Goal: Task Accomplishment & Management: Use online tool/utility

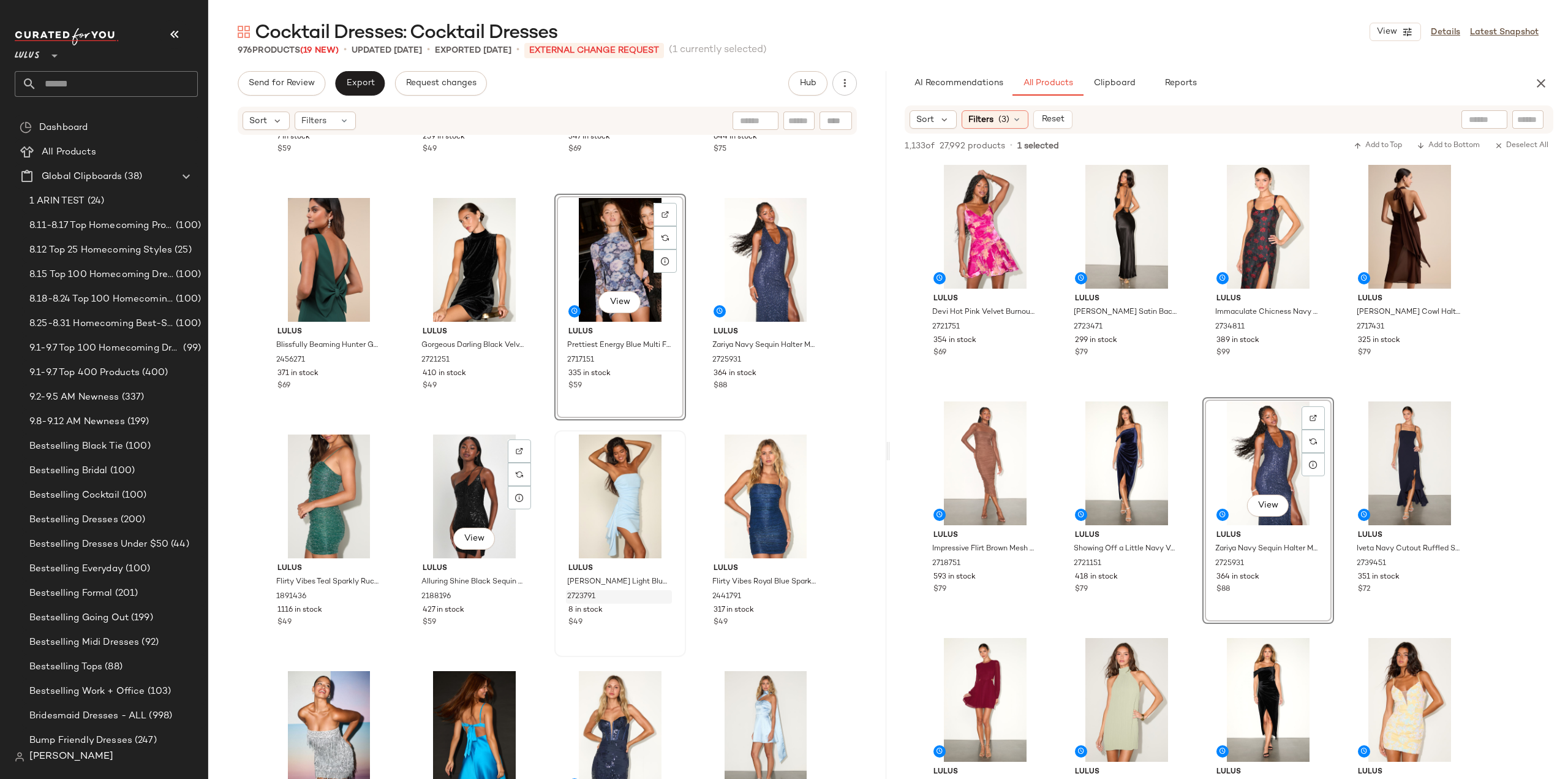
scroll to position [3565, 0]
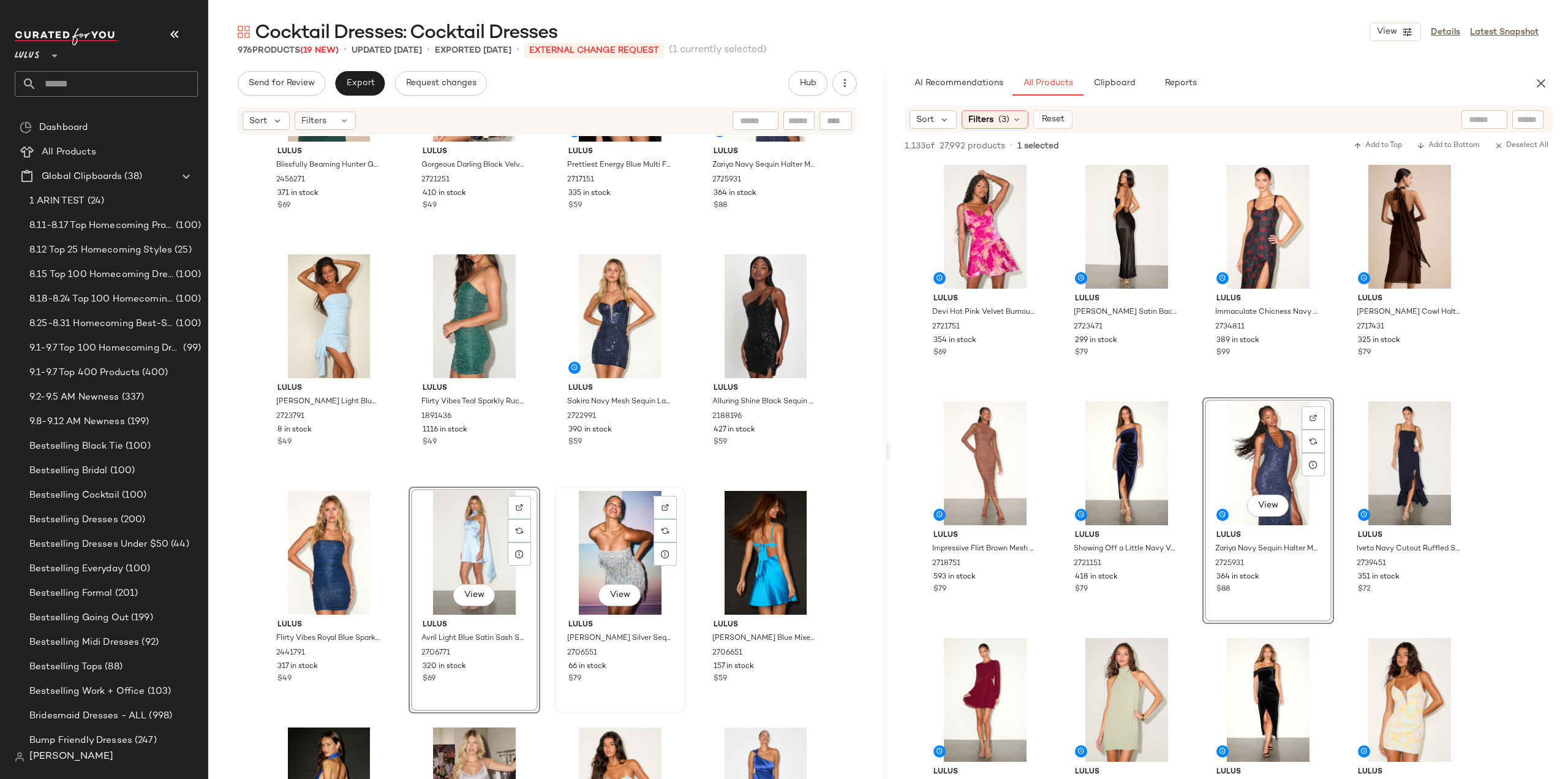
scroll to position [3688, 0]
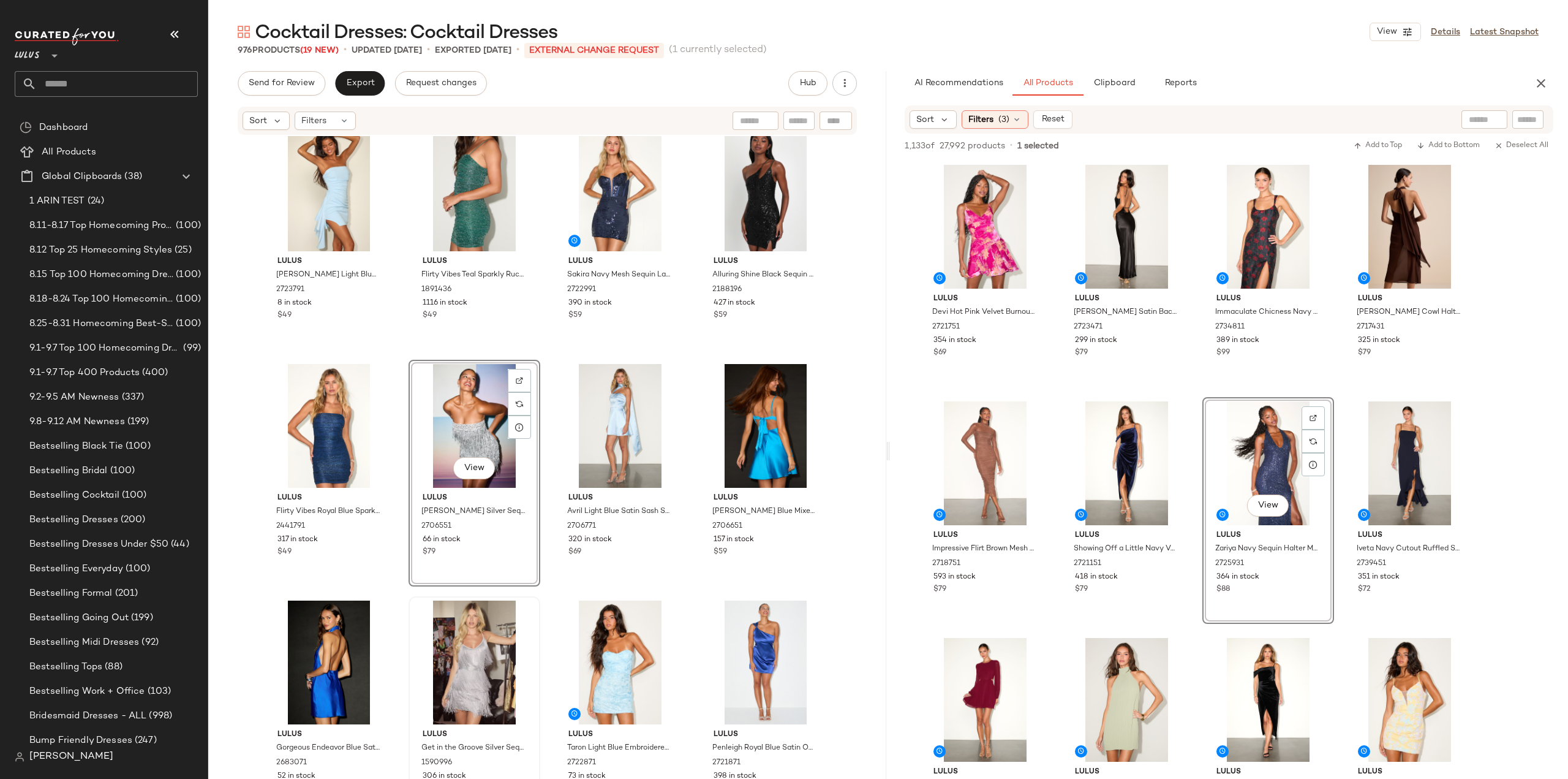
scroll to position [3810, 0]
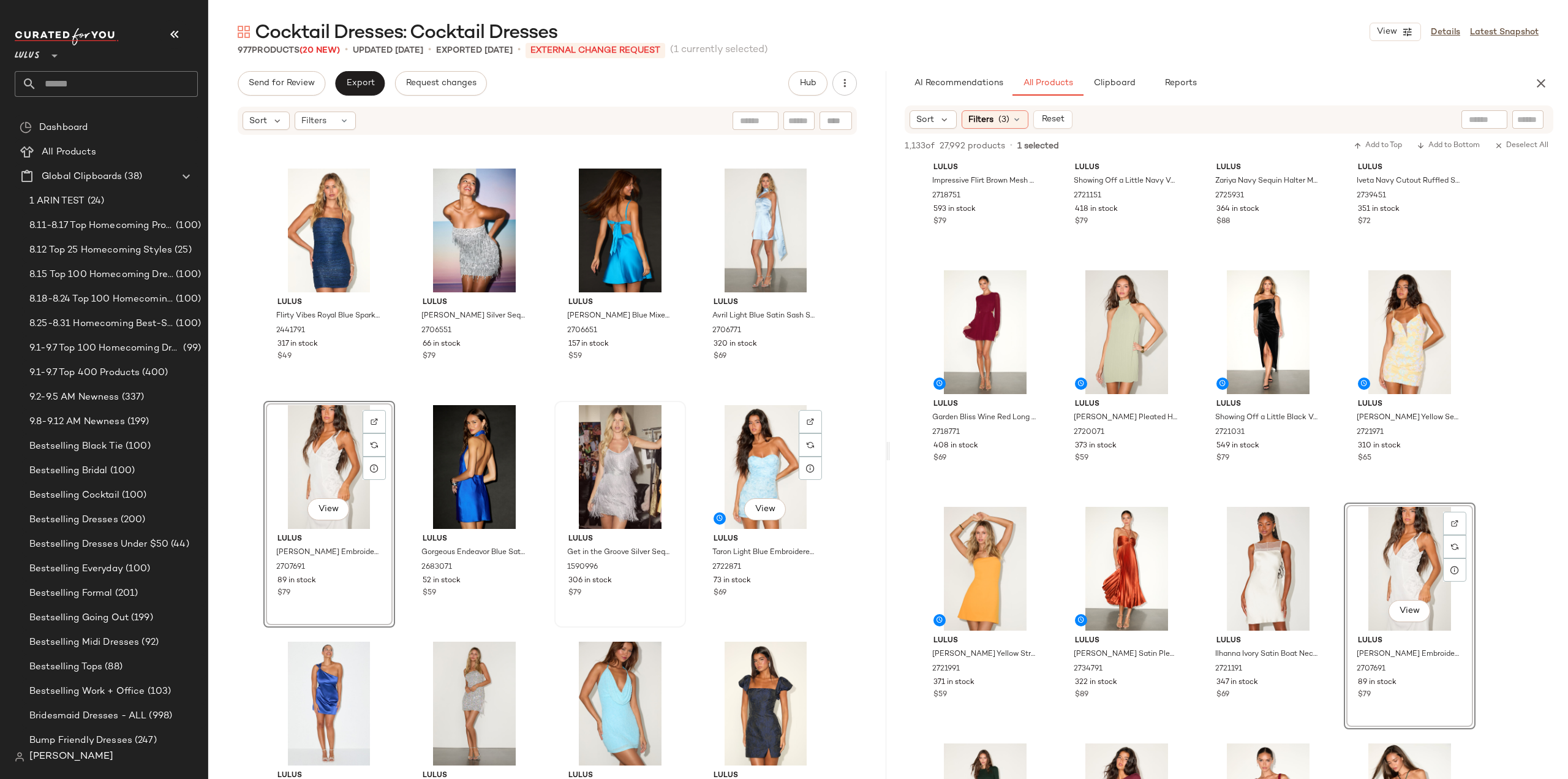
scroll to position [4055, 0]
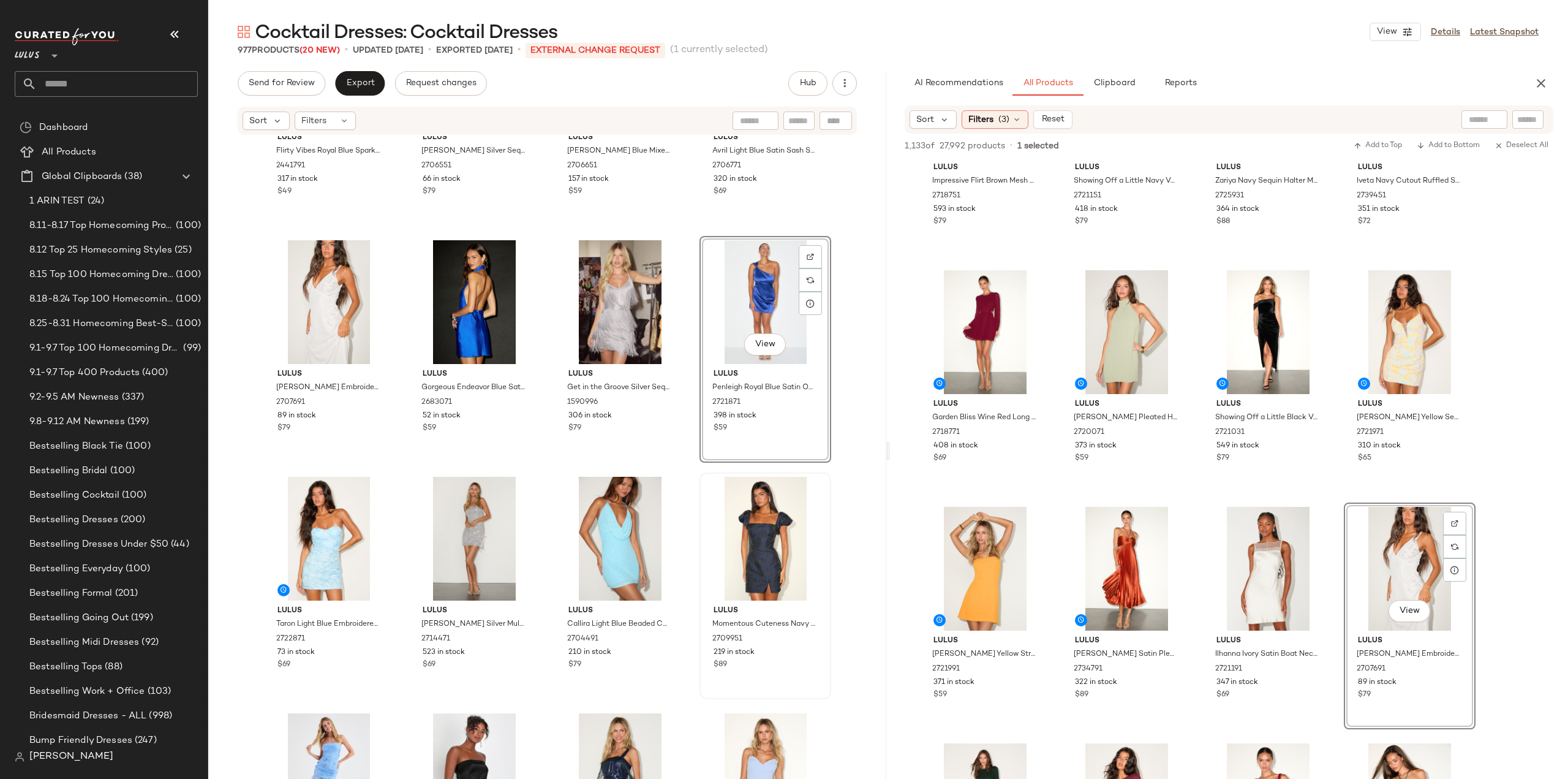
scroll to position [4239, 0]
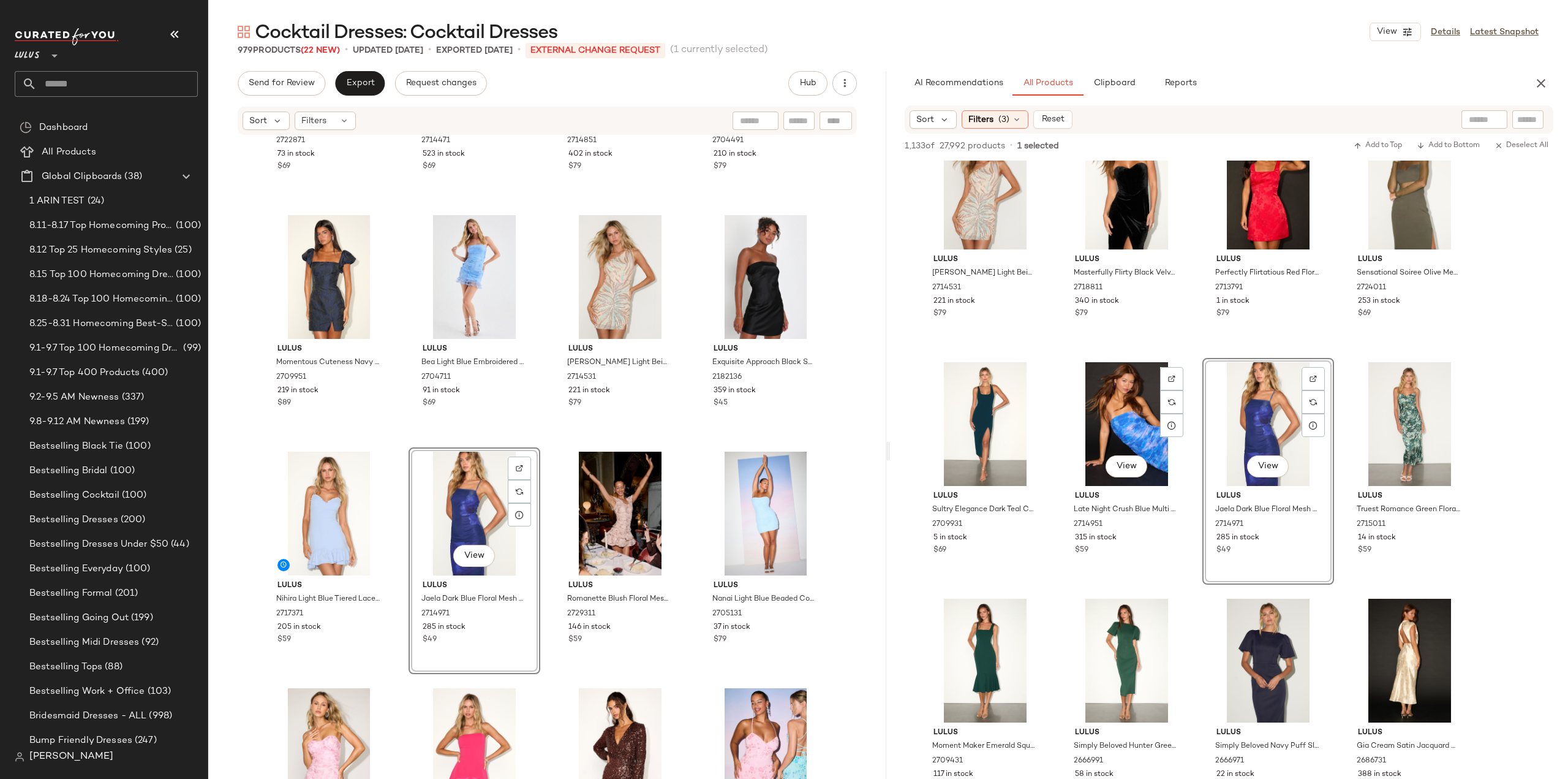
scroll to position [1471, 0]
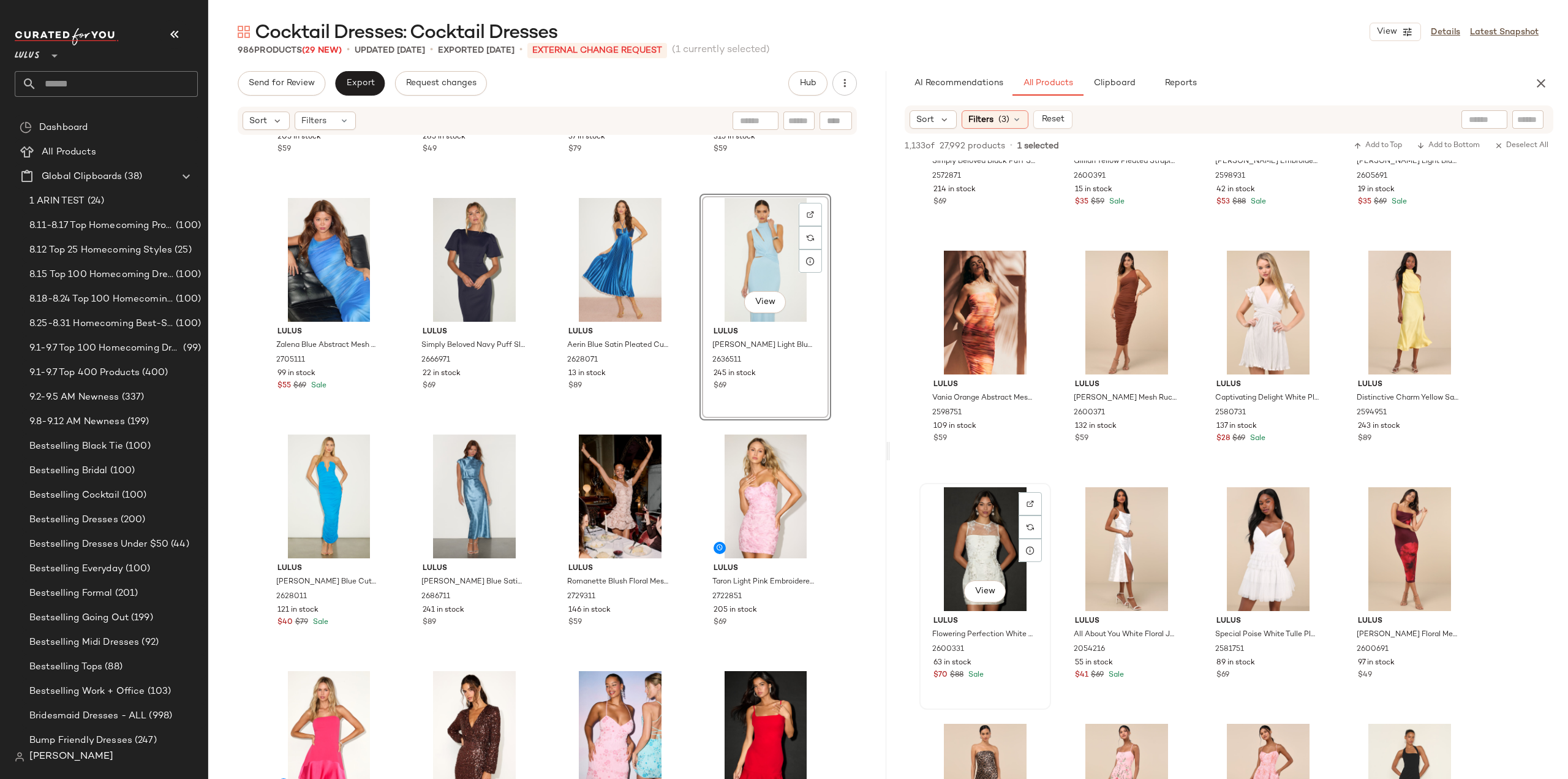
scroll to position [6556, 0]
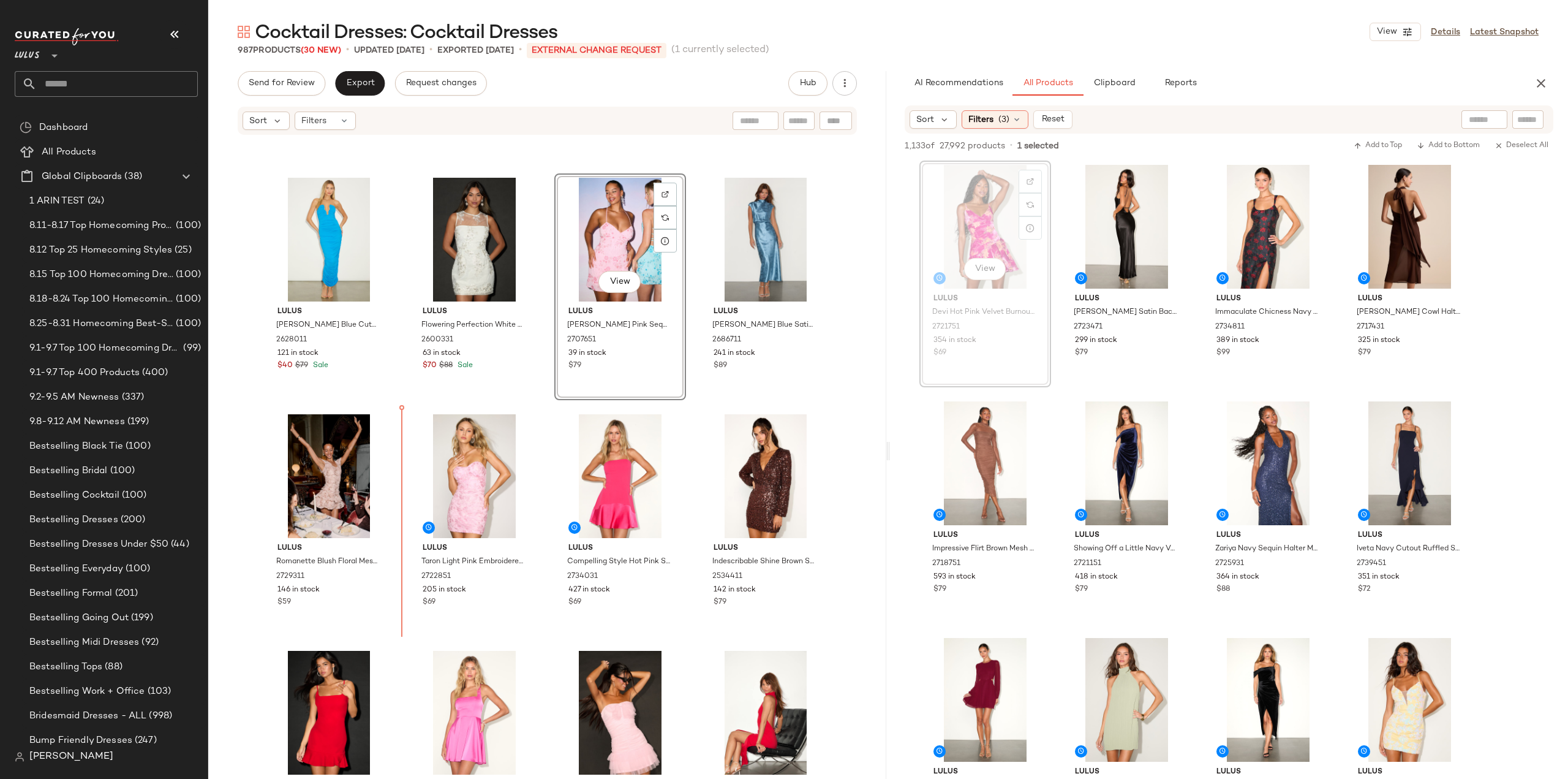
scroll to position [5415, 0]
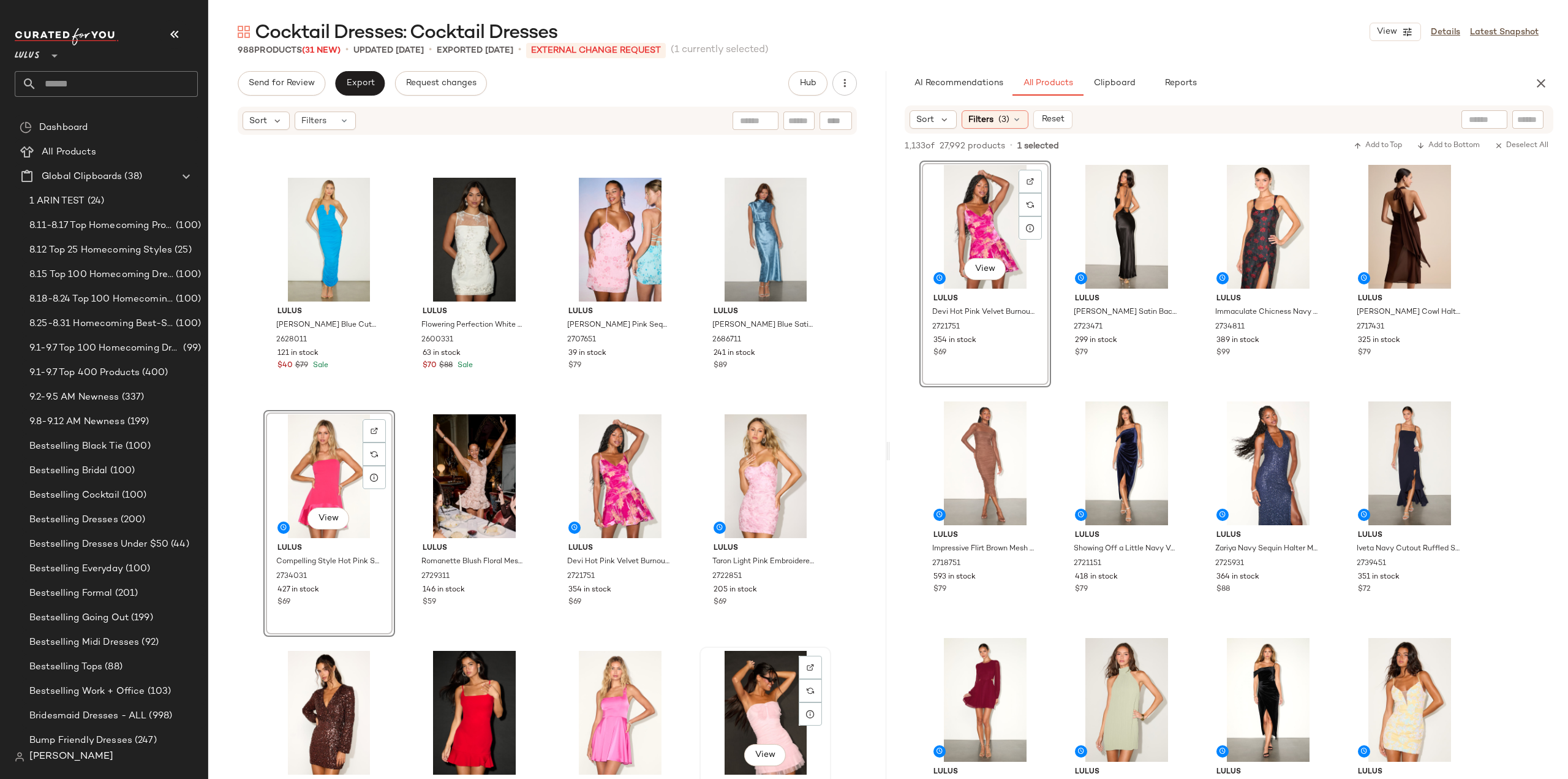
scroll to position [5416, 0]
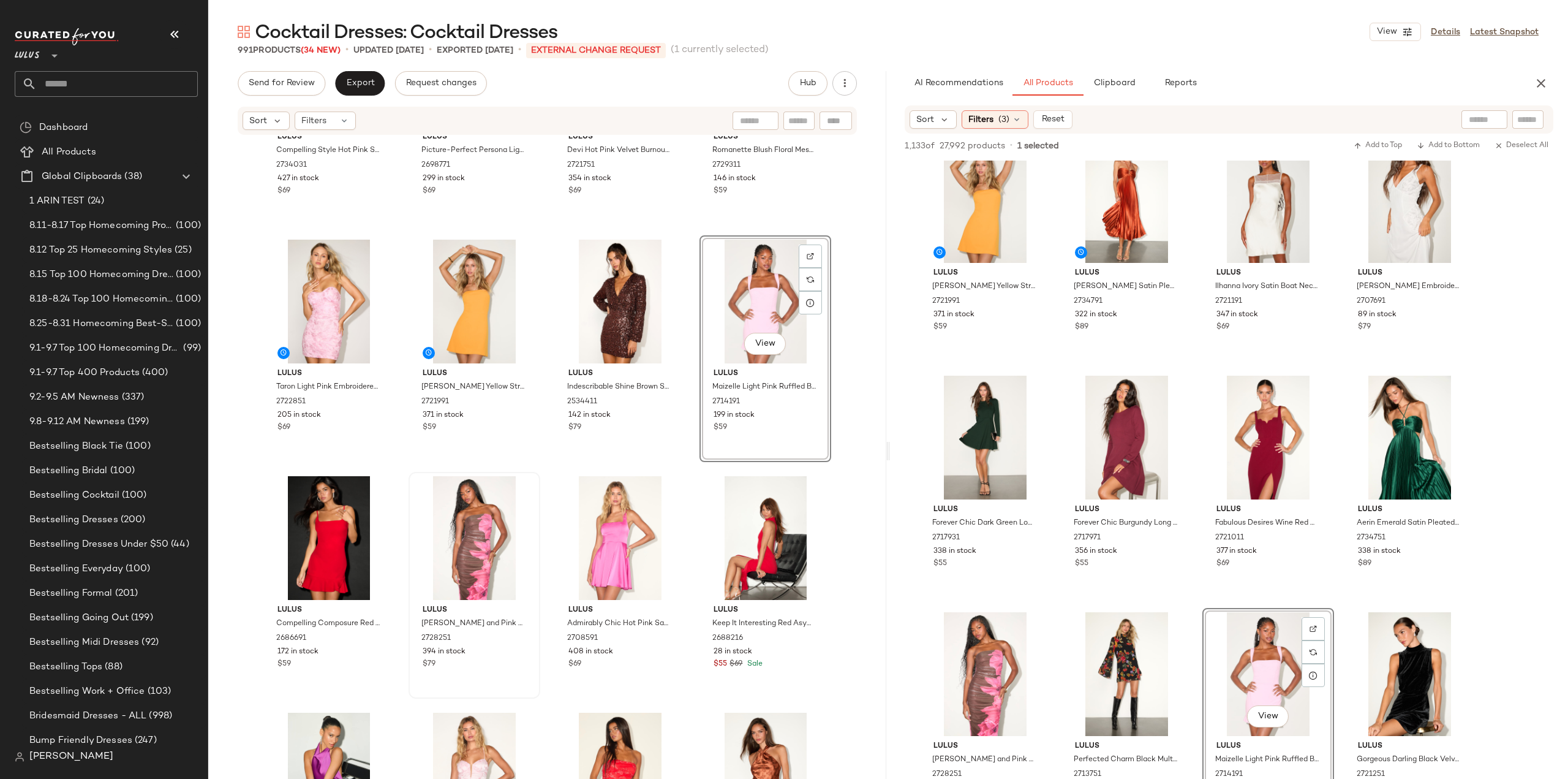
scroll to position [5845, 0]
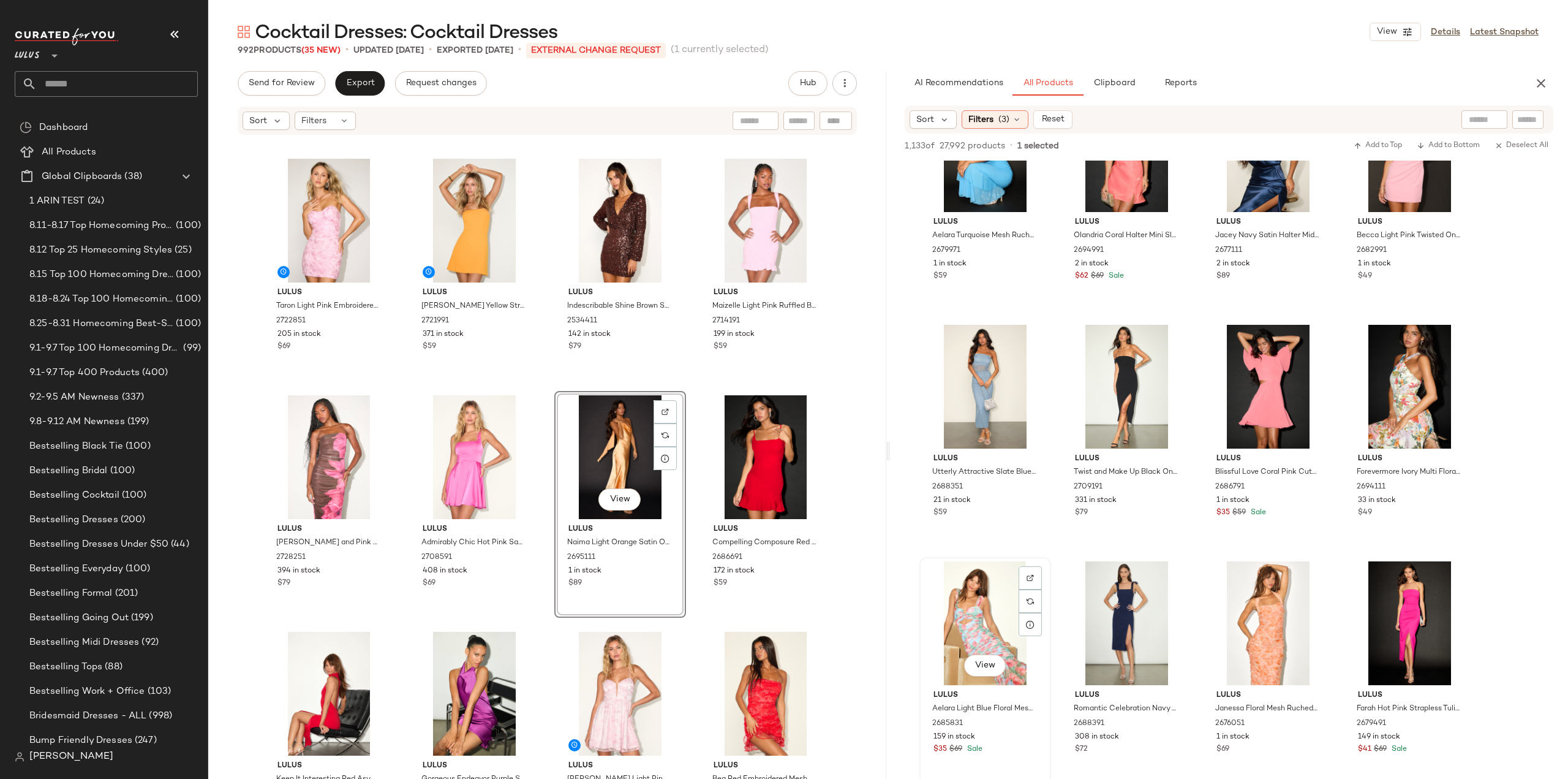
scroll to position [3002, 0]
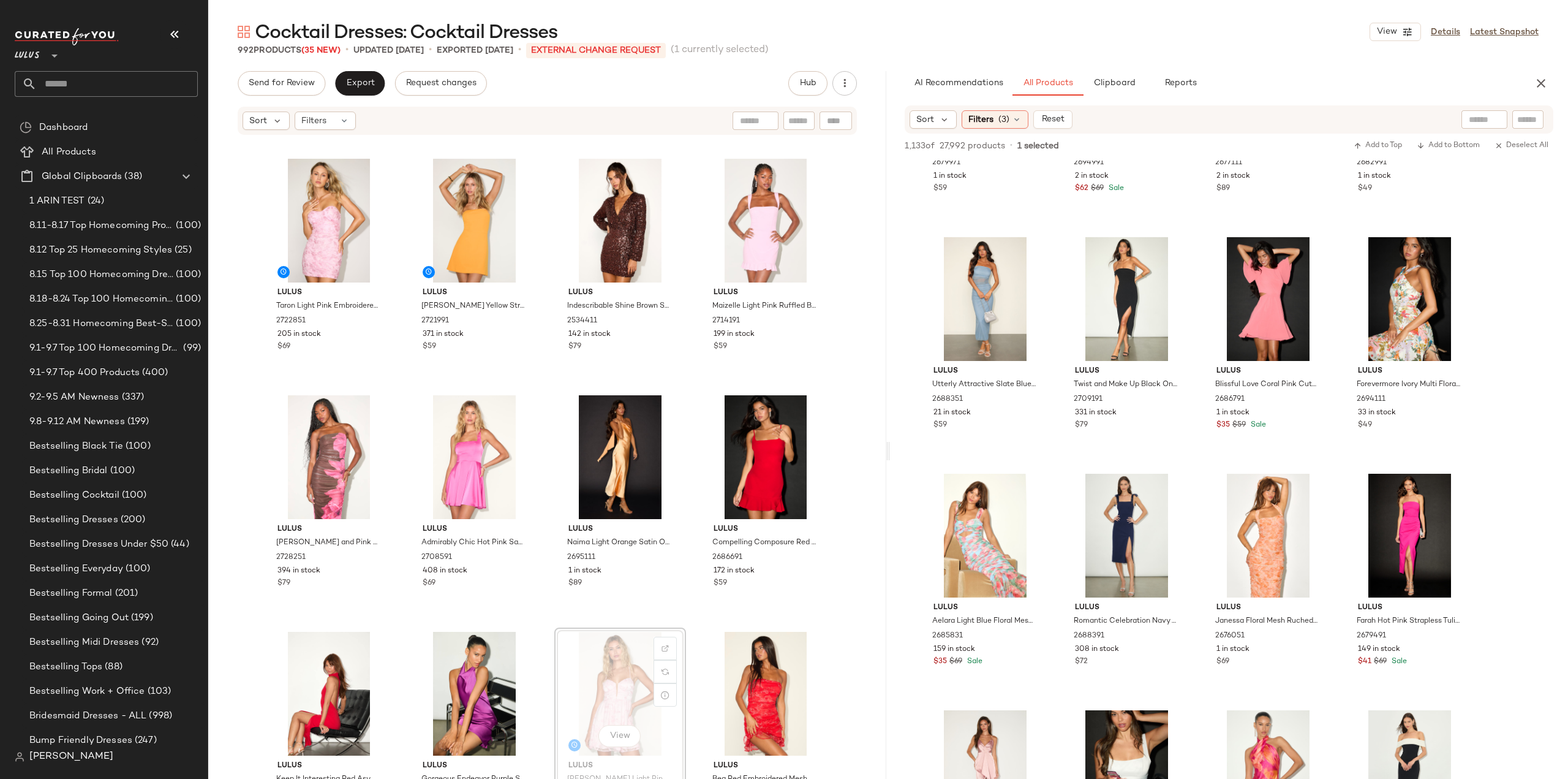
scroll to position [5907, 0]
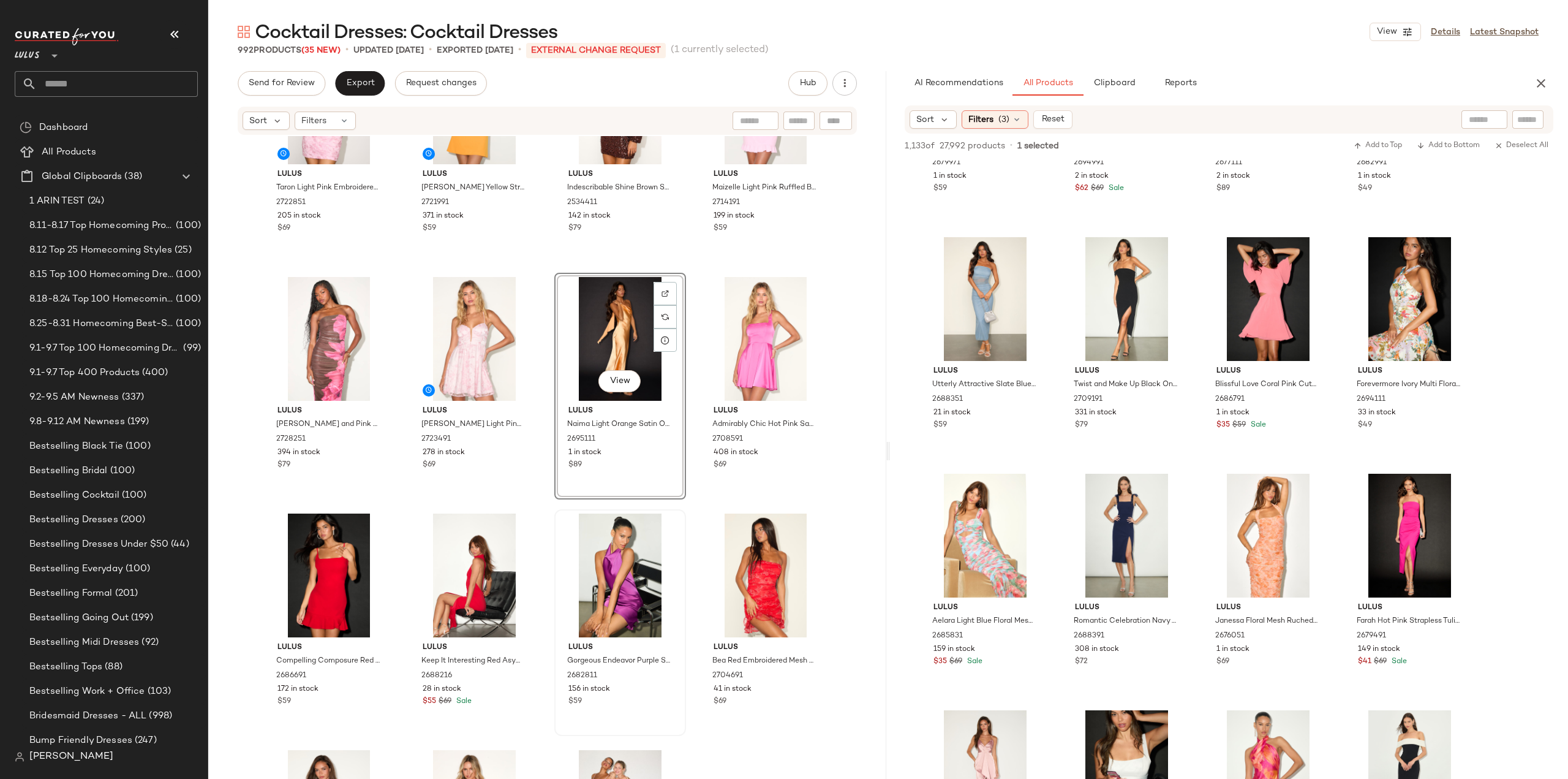
scroll to position [6030, 0]
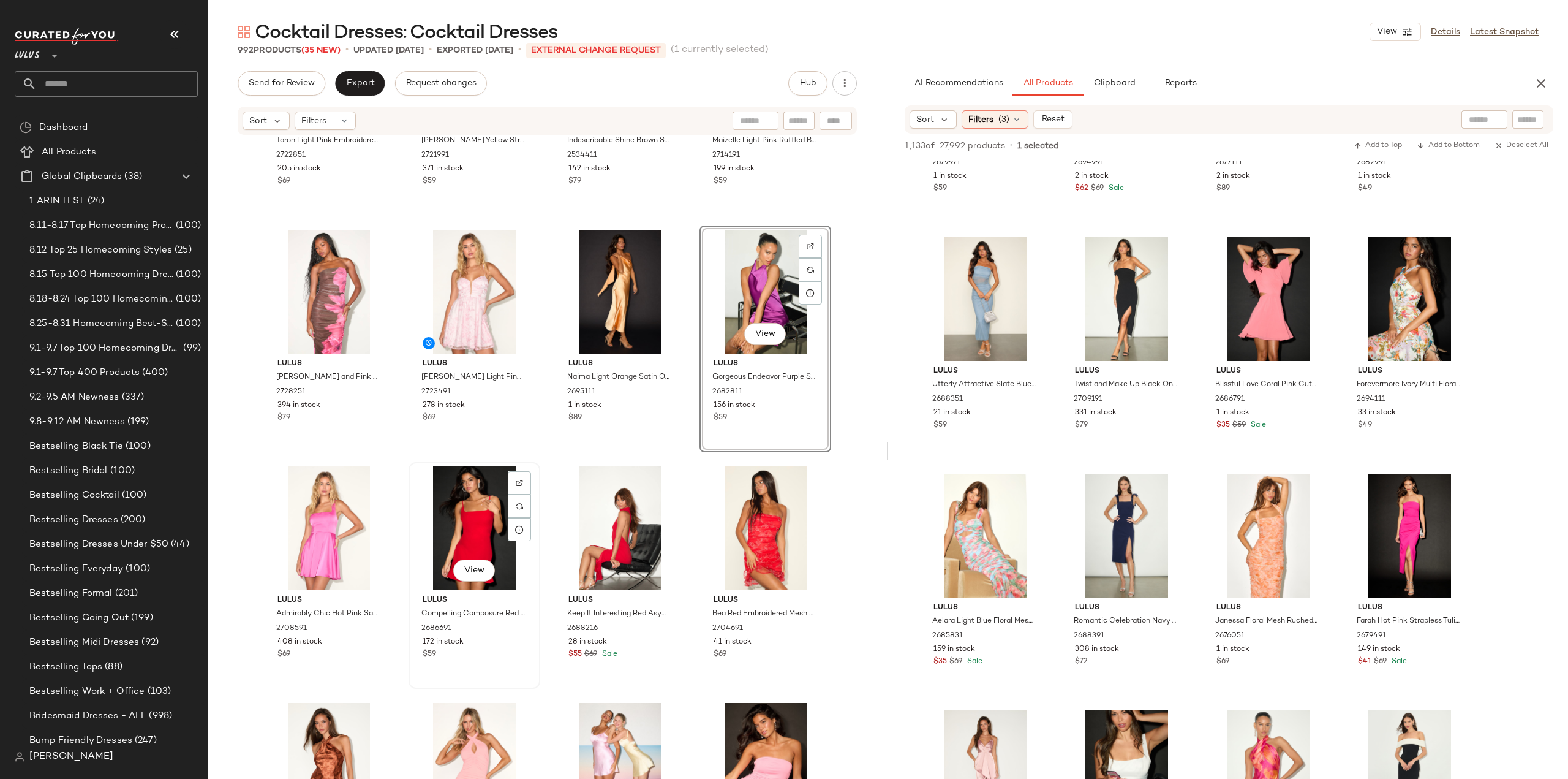
scroll to position [6091, 0]
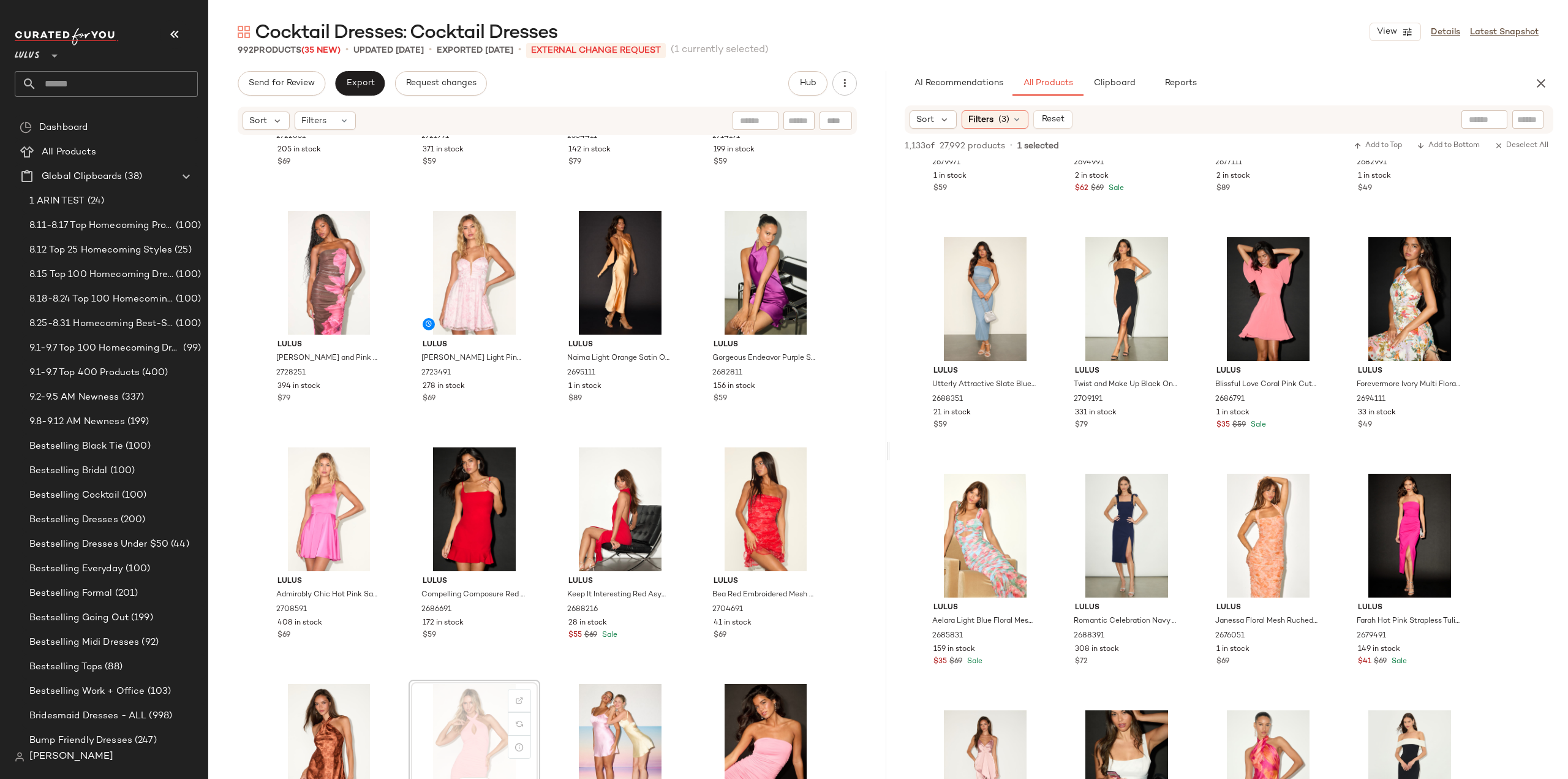
scroll to position [6094, 0]
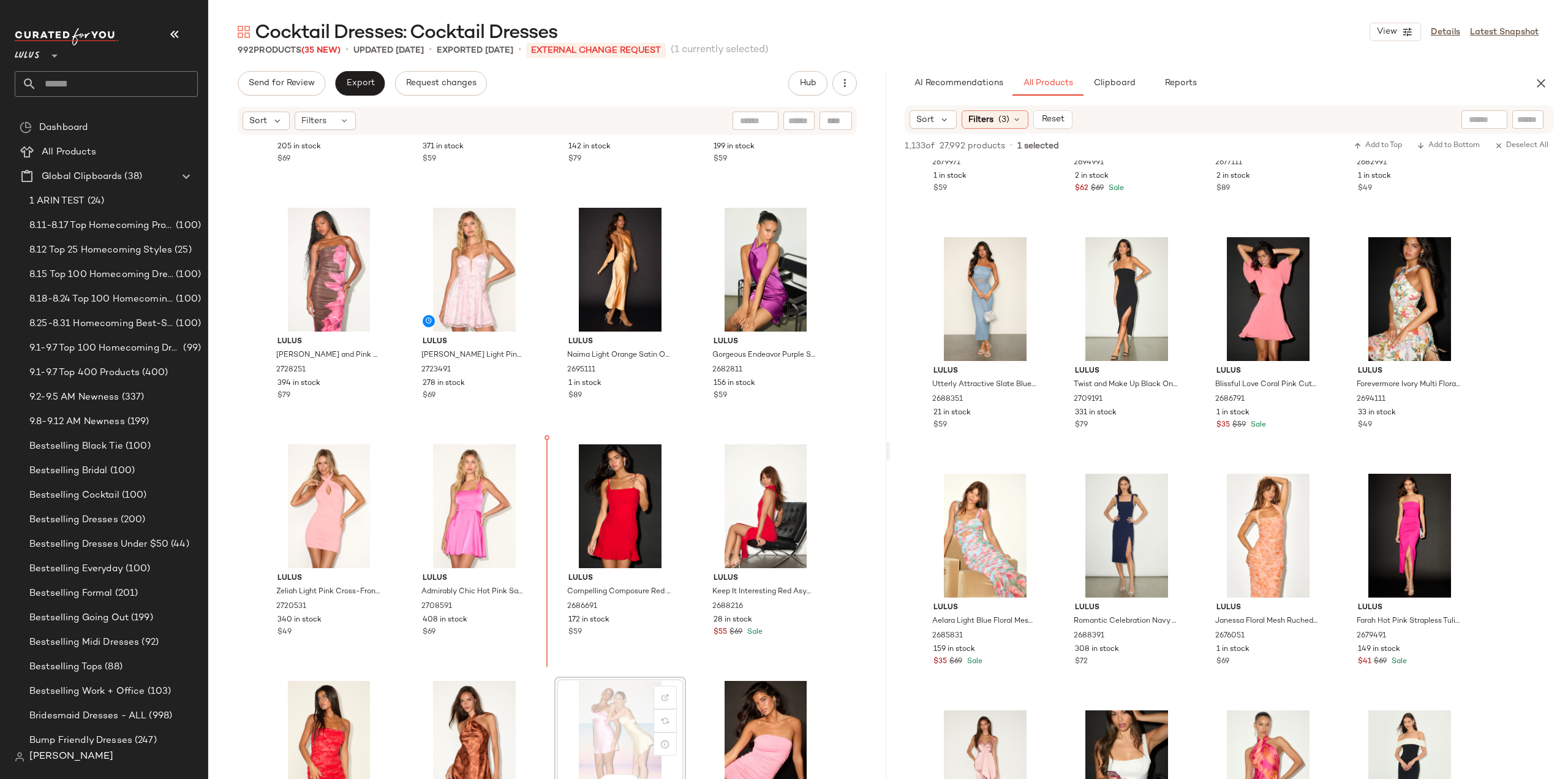
scroll to position [6096, 0]
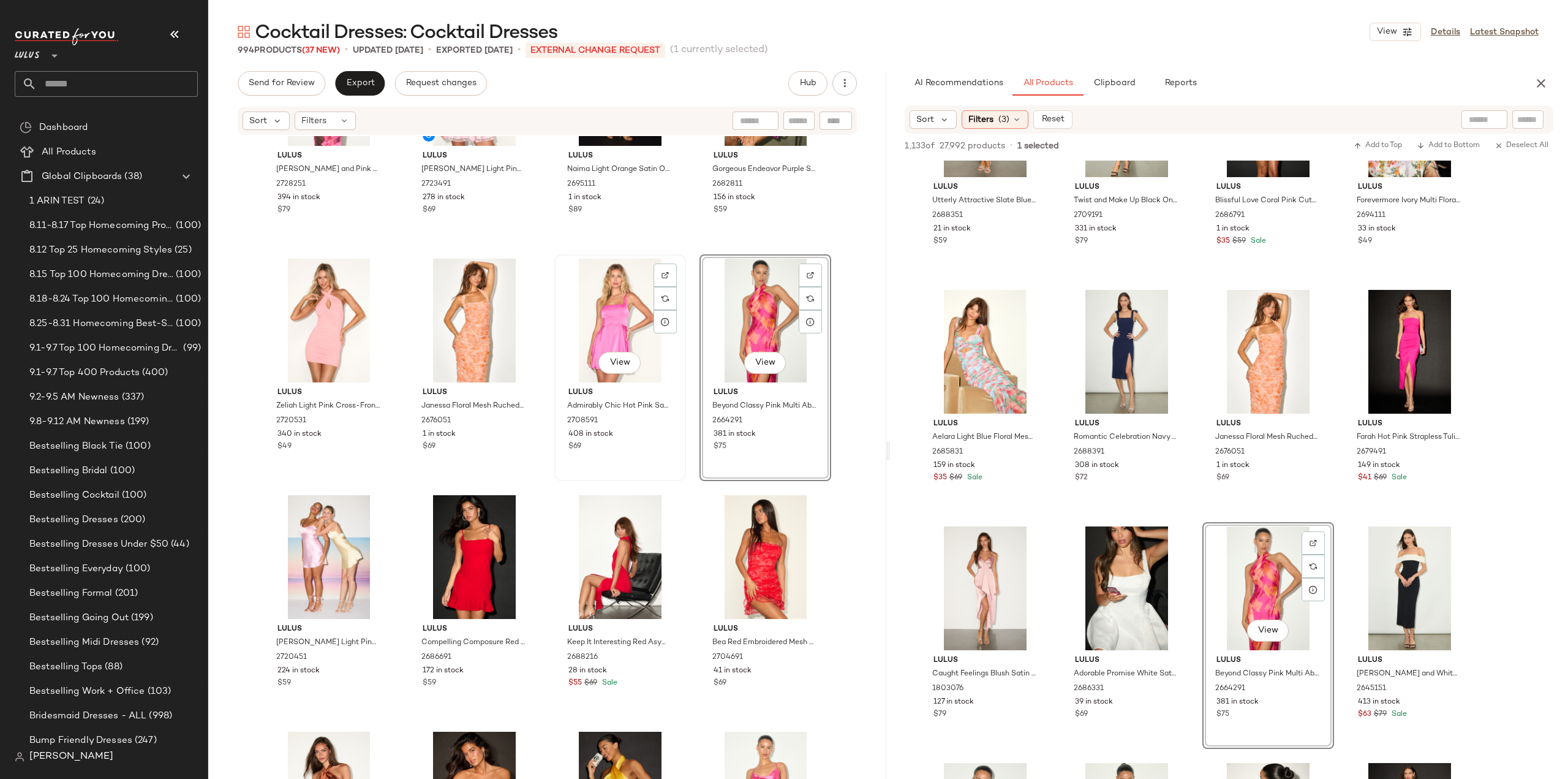
scroll to position [6157, 0]
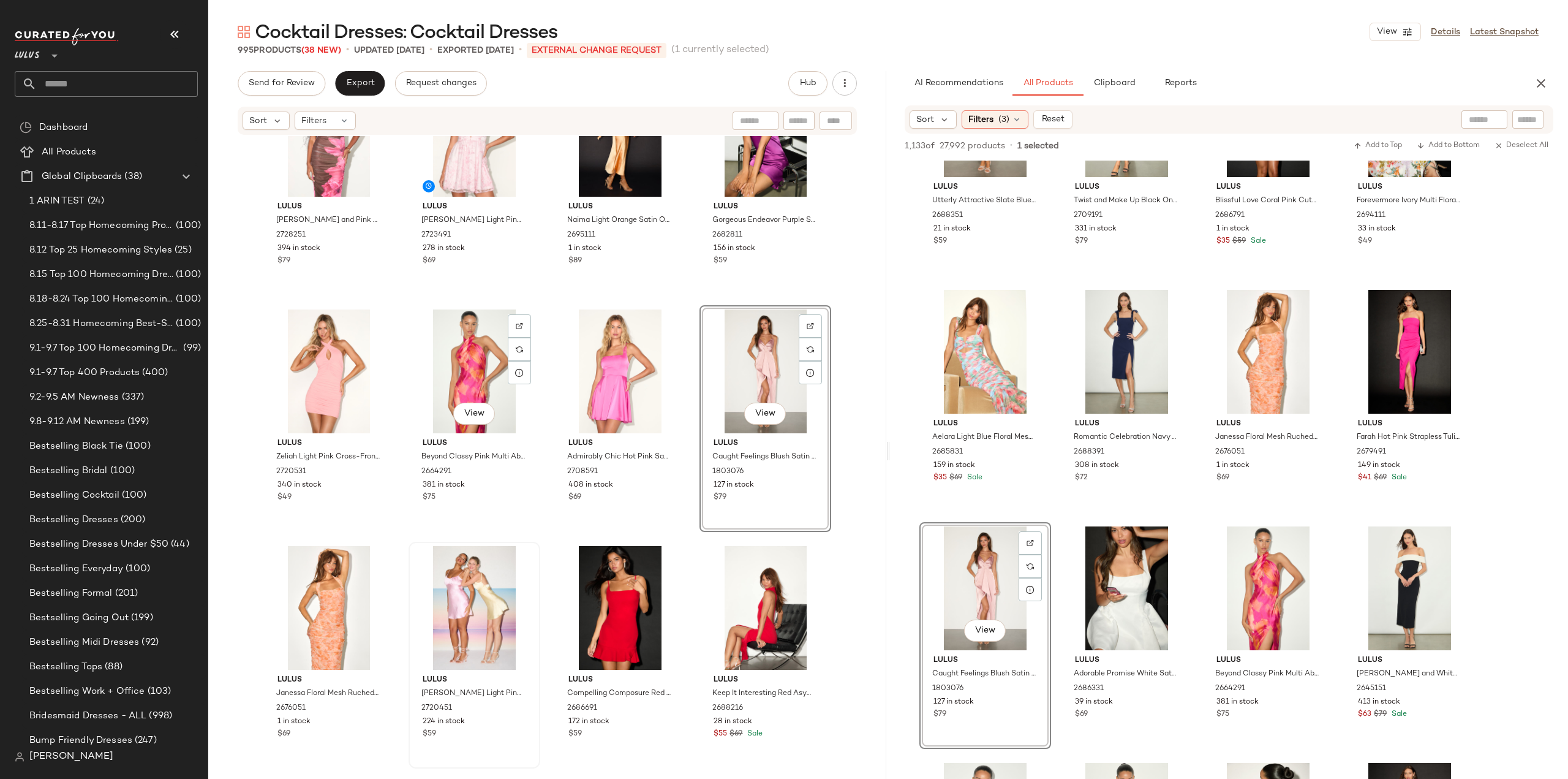
scroll to position [6280, 0]
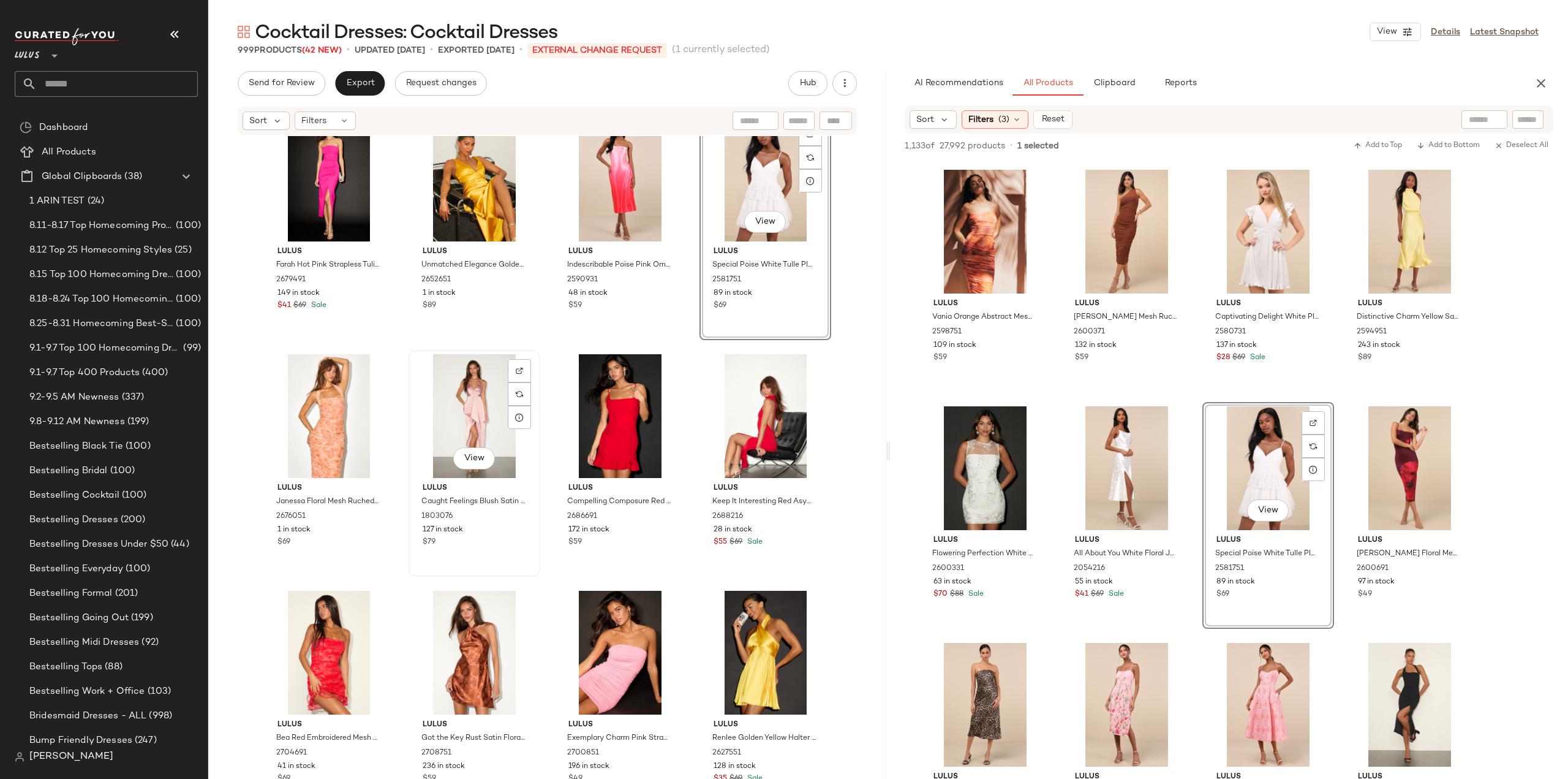
scroll to position [6586, 0]
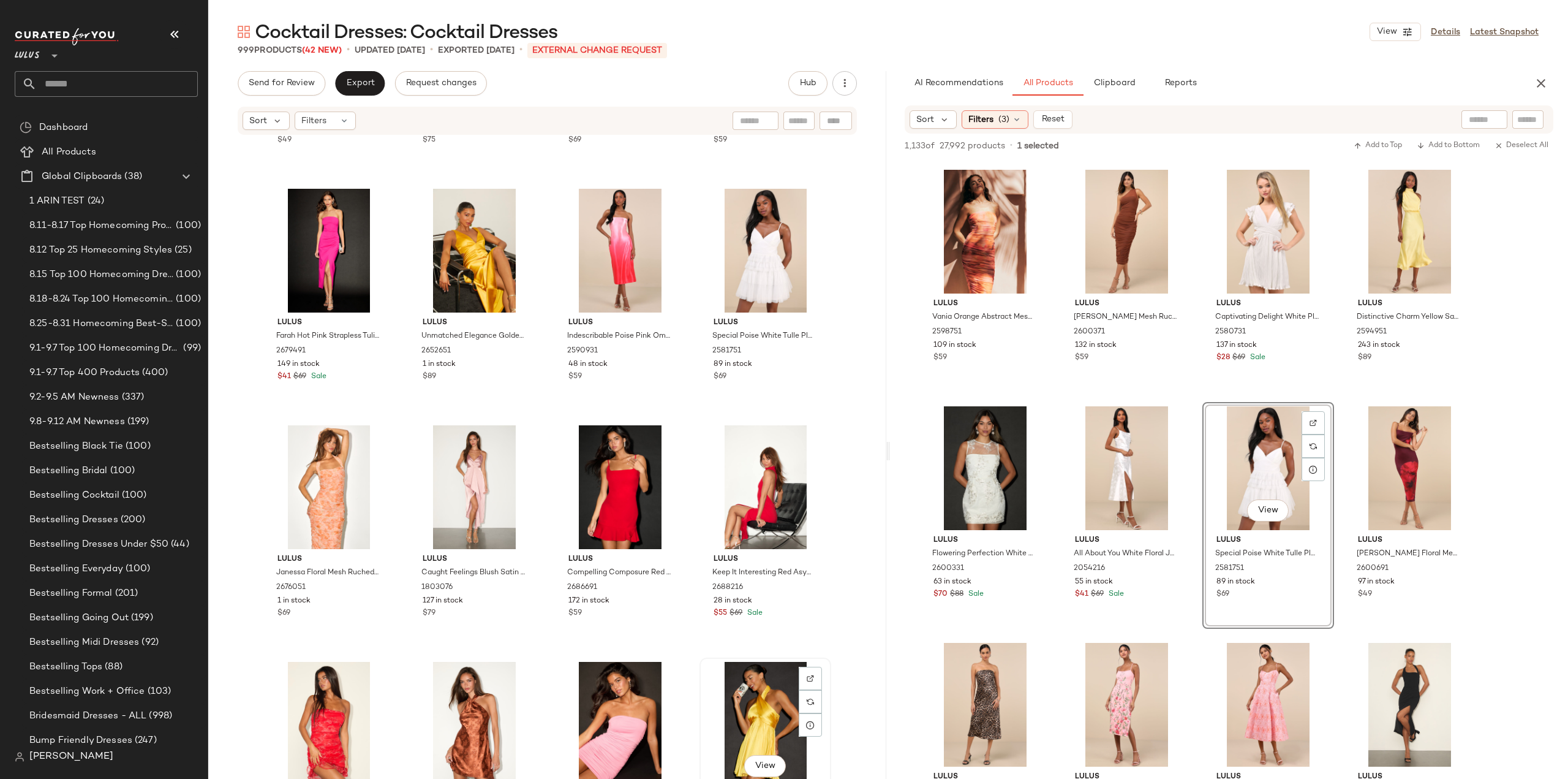
scroll to position [6588, 0]
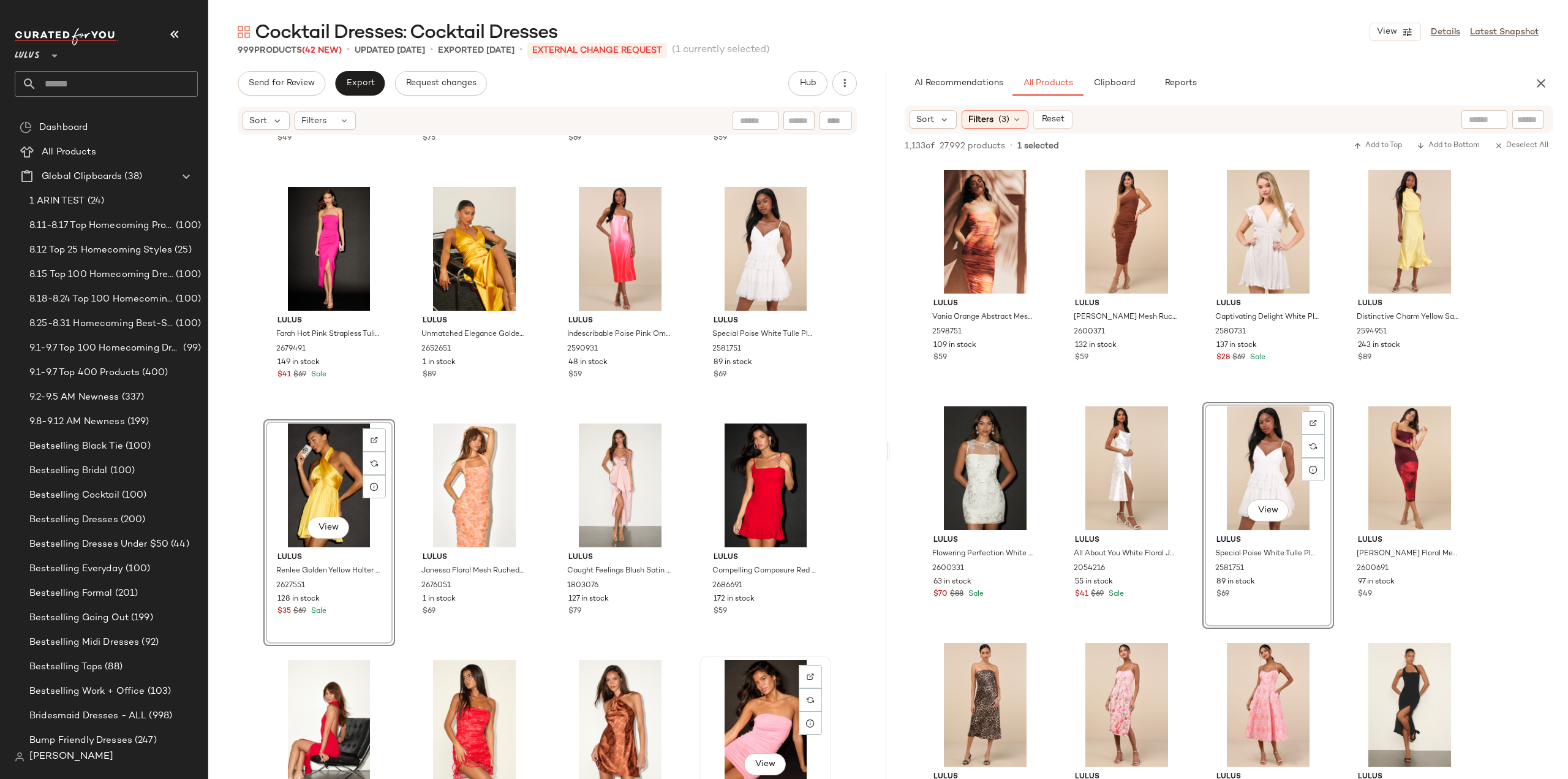
scroll to position [6589, 0]
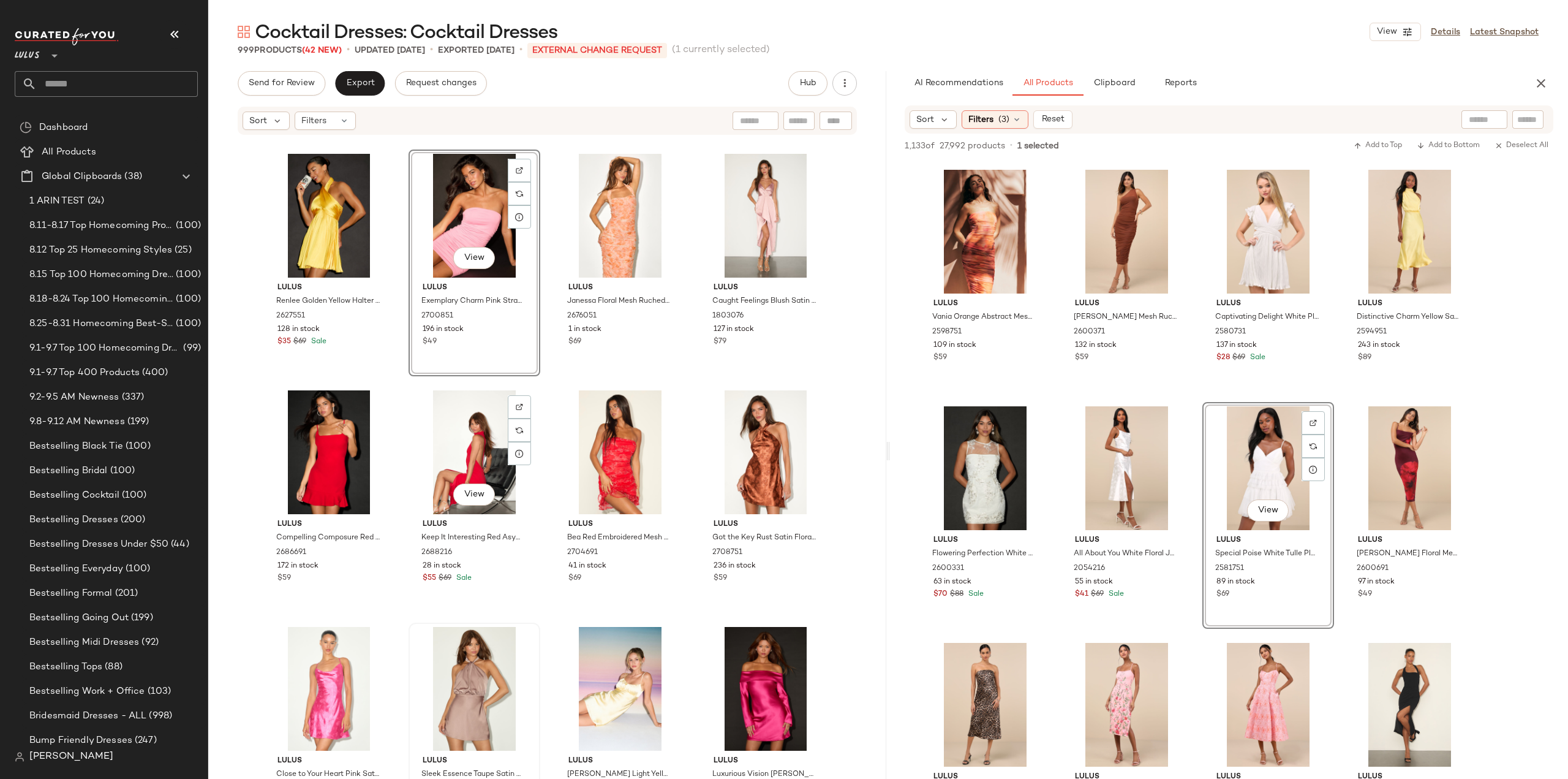
scroll to position [6895, 0]
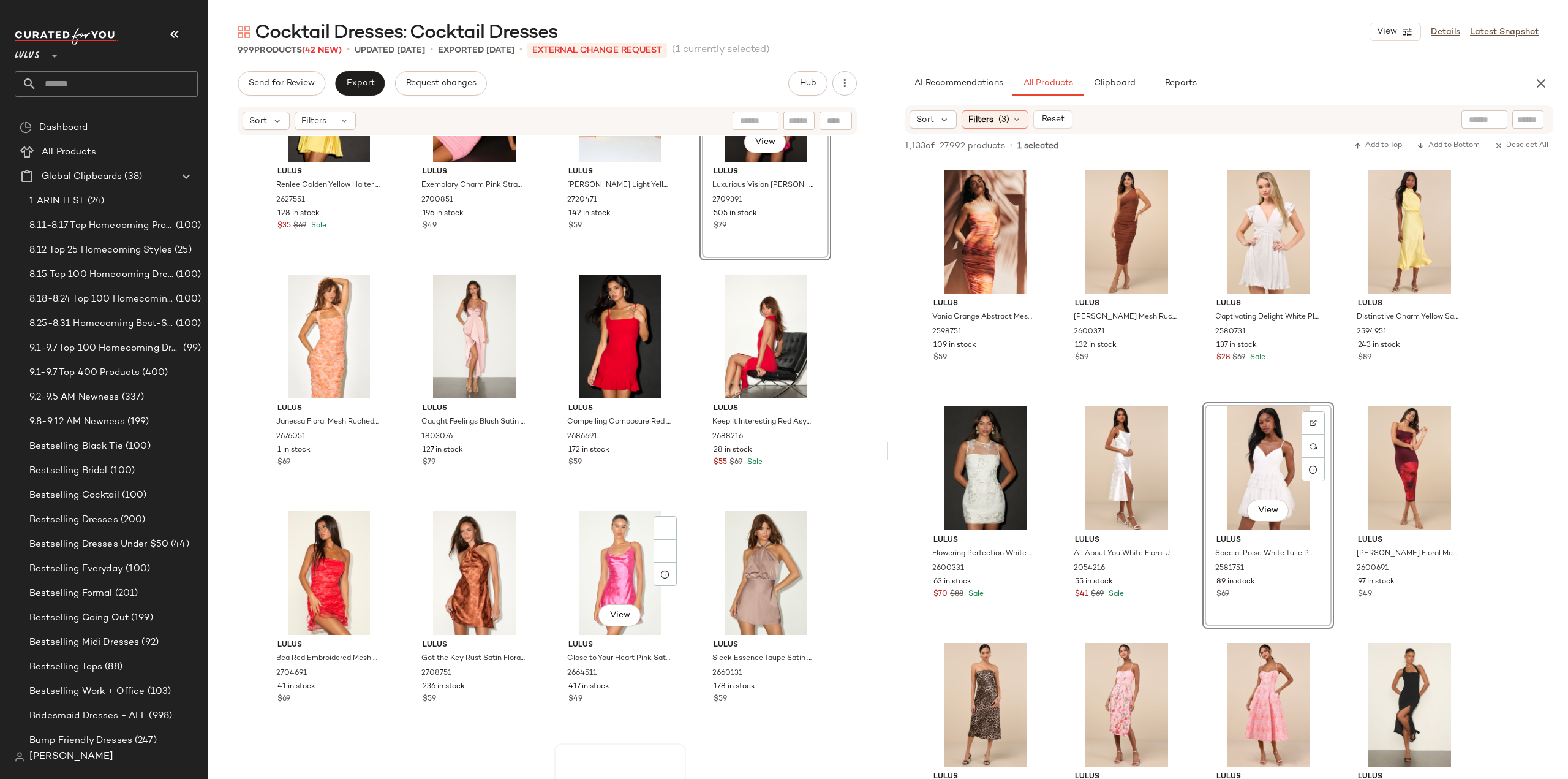
scroll to position [7017, 0]
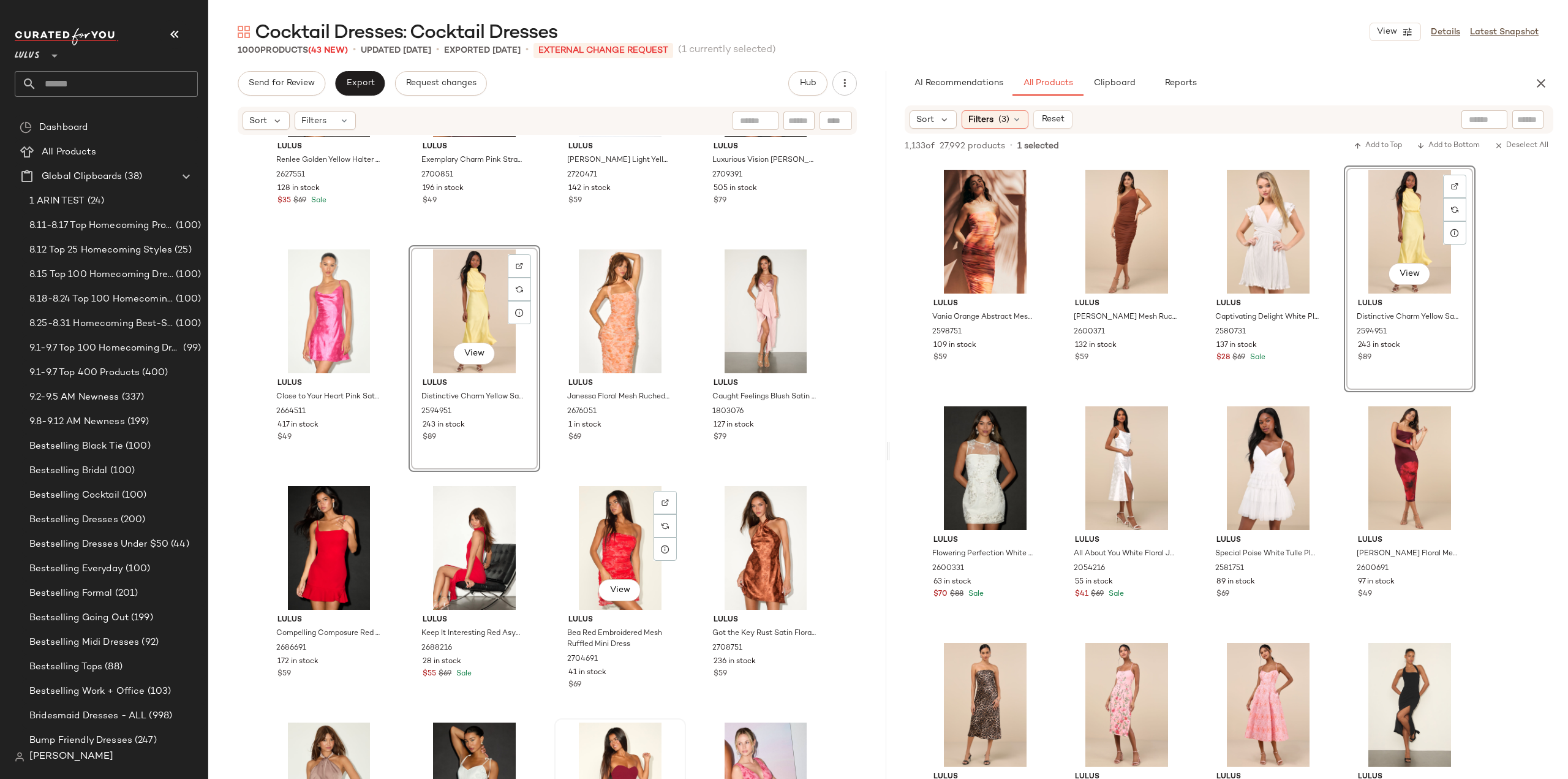
scroll to position [7017, 0]
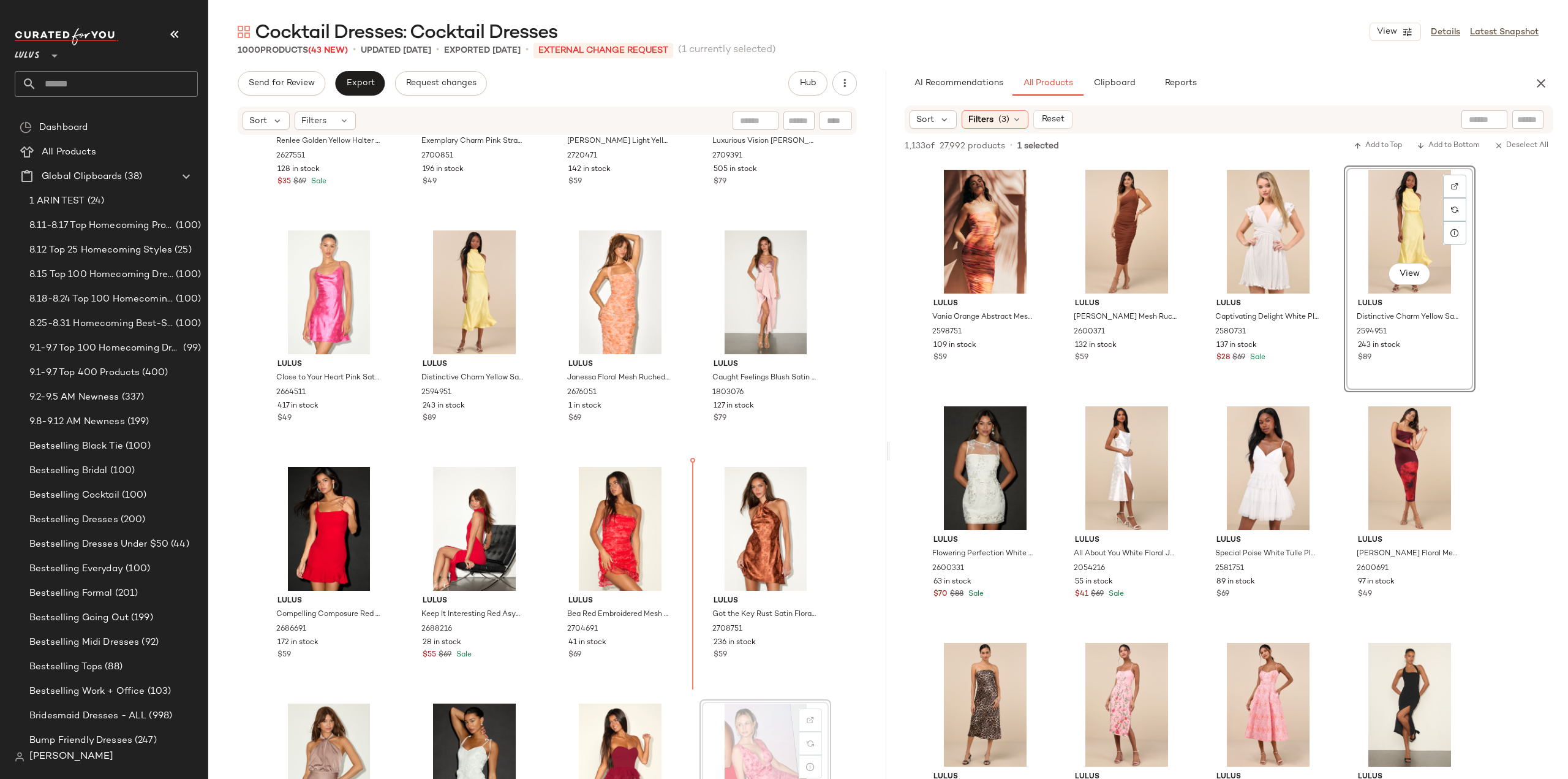
scroll to position [7020, 0]
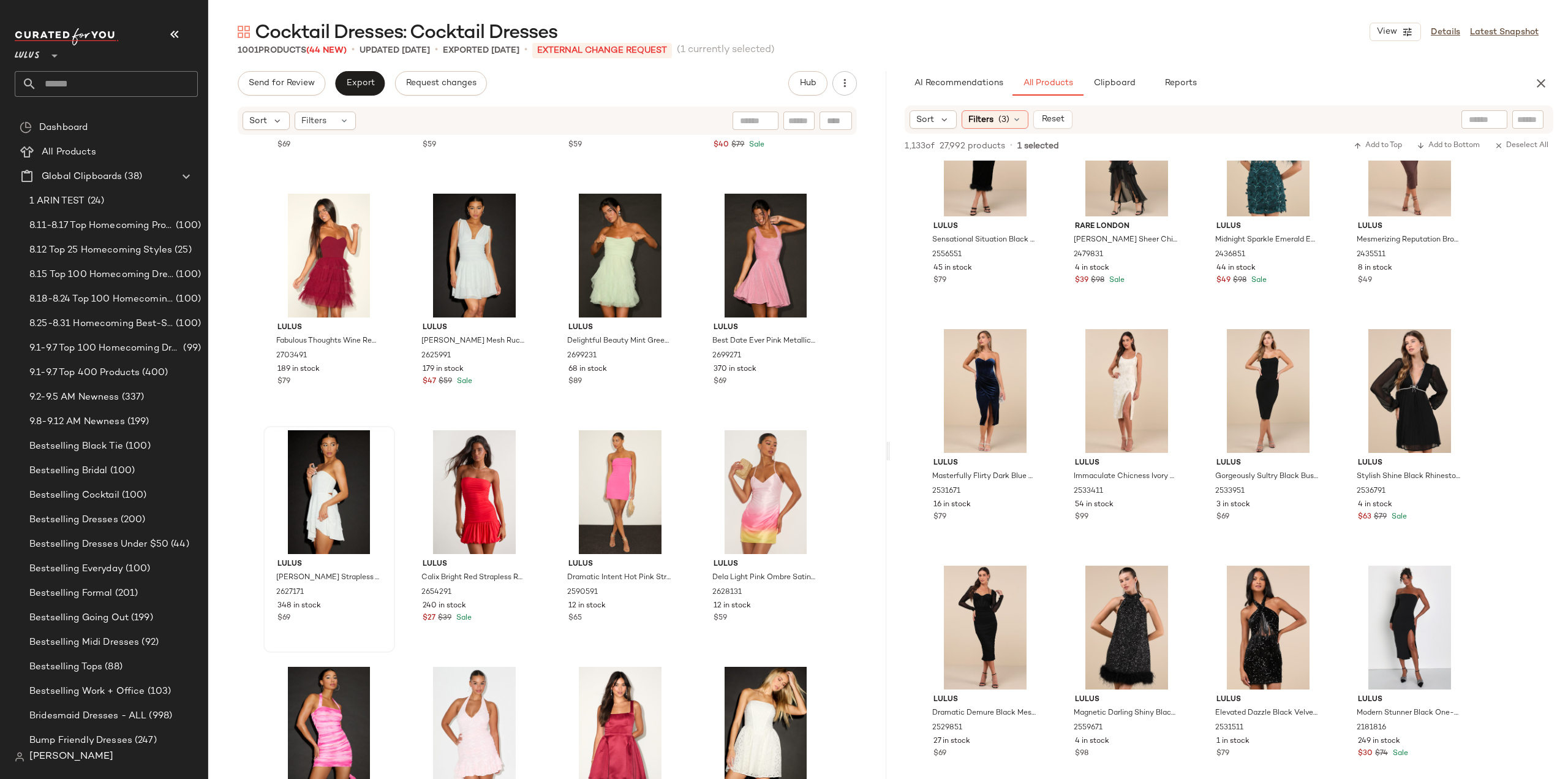
scroll to position [7632, 0]
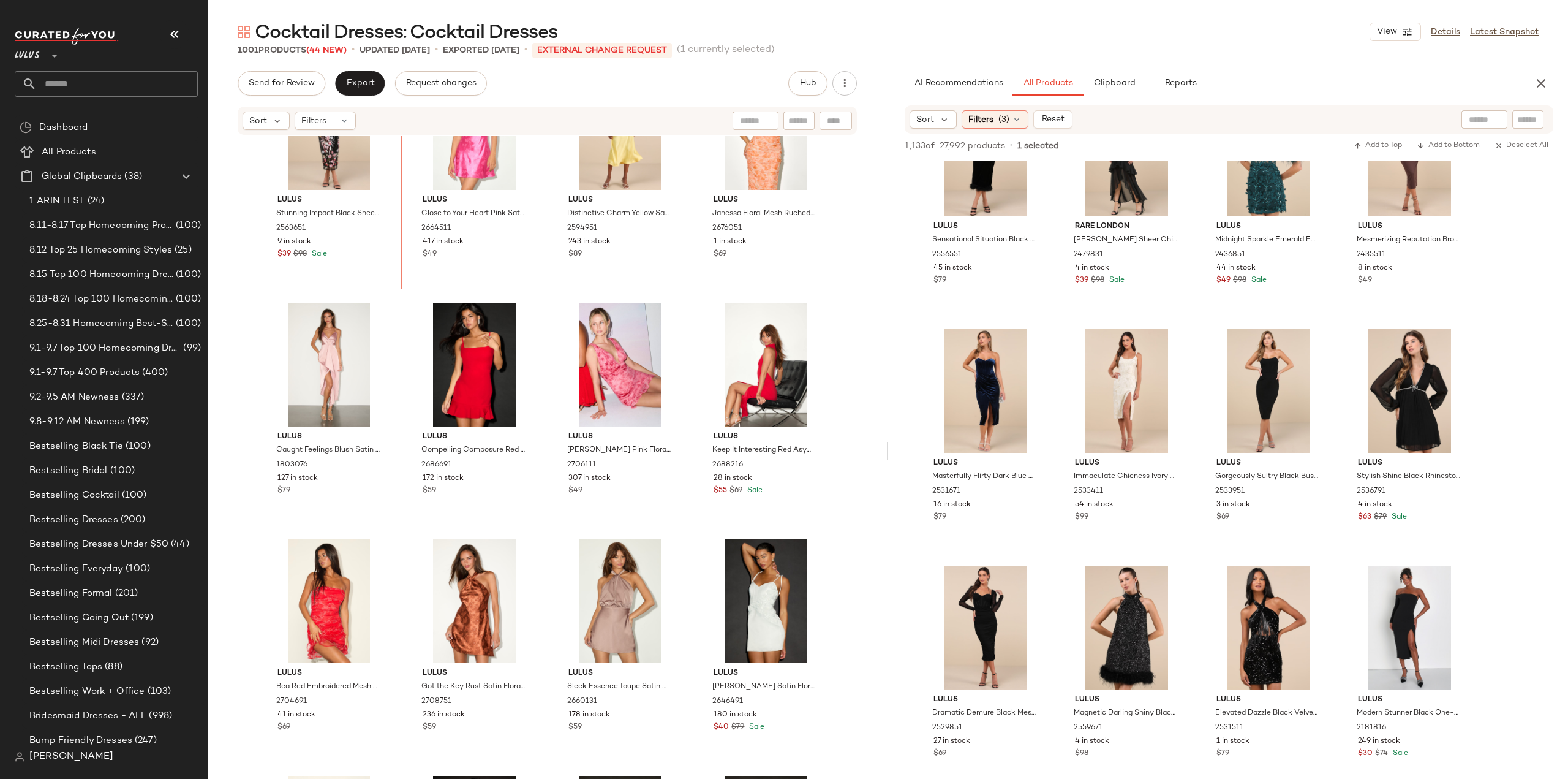
scroll to position [7089, 0]
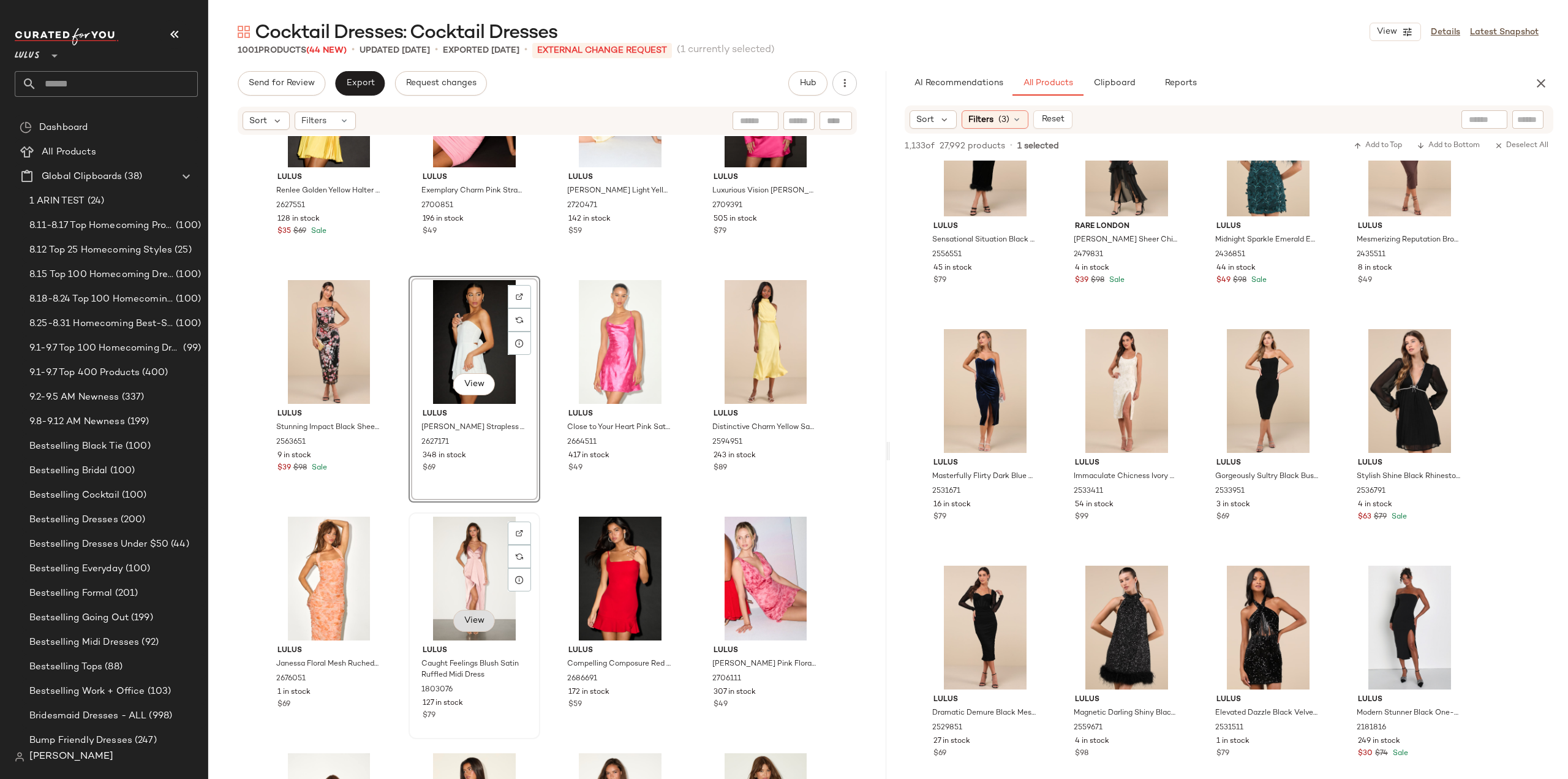
scroll to position [7028, 0]
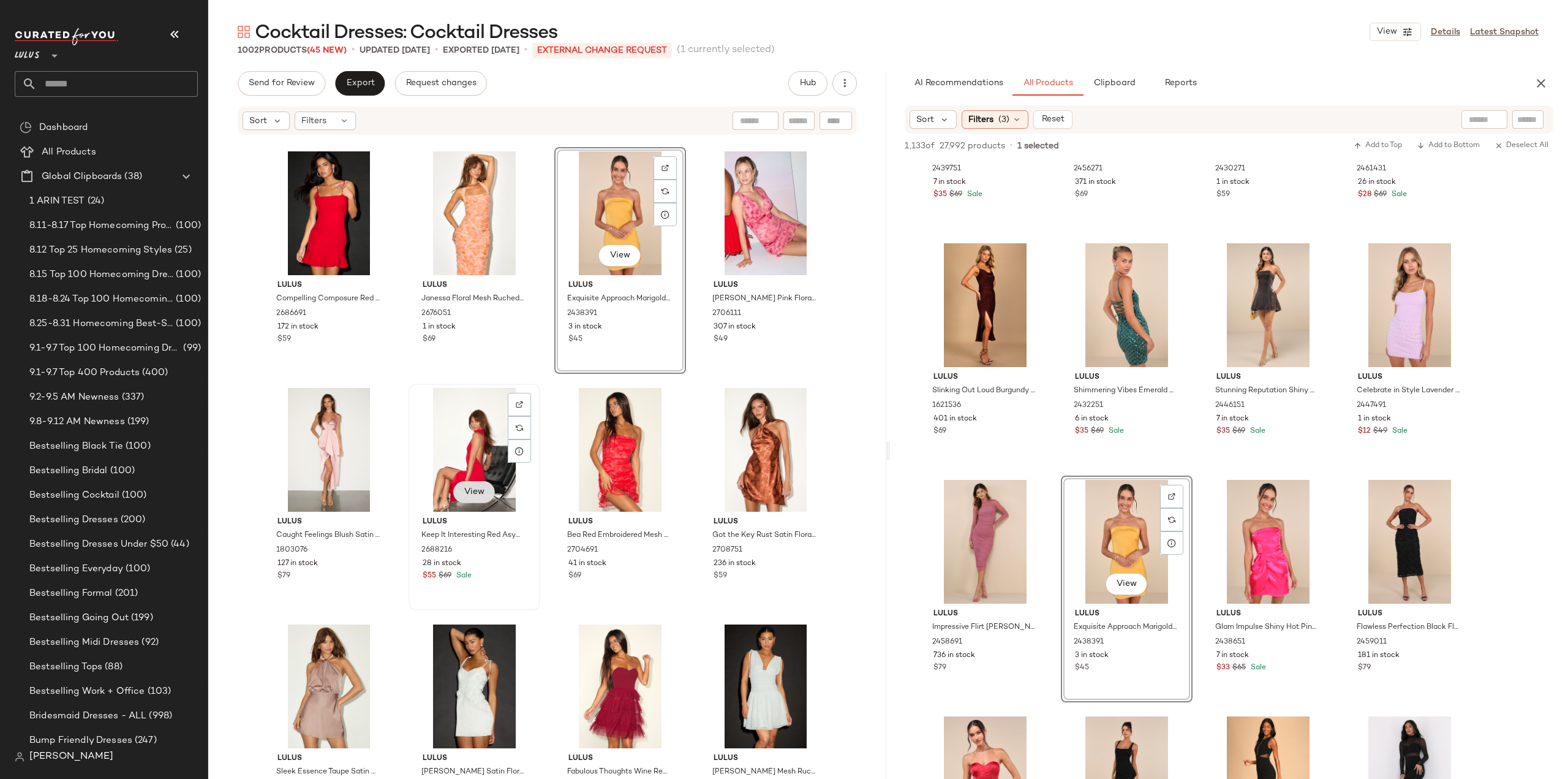
scroll to position [7395, 0]
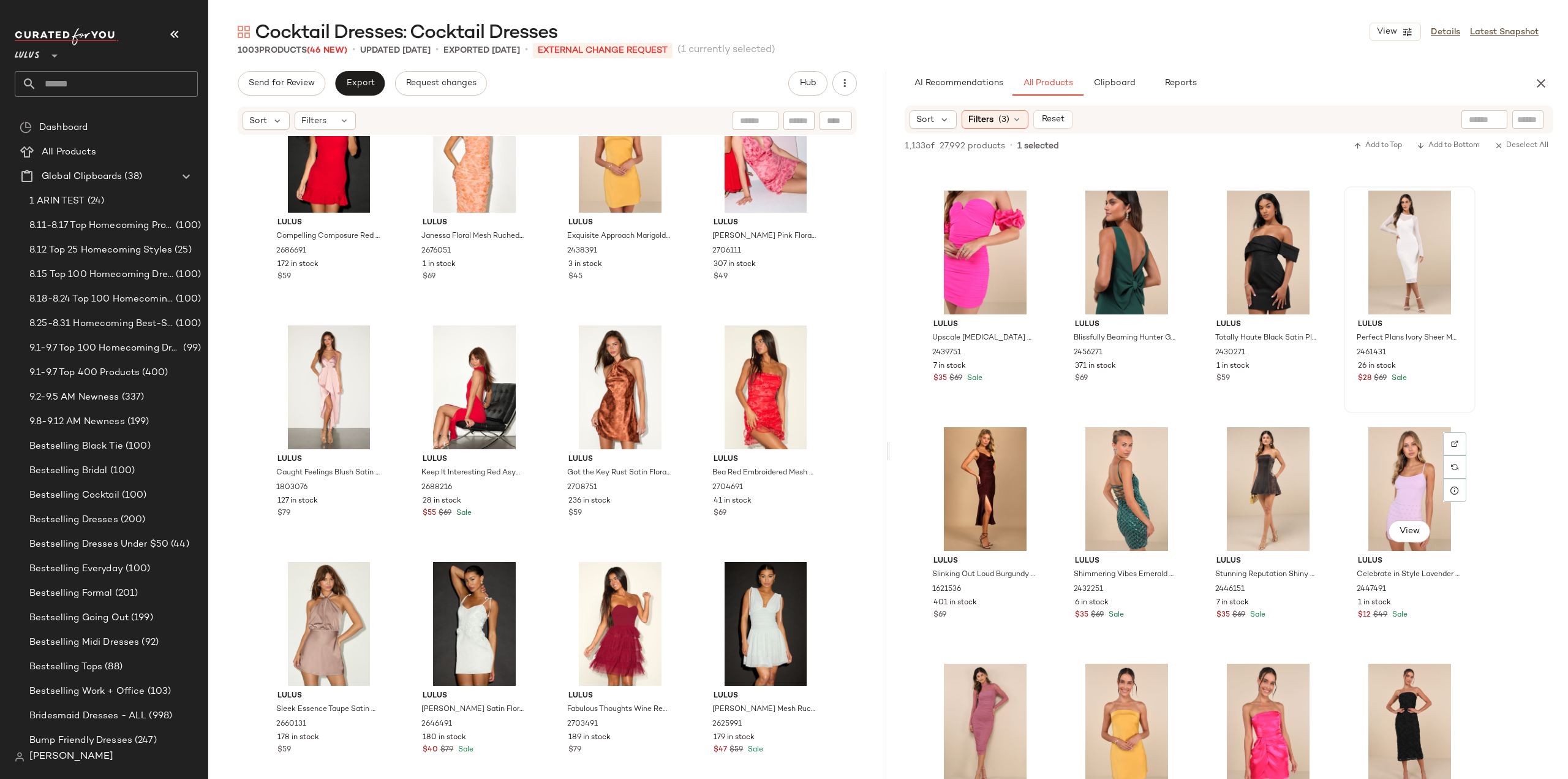
scroll to position [10907, 0]
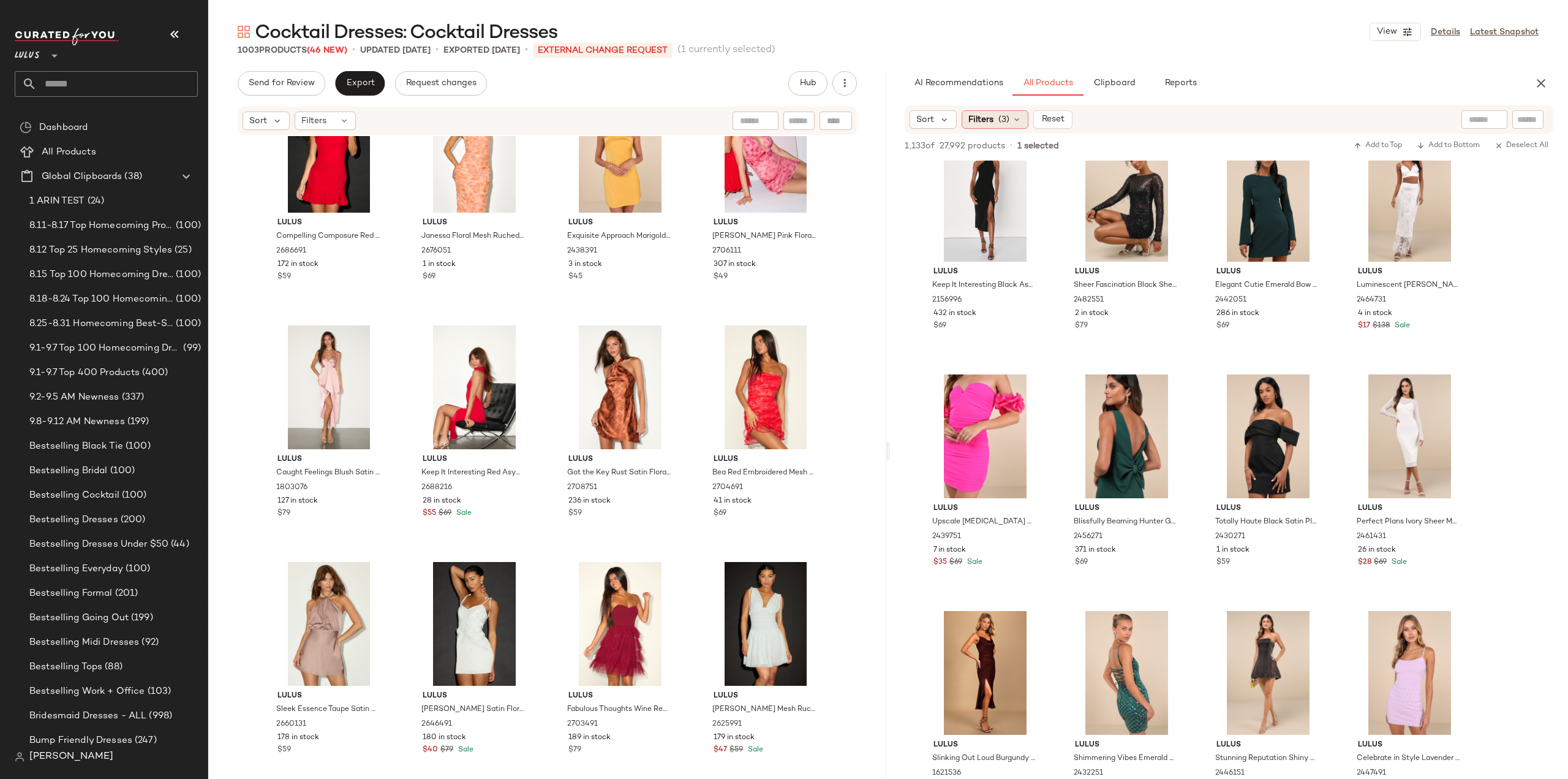
click at [997, 122] on div "Filters (3)" at bounding box center [994, 120] width 67 height 19
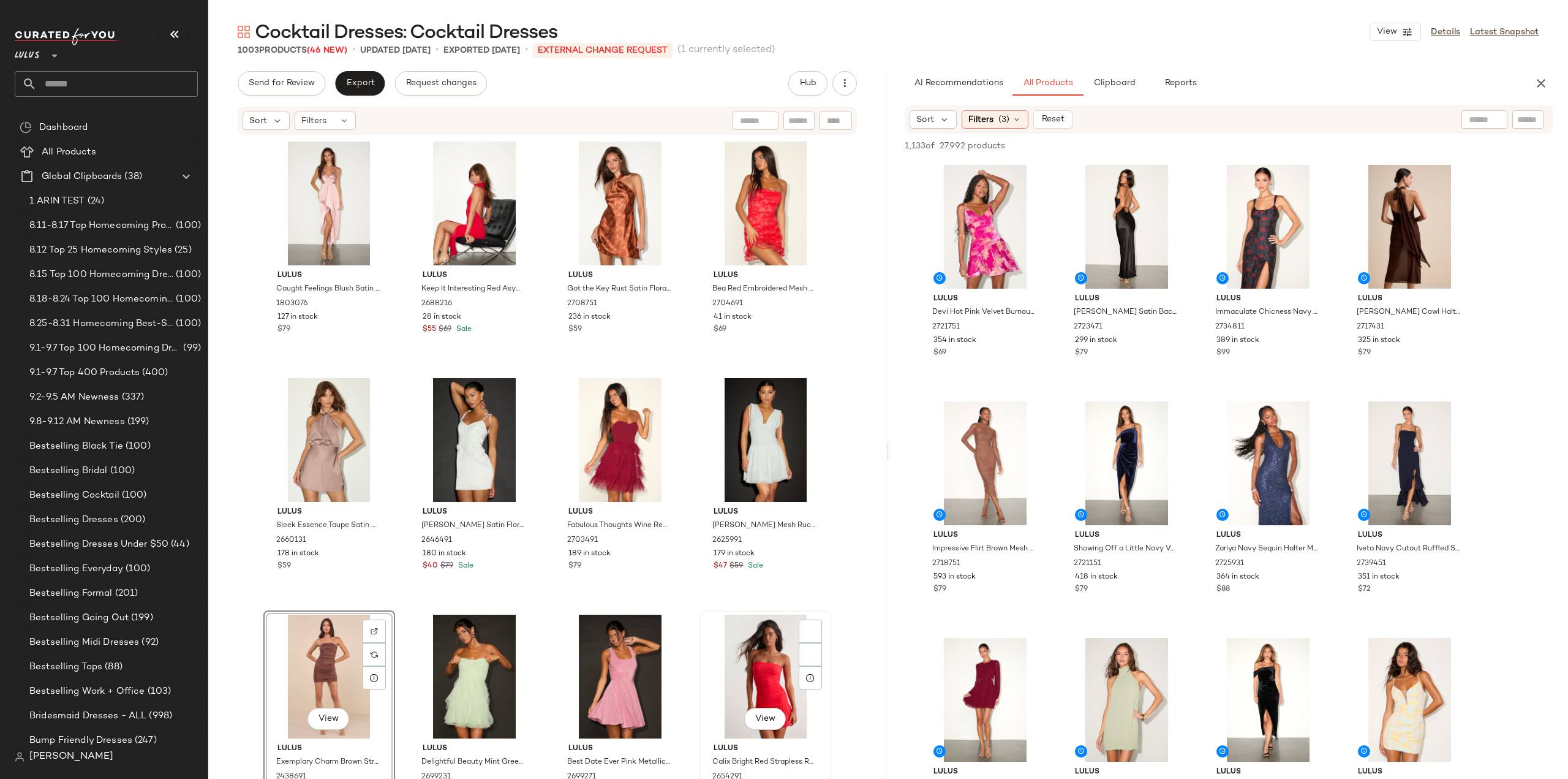
scroll to position [7580, 0]
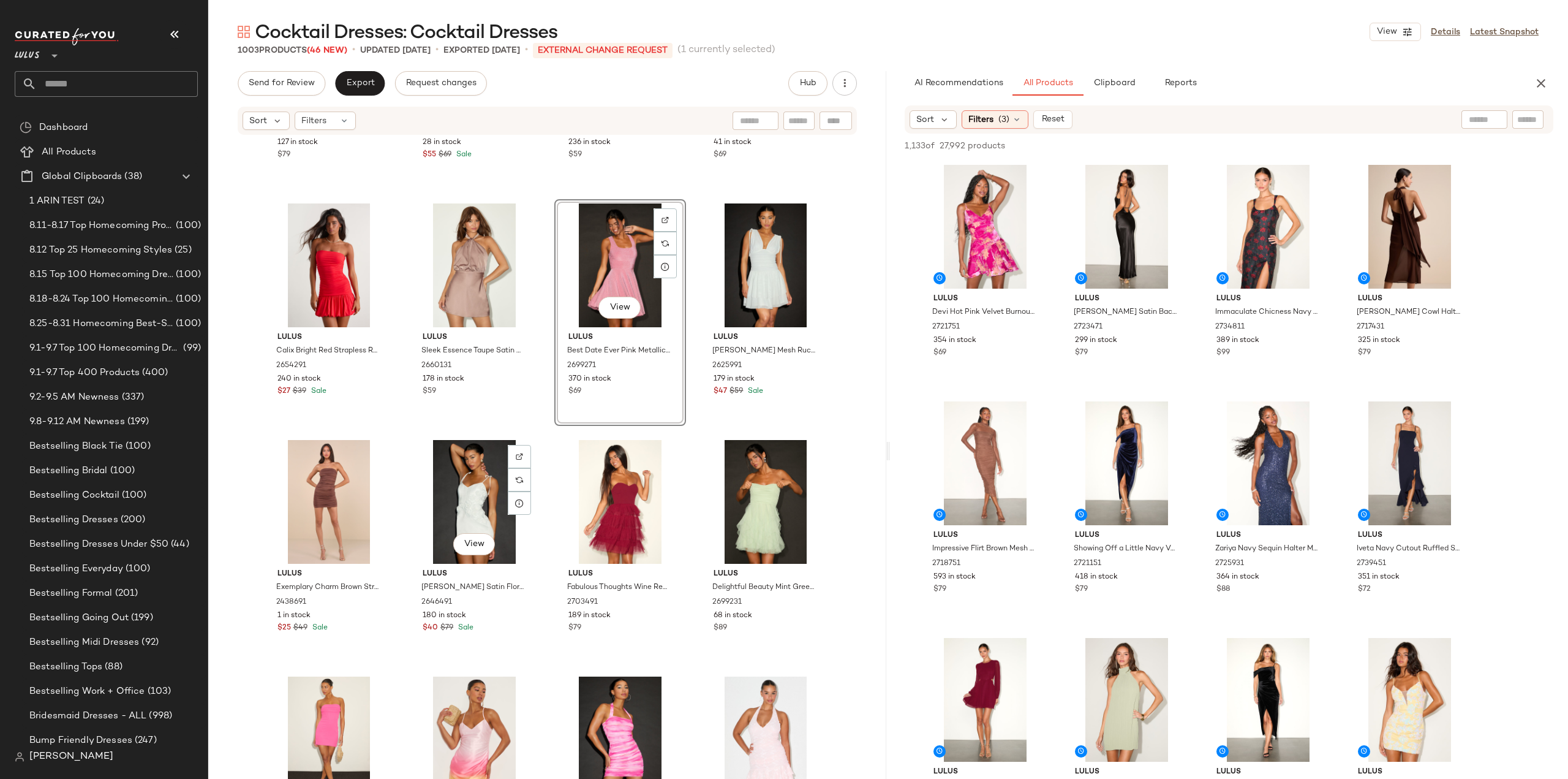
scroll to position [7825, 0]
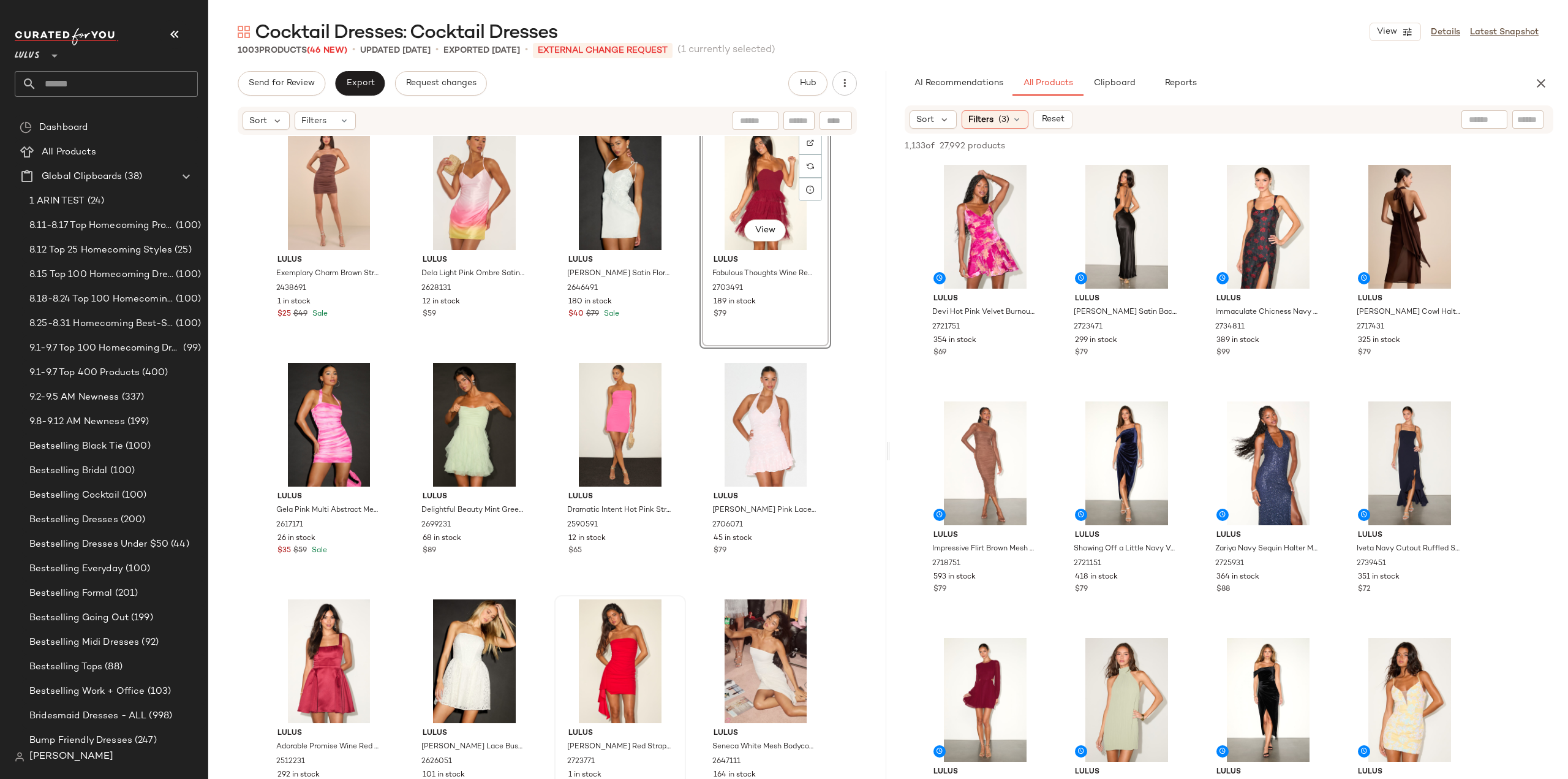
scroll to position [8070, 0]
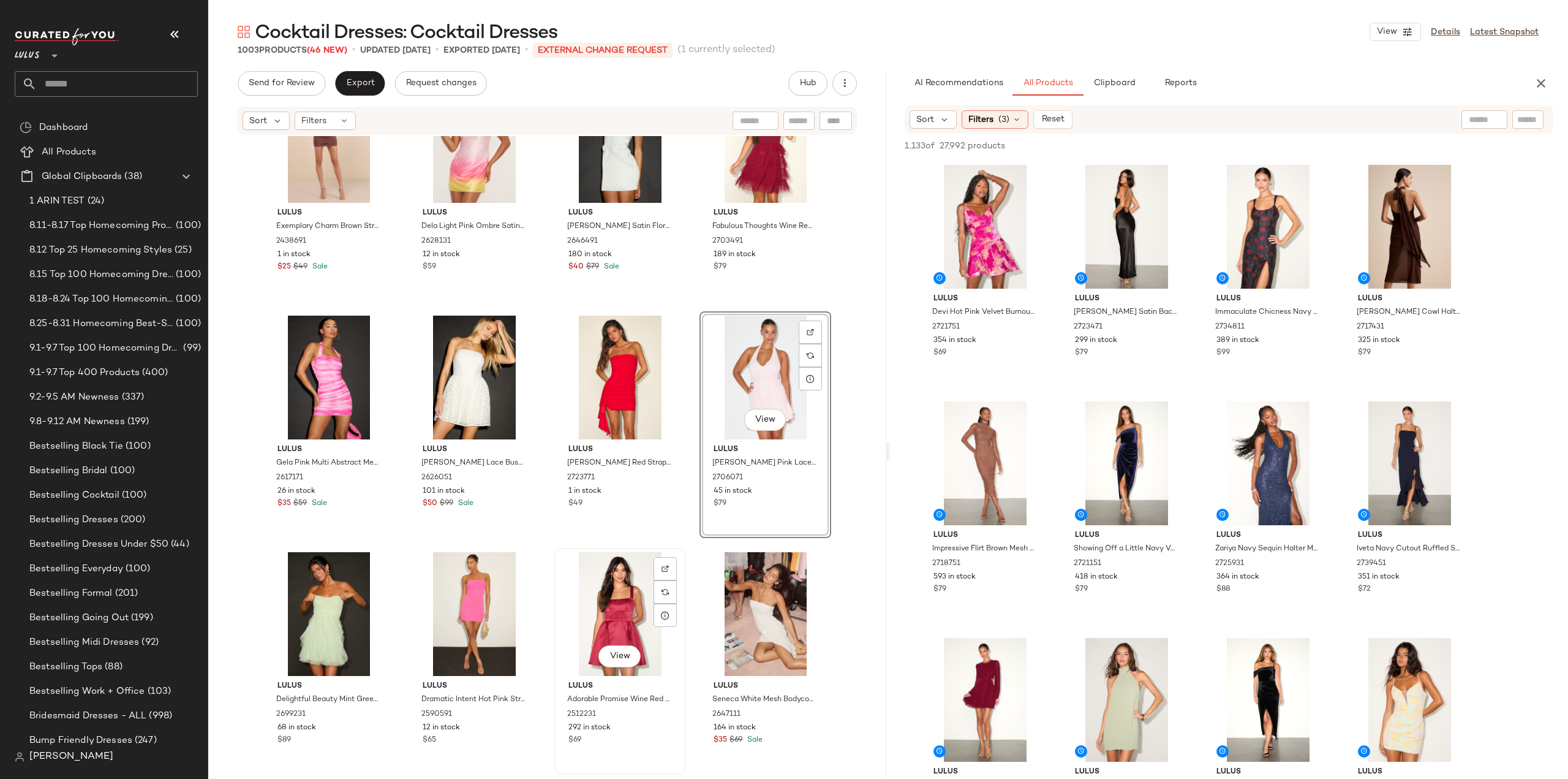
scroll to position [8131, 0]
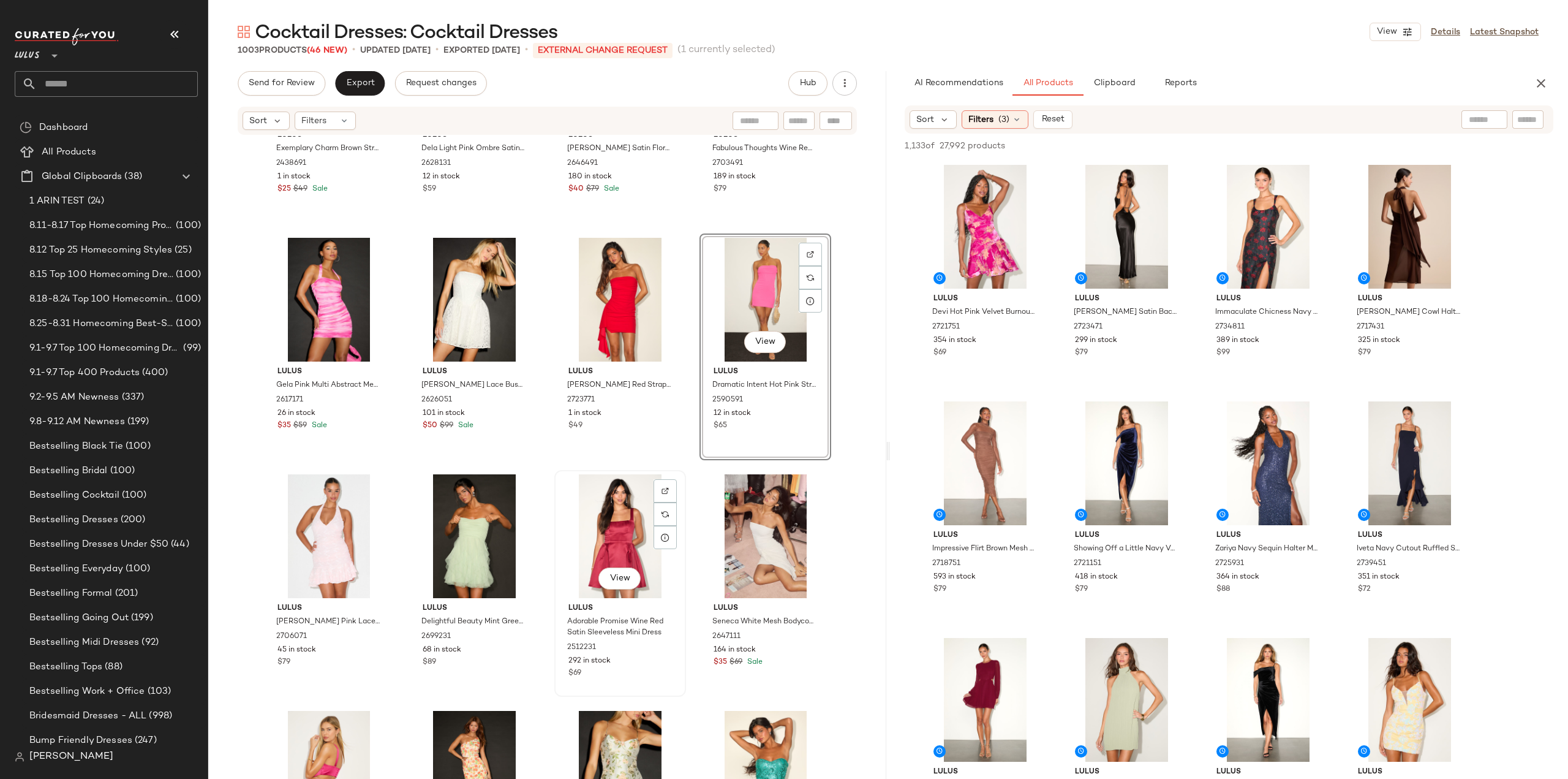
scroll to position [8254, 0]
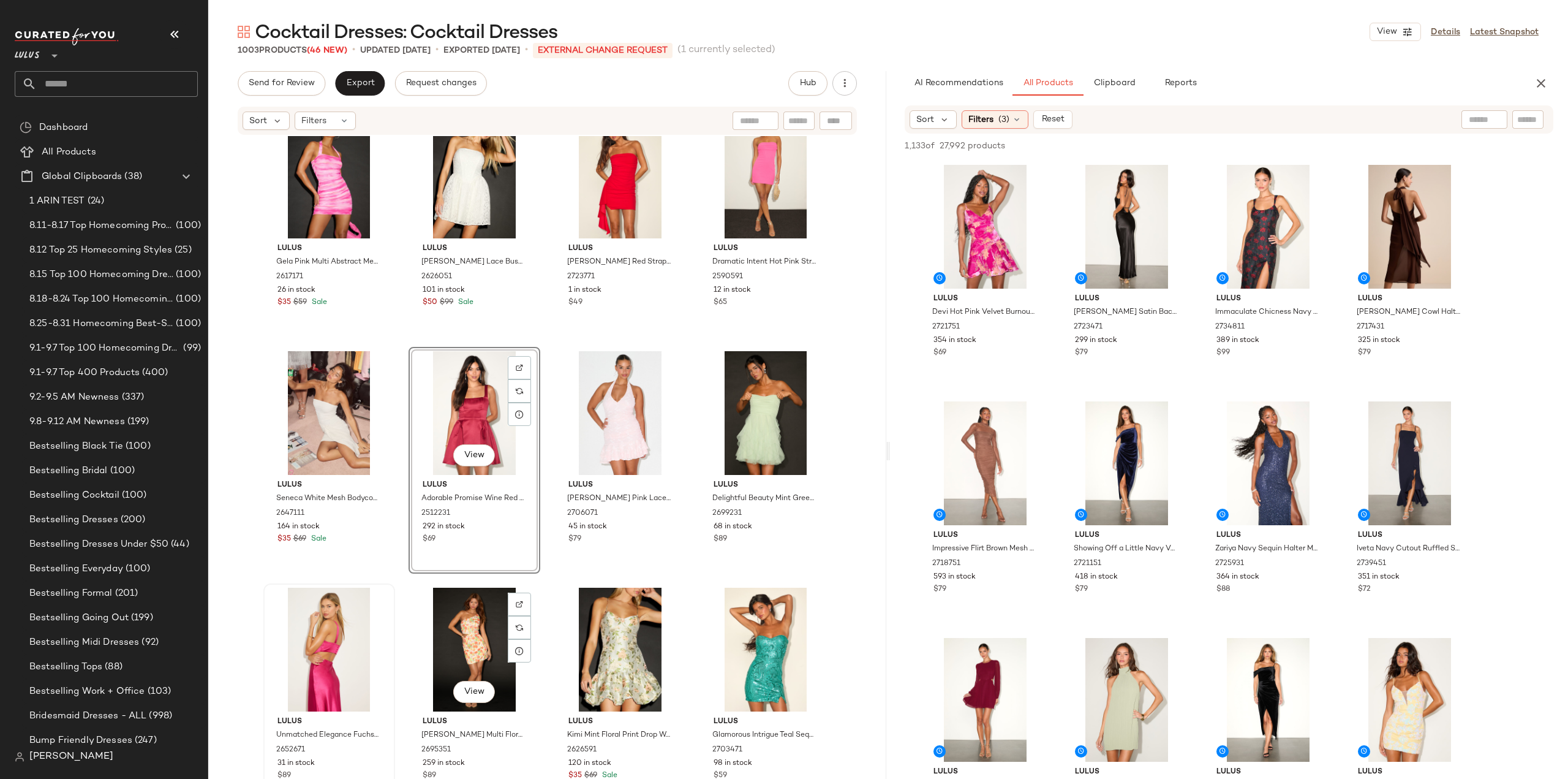
scroll to position [8376, 0]
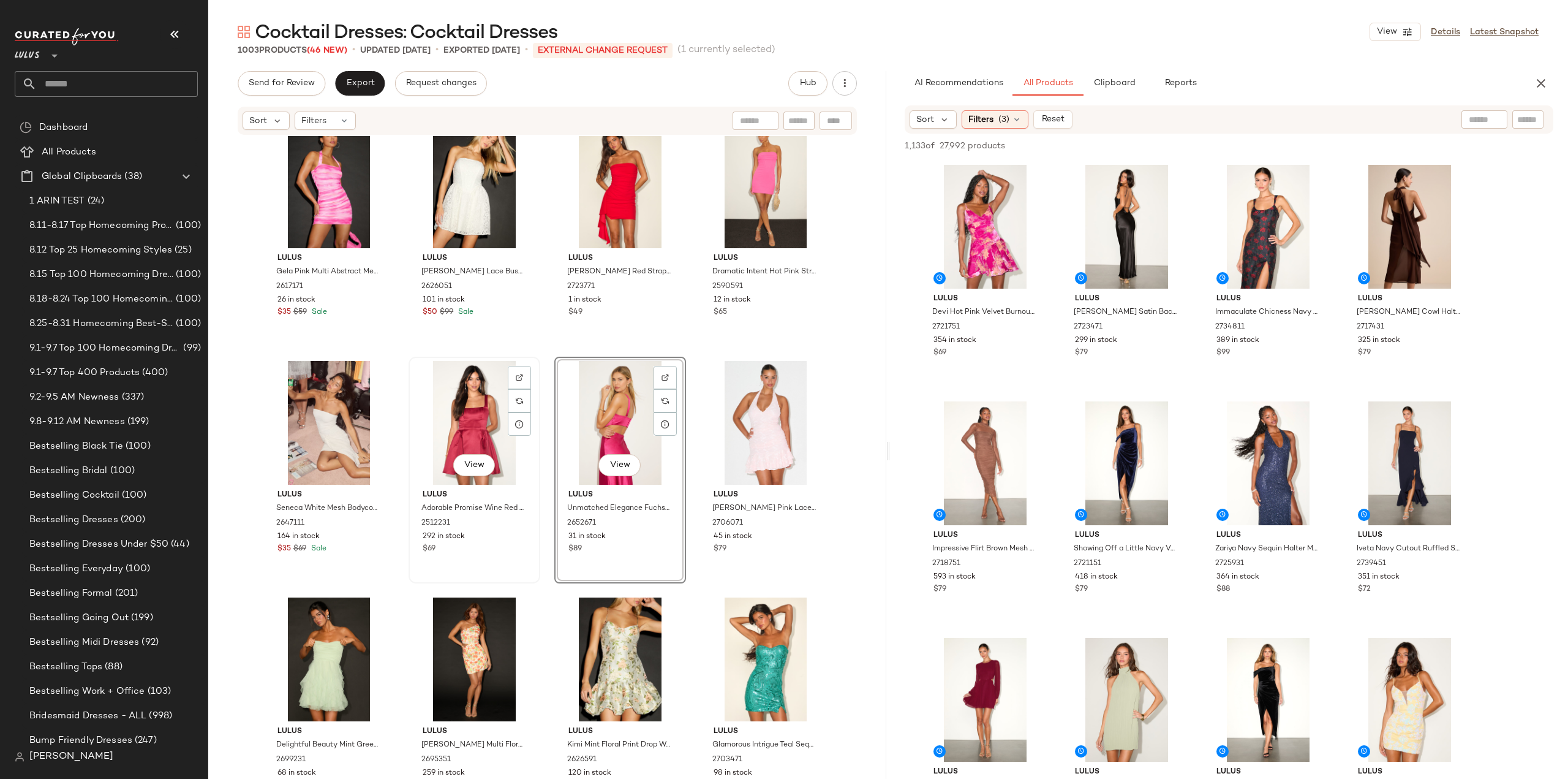
scroll to position [8315, 0]
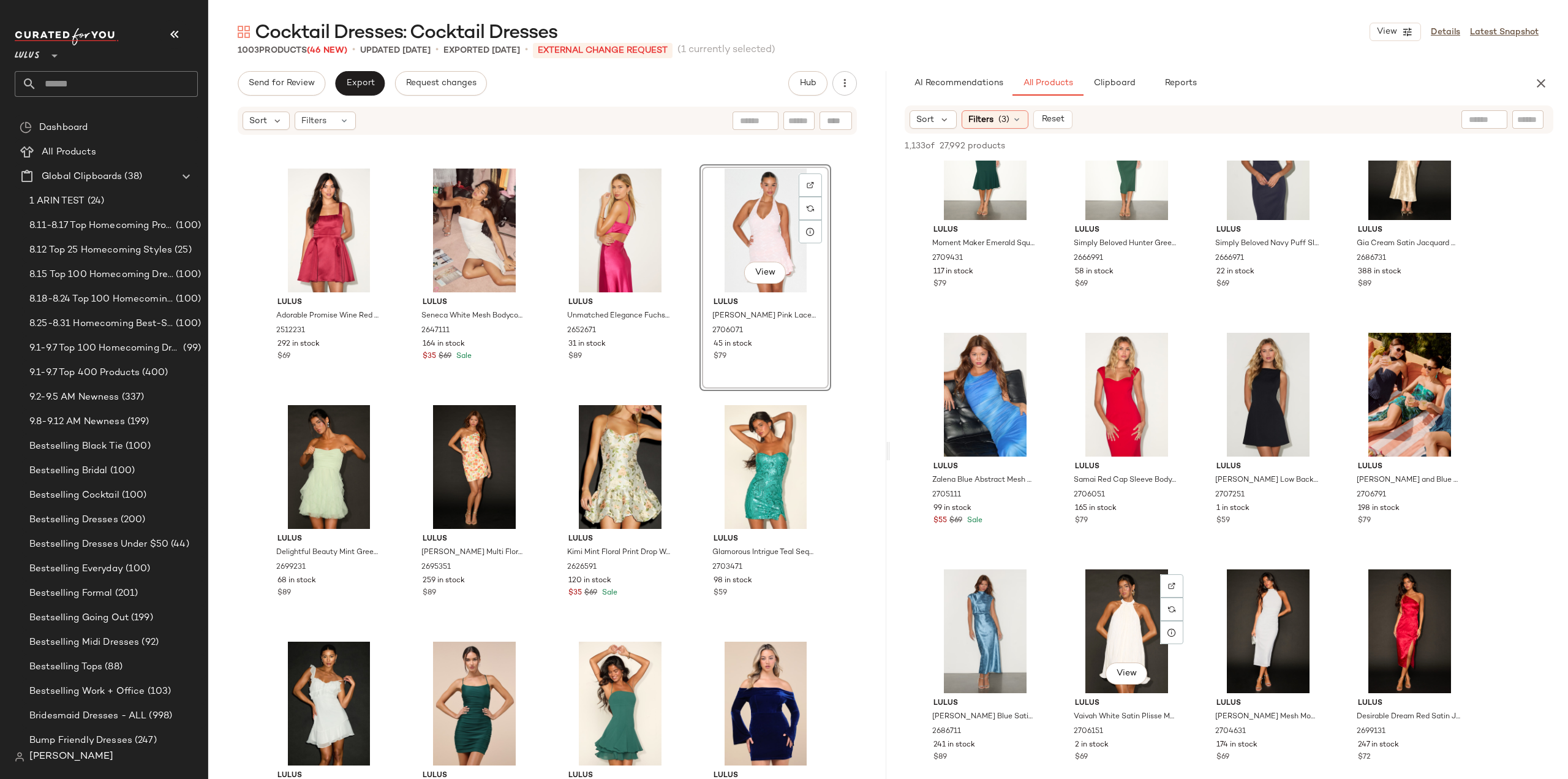
scroll to position [2145, 0]
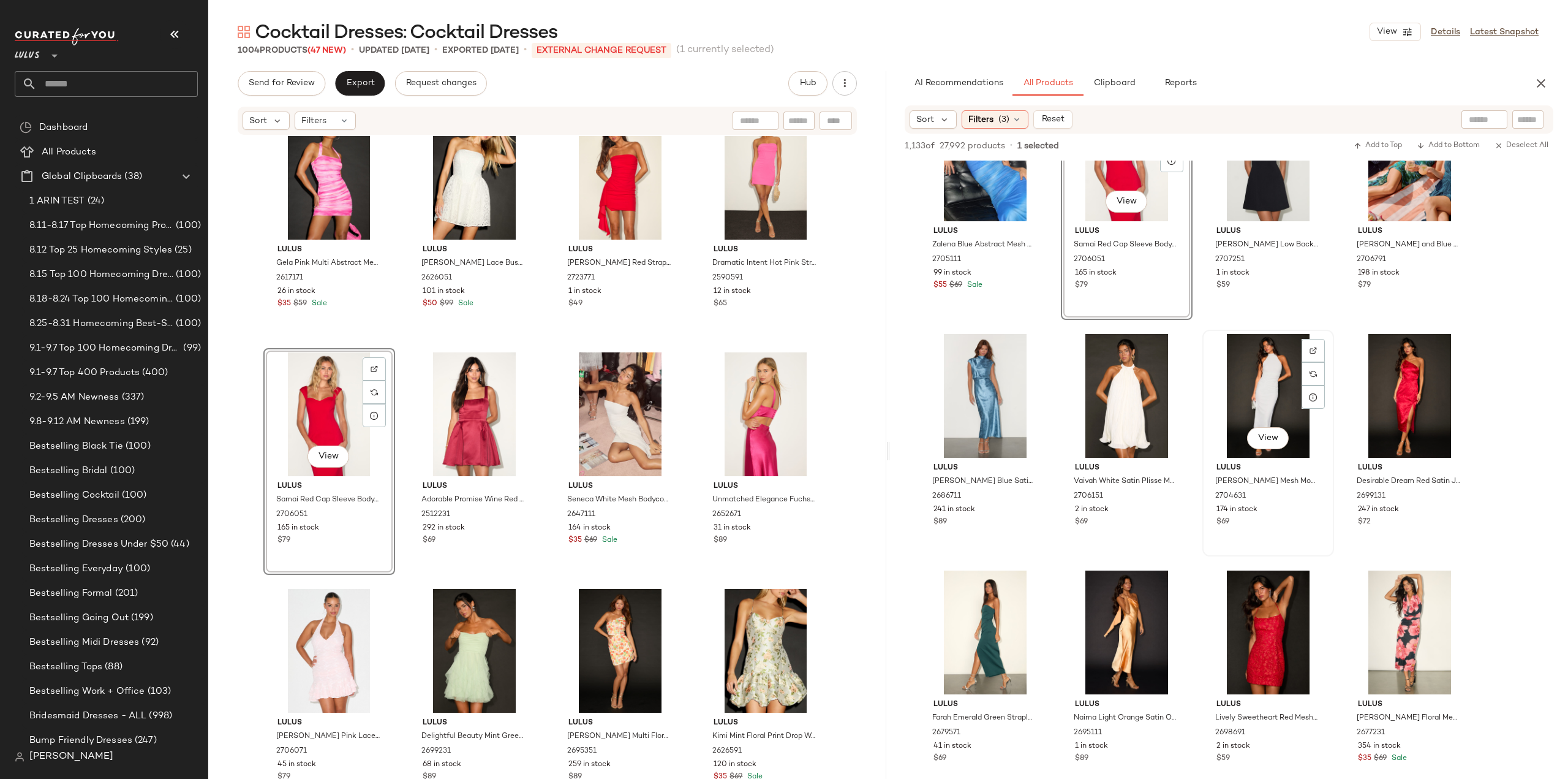
scroll to position [2267, 0]
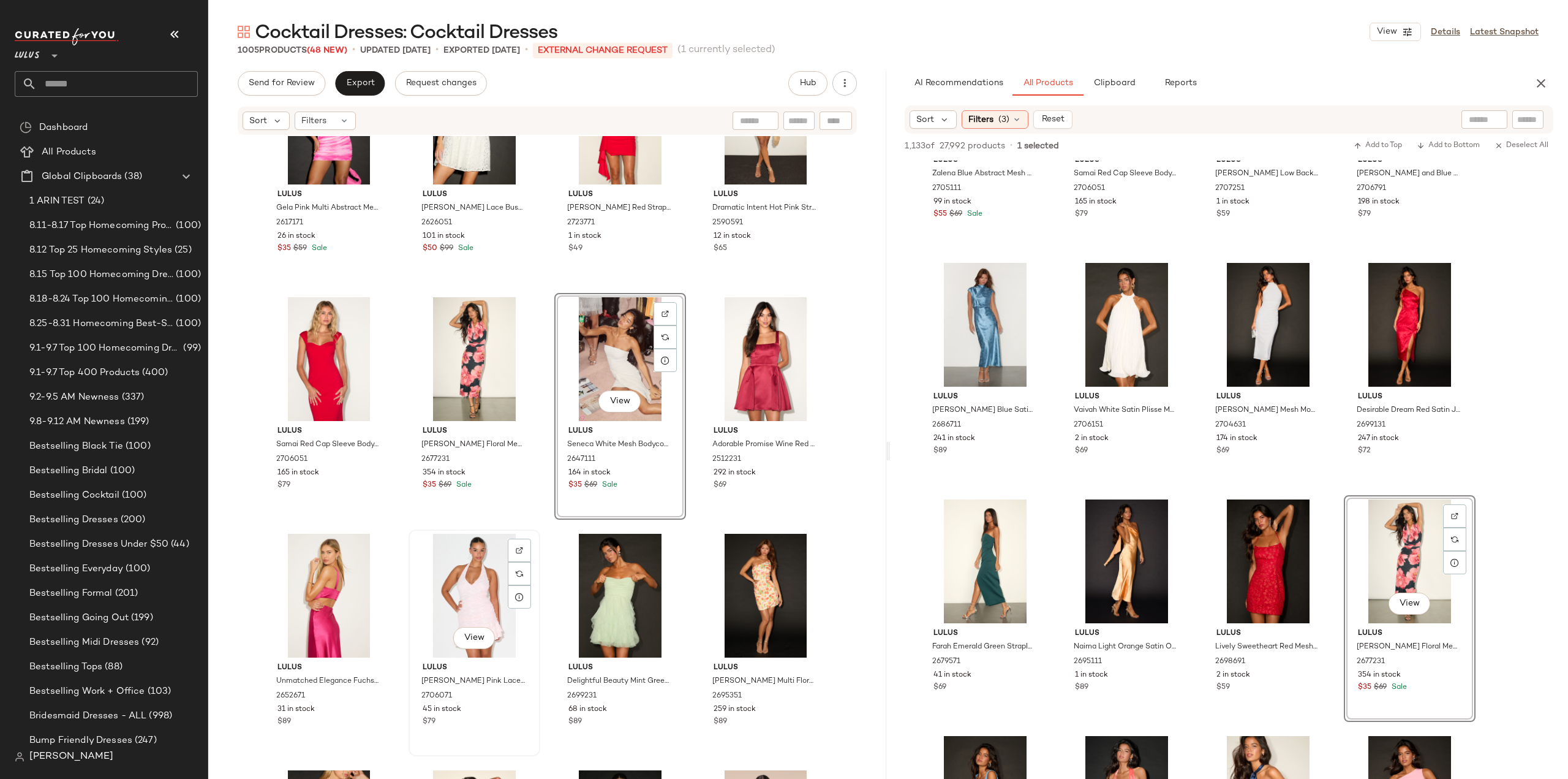
scroll to position [8437, 0]
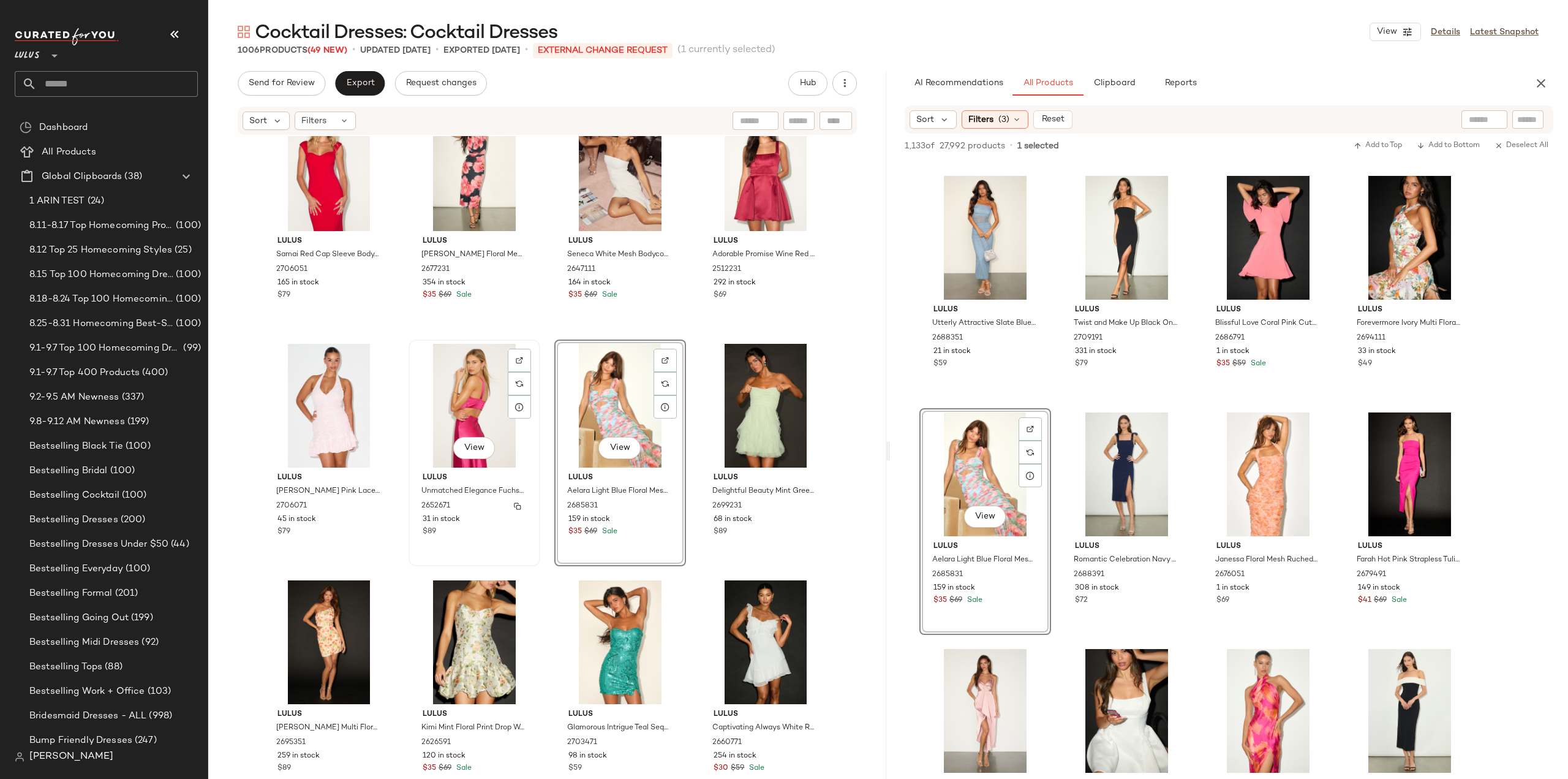
scroll to position [8683, 0]
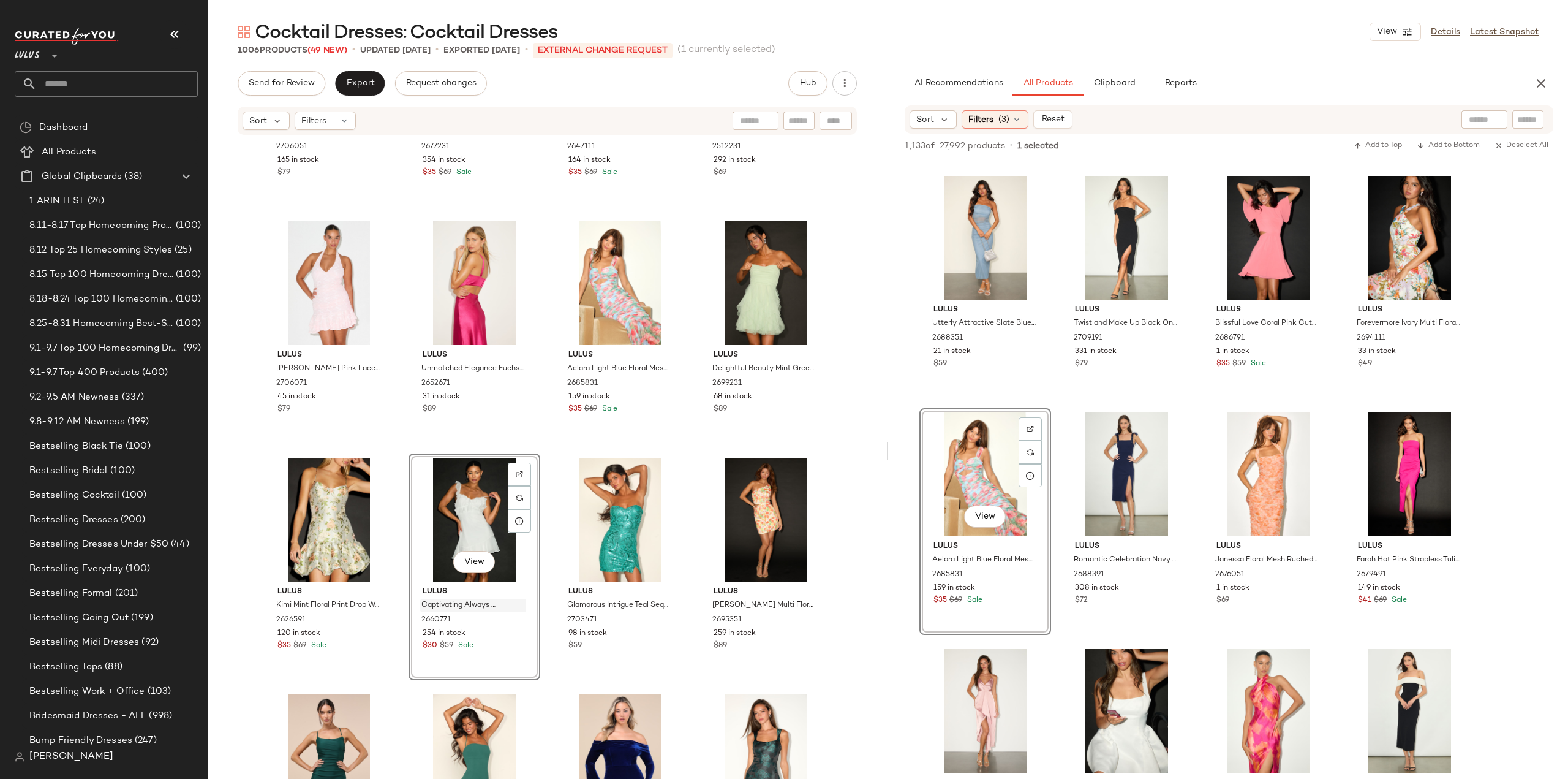
scroll to position [8744, 0]
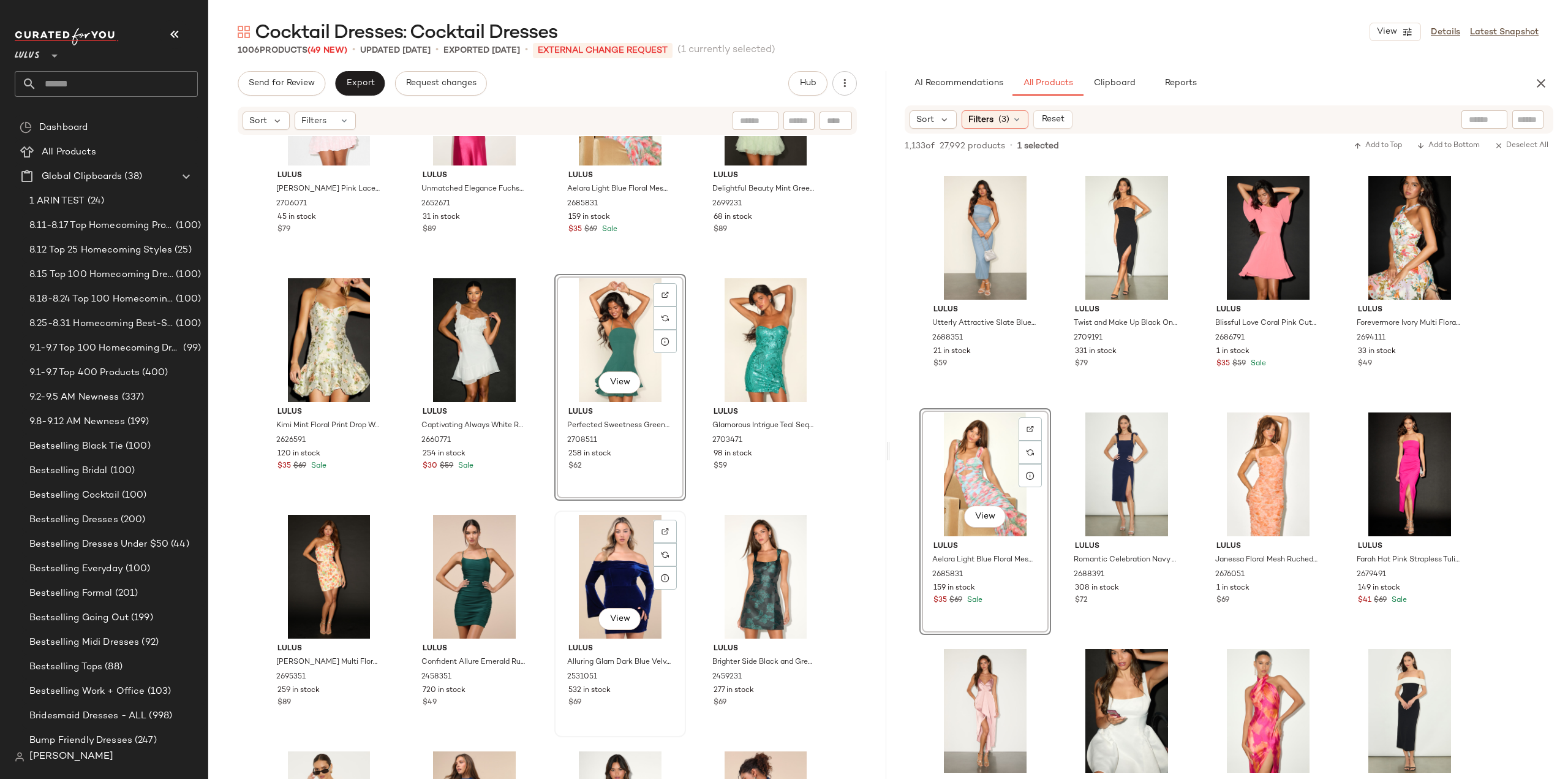
scroll to position [8866, 0]
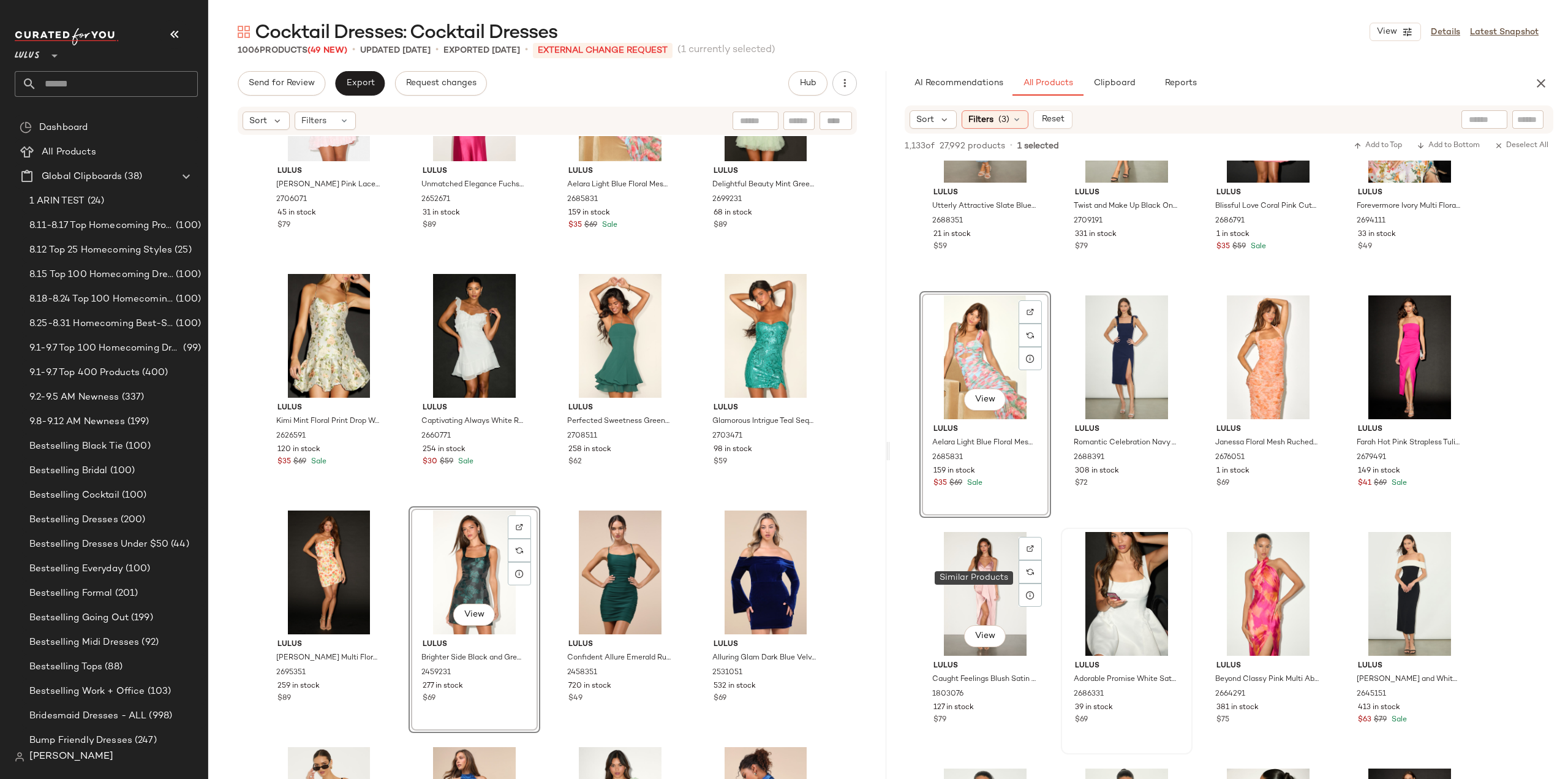
scroll to position [3187, 0]
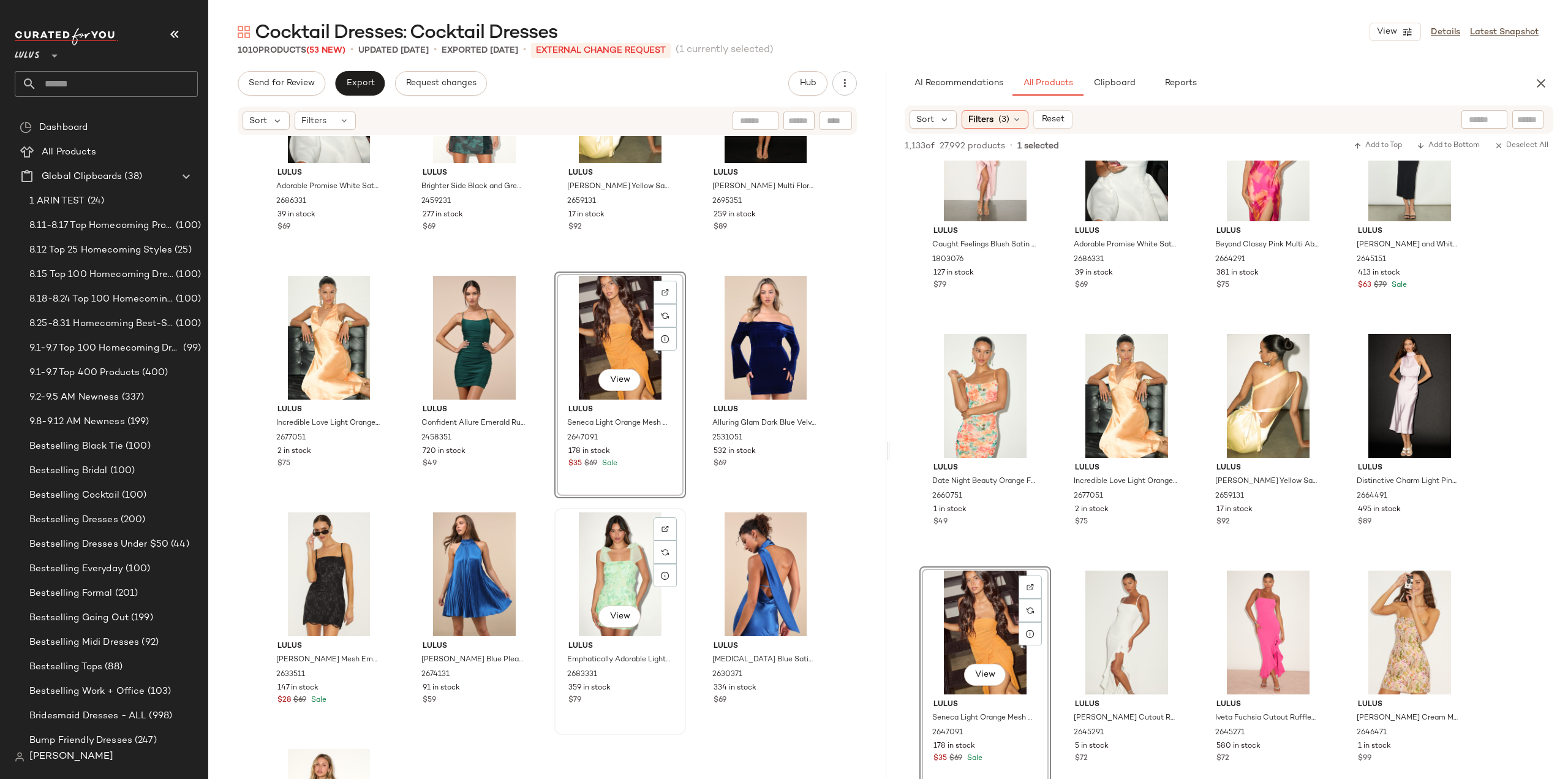
scroll to position [9357, 0]
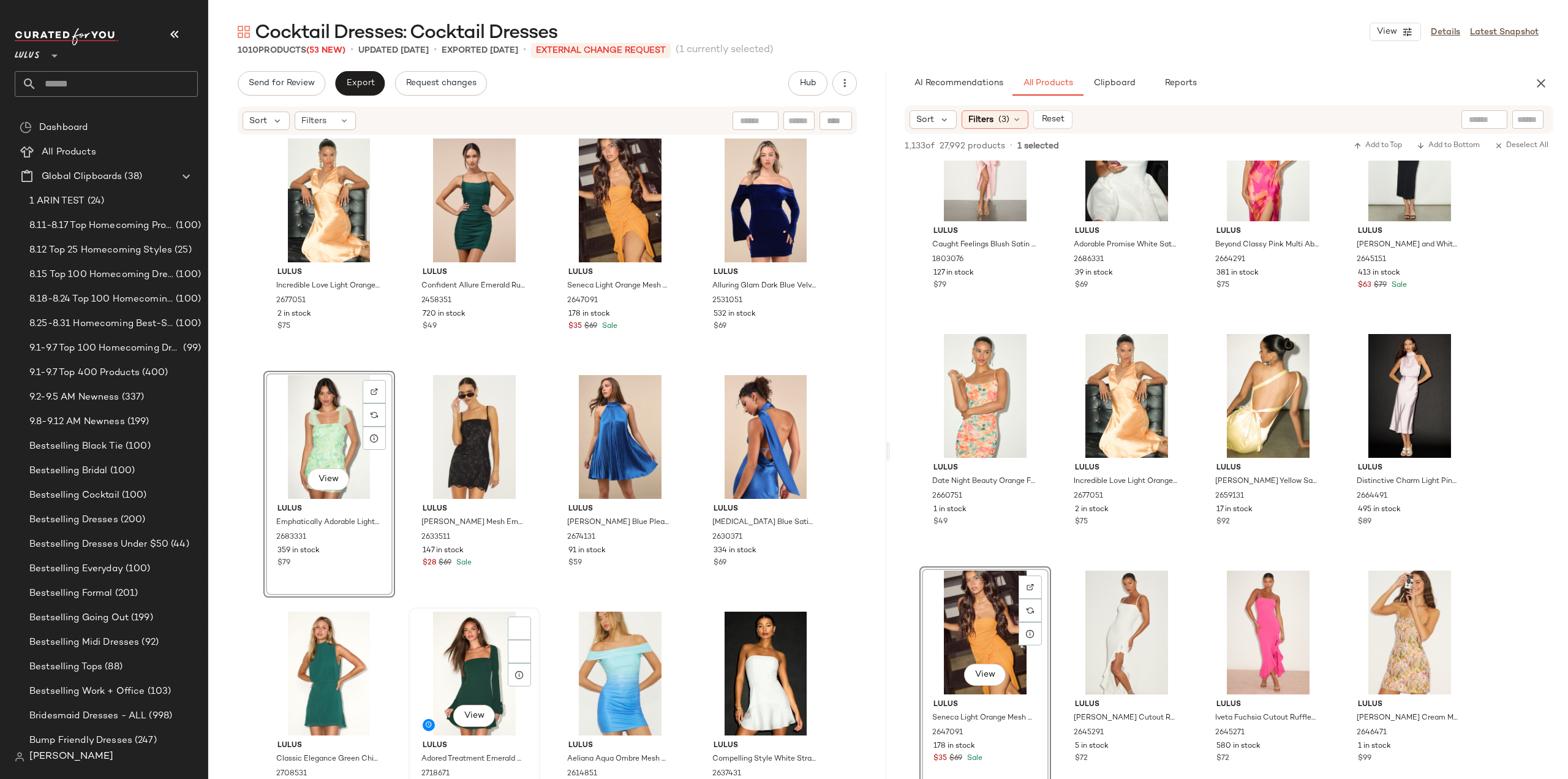
scroll to position [9479, 0]
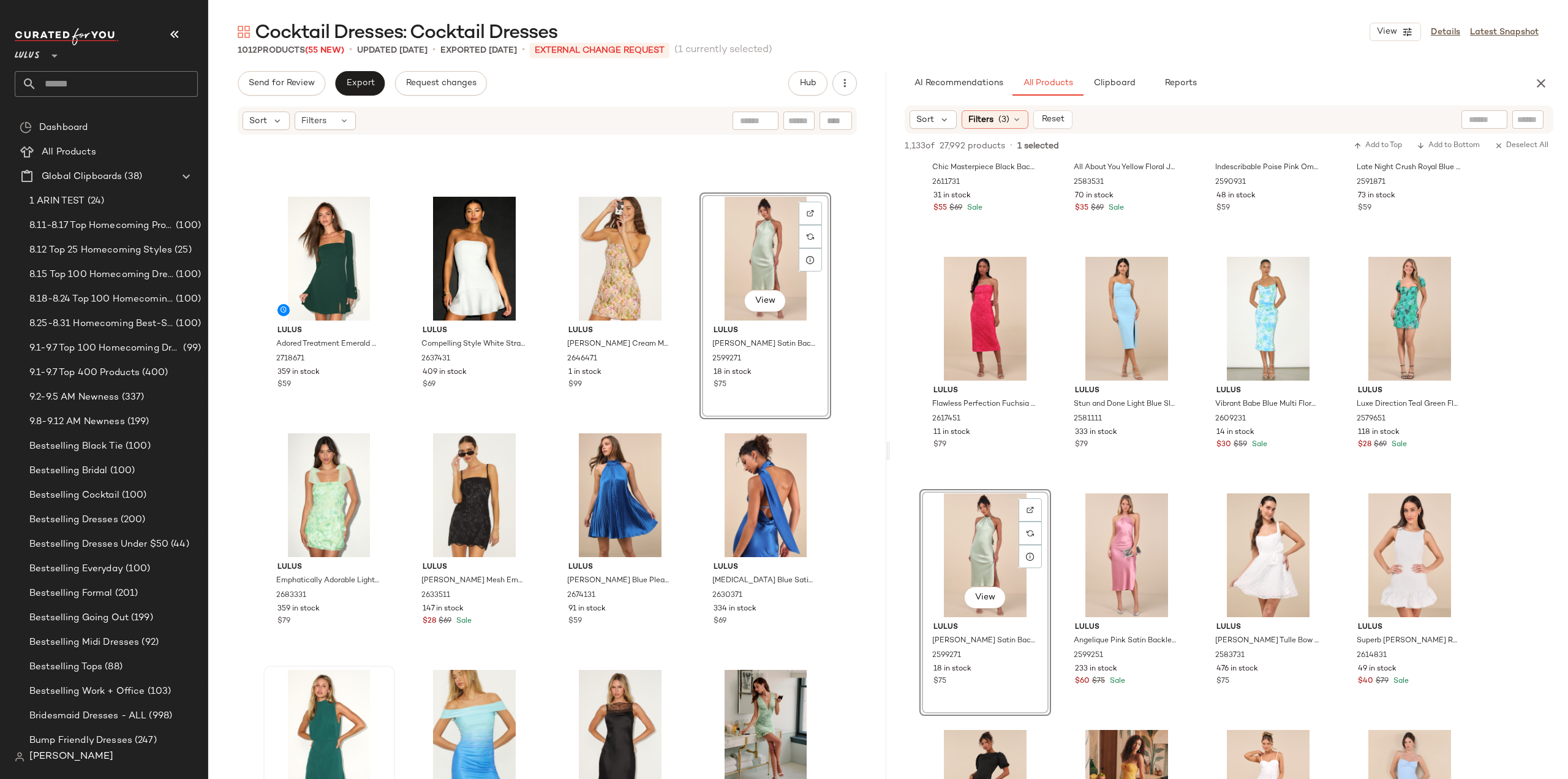
scroll to position [9724, 0]
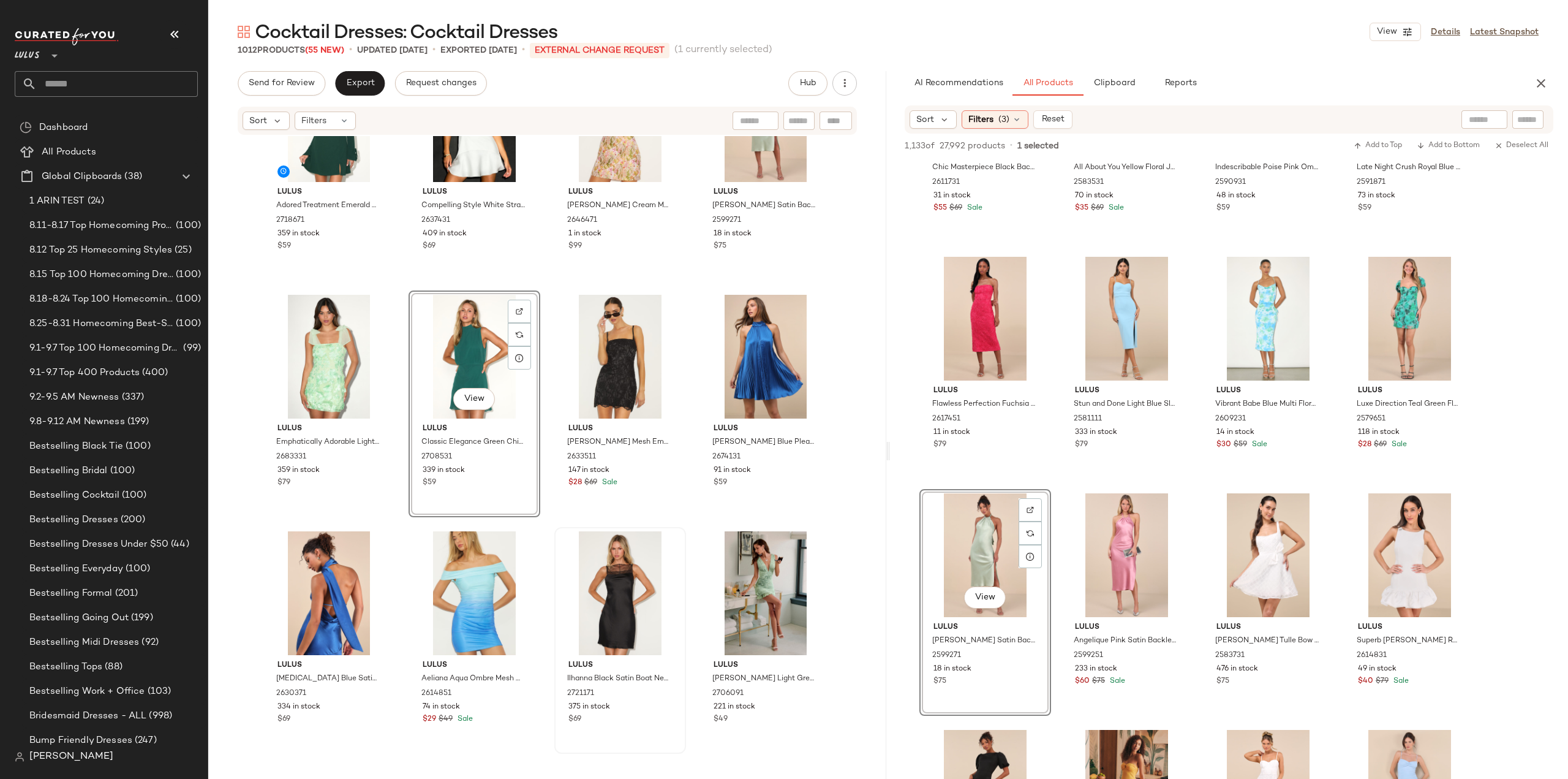
scroll to position [9847, 0]
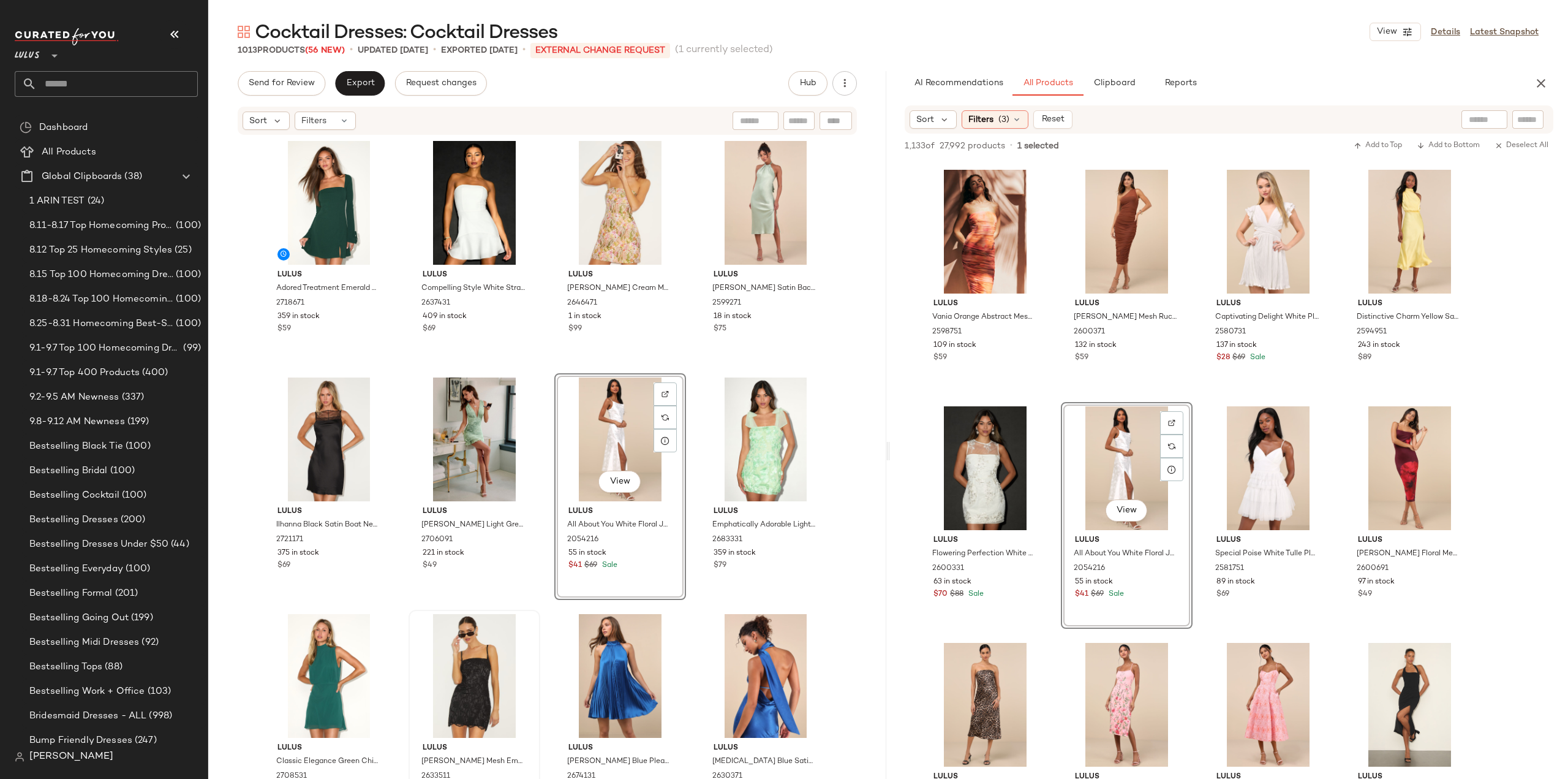
scroll to position [9724, 0]
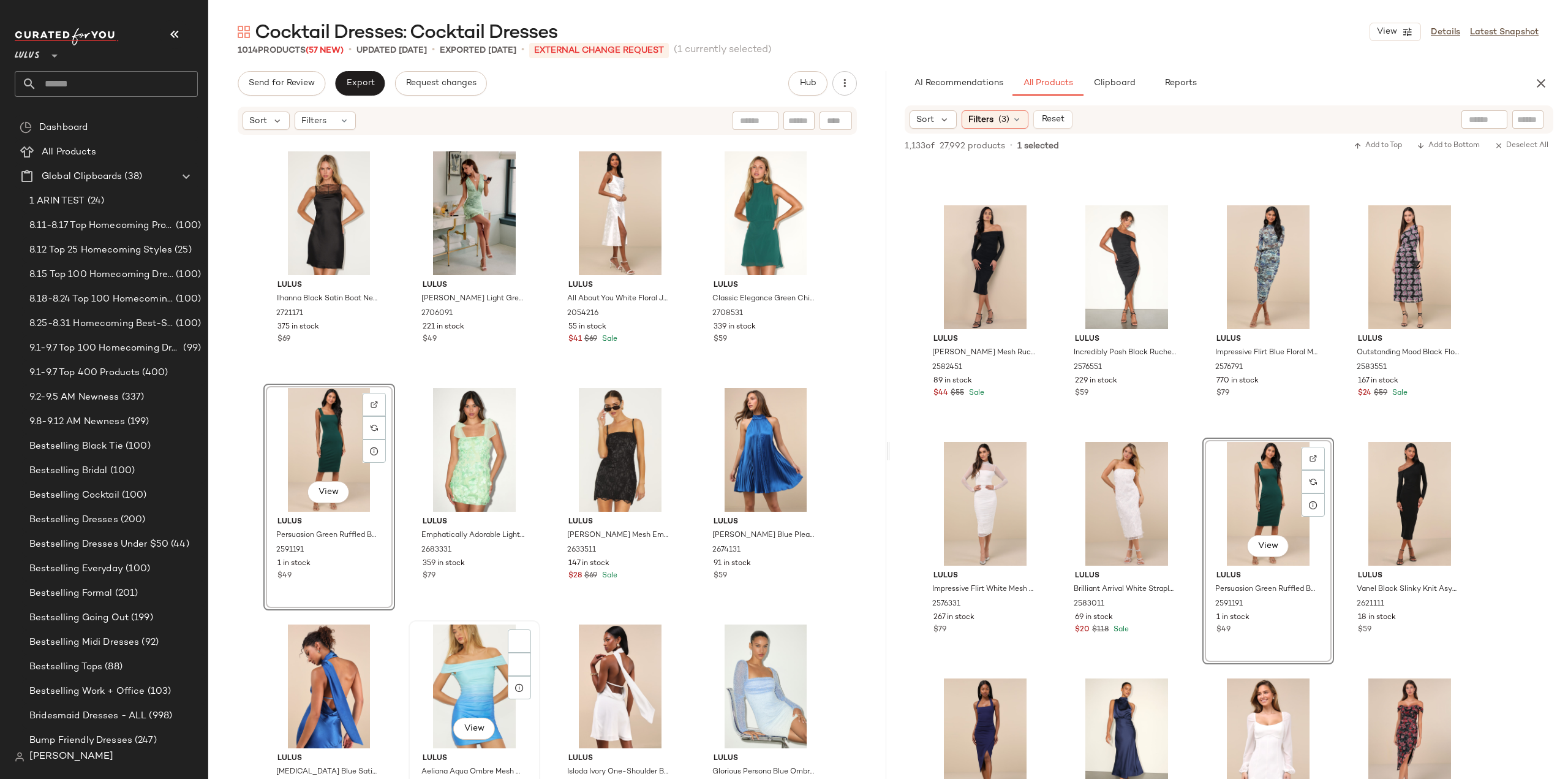
scroll to position [10000, 0]
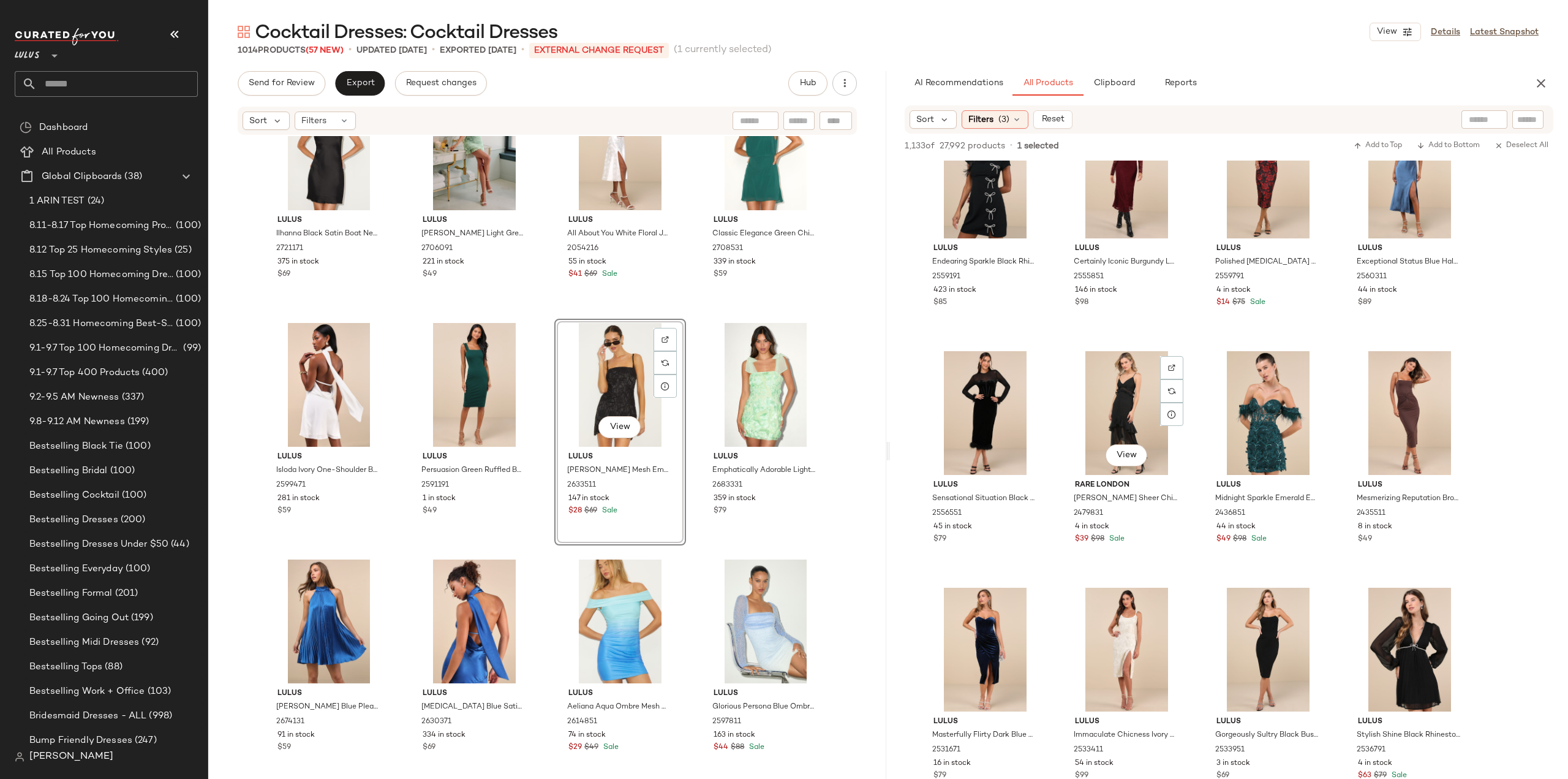
scroll to position [8640, 0]
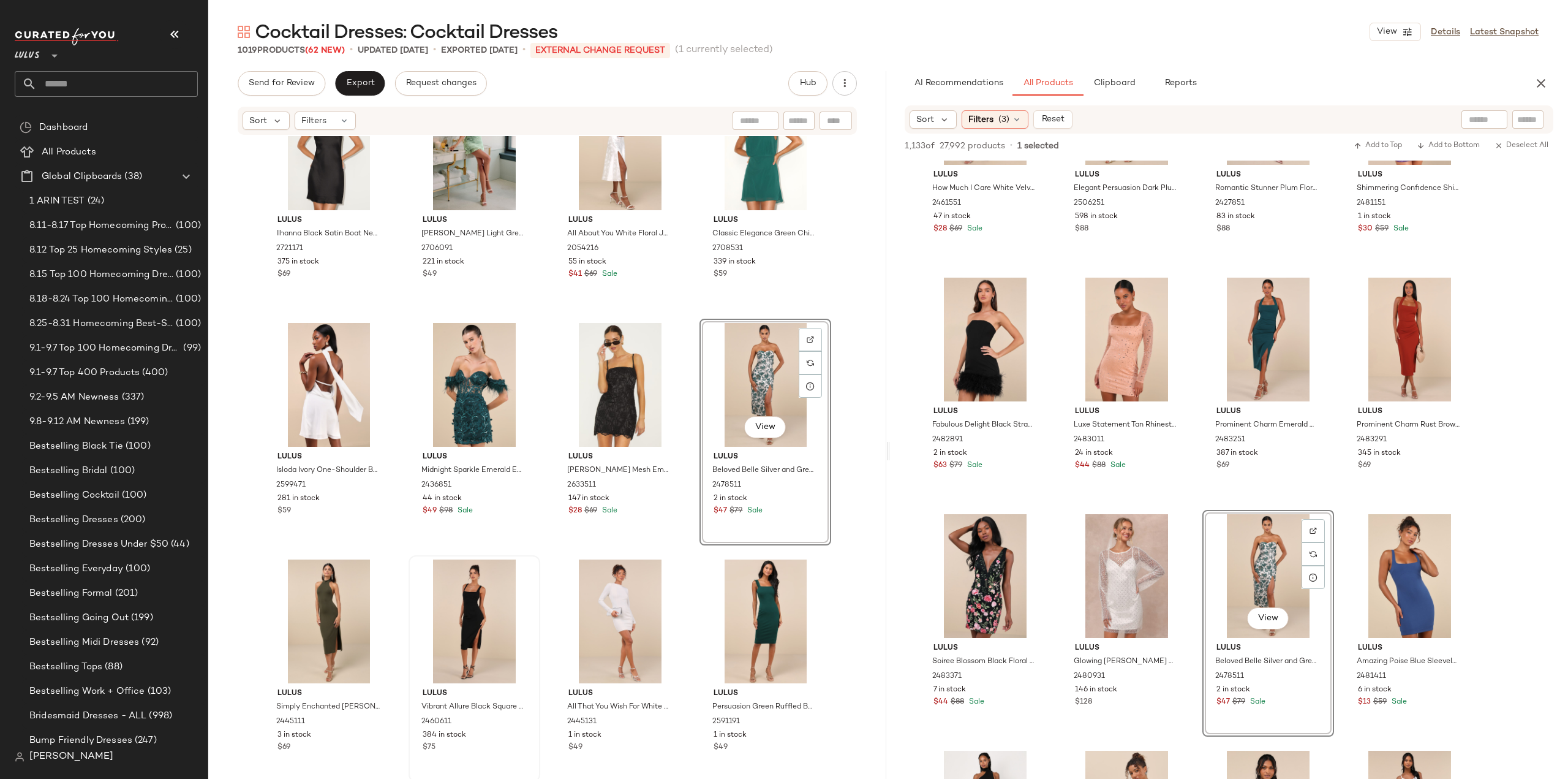
scroll to position [10123, 0]
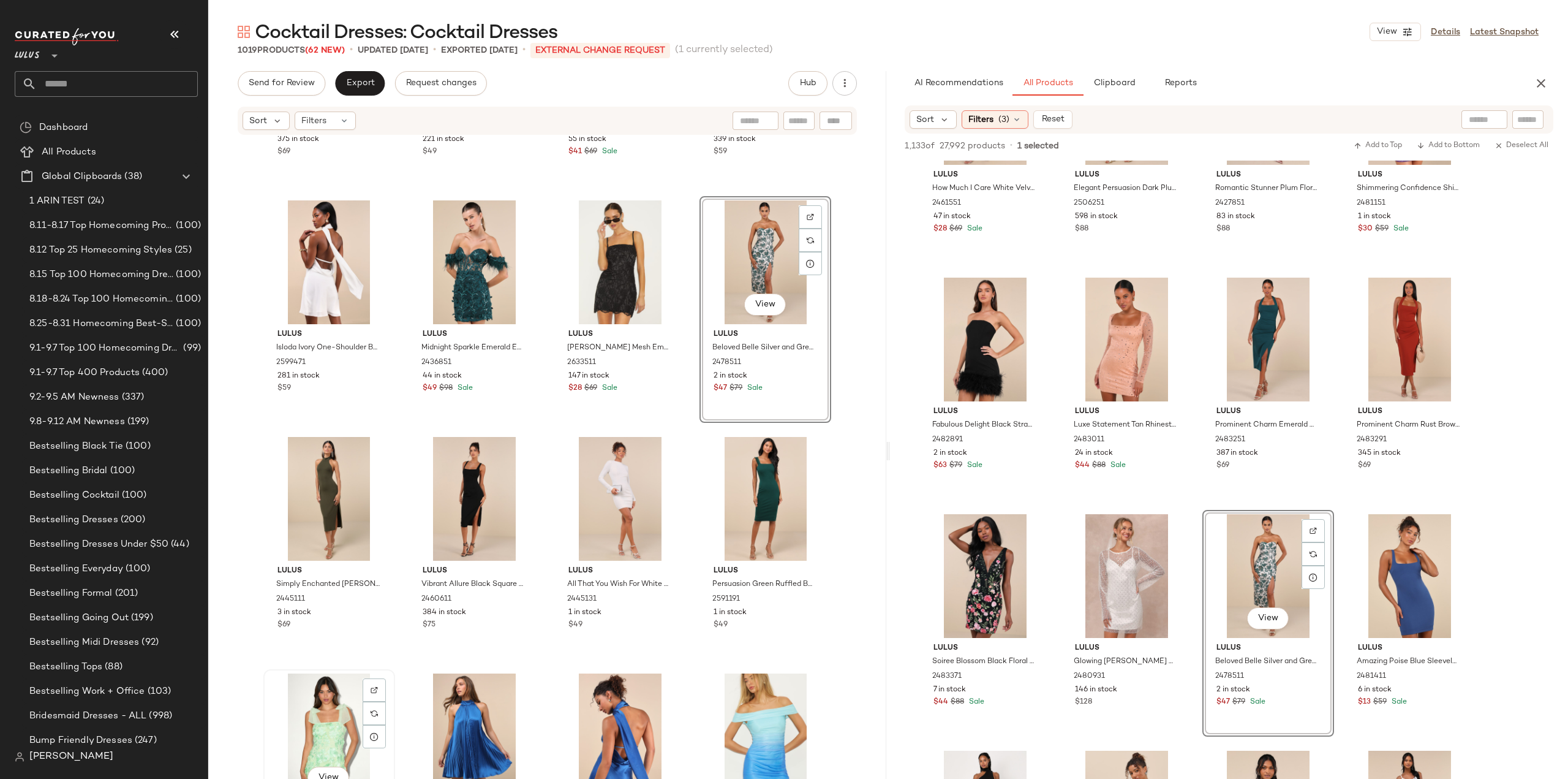
scroll to position [10125, 0]
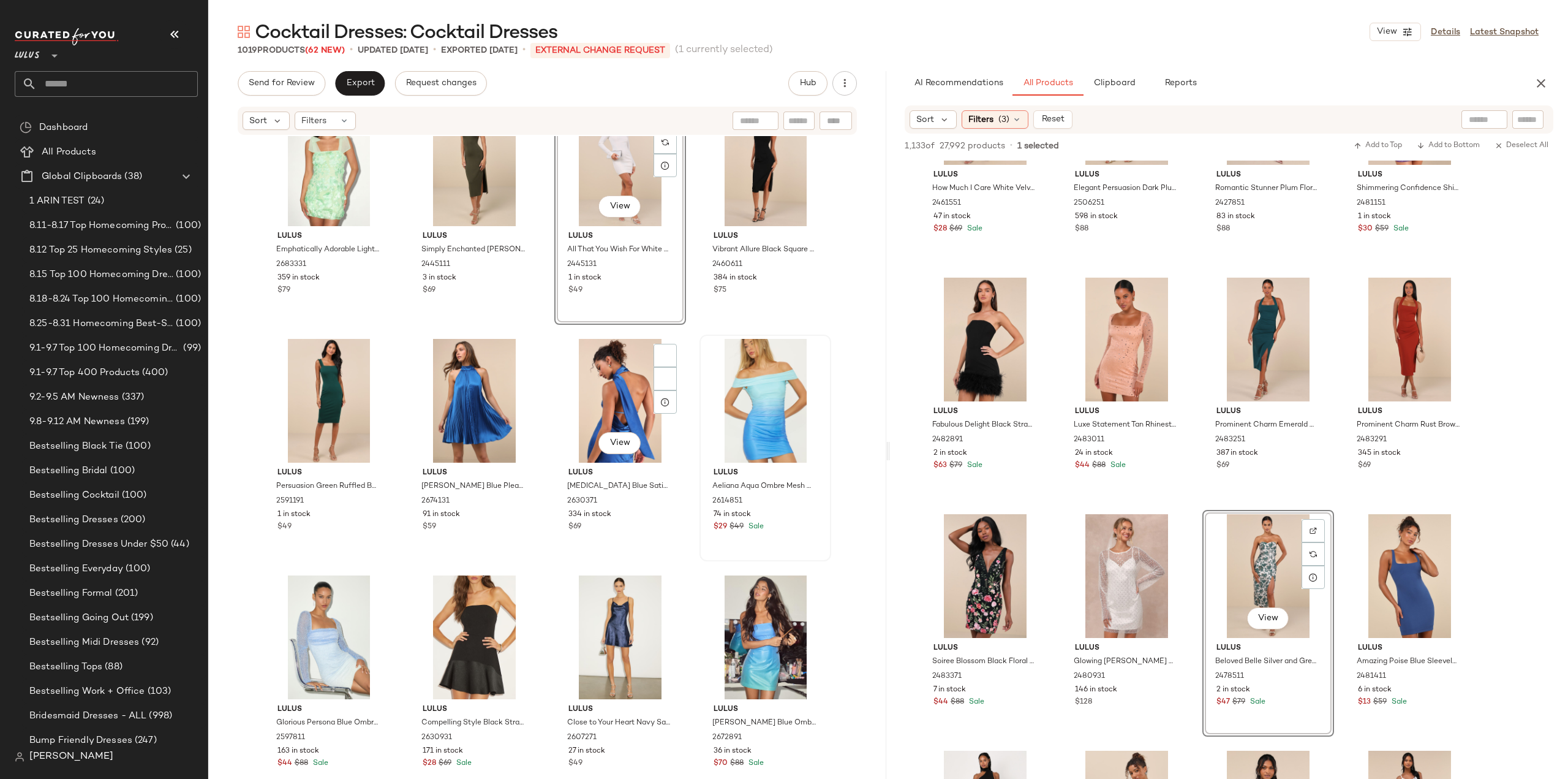
scroll to position [10370, 0]
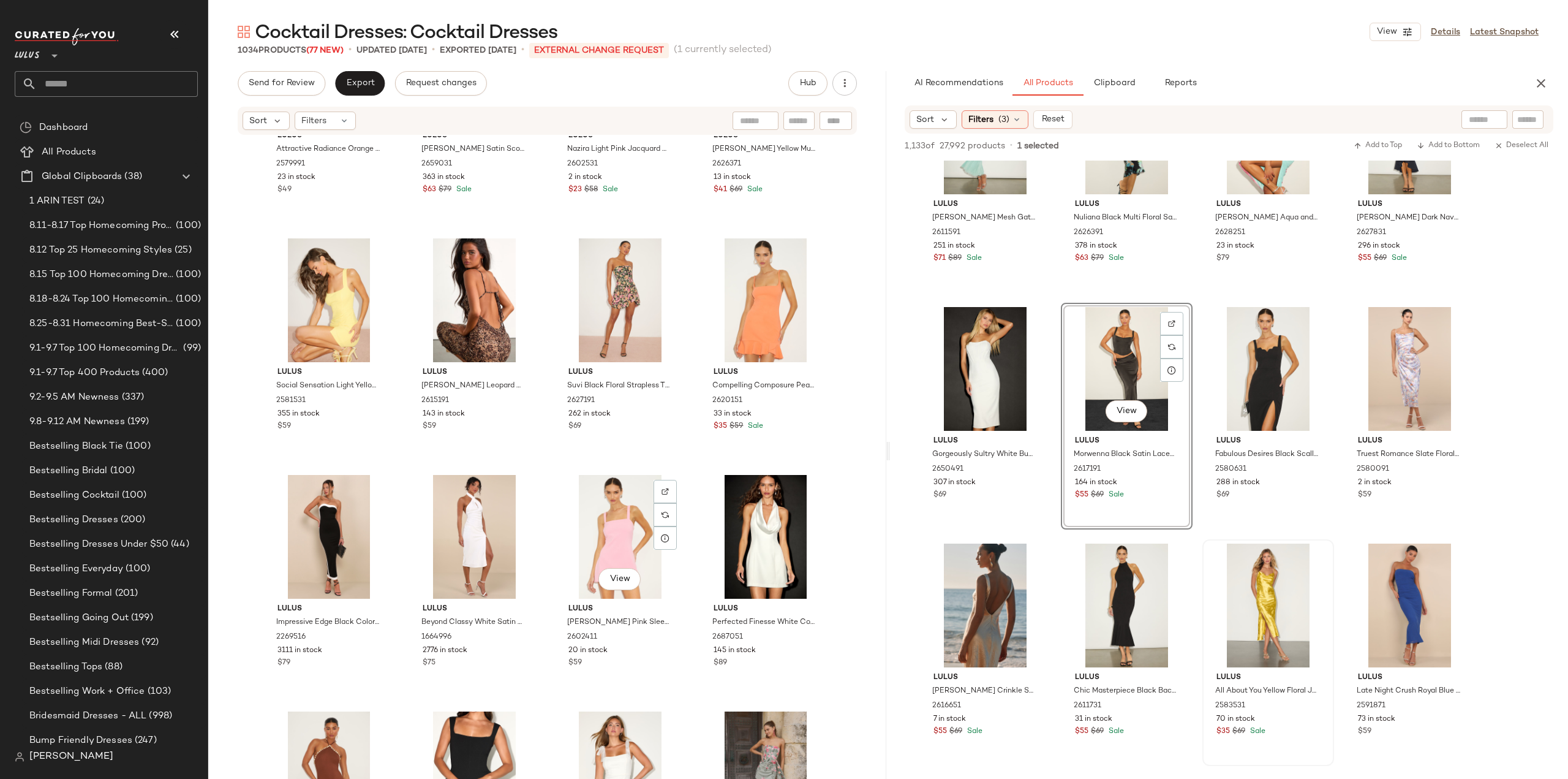
scroll to position [13206, 0]
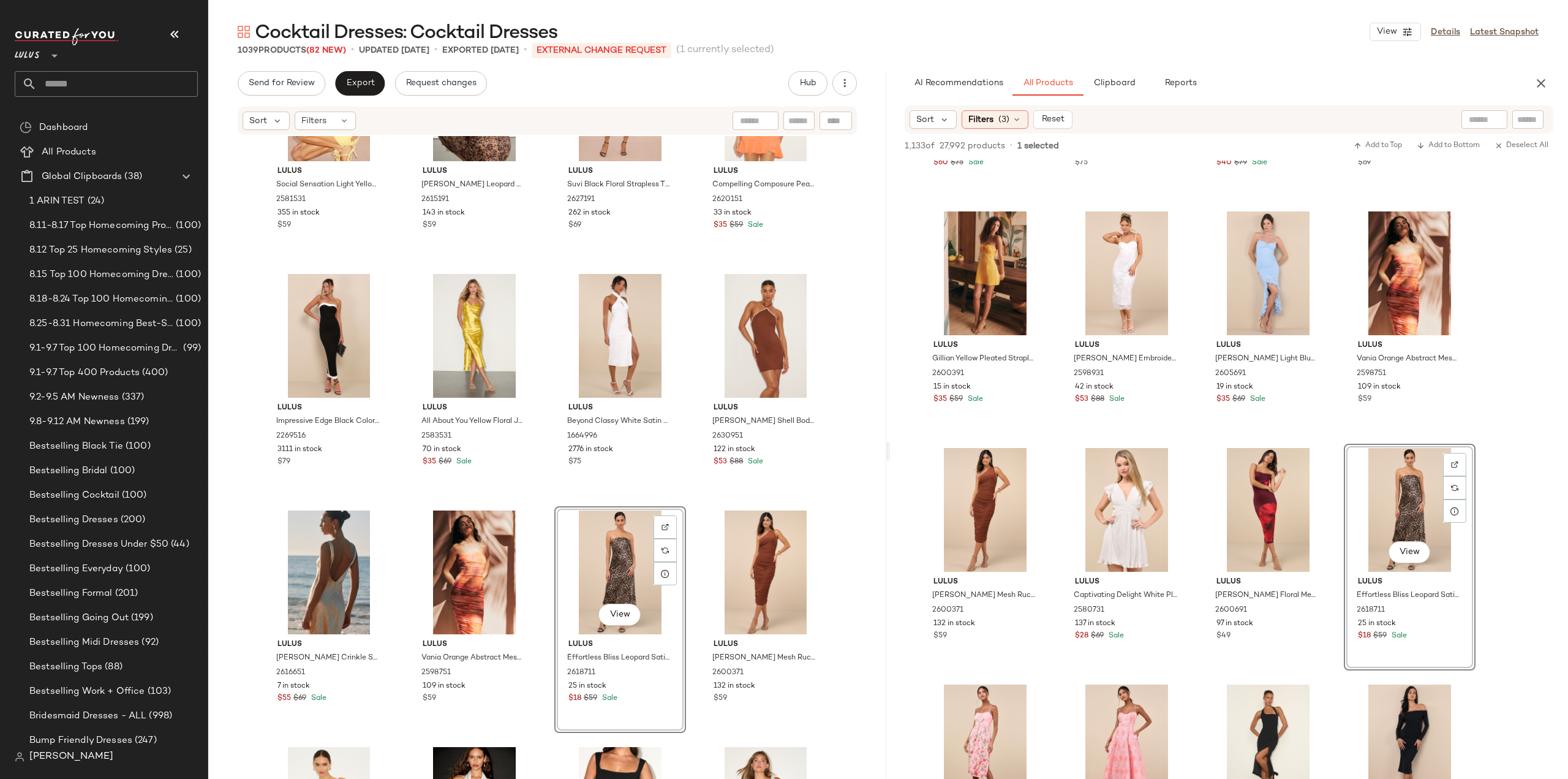
scroll to position [13390, 0]
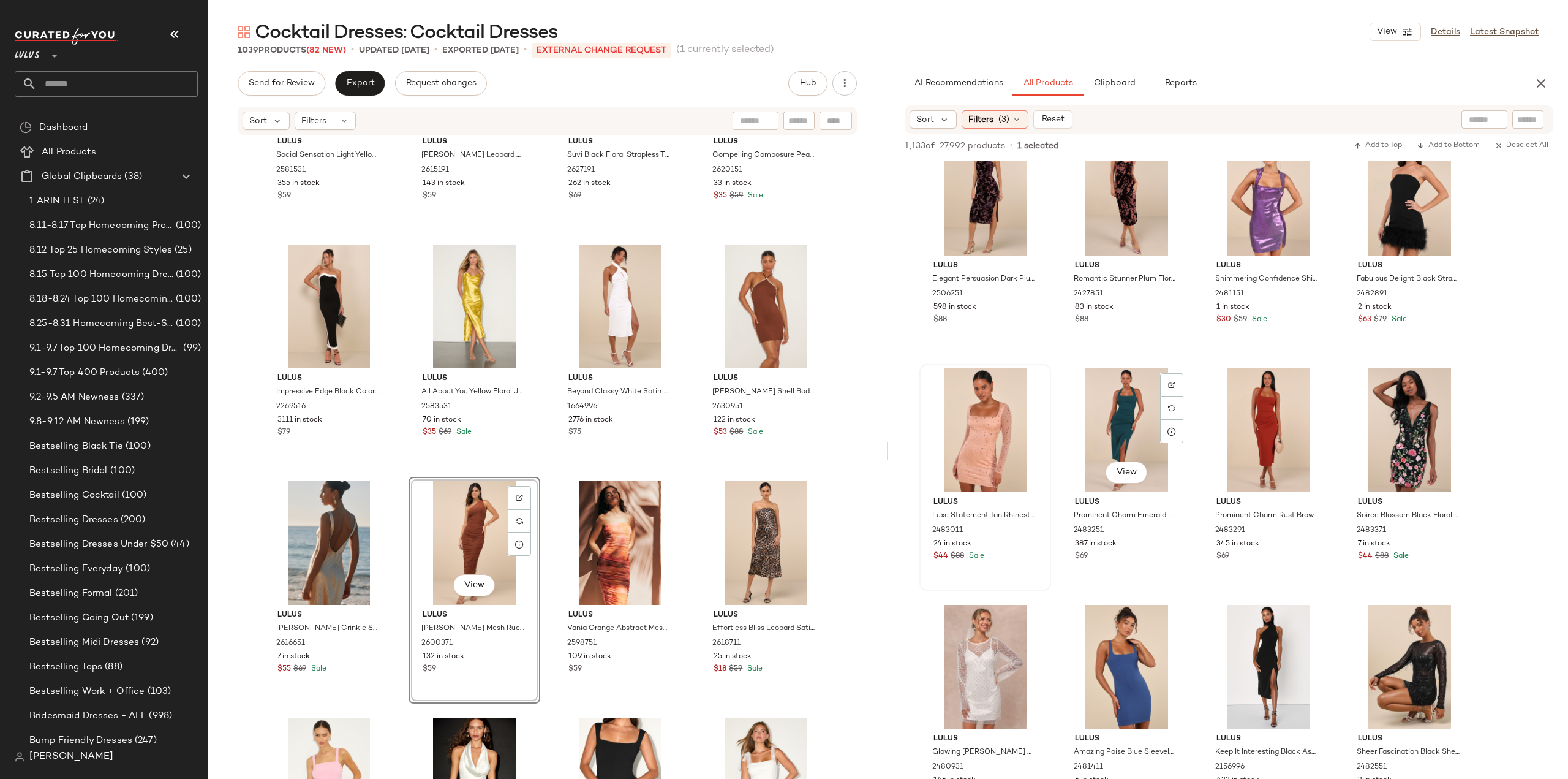
scroll to position [7231, 0]
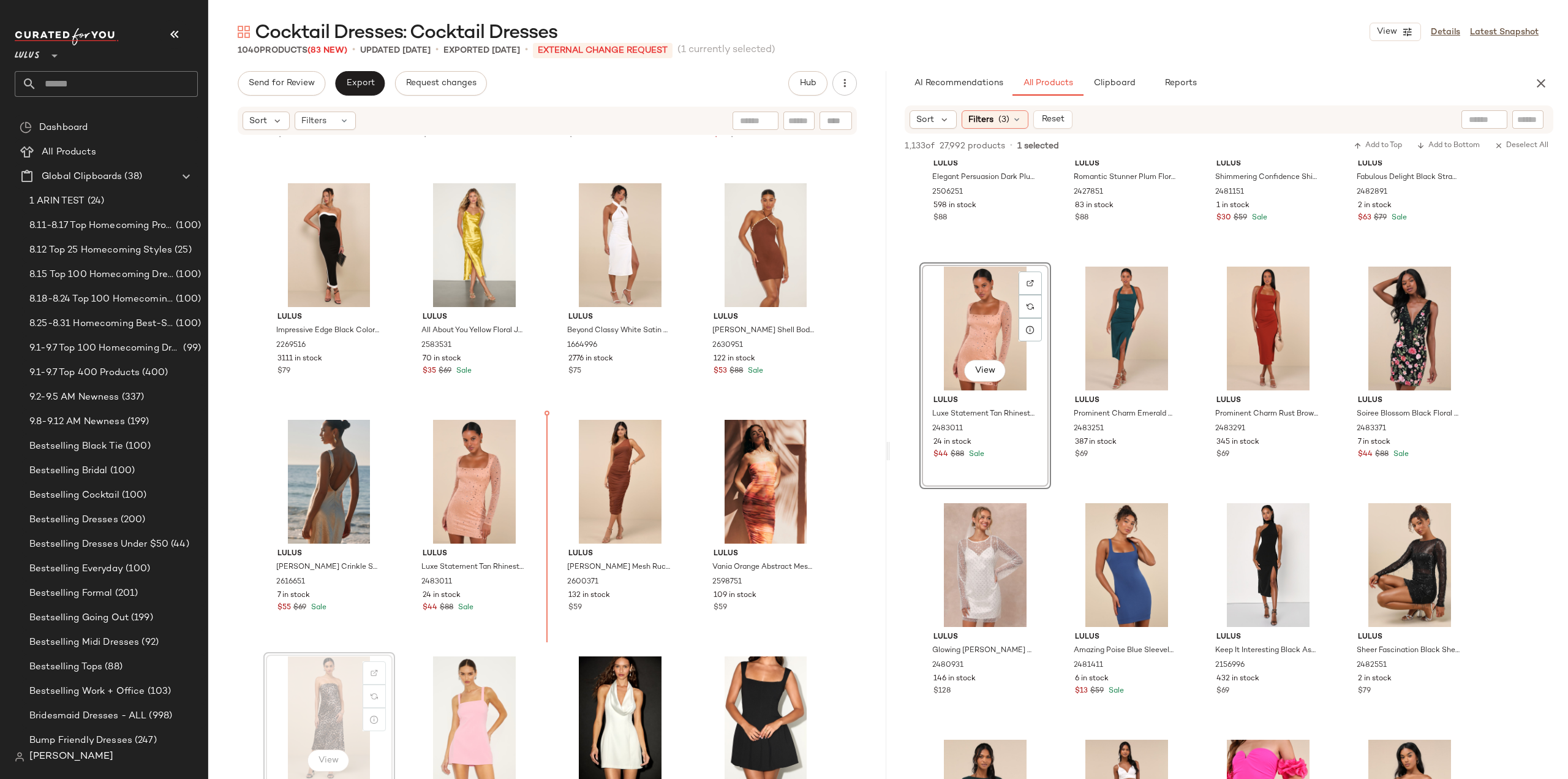
scroll to position [13452, 0]
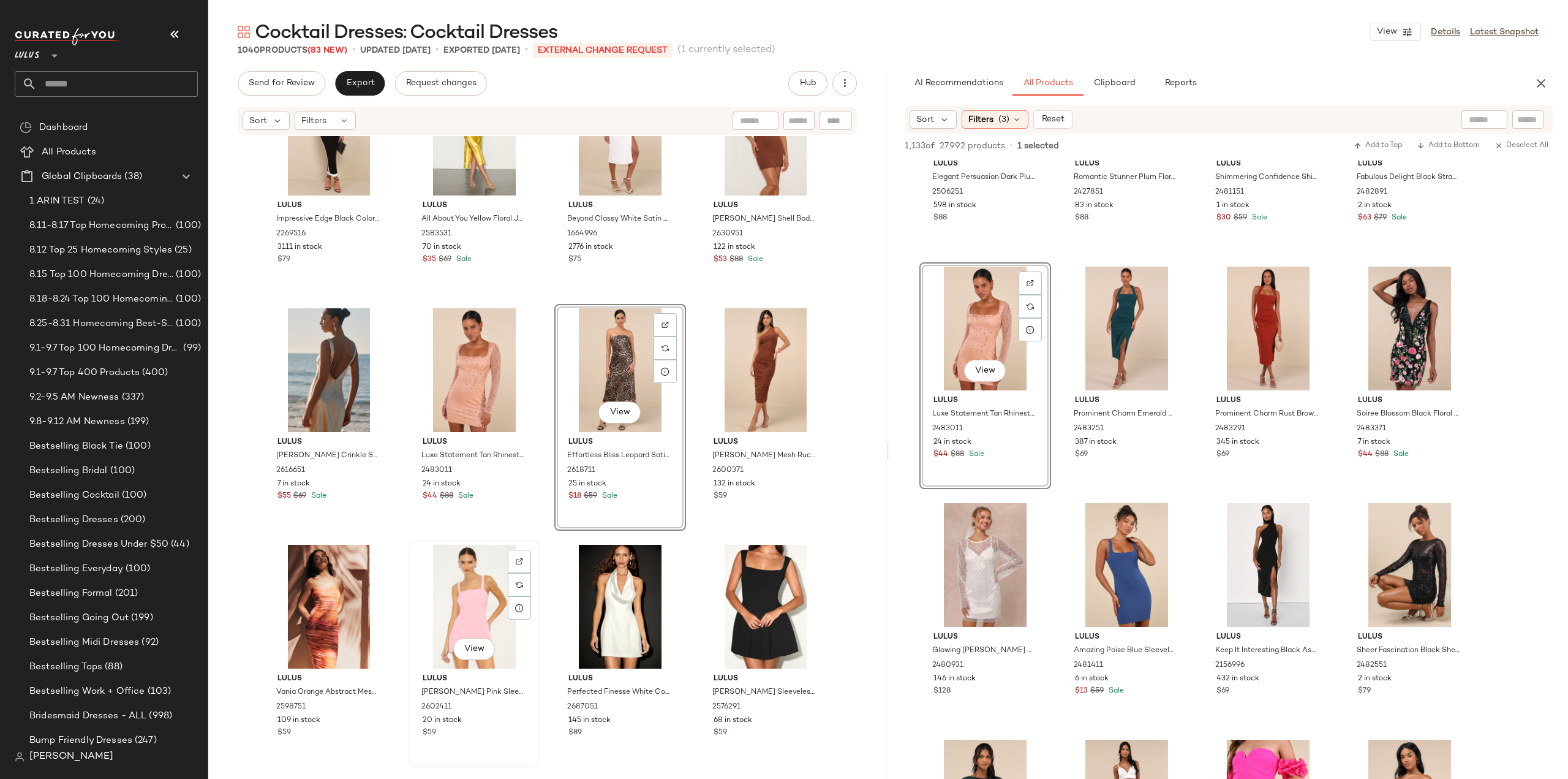
scroll to position [13574, 0]
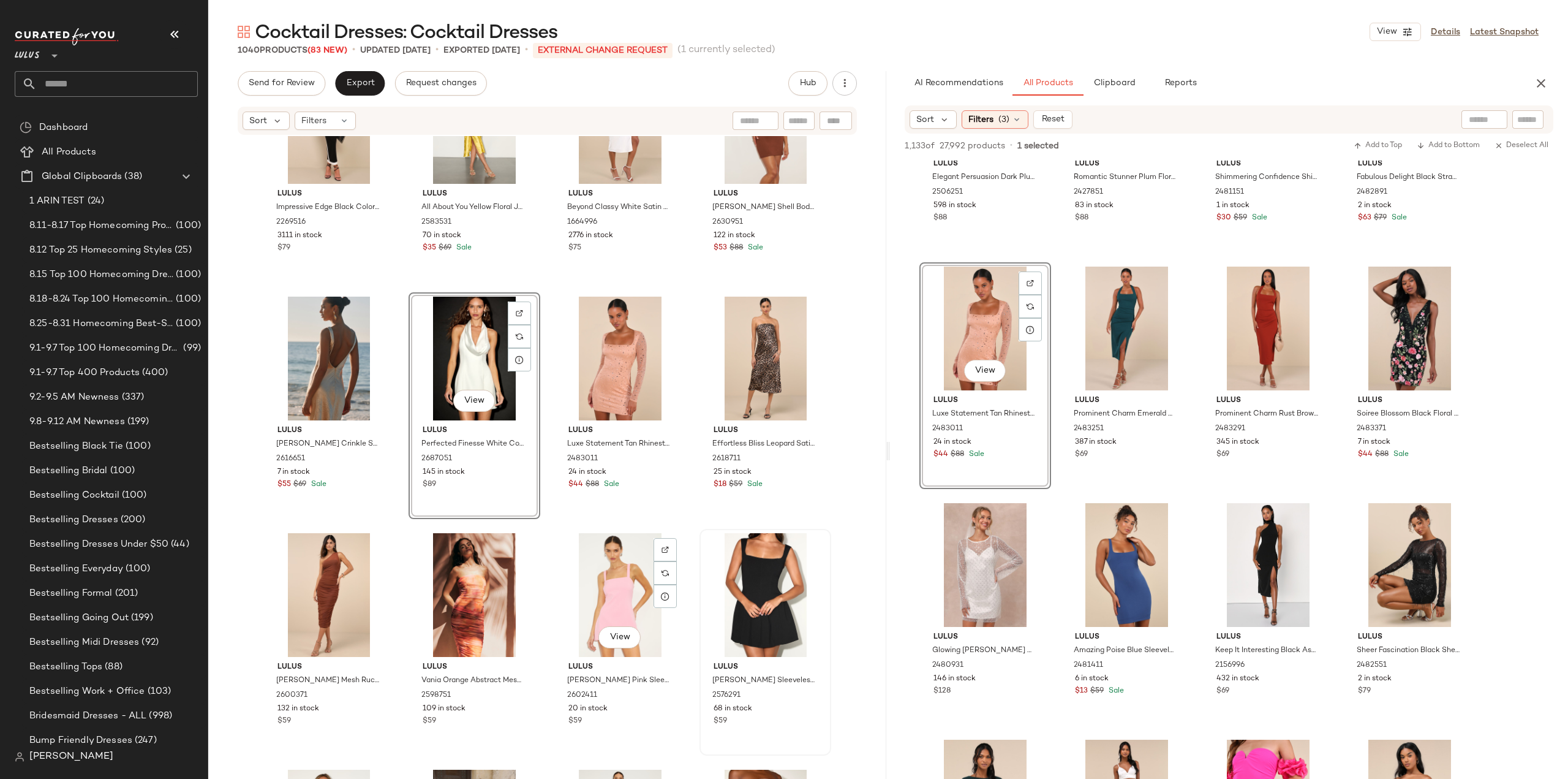
scroll to position [13635, 0]
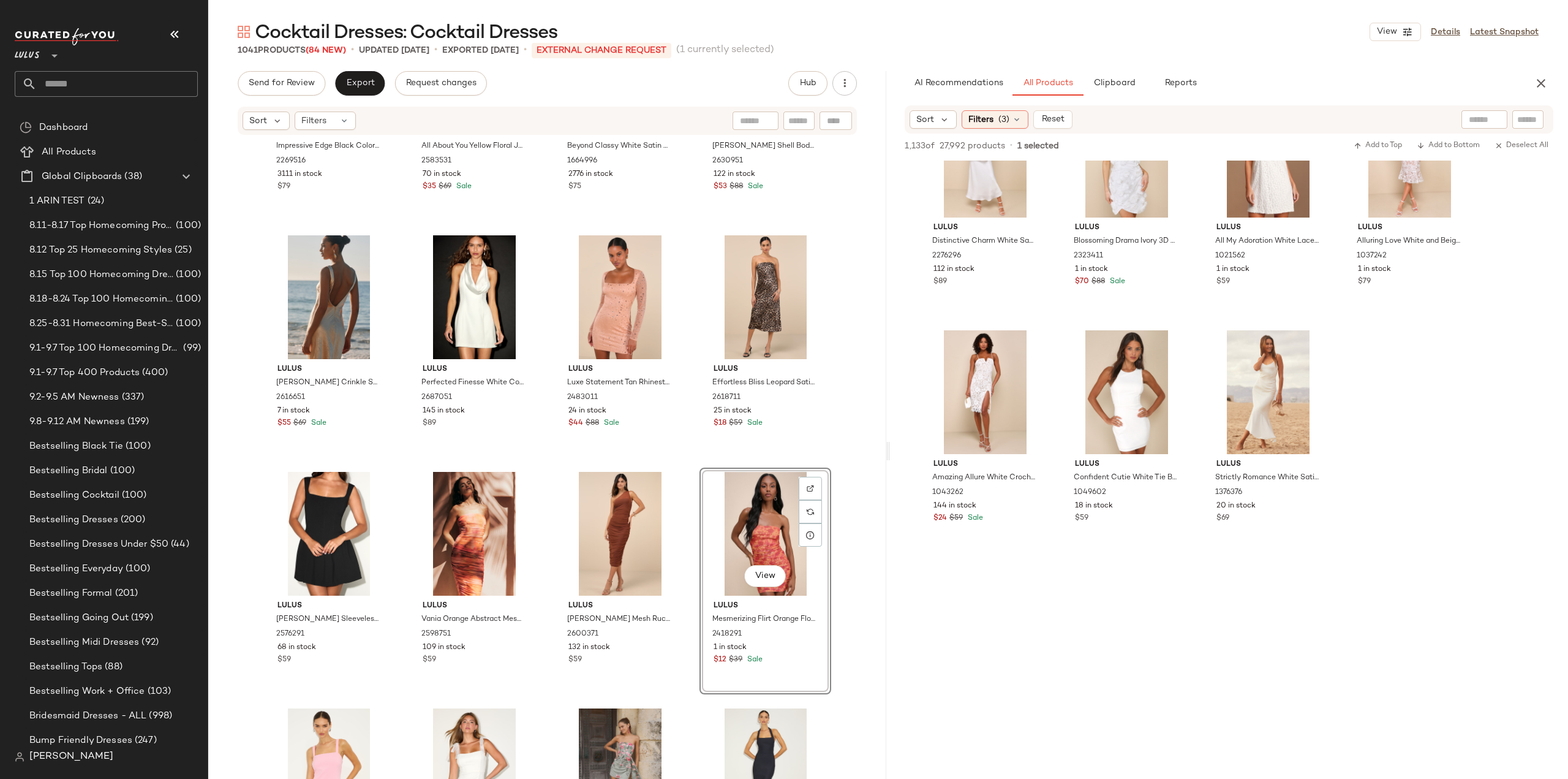
scroll to position [10600, 0]
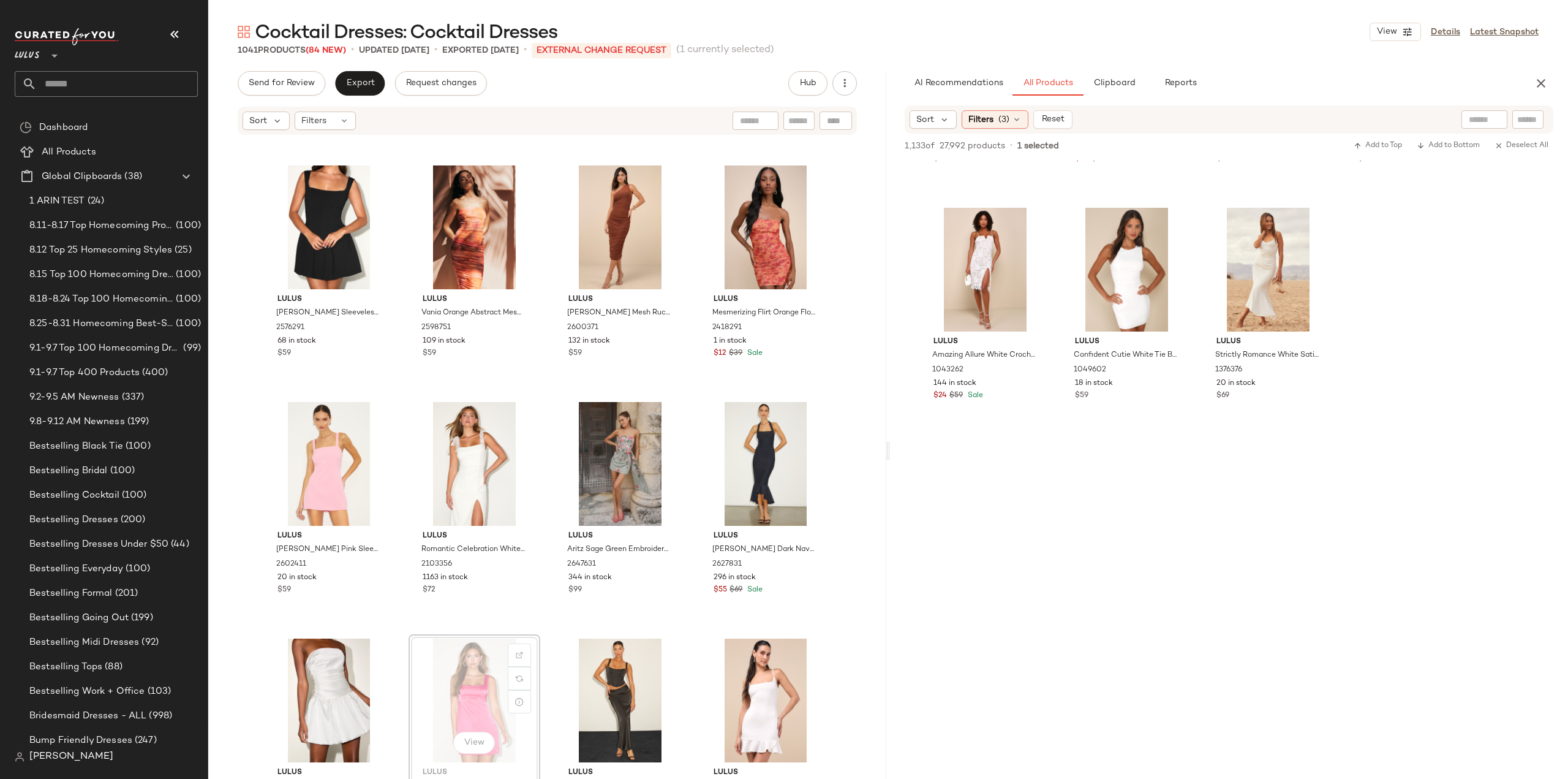
scroll to position [13942, 0]
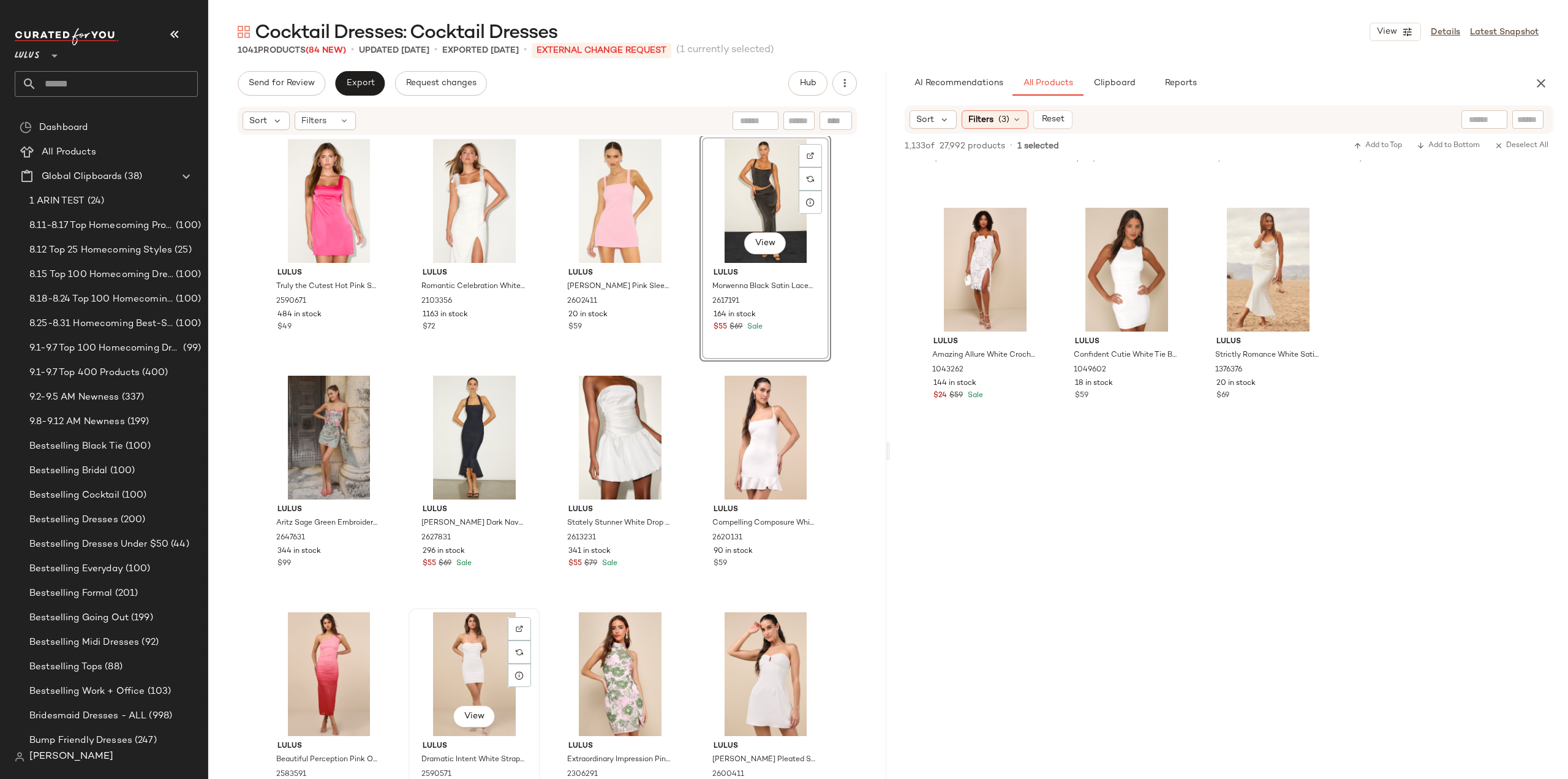
scroll to position [14249, 0]
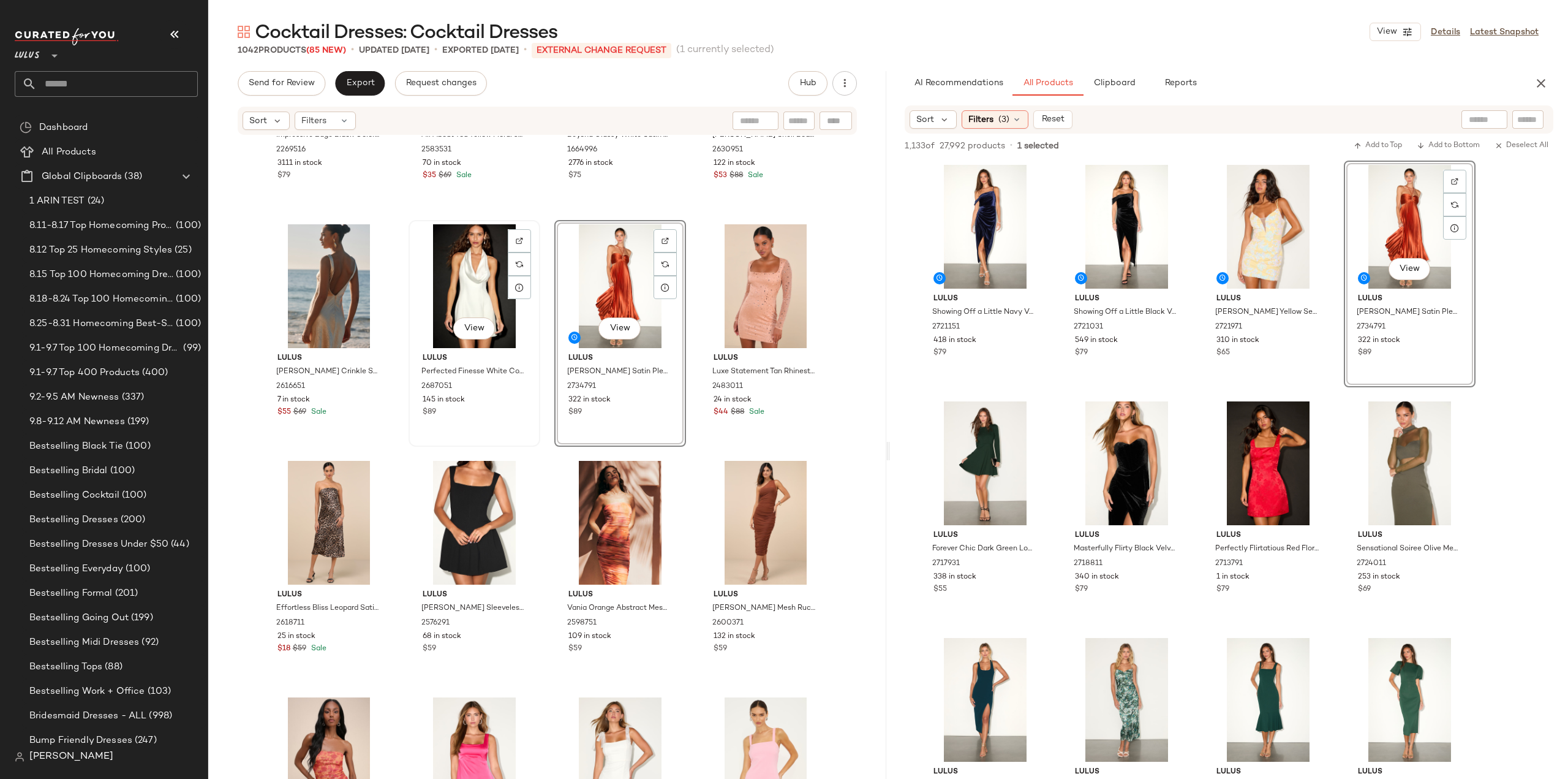
scroll to position [13575, 0]
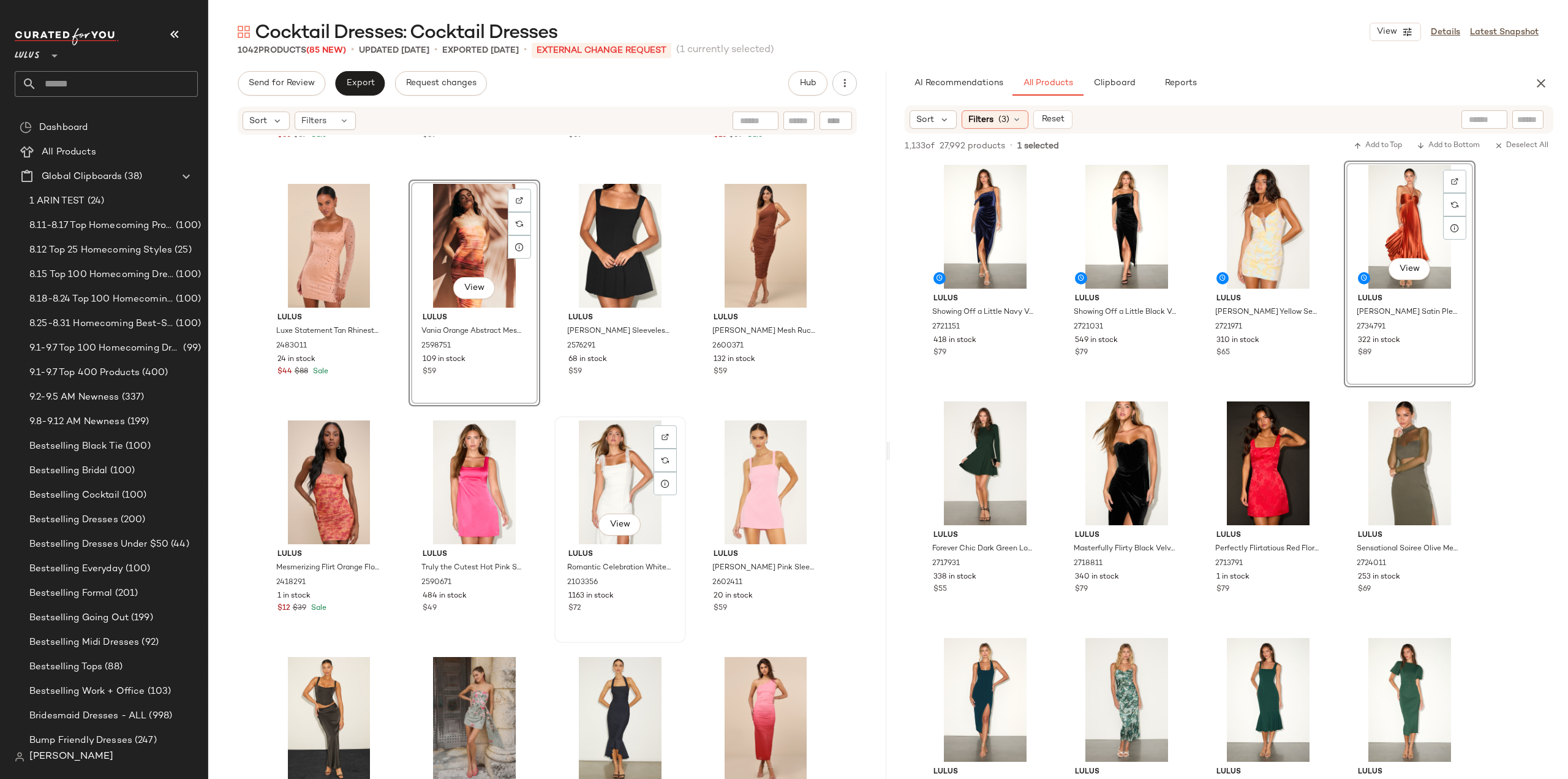
scroll to position [13942, 0]
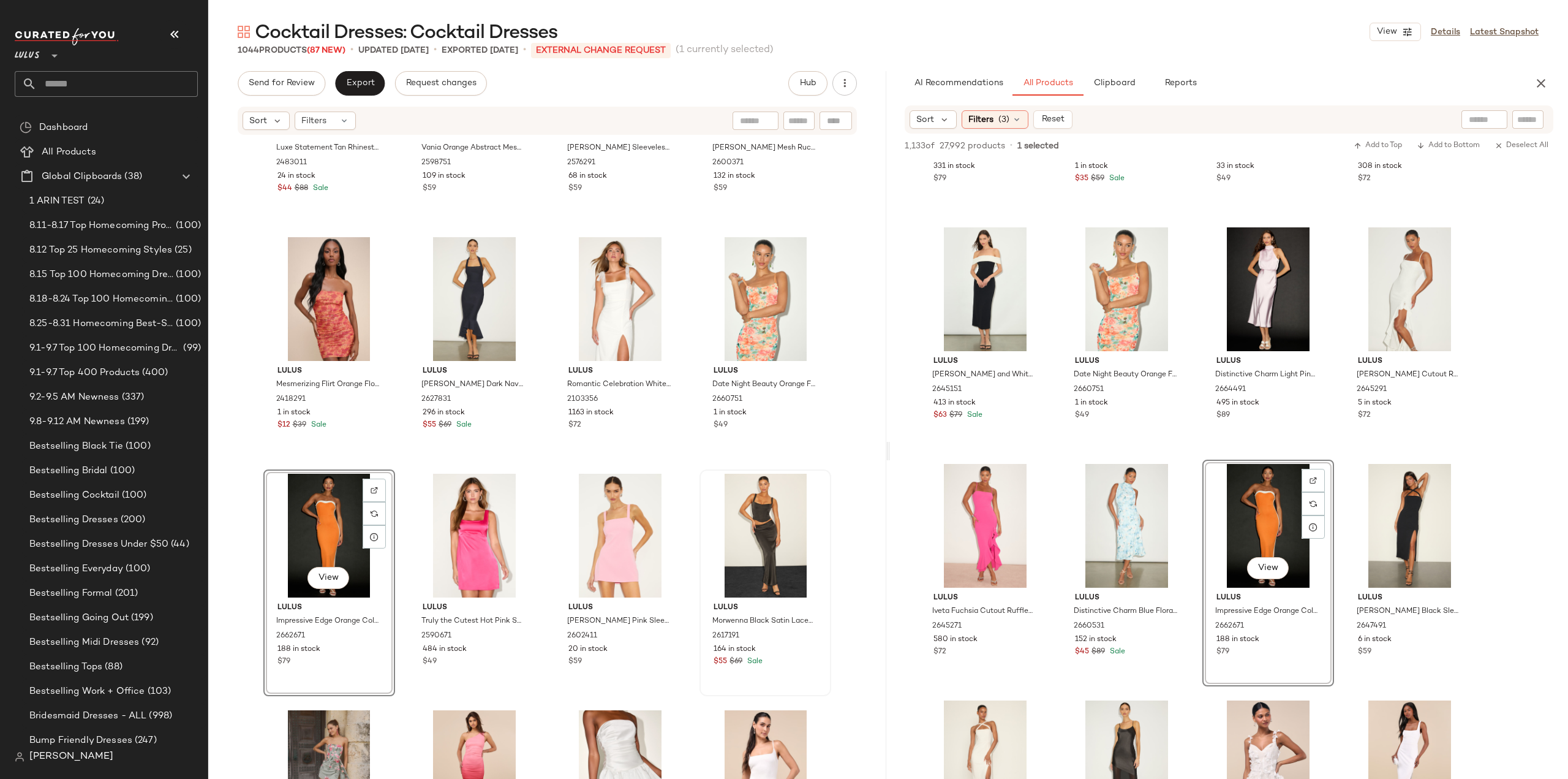
scroll to position [14126, 0]
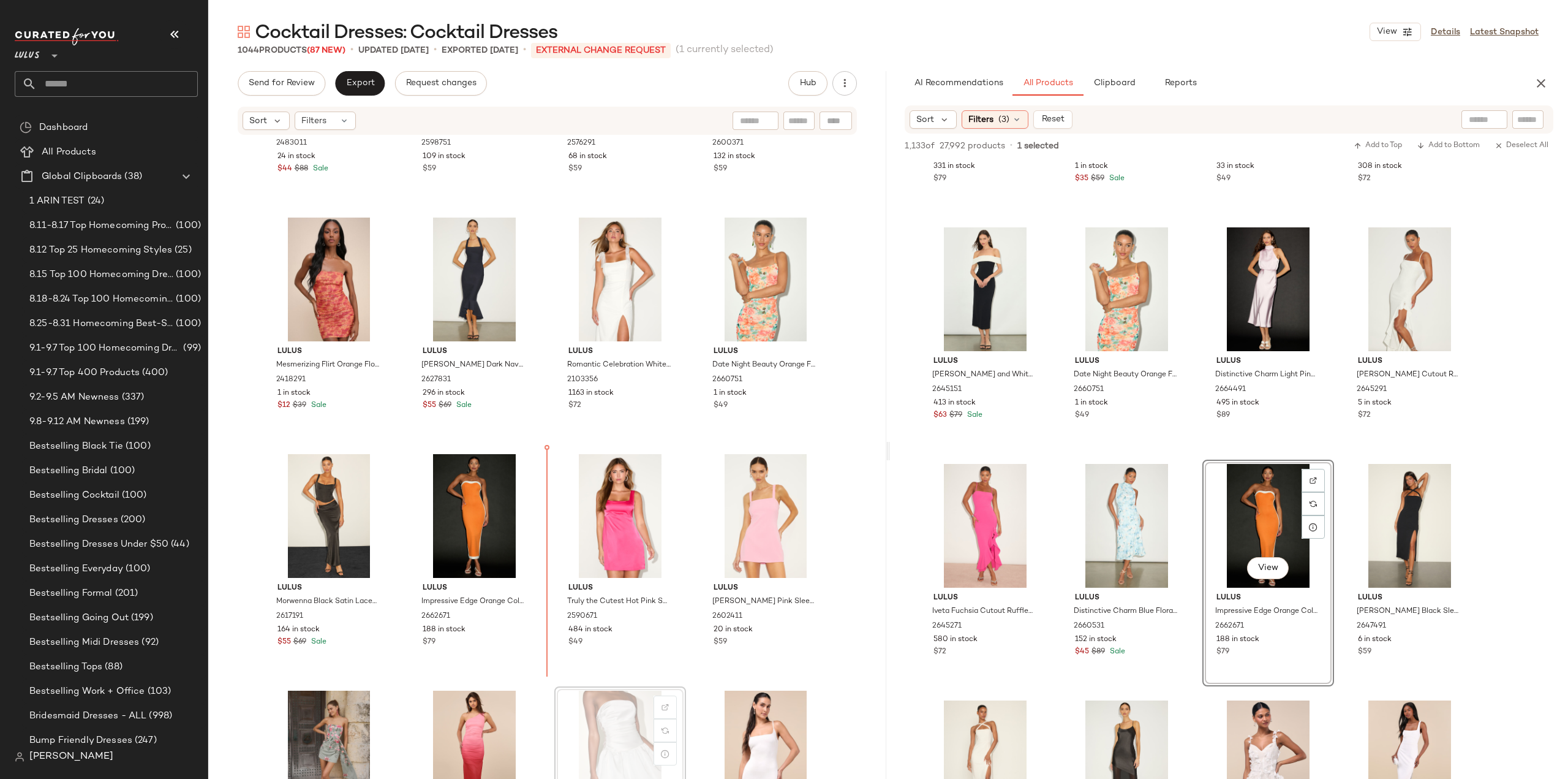
scroll to position [14128, 0]
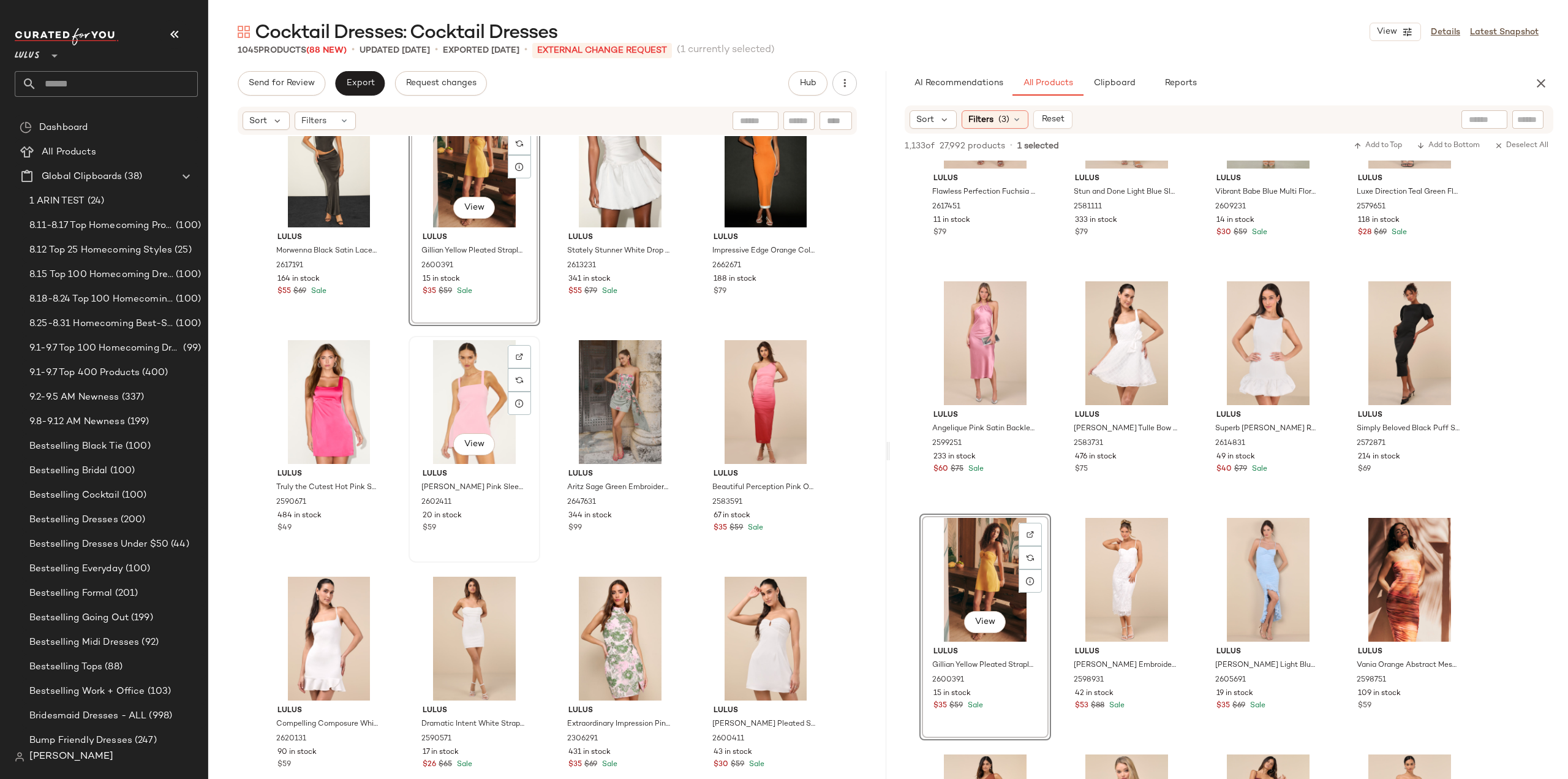
scroll to position [14496, 0]
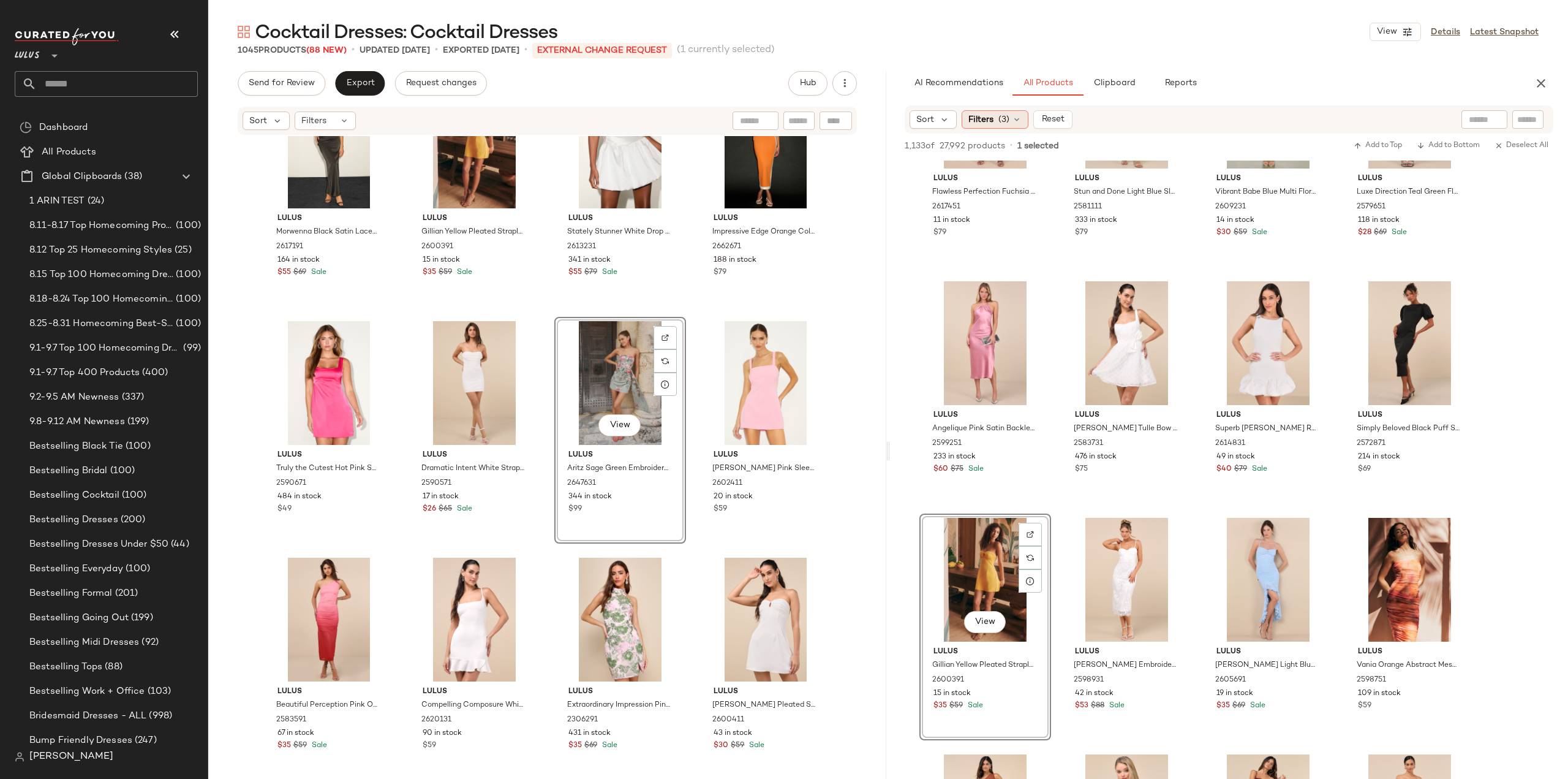
click at [1017, 120] on icon at bounding box center [1017, 120] width 10 height 10
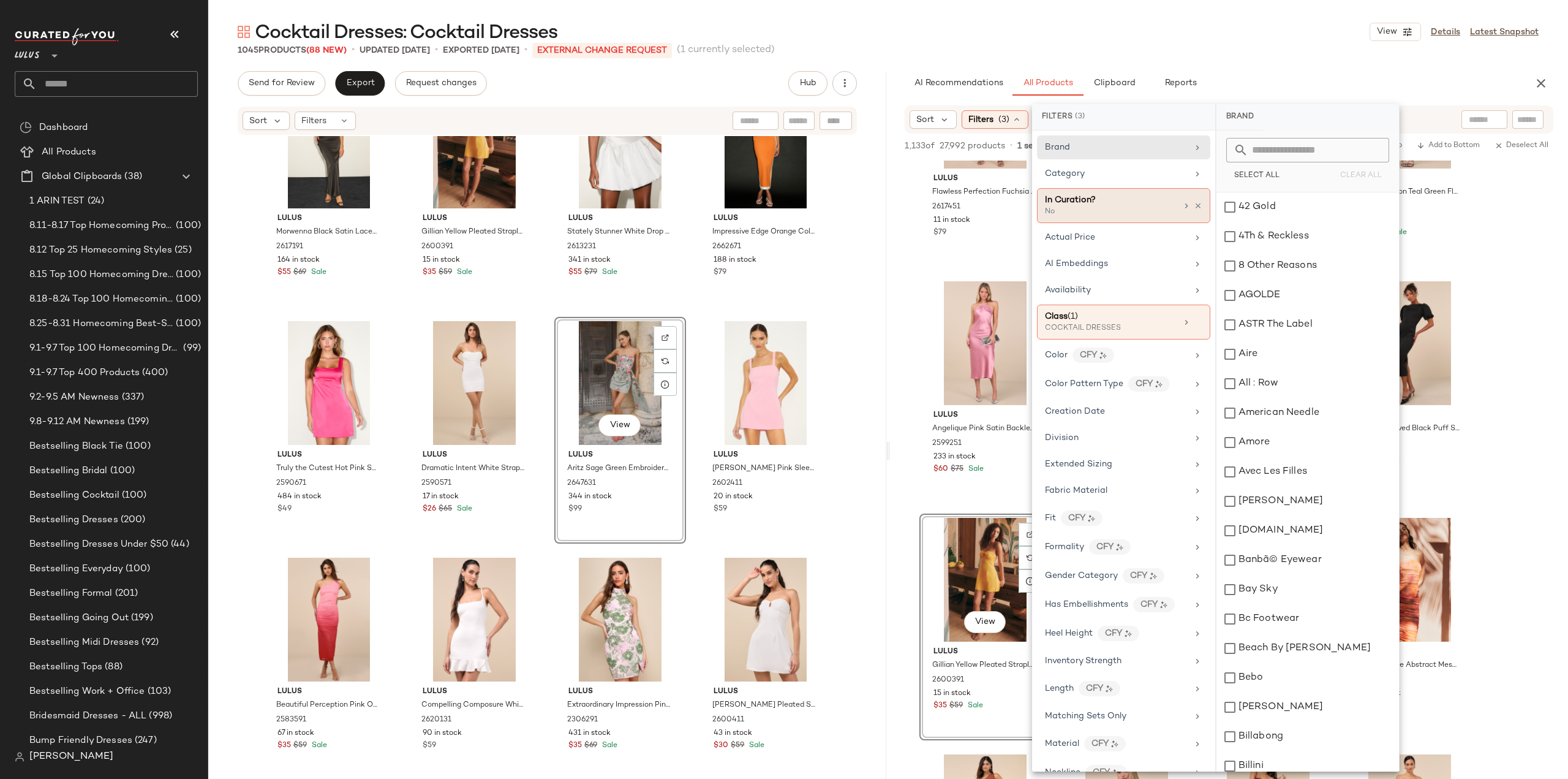
click at [1195, 205] on icon at bounding box center [1198, 206] width 9 height 9
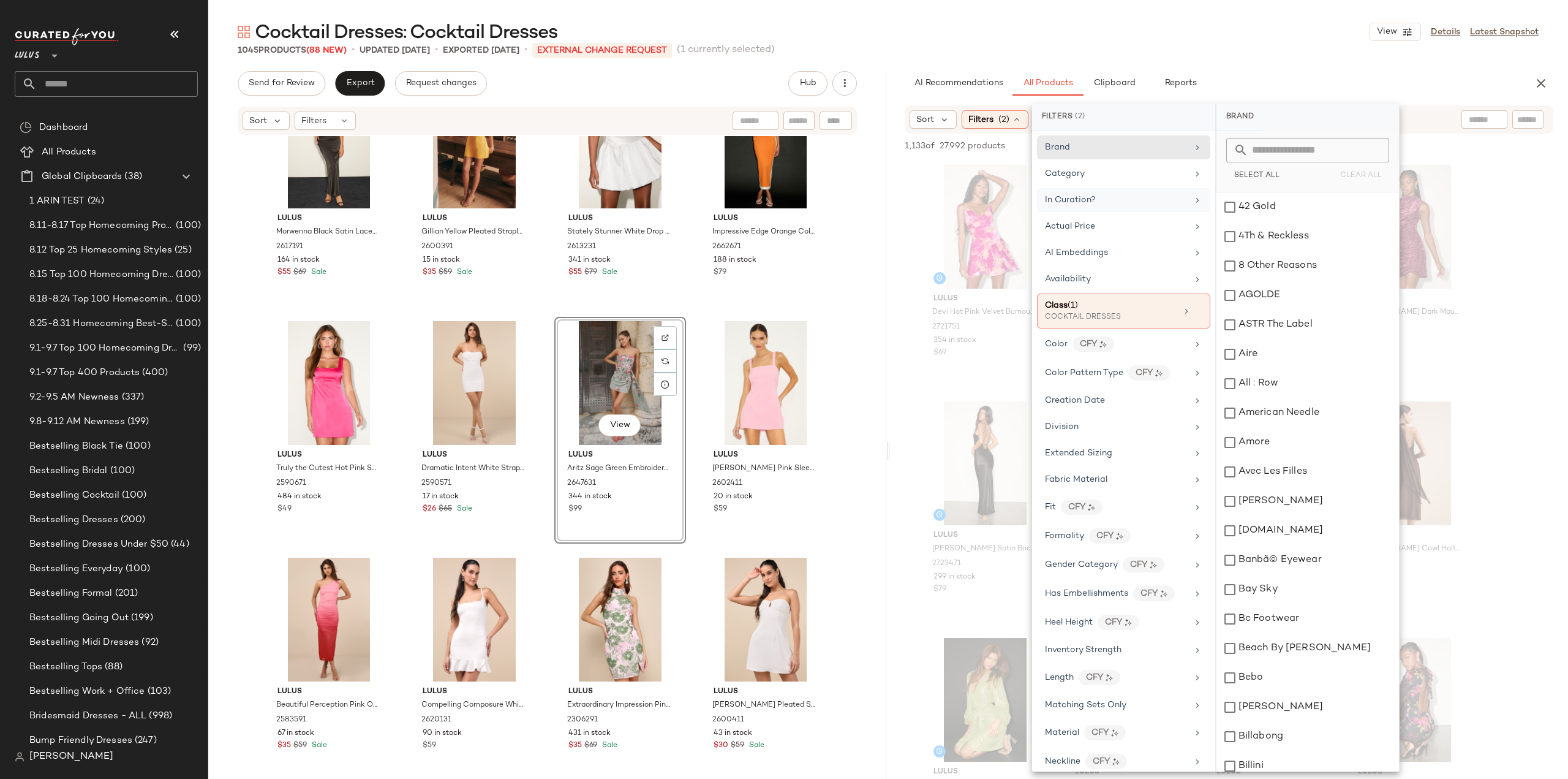
click at [1192, 199] on icon at bounding box center [1197, 200] width 10 height 10
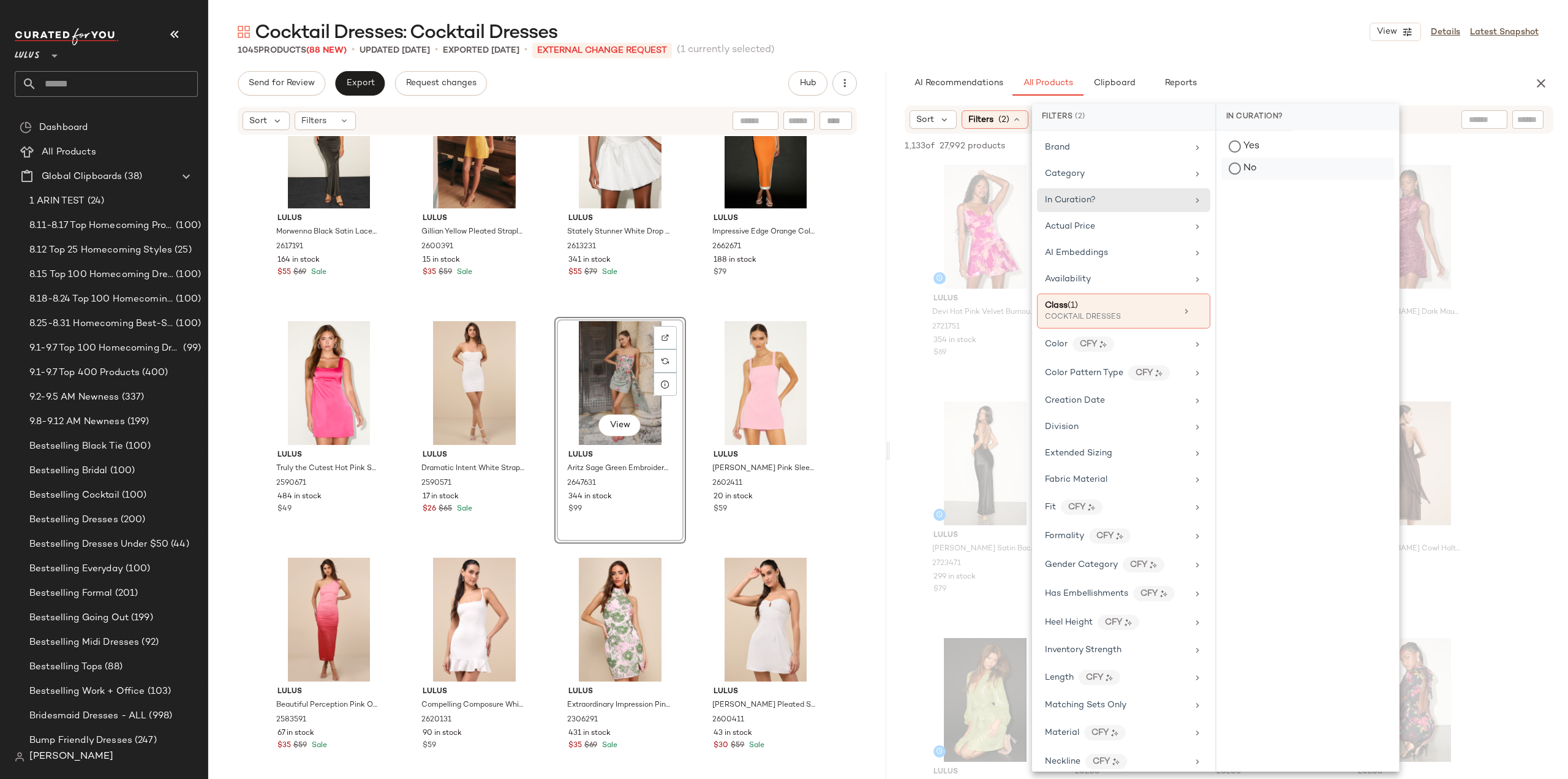
click at [1232, 170] on div "No" at bounding box center [1308, 168] width 173 height 22
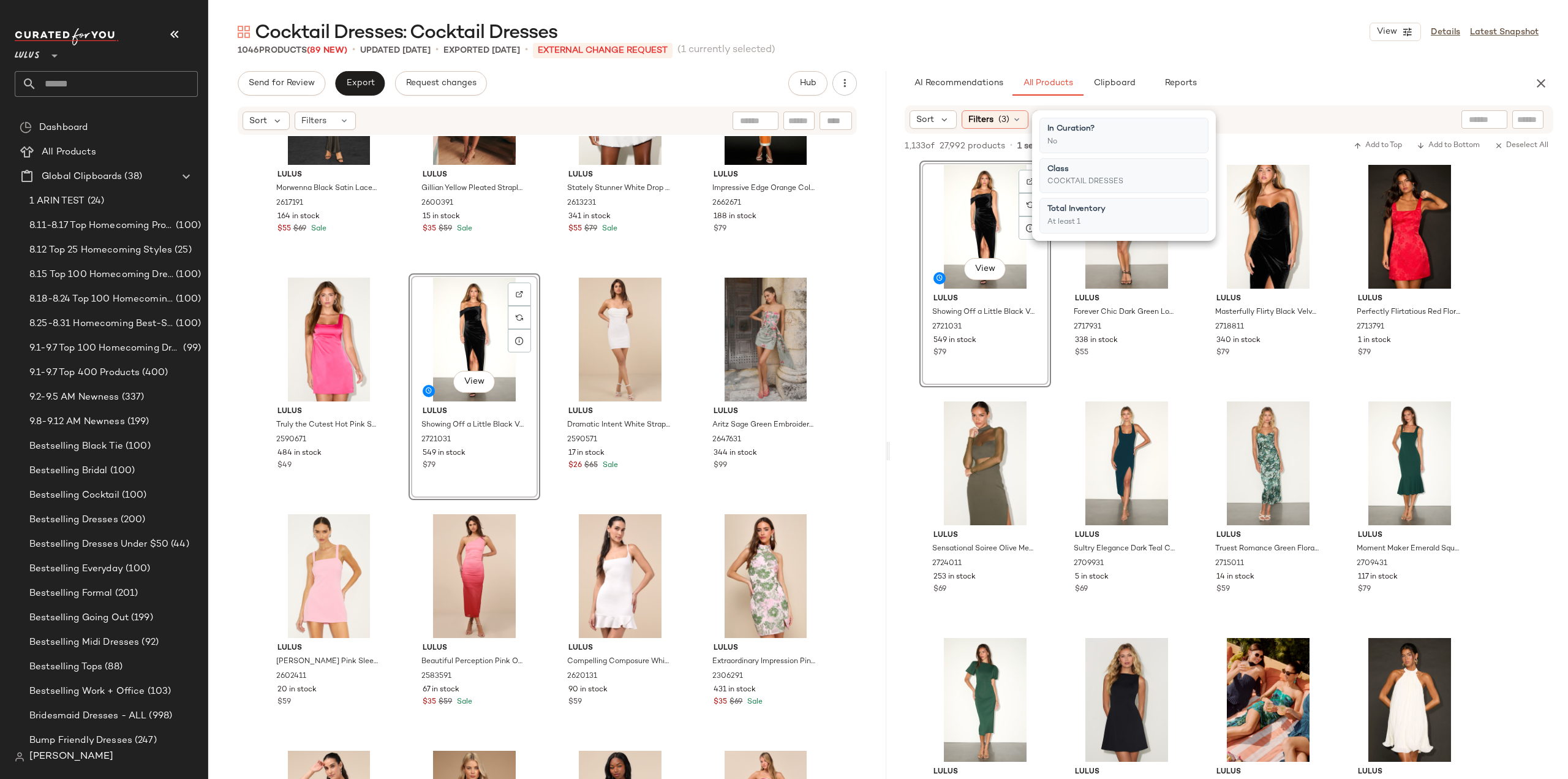
scroll to position [14557, 0]
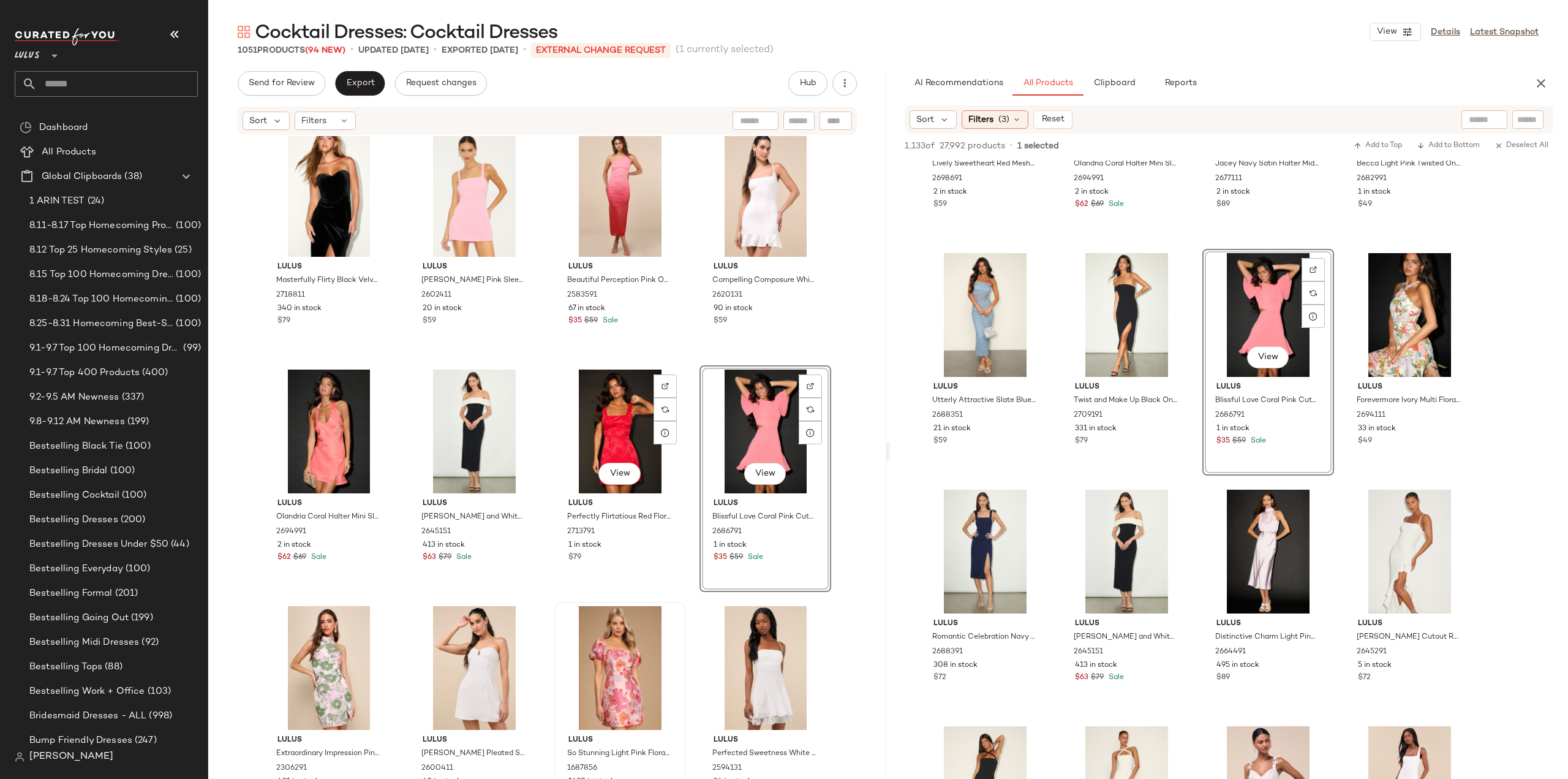
scroll to position [15023, 0]
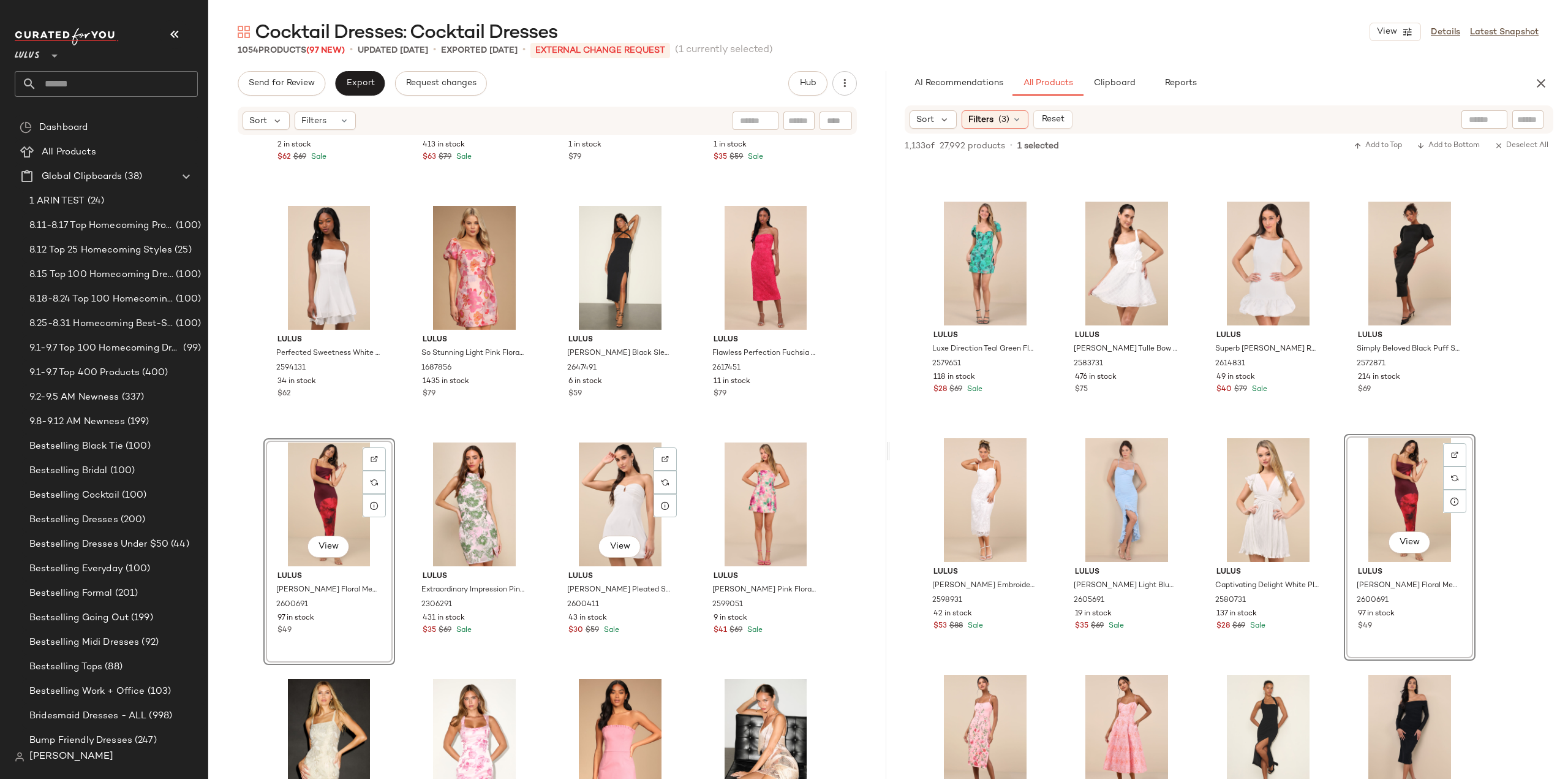
scroll to position [15391, 0]
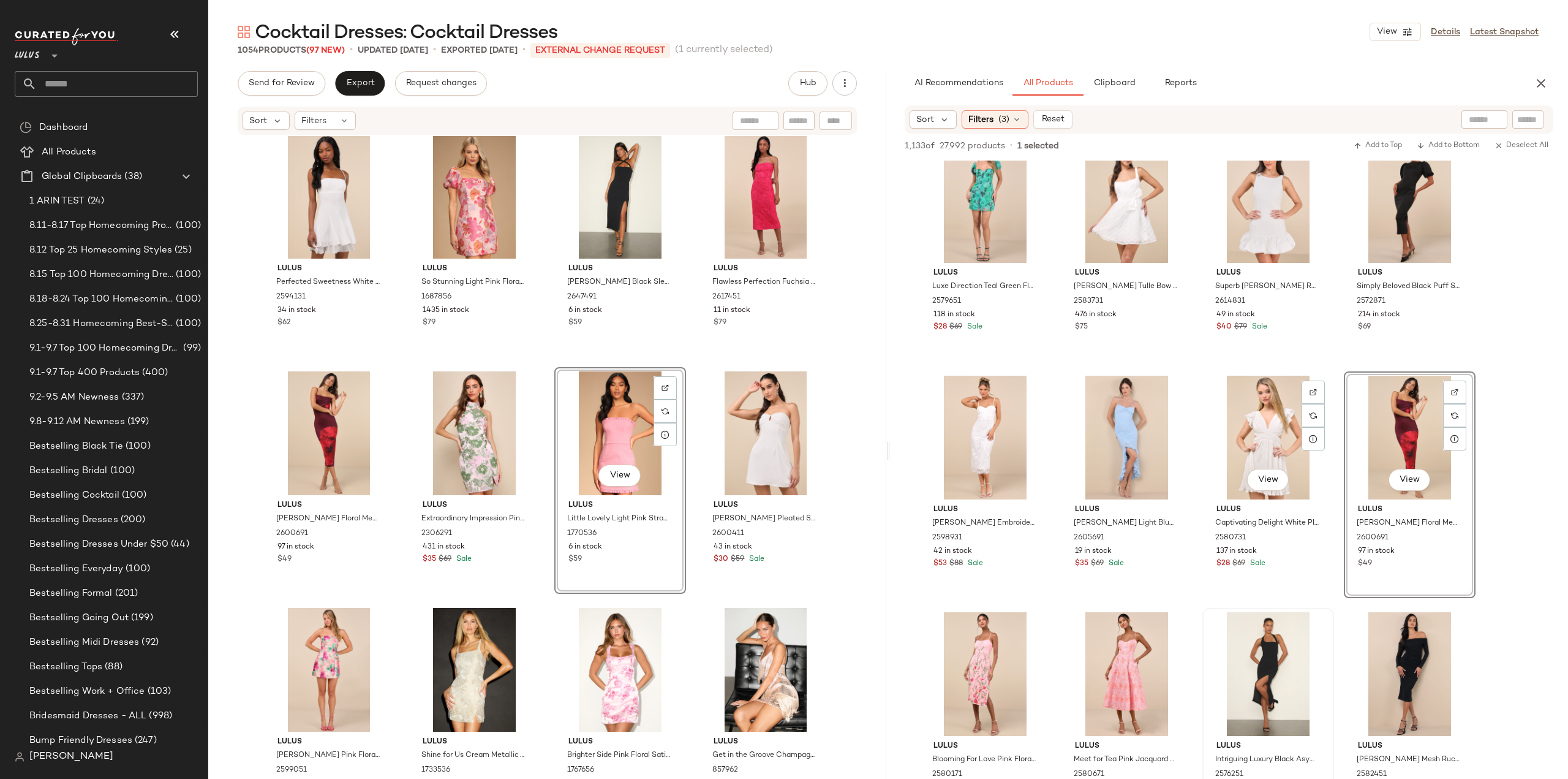
scroll to position [2451, 0]
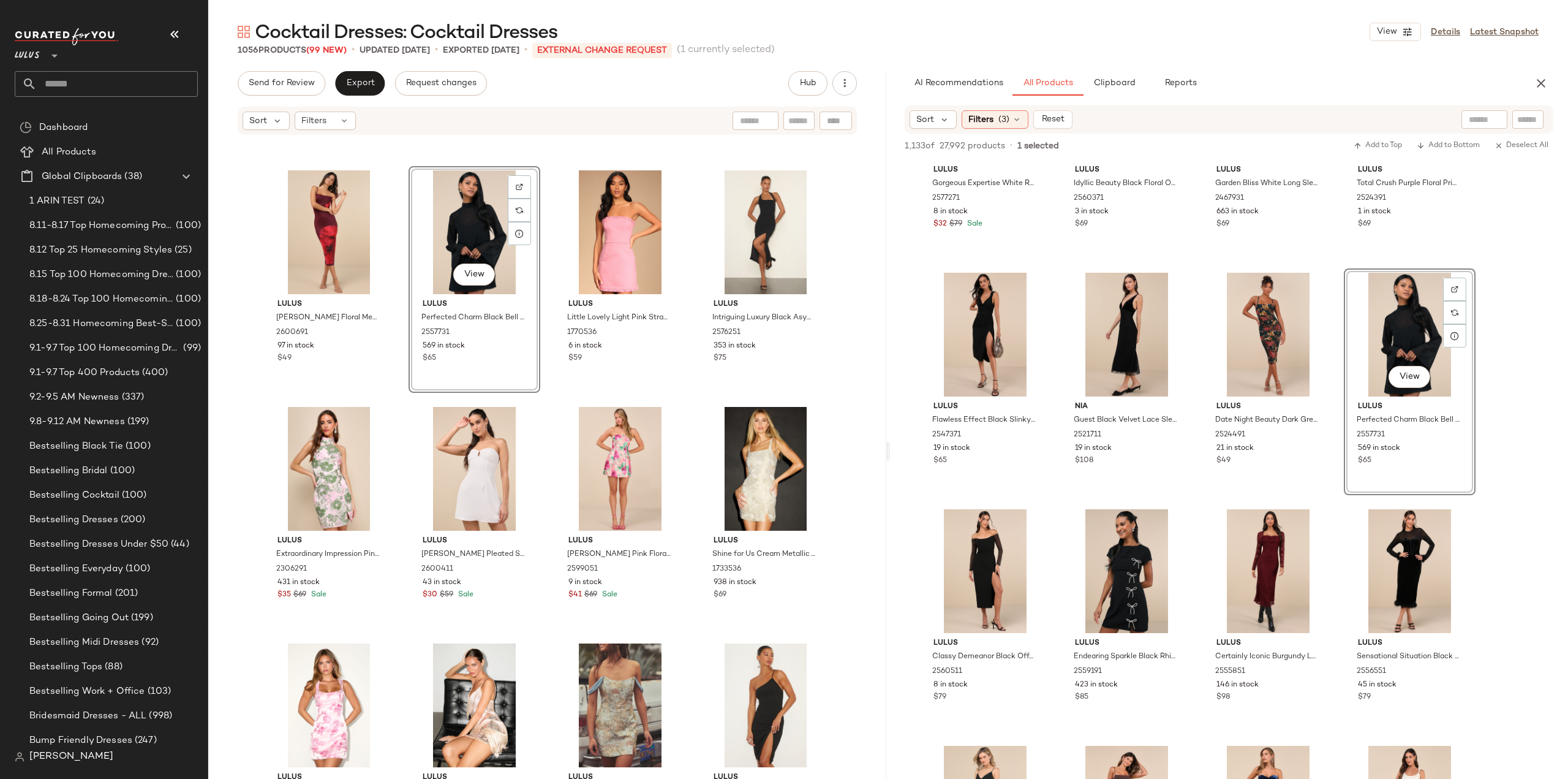
scroll to position [15636, 0]
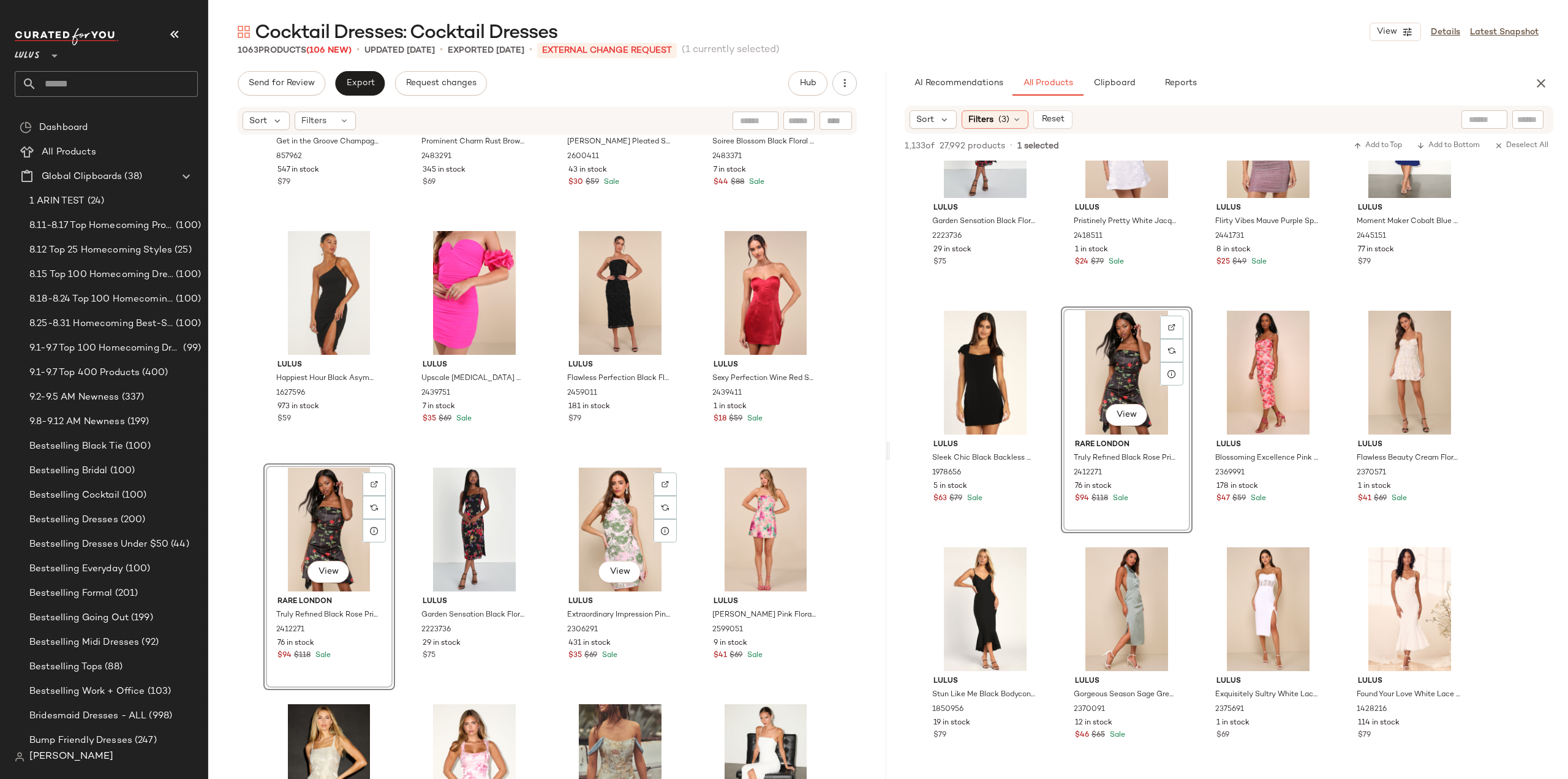
scroll to position [16065, 0]
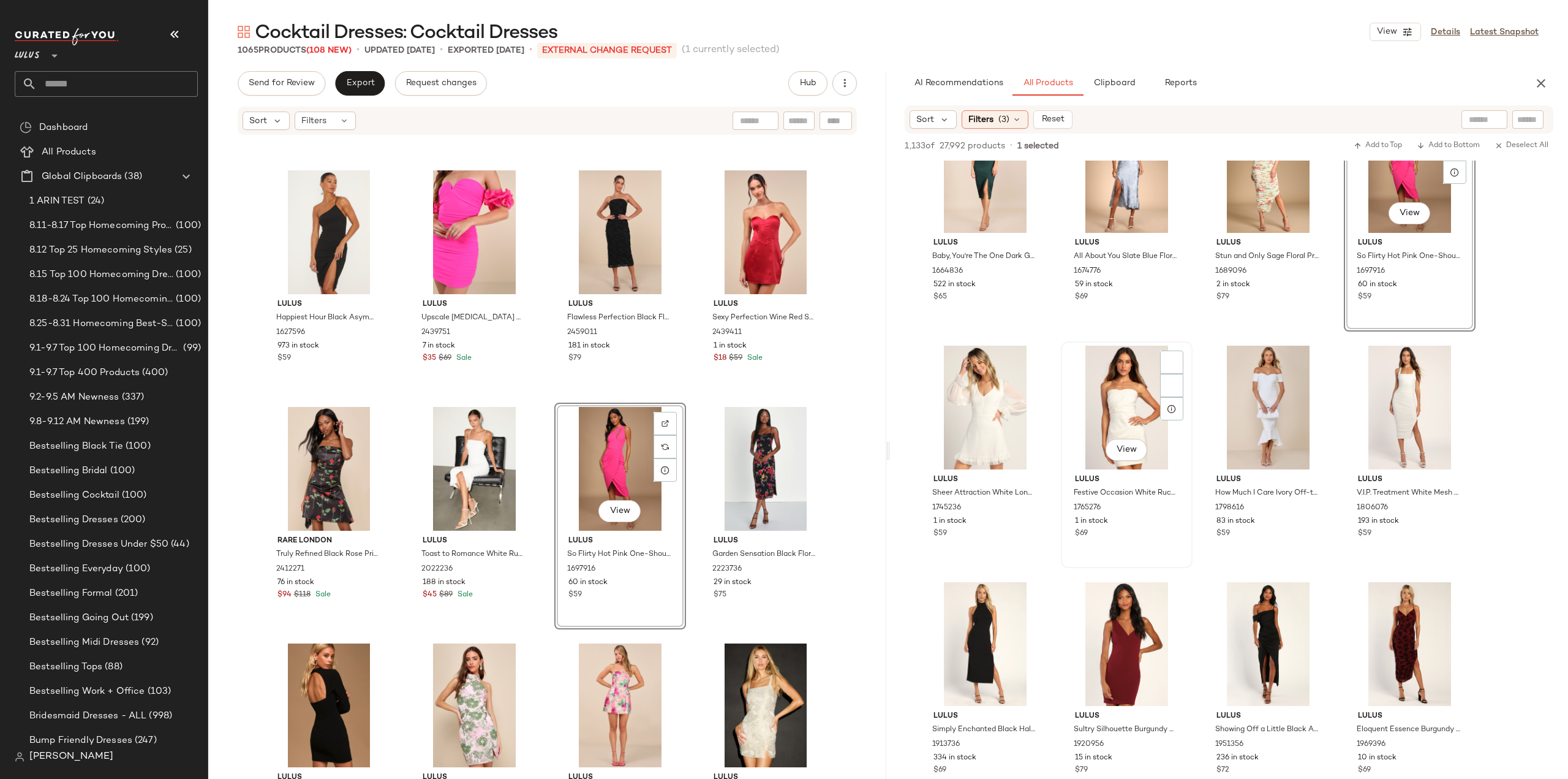
scroll to position [9498, 0]
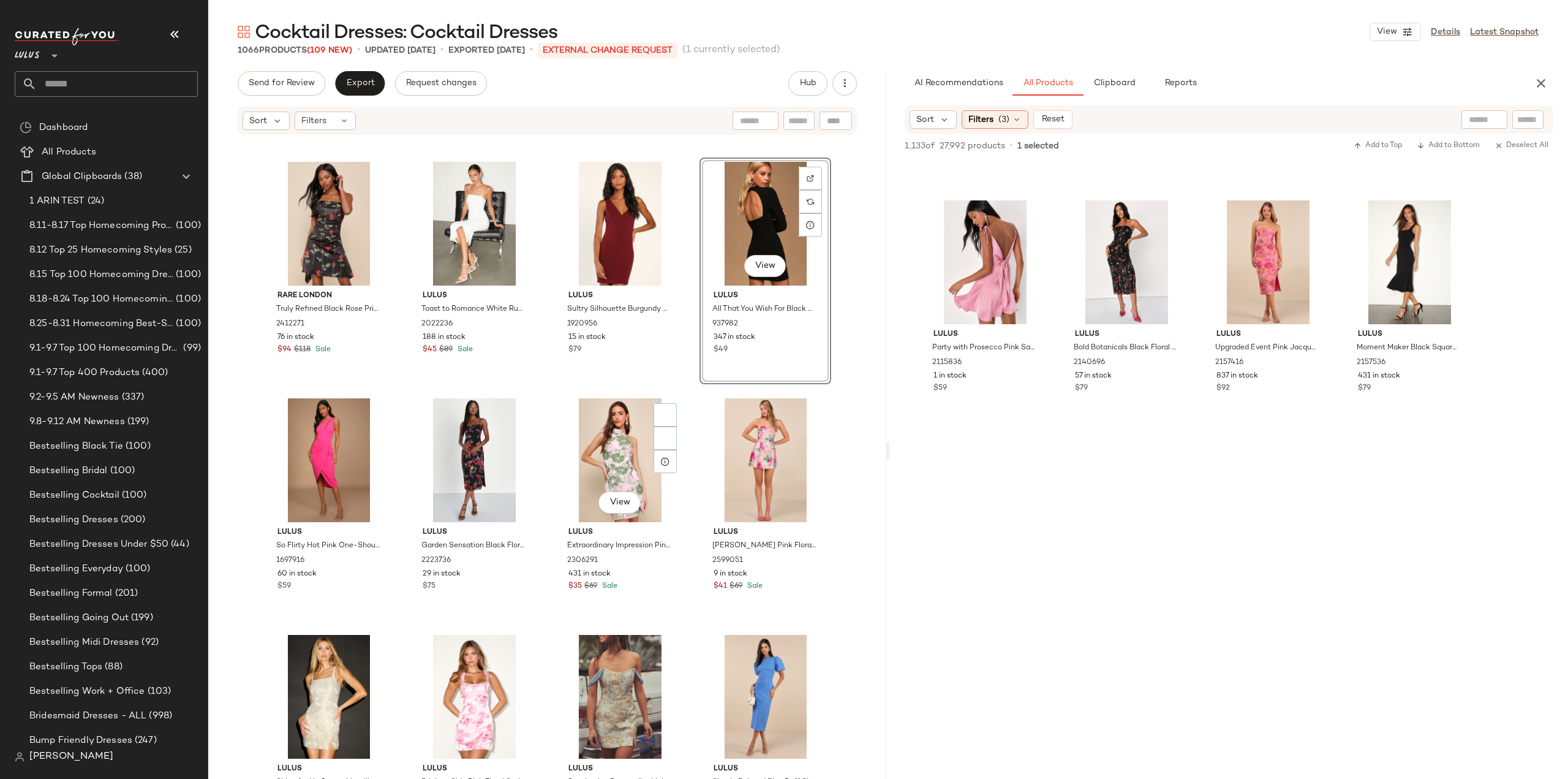
scroll to position [10846, 0]
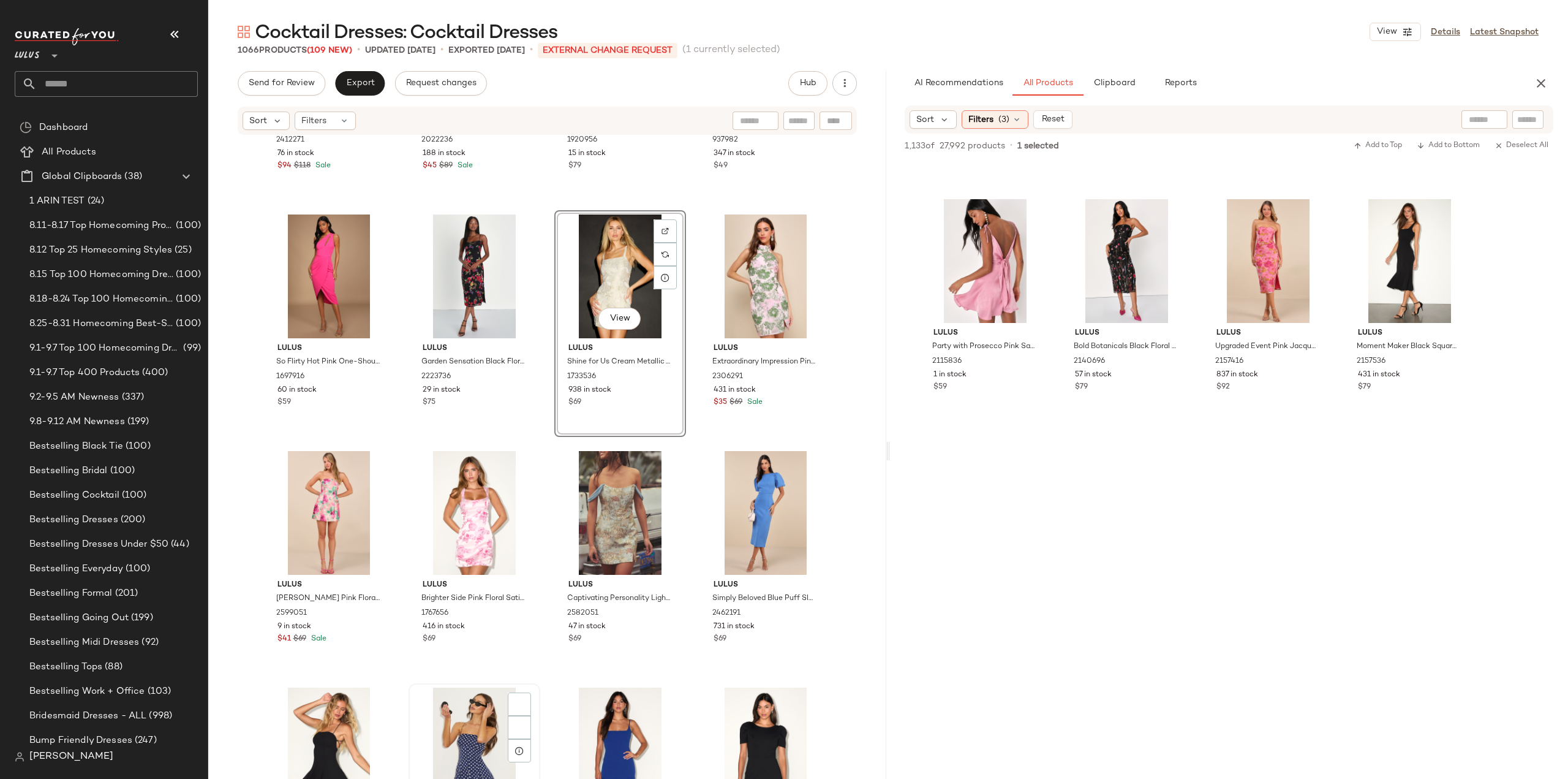
scroll to position [16617, 0]
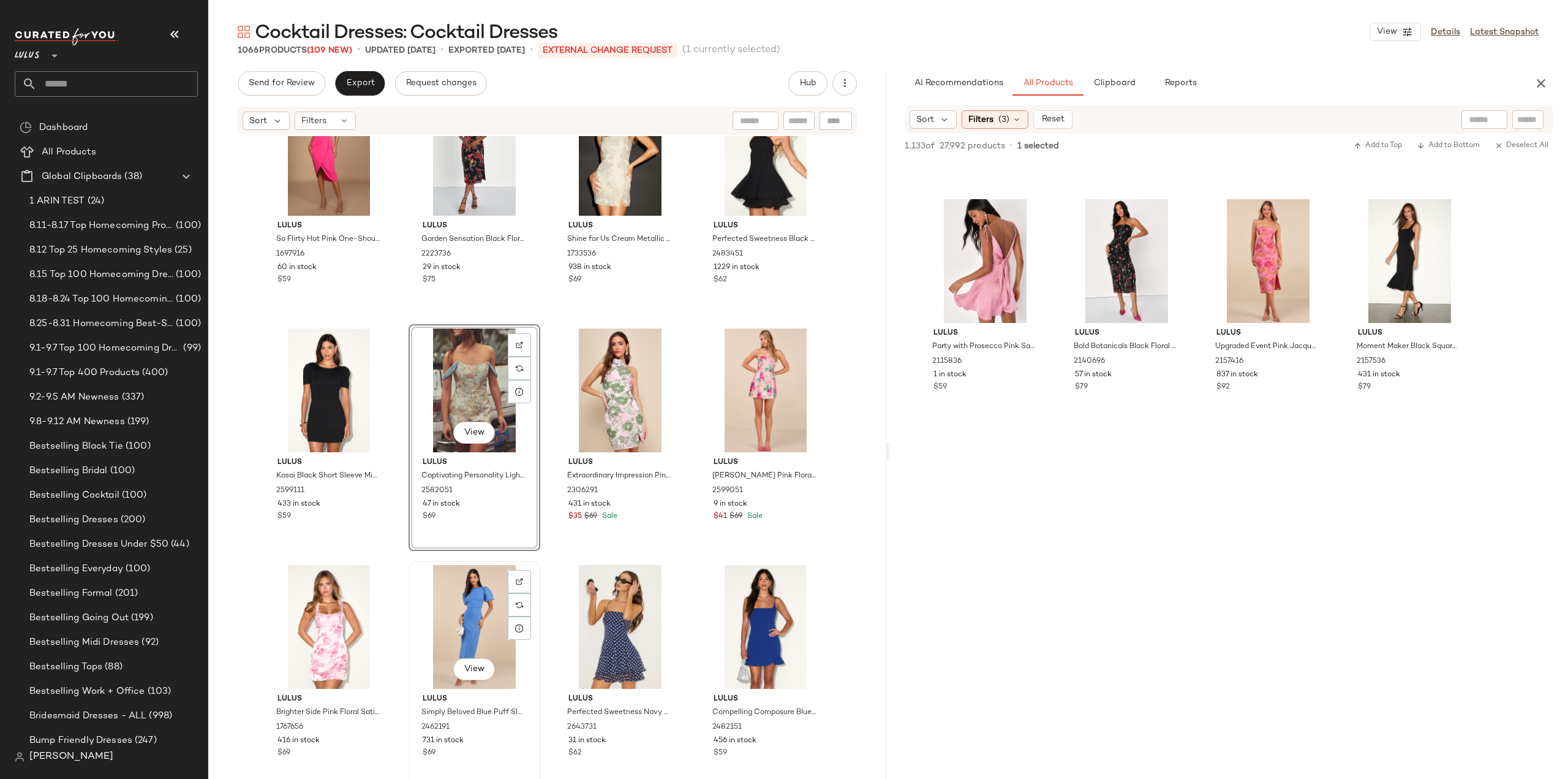
scroll to position [16800, 0]
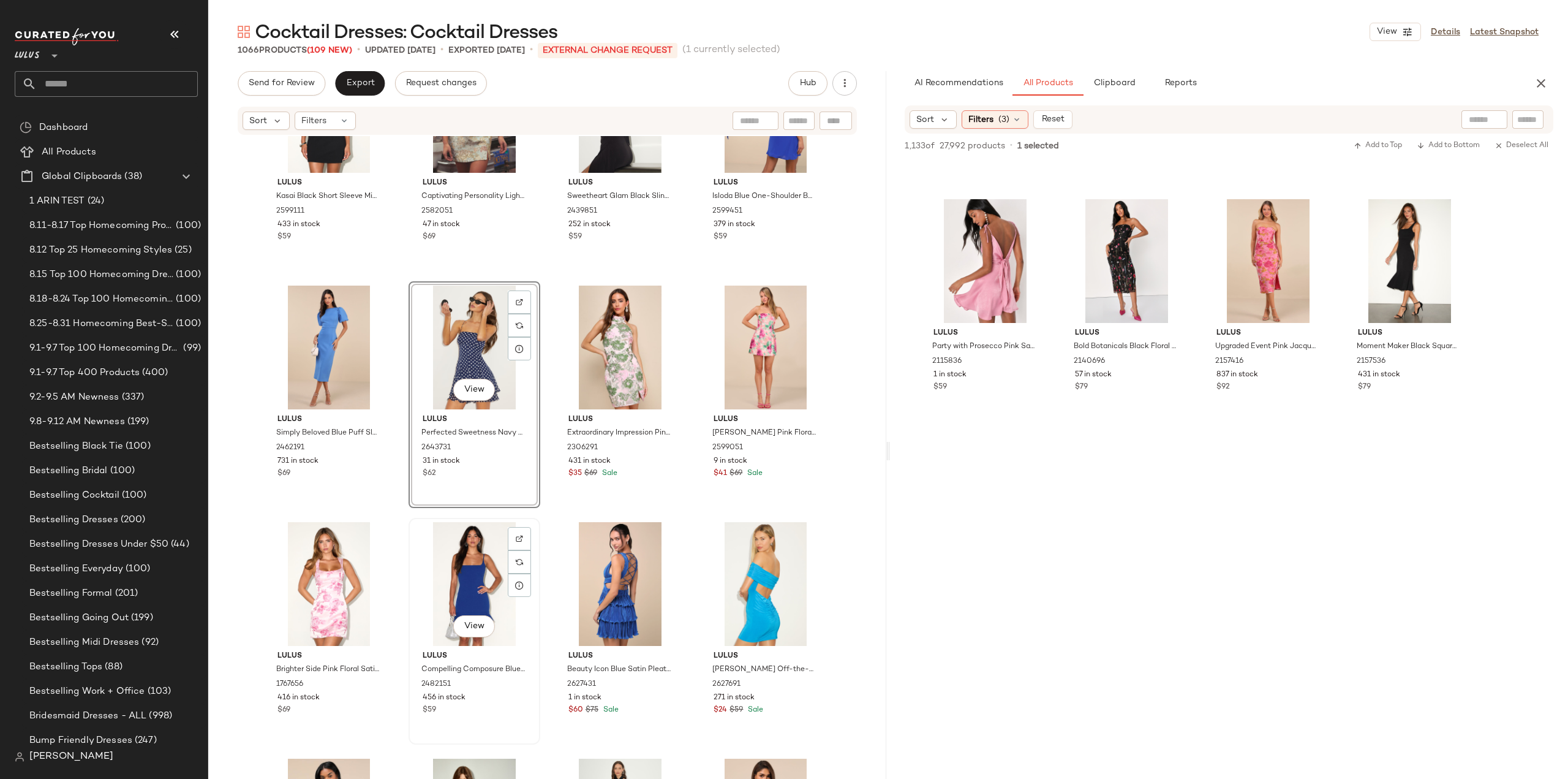
scroll to position [16985, 0]
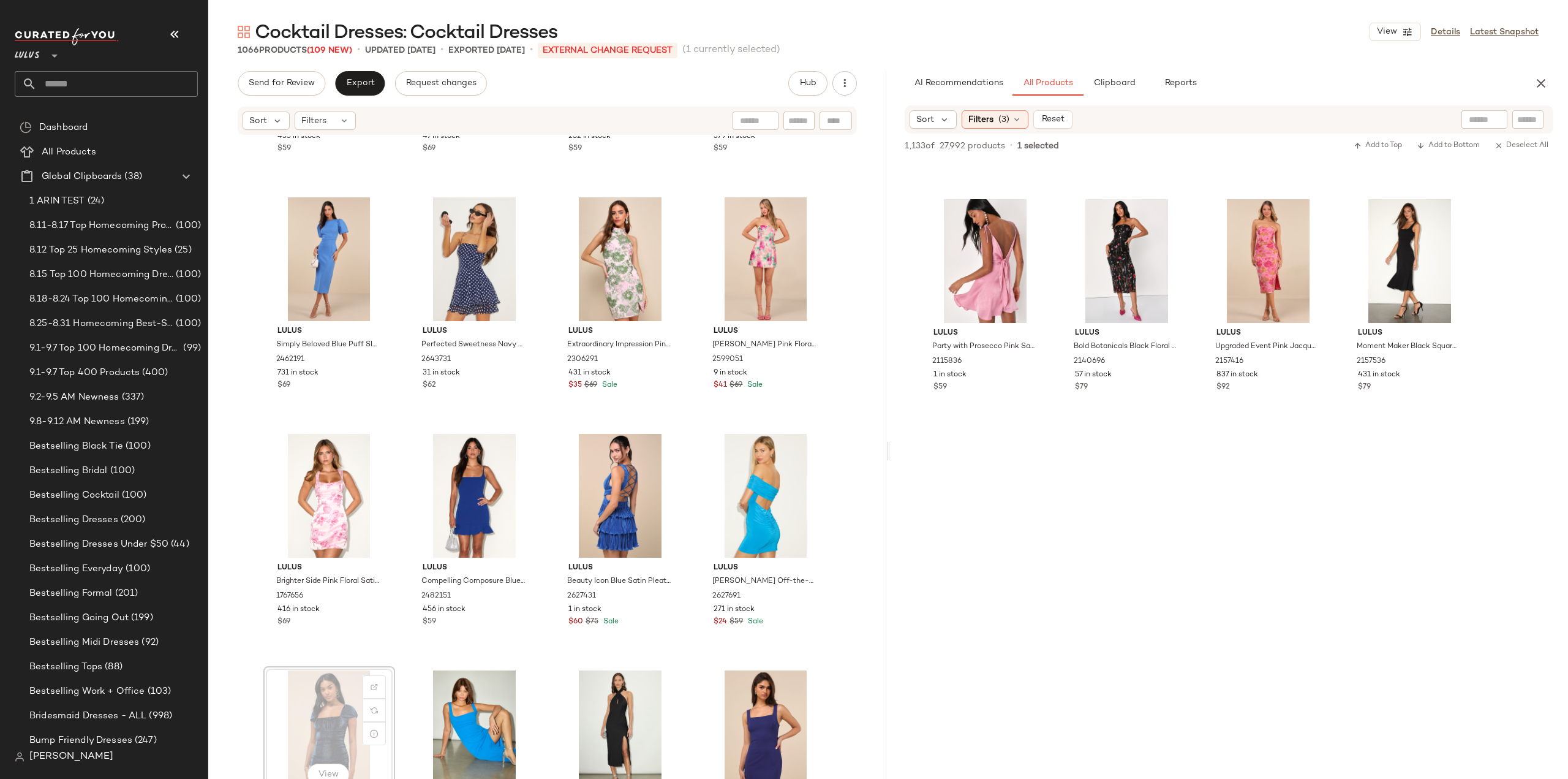
scroll to position [16990, 0]
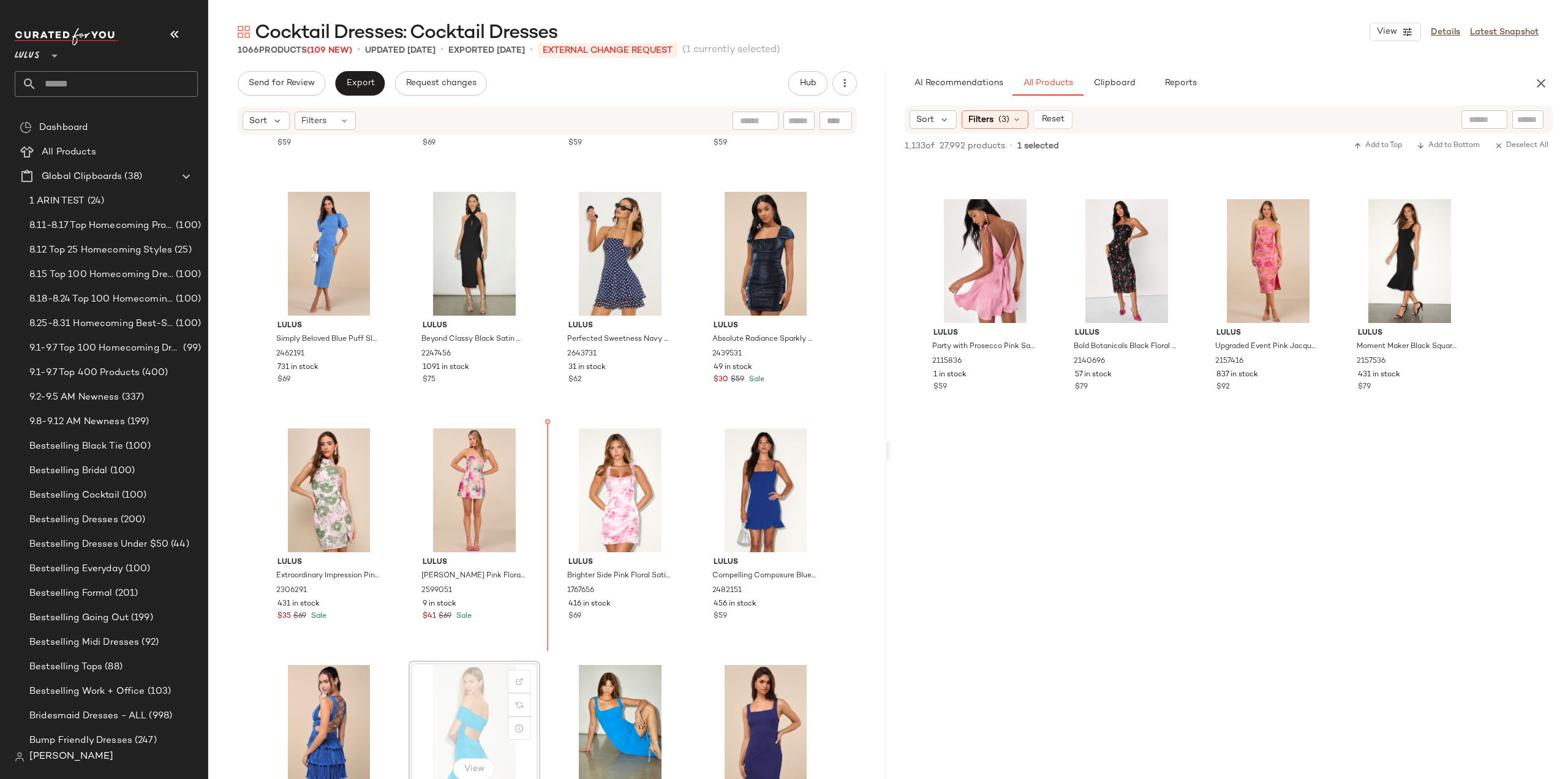
scroll to position [16992, 0]
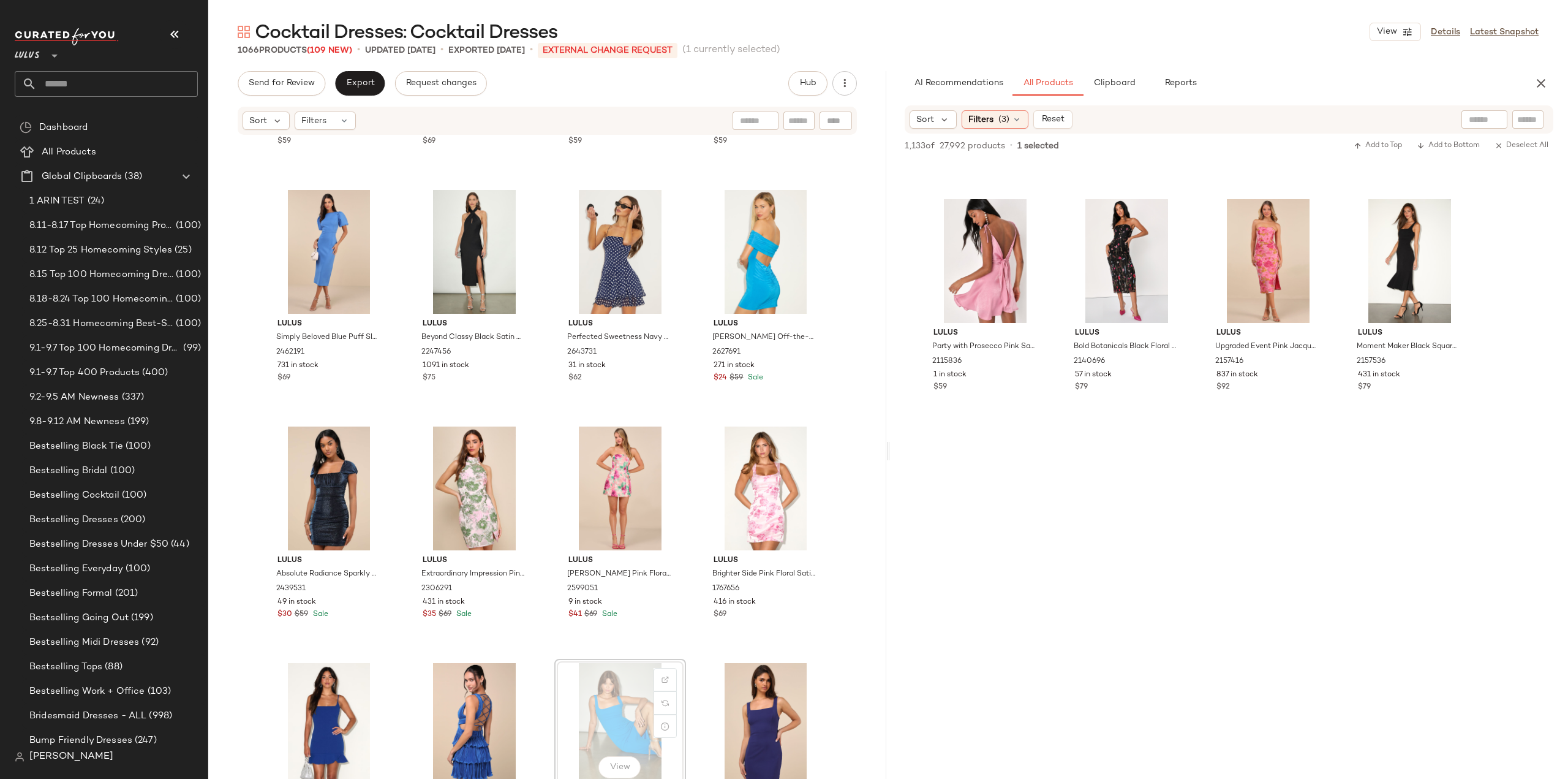
scroll to position [16993, 0]
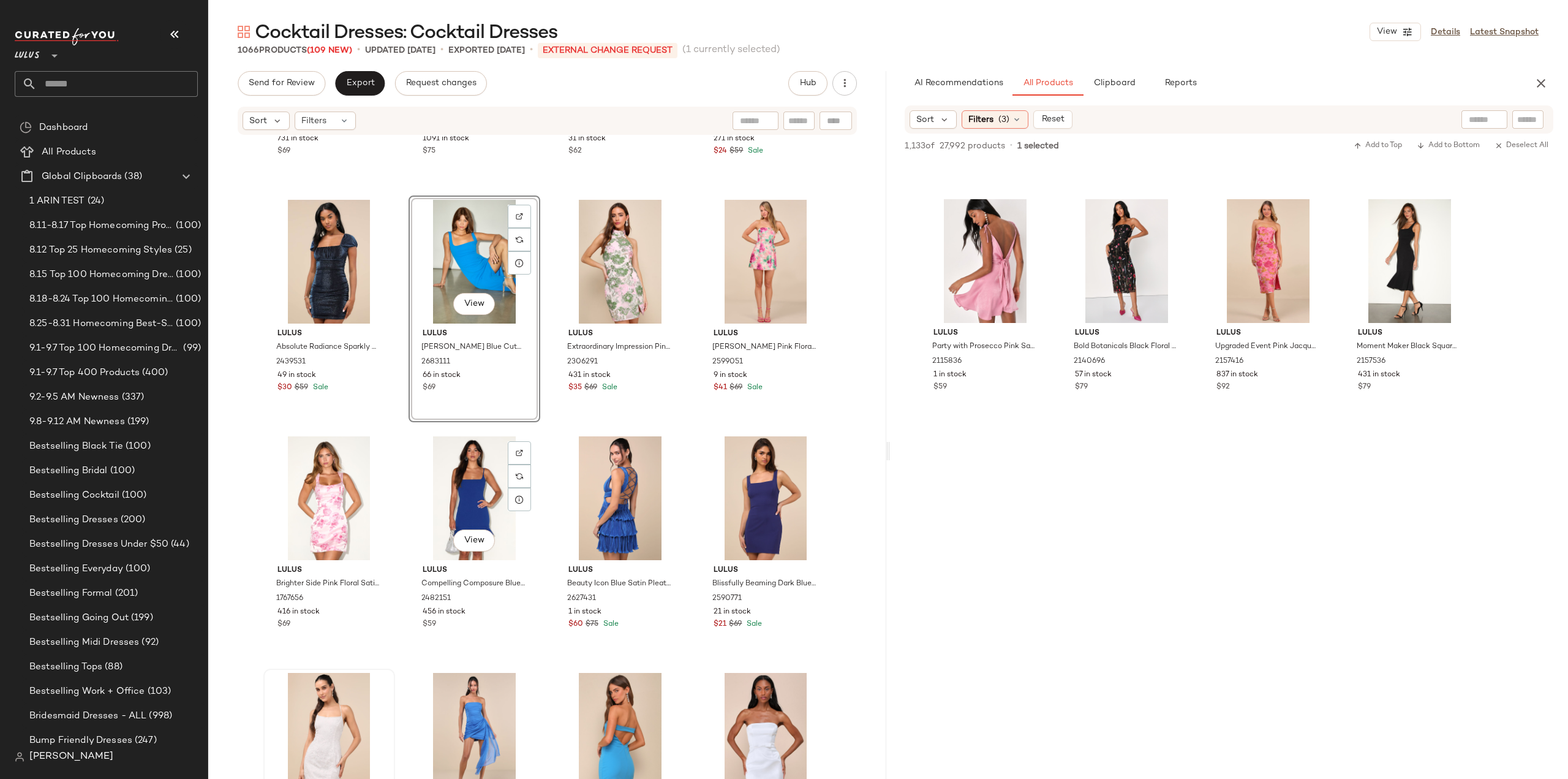
scroll to position [17237, 0]
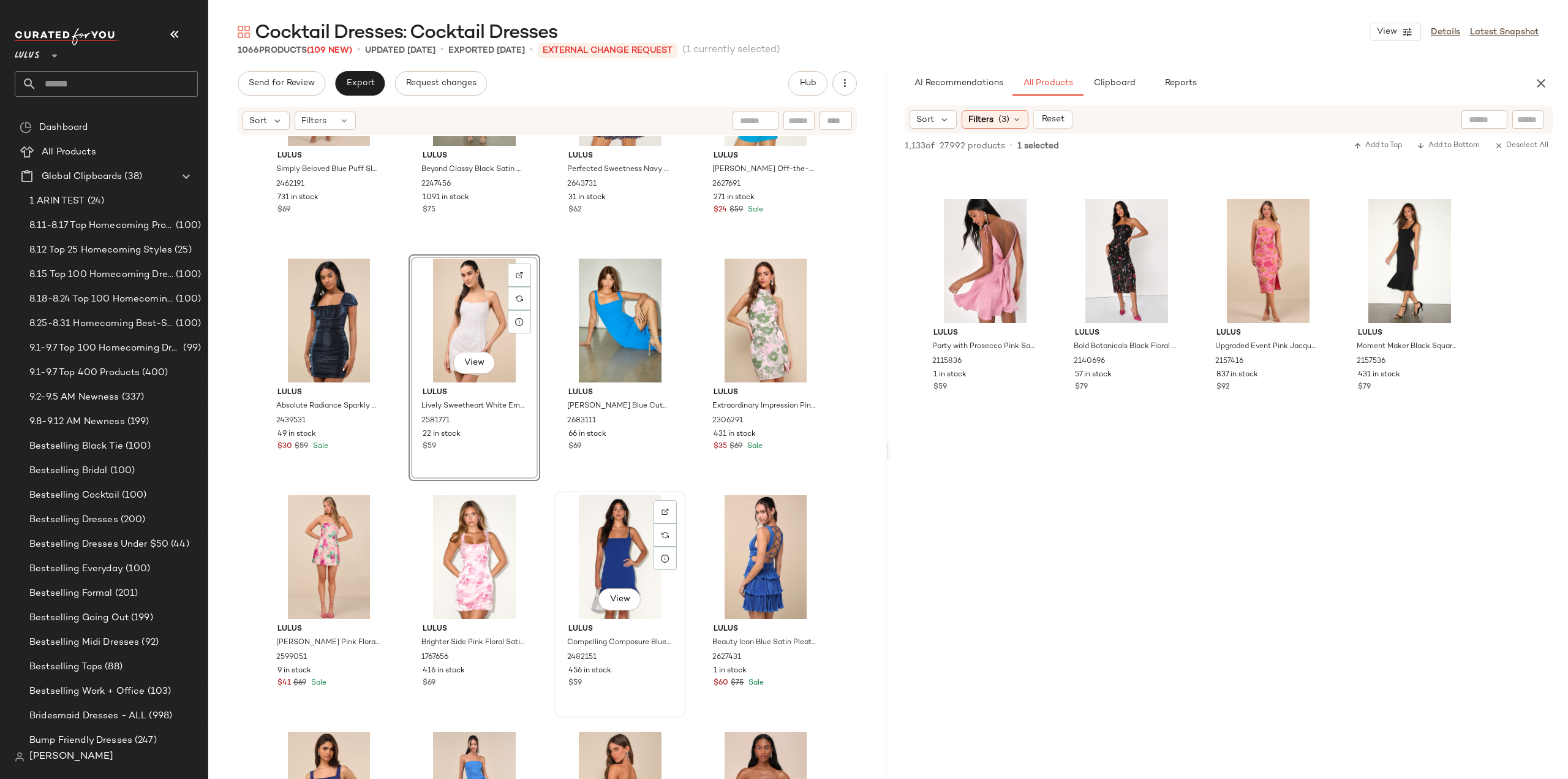
scroll to position [17115, 0]
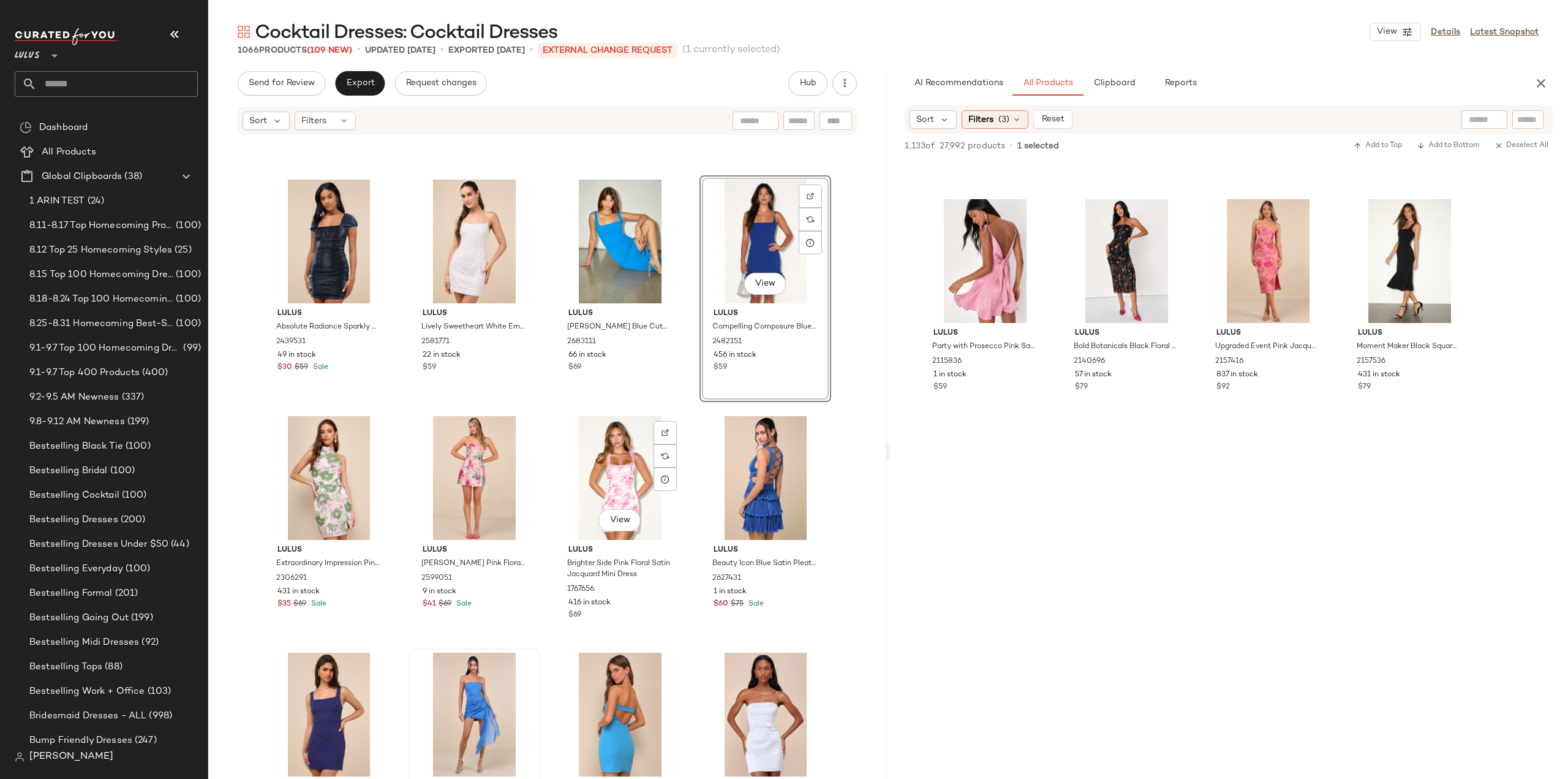
scroll to position [17299, 0]
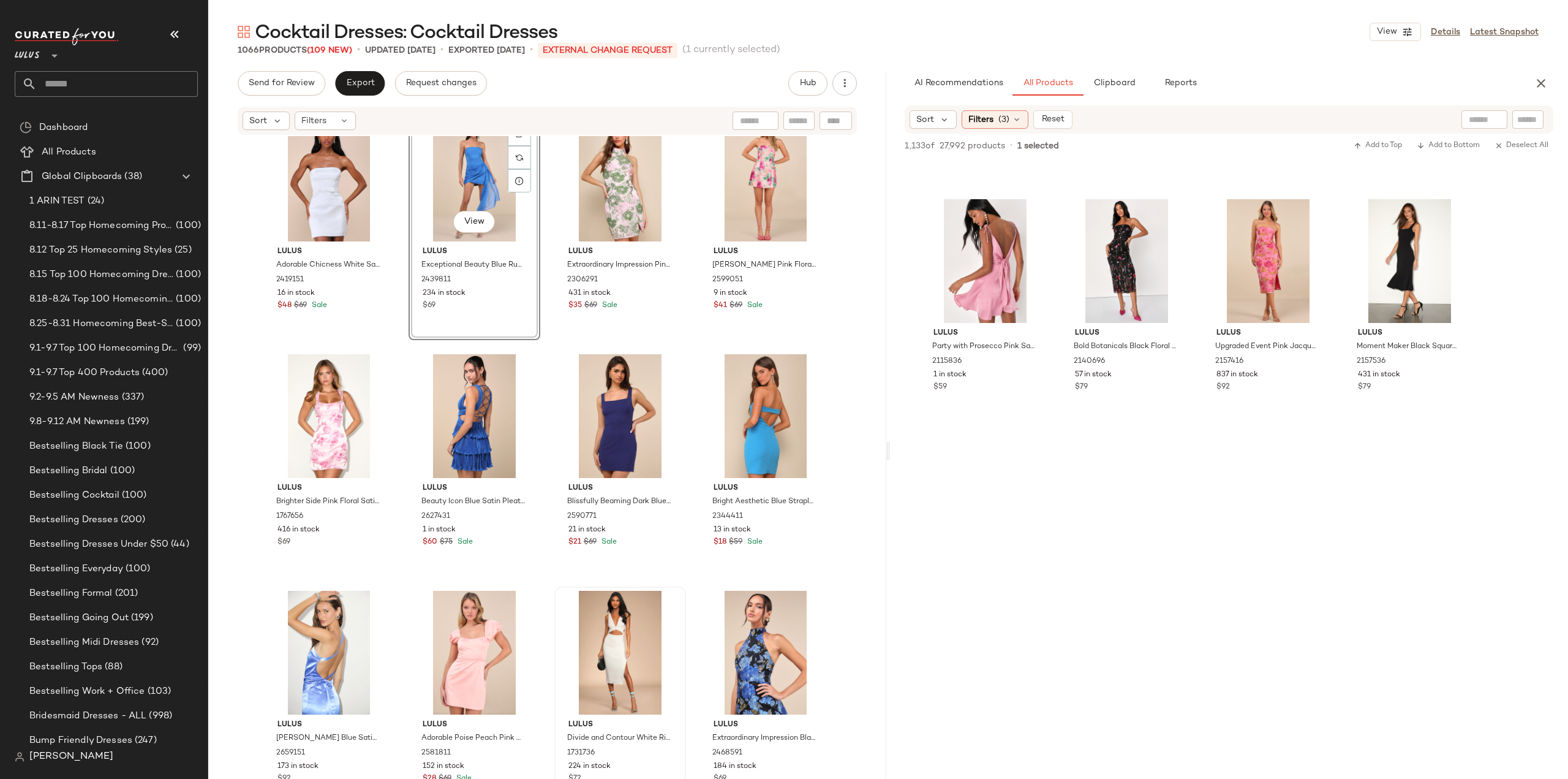
scroll to position [17544, 0]
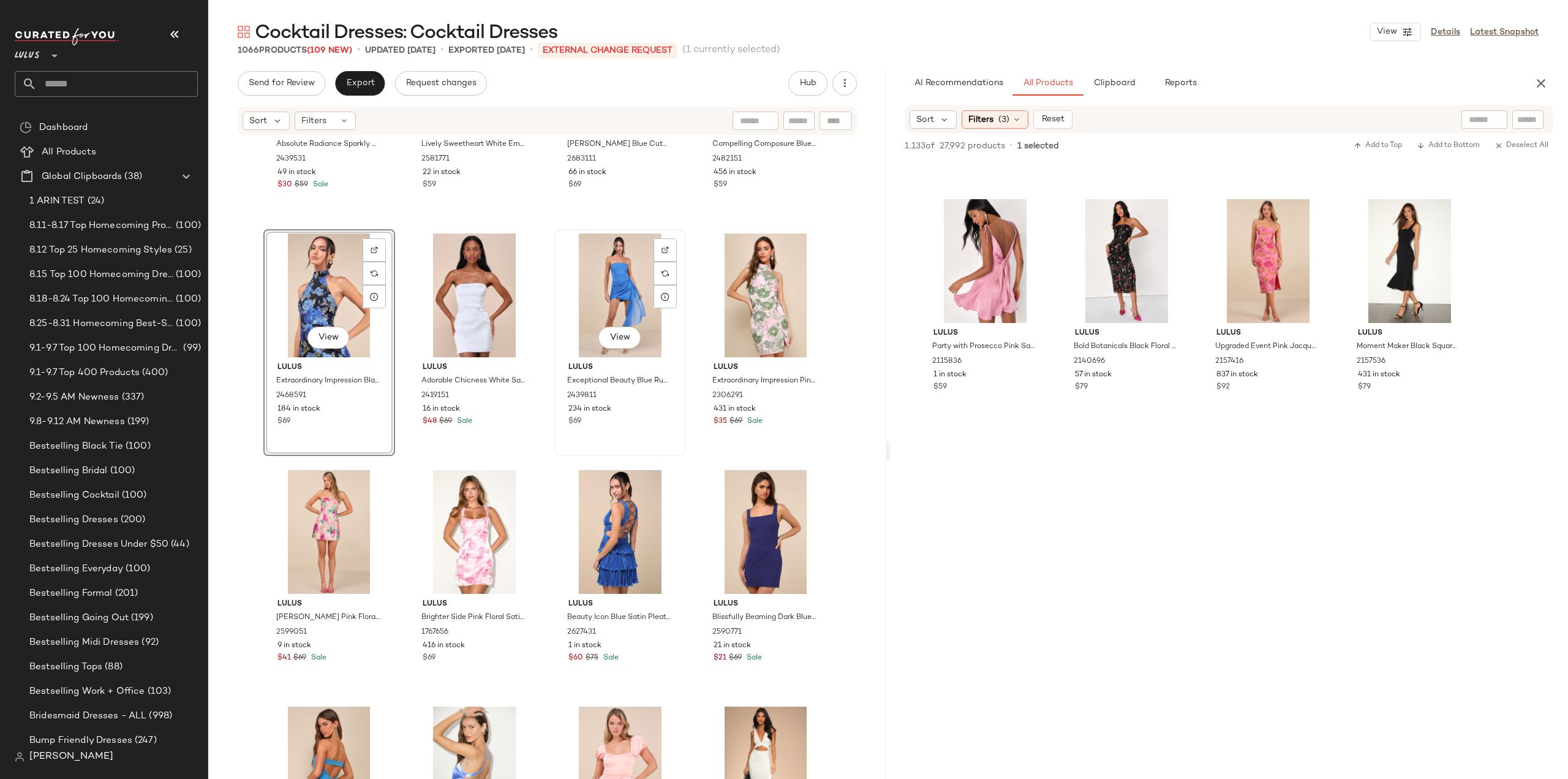
scroll to position [17299, 0]
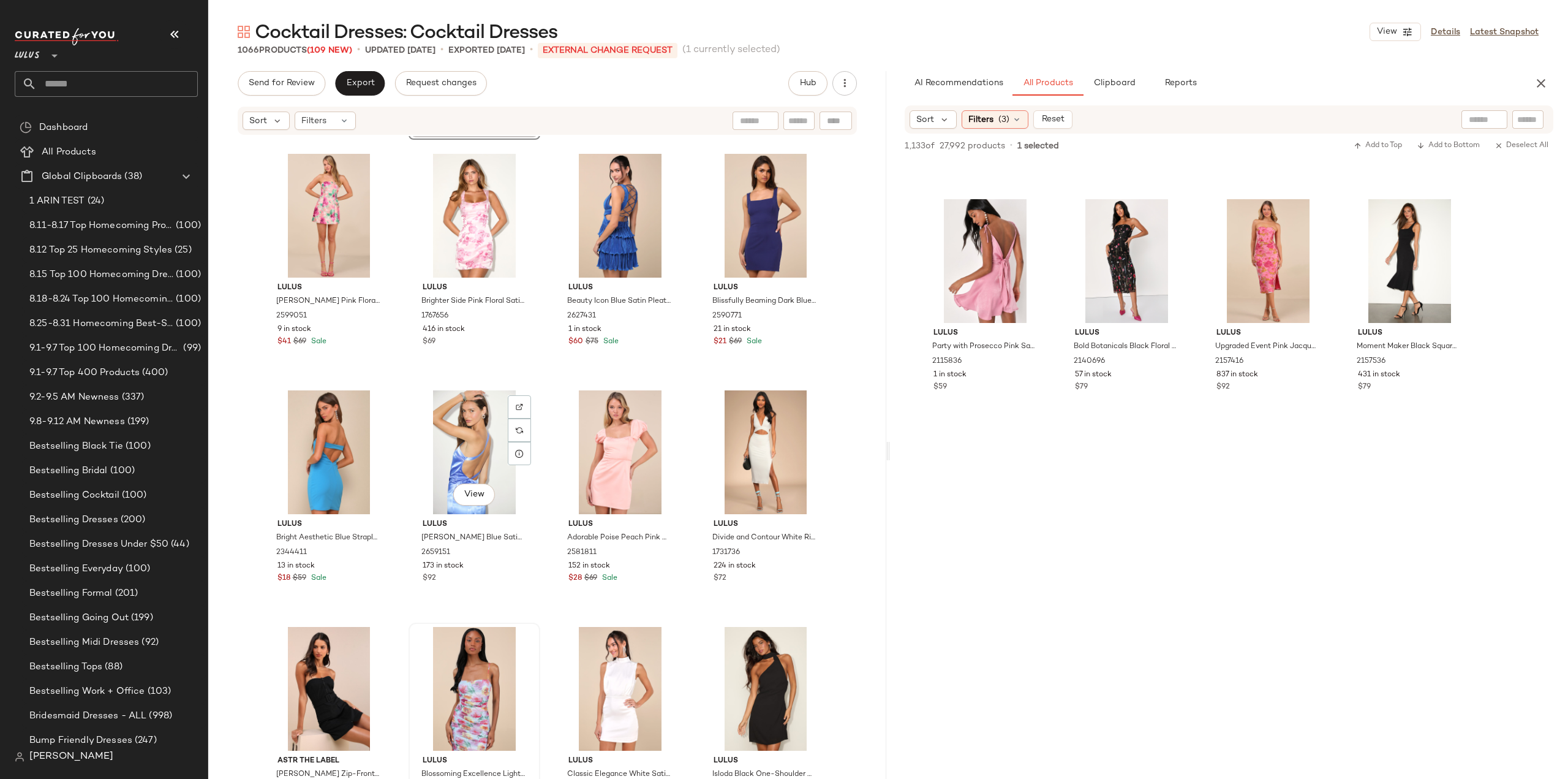
scroll to position [17850, 0]
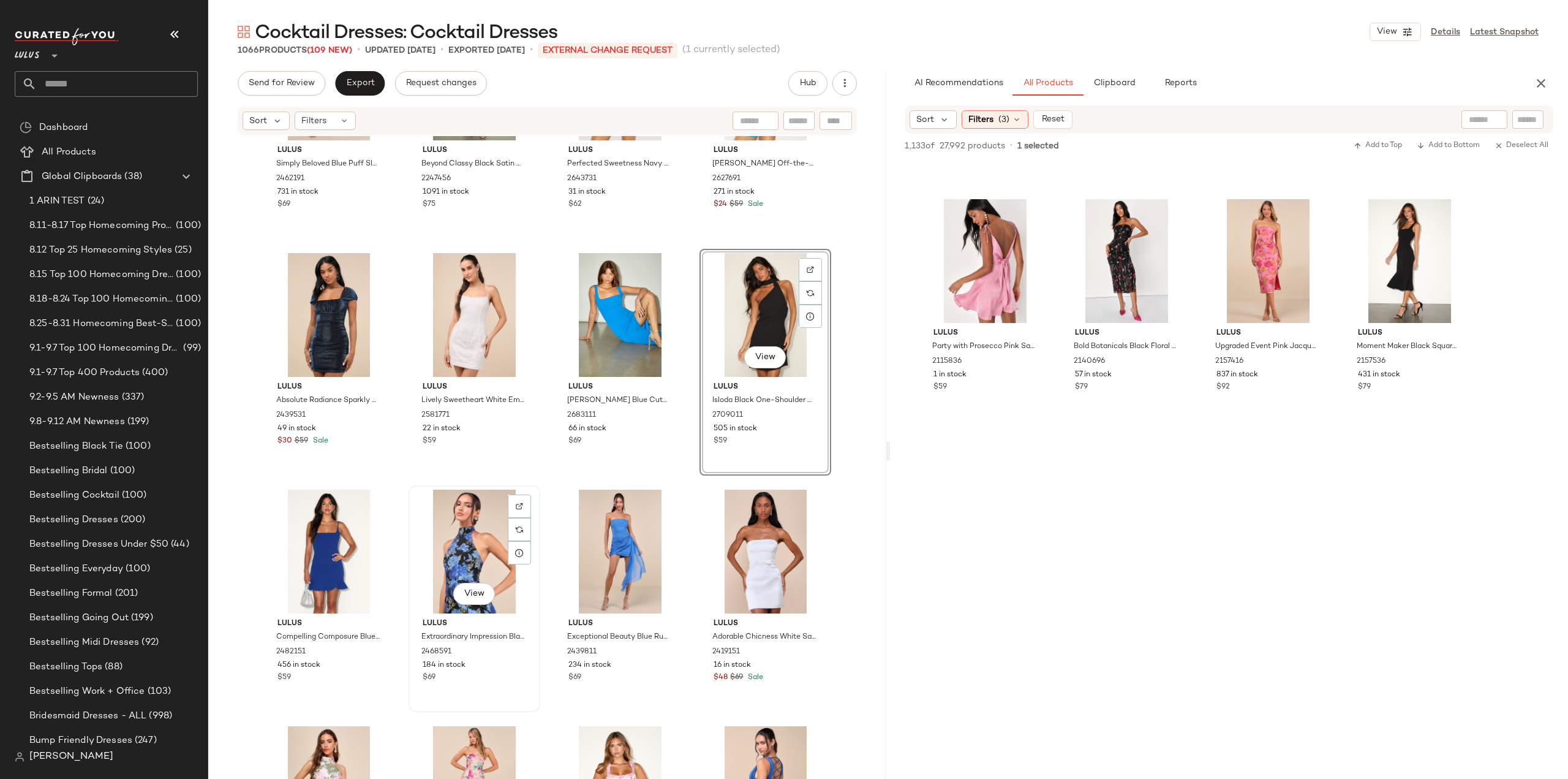
scroll to position [17183, 0]
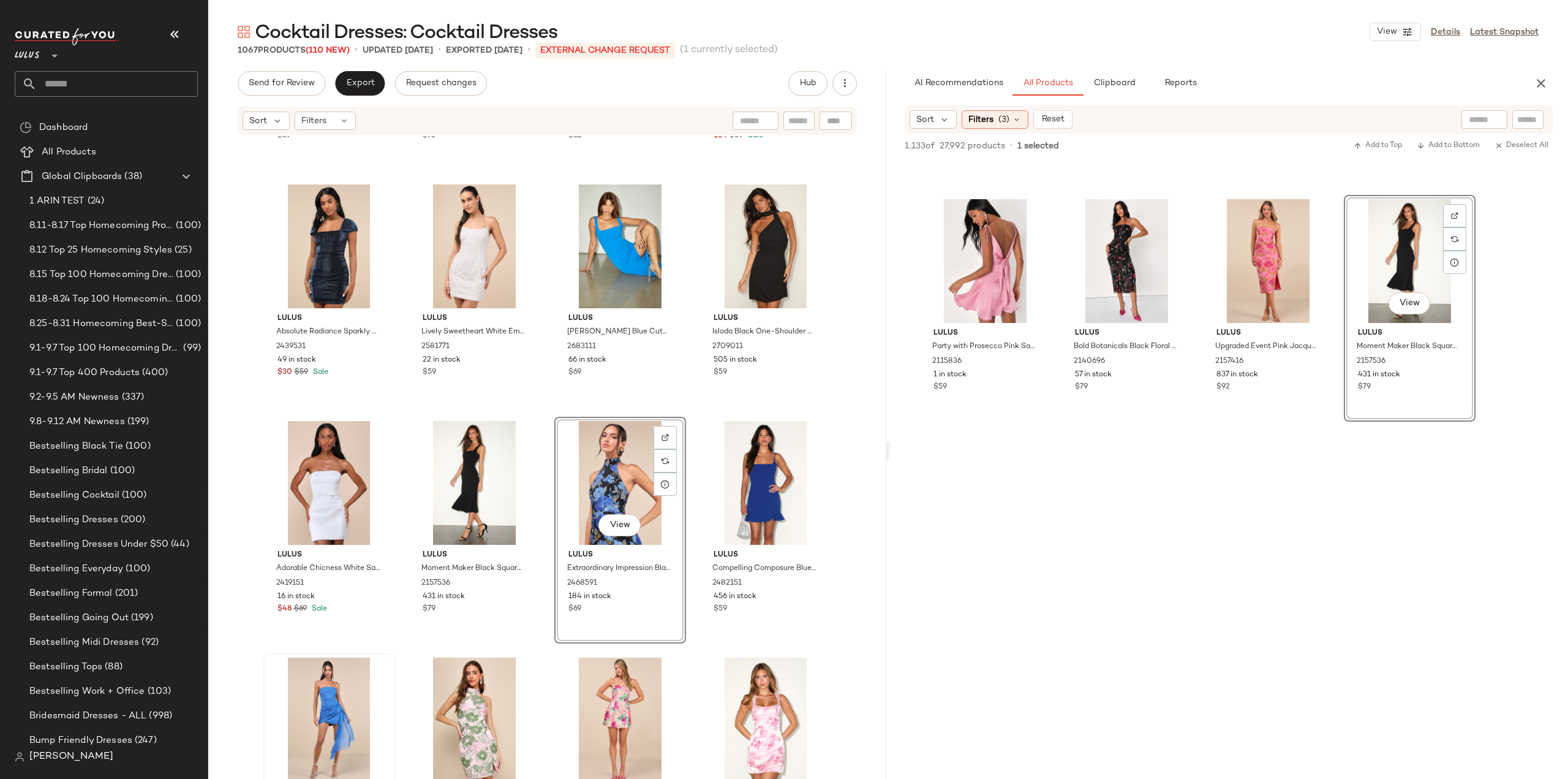
scroll to position [17305, 0]
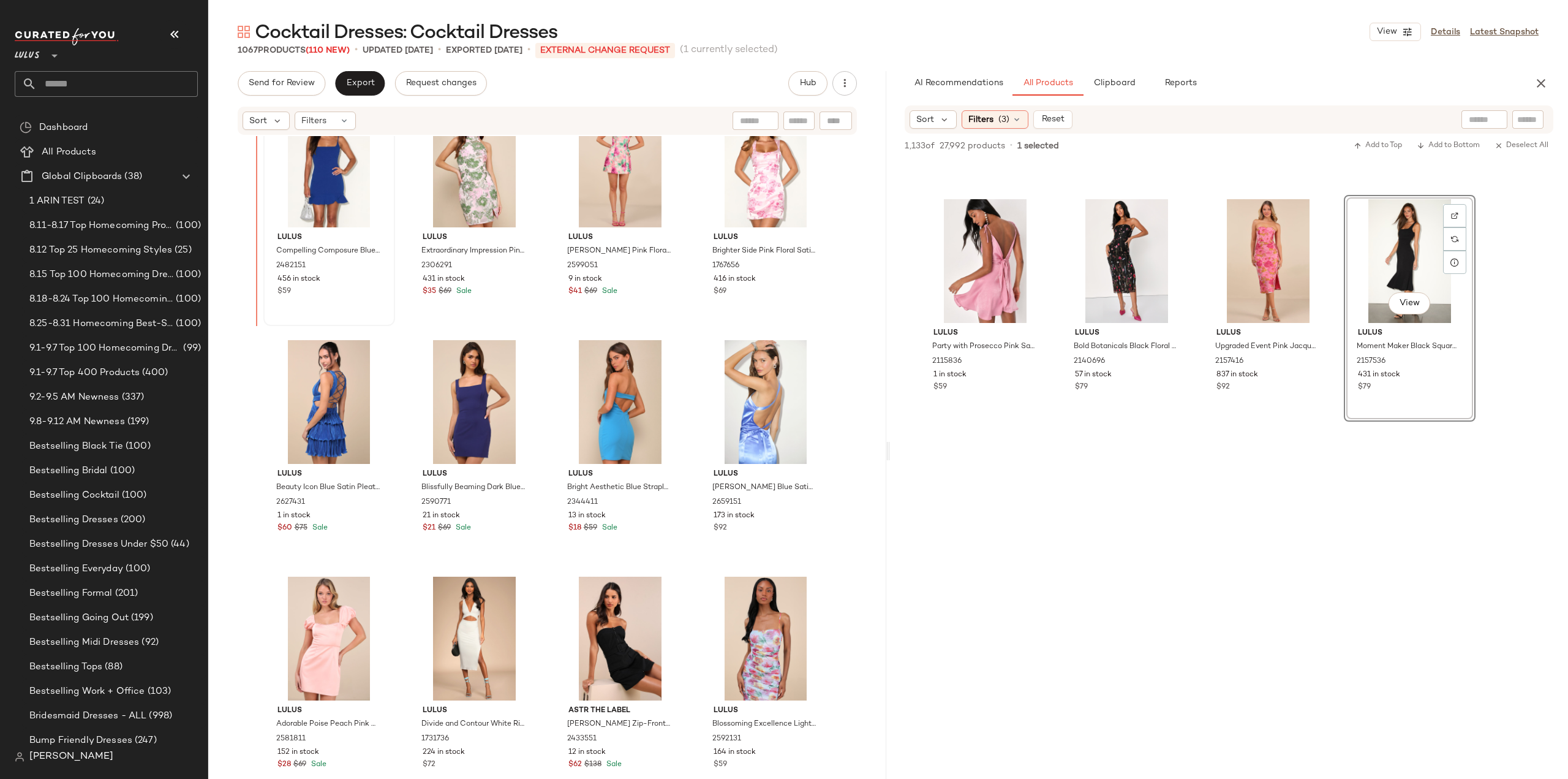
scroll to position [17749, 0]
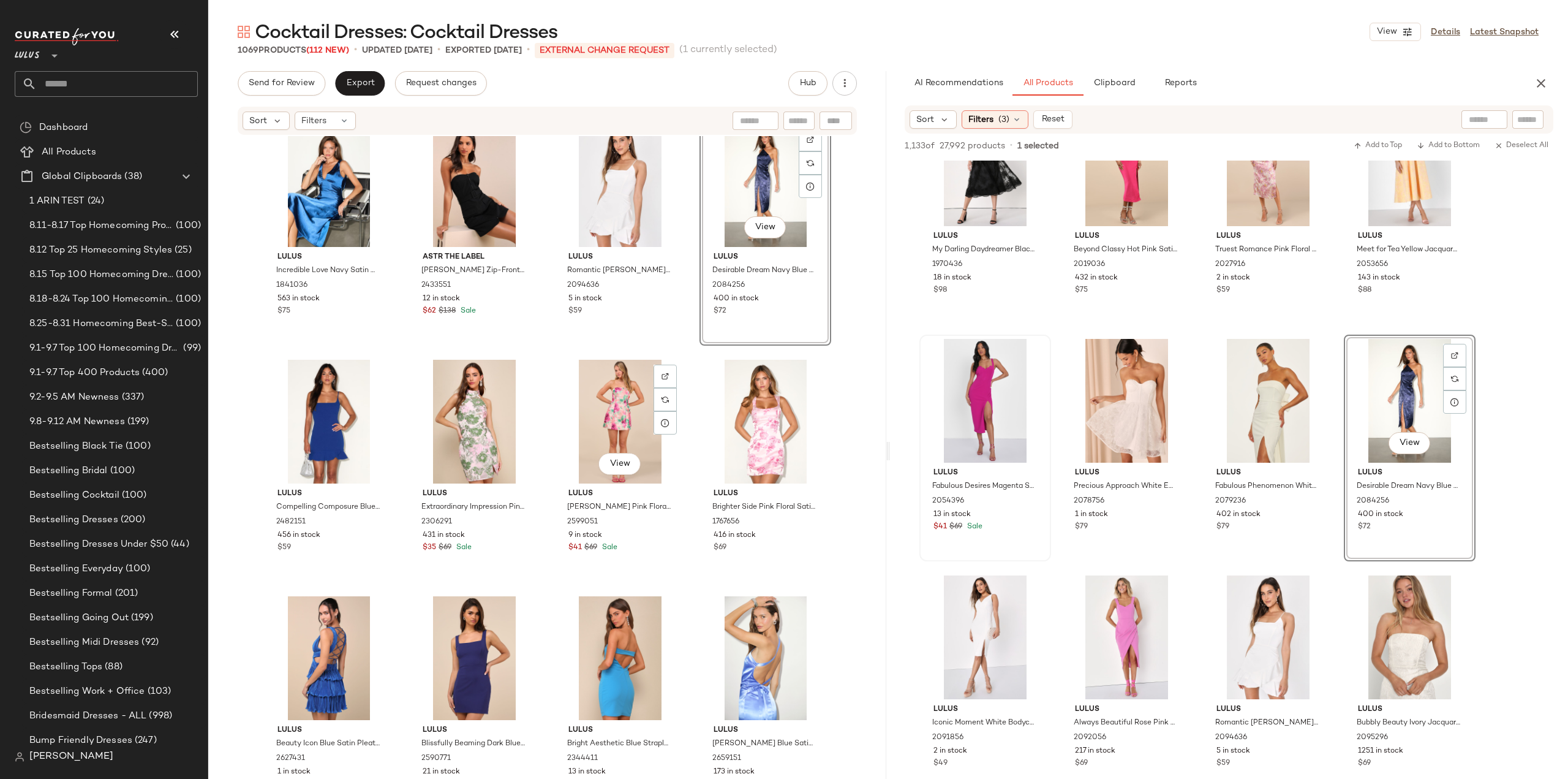
scroll to position [17810, 0]
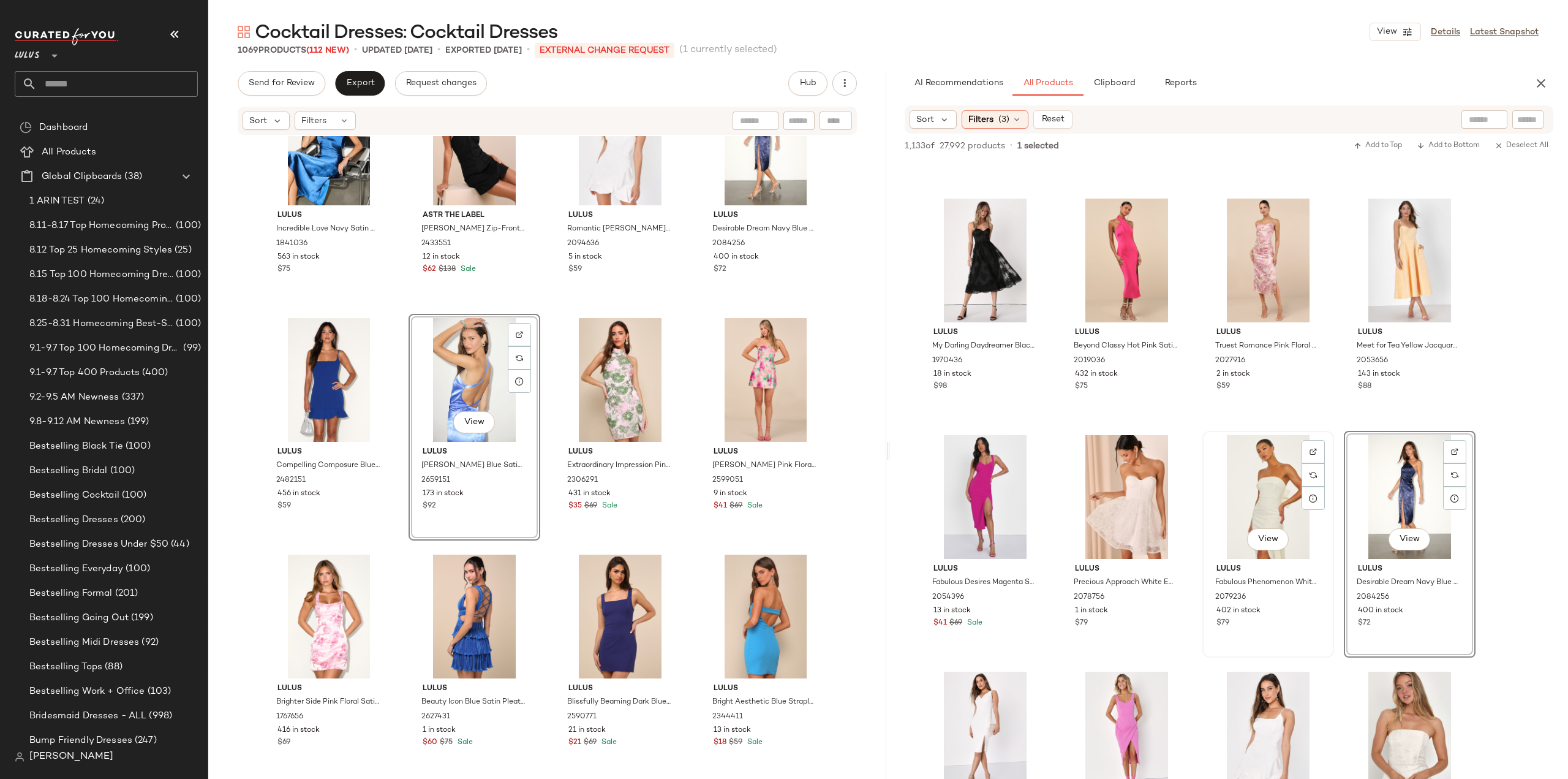
scroll to position [10049, 0]
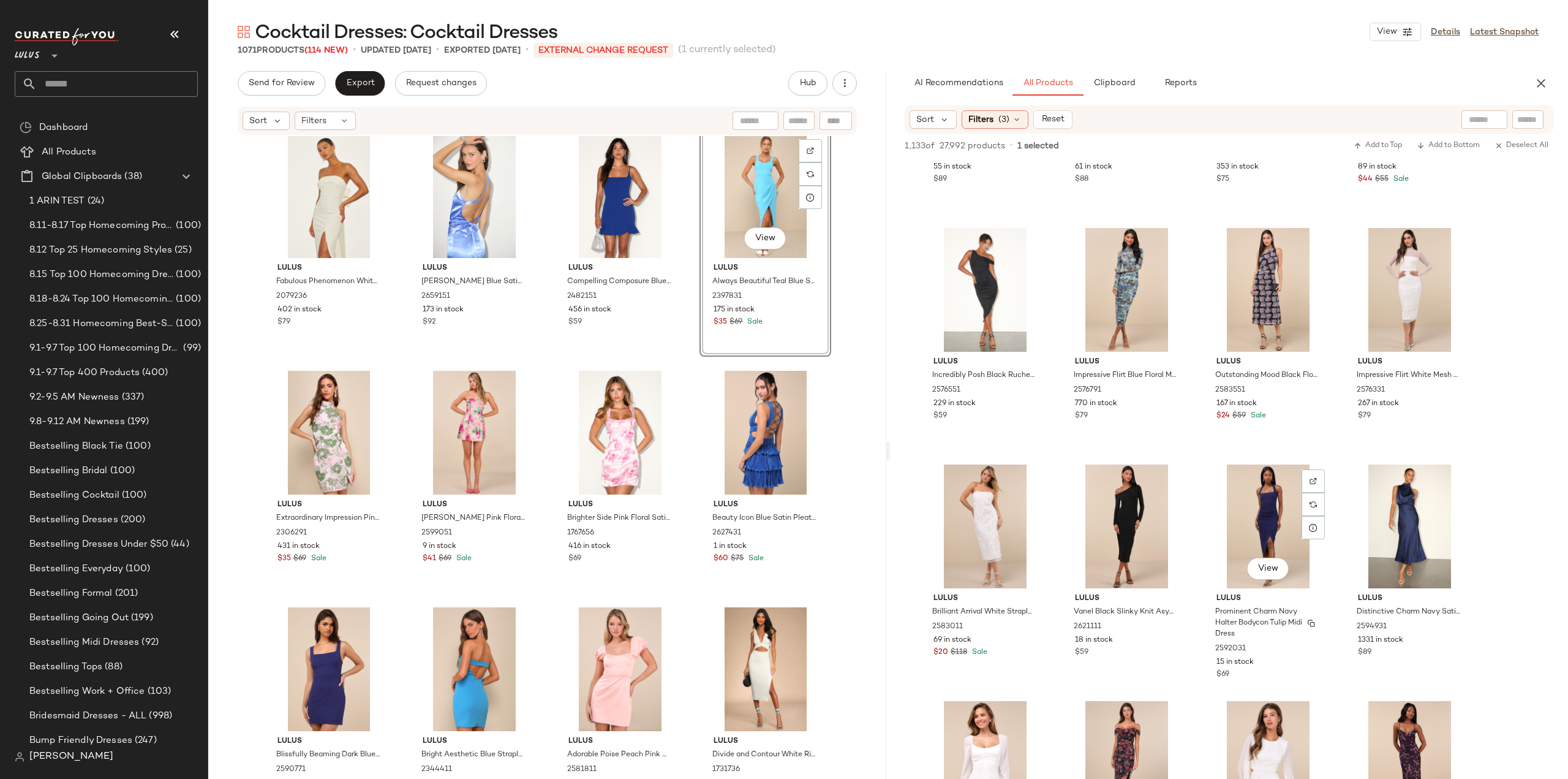
scroll to position [2941, 0]
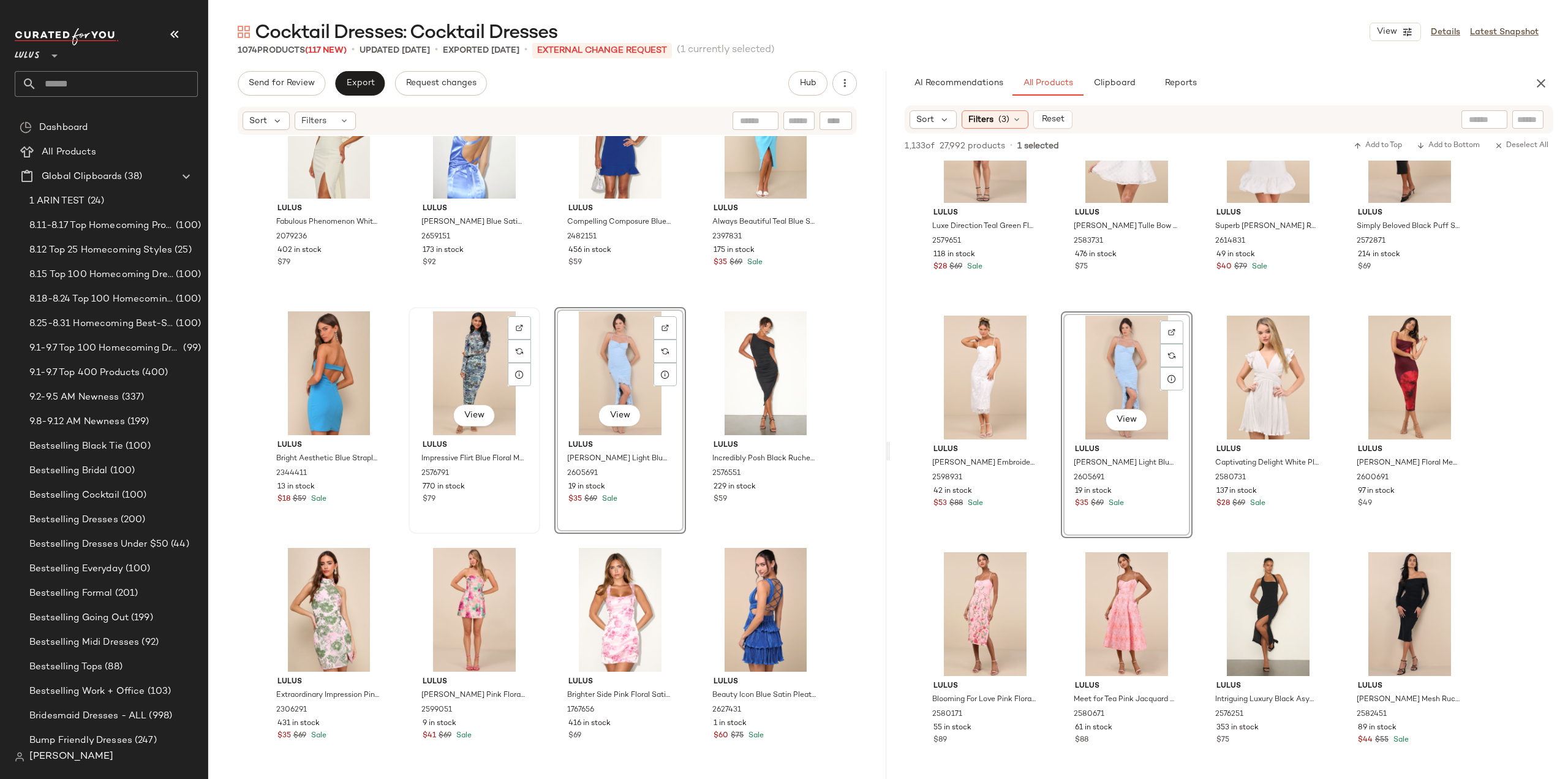
scroll to position [18178, 0]
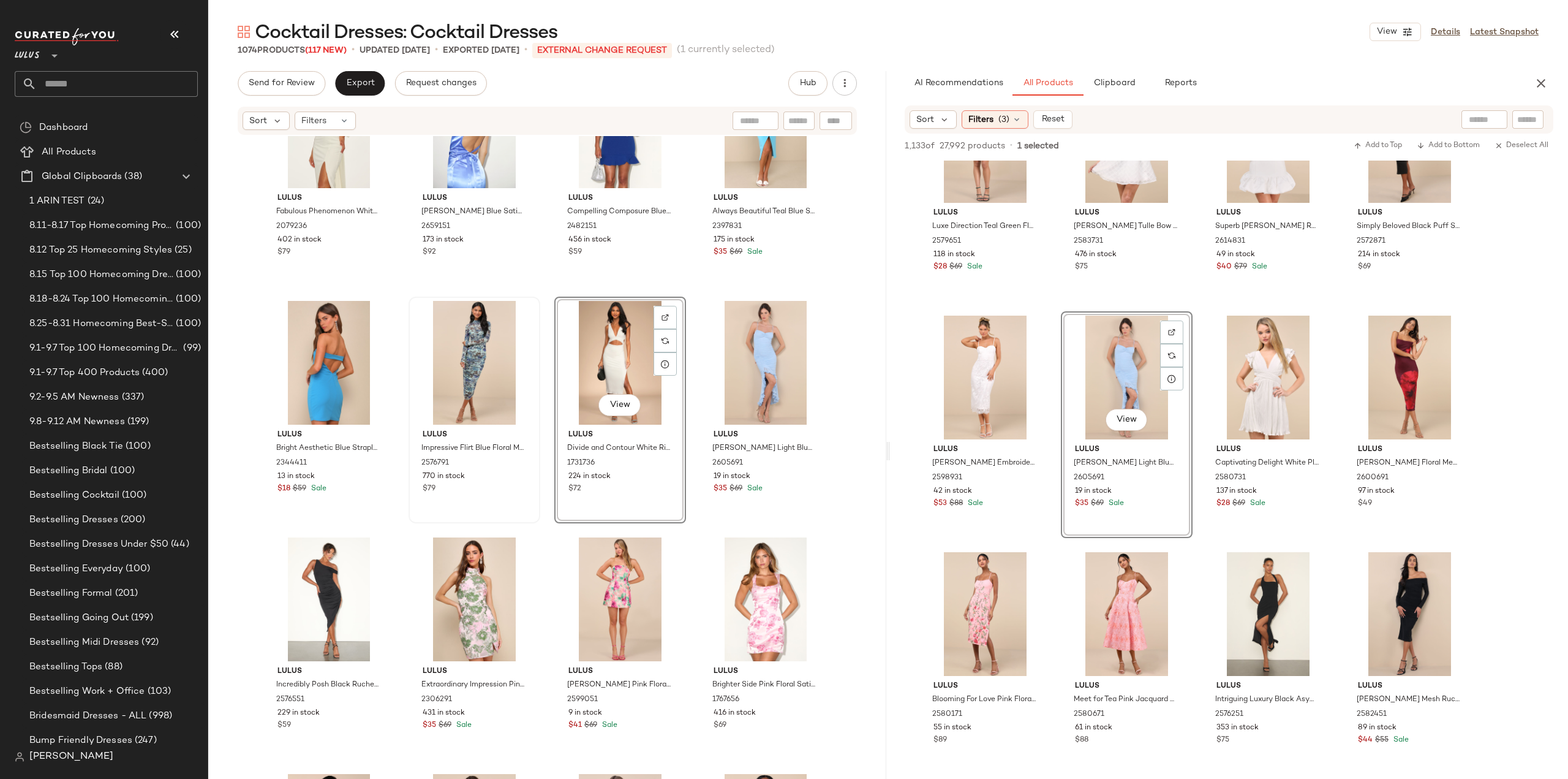
scroll to position [17993, 0]
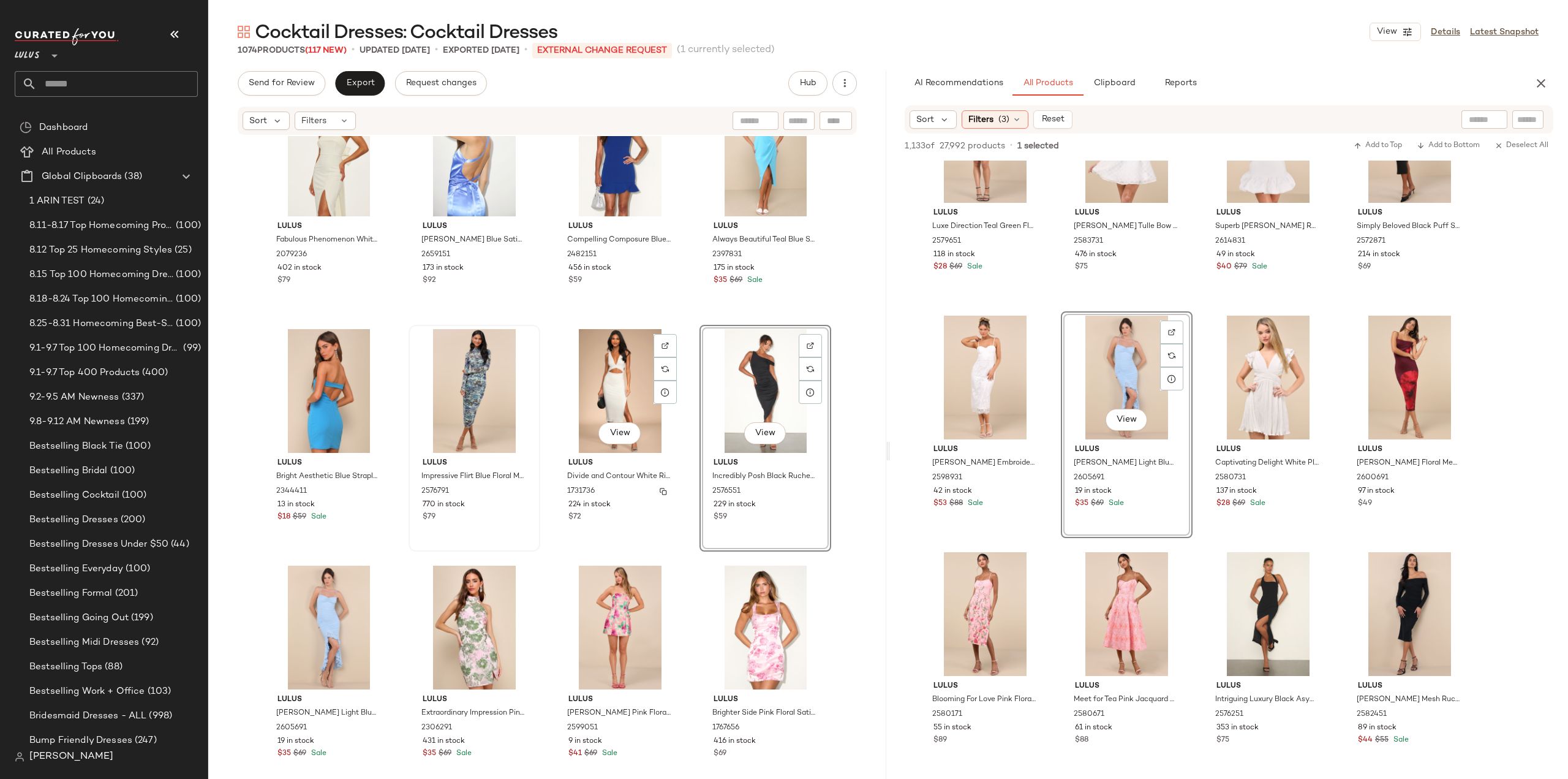
scroll to position [18055, 0]
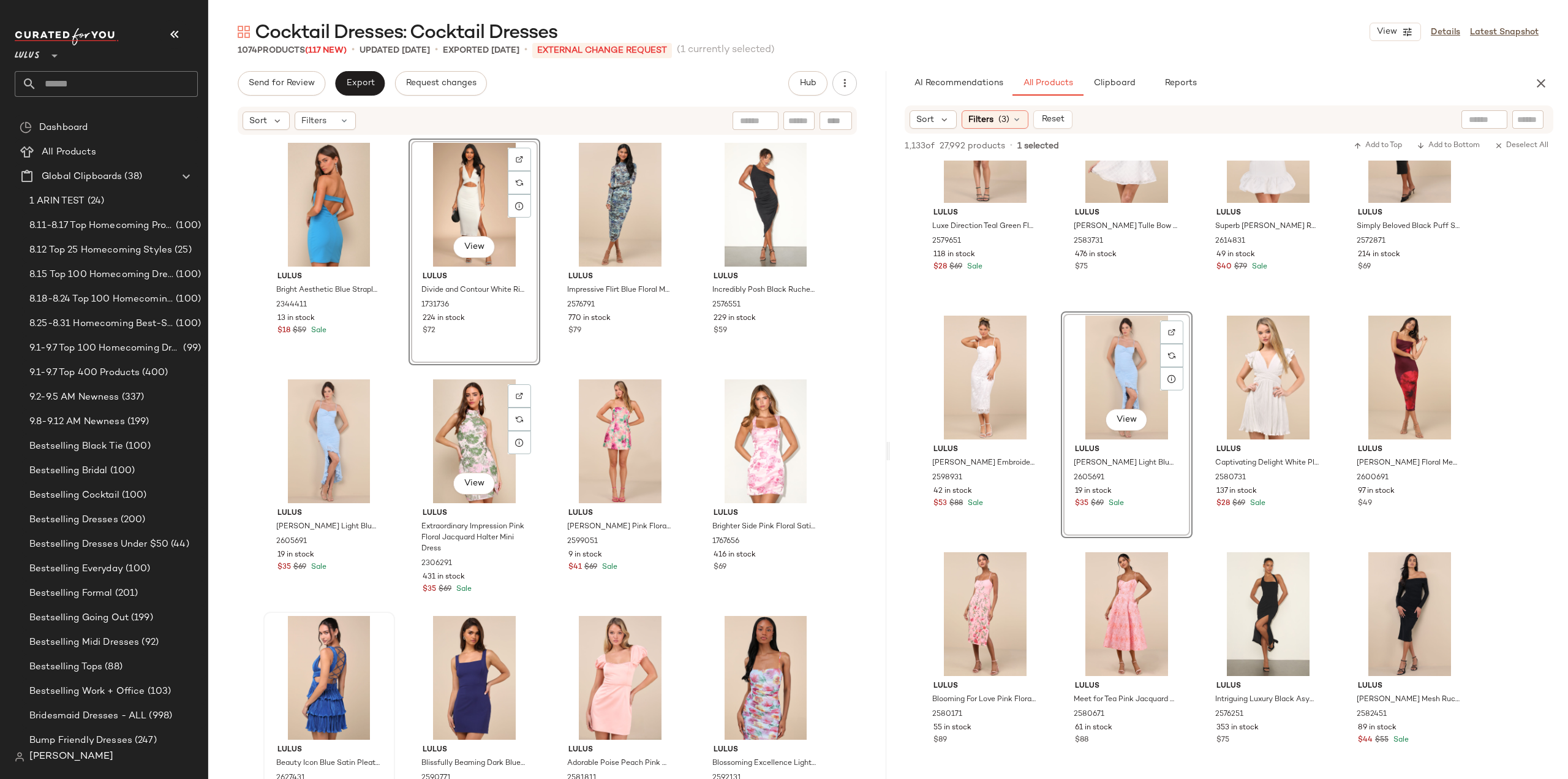
scroll to position [18300, 0]
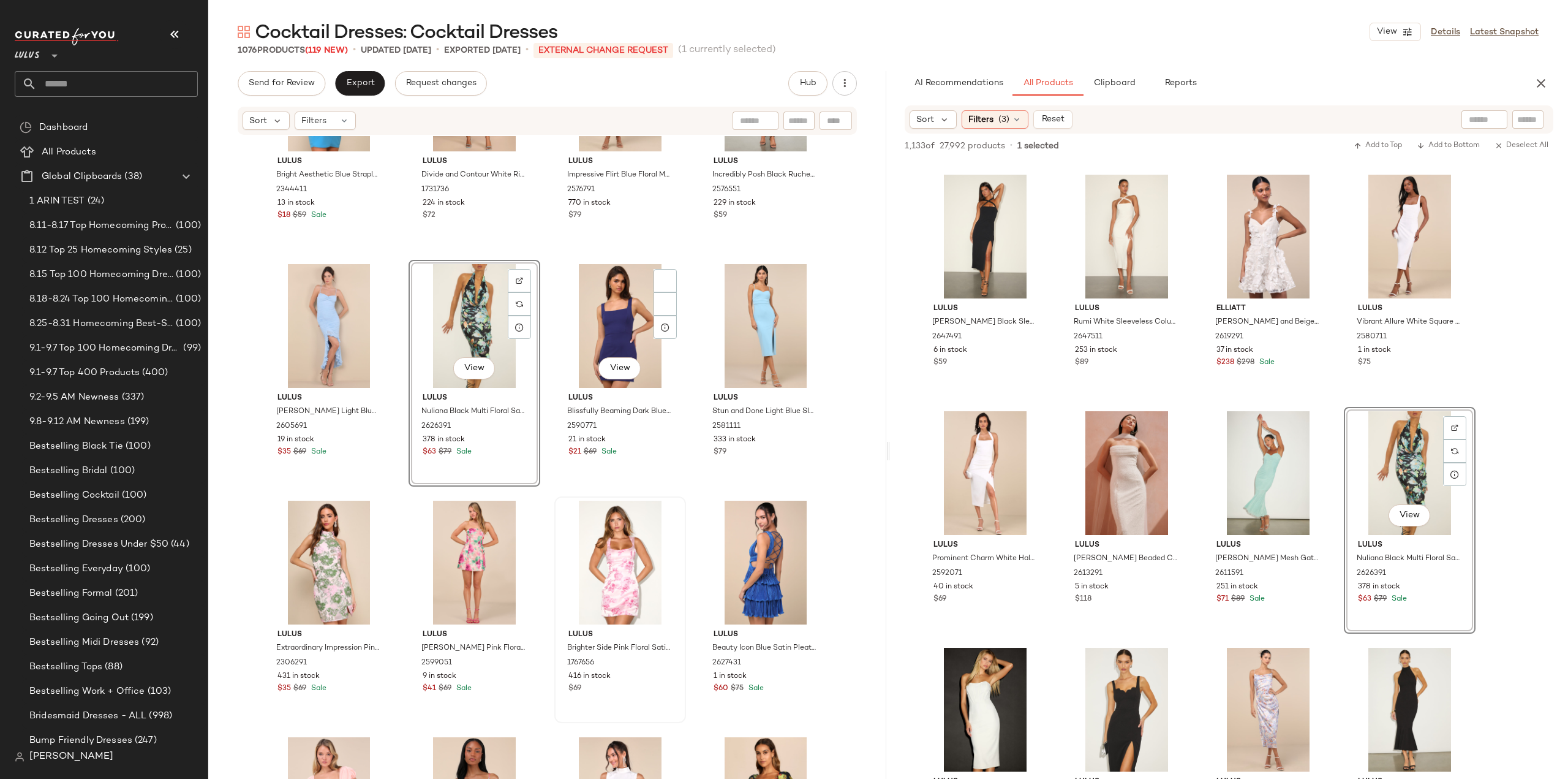
scroll to position [18422, 0]
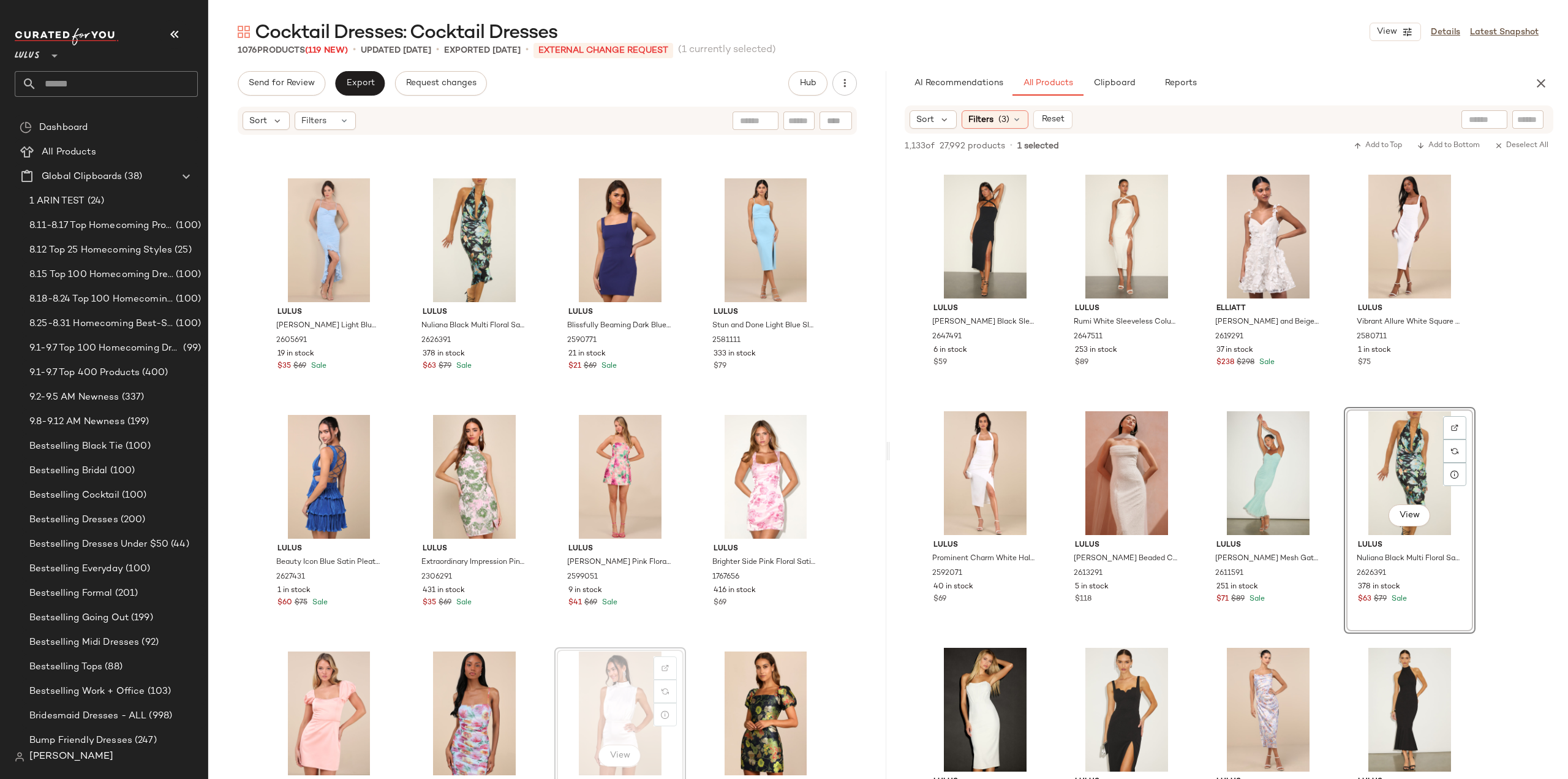
scroll to position [18423, 0]
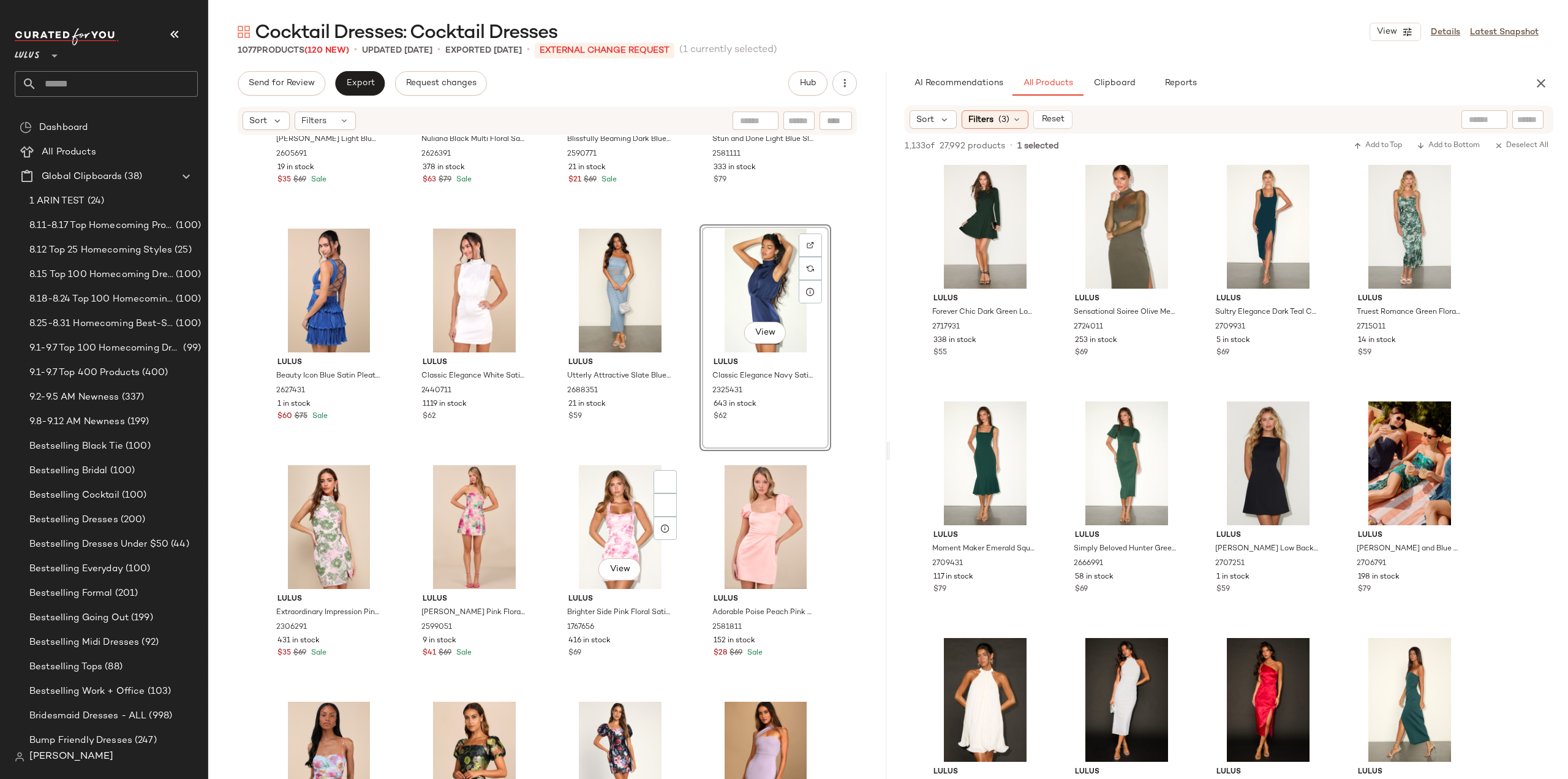
scroll to position [18731, 0]
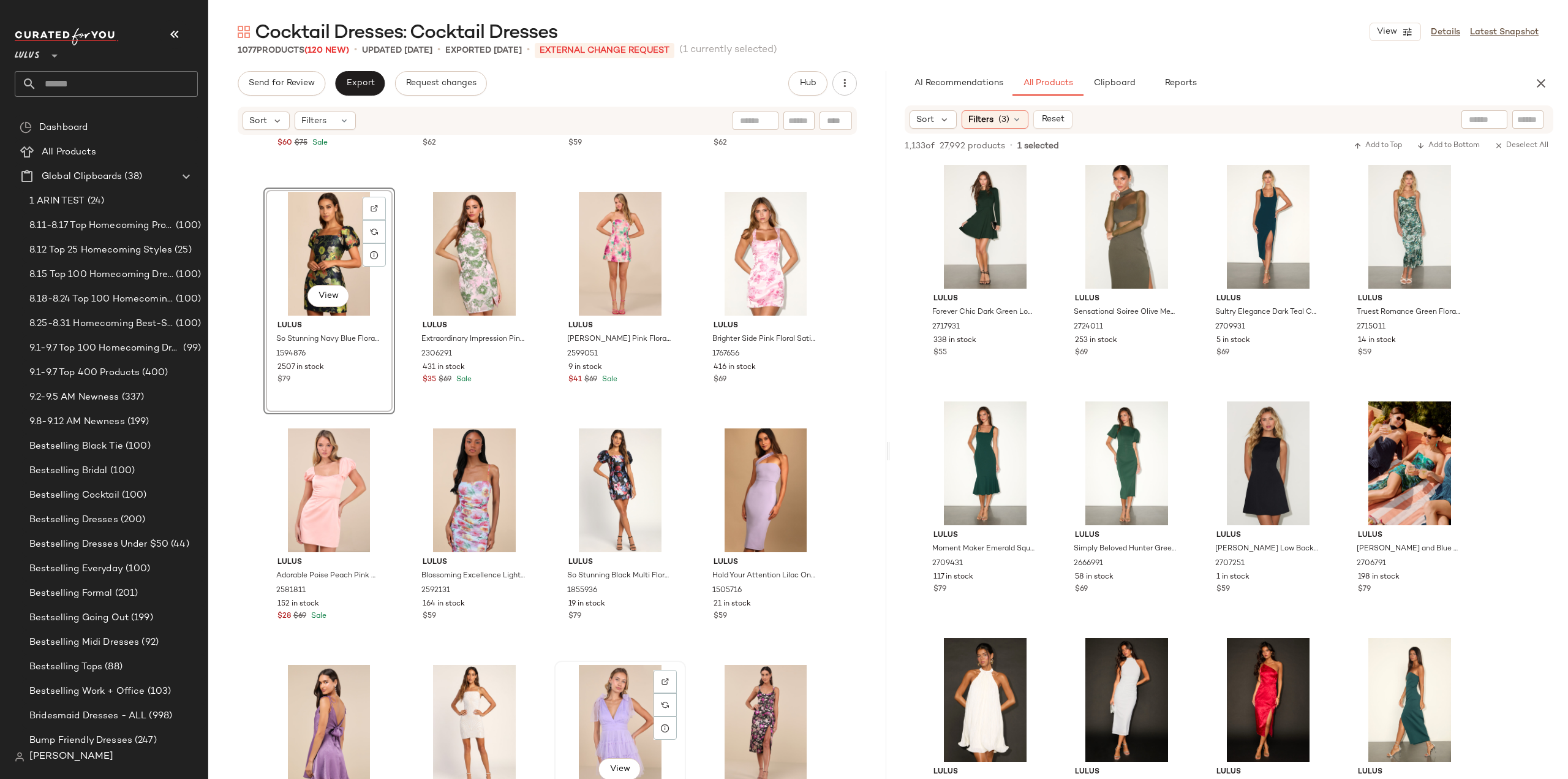
scroll to position [18792, 0]
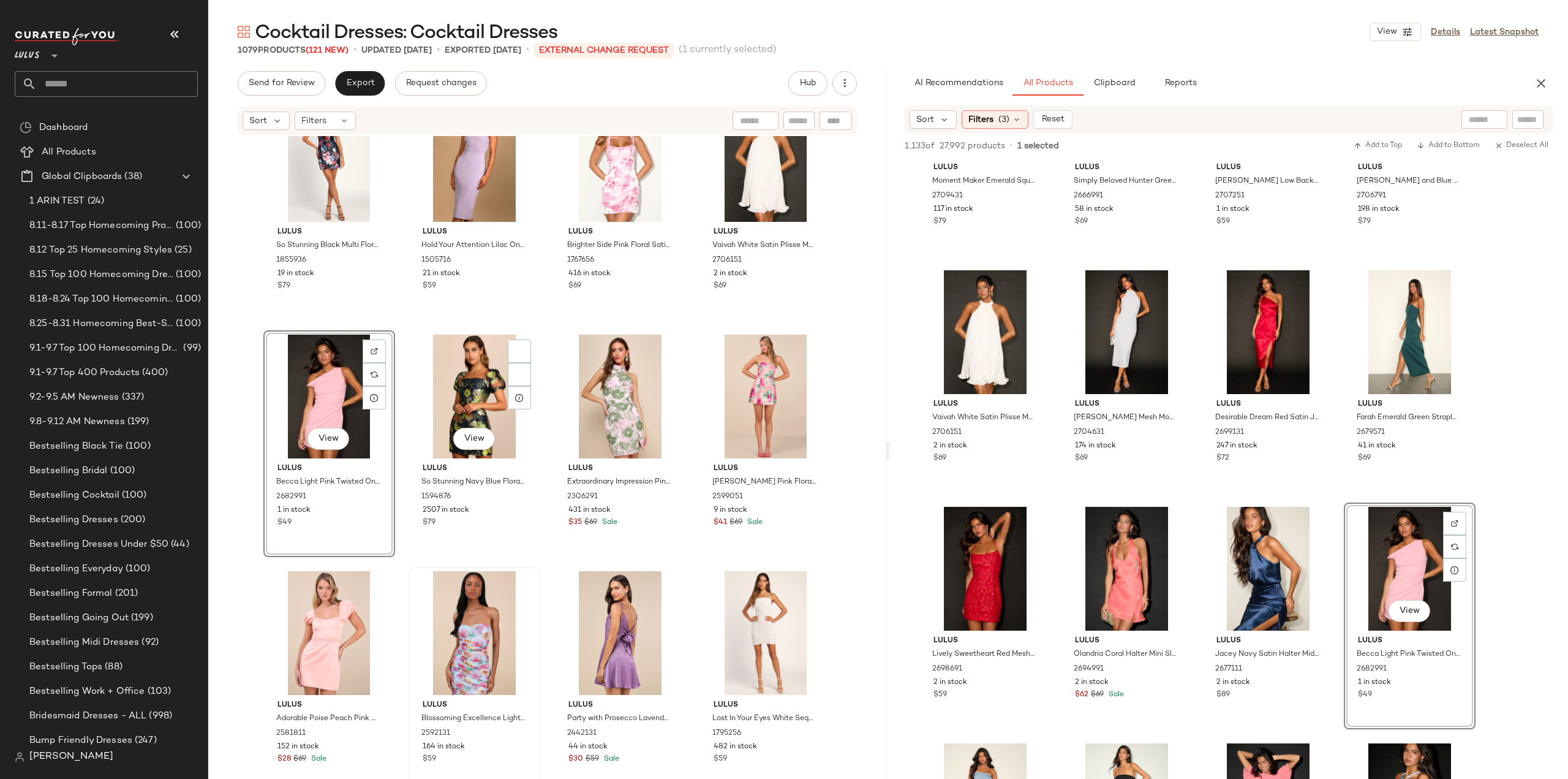
scroll to position [18977, 0]
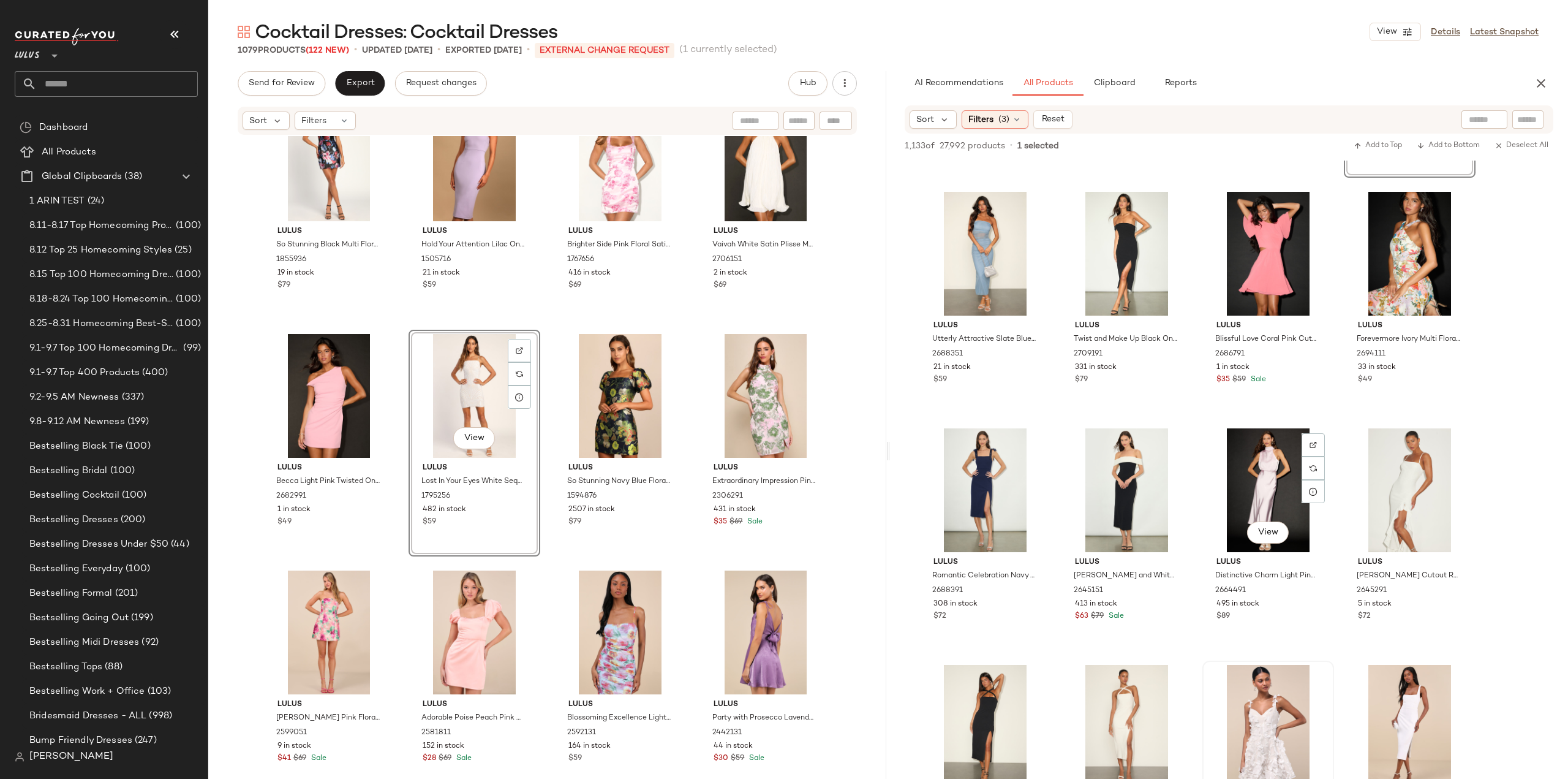
scroll to position [1103, 0]
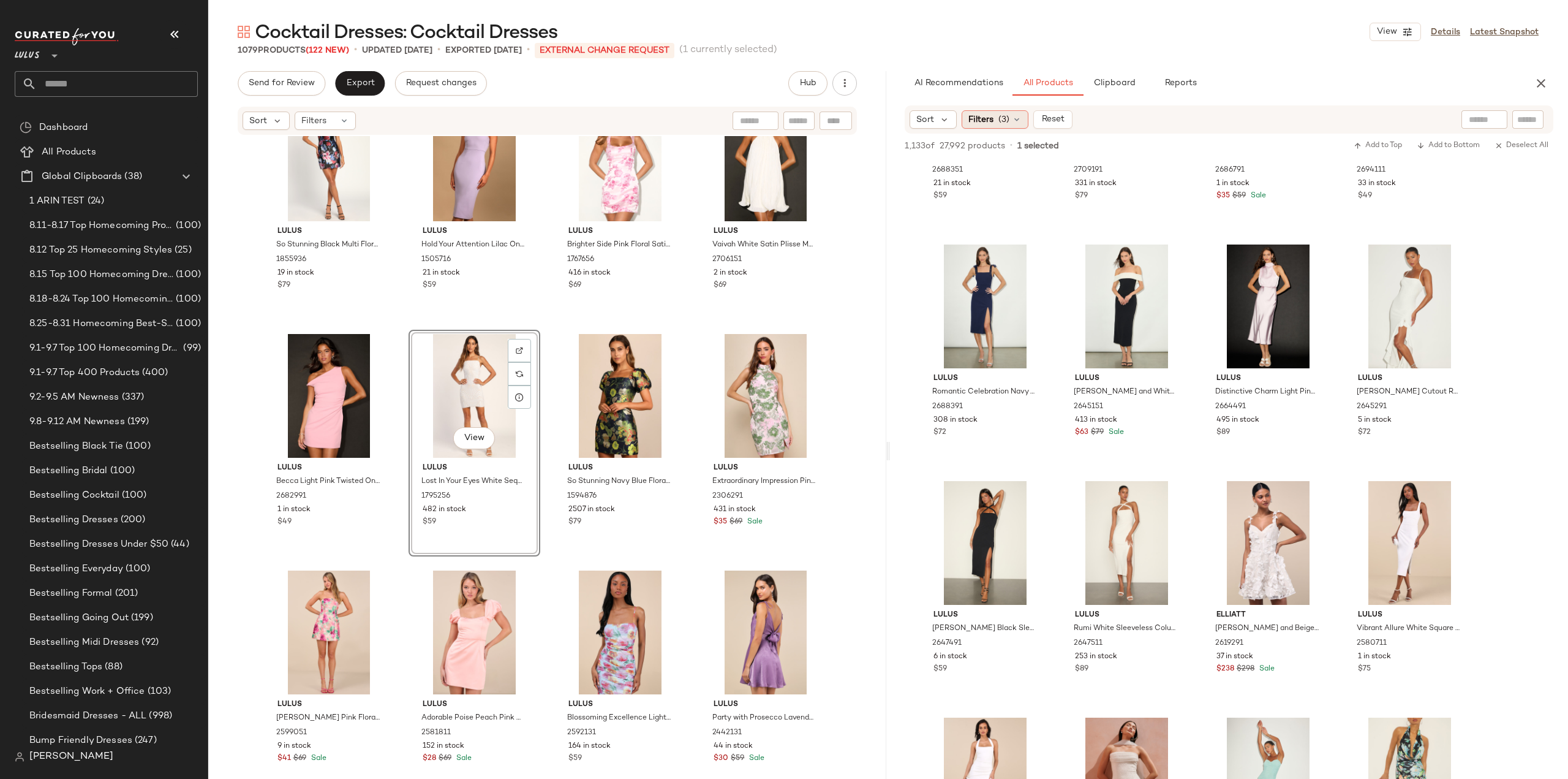
click at [1012, 118] on icon at bounding box center [1017, 120] width 10 height 10
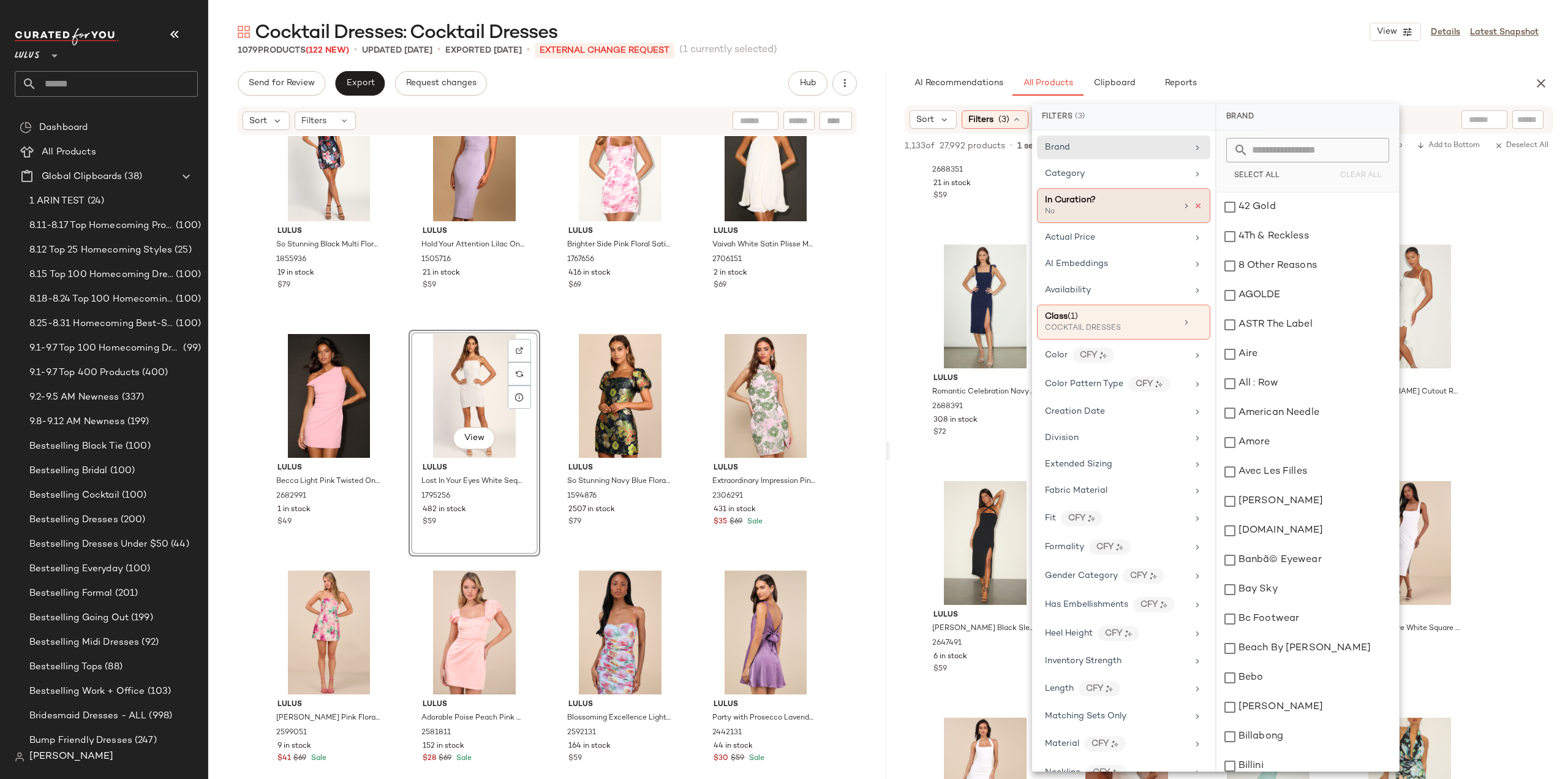
click at [1194, 204] on icon at bounding box center [1198, 206] width 9 height 9
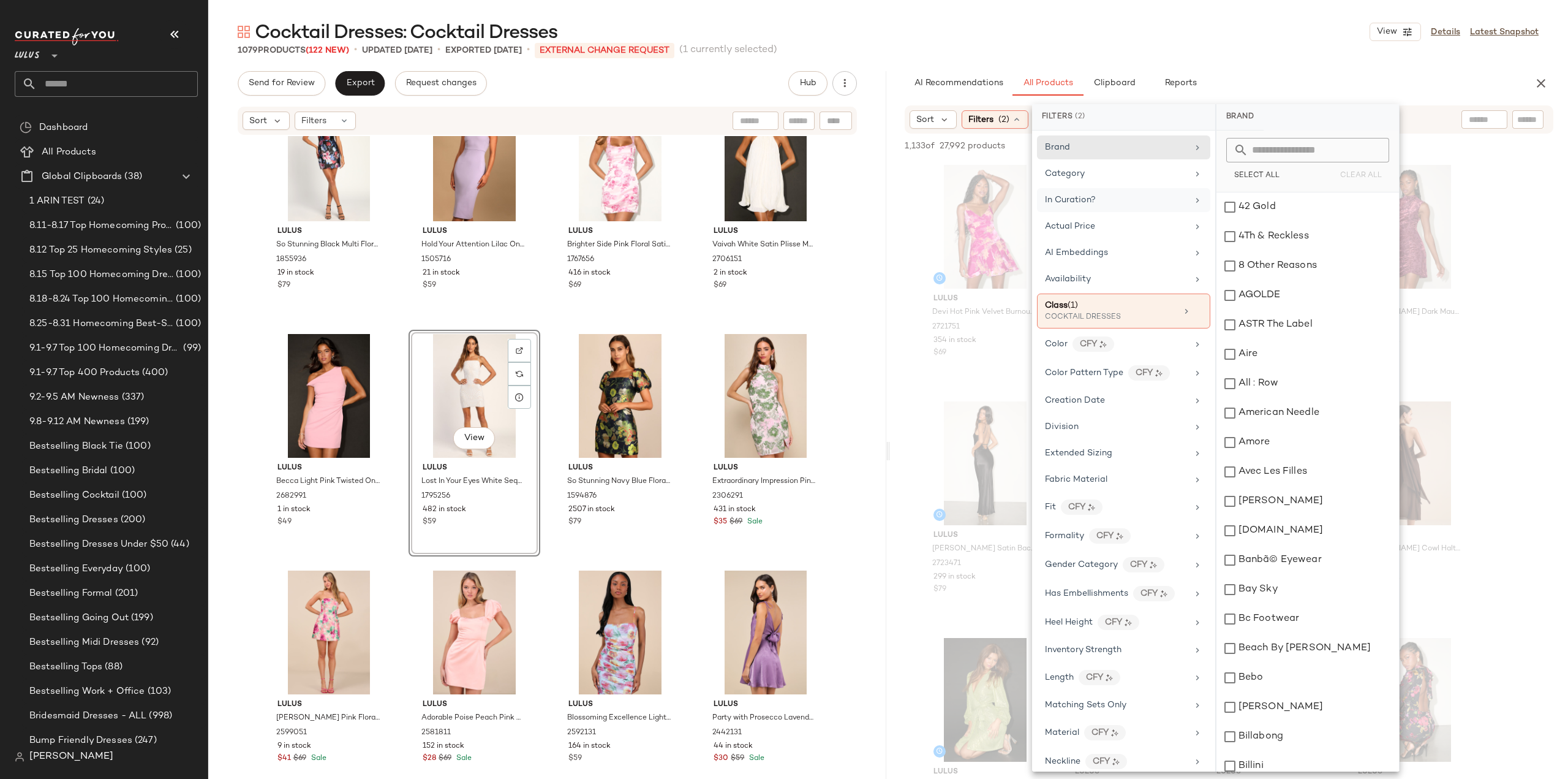
click at [1149, 199] on div "In Curation?" at bounding box center [1116, 200] width 142 height 13
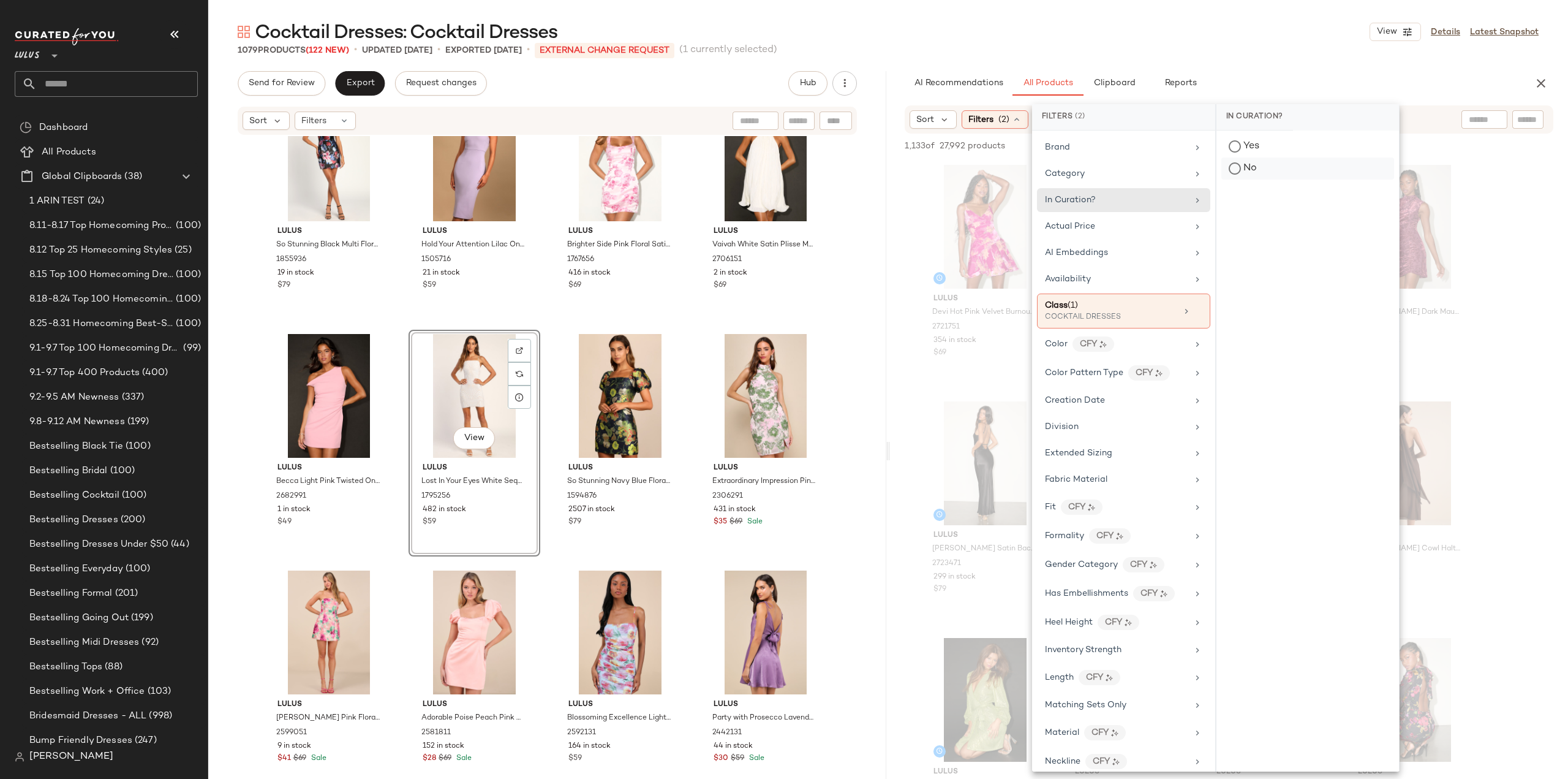
click at [1230, 171] on div "No" at bounding box center [1308, 168] width 173 height 22
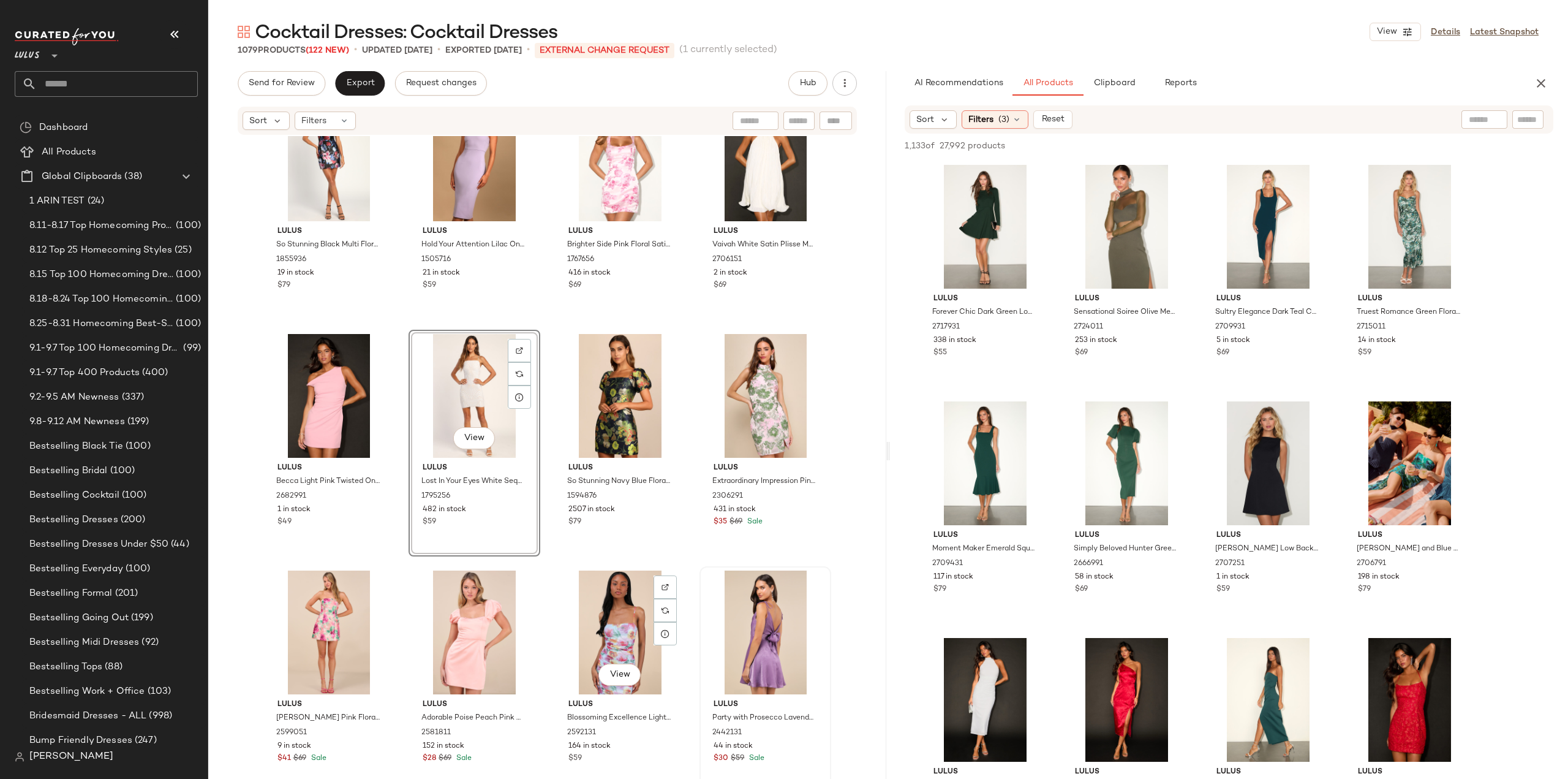
scroll to position [19038, 0]
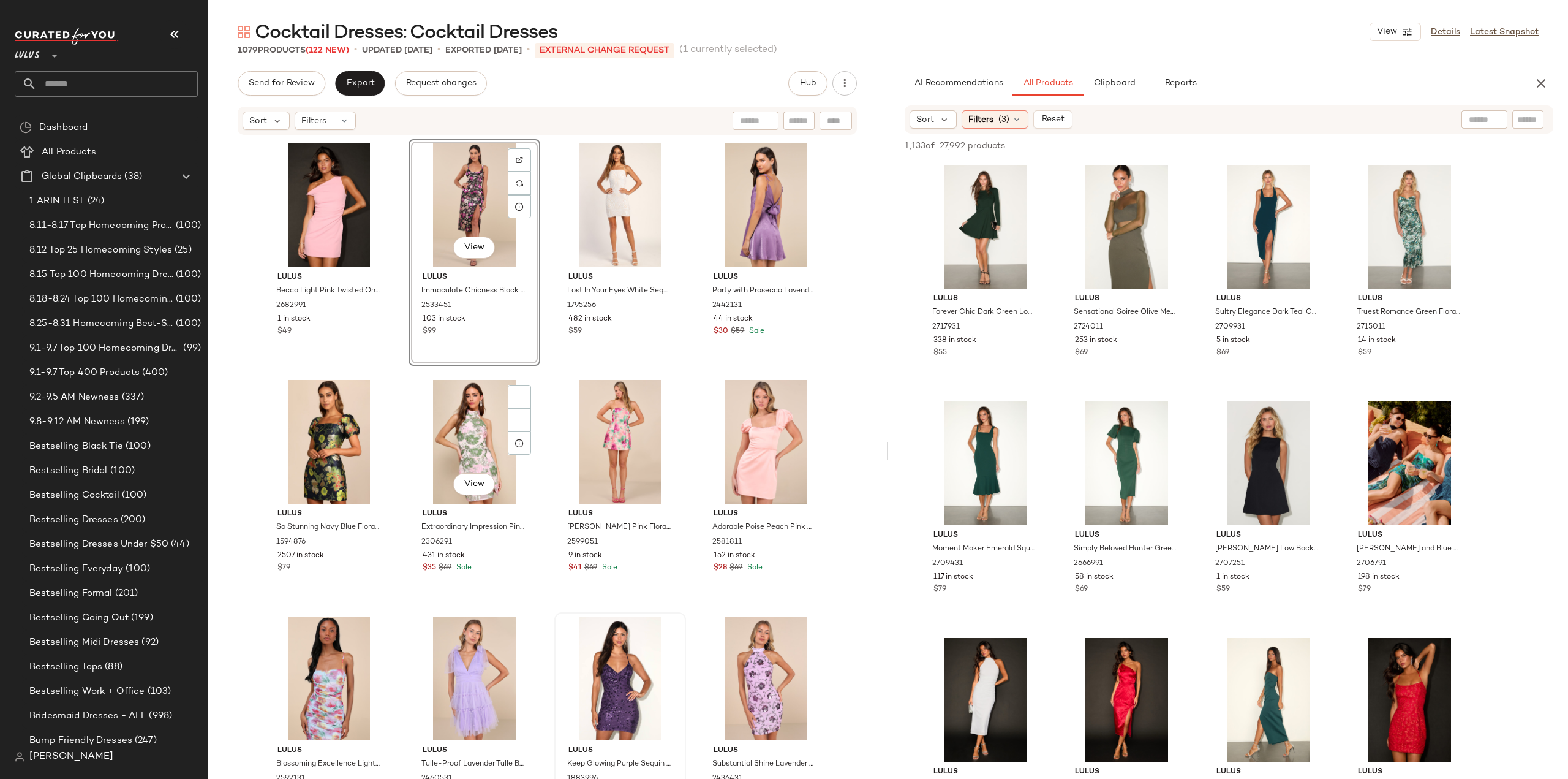
scroll to position [19222, 0]
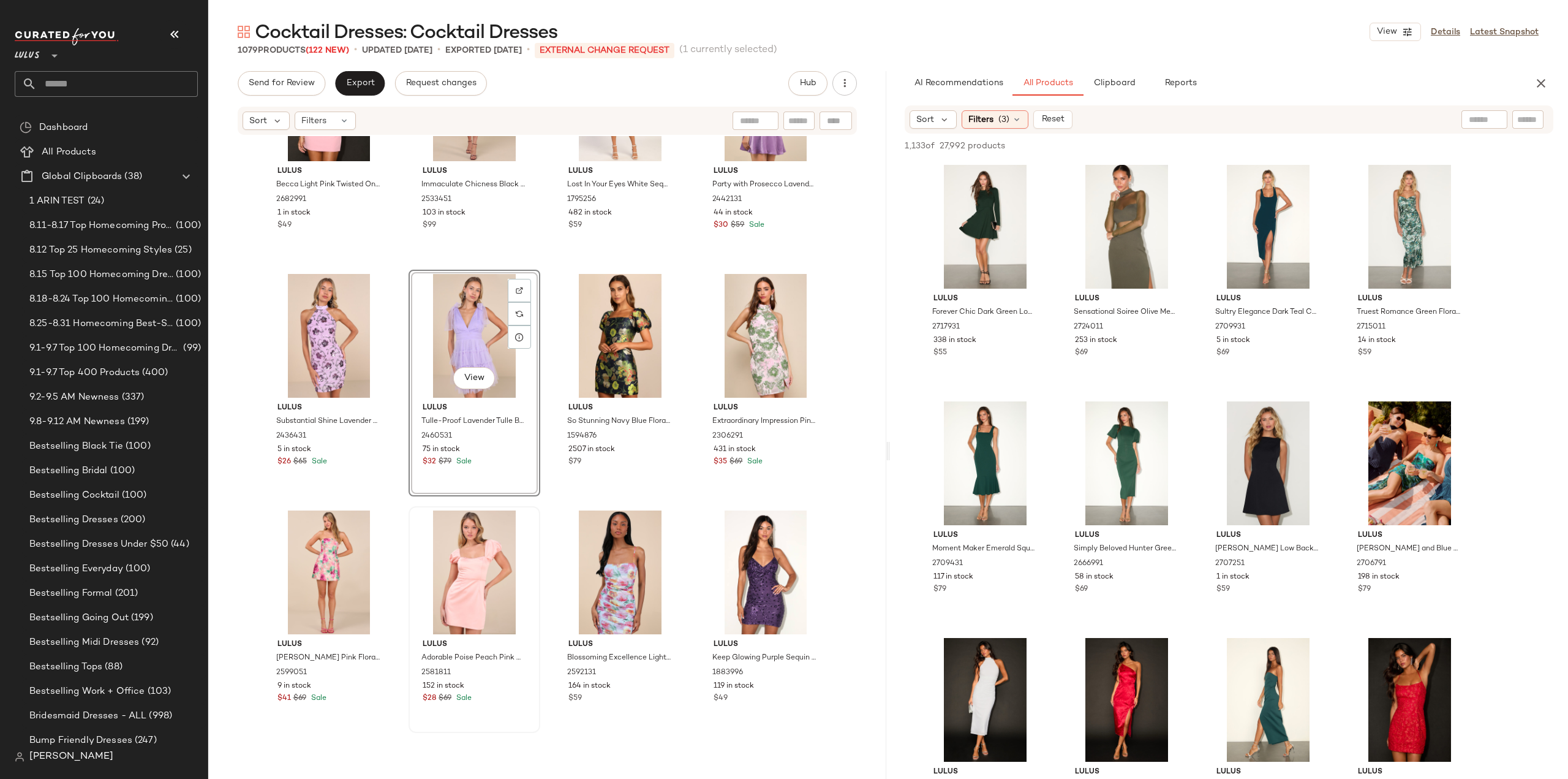
scroll to position [19345, 0]
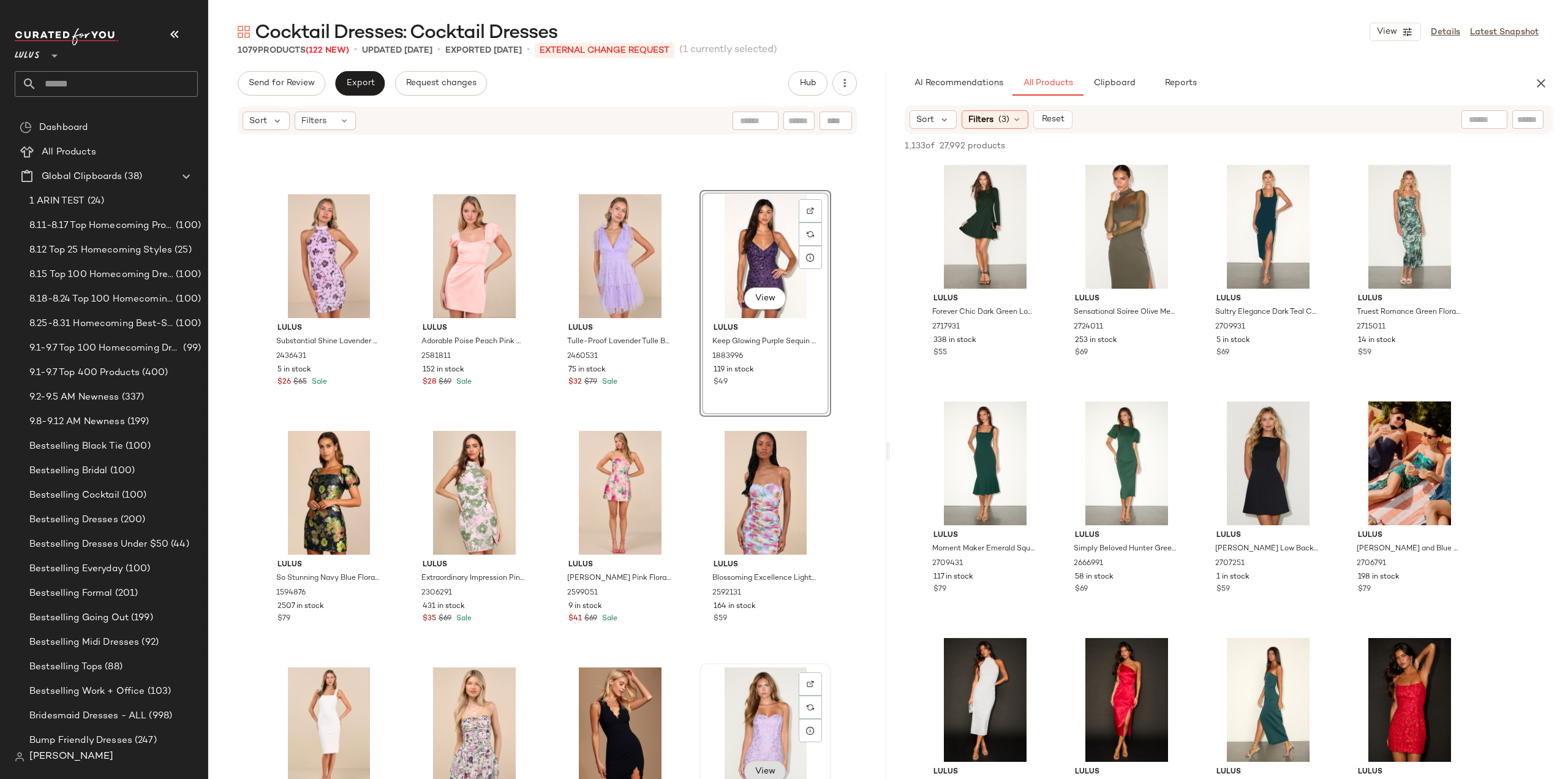
scroll to position [19467, 0]
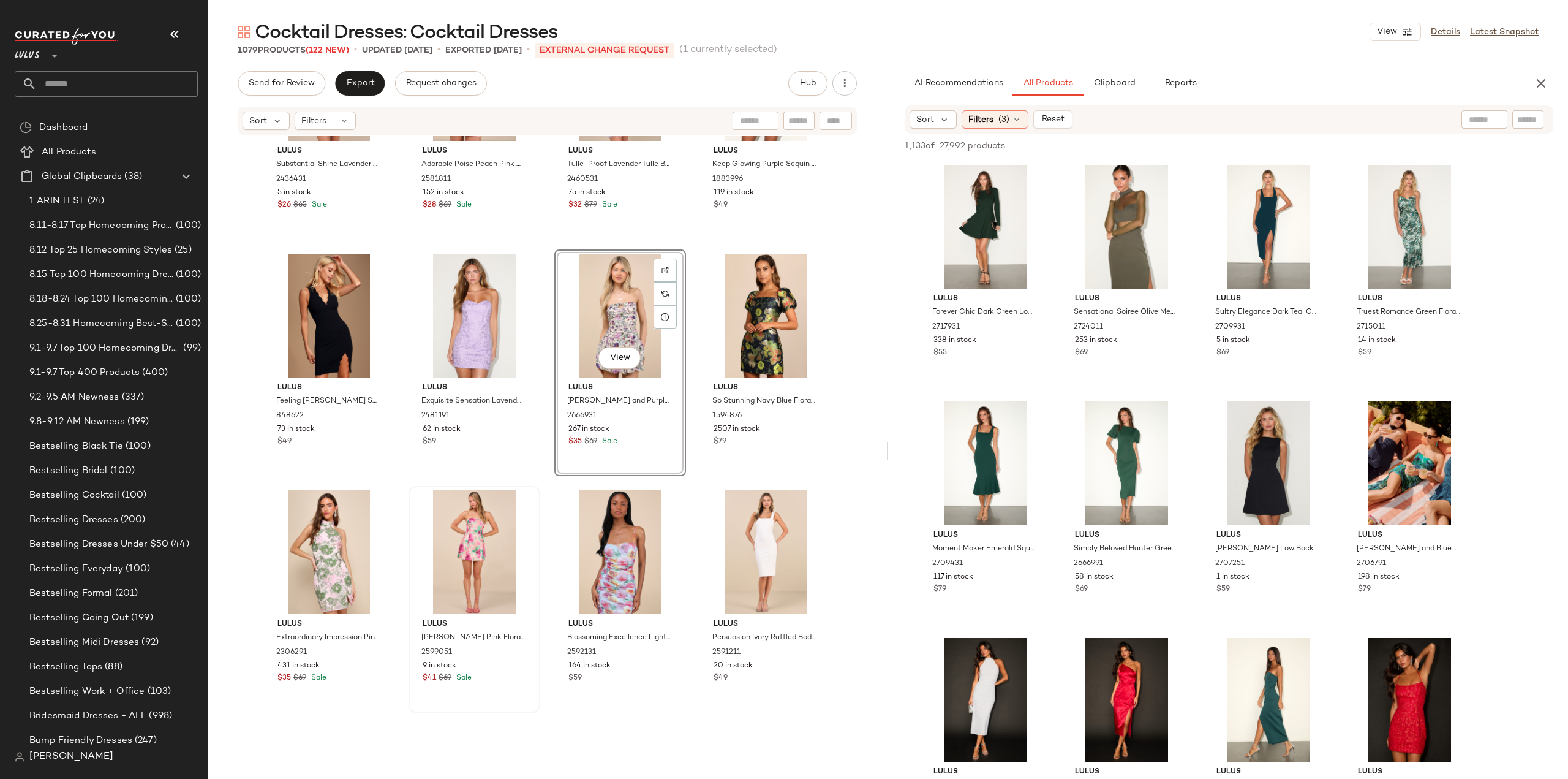
scroll to position [19590, 0]
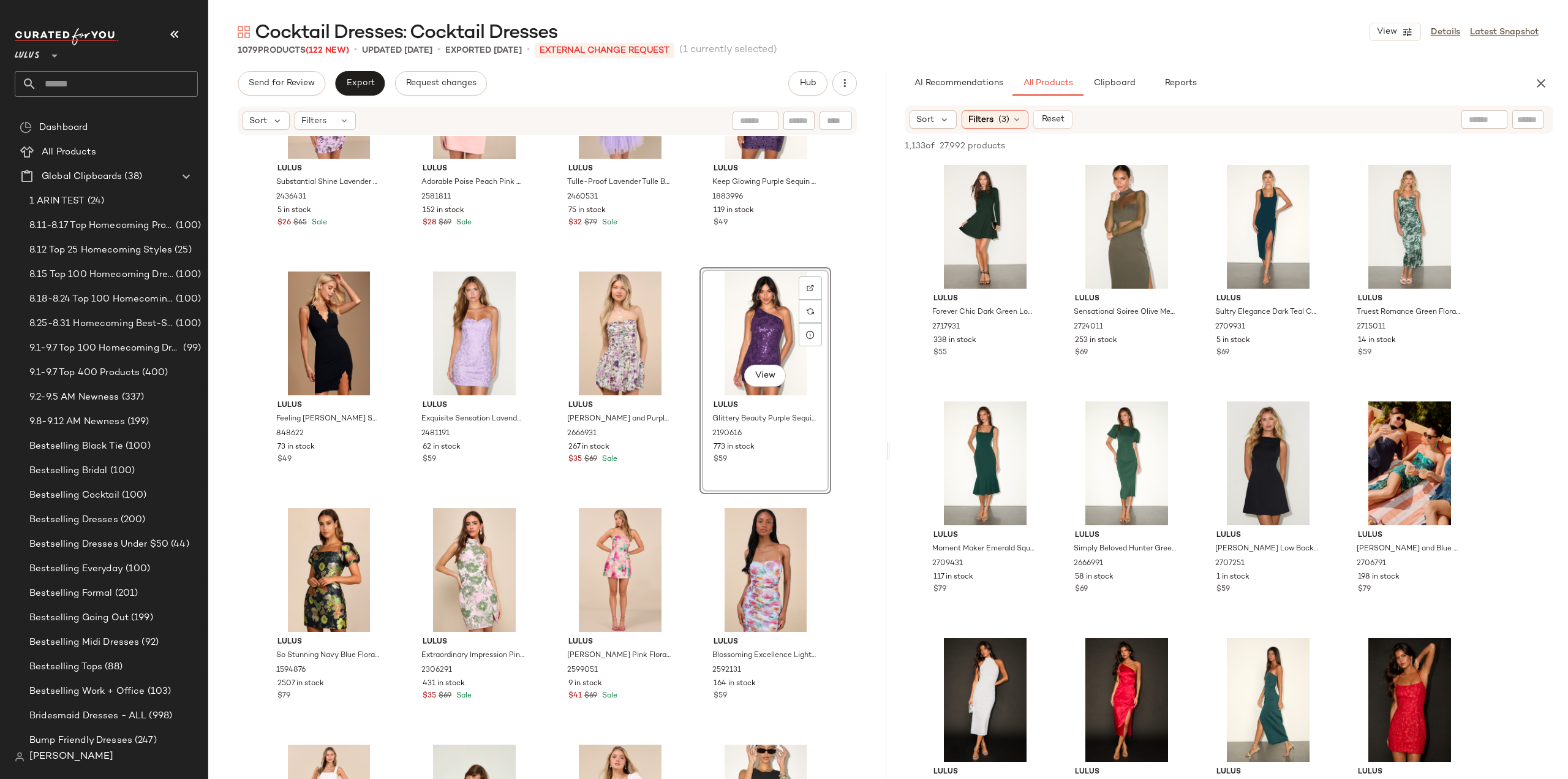
scroll to position [19531, 0]
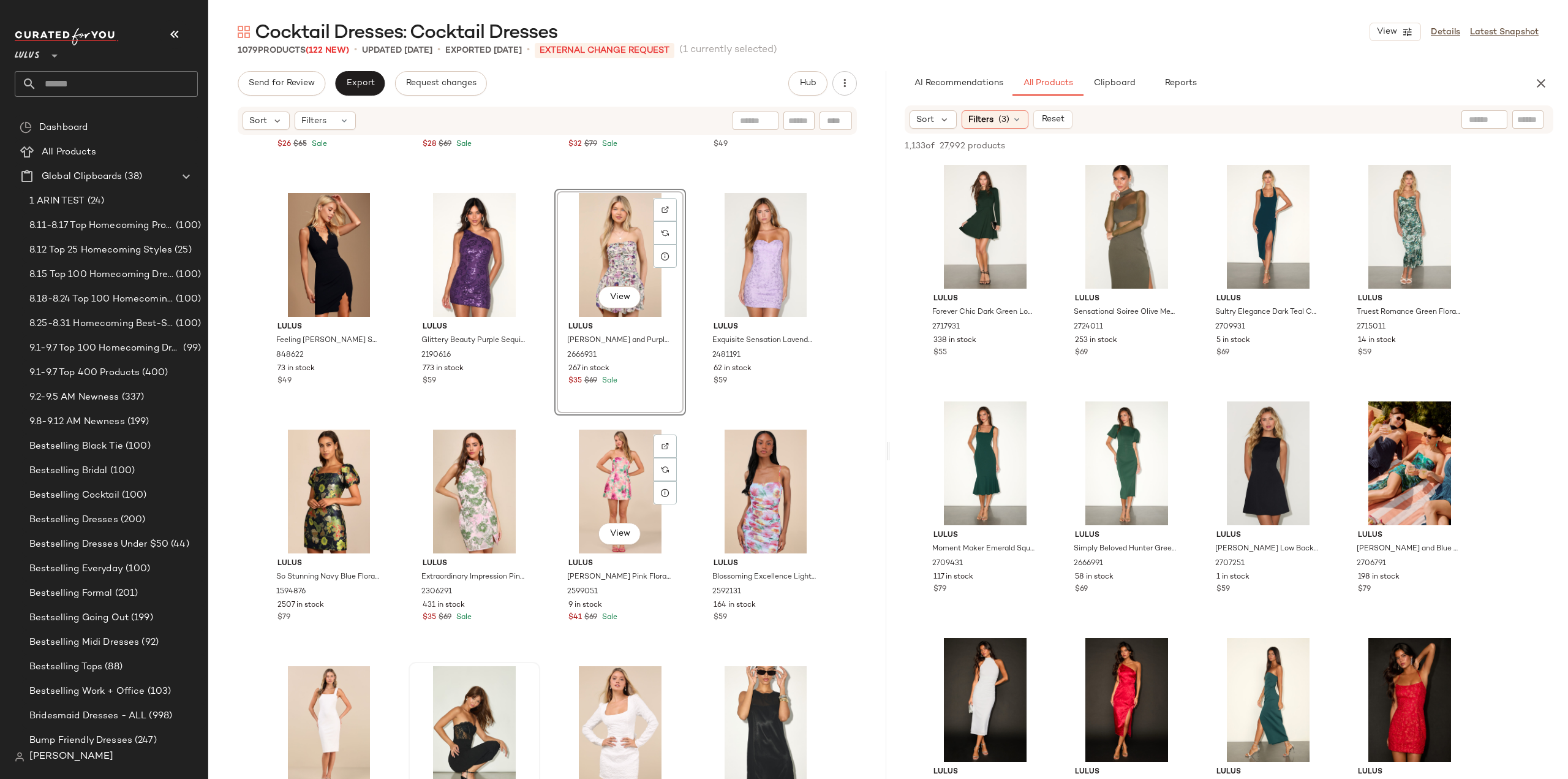
scroll to position [19654, 0]
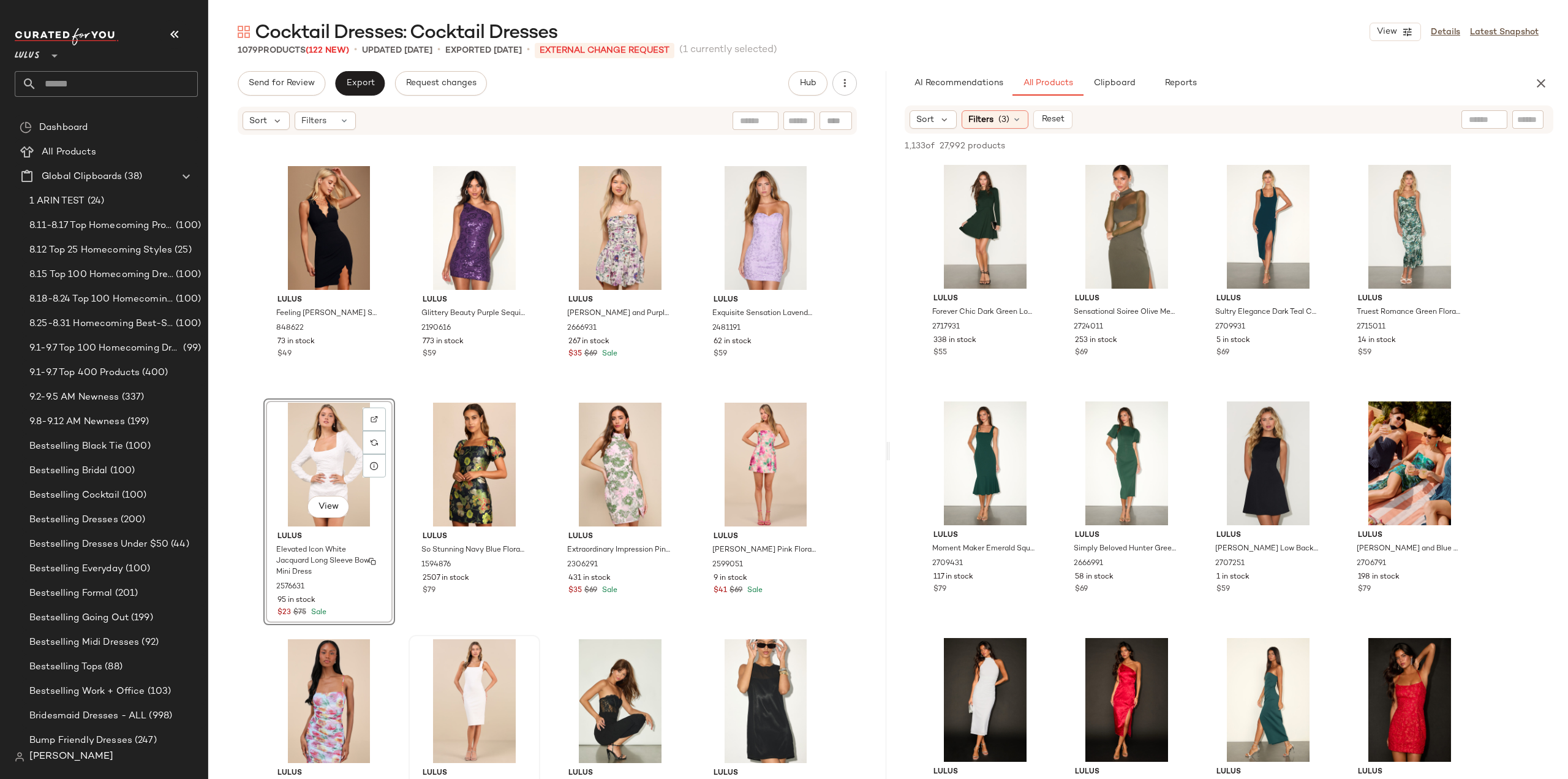
scroll to position [19654, 0]
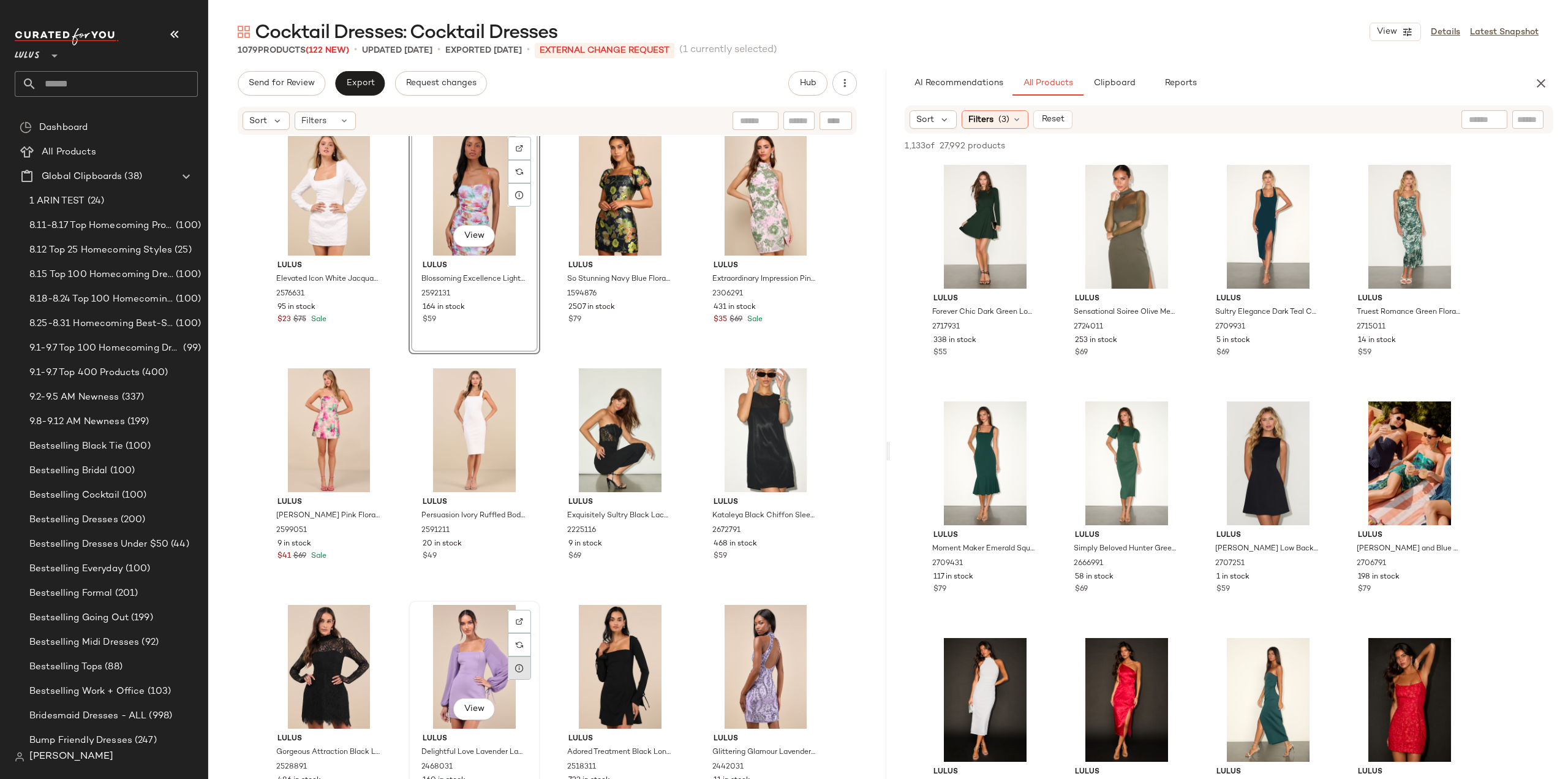
scroll to position [19899, 0]
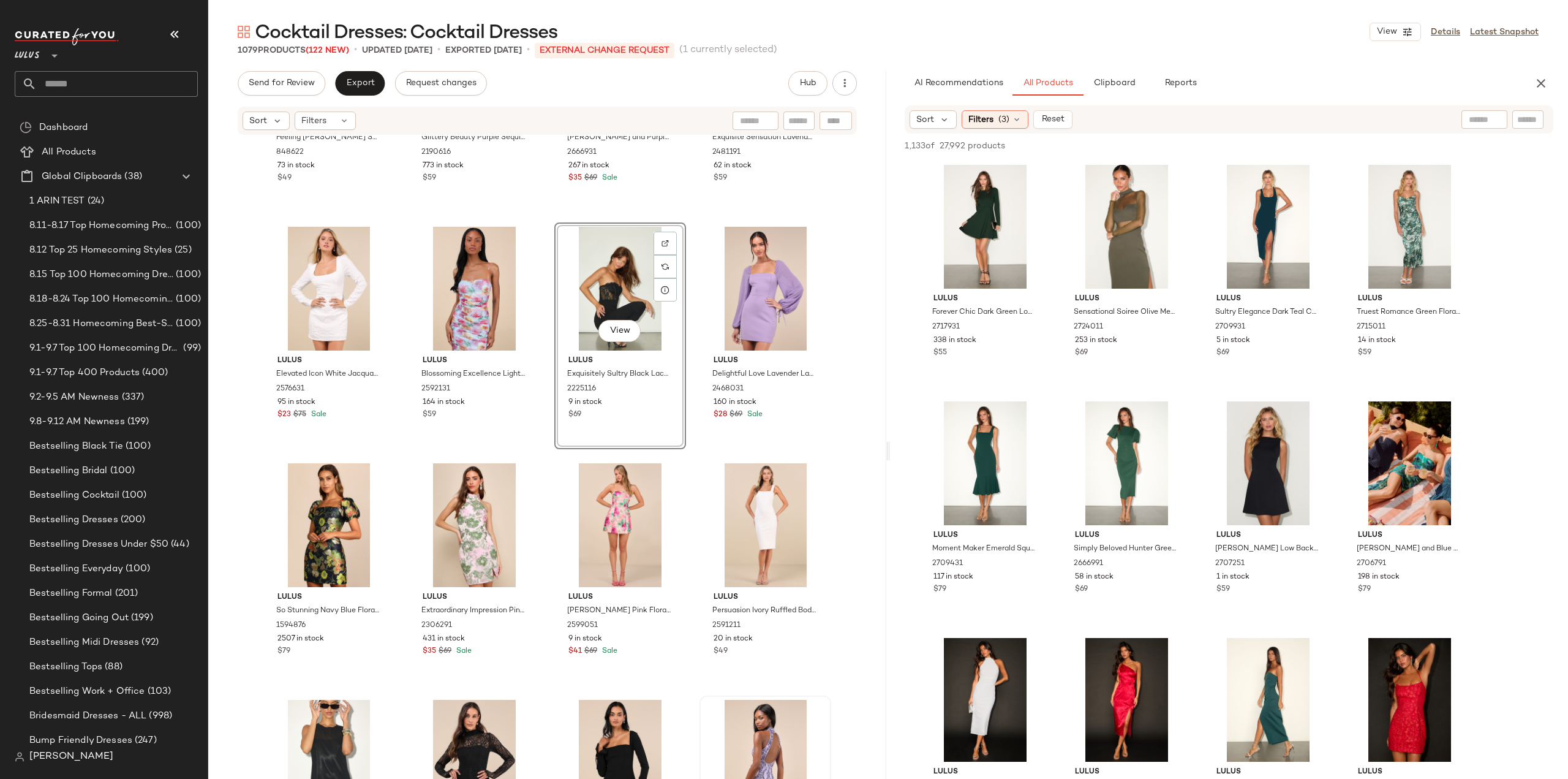
scroll to position [19899, 0]
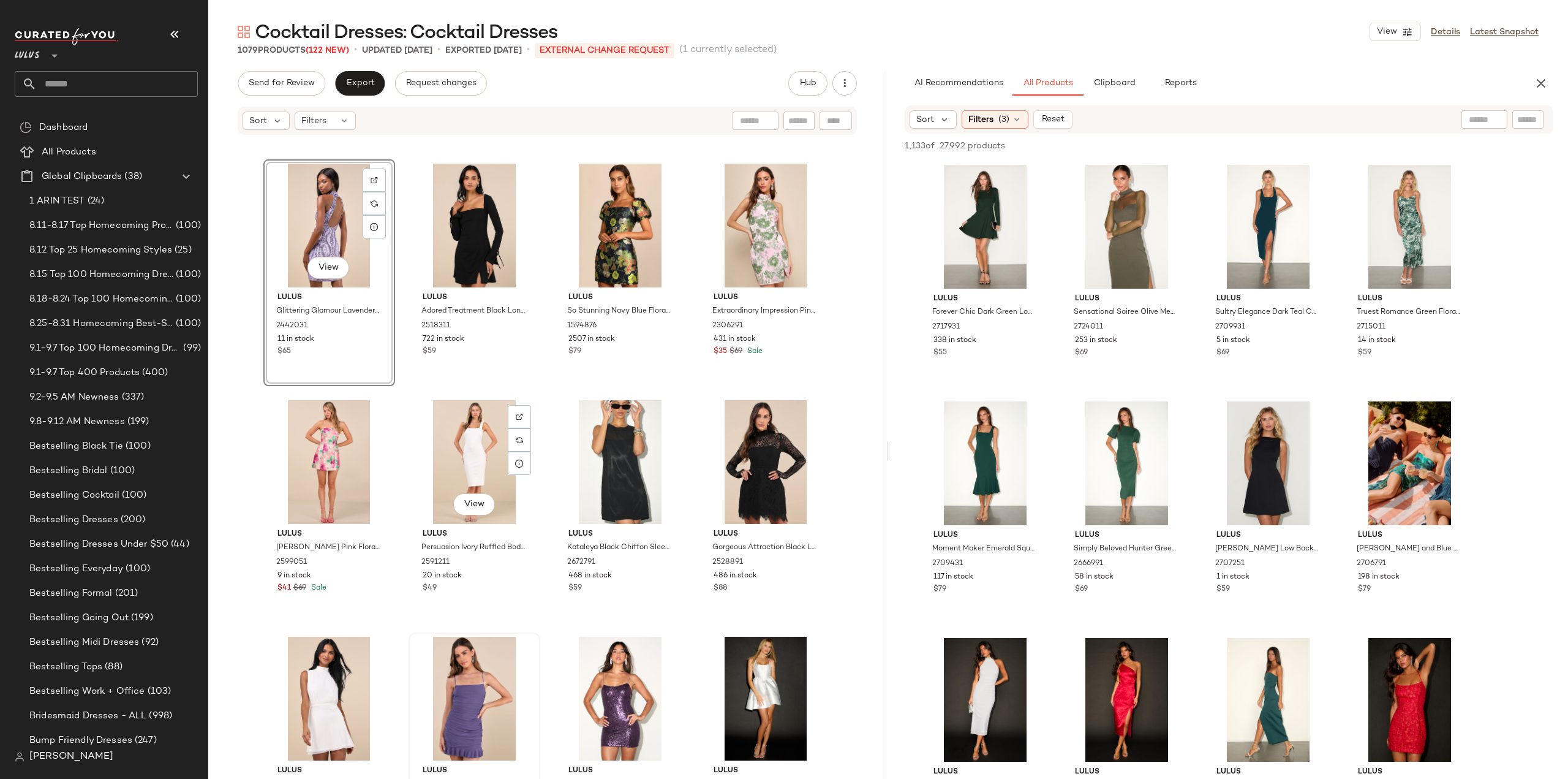
scroll to position [20145, 0]
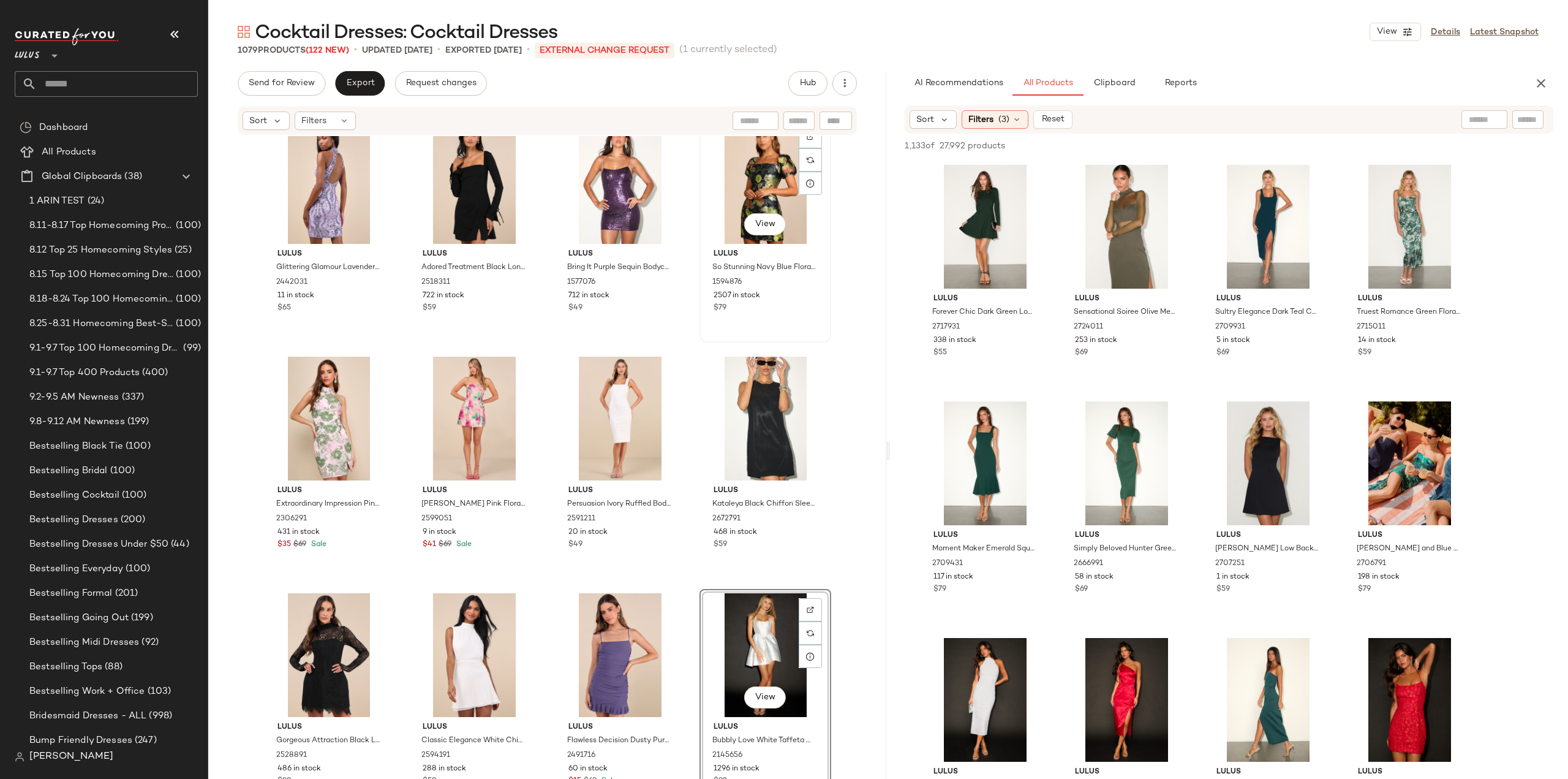
scroll to position [20137, 0]
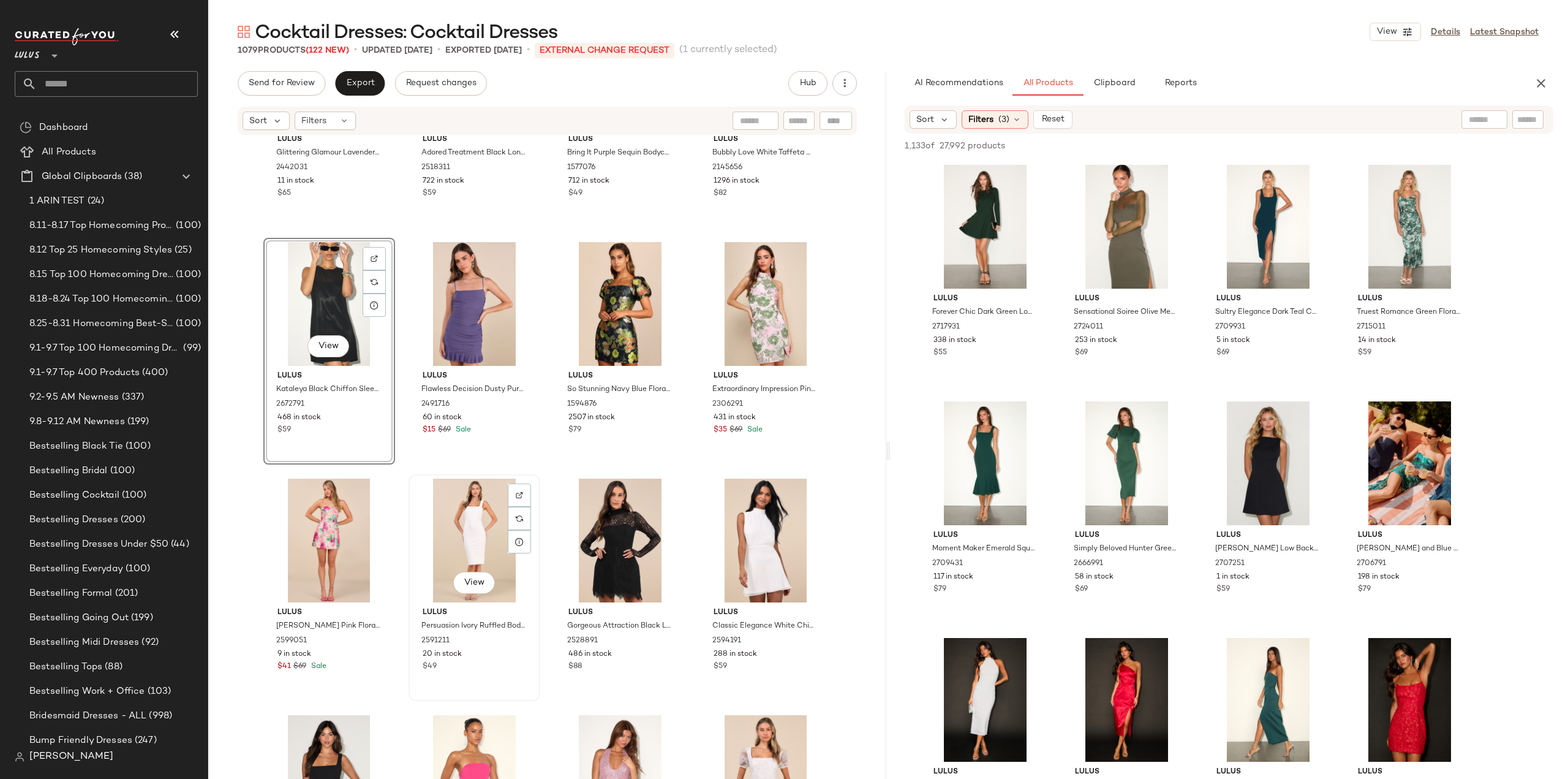
scroll to position [20320, 0]
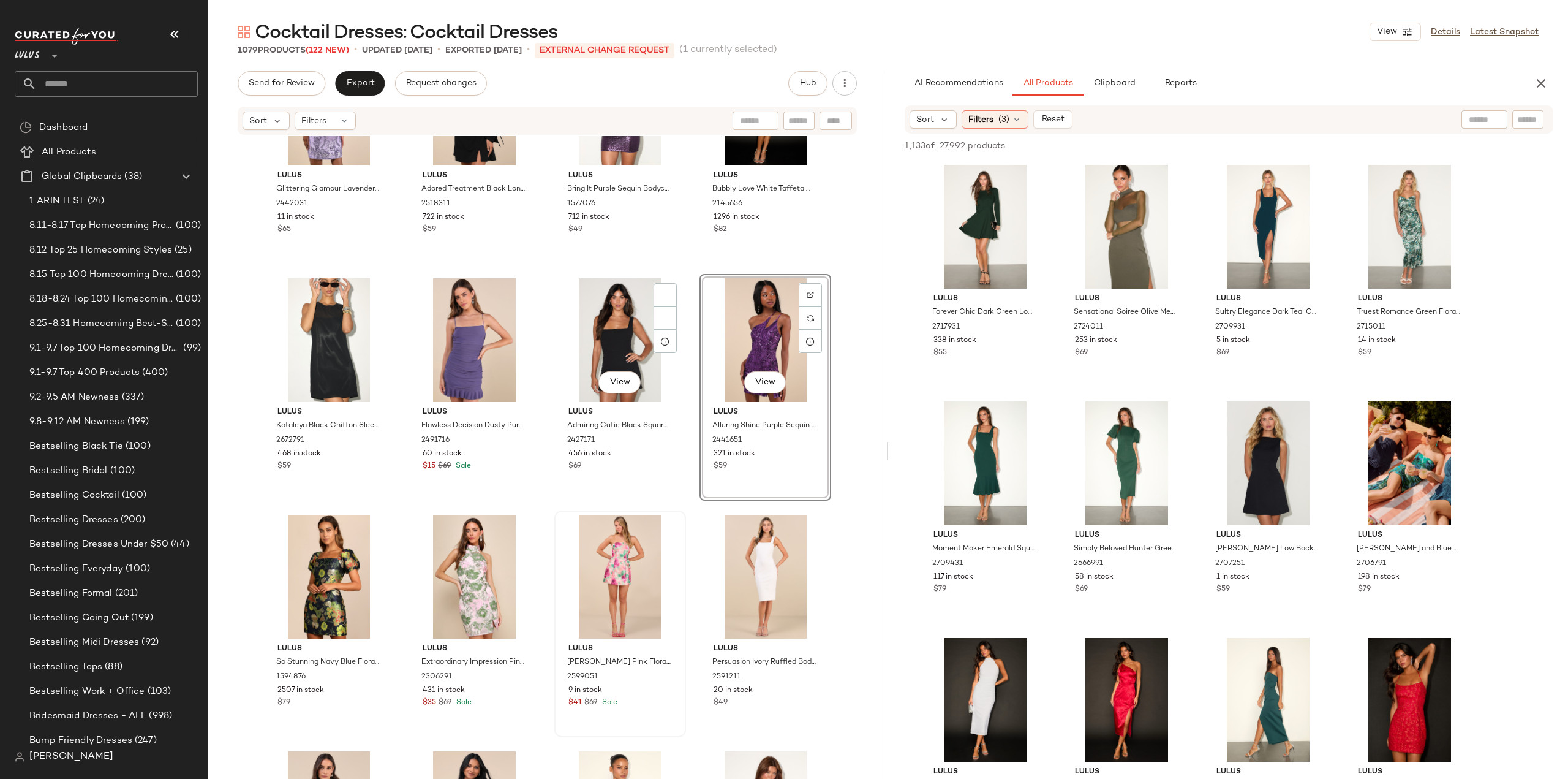
scroll to position [20346, 0]
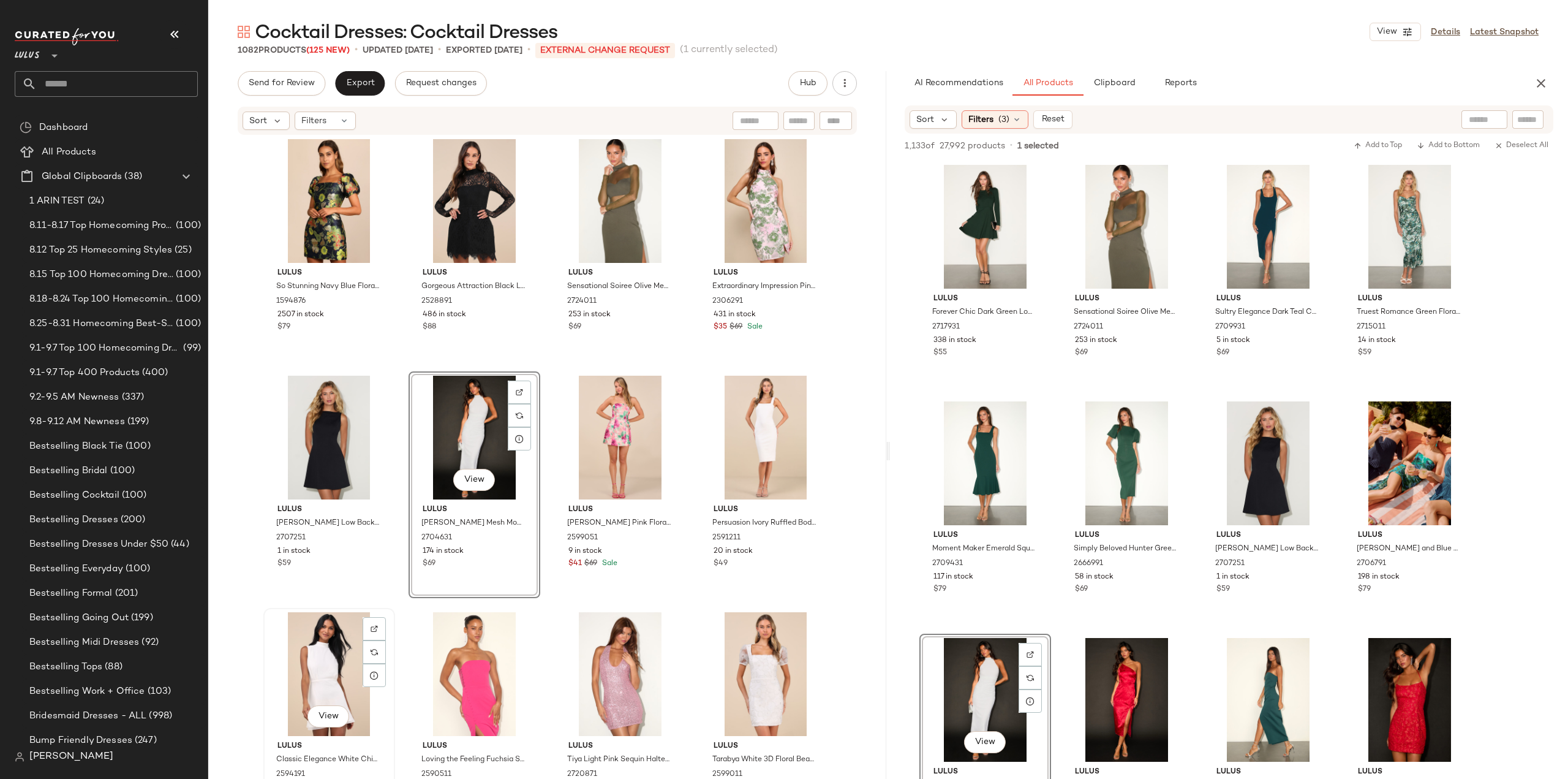
scroll to position [20591, 0]
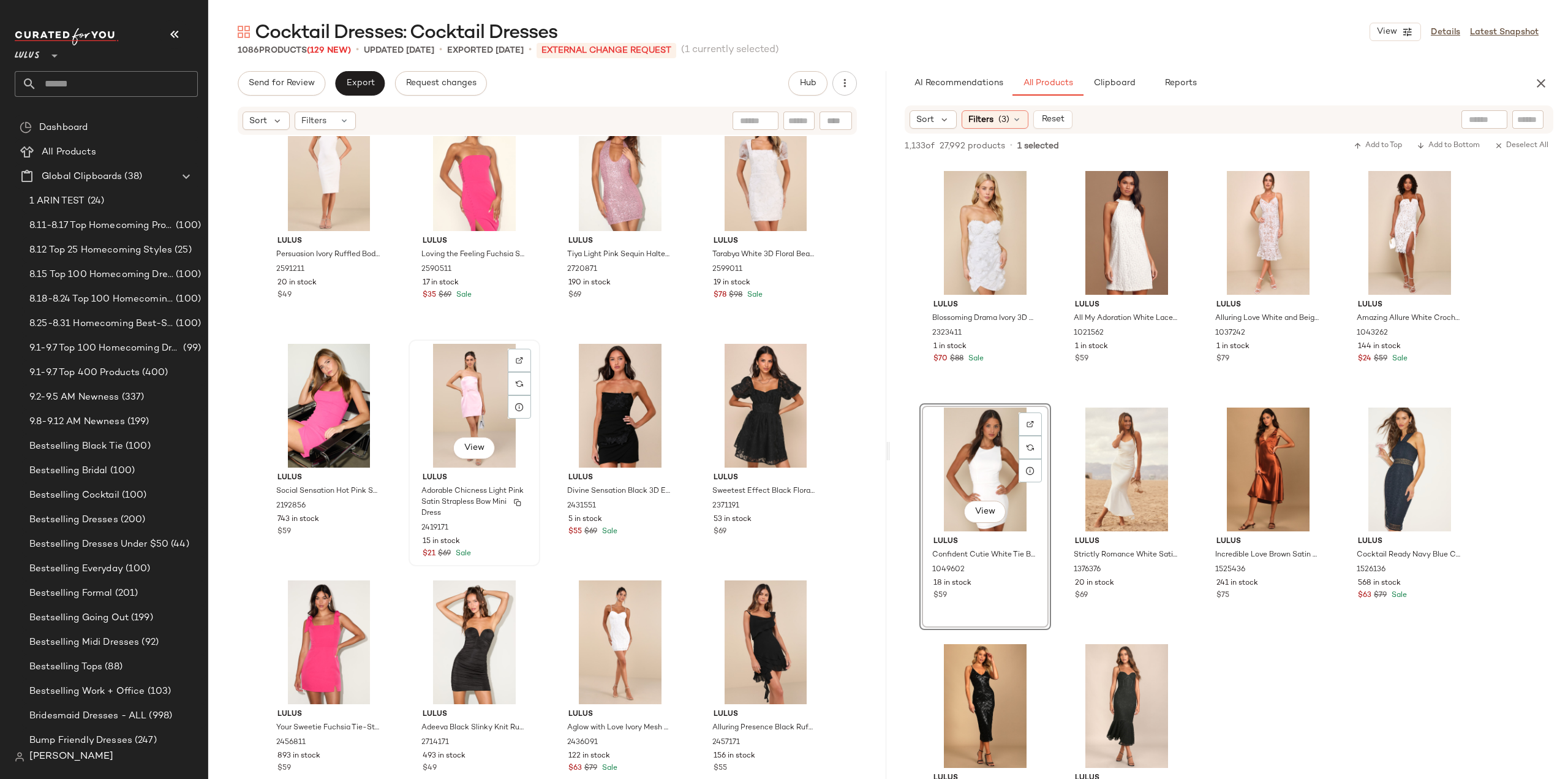
scroll to position [21388, 0]
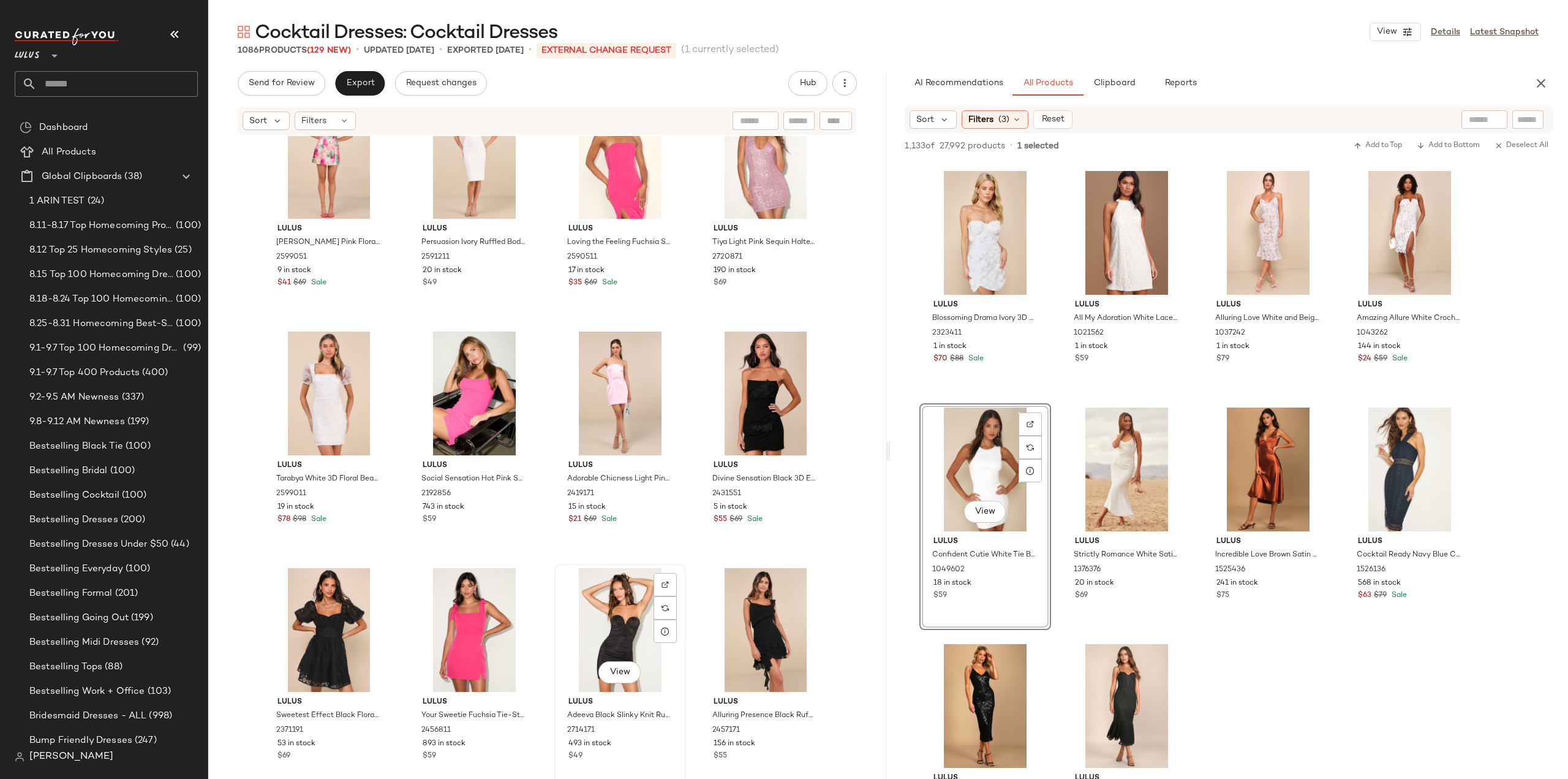
scroll to position [21345, 0]
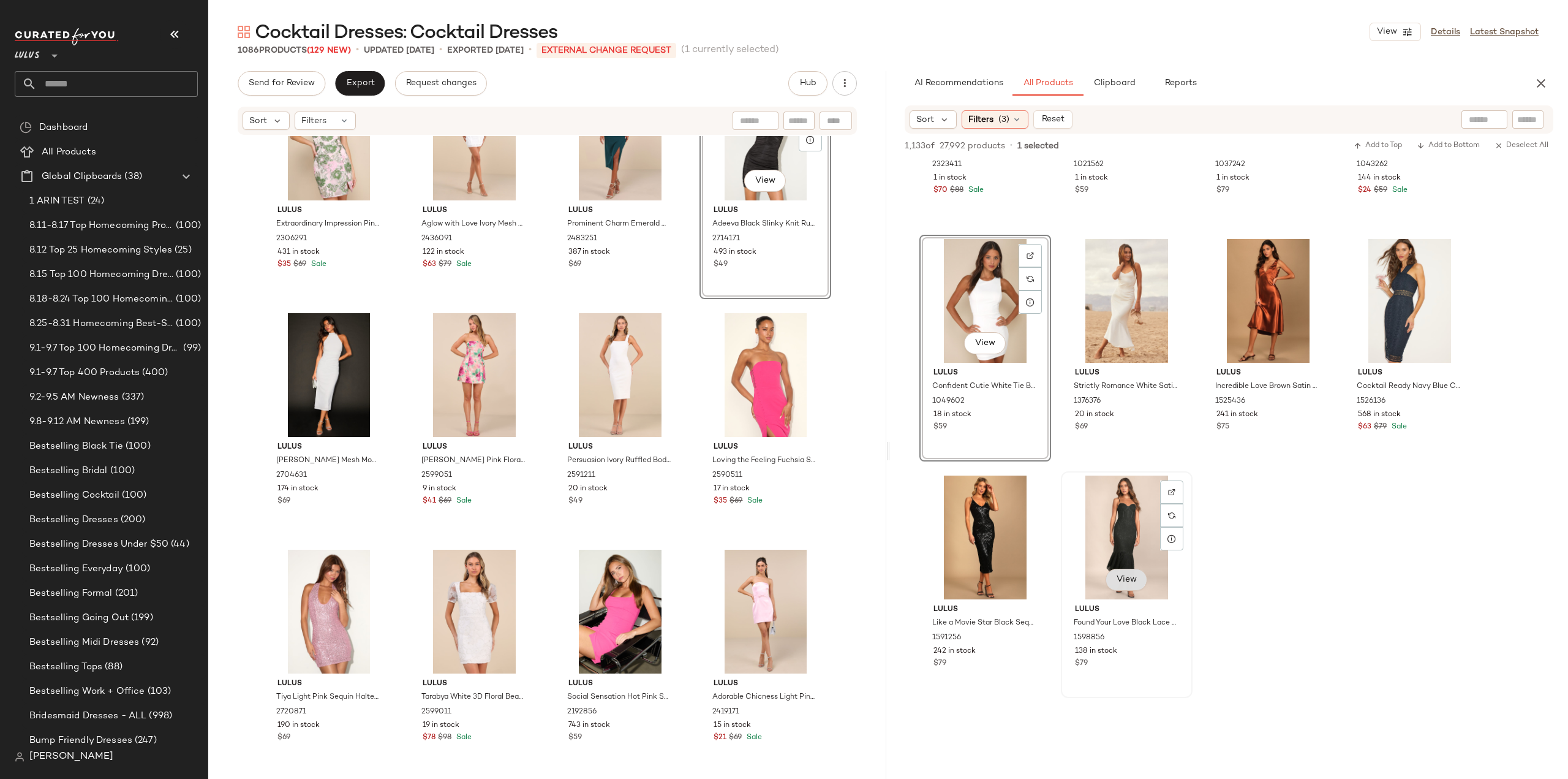
scroll to position [8456, 0]
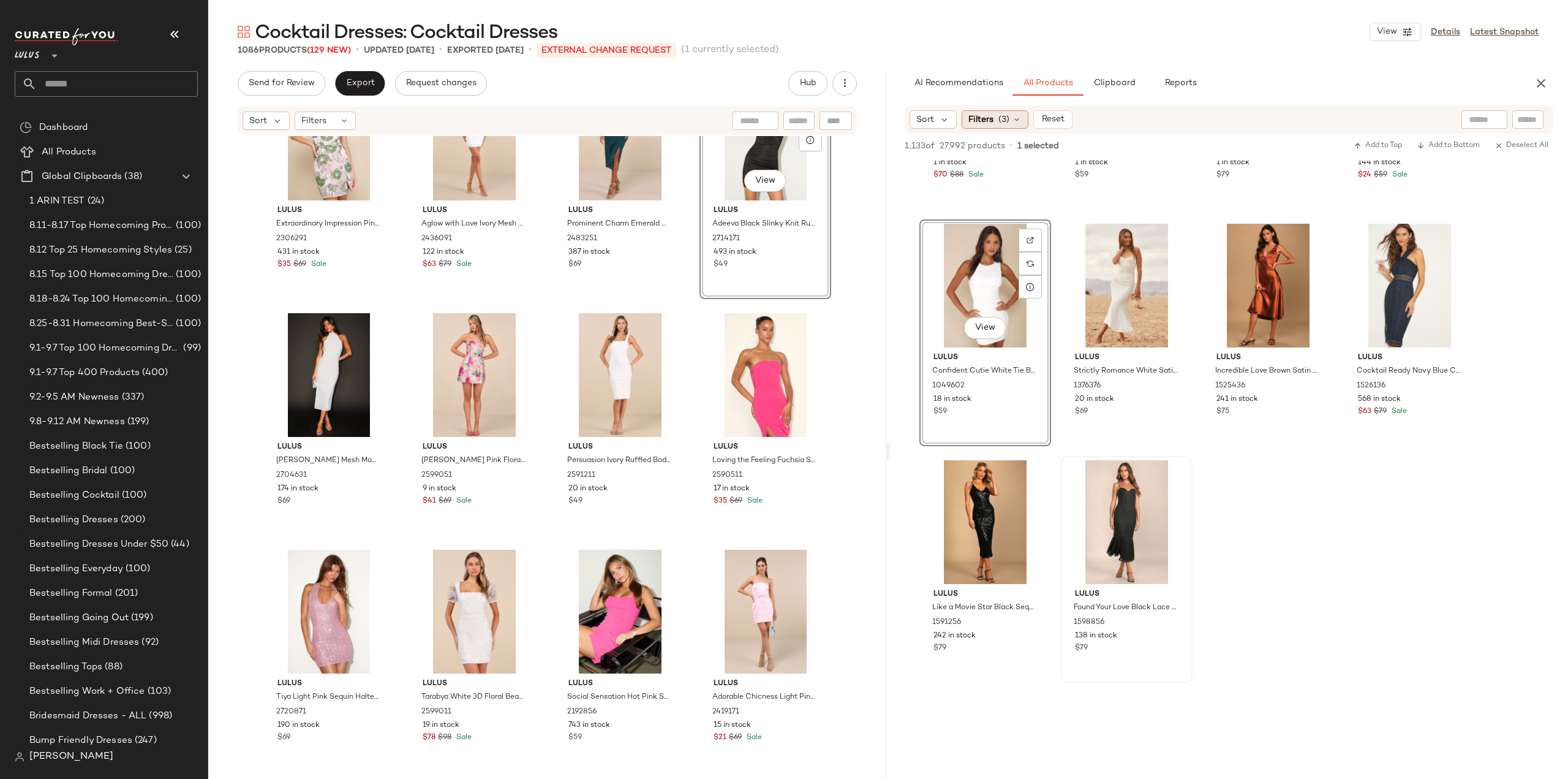
click at [1016, 123] on icon at bounding box center [1017, 120] width 10 height 10
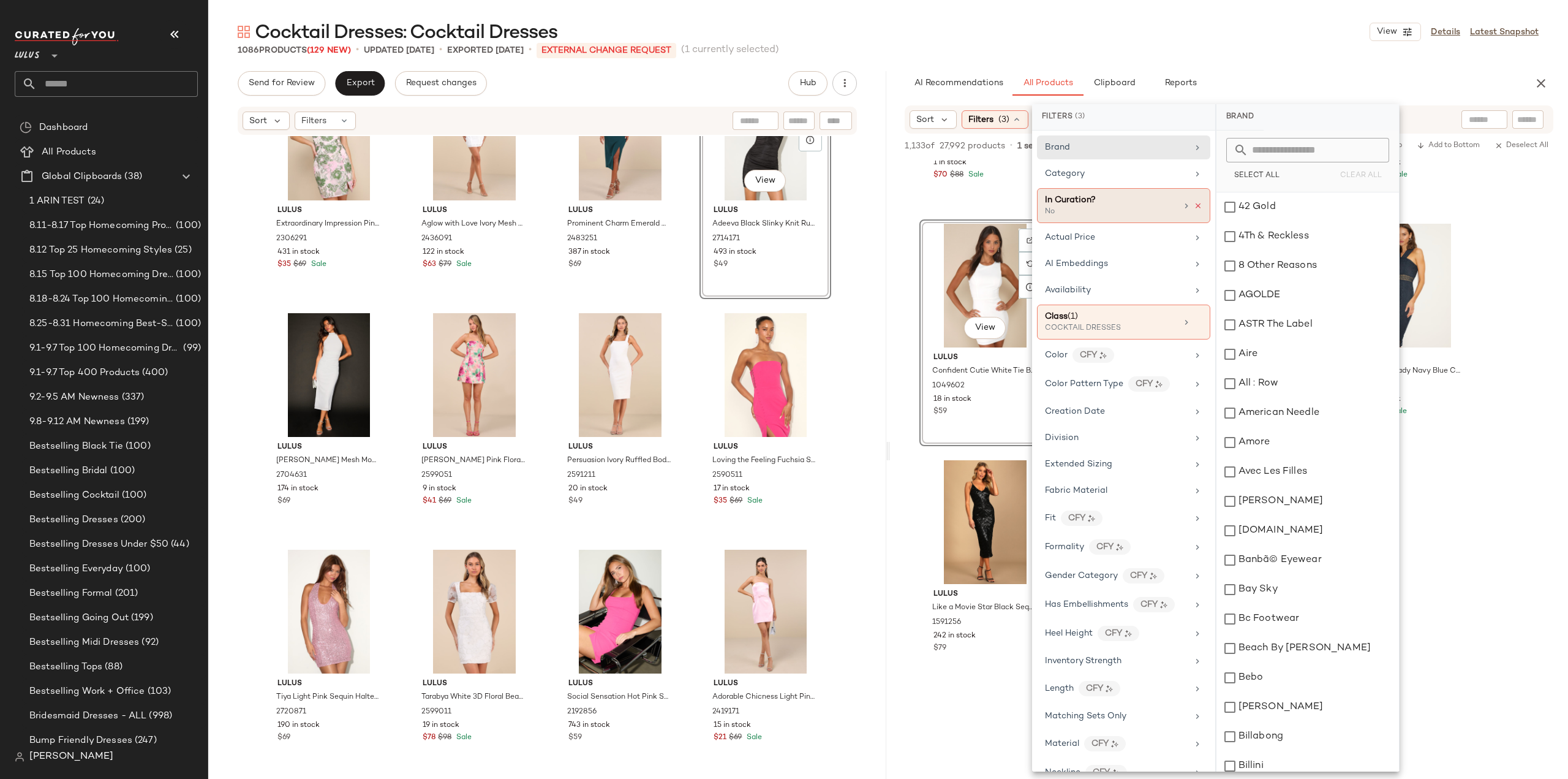
click at [1194, 207] on icon at bounding box center [1198, 206] width 9 height 9
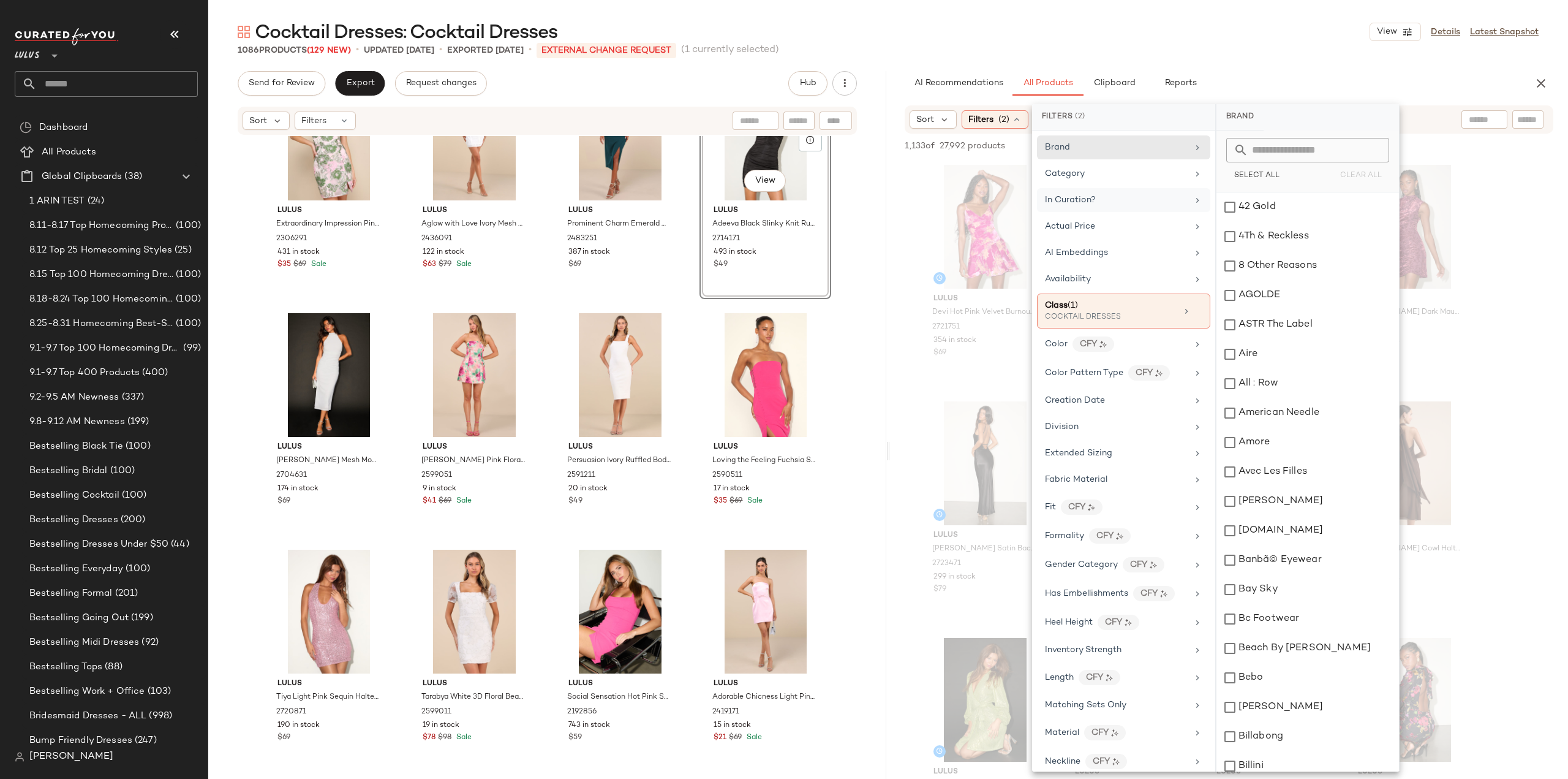
click at [1174, 197] on div "In Curation?" at bounding box center [1116, 200] width 142 height 13
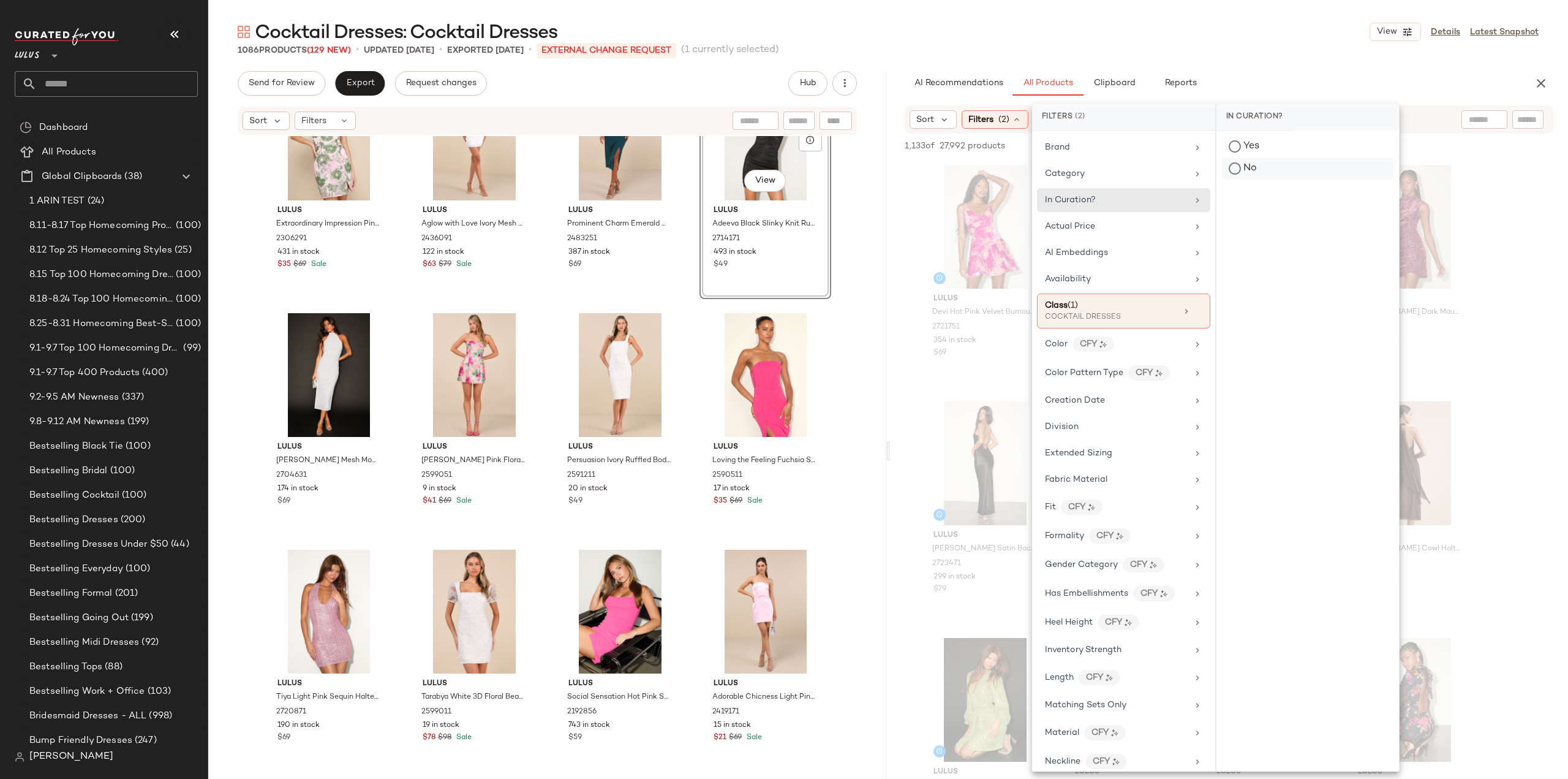
click at [1228, 170] on div "No" at bounding box center [1308, 168] width 173 height 22
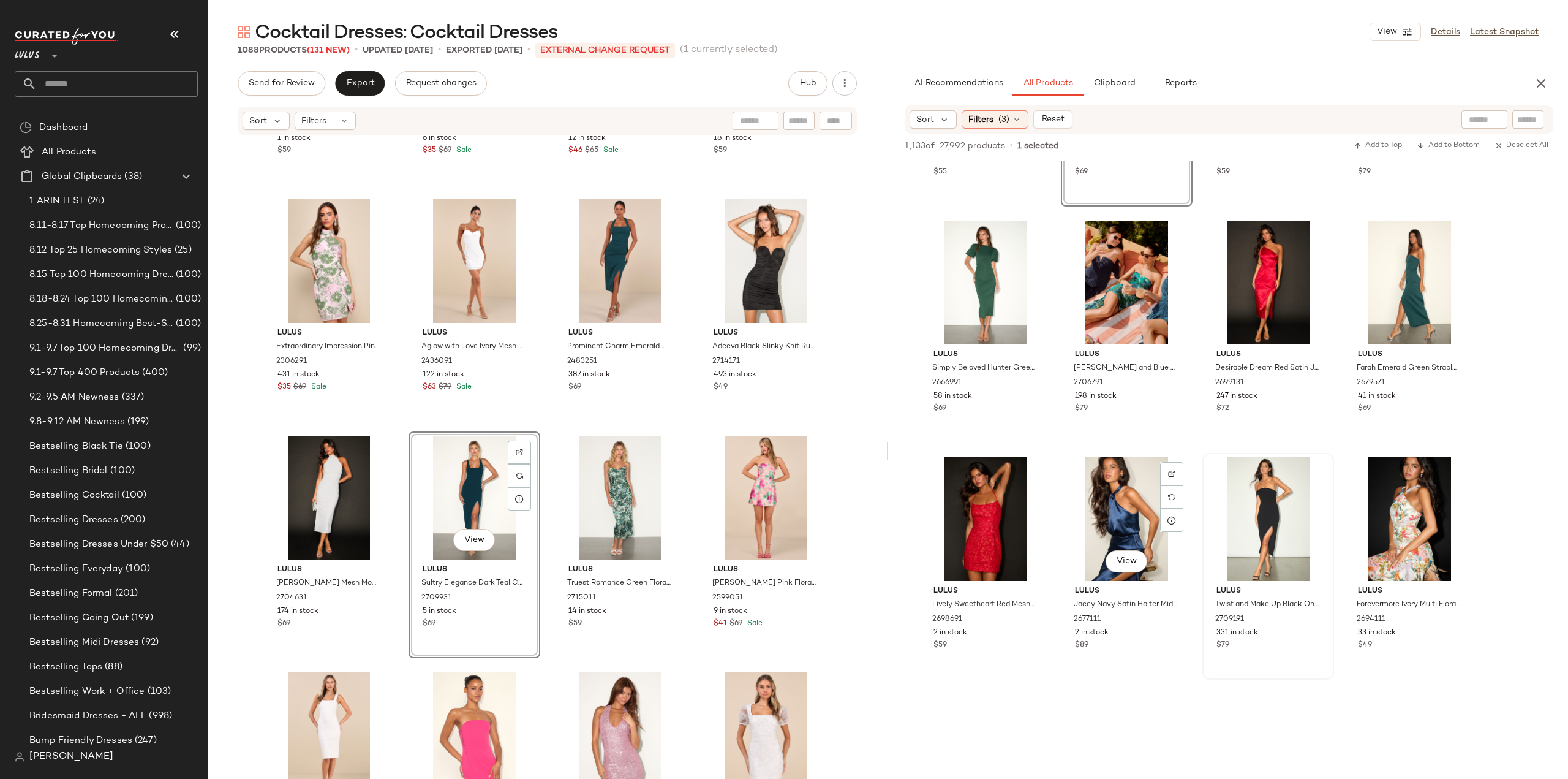
scroll to position [184, 0]
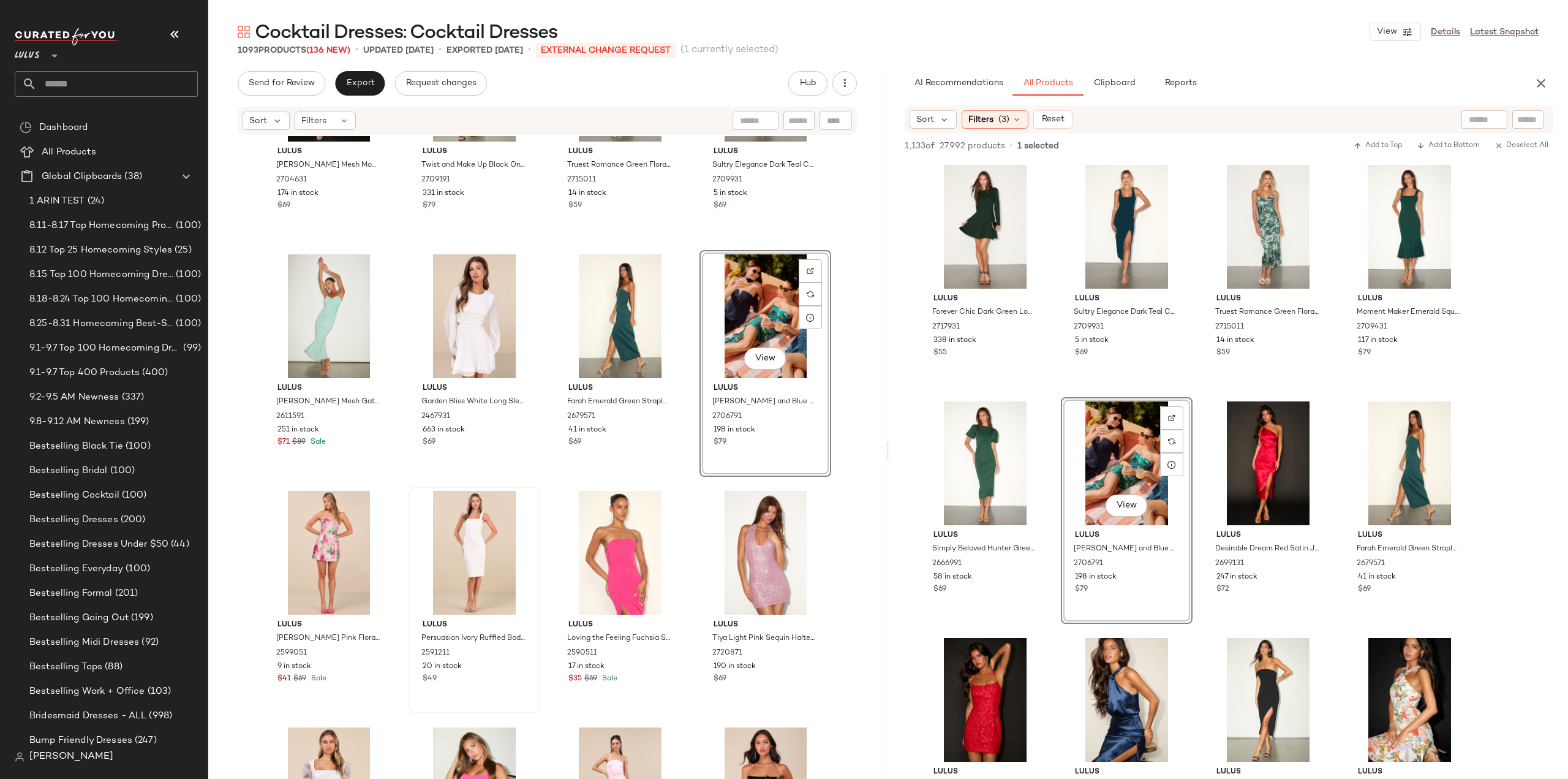
scroll to position [21523, 0]
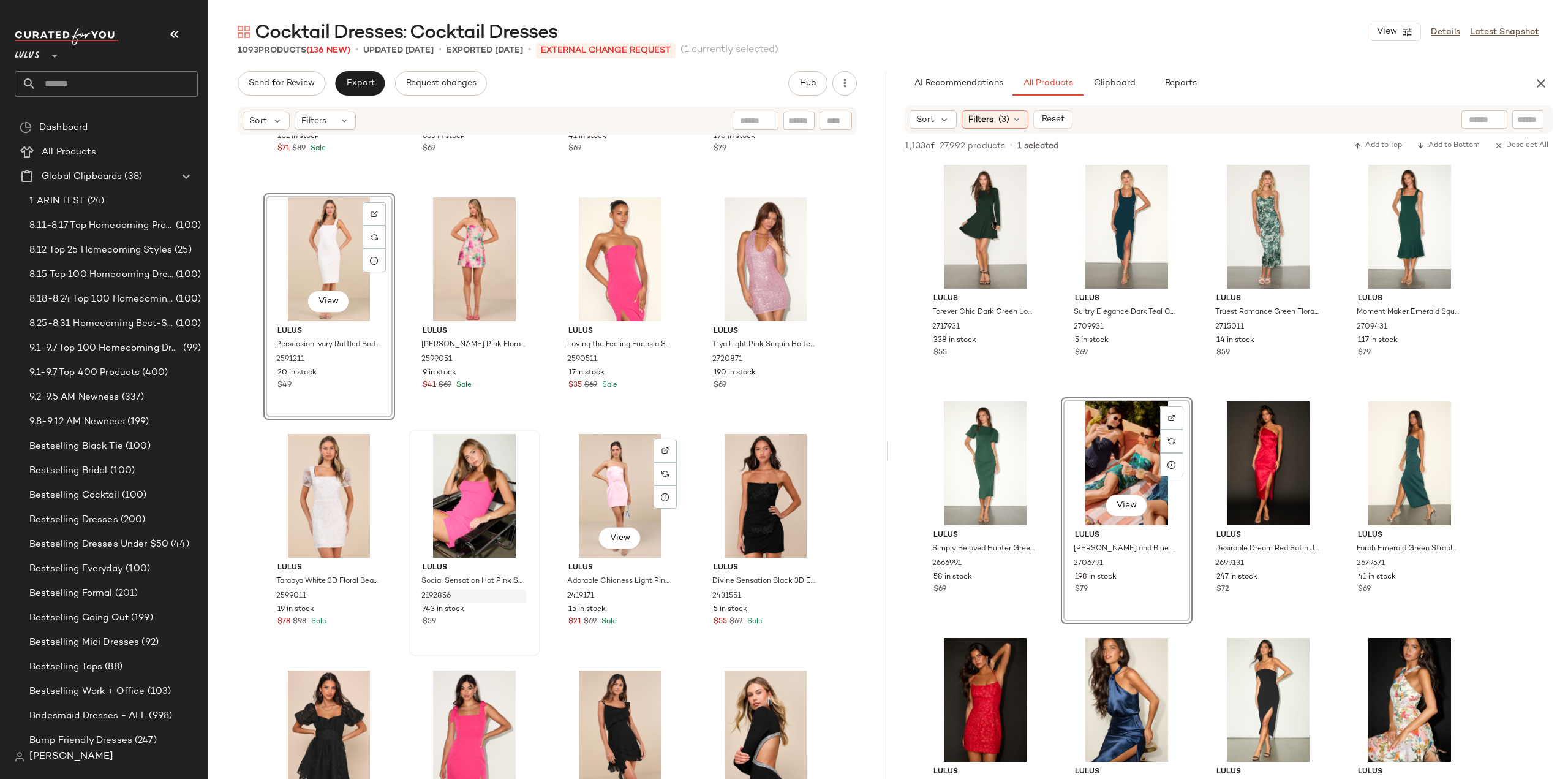
scroll to position [21829, 0]
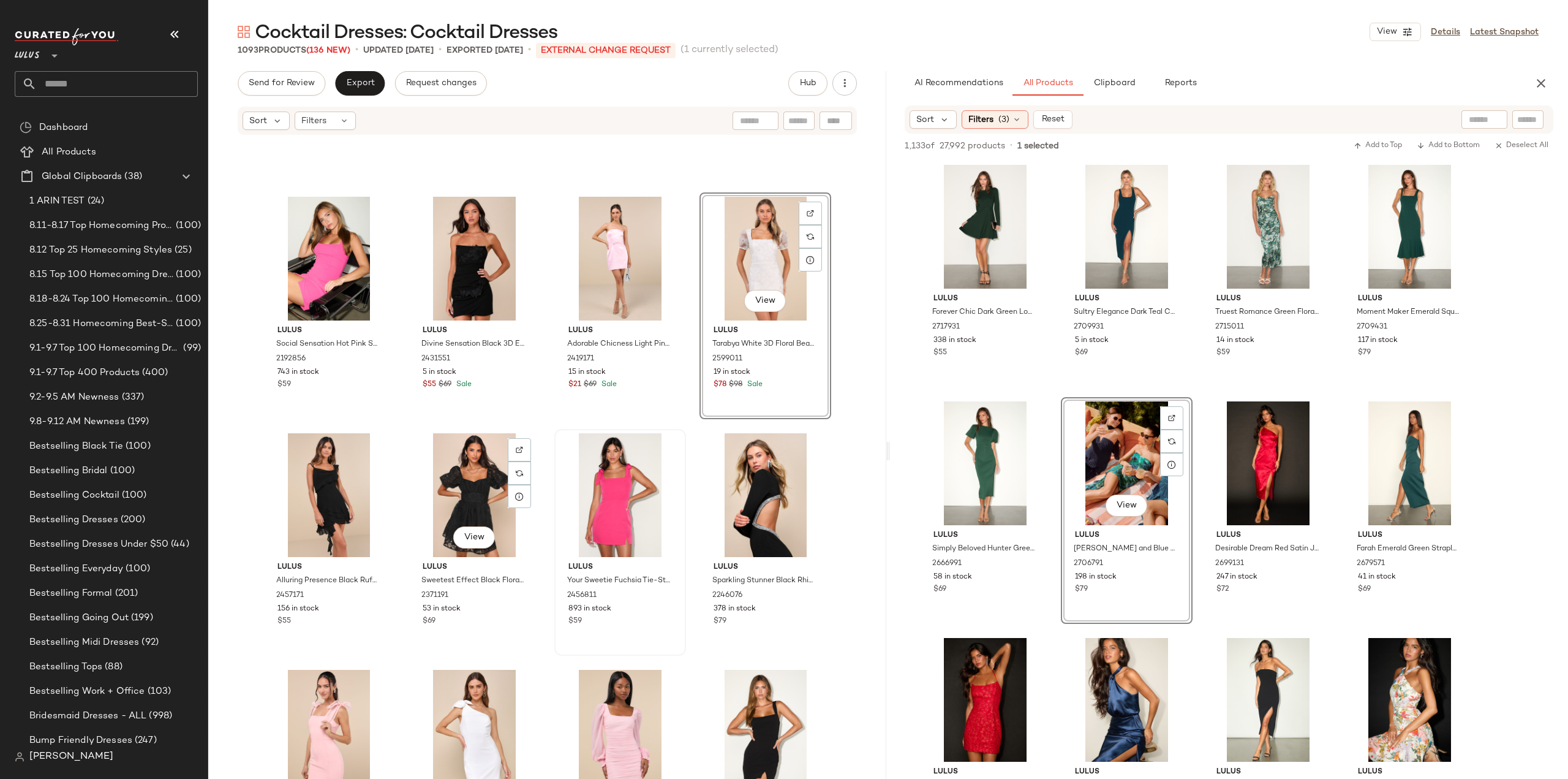
scroll to position [22013, 0]
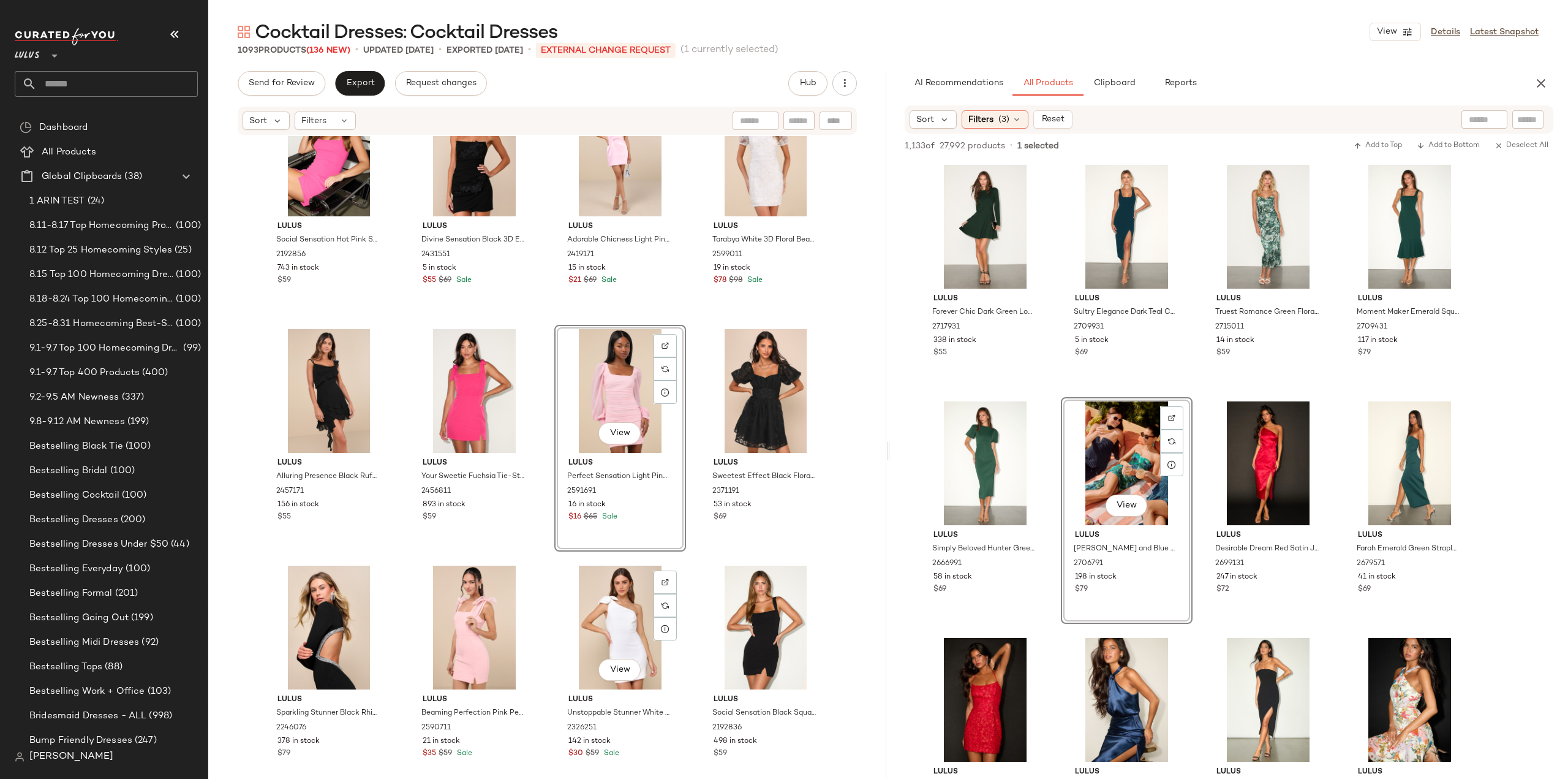
scroll to position [22075, 0]
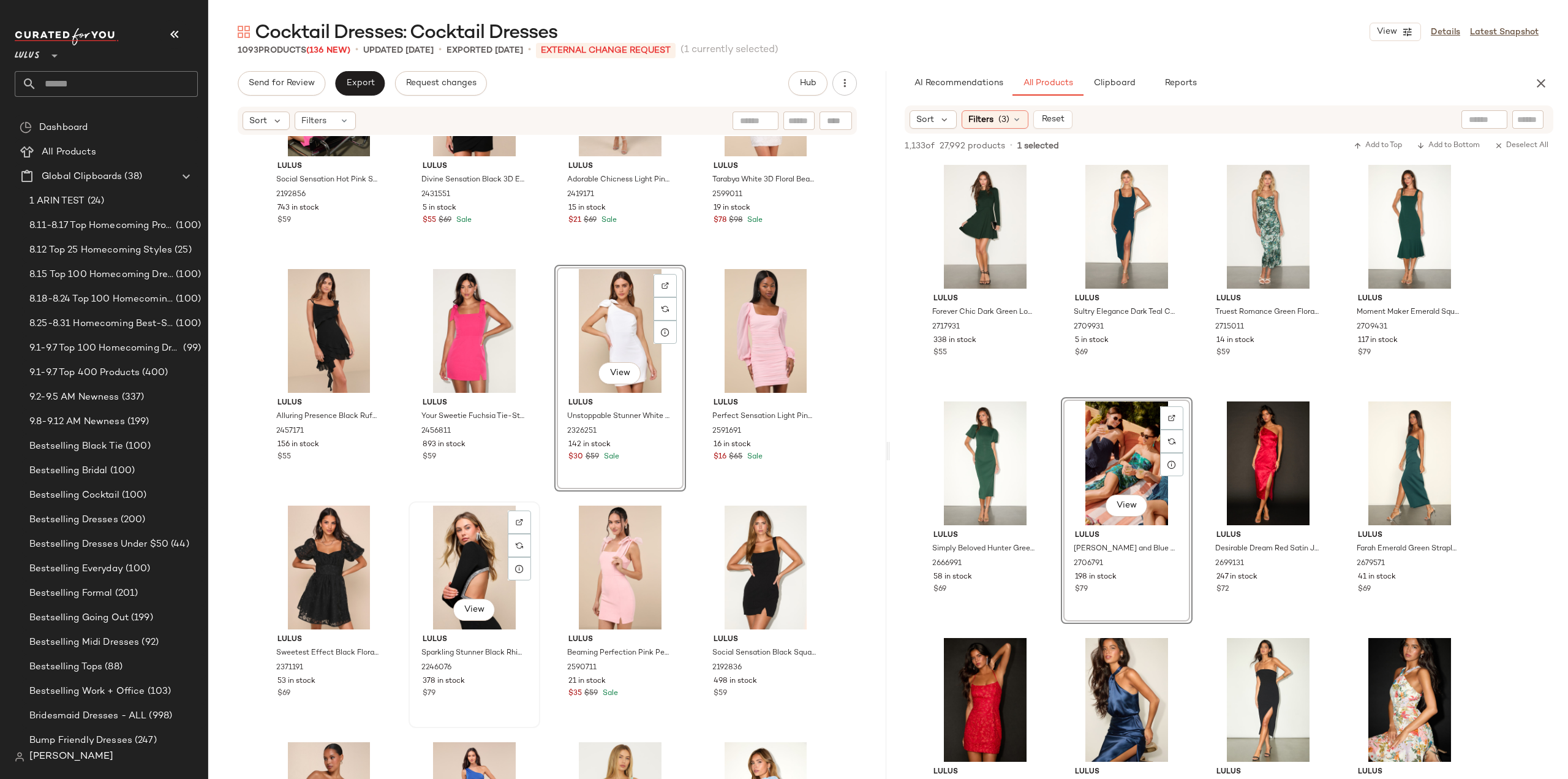
scroll to position [22136, 0]
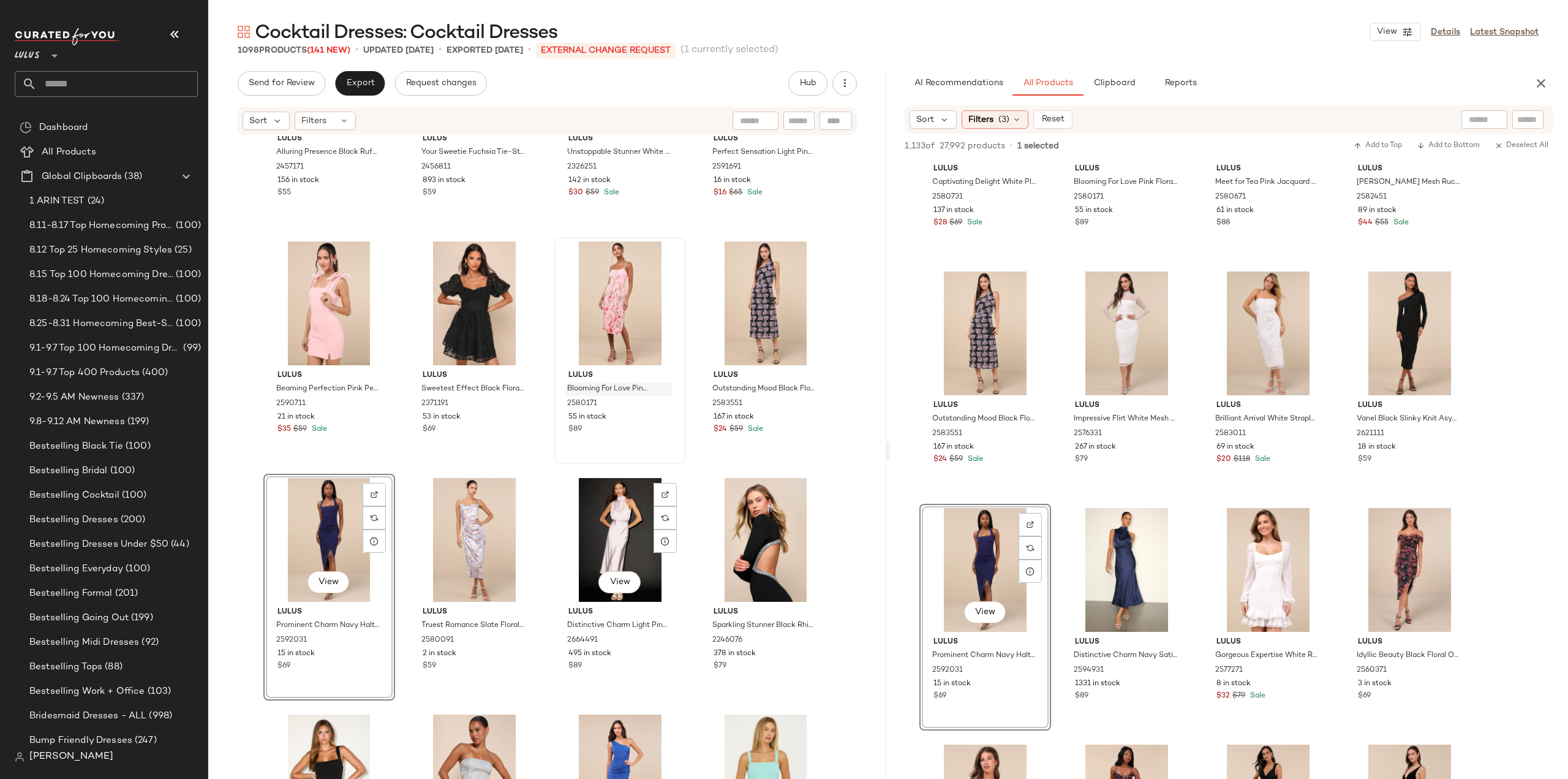
scroll to position [22381, 0]
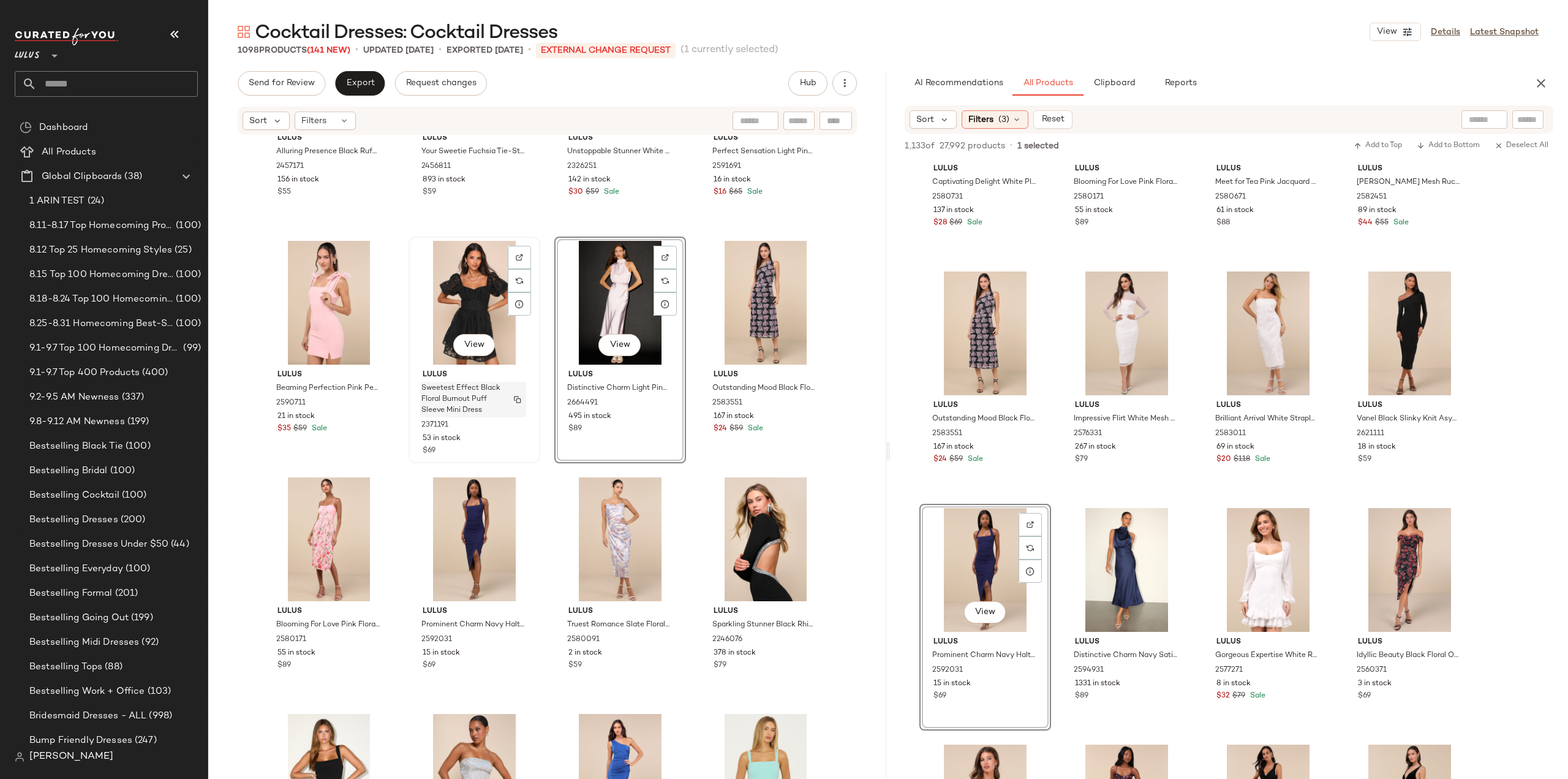
scroll to position [22197, 0]
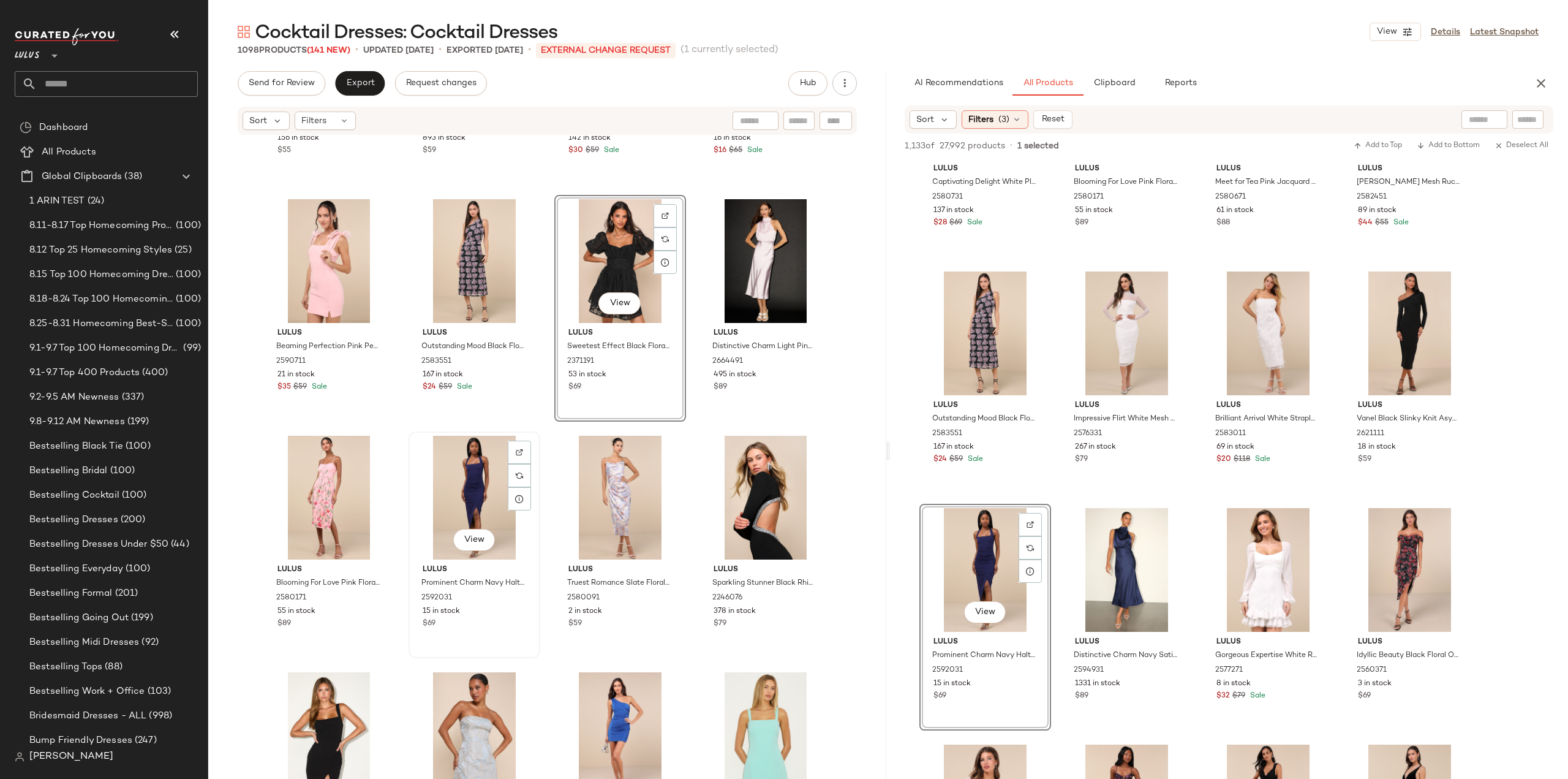
scroll to position [22442, 0]
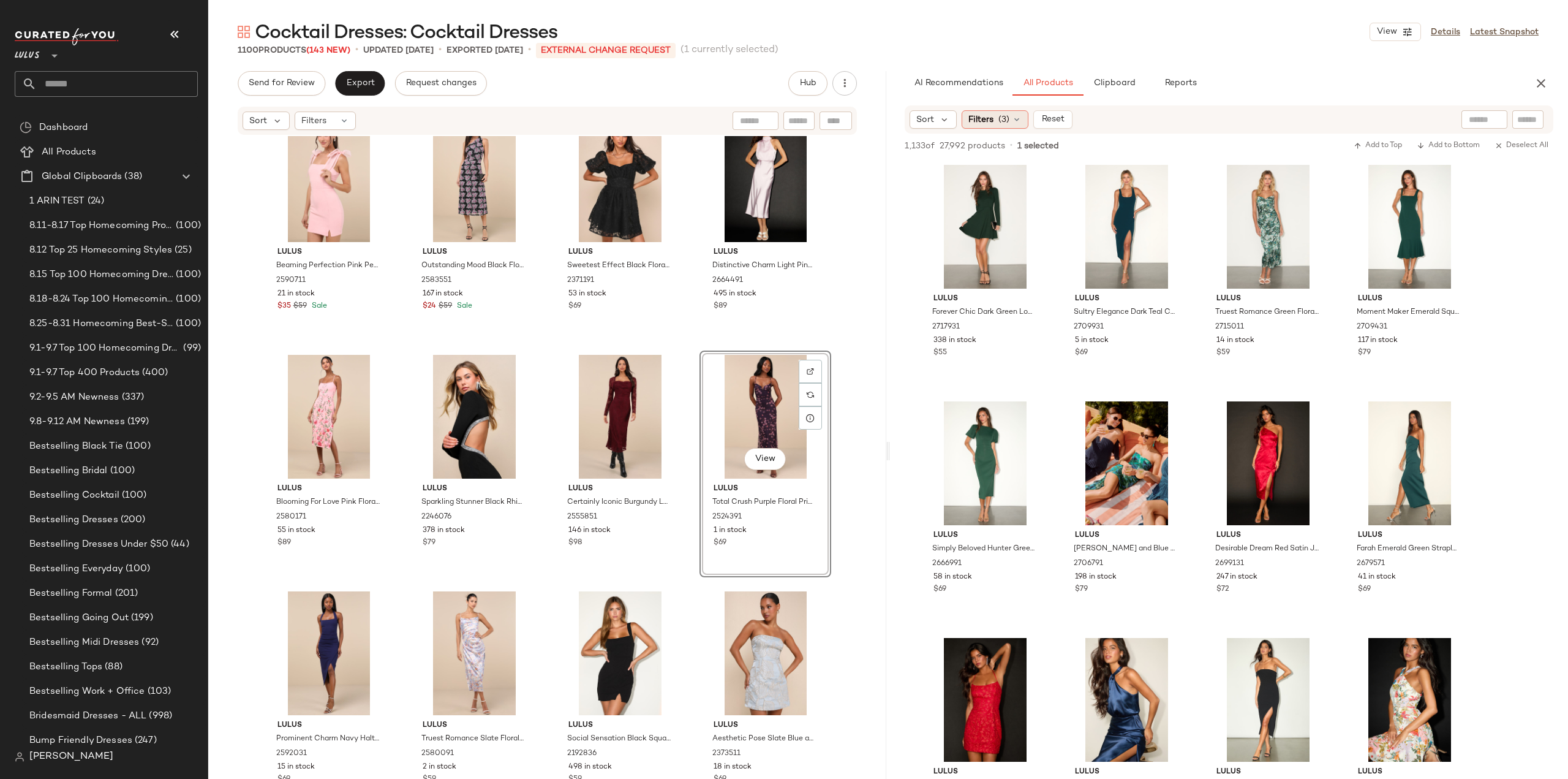
click at [1017, 120] on icon at bounding box center [1017, 120] width 10 height 10
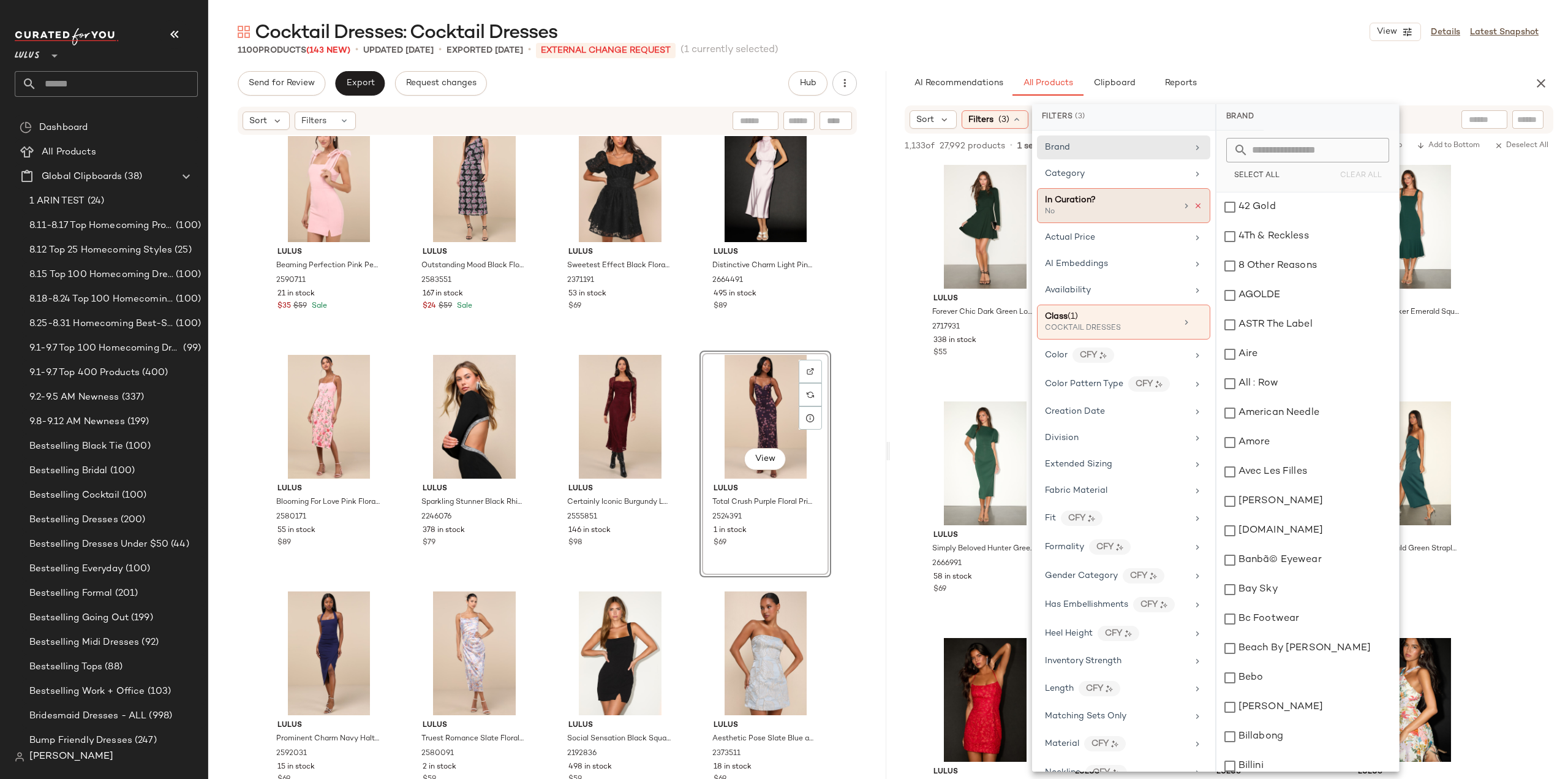
click at [1195, 206] on icon at bounding box center [1198, 206] width 9 height 9
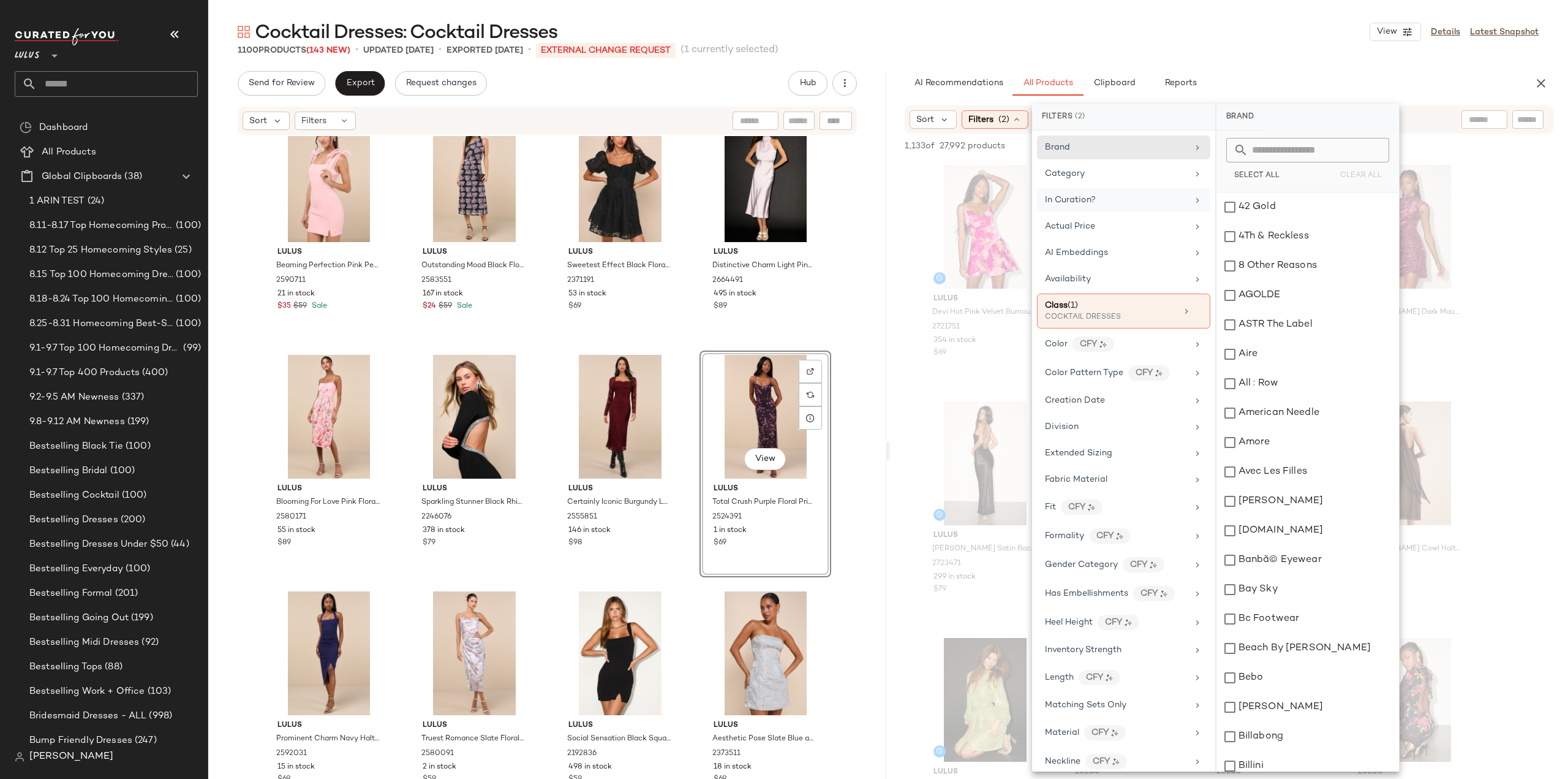
click at [1181, 198] on div "In Curation?" at bounding box center [1116, 200] width 142 height 13
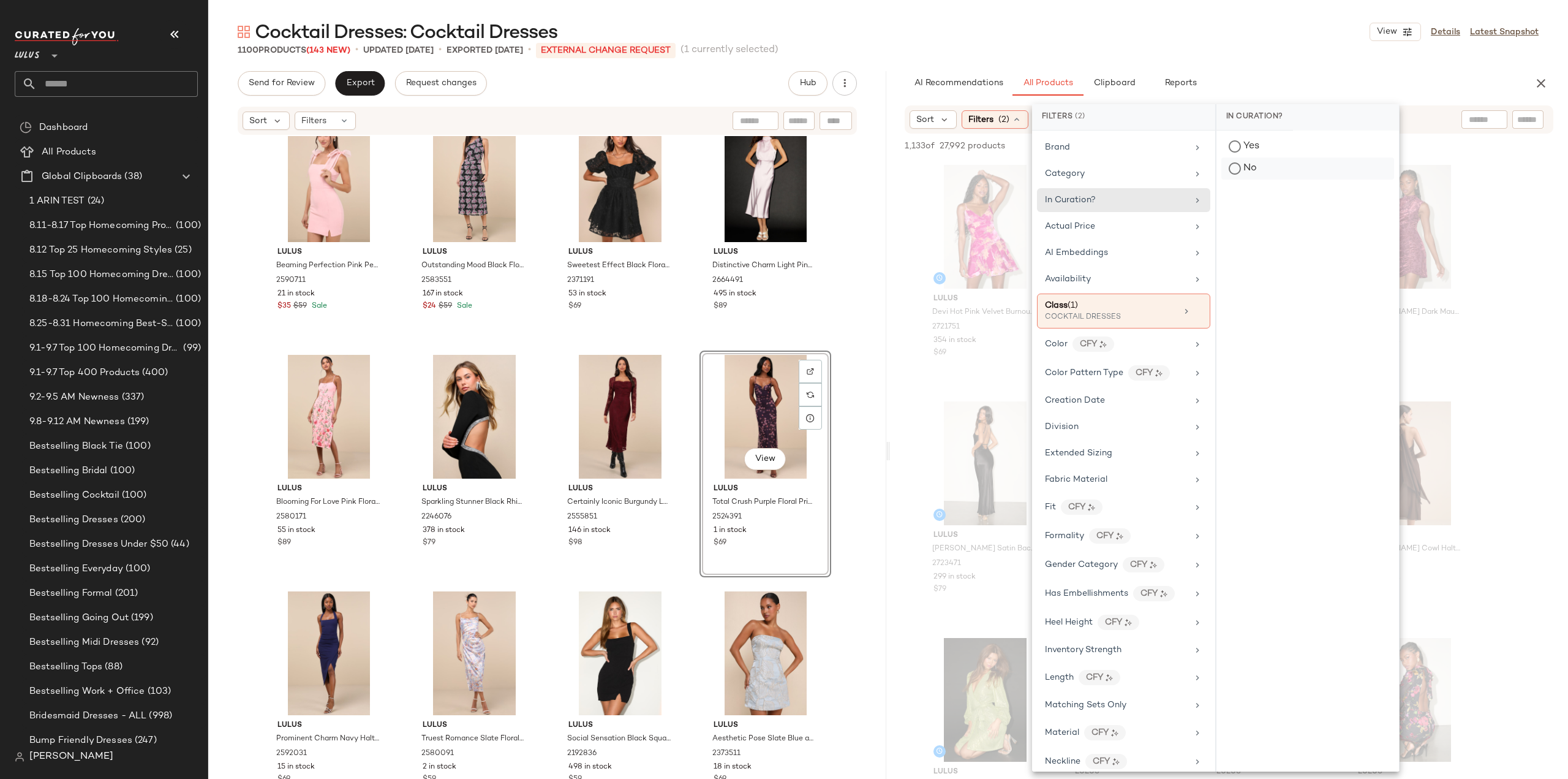
drag, startPoint x: 1234, startPoint y: 166, endPoint x: 1228, endPoint y: 171, distance: 7.8
click at [1236, 166] on div "No" at bounding box center [1308, 168] width 173 height 22
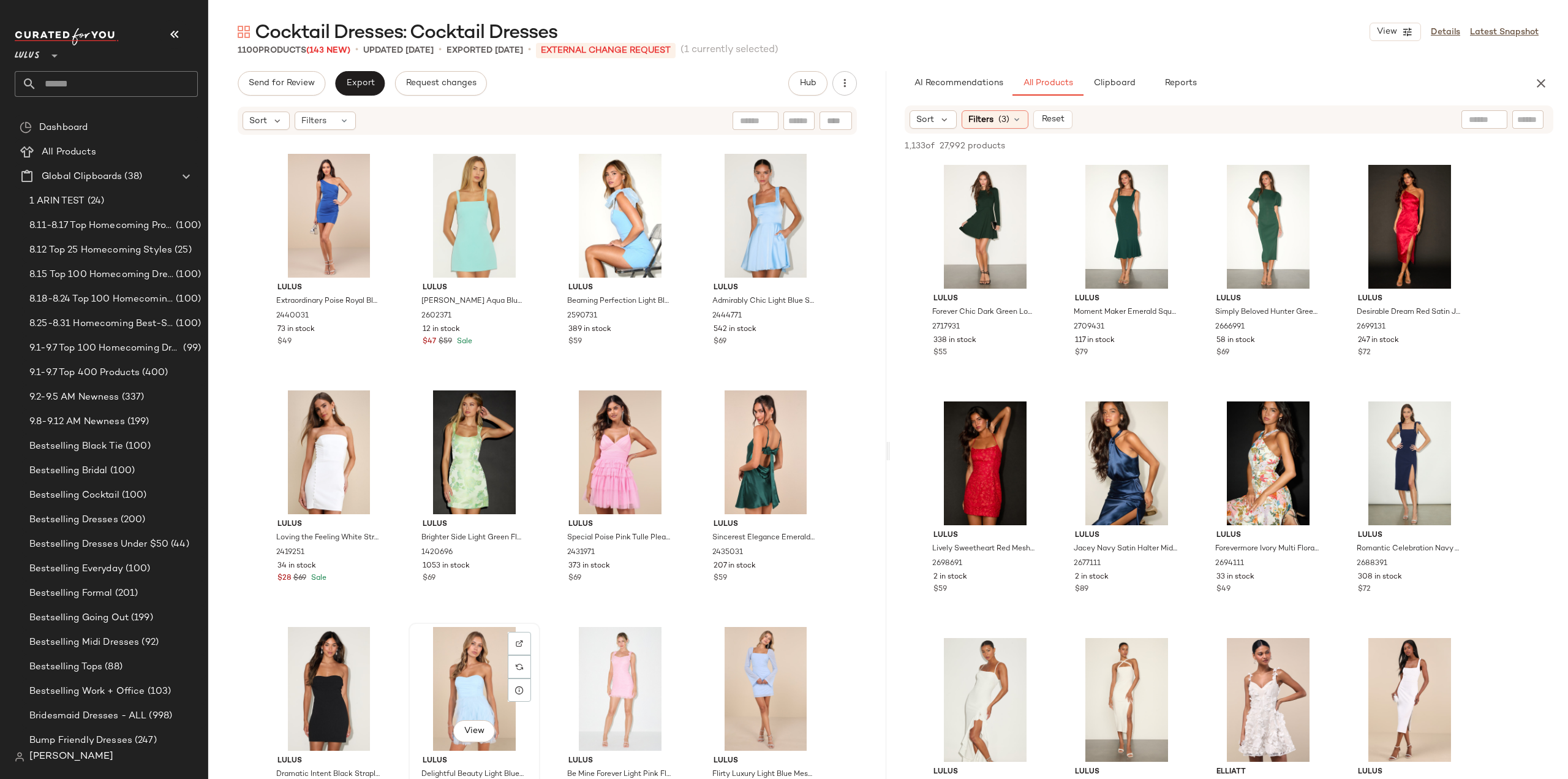
scroll to position [23300, 0]
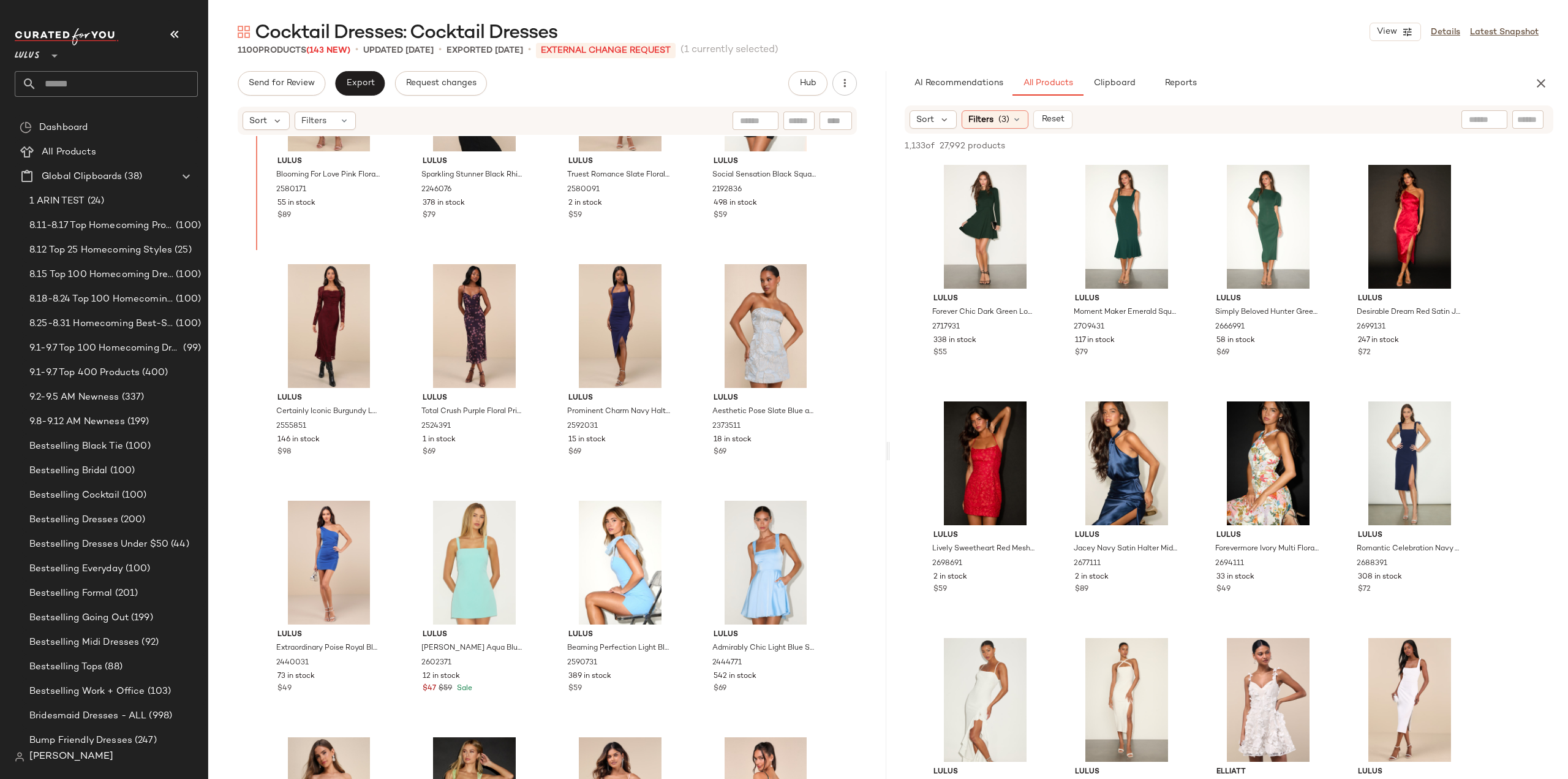
scroll to position [22800, 0]
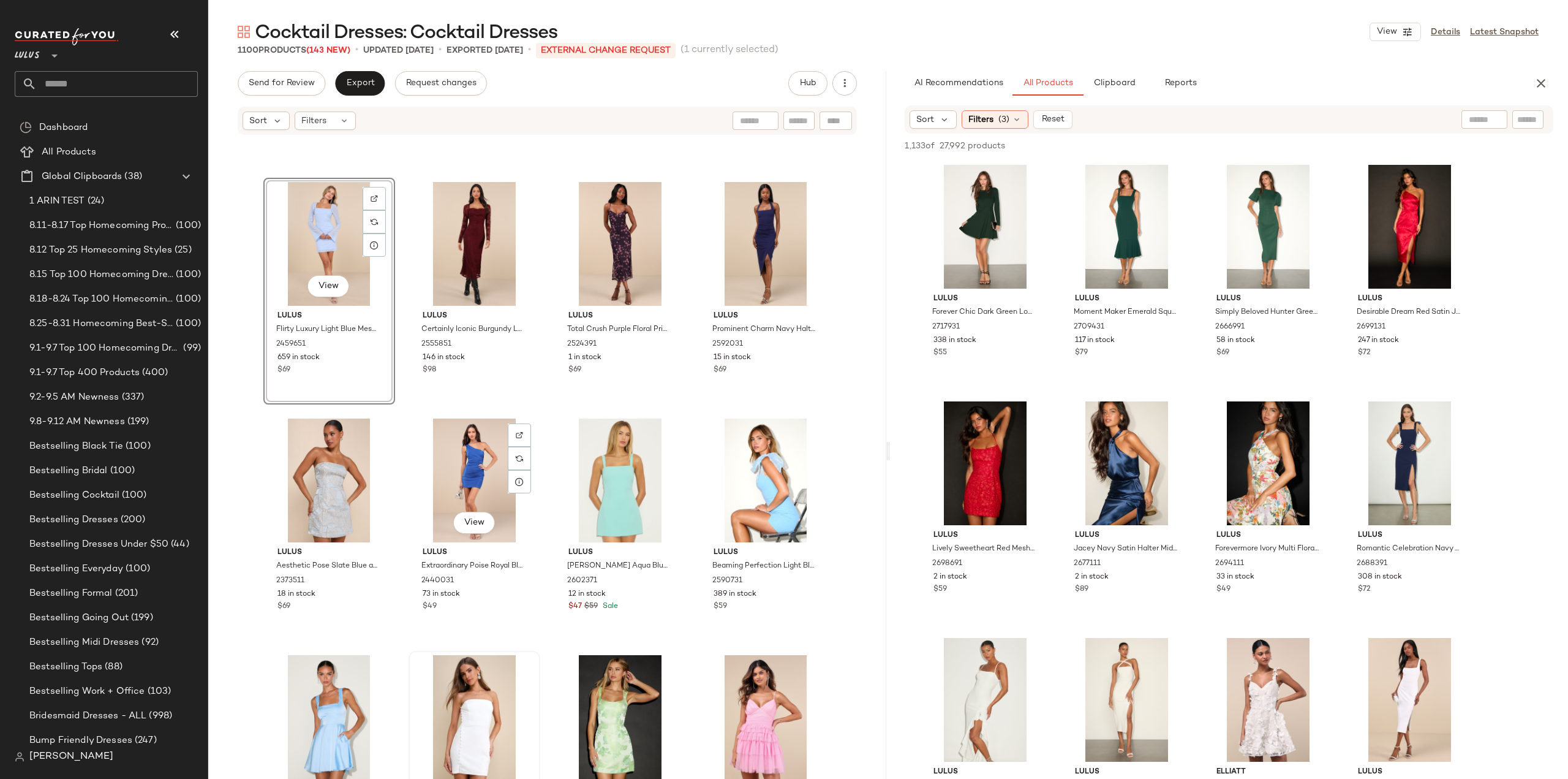
scroll to position [22984, 0]
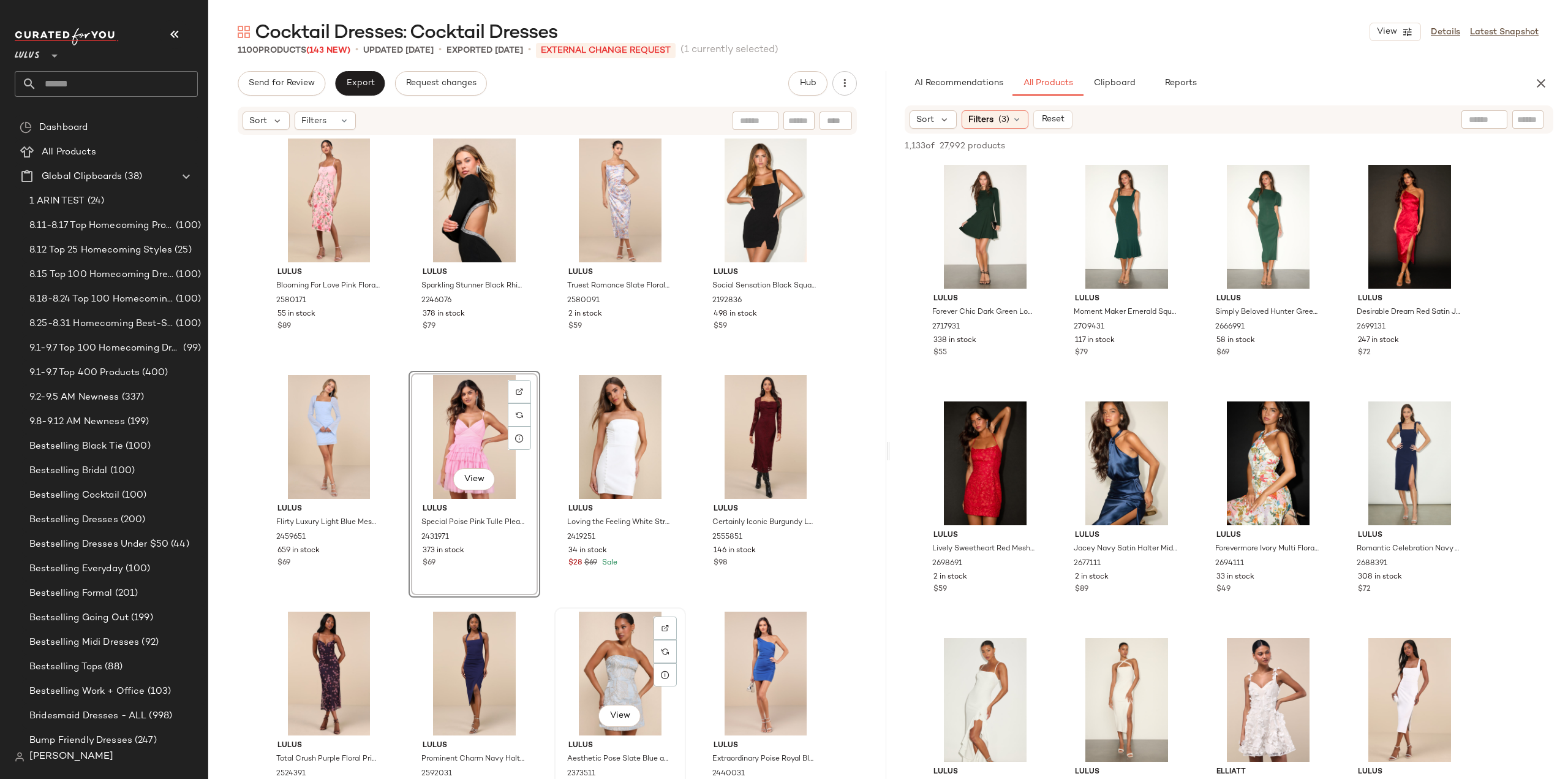
scroll to position [22739, 0]
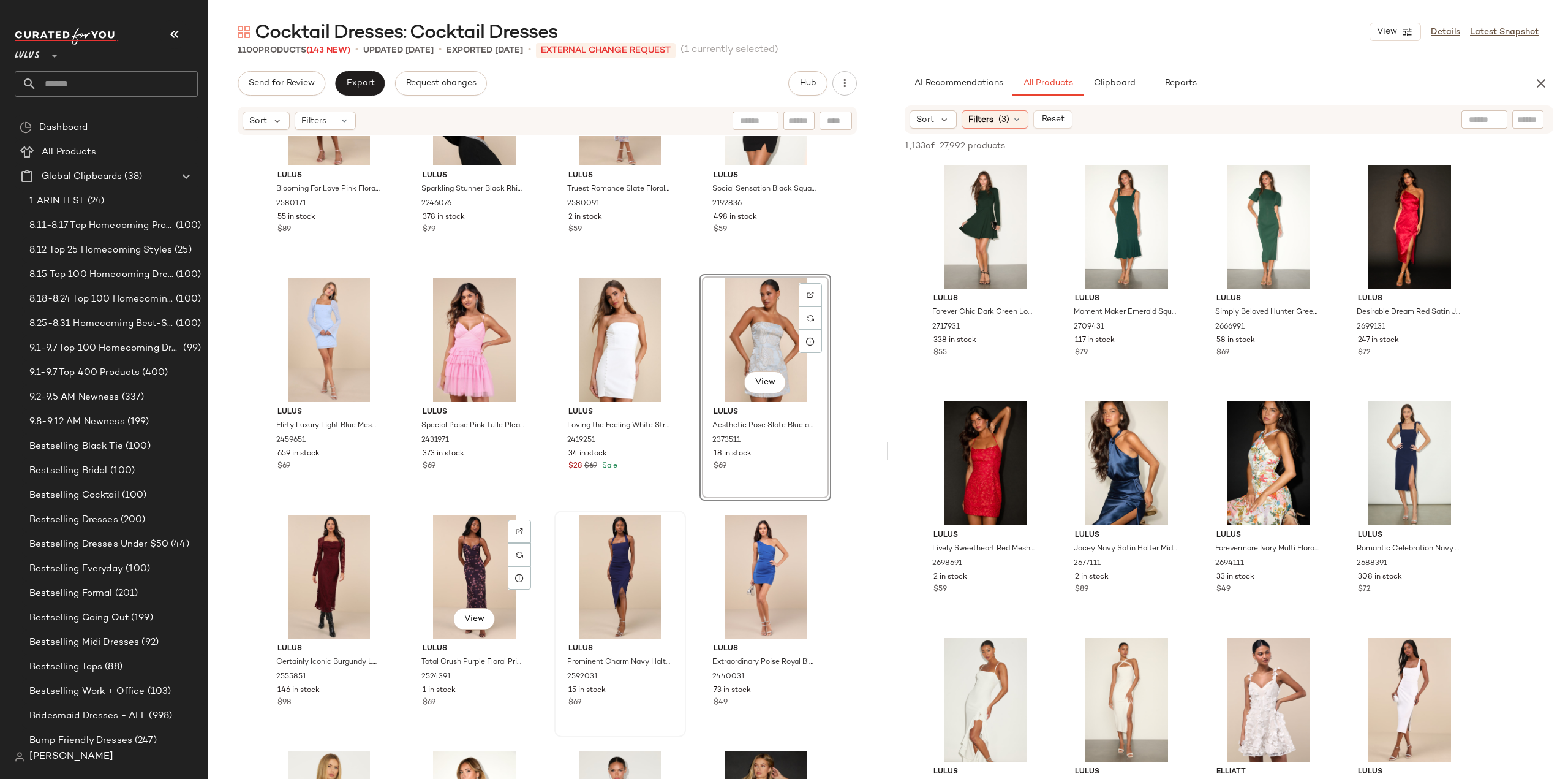
scroll to position [22861, 0]
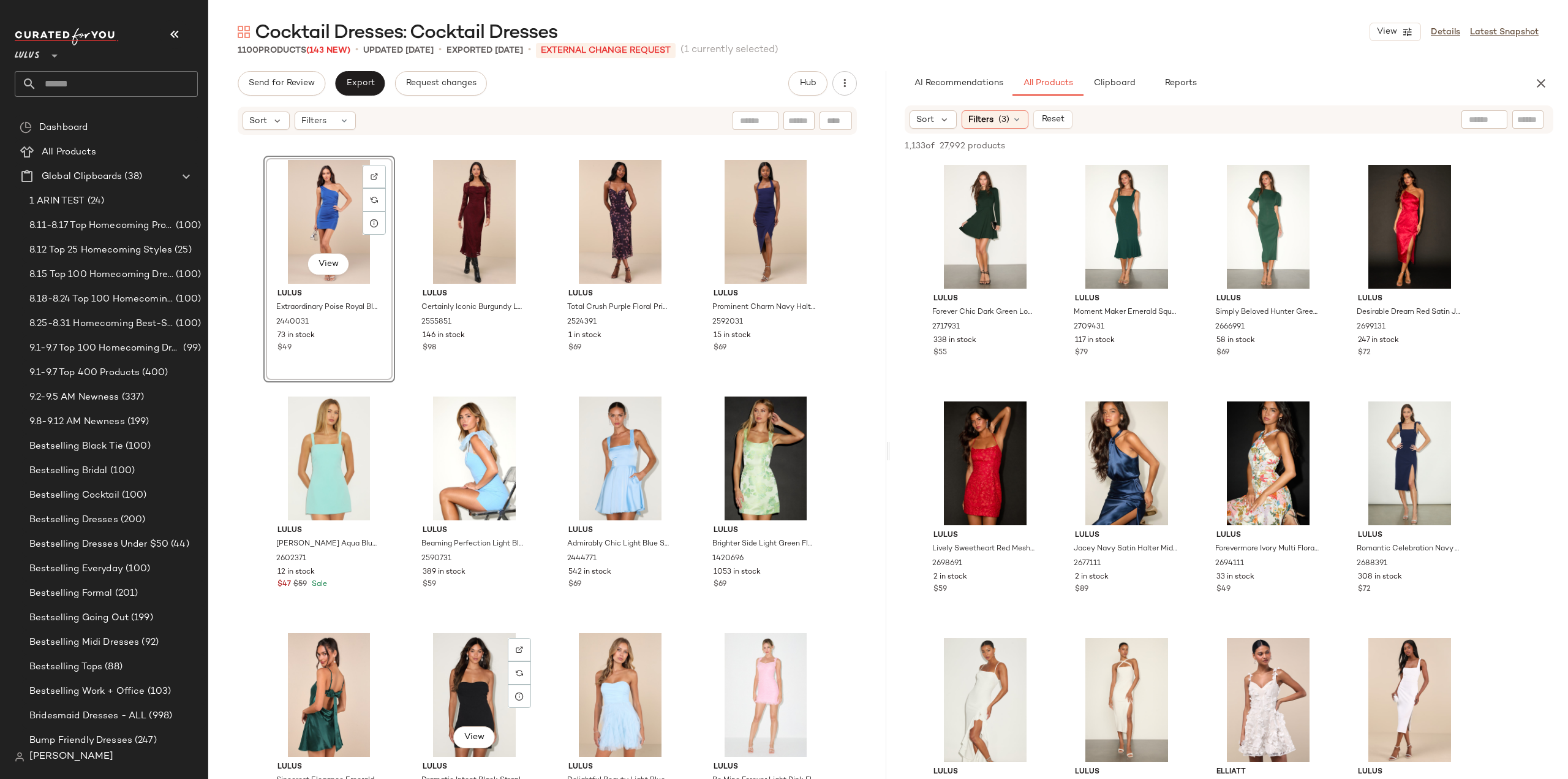
scroll to position [23106, 0]
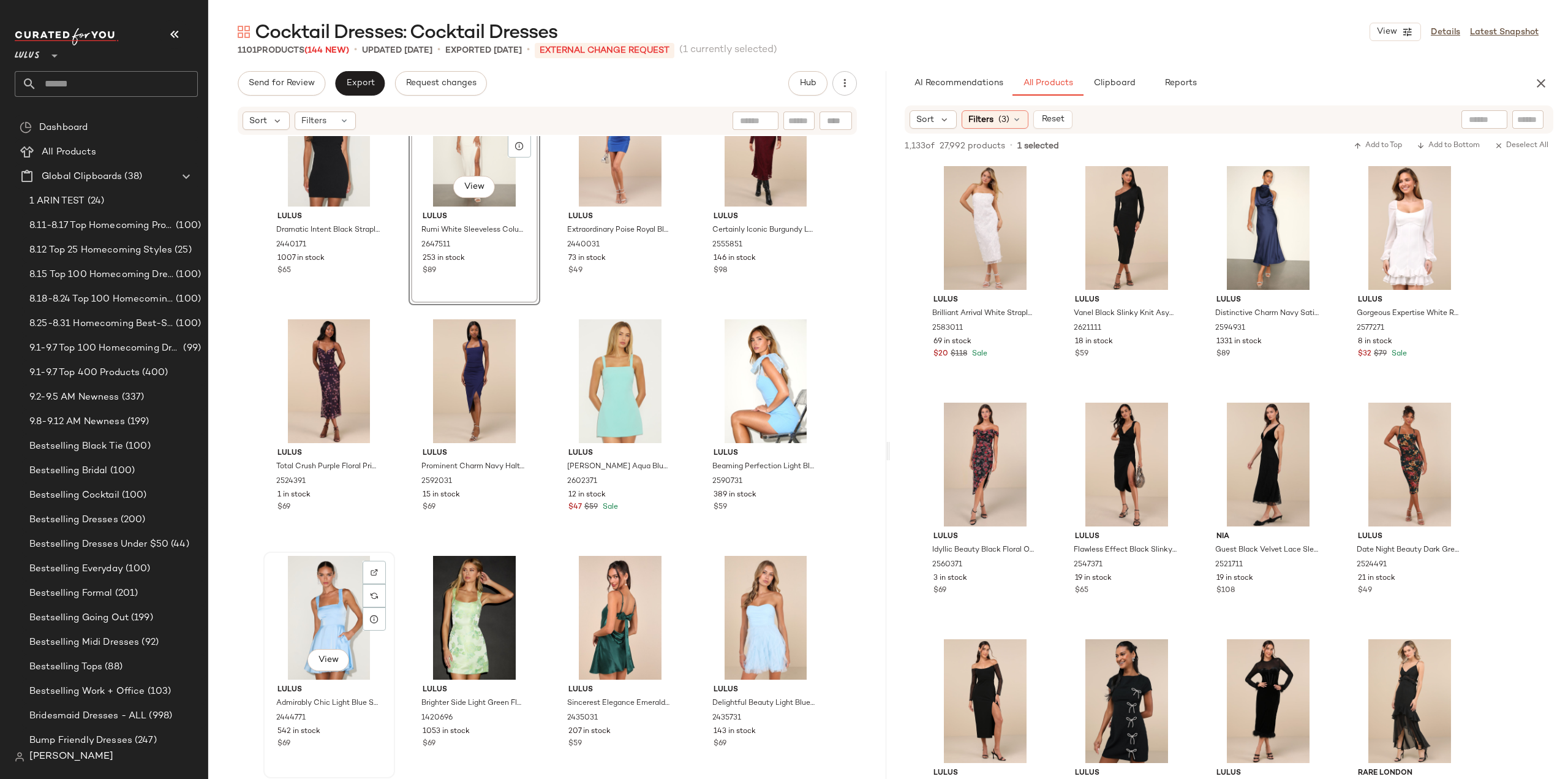
scroll to position [23229, 0]
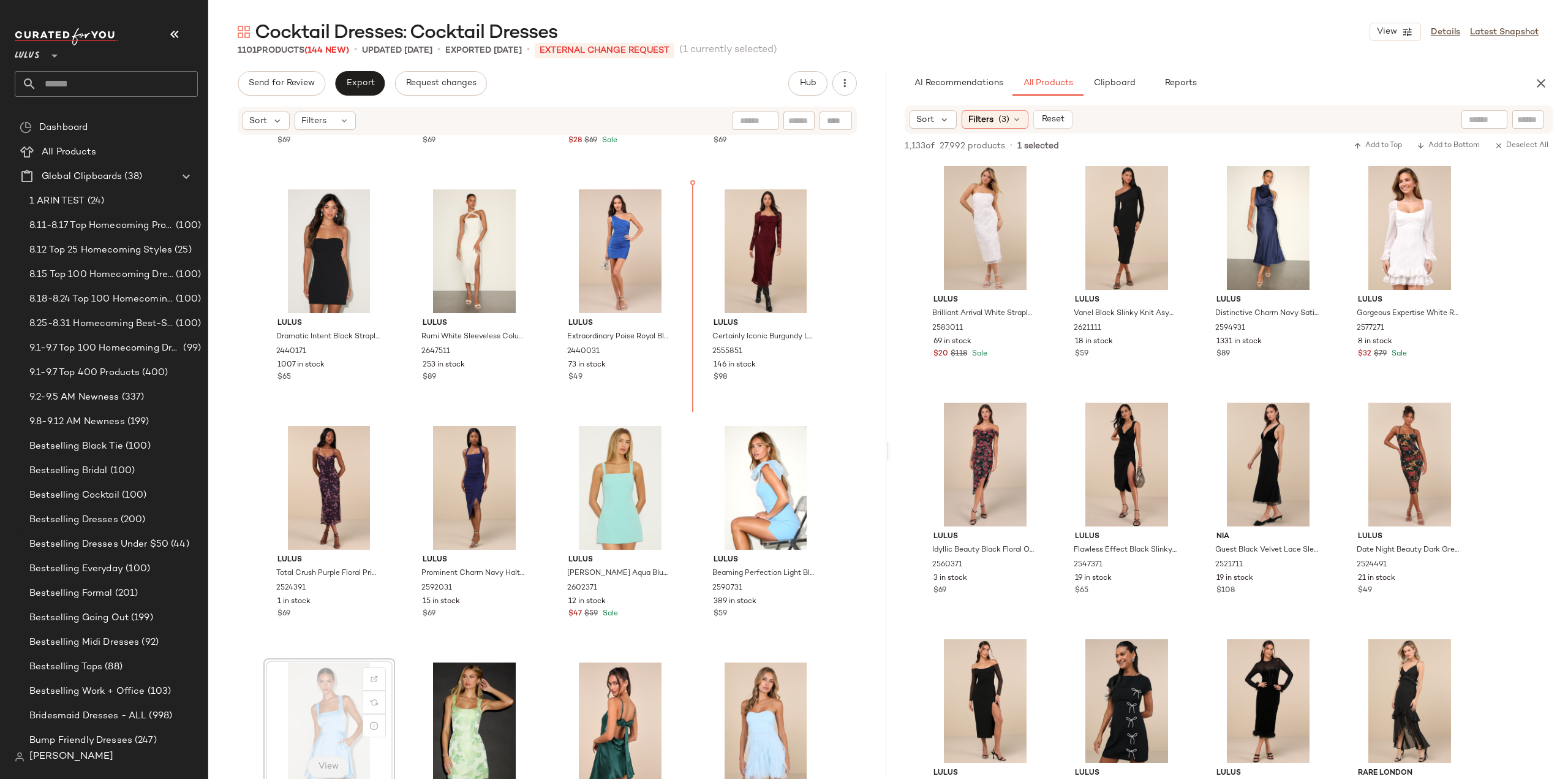
scroll to position [23036, 0]
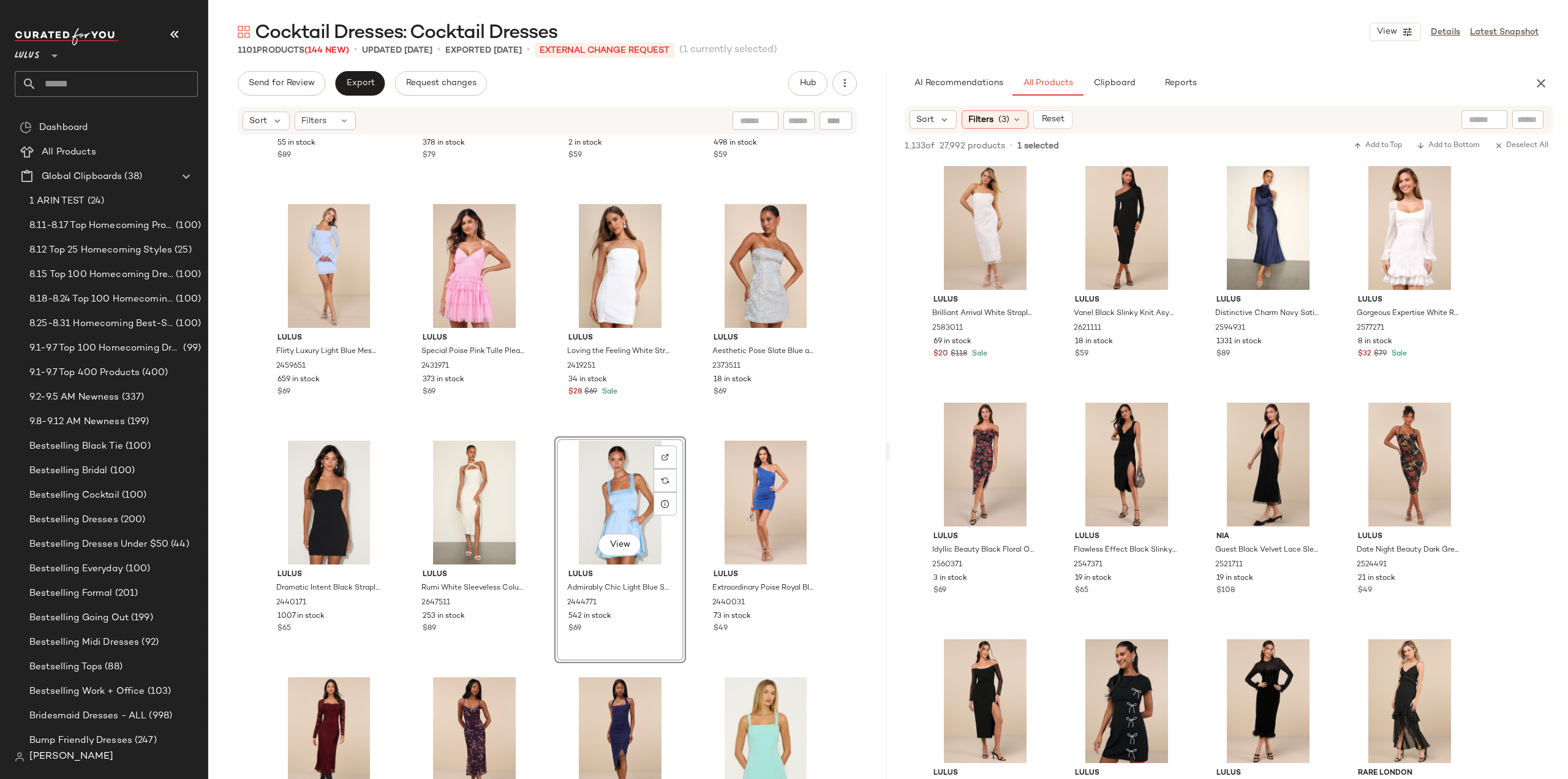
scroll to position [22975, 0]
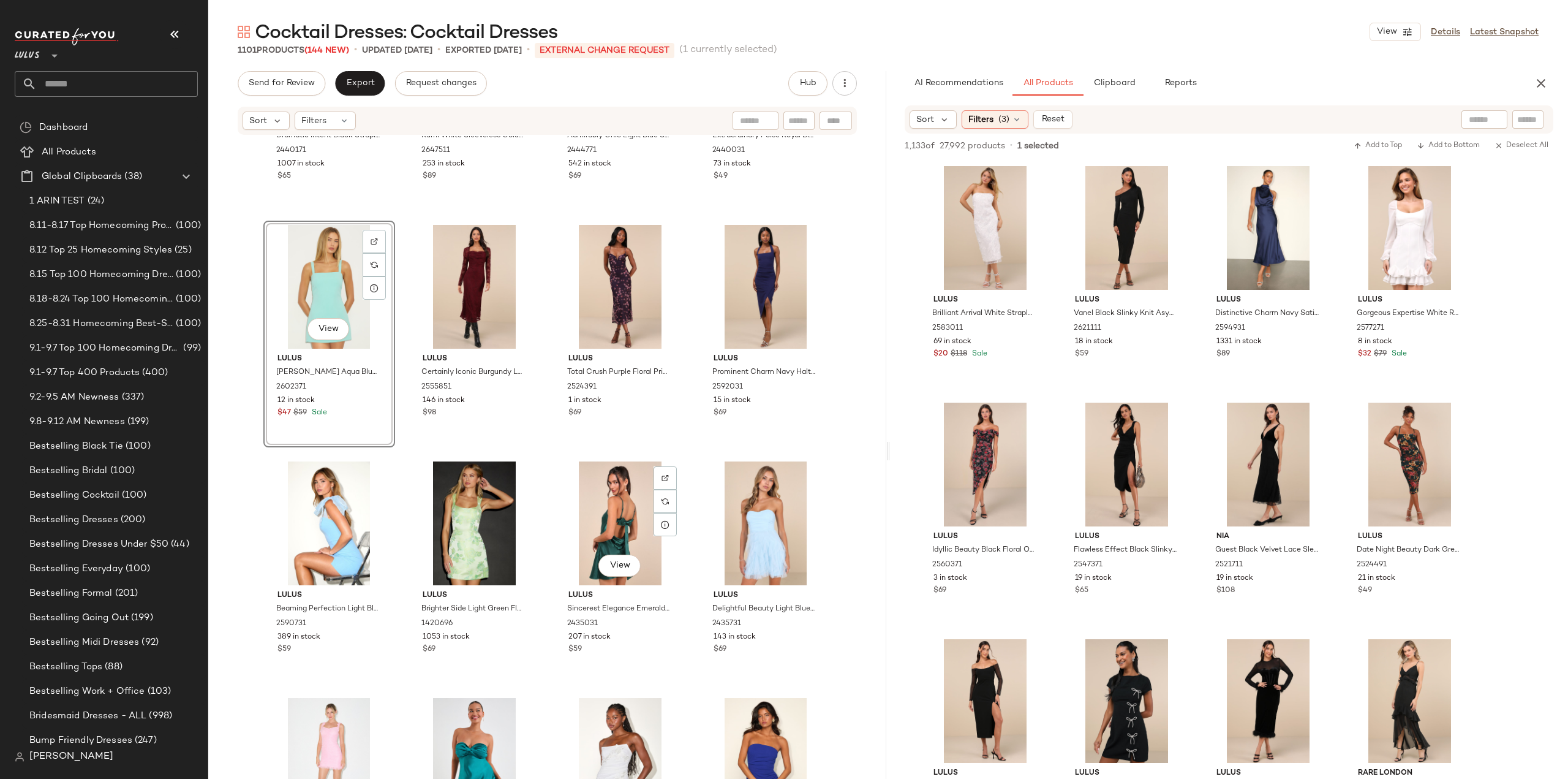
scroll to position [23404, 0]
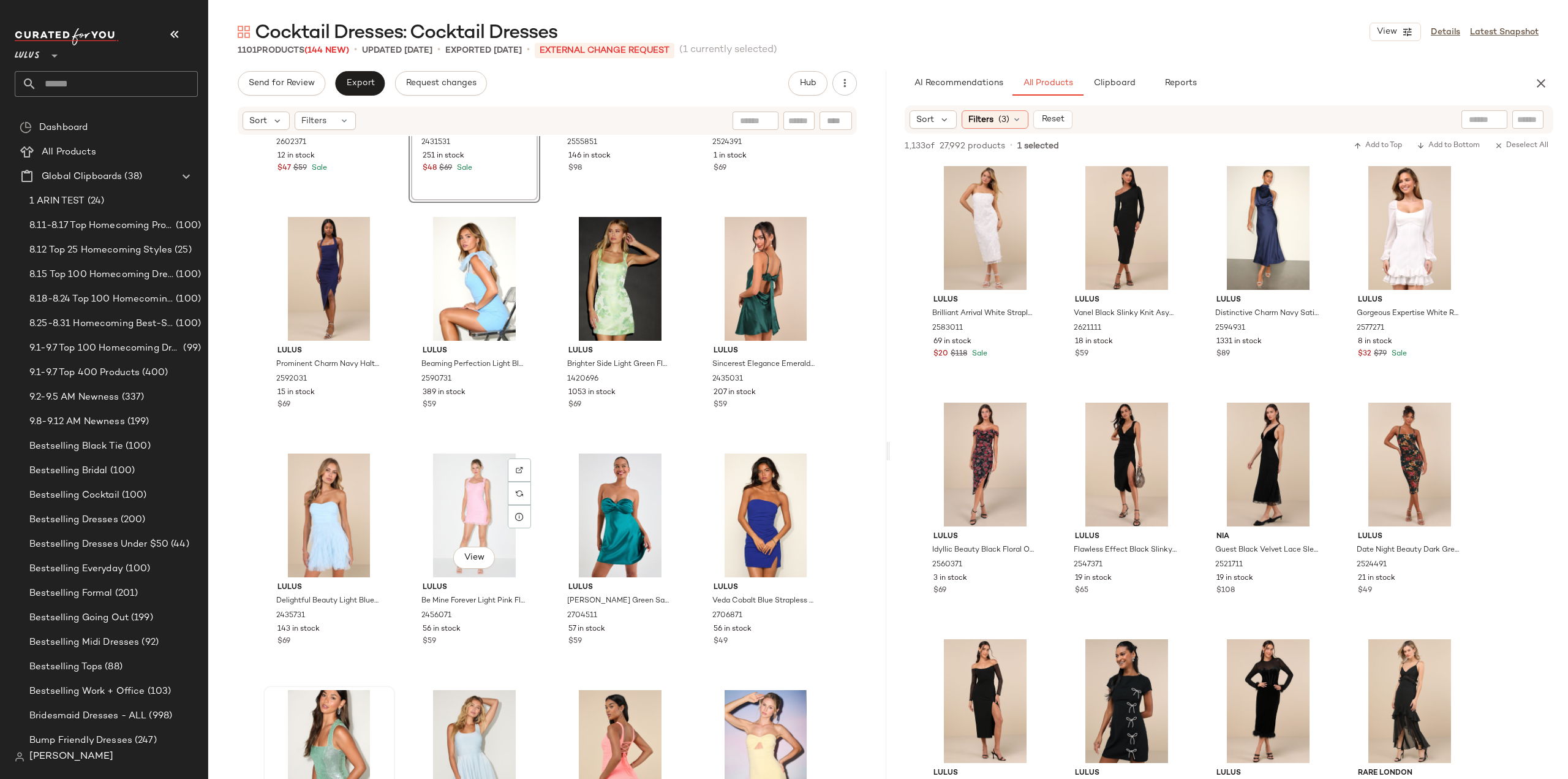
scroll to position [23710, 0]
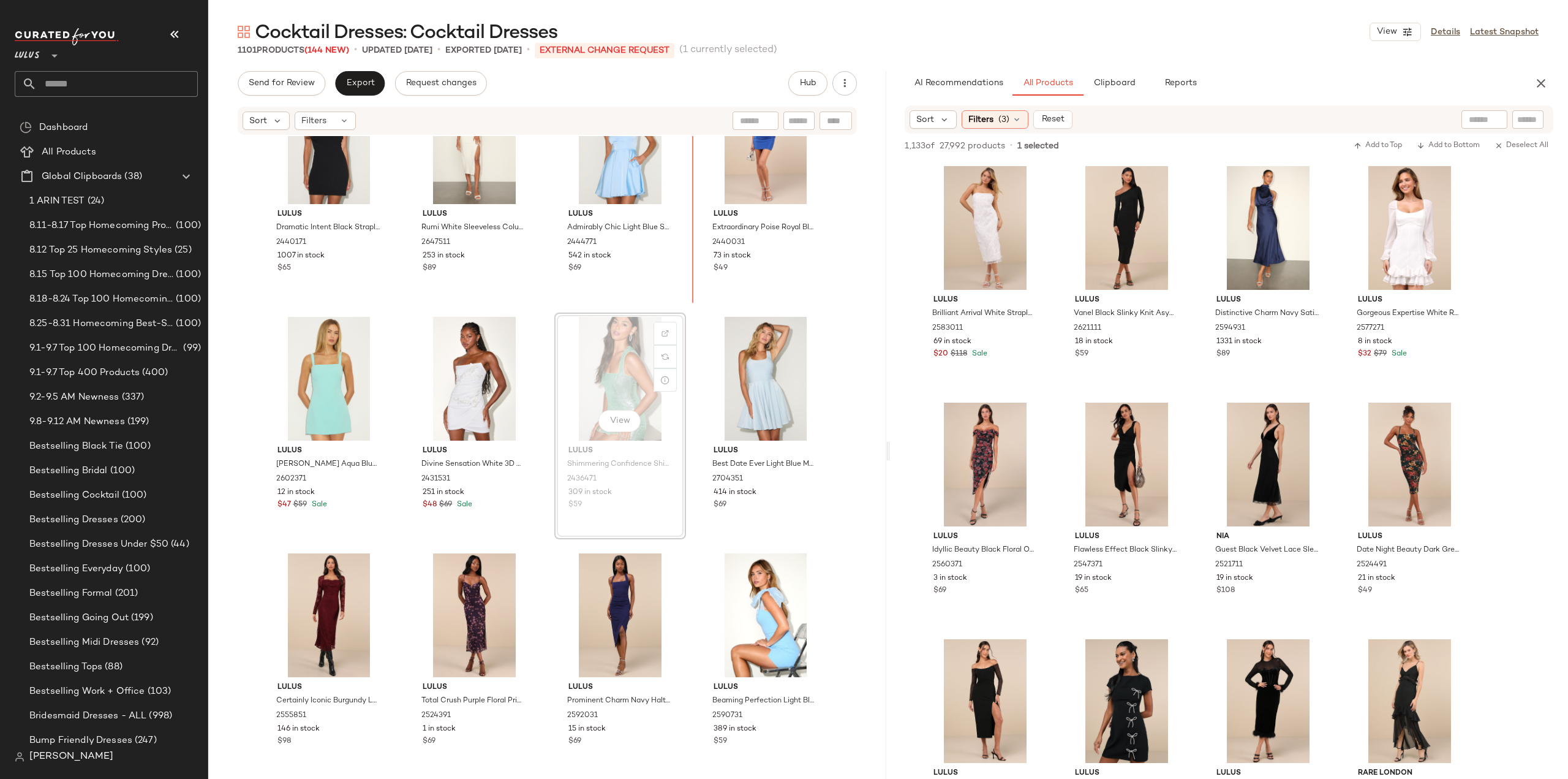
scroll to position [23224, 0]
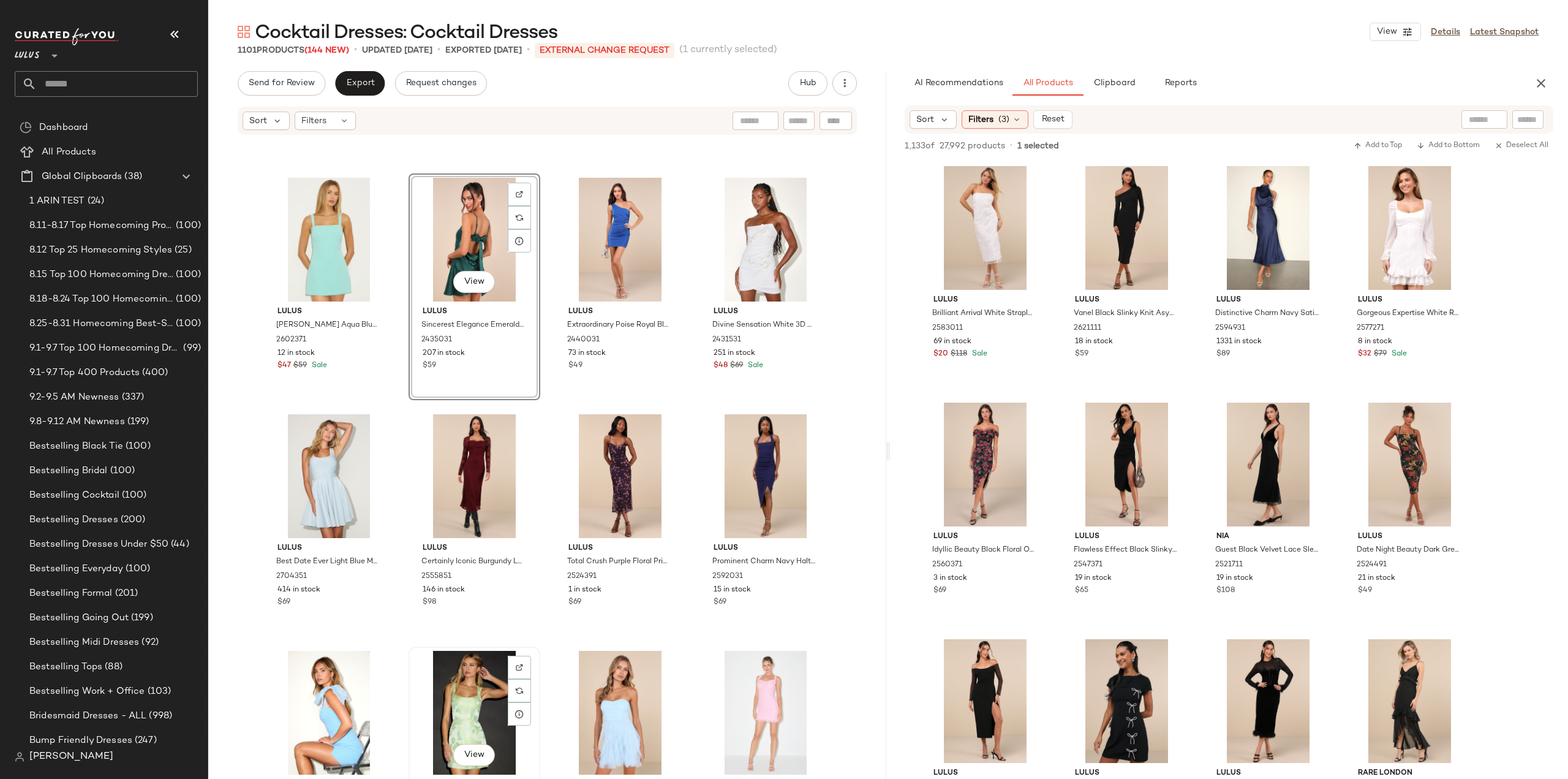
scroll to position [23409, 0]
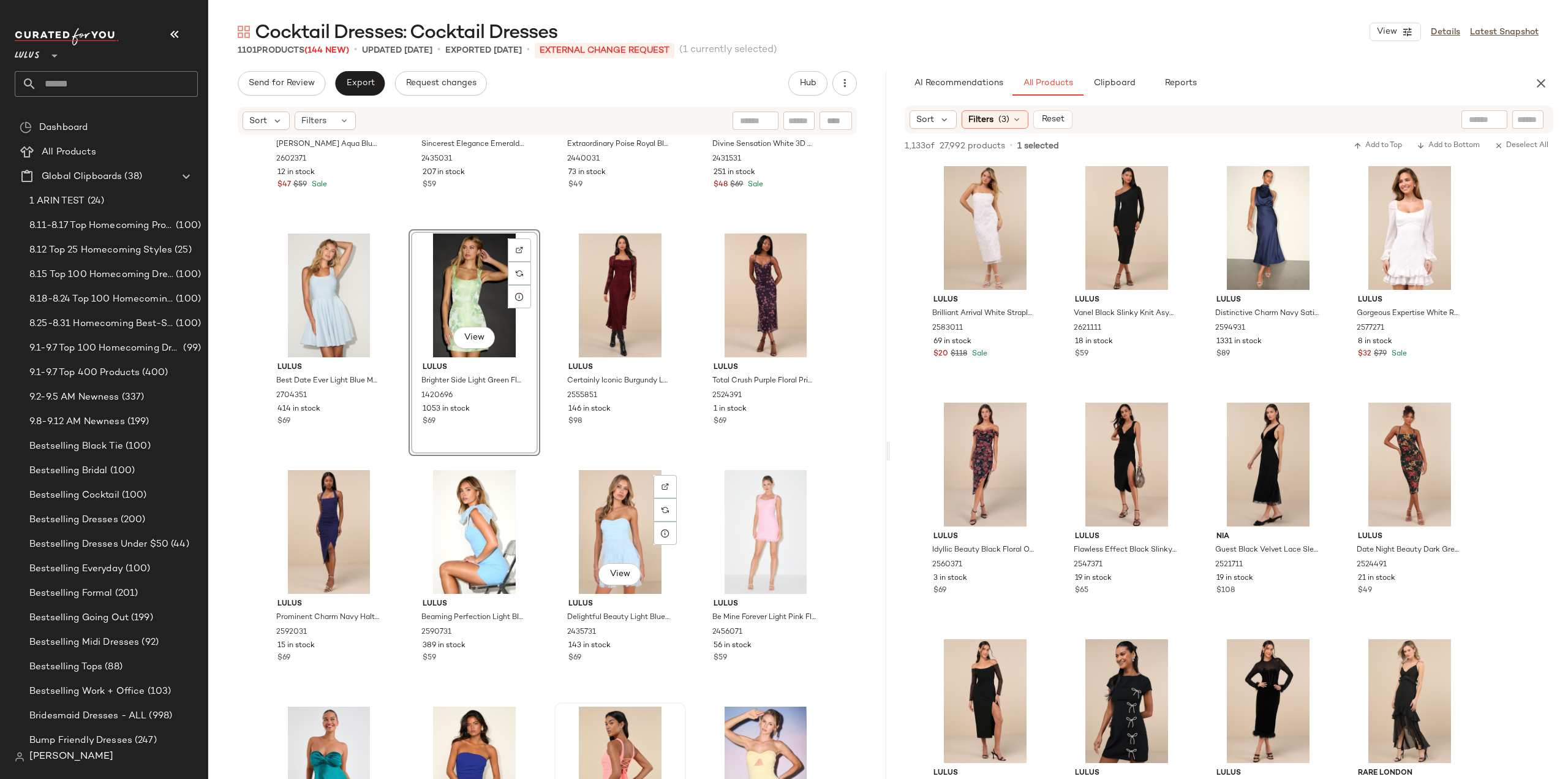
scroll to position [23654, 0]
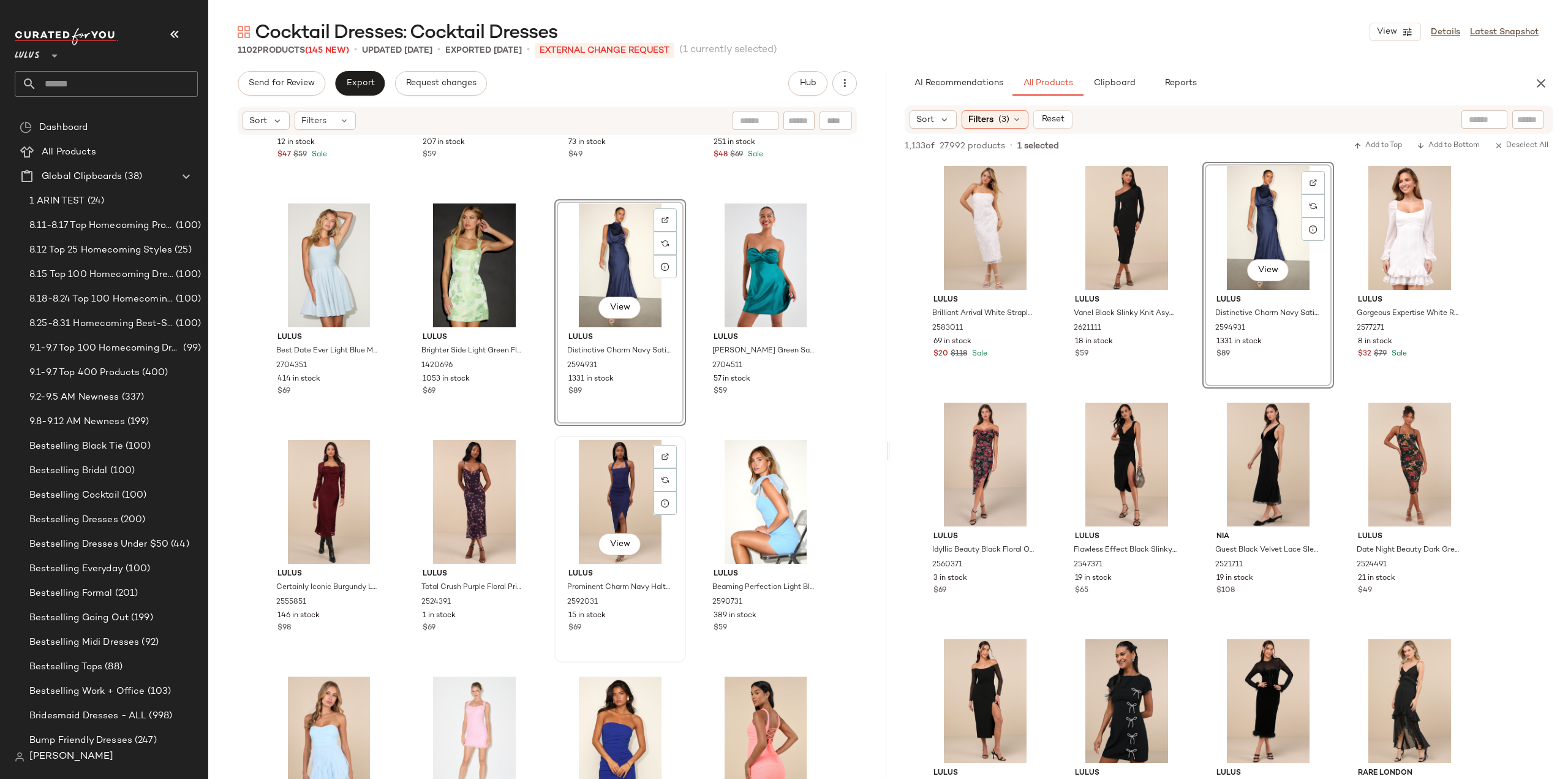
scroll to position [23654, 0]
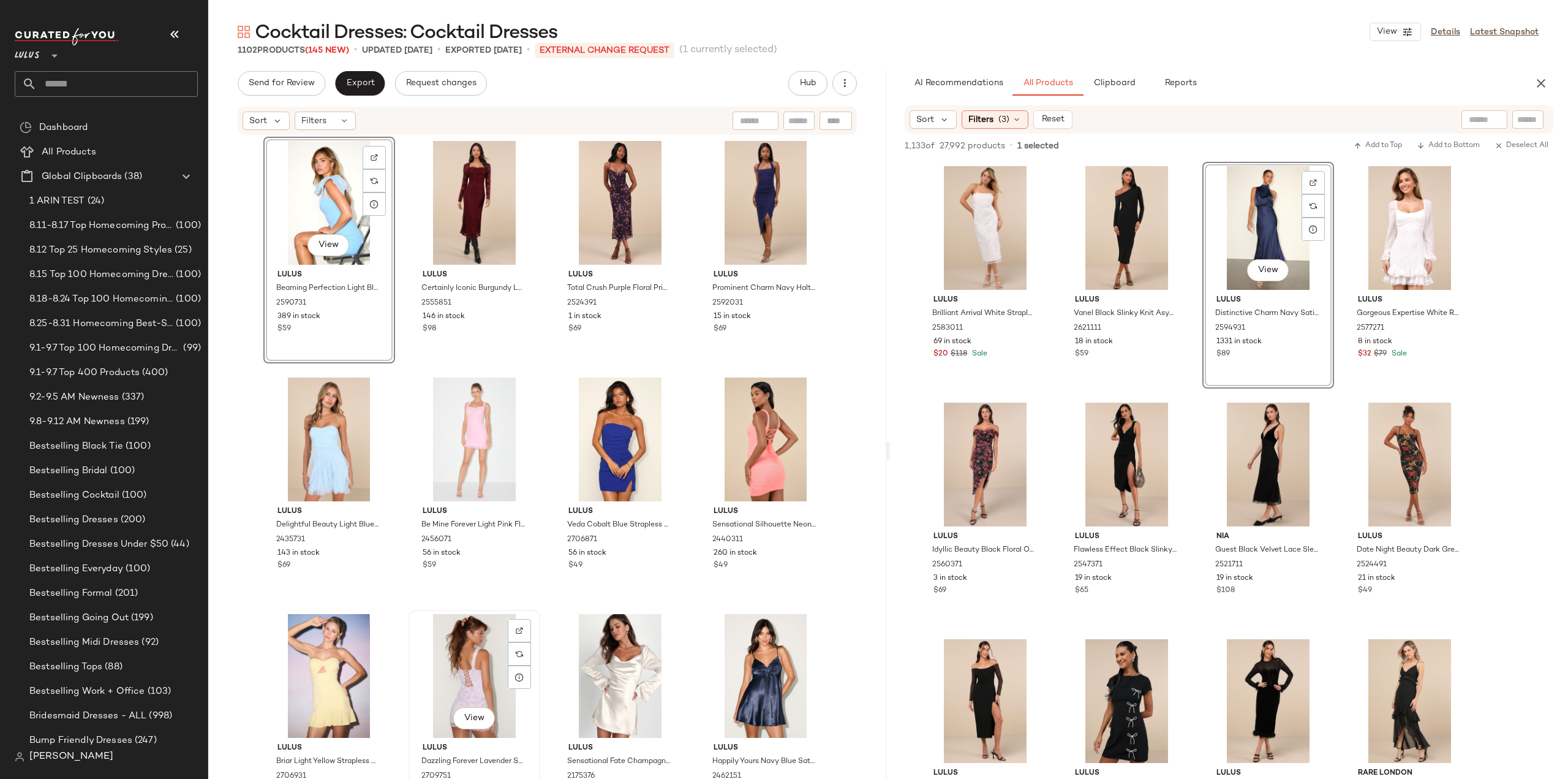
scroll to position [23960, 0]
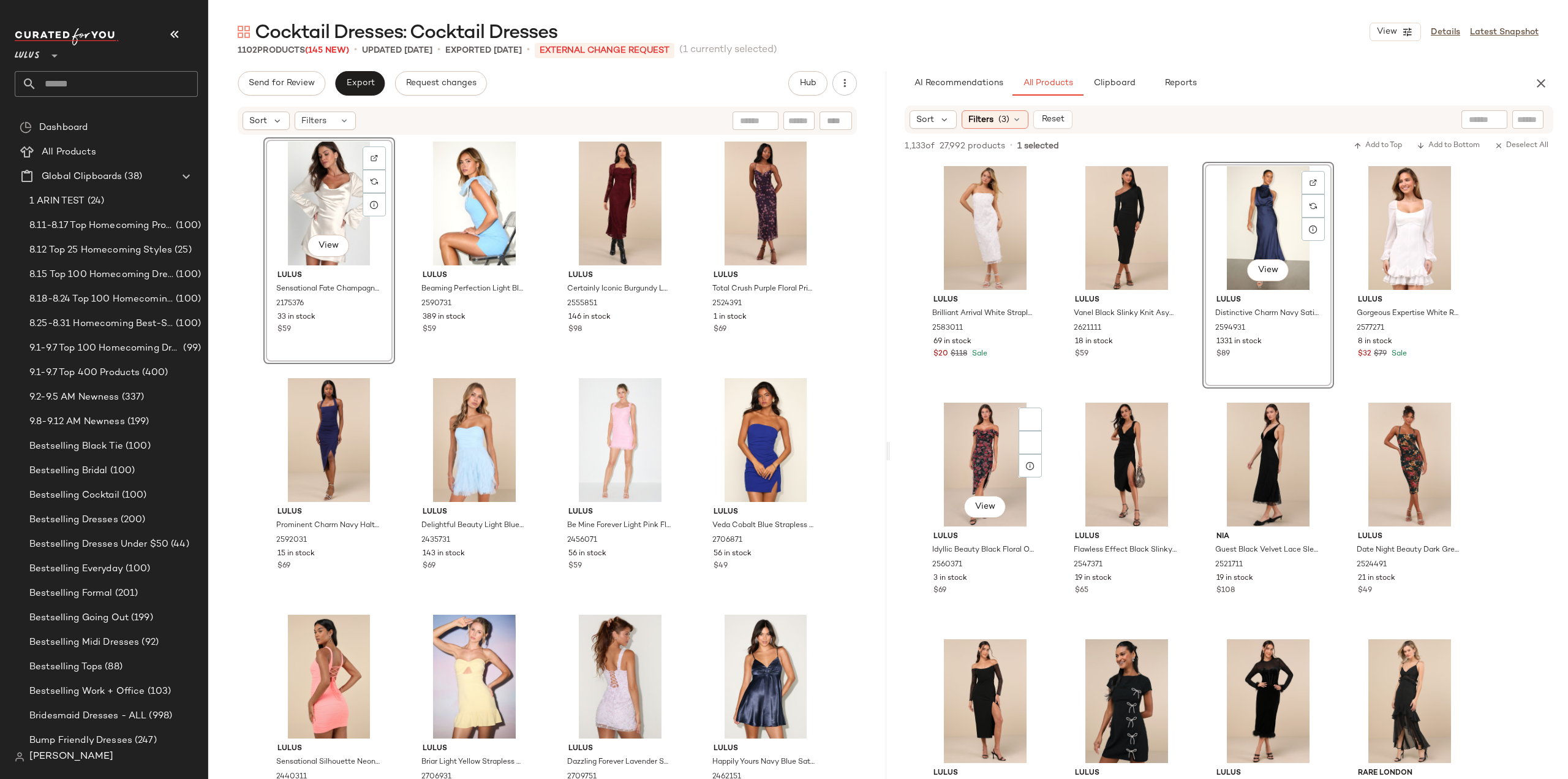
scroll to position [23899, 0]
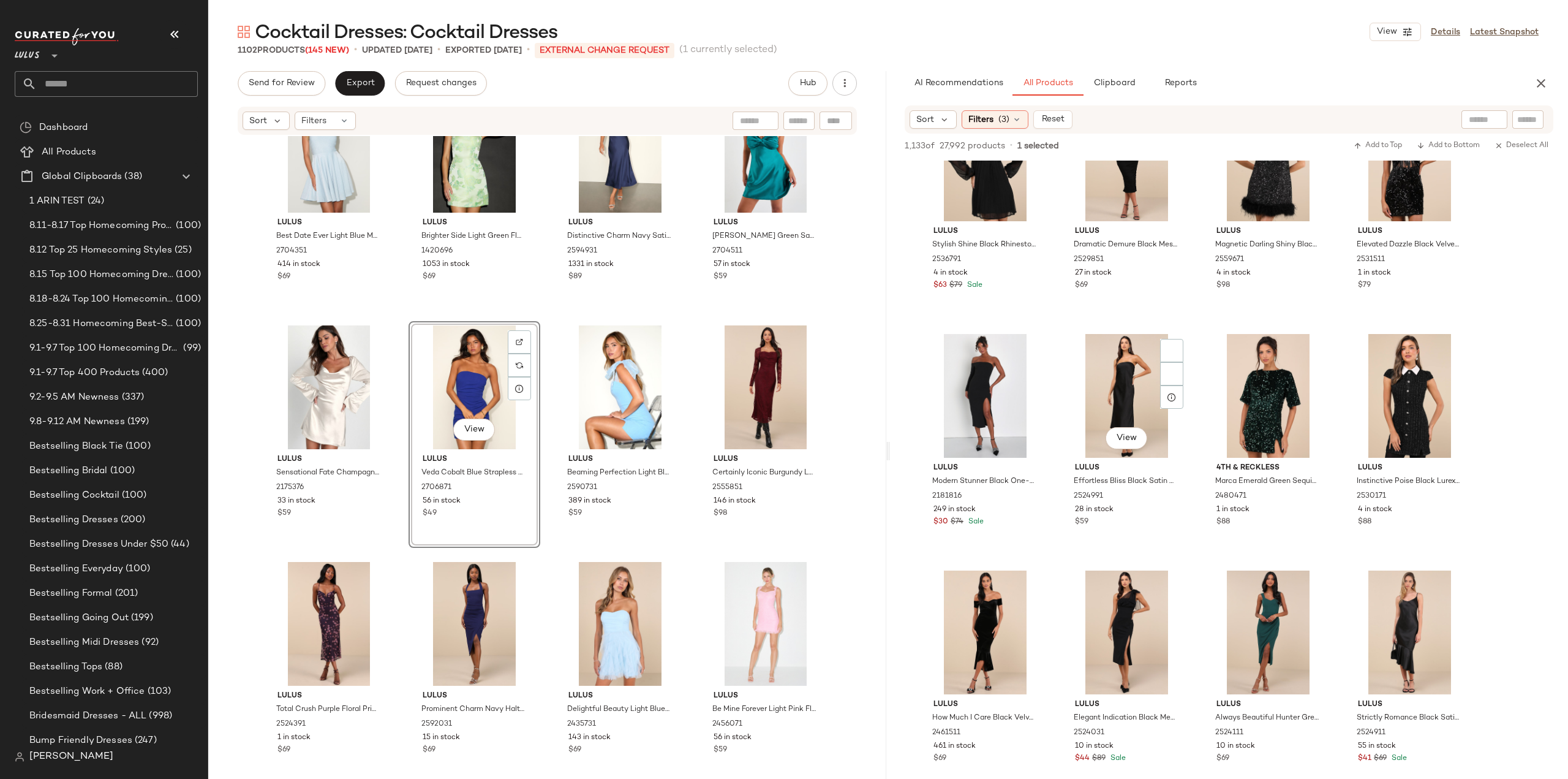
scroll to position [2757, 0]
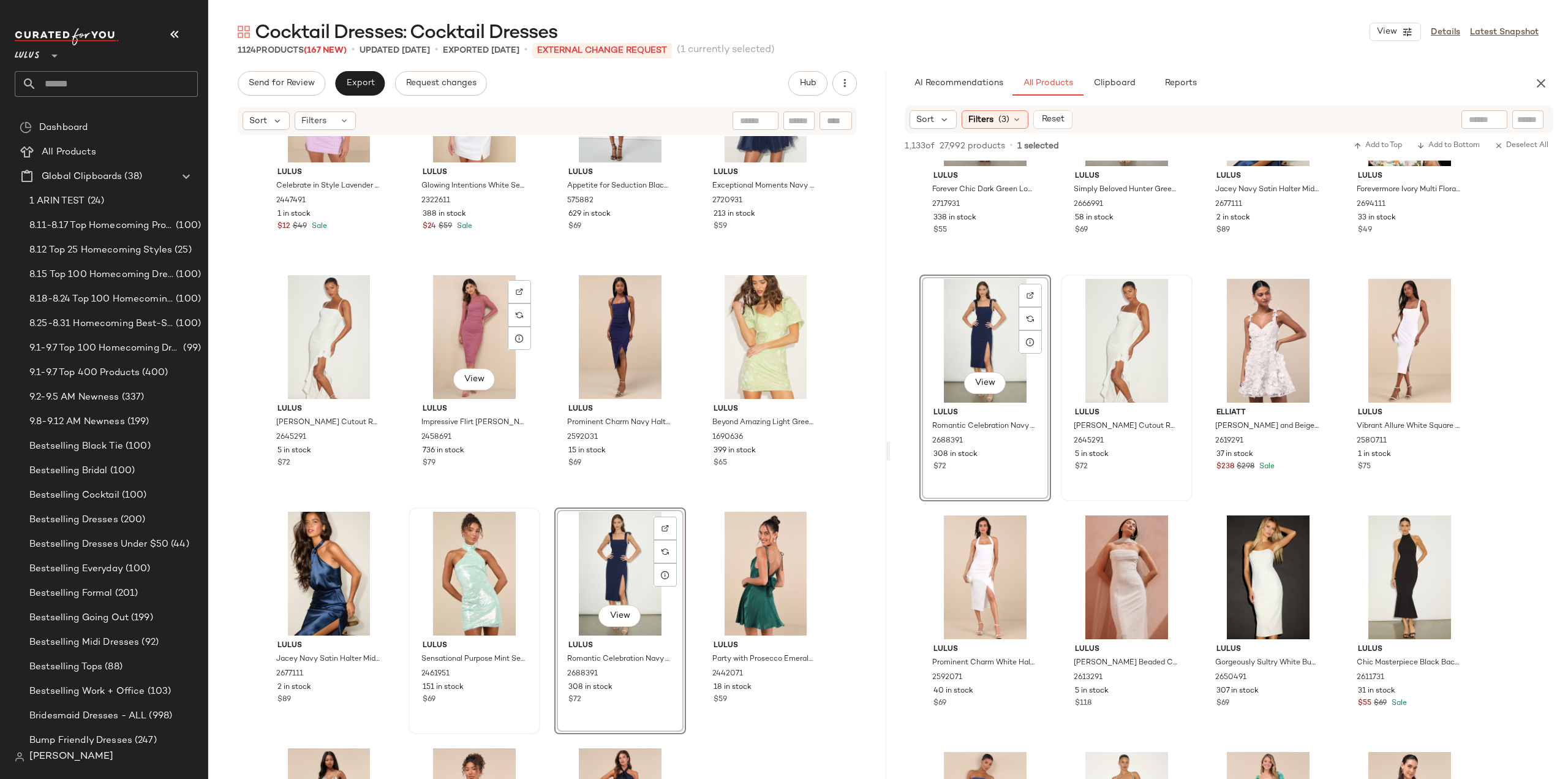
scroll to position [28567, 0]
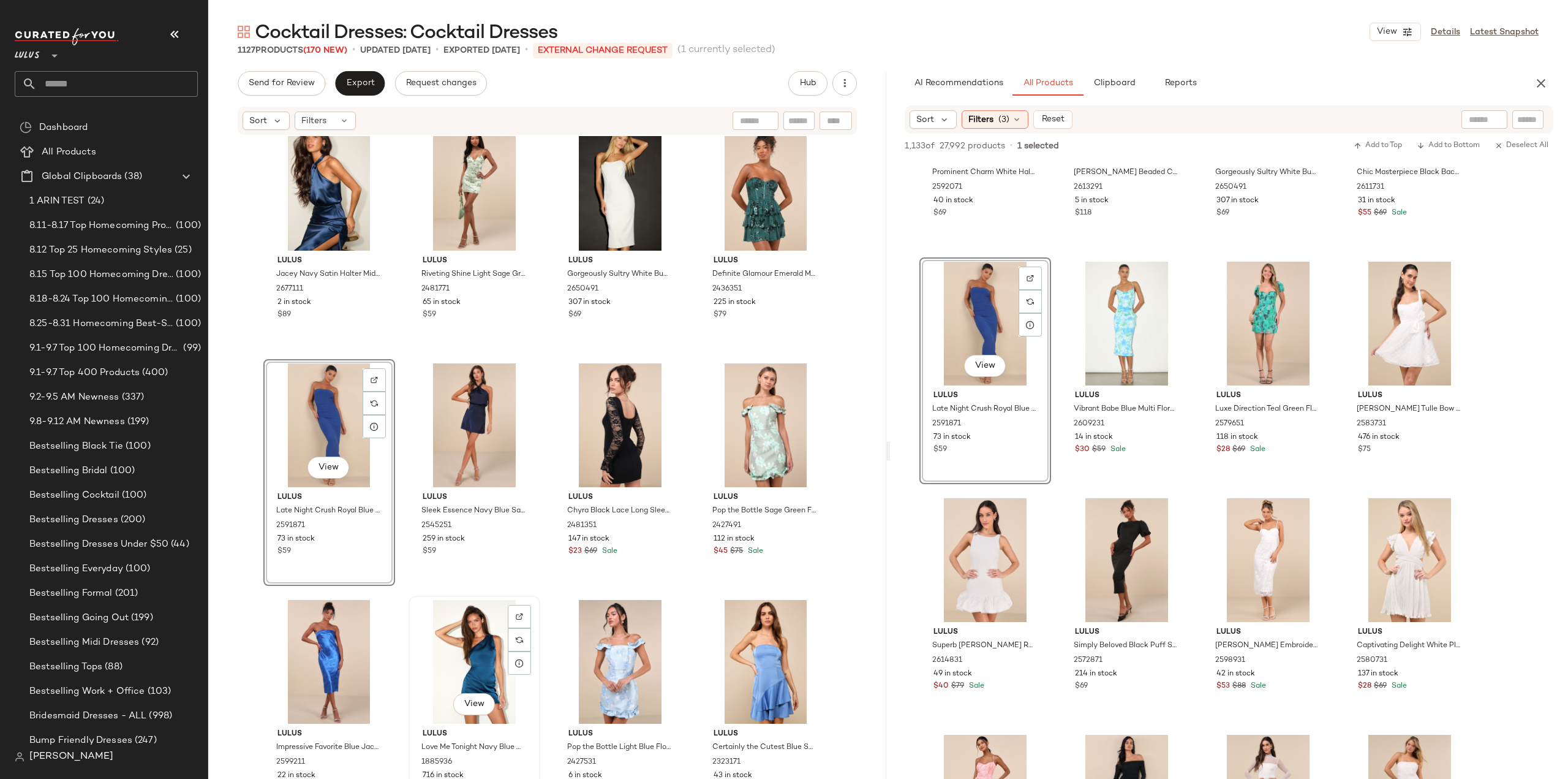
scroll to position [29118, 0]
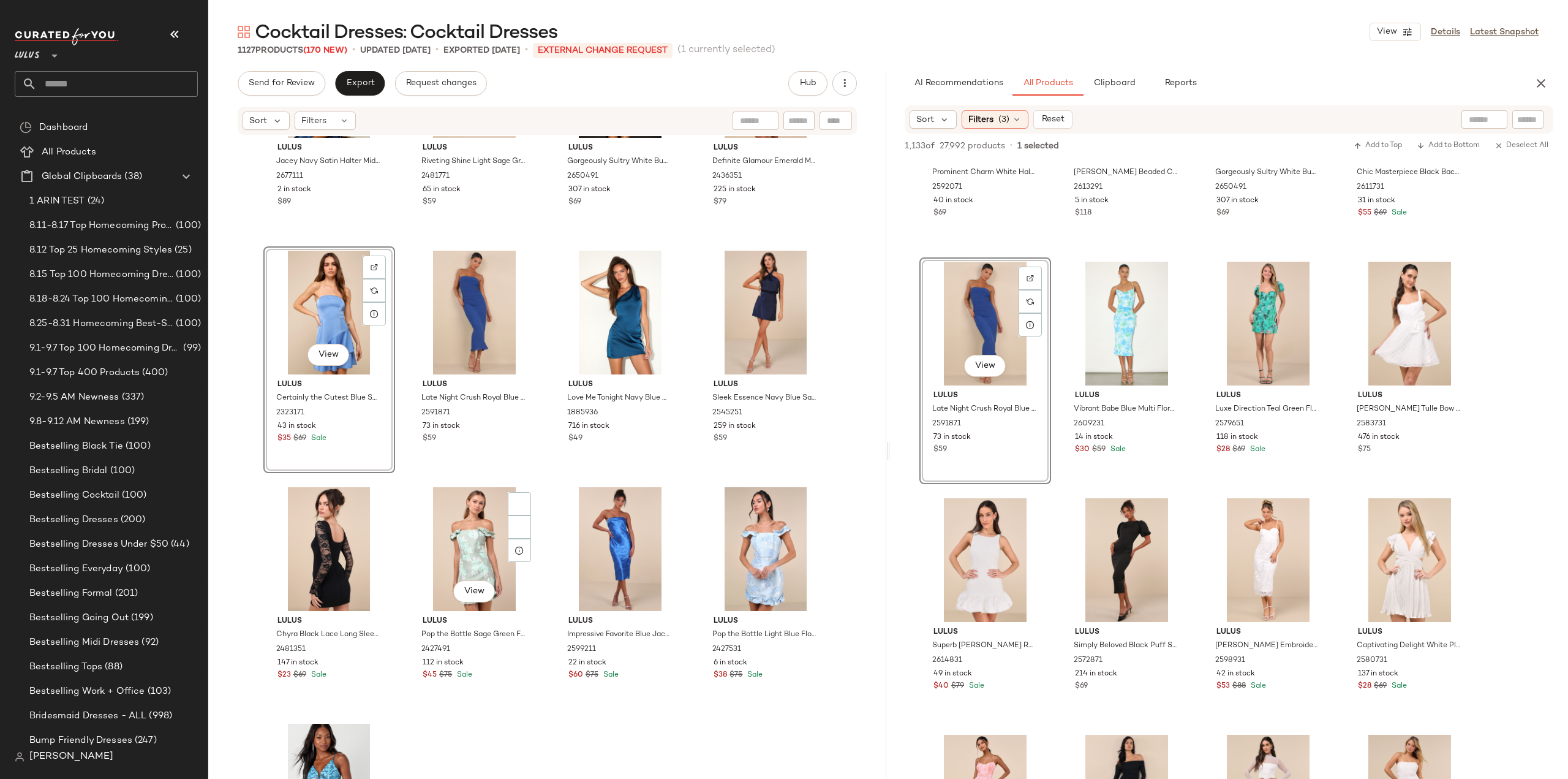
scroll to position [29302, 0]
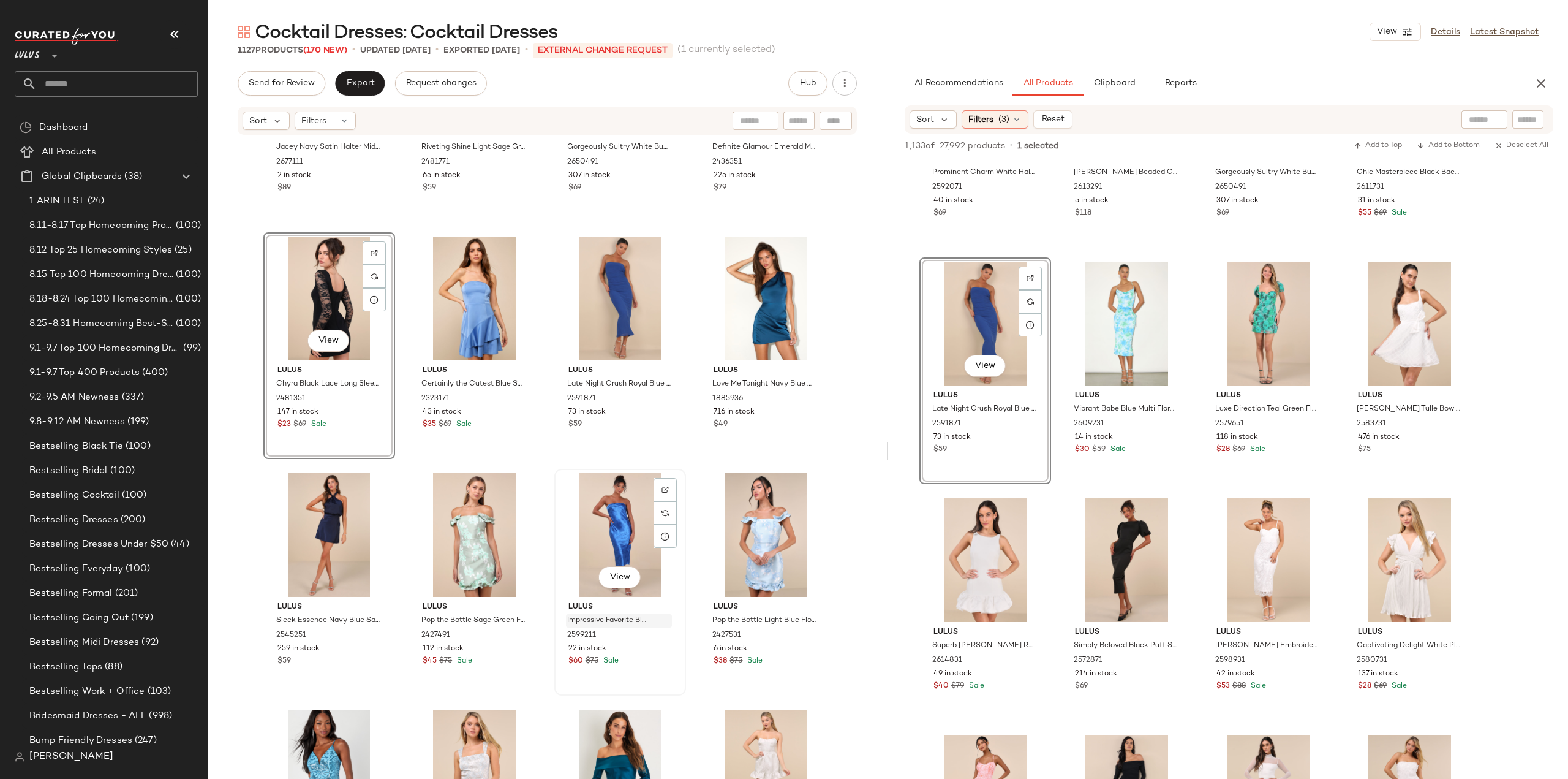
scroll to position [29302, 0]
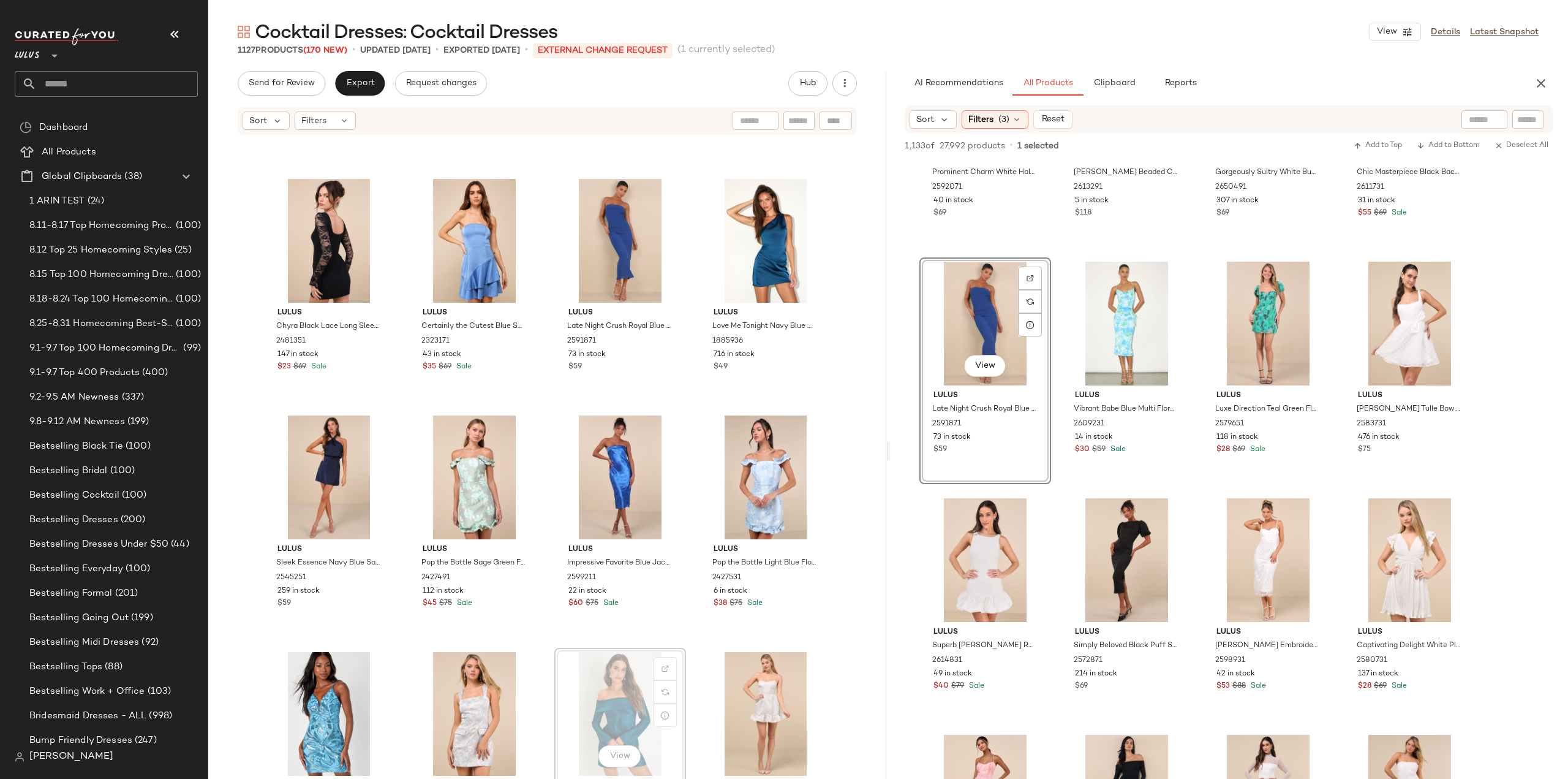
scroll to position [29302, 0]
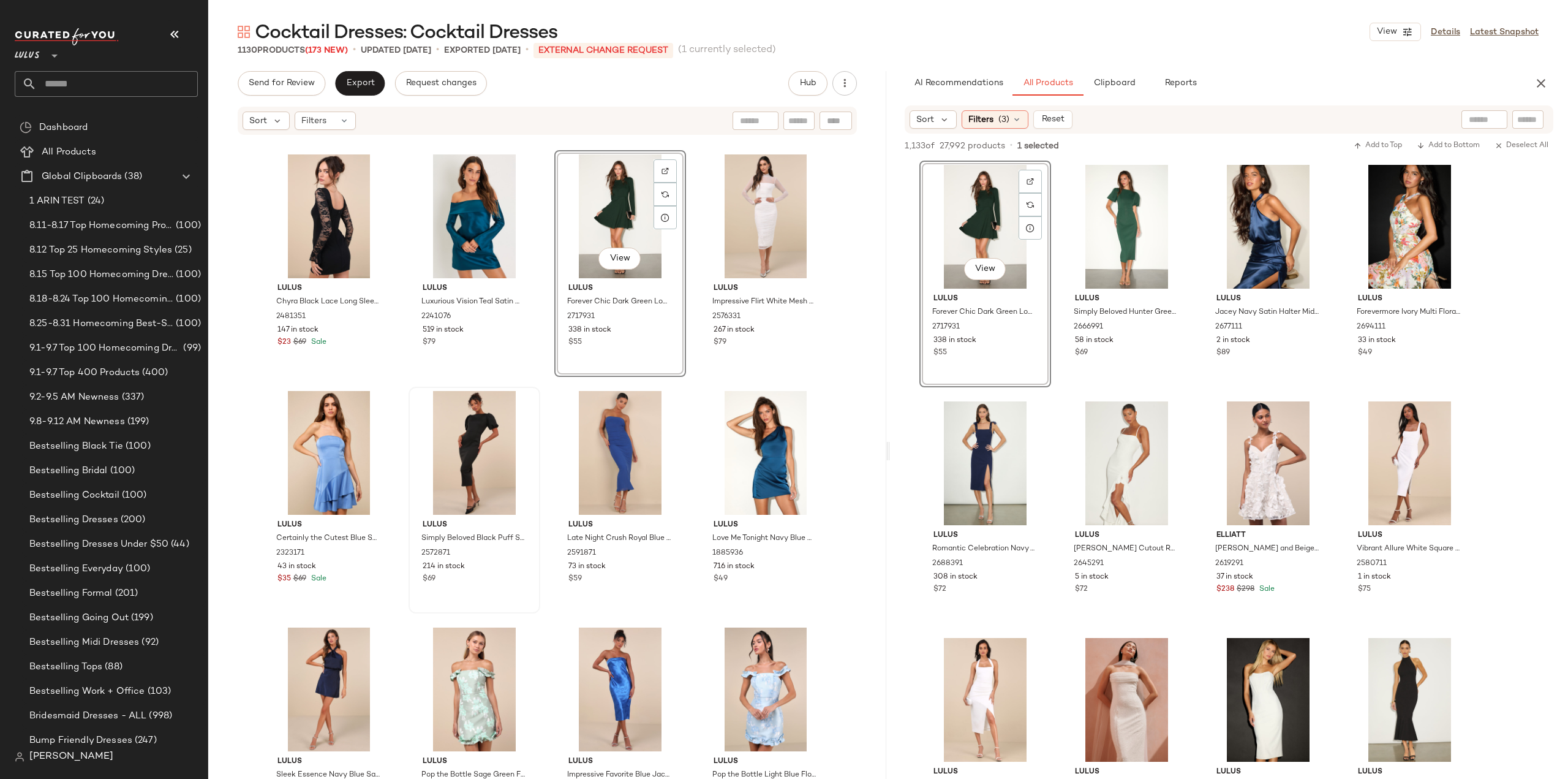
scroll to position [29396, 0]
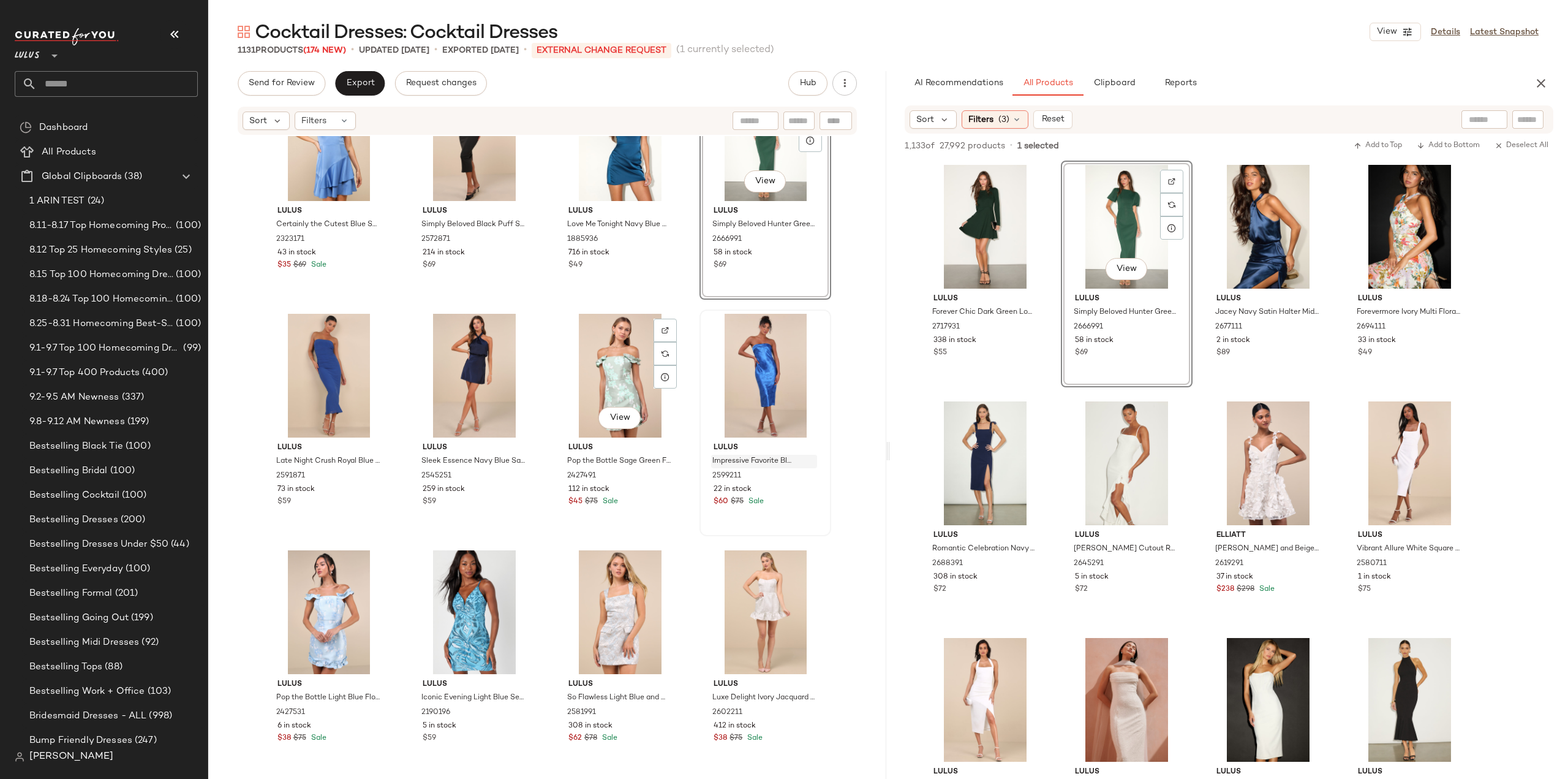
scroll to position [29641, 0]
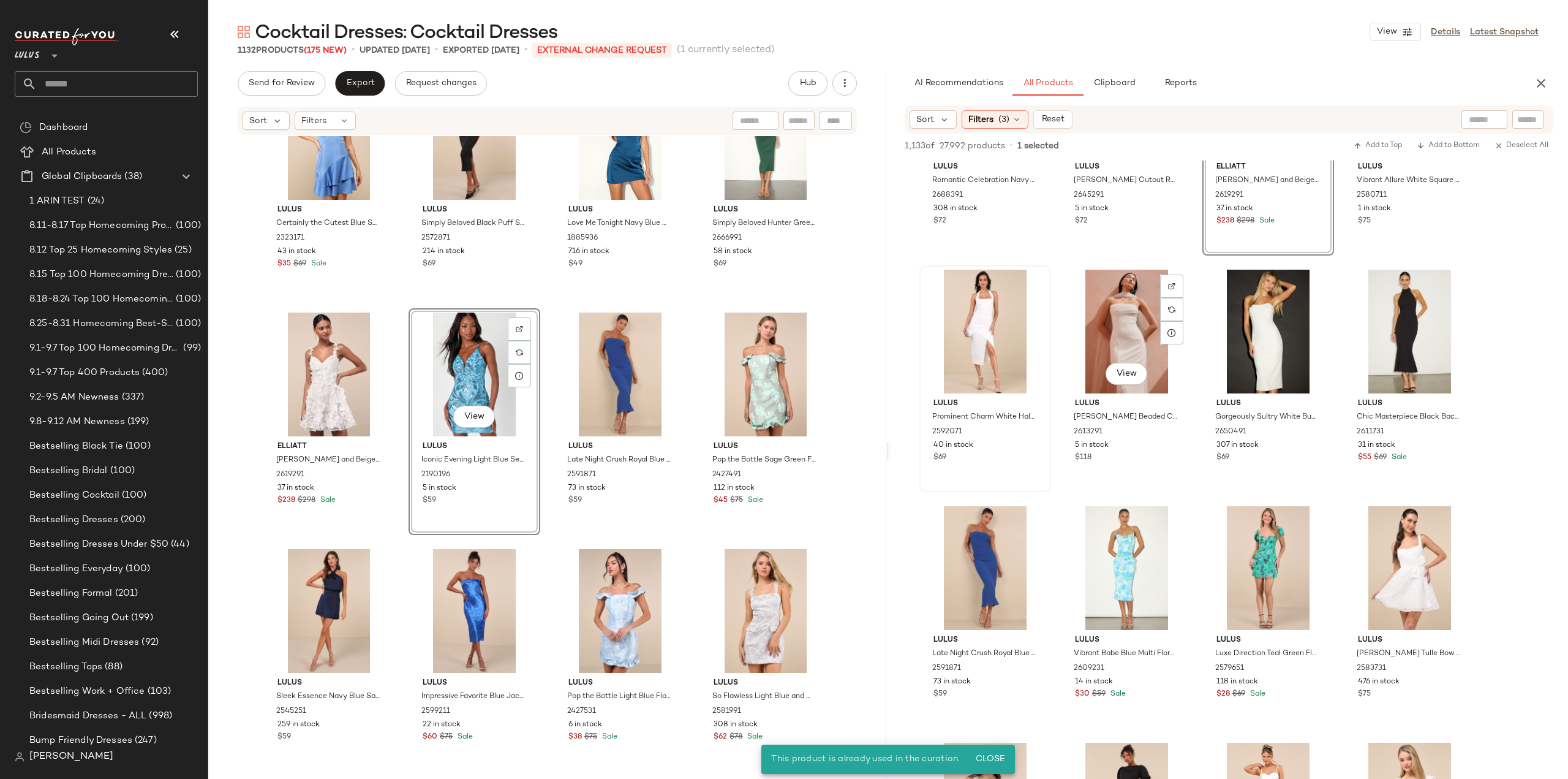
scroll to position [429, 0]
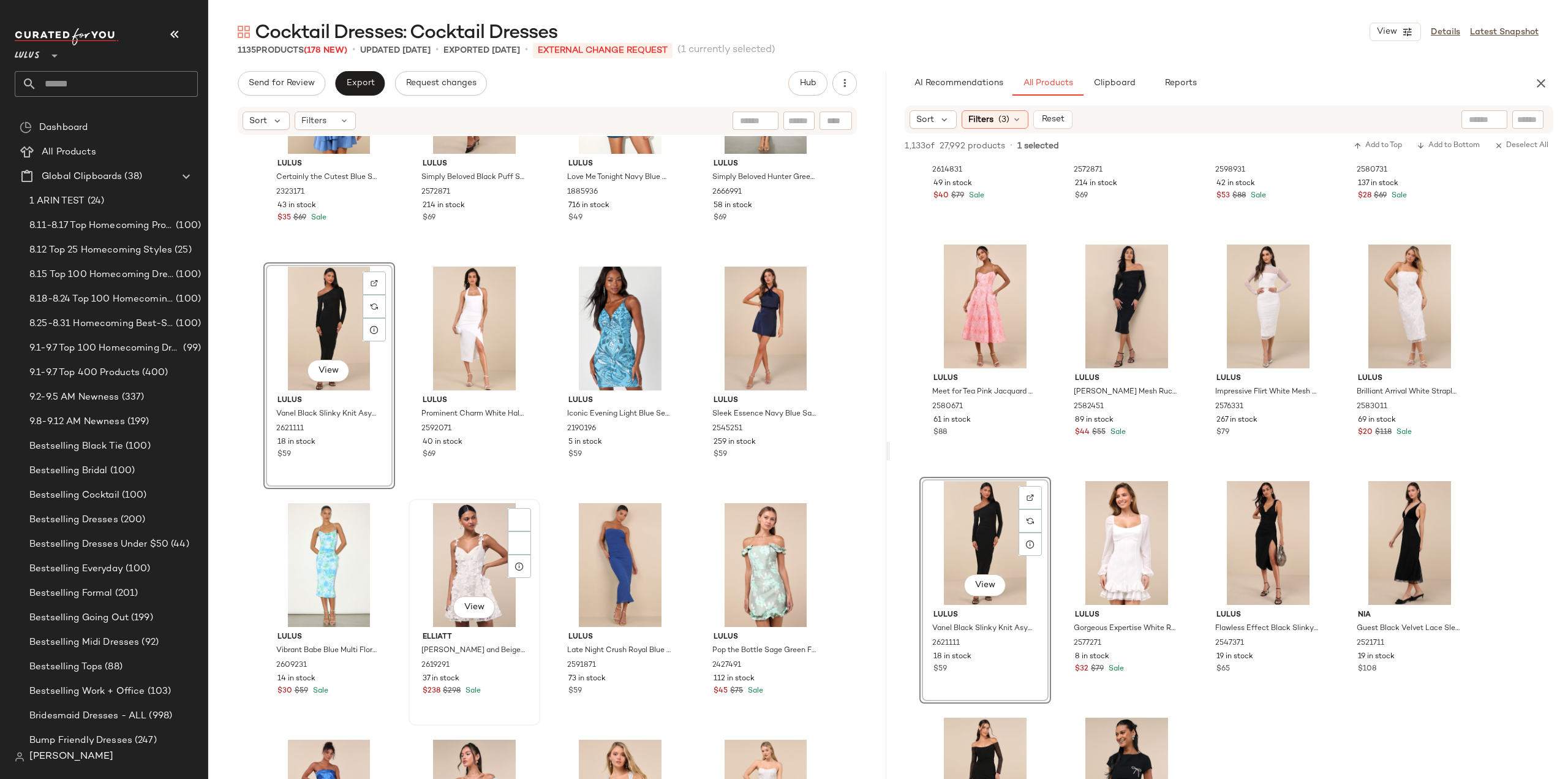
scroll to position [29764, 0]
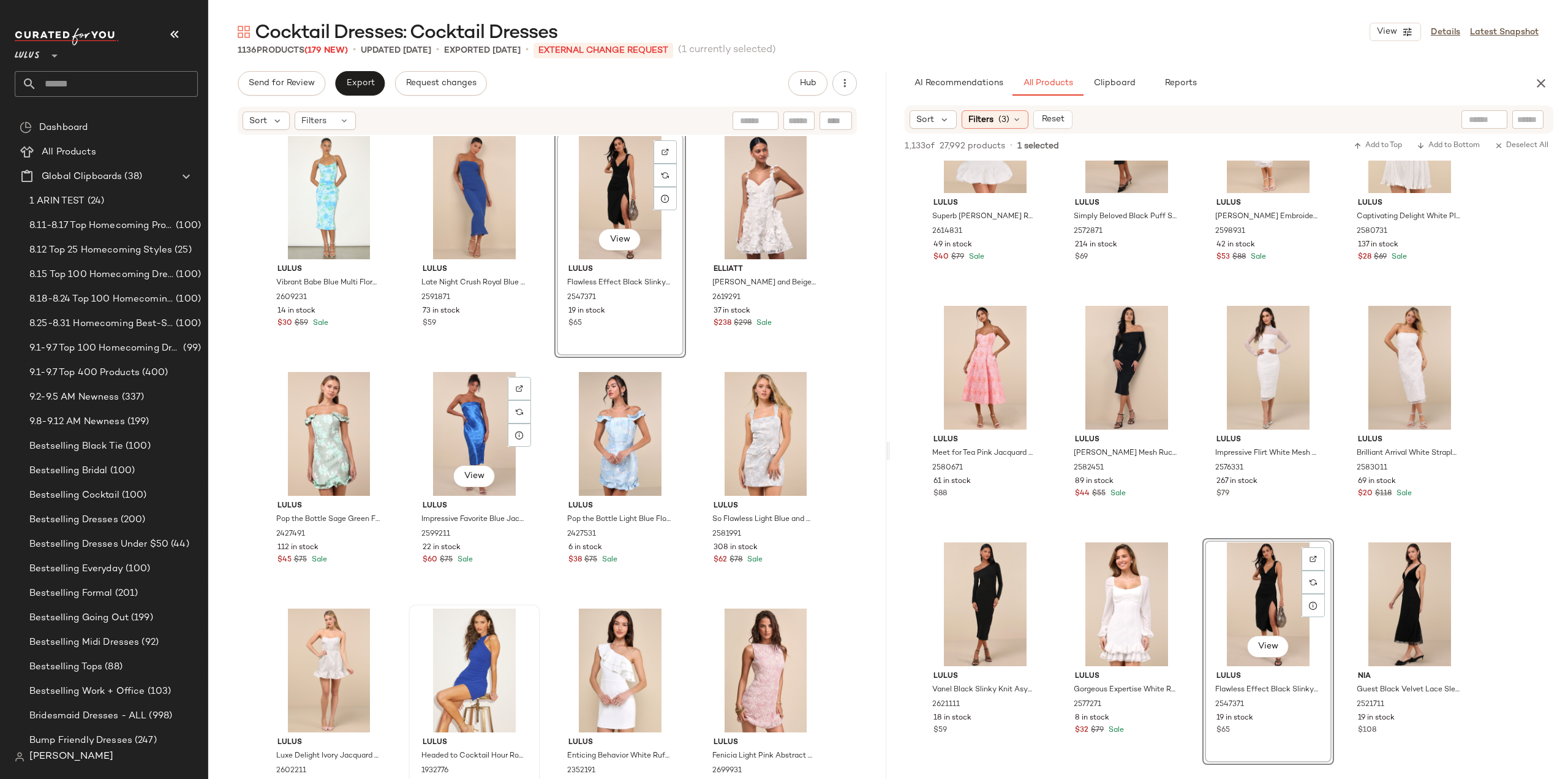
scroll to position [30070, 0]
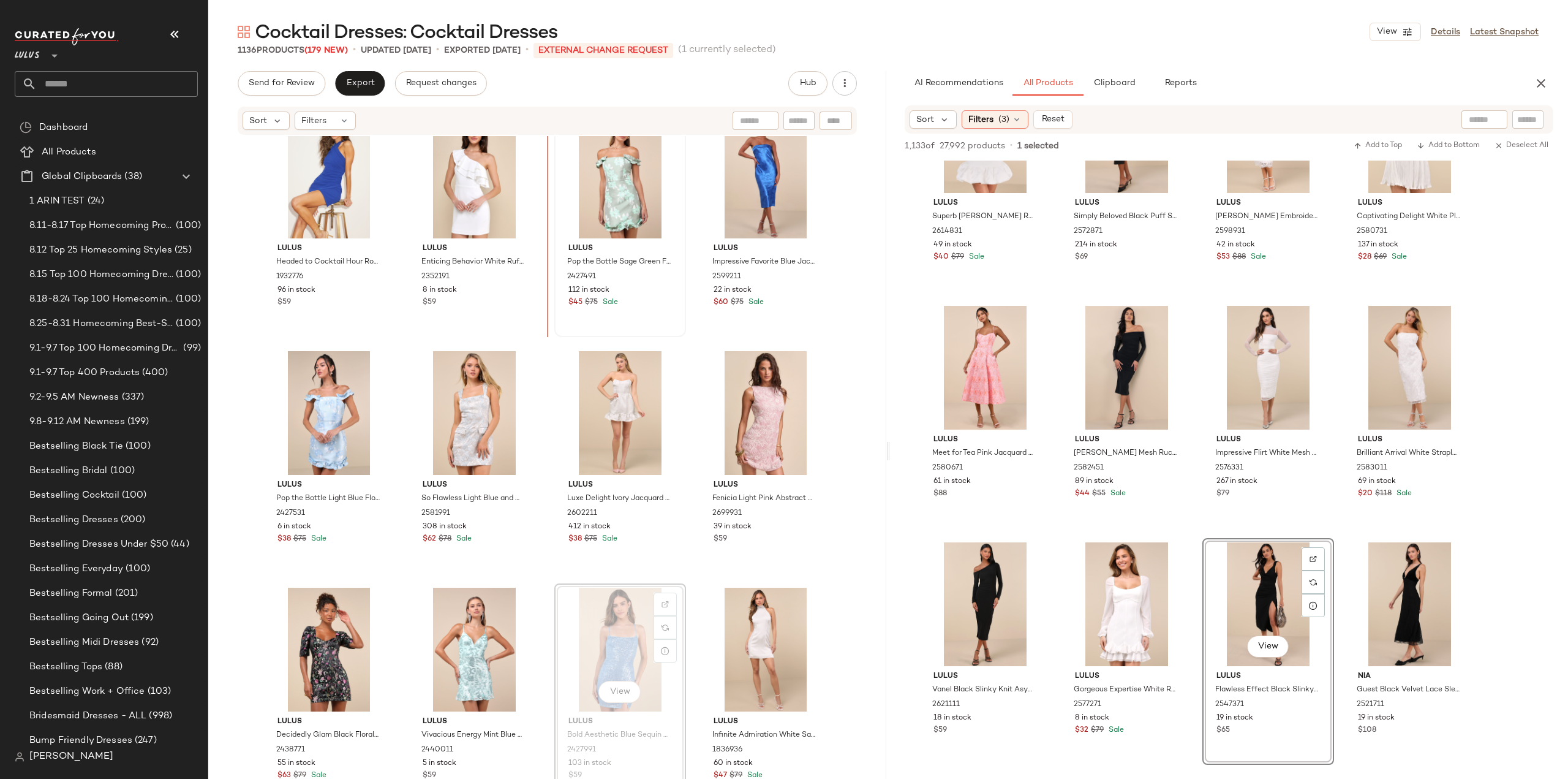
scroll to position [30276, 0]
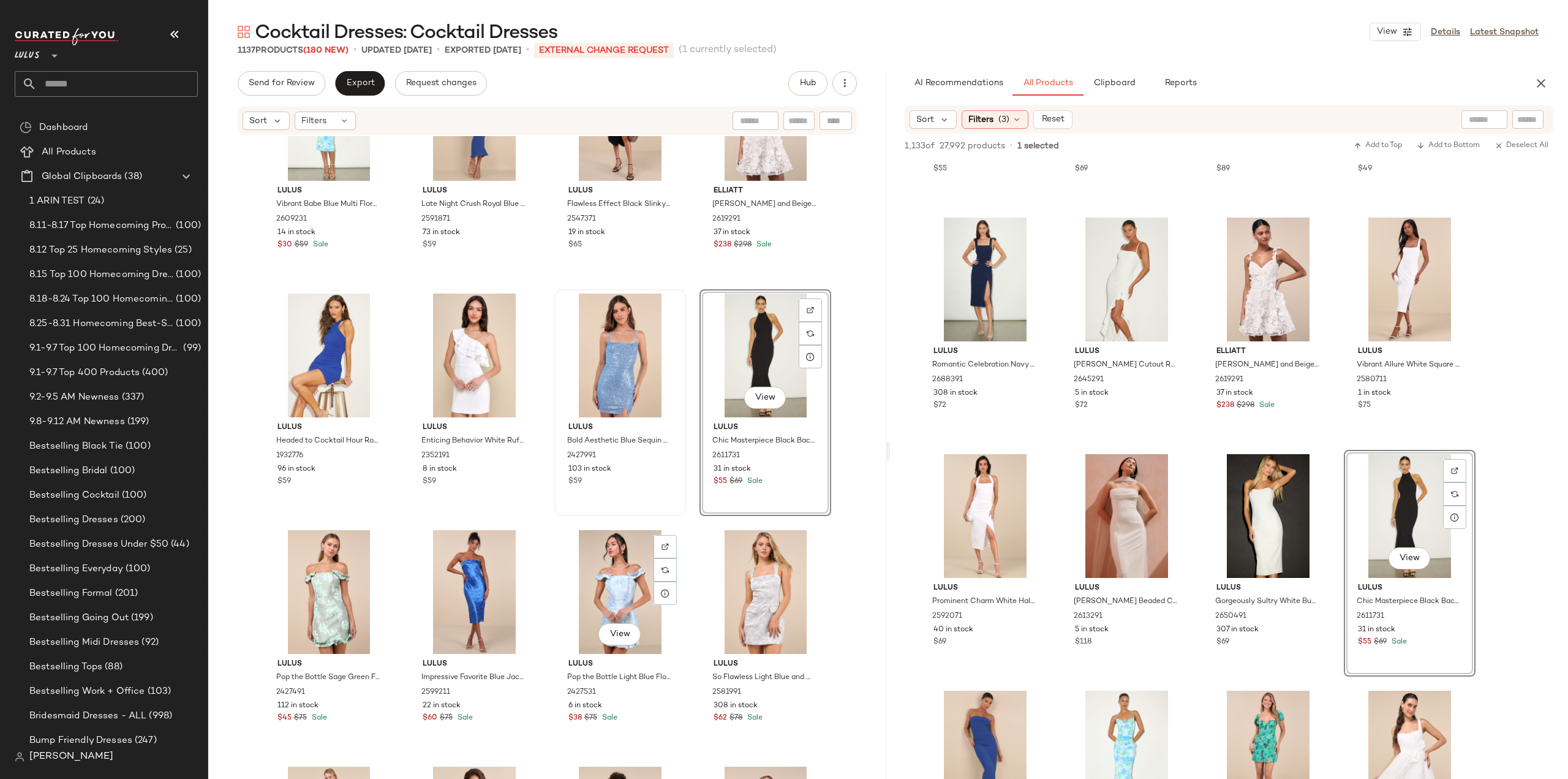
scroll to position [30031, 0]
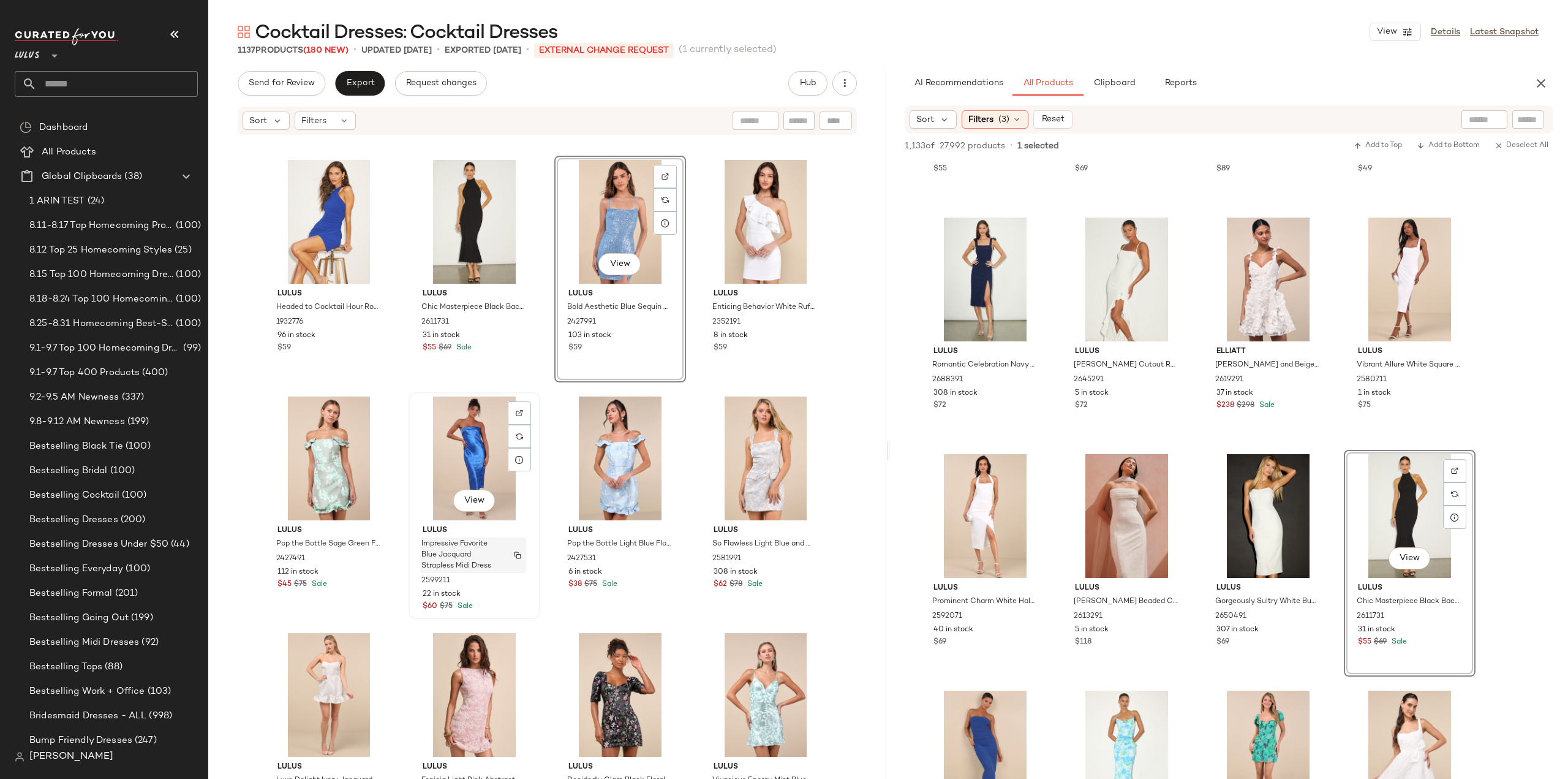
scroll to position [30337, 0]
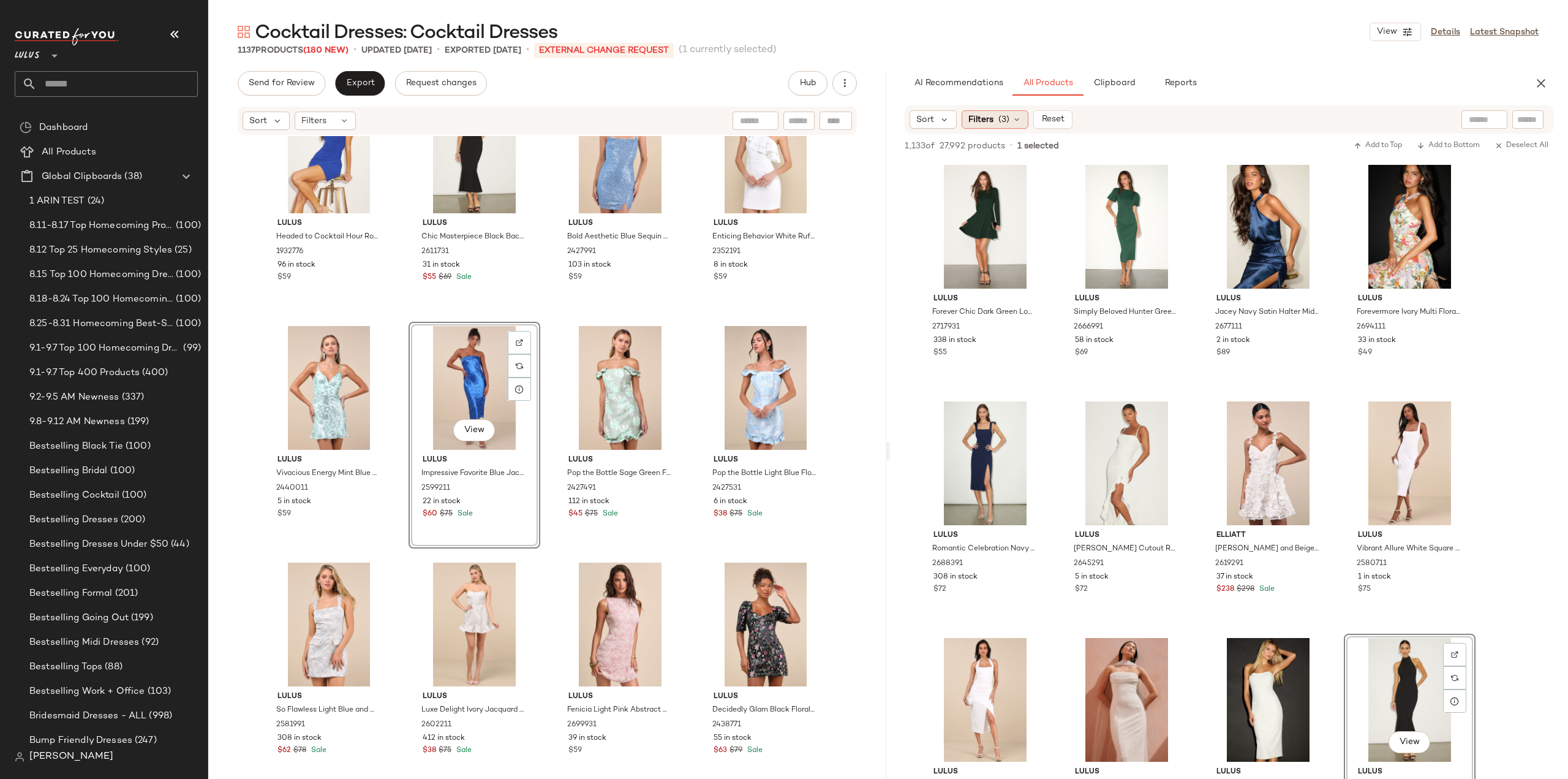
click at [1019, 118] on icon at bounding box center [1017, 120] width 10 height 10
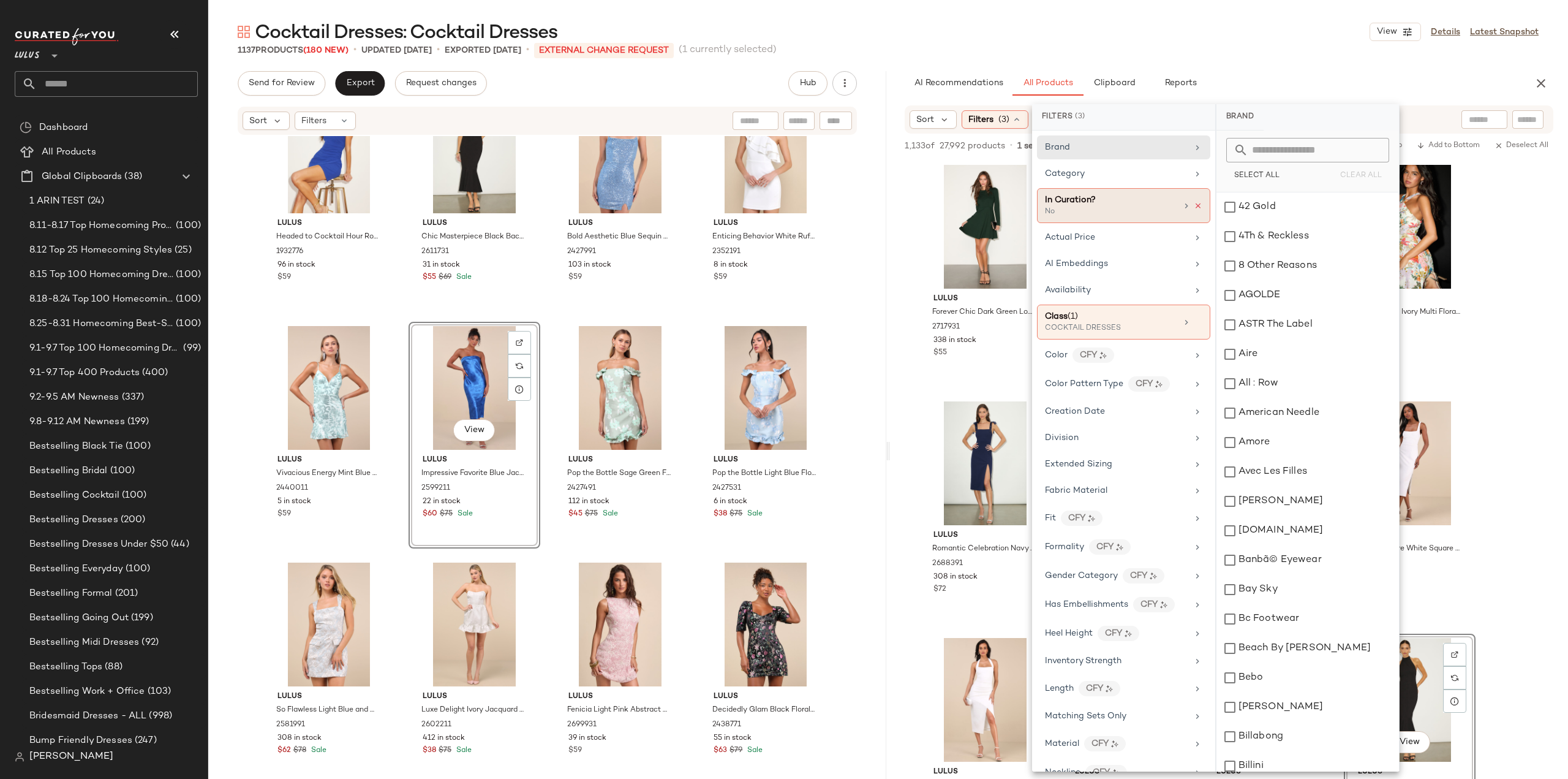
click at [1194, 207] on icon at bounding box center [1198, 206] width 9 height 9
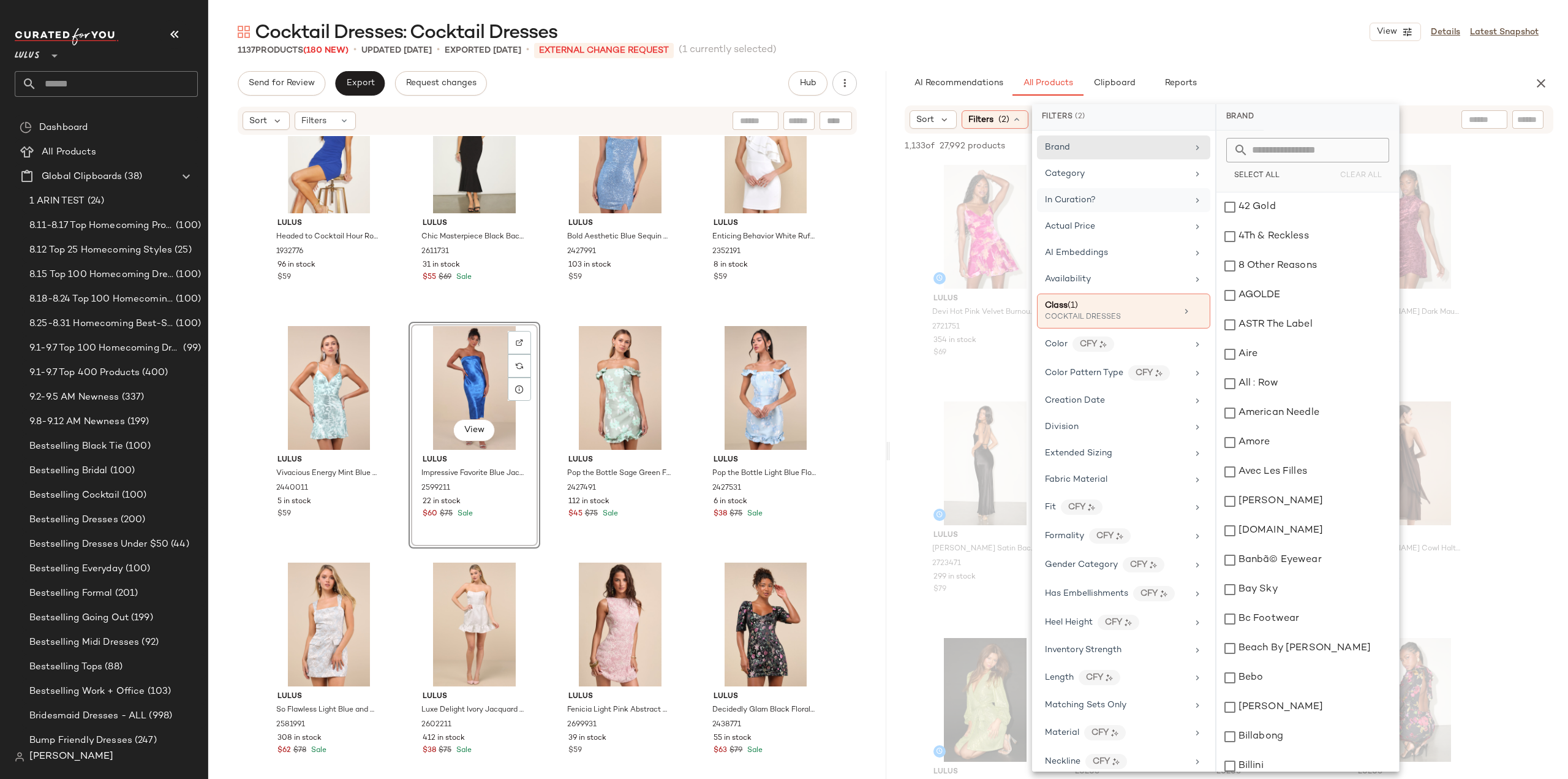
click at [1174, 204] on div "In Curation?" at bounding box center [1116, 200] width 142 height 13
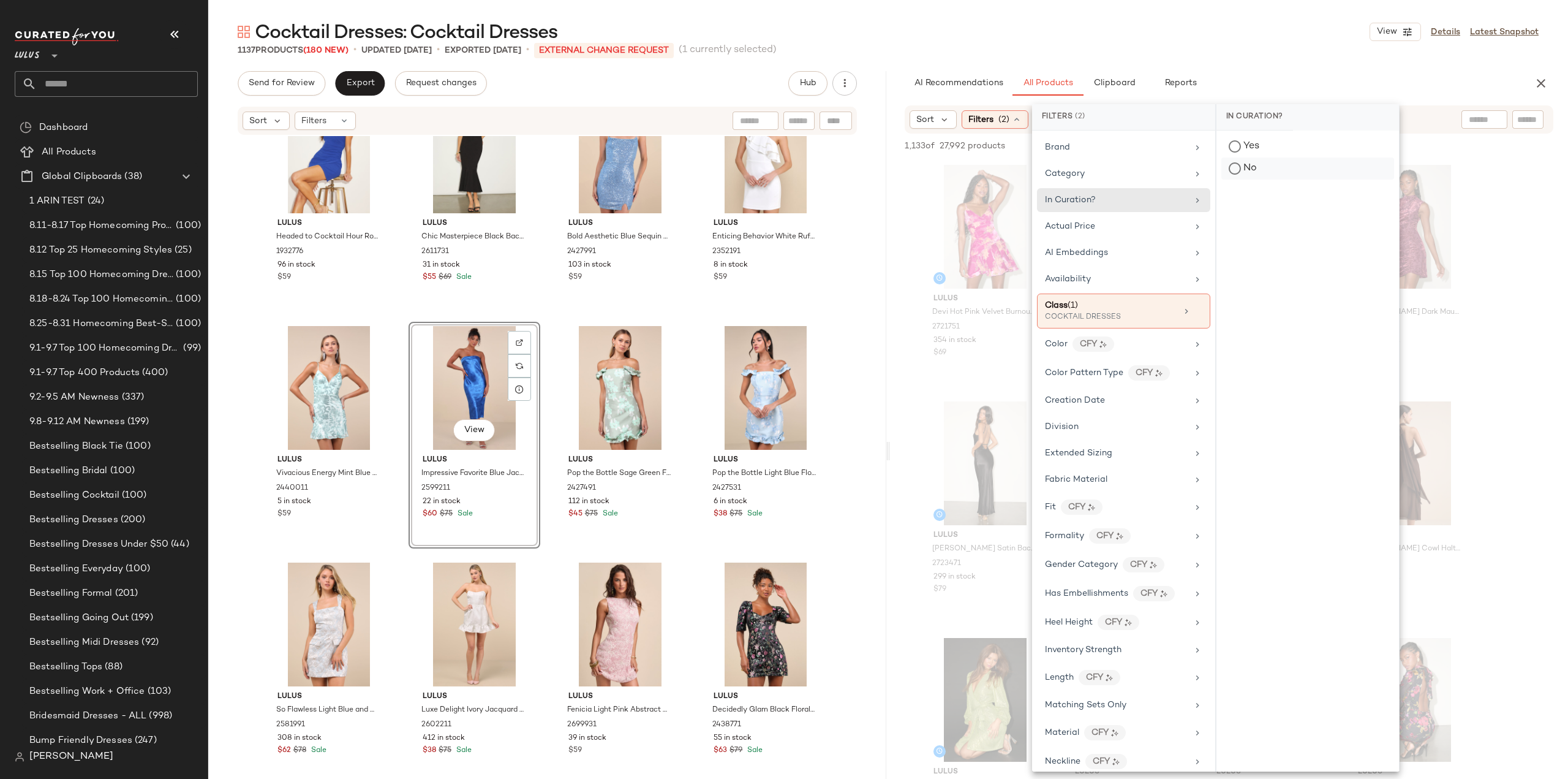
click at [1233, 168] on div "No" at bounding box center [1308, 168] width 173 height 22
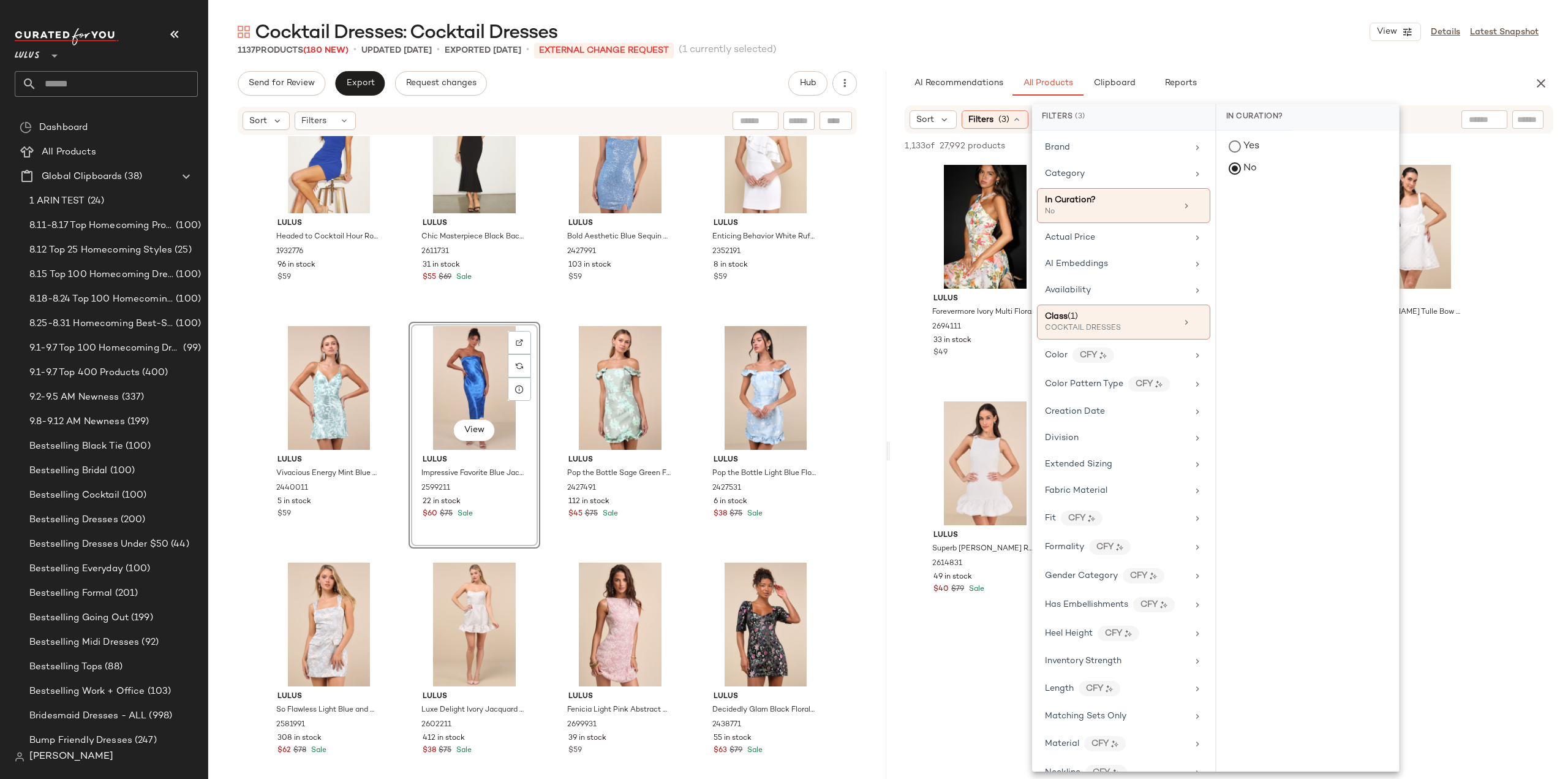
click at [904, 482] on div "Lulus Forevermore Ivory Multi Floral Skater Dress 2694111 33 in stock $49 Lulus…" at bounding box center [1229, 392] width 678 height 463
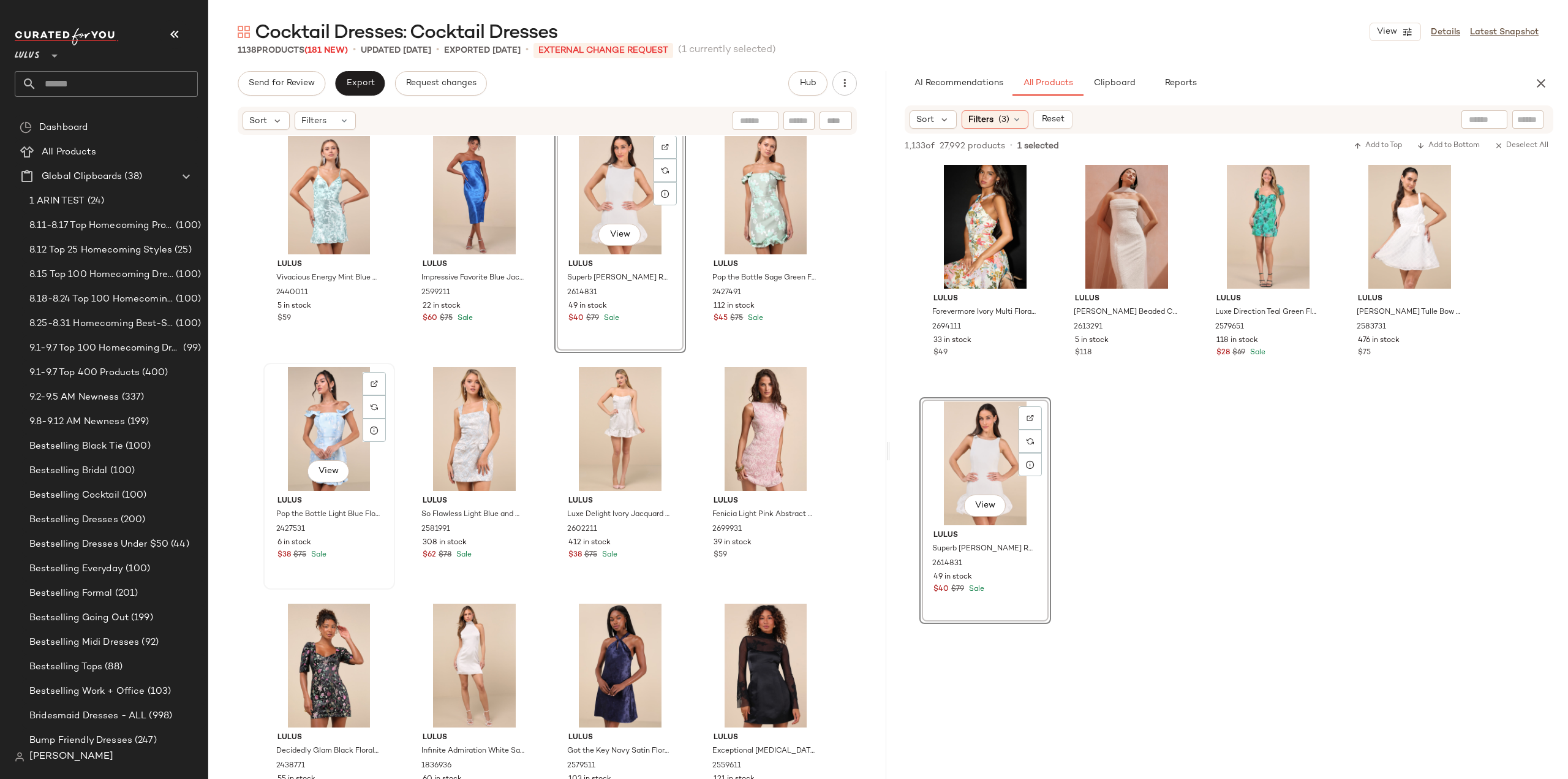
scroll to position [30459, 0]
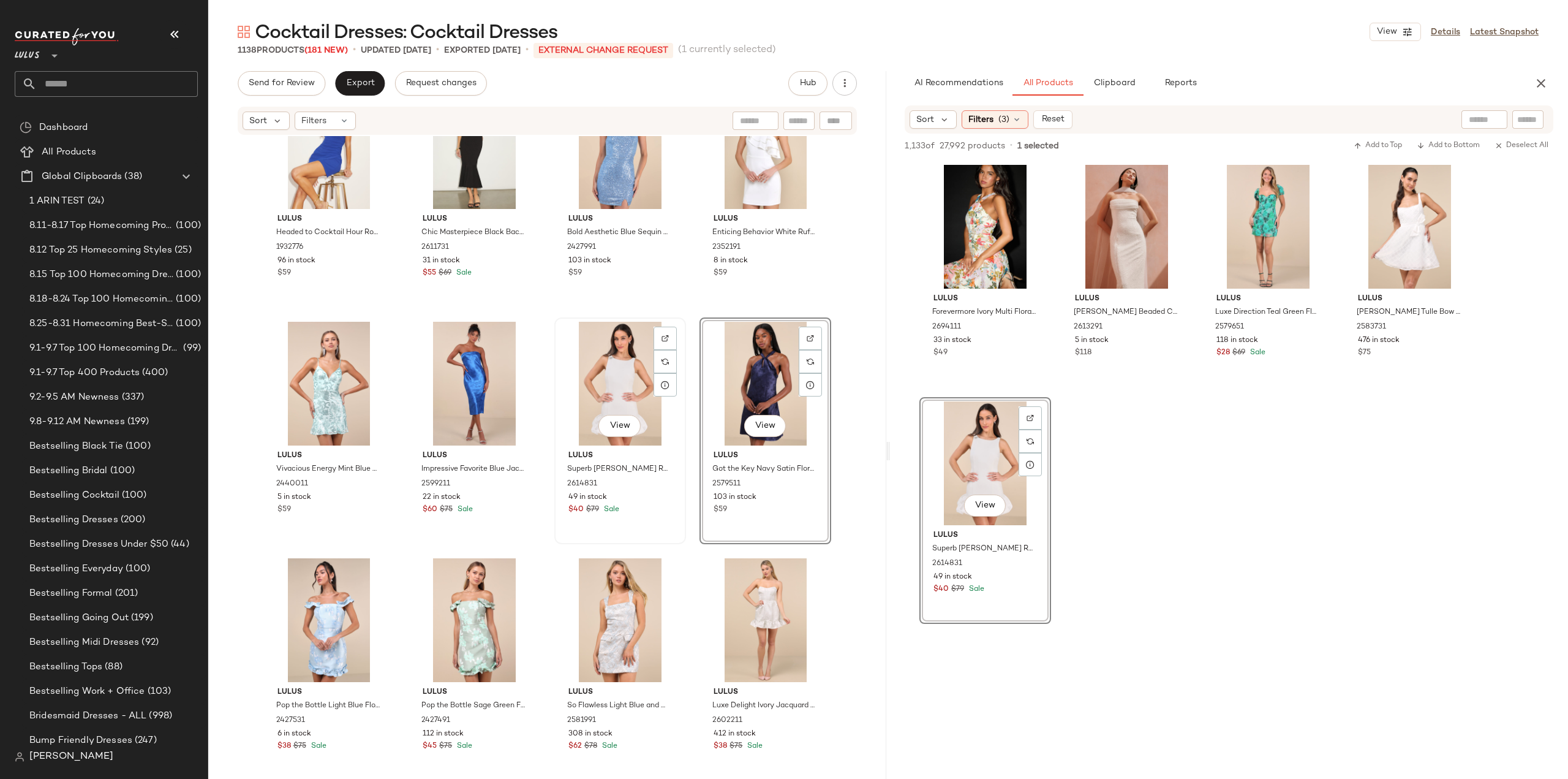
scroll to position [30439, 0]
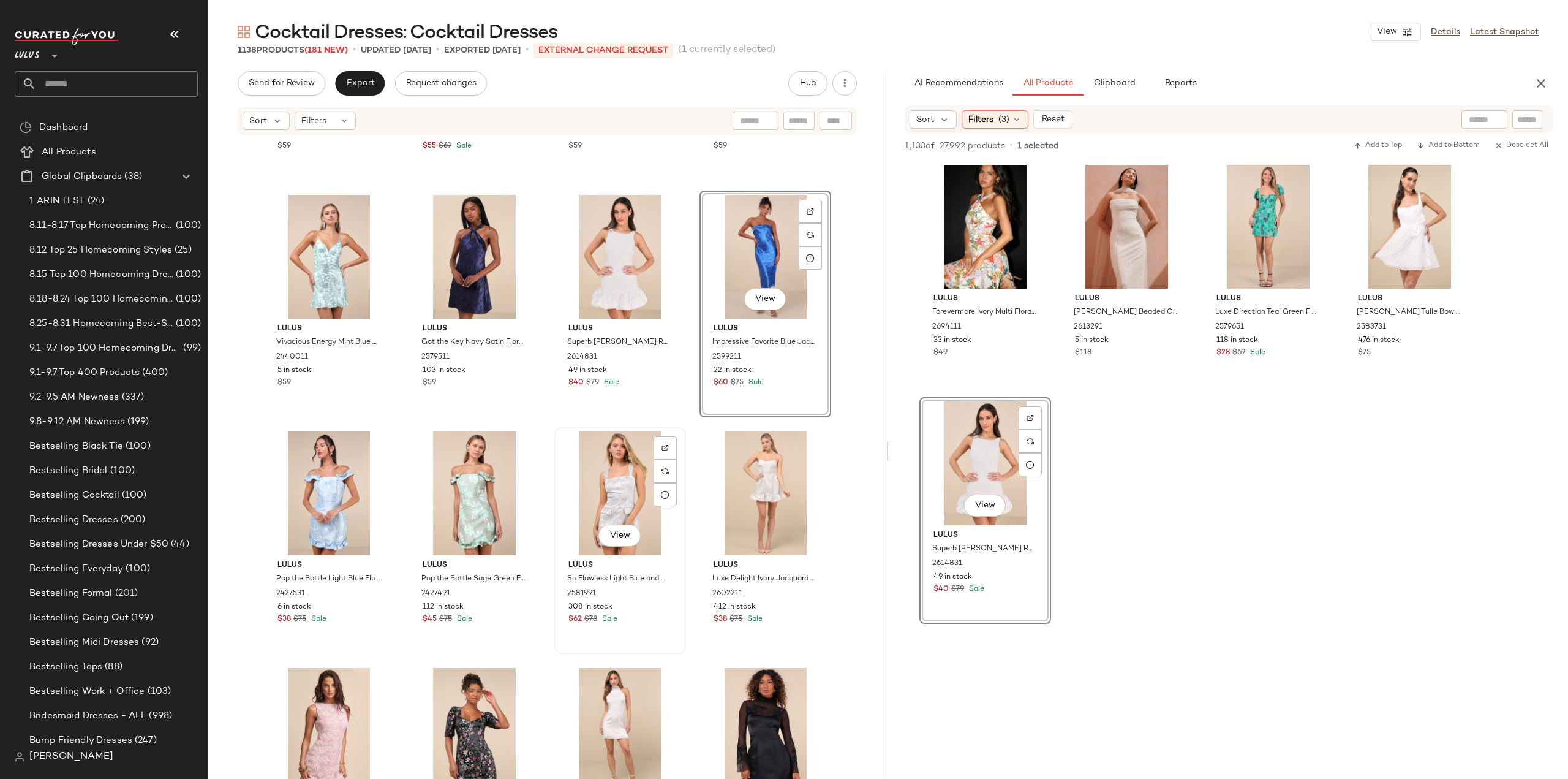
scroll to position [30562, 0]
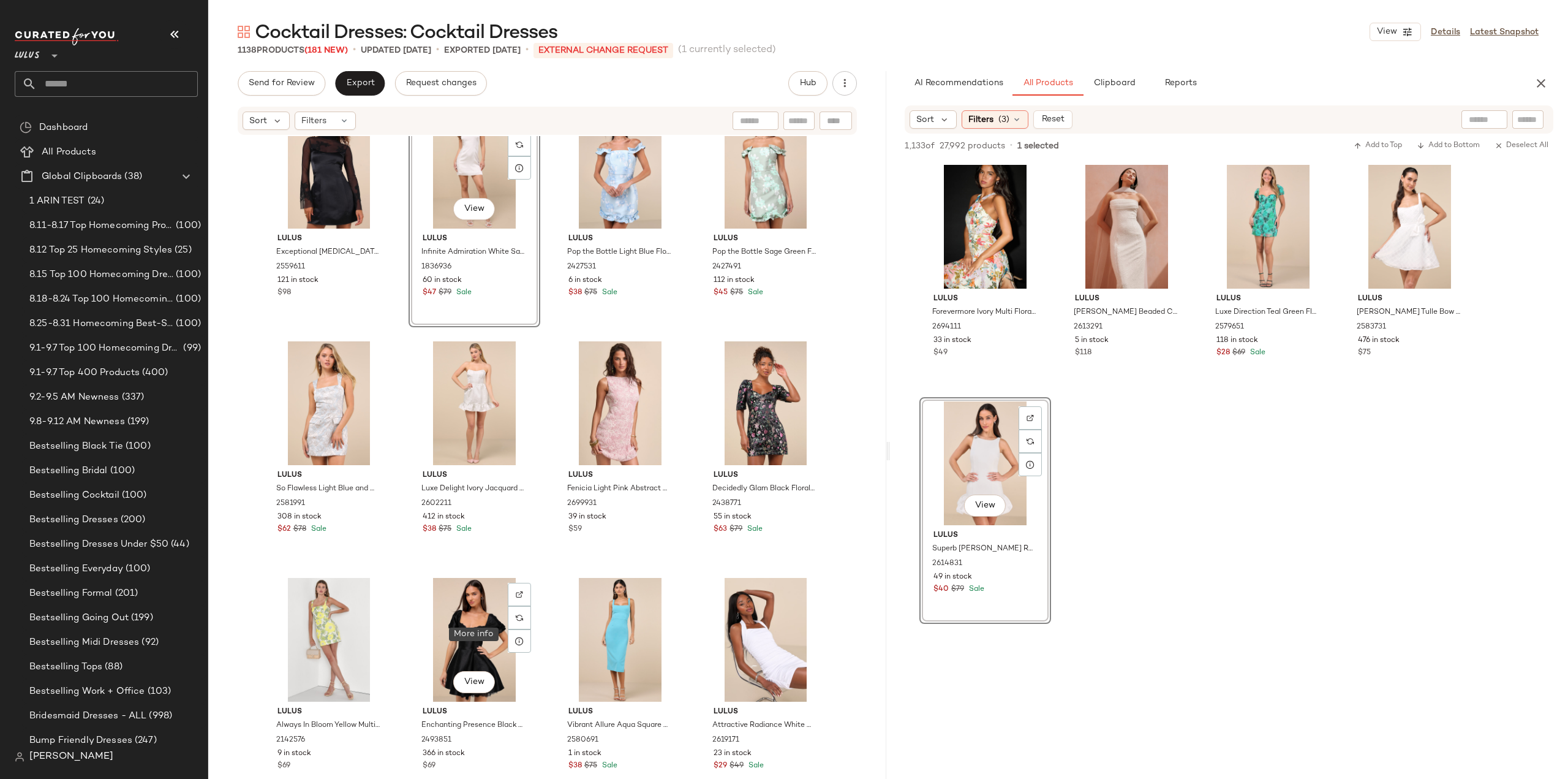
scroll to position [30807, 0]
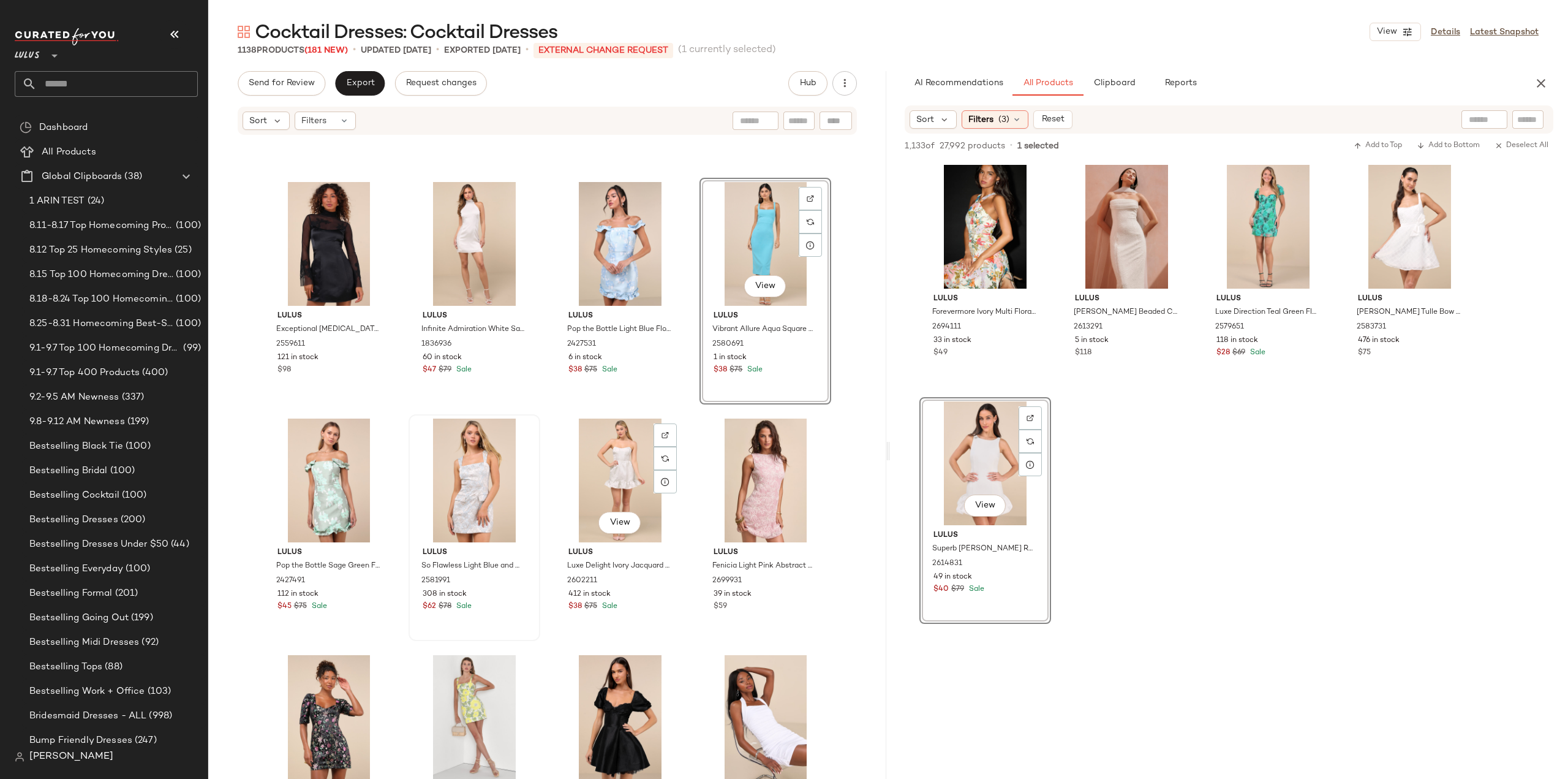
scroll to position [30746, 0]
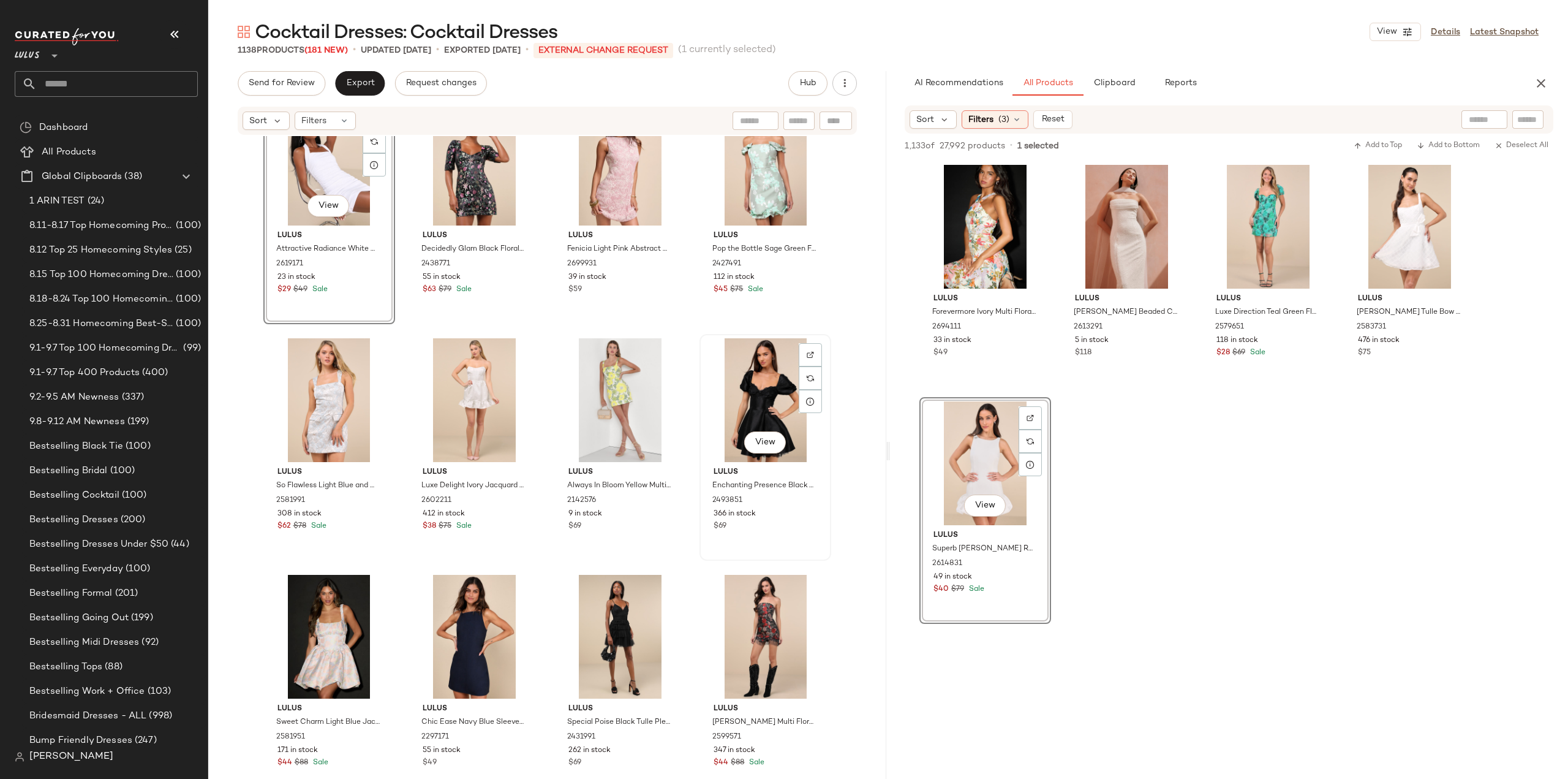
scroll to position [30991, 0]
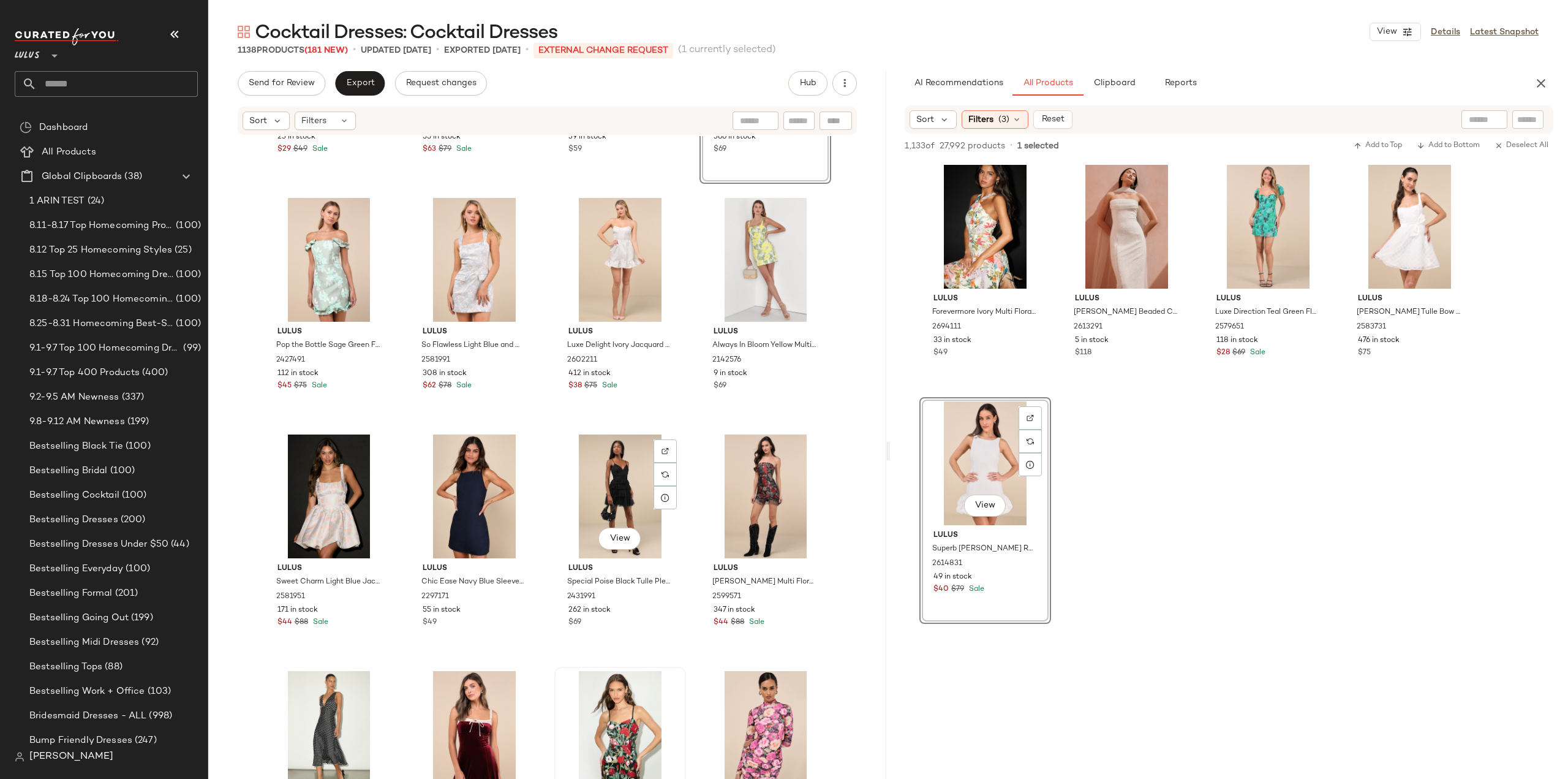
scroll to position [31236, 0]
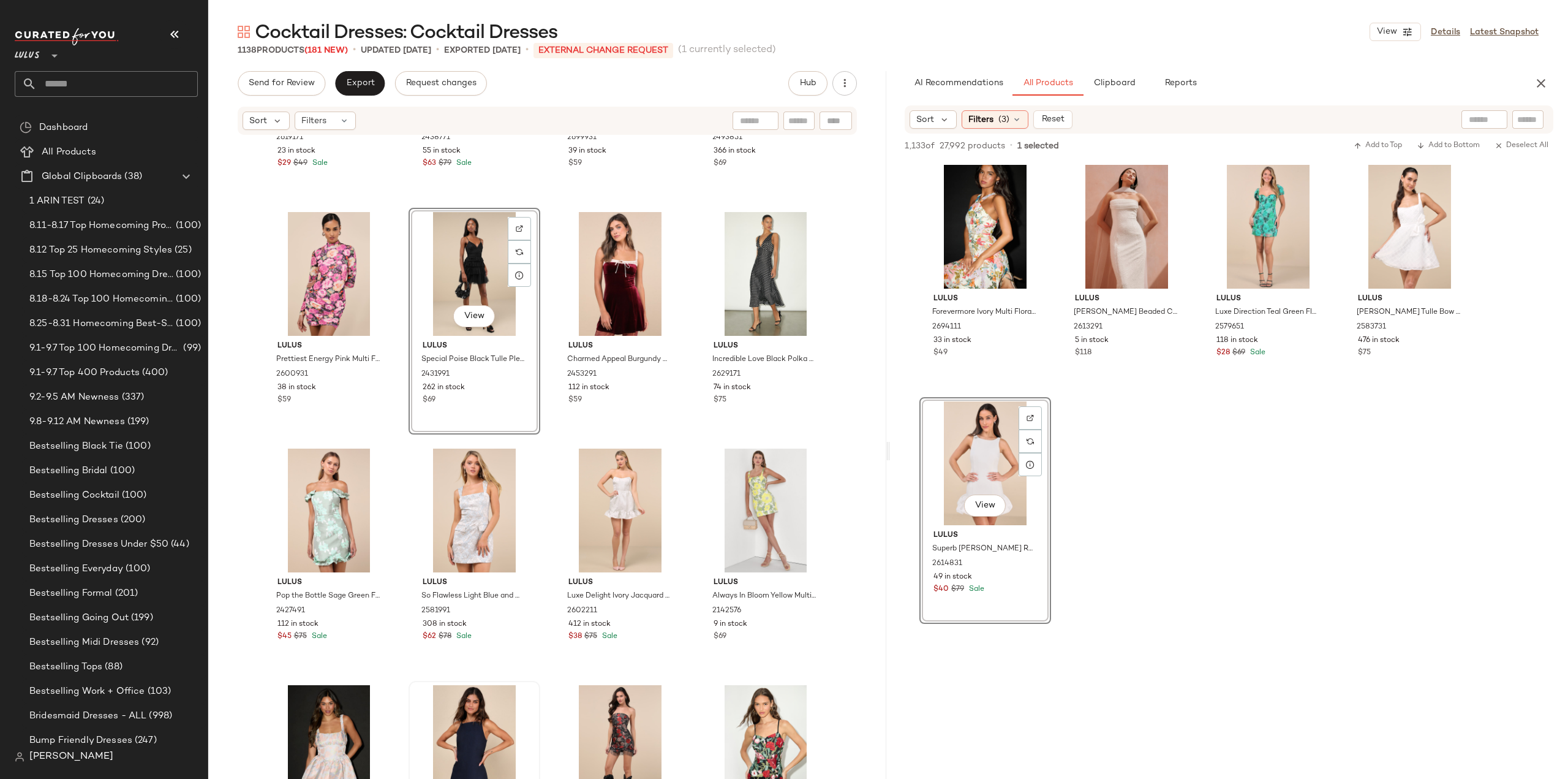
scroll to position [31228, 0]
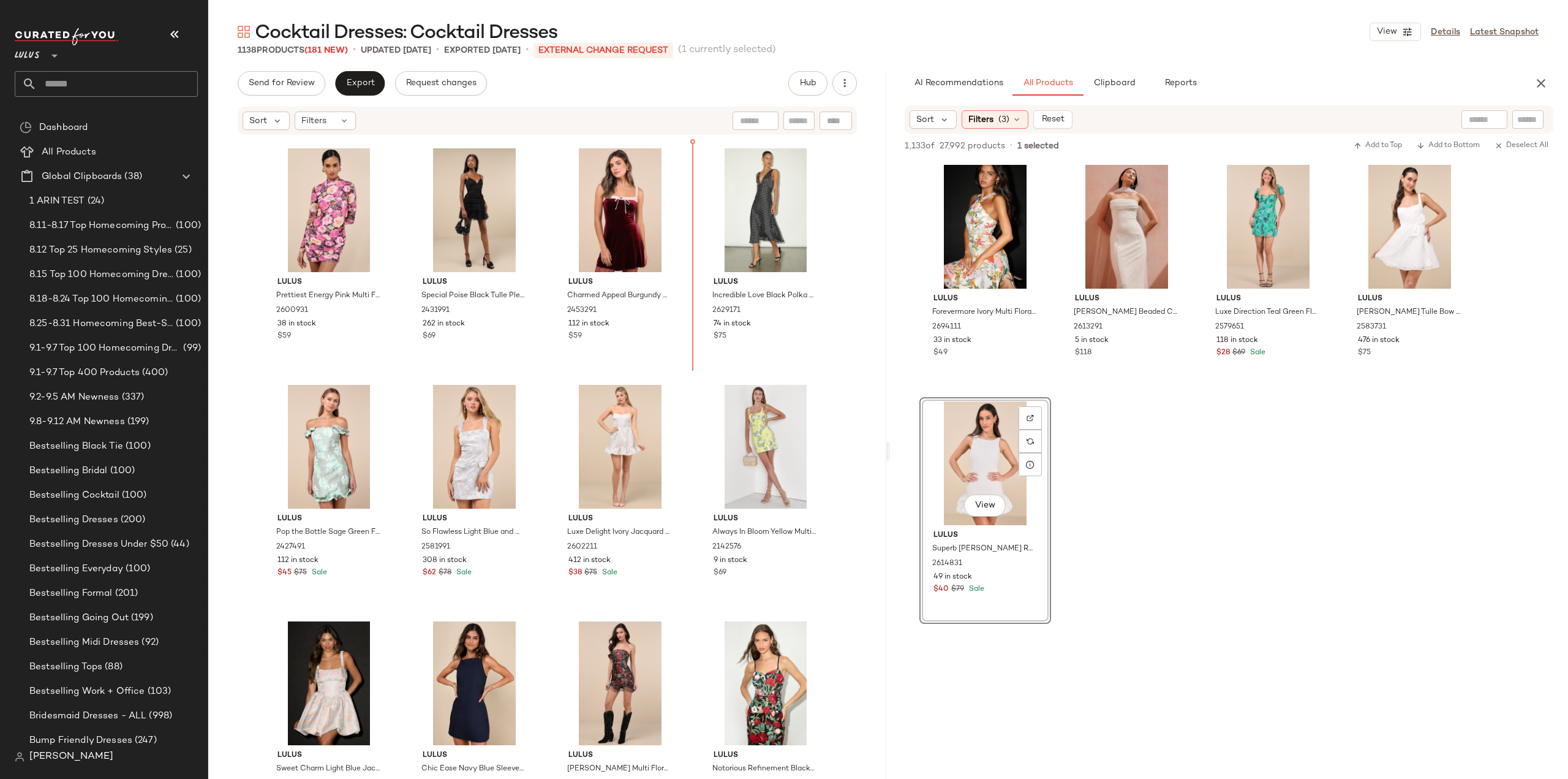
scroll to position [31190, 0]
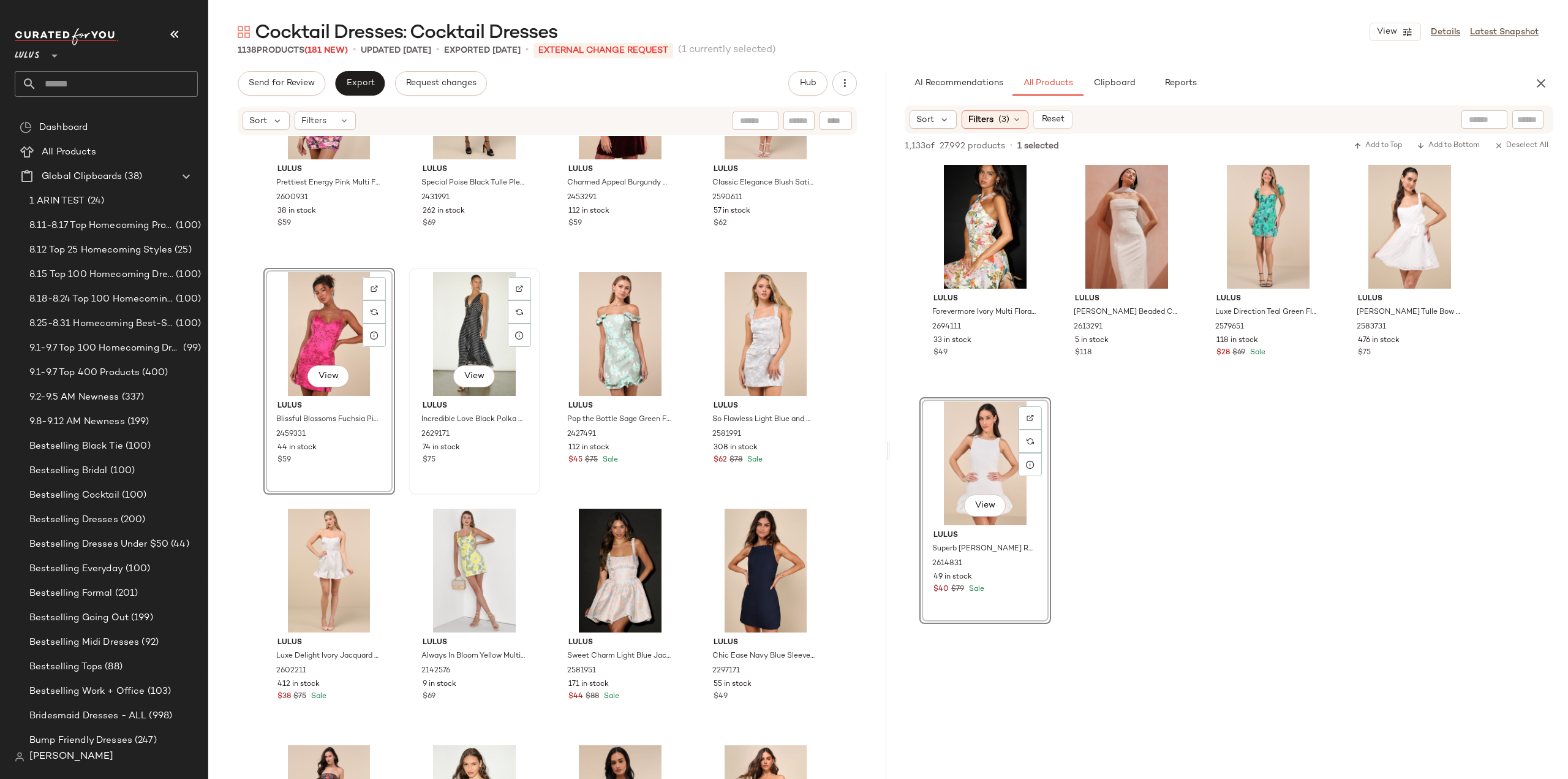
scroll to position [31376, 0]
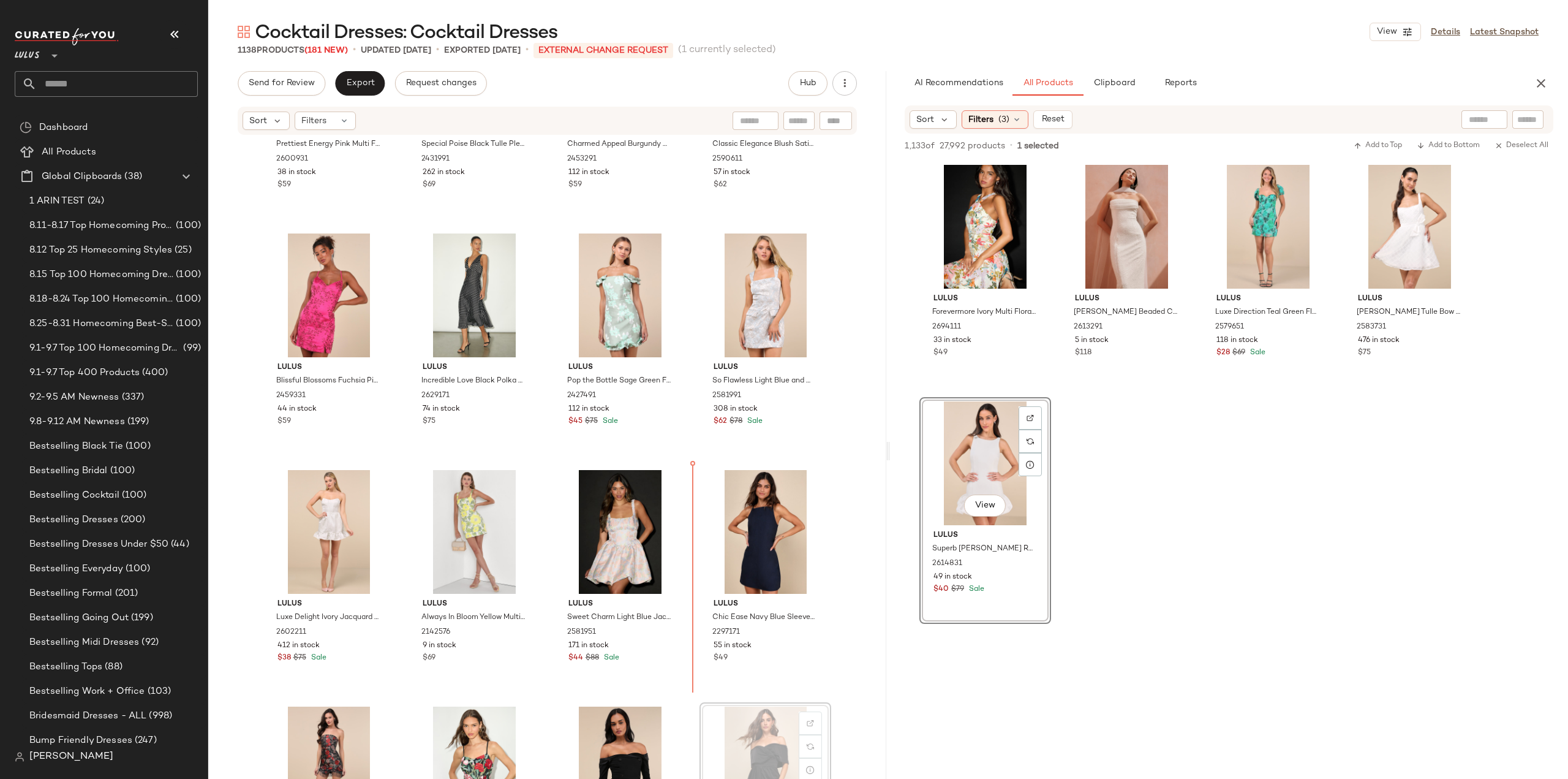
scroll to position [31379, 0]
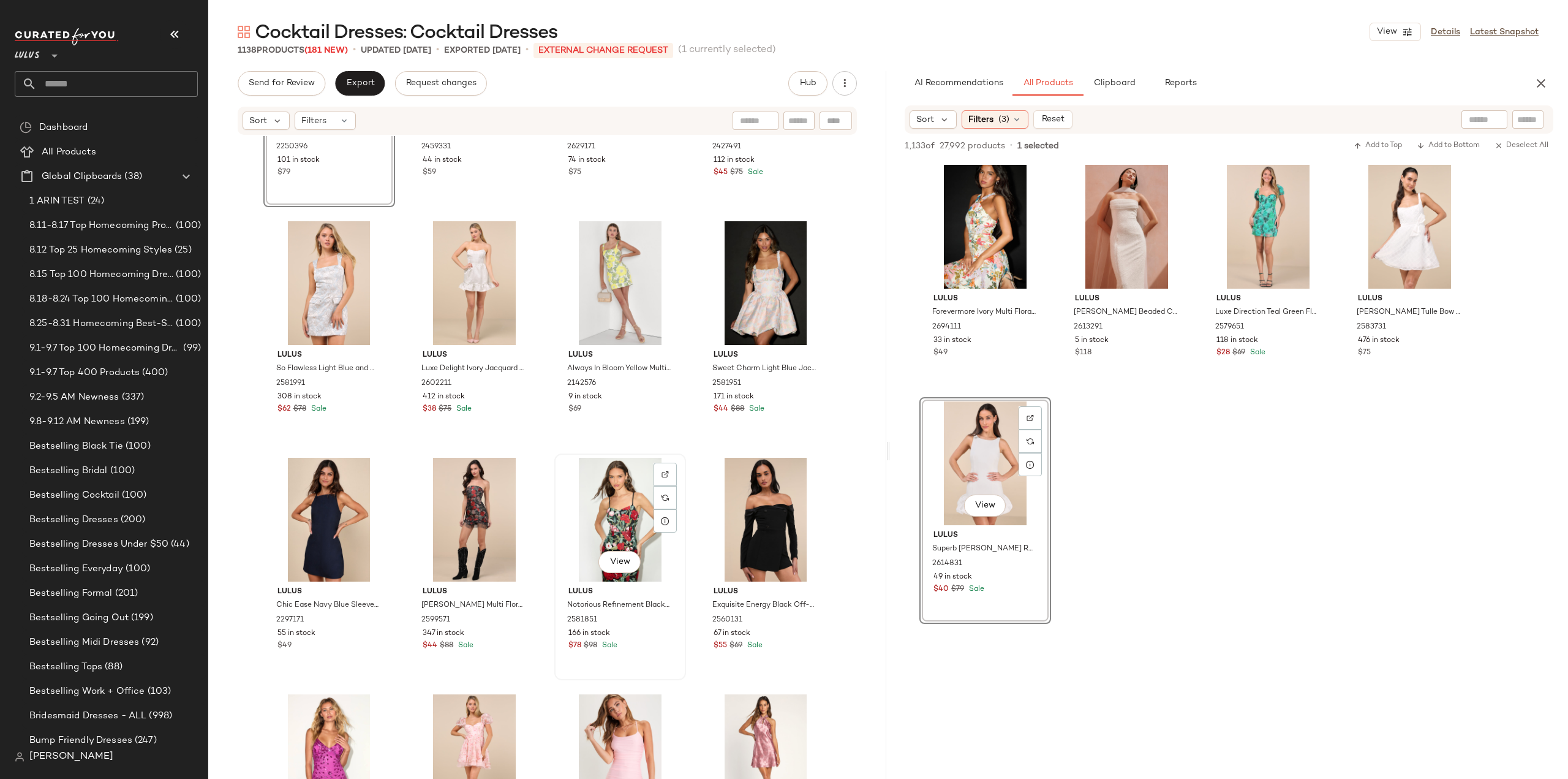
scroll to position [31747, 0]
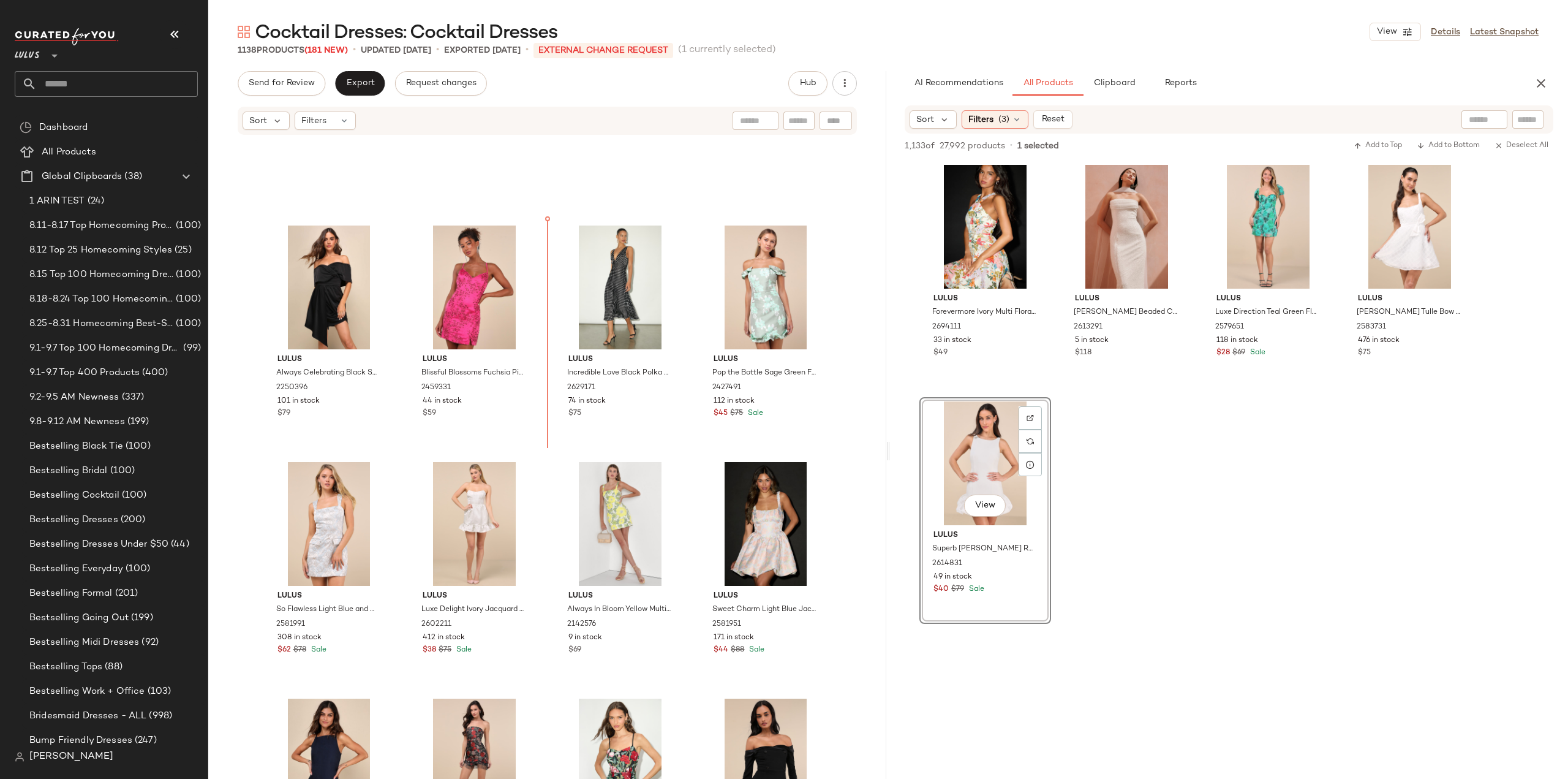
scroll to position [31334, 0]
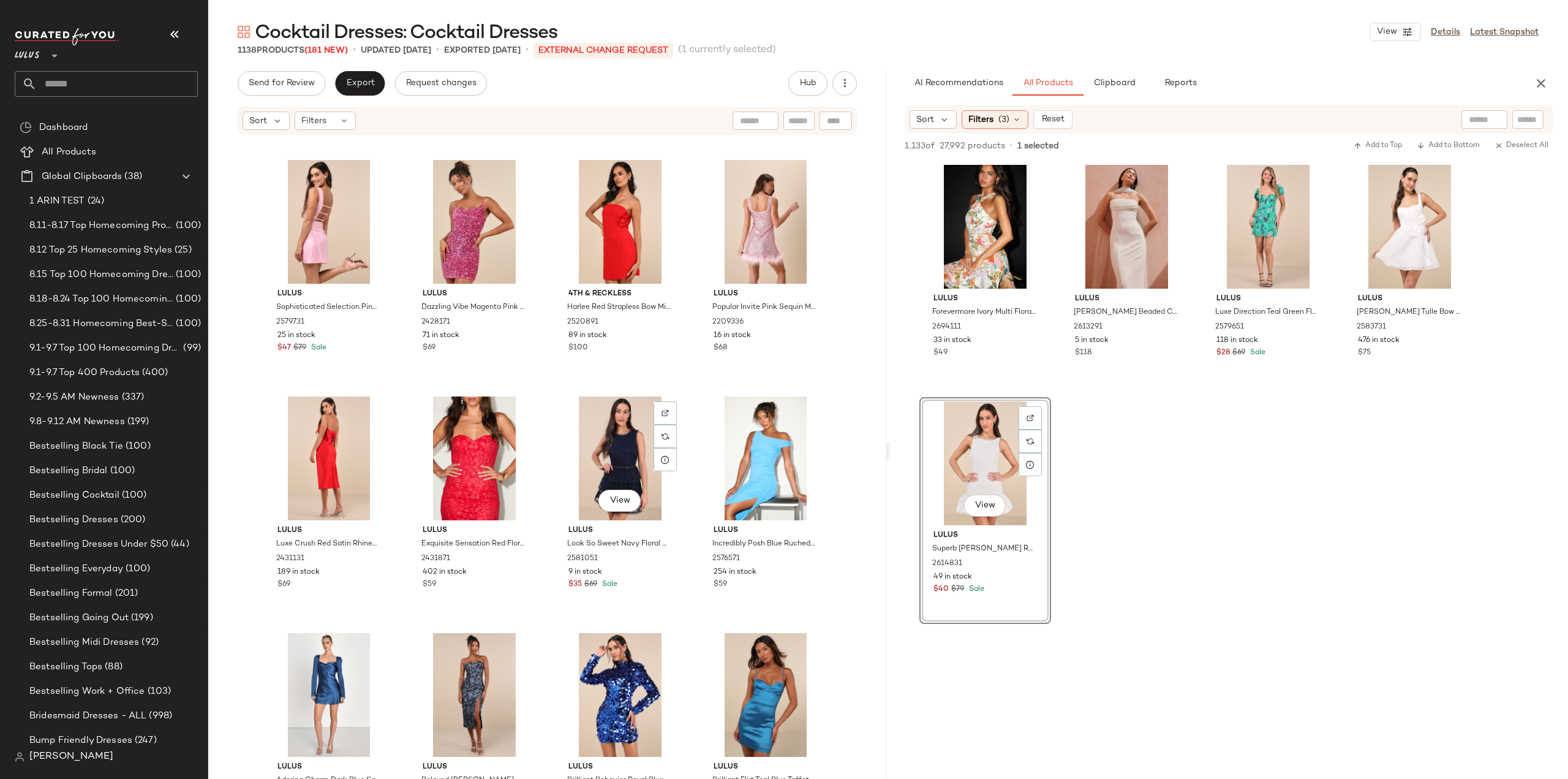
scroll to position [32620, 0]
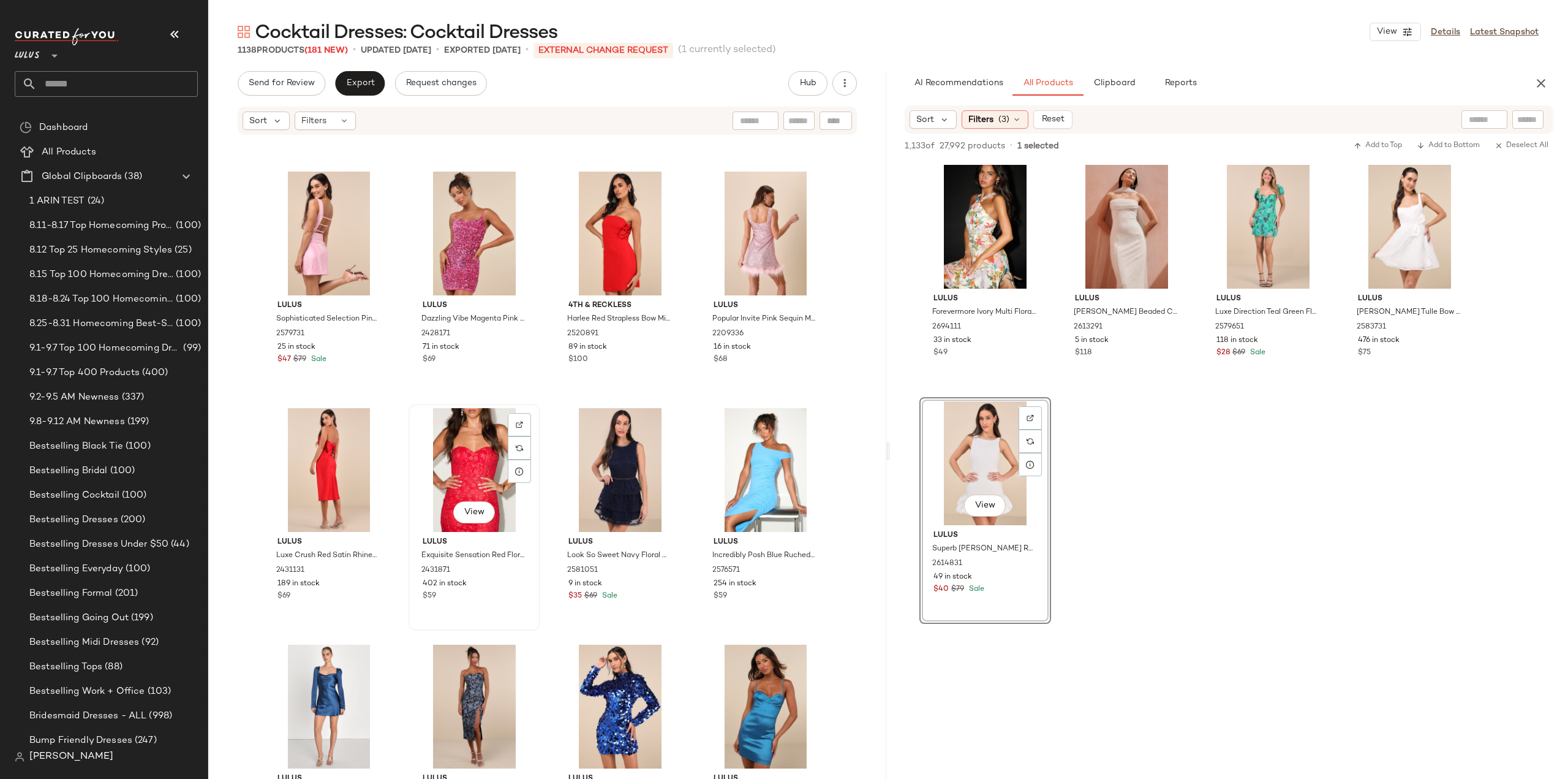
click at [494, 603] on div "View Lulus Exquisite Sensation Red Floral Embroidered Strapless Mini Dress 2431…" at bounding box center [474, 517] width 130 height 224
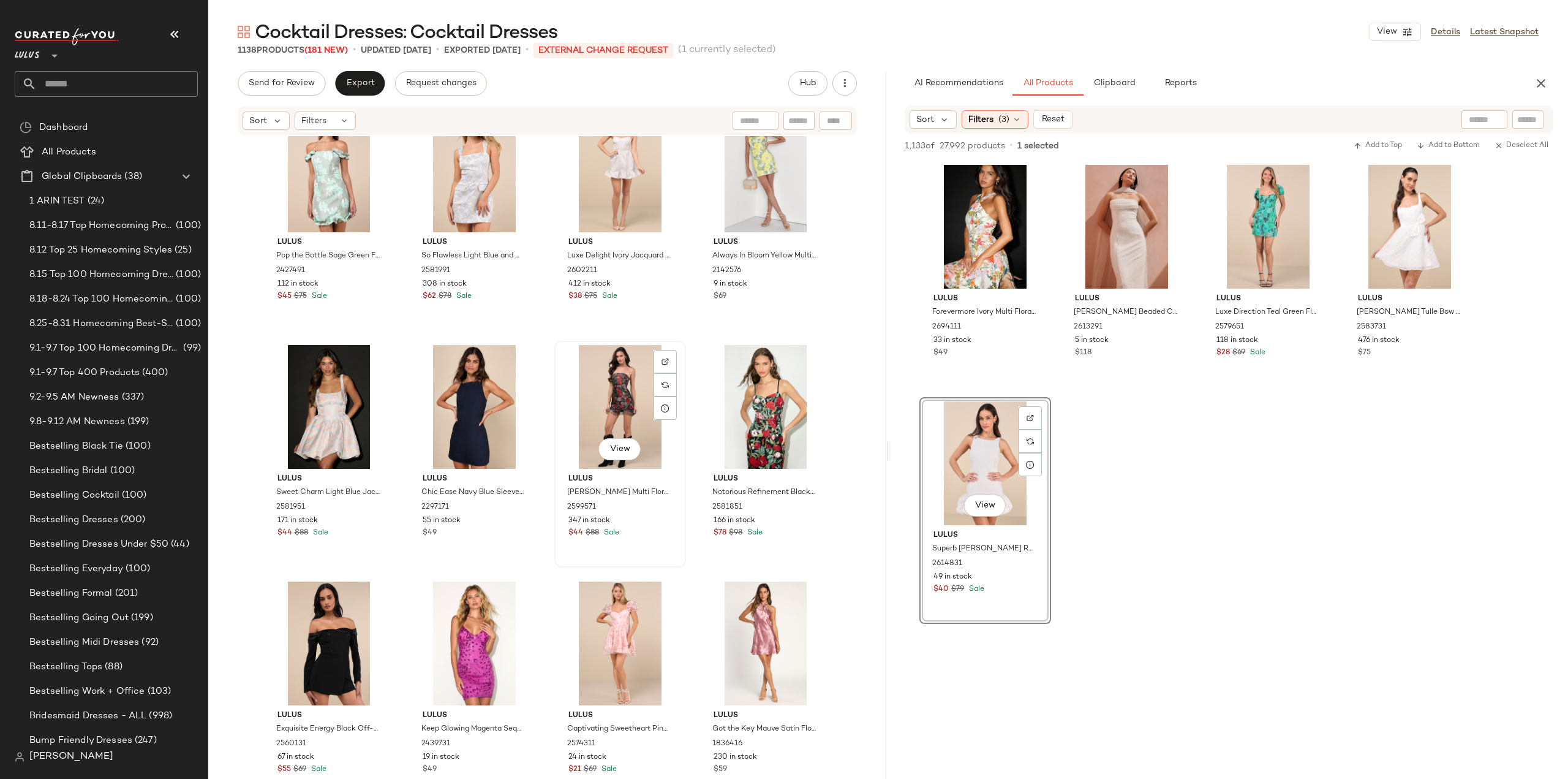
scroll to position [31701, 0]
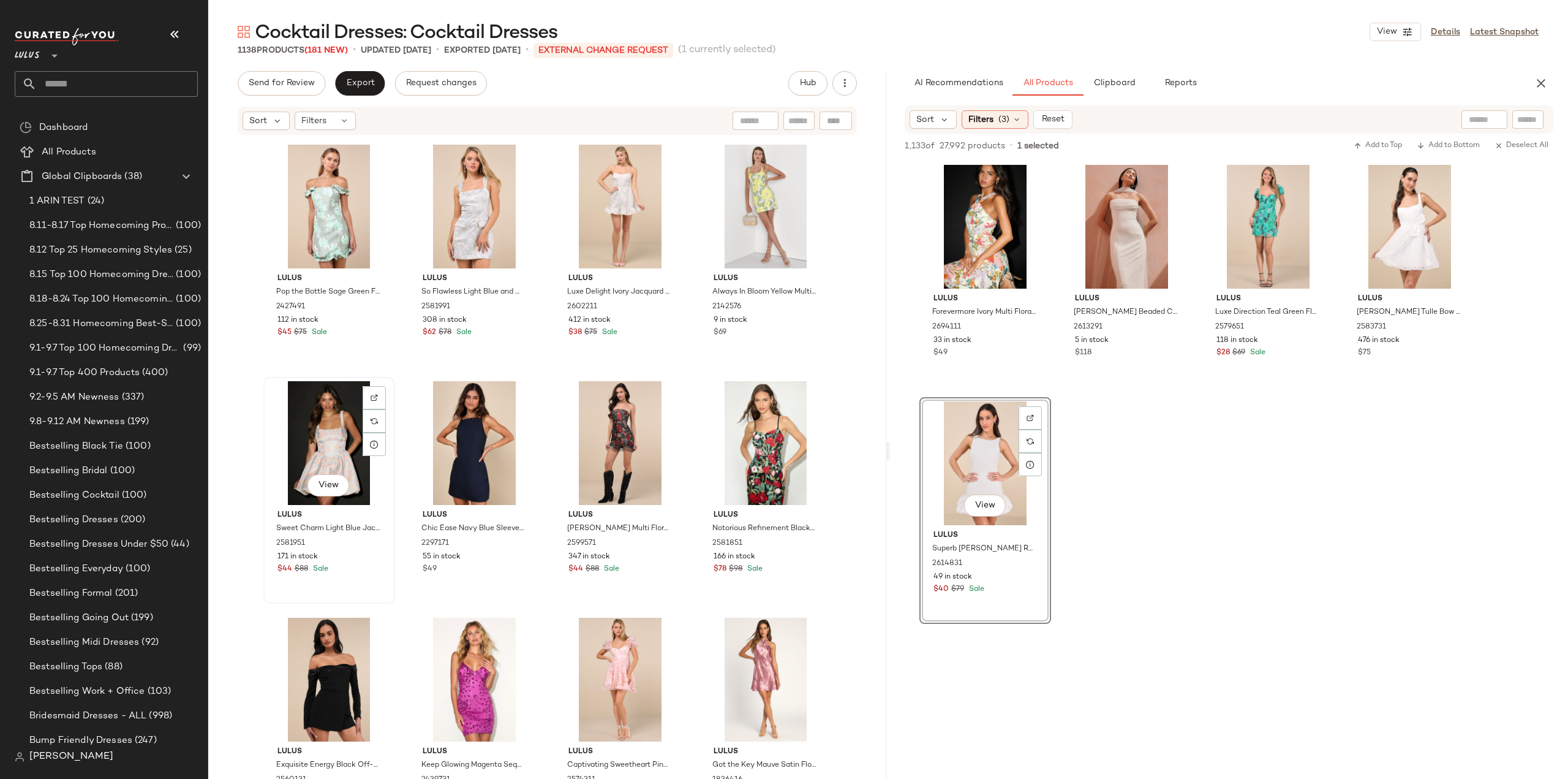
click at [355, 559] on div "171 in stock" at bounding box center [330, 557] width 104 height 11
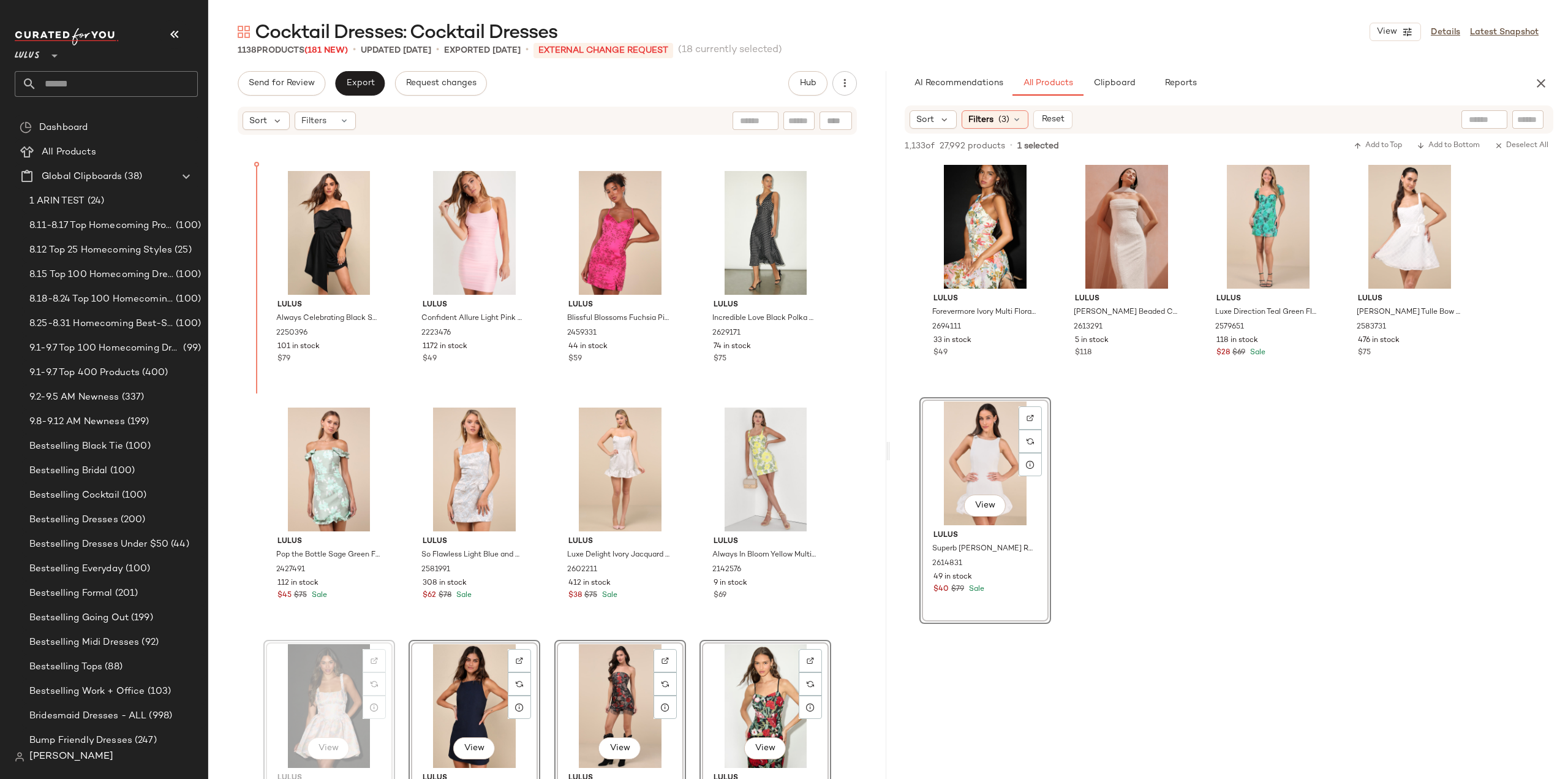
scroll to position [31439, 0]
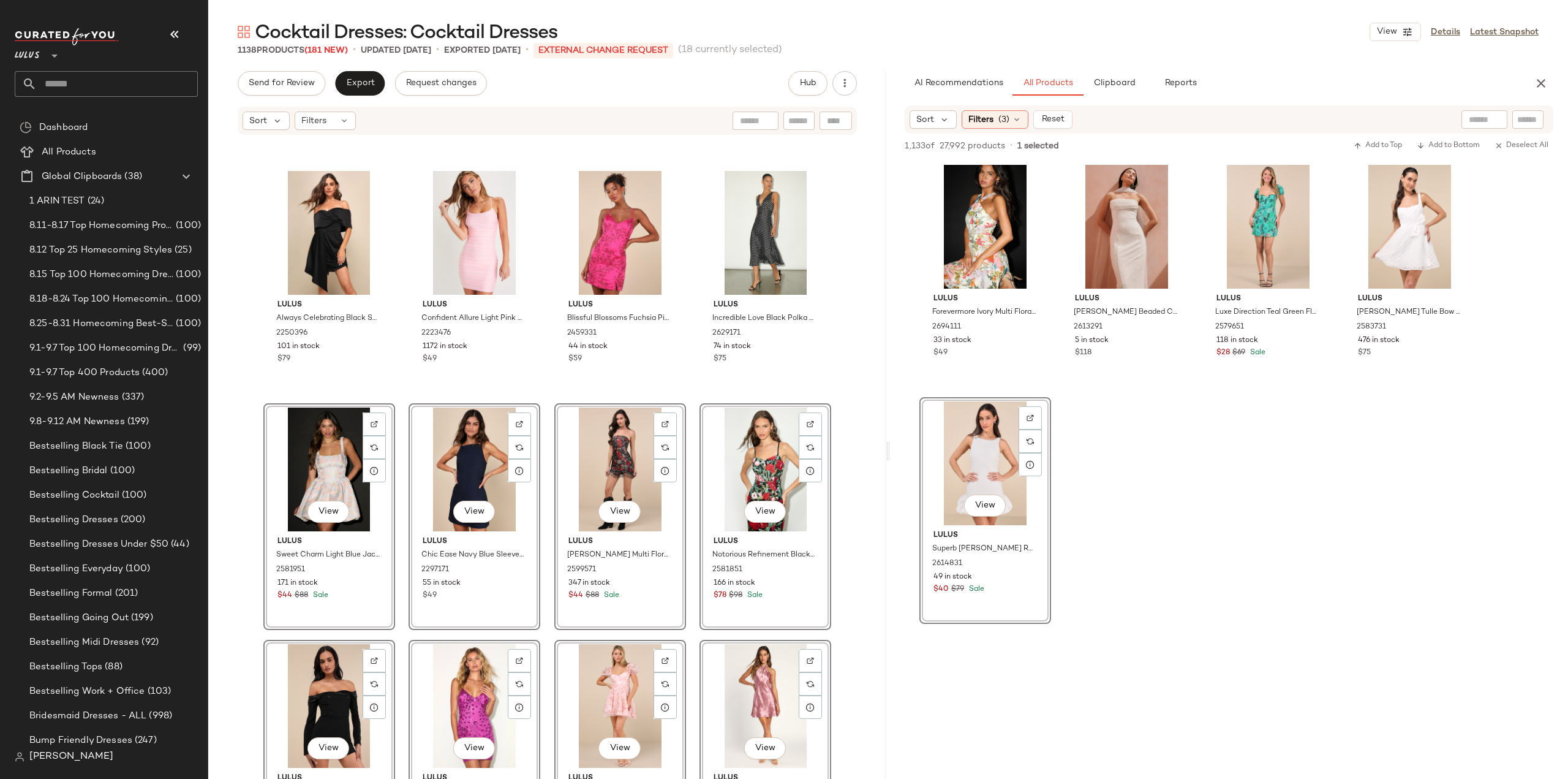
click at [398, 582] on div "Lulus Prettiest Energy Pink Multi Floral Mesh Long Sleeve Mini Dress 2600931 38…" at bounding box center [547, 476] width 678 height 680
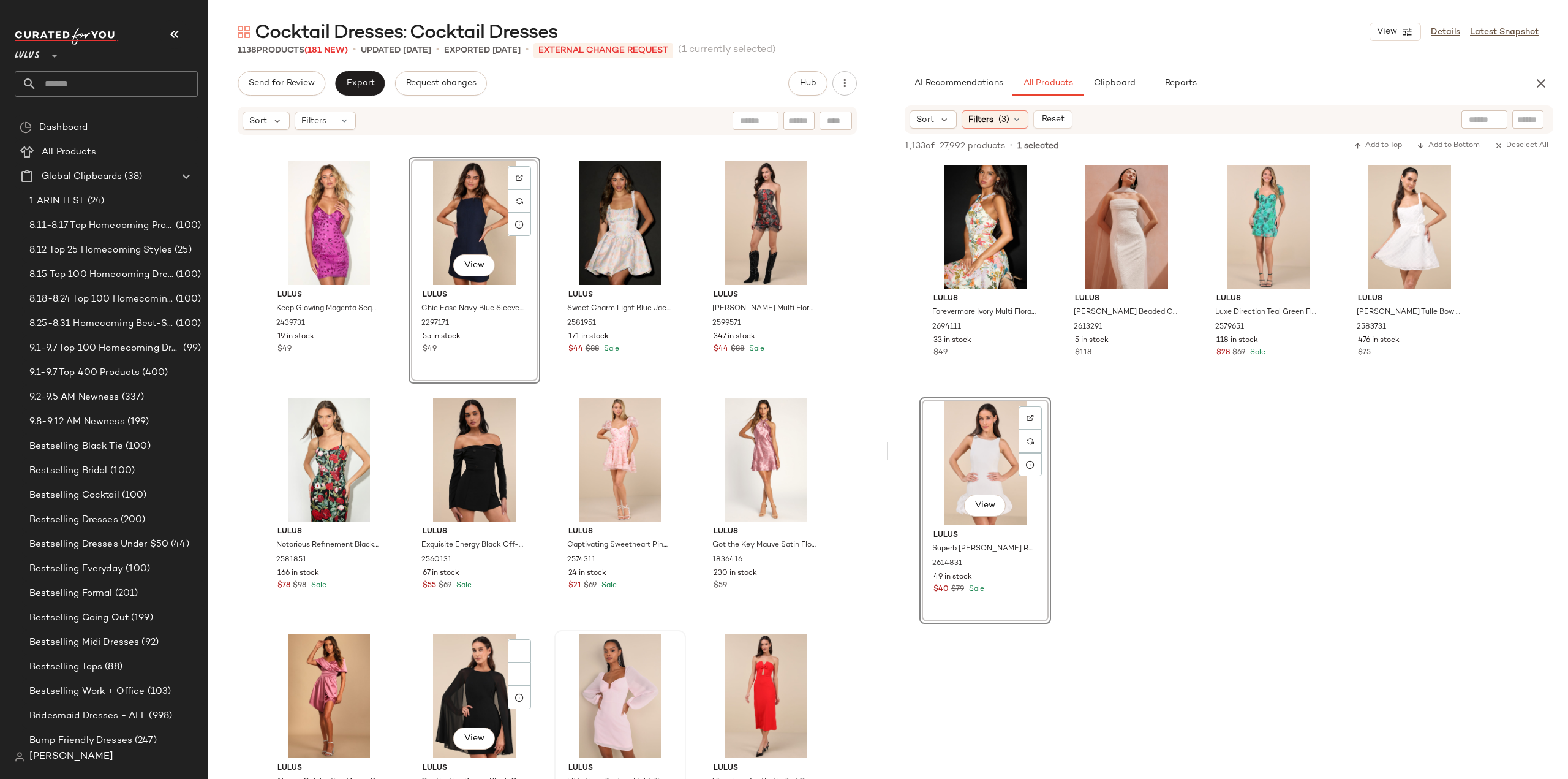
scroll to position [31745, 0]
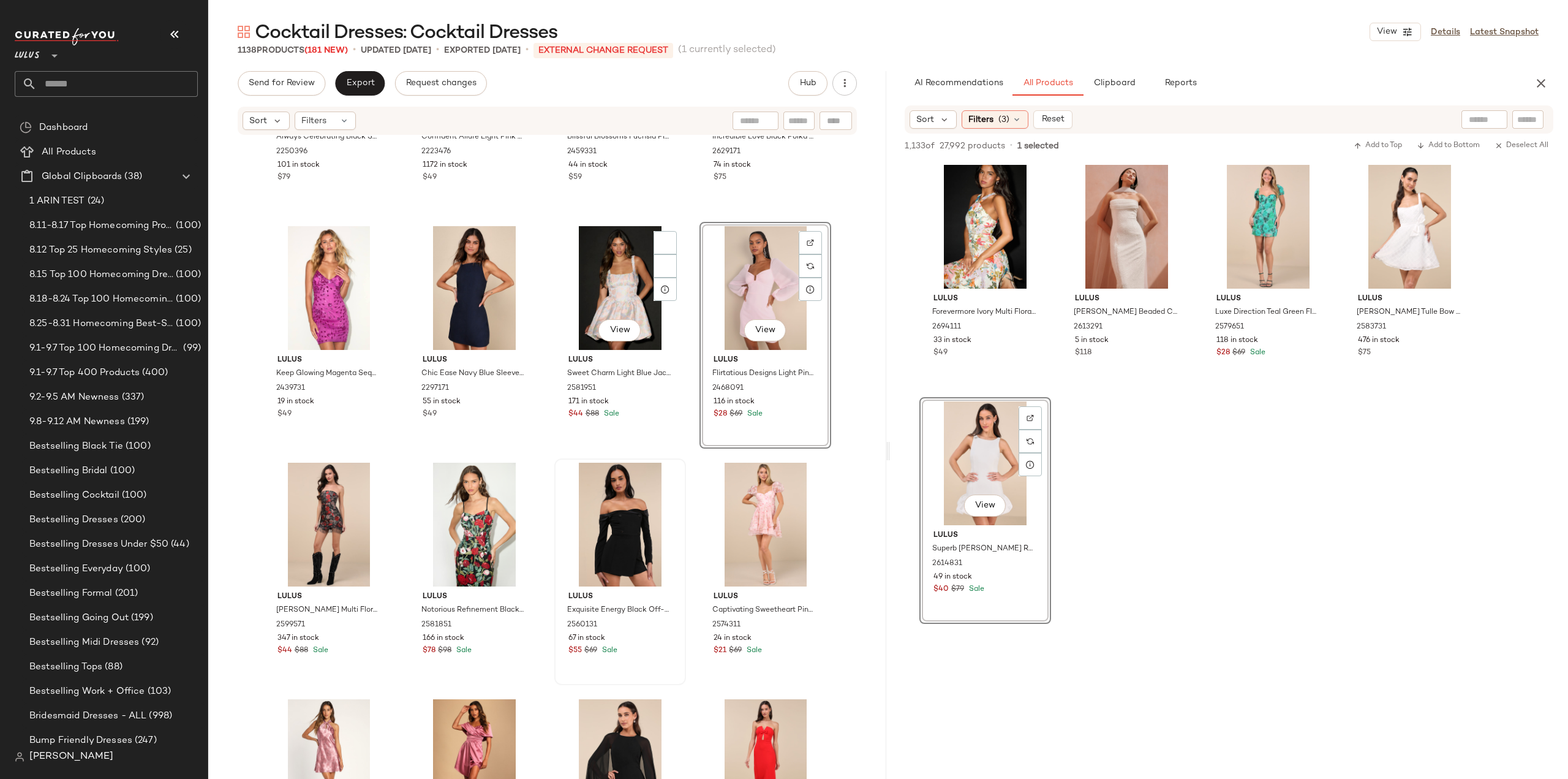
scroll to position [31622, 0]
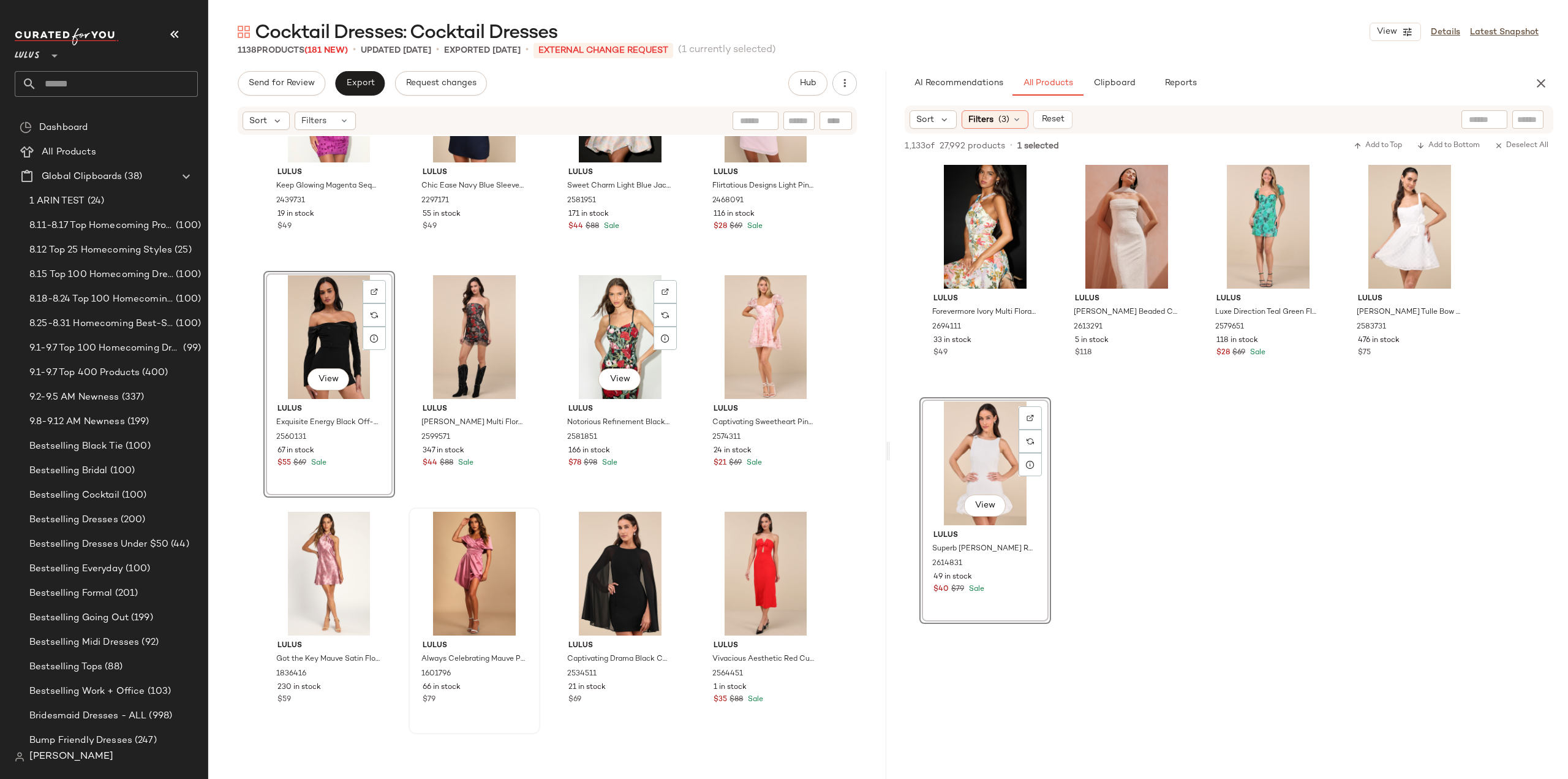
scroll to position [31867, 0]
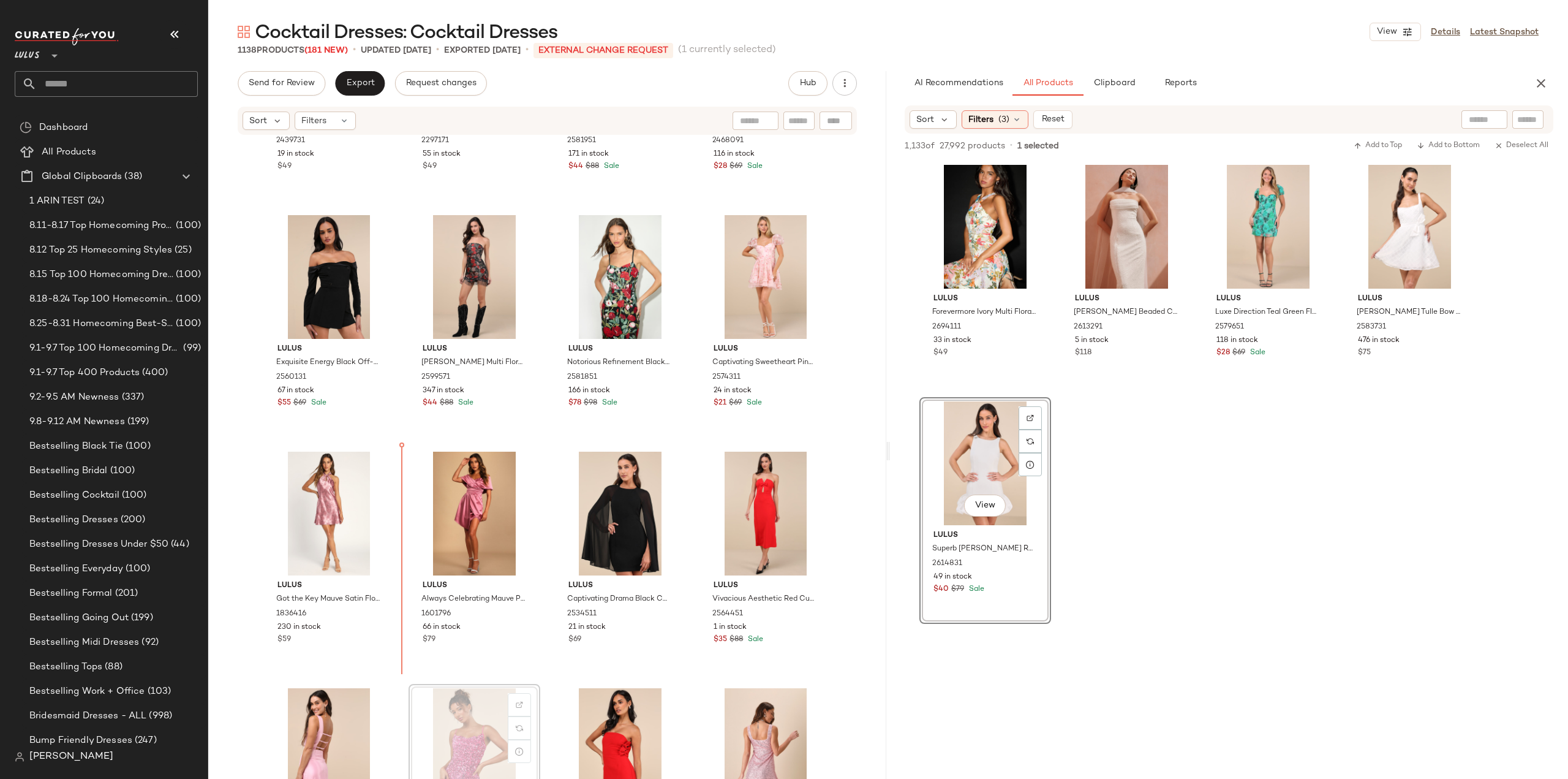
scroll to position [31868, 0]
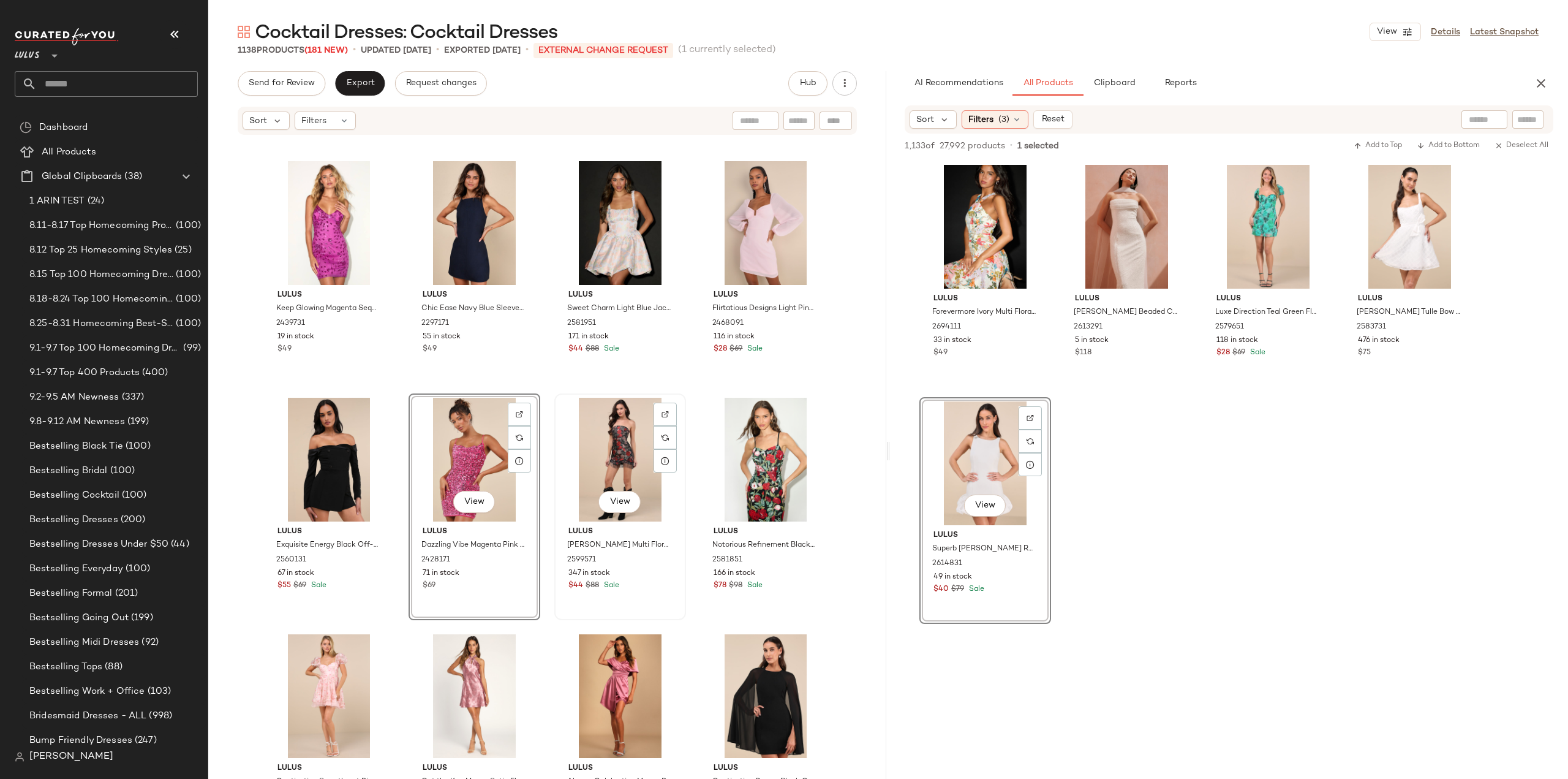
scroll to position [31746, 0]
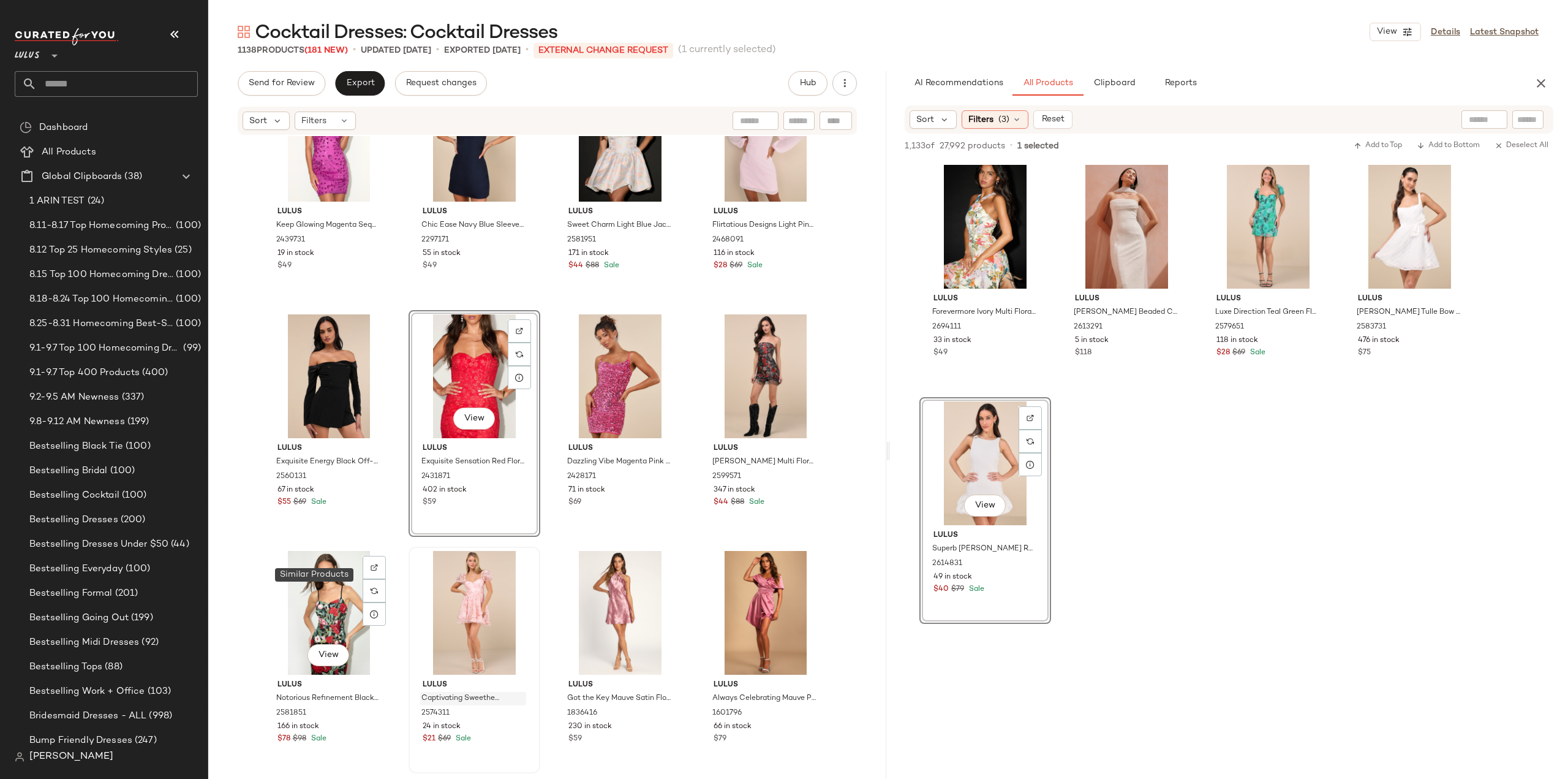
scroll to position [31891, 0]
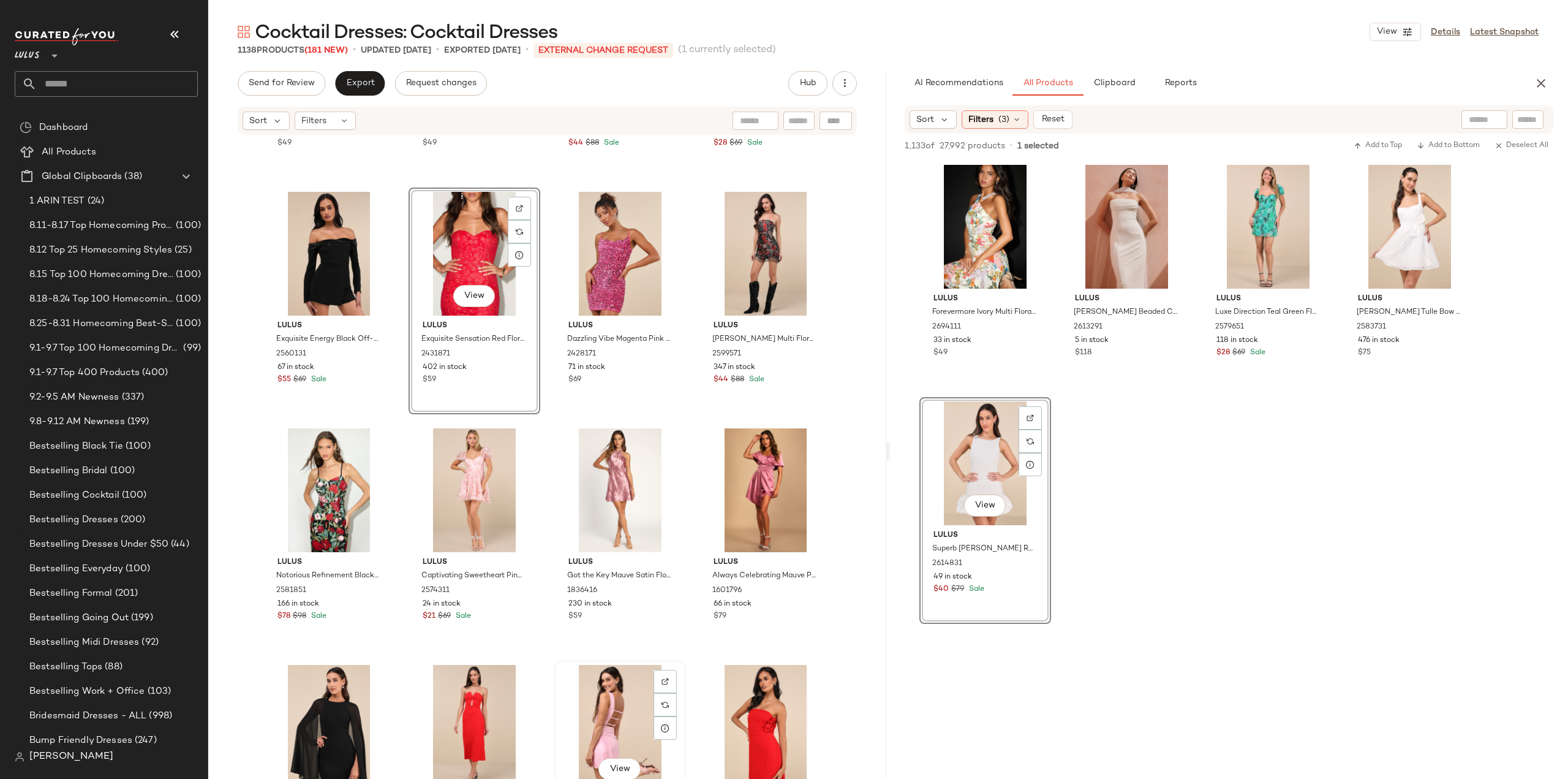
scroll to position [31892, 0]
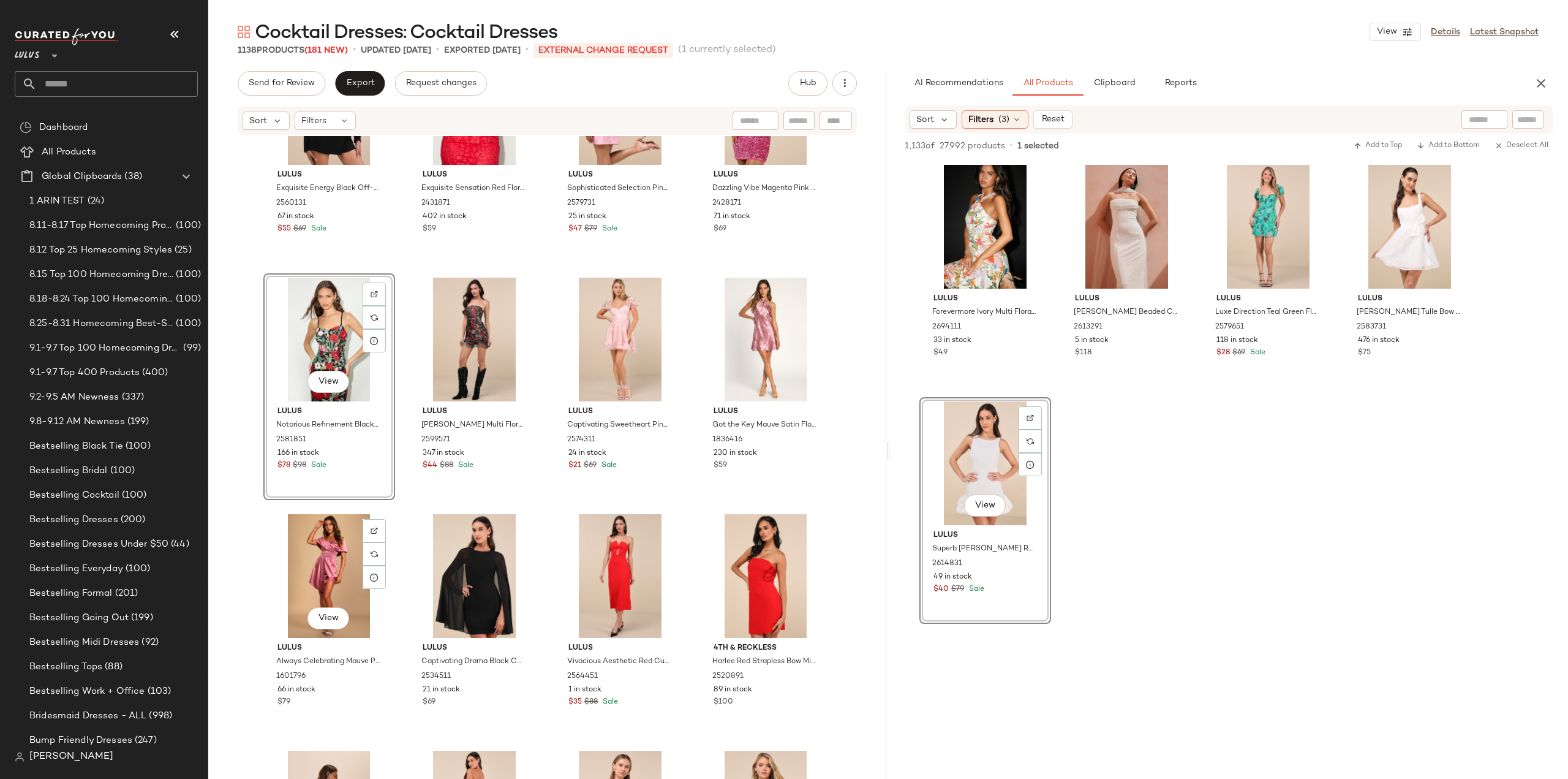
scroll to position [32138, 0]
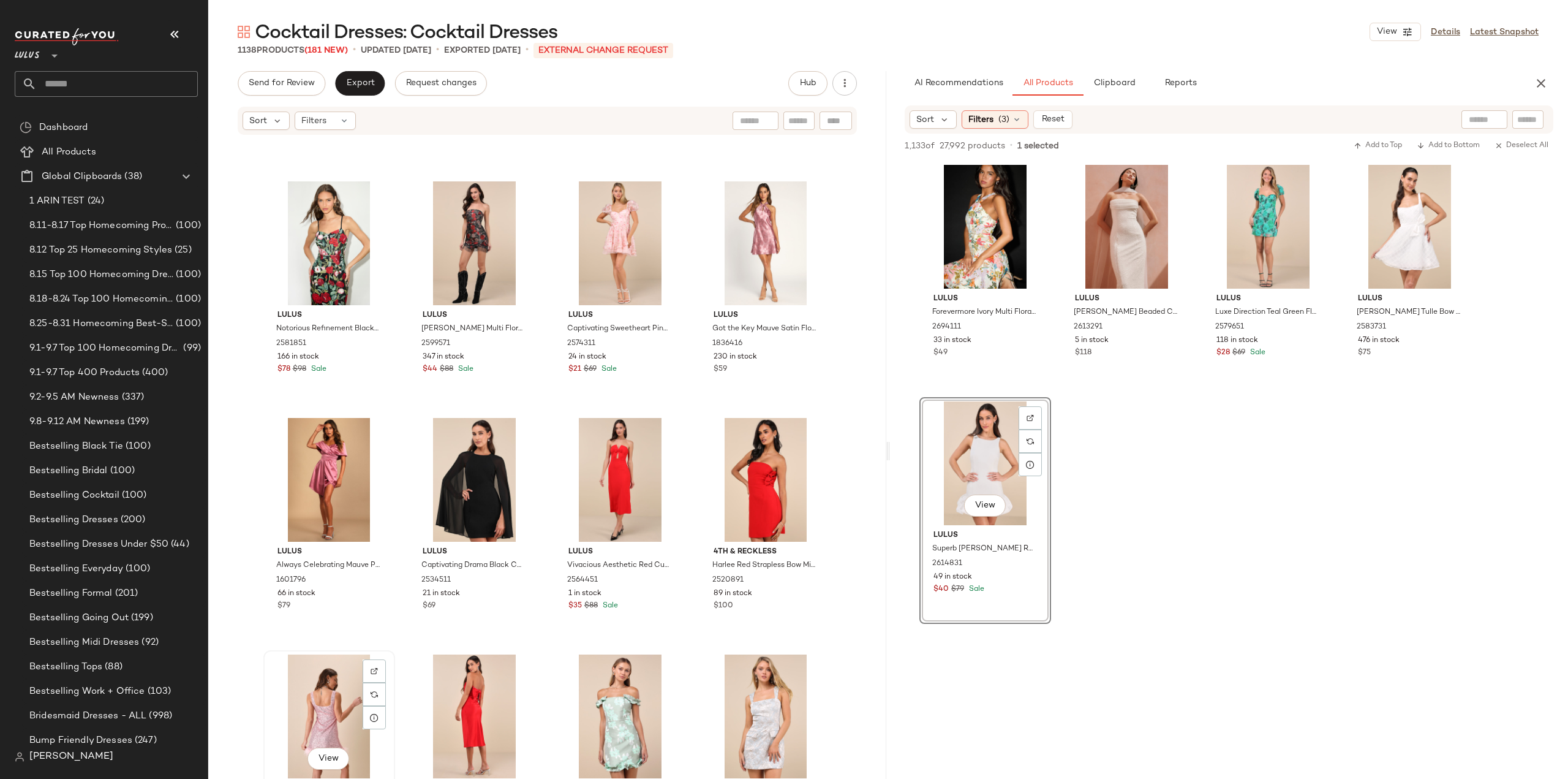
scroll to position [32138, 0]
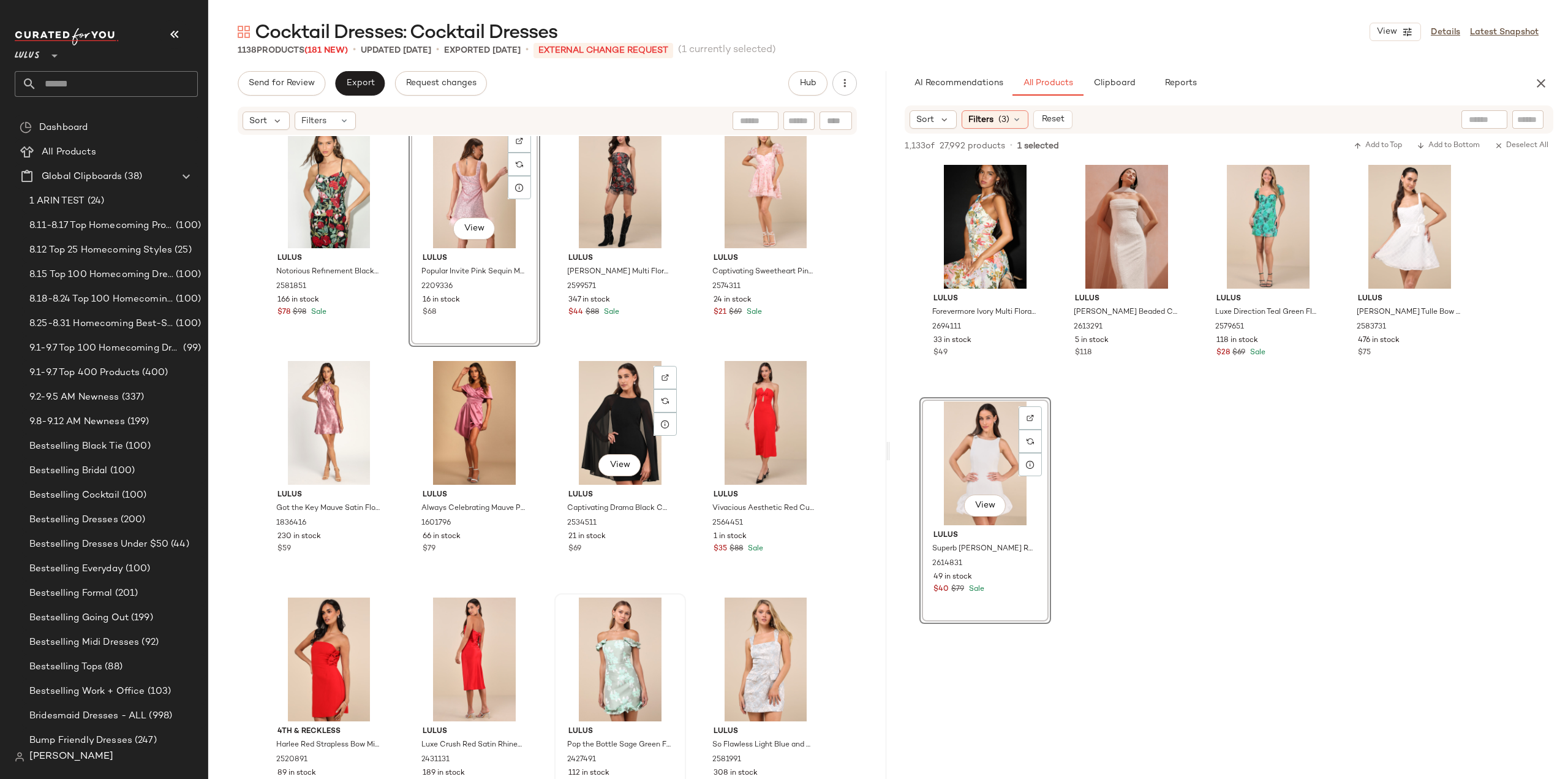
scroll to position [32138, 0]
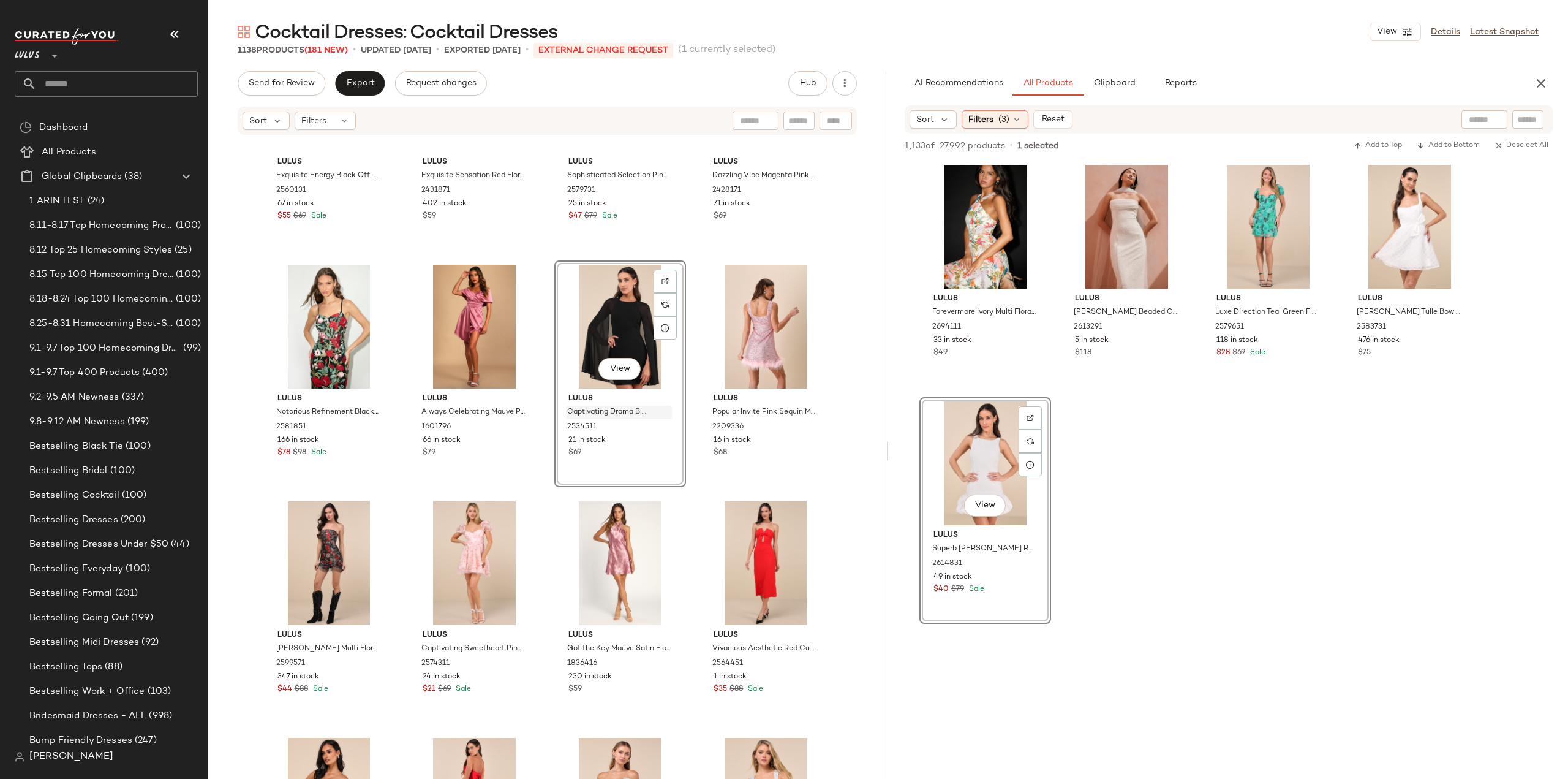
scroll to position [31954, 0]
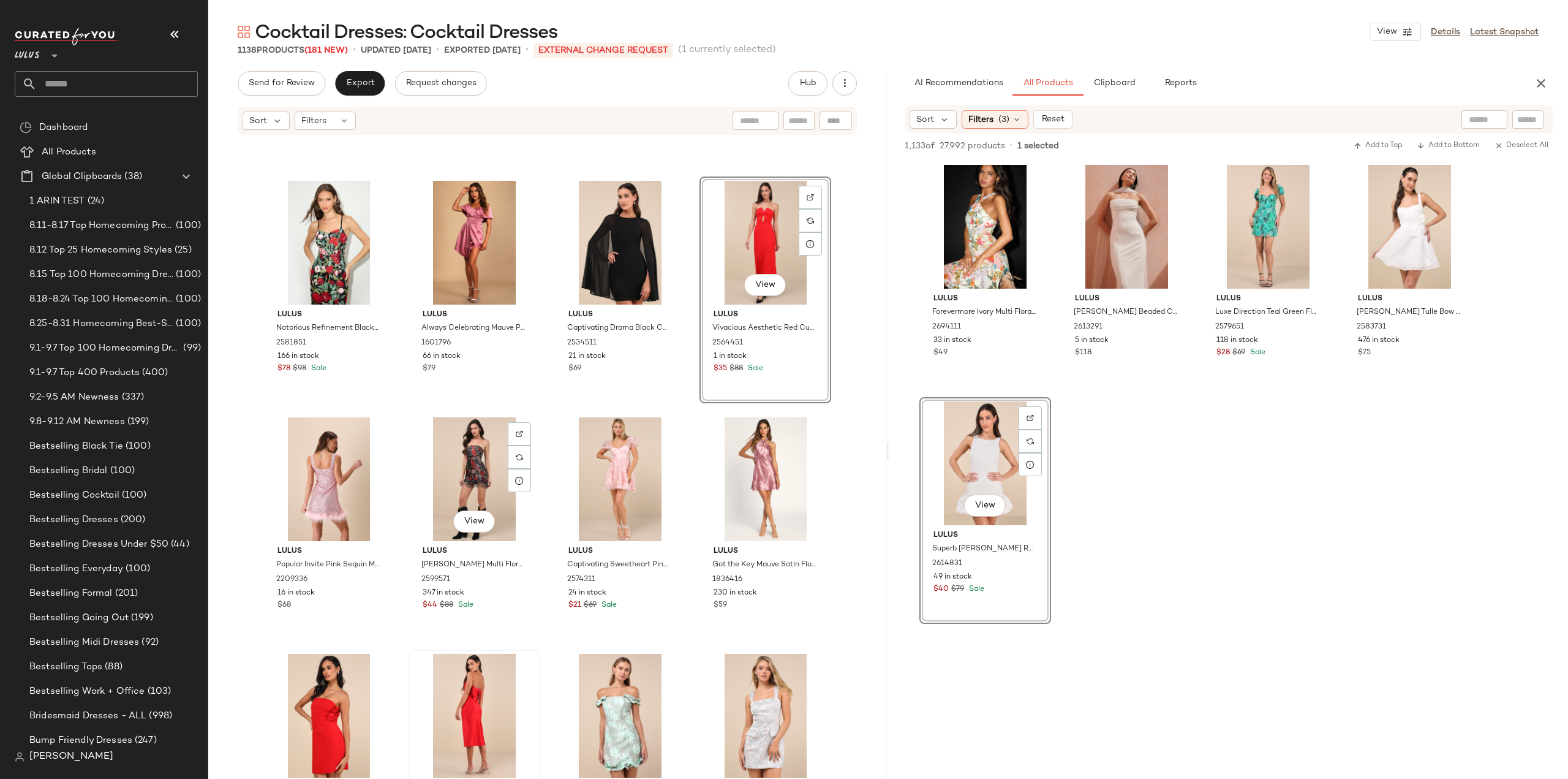
scroll to position [32200, 0]
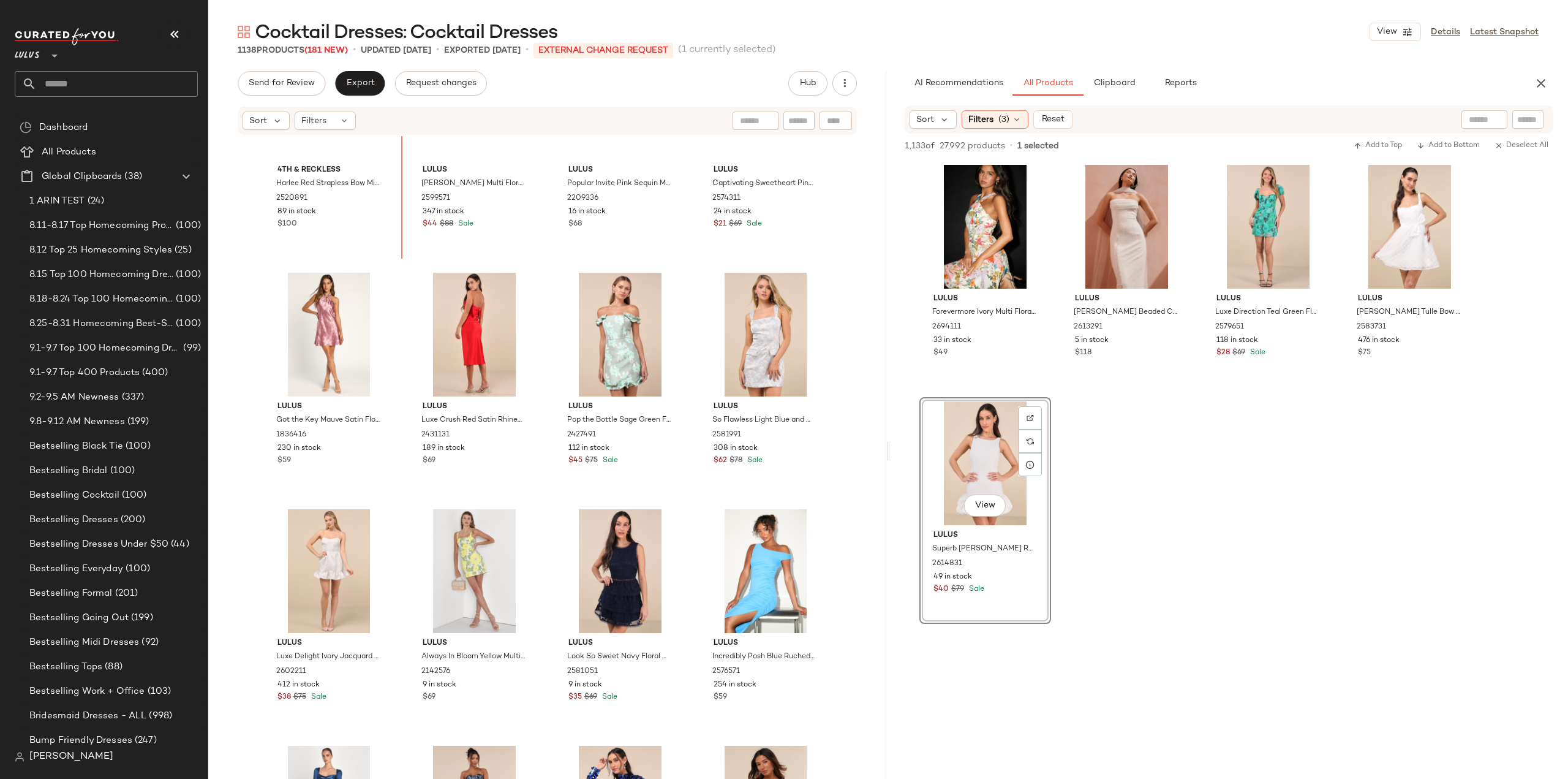
scroll to position [32427, 0]
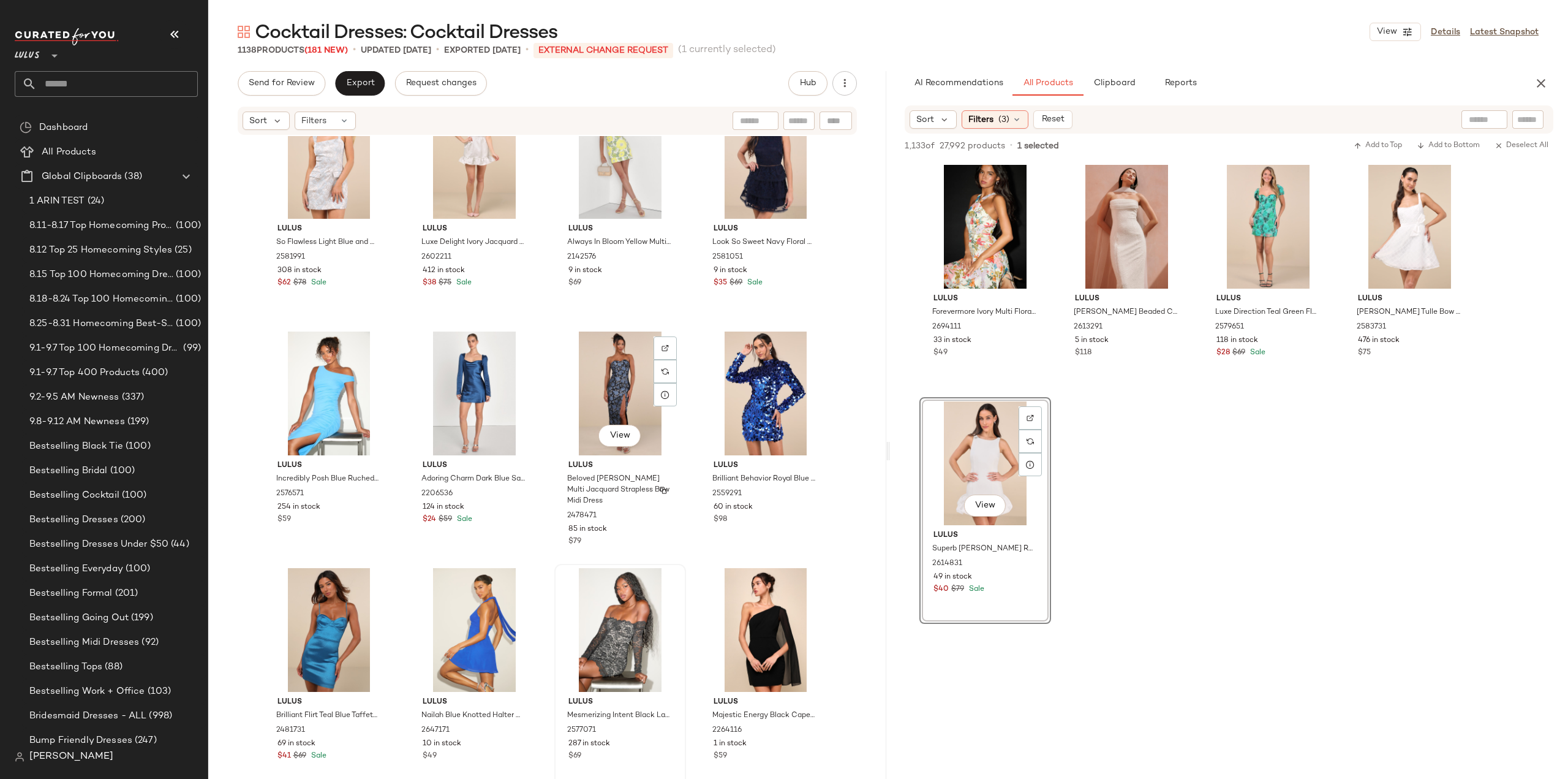
scroll to position [33101, 0]
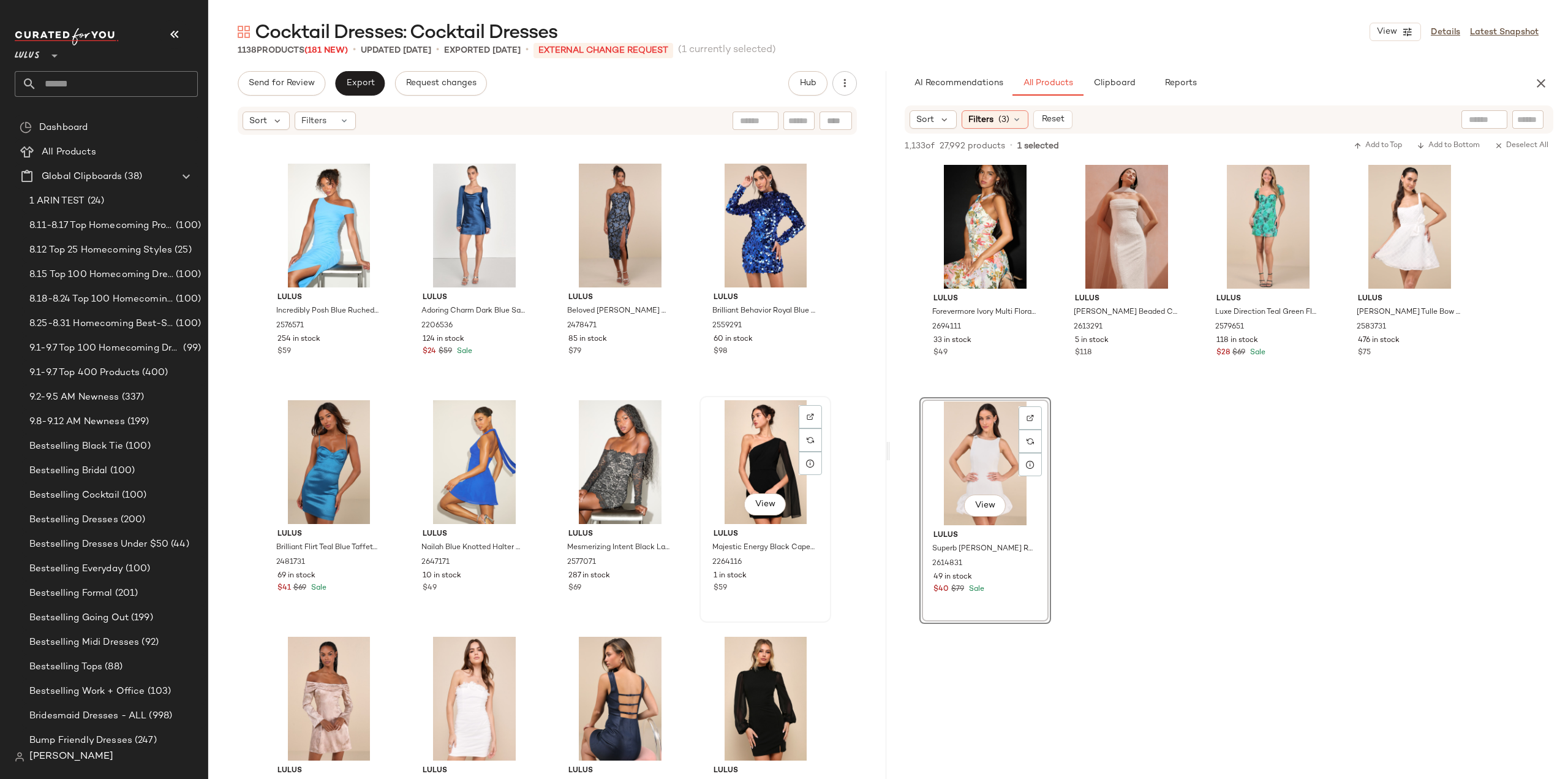
click at [758, 467] on div "View" at bounding box center [765, 462] width 123 height 124
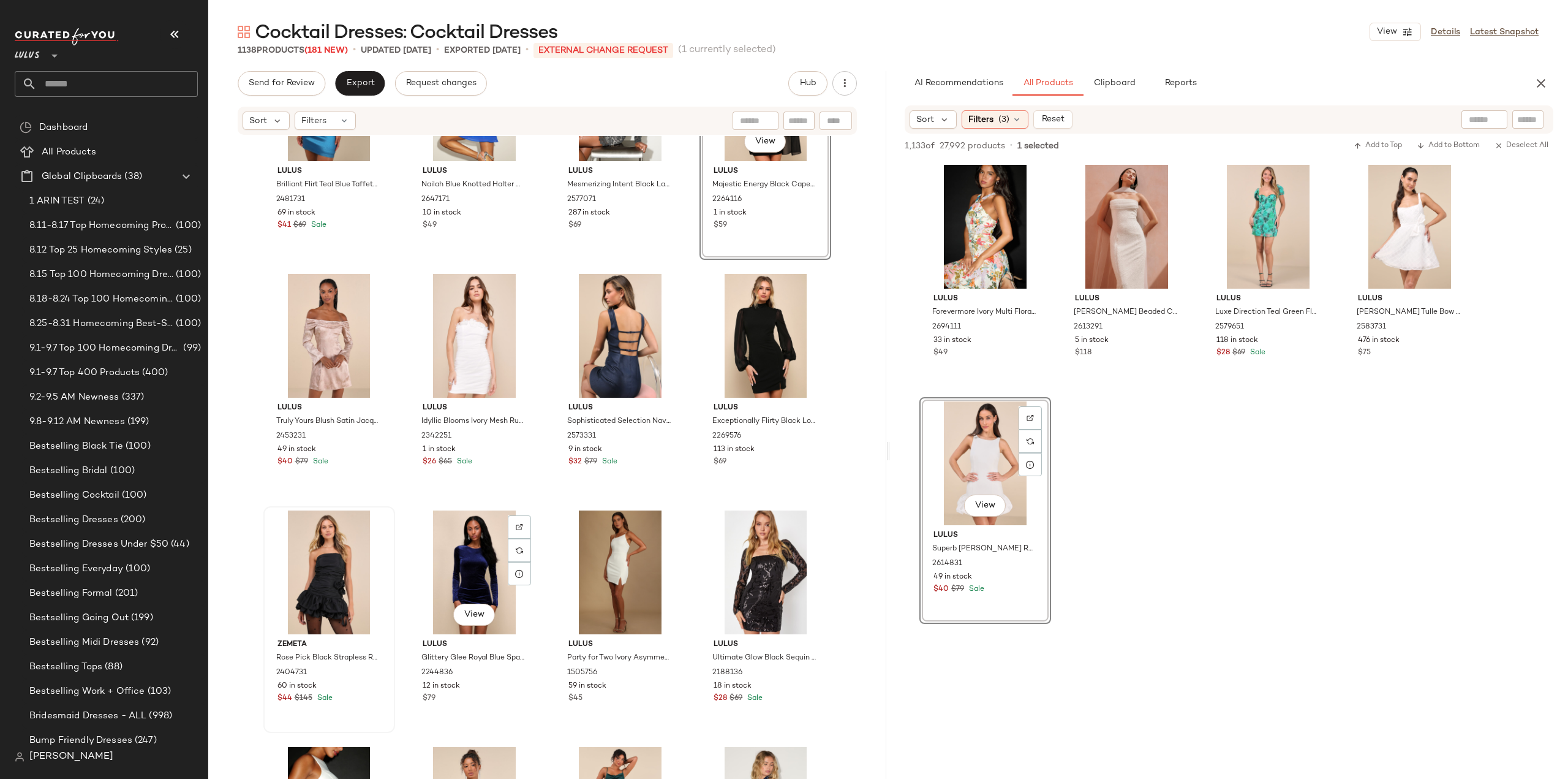
scroll to position [33530, 0]
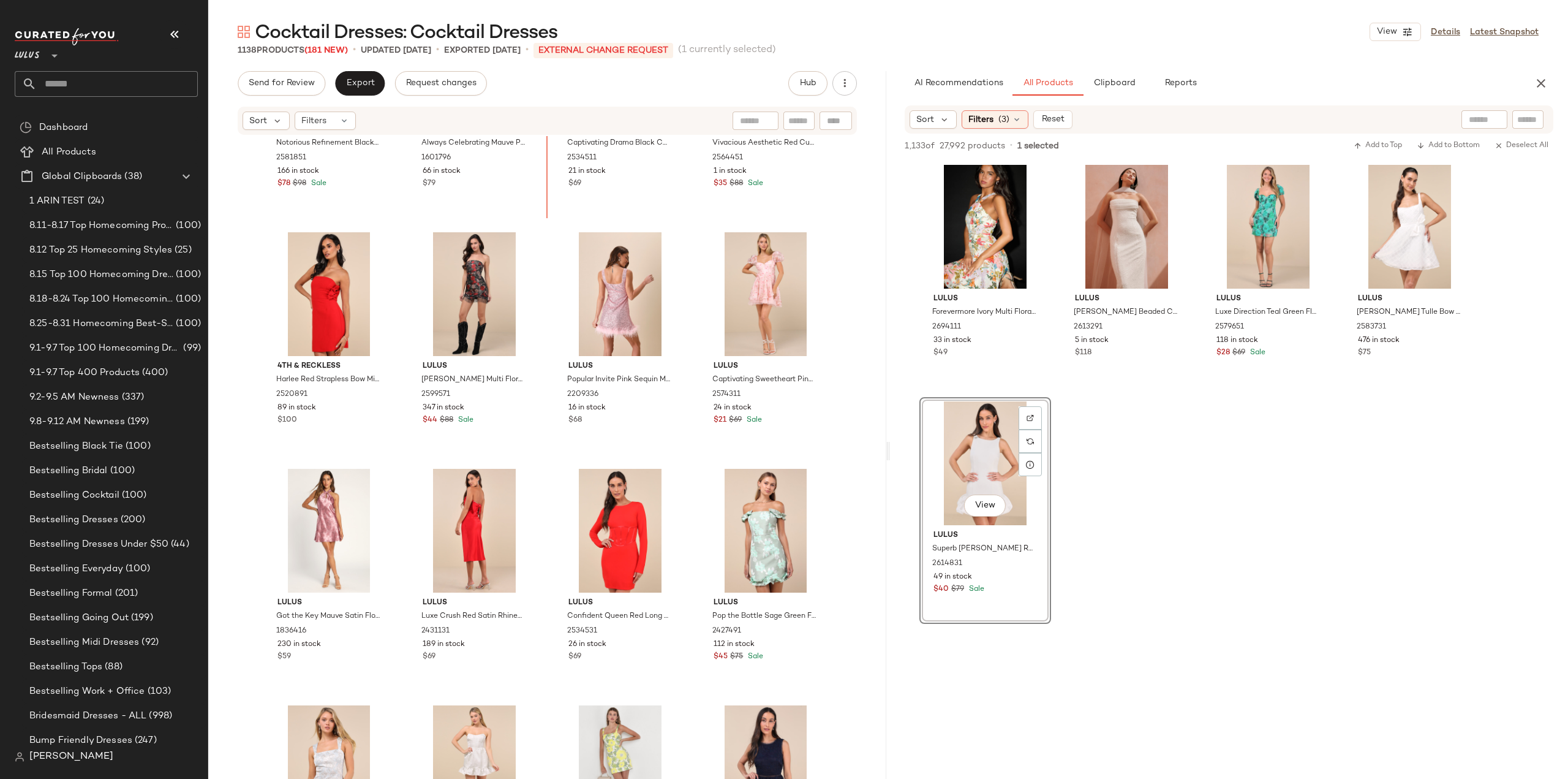
scroll to position [32289, 0]
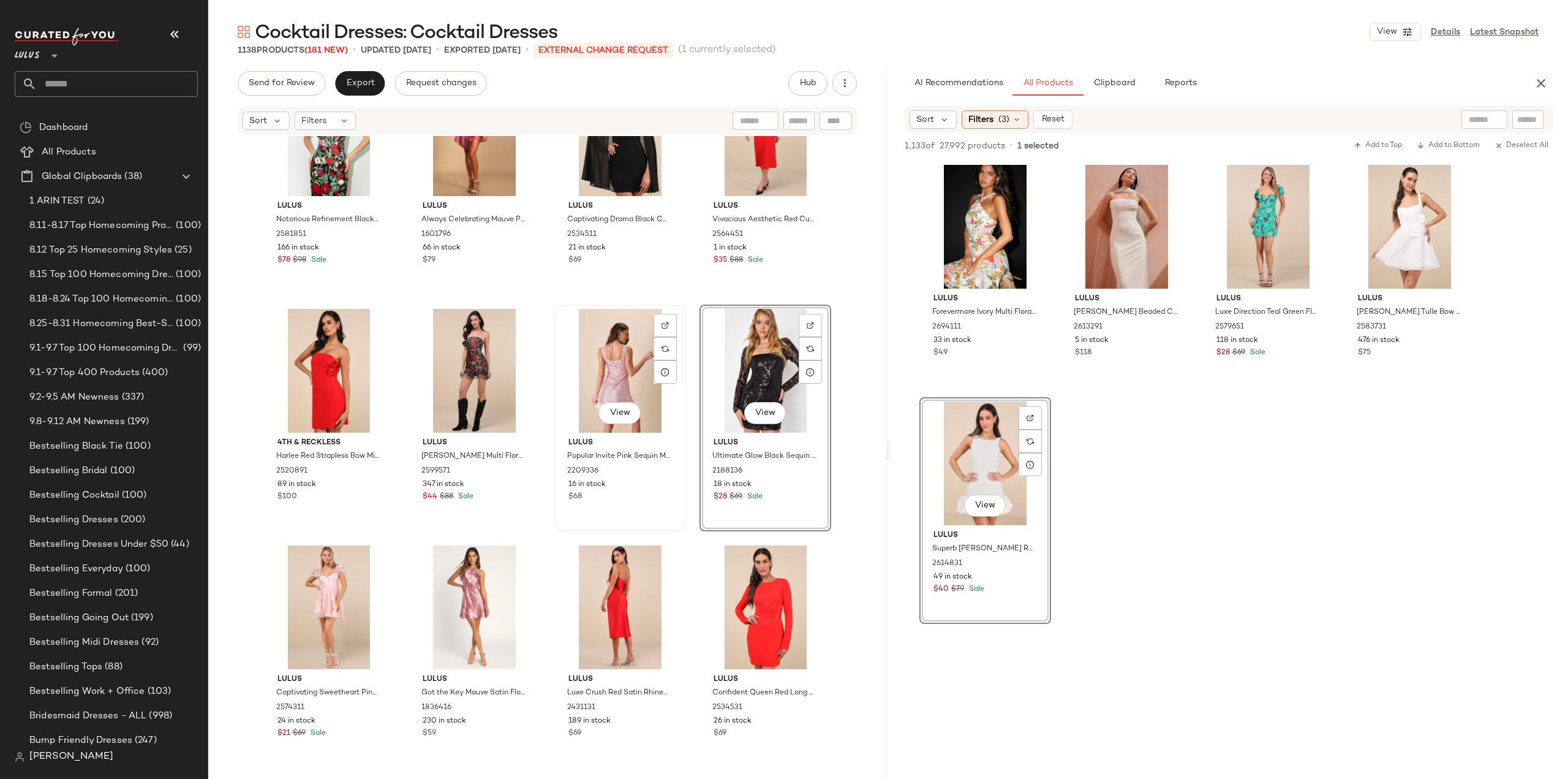
scroll to position [32350, 0]
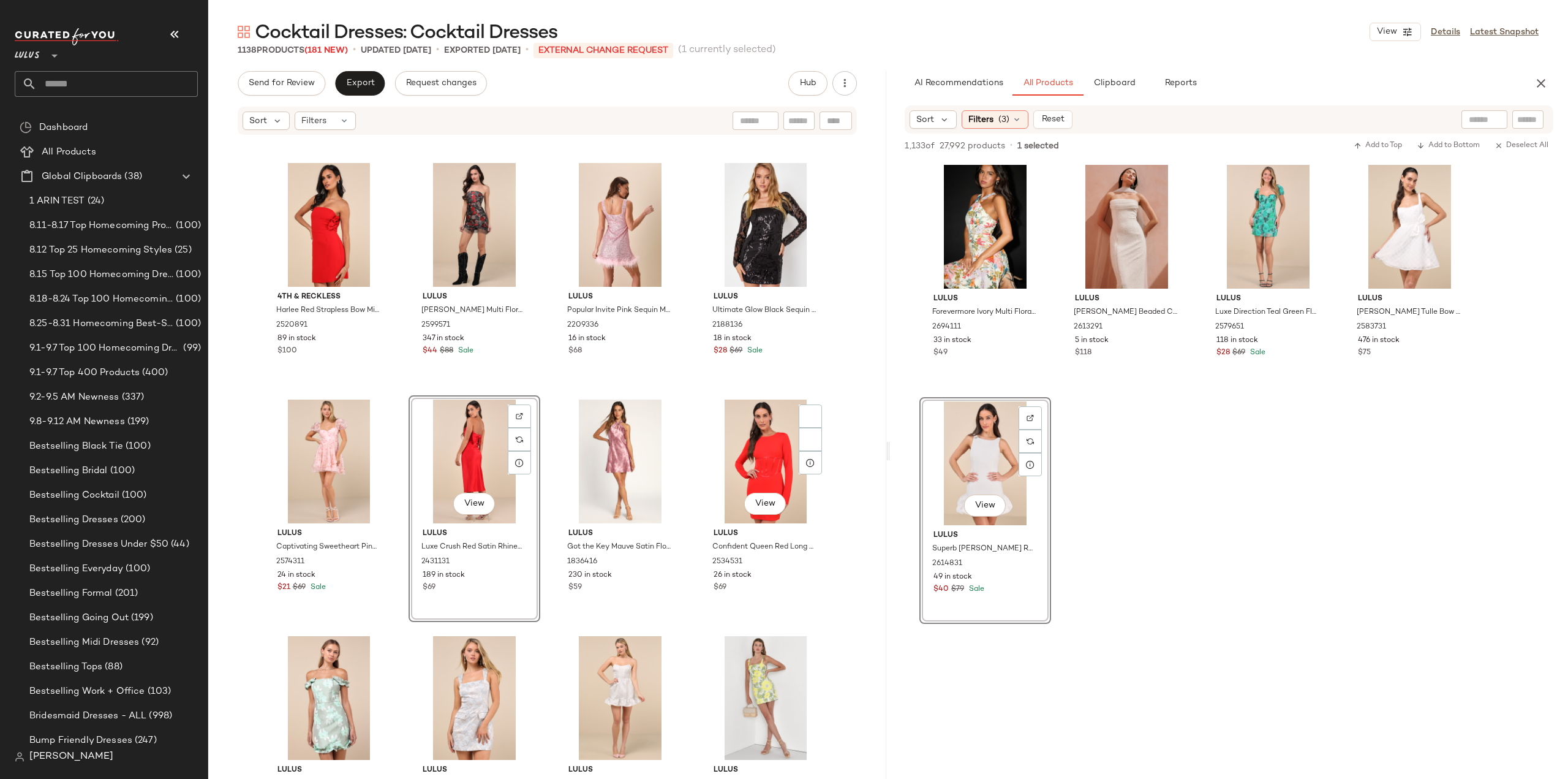
scroll to position [32411, 0]
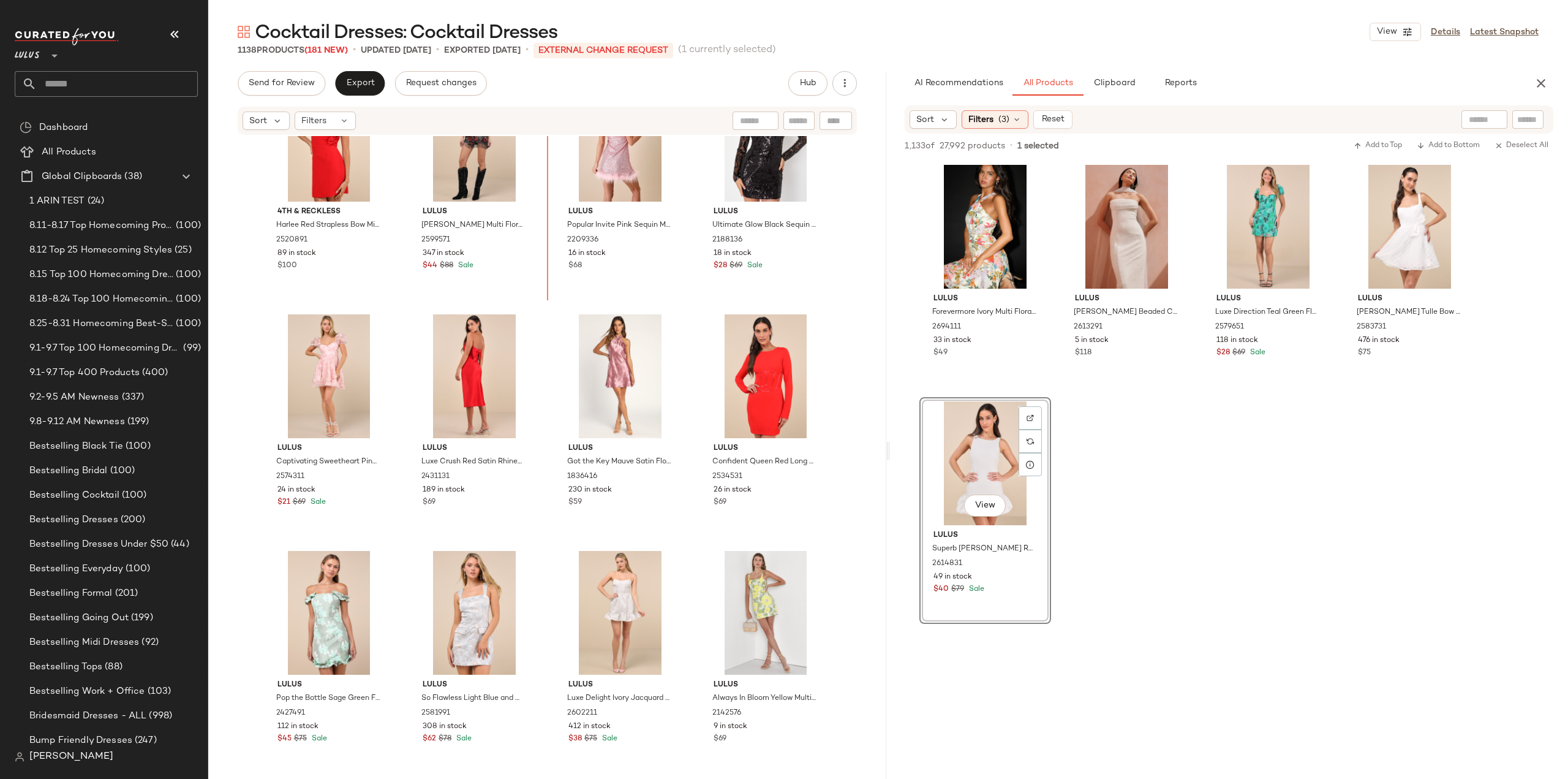
scroll to position [32406, 0]
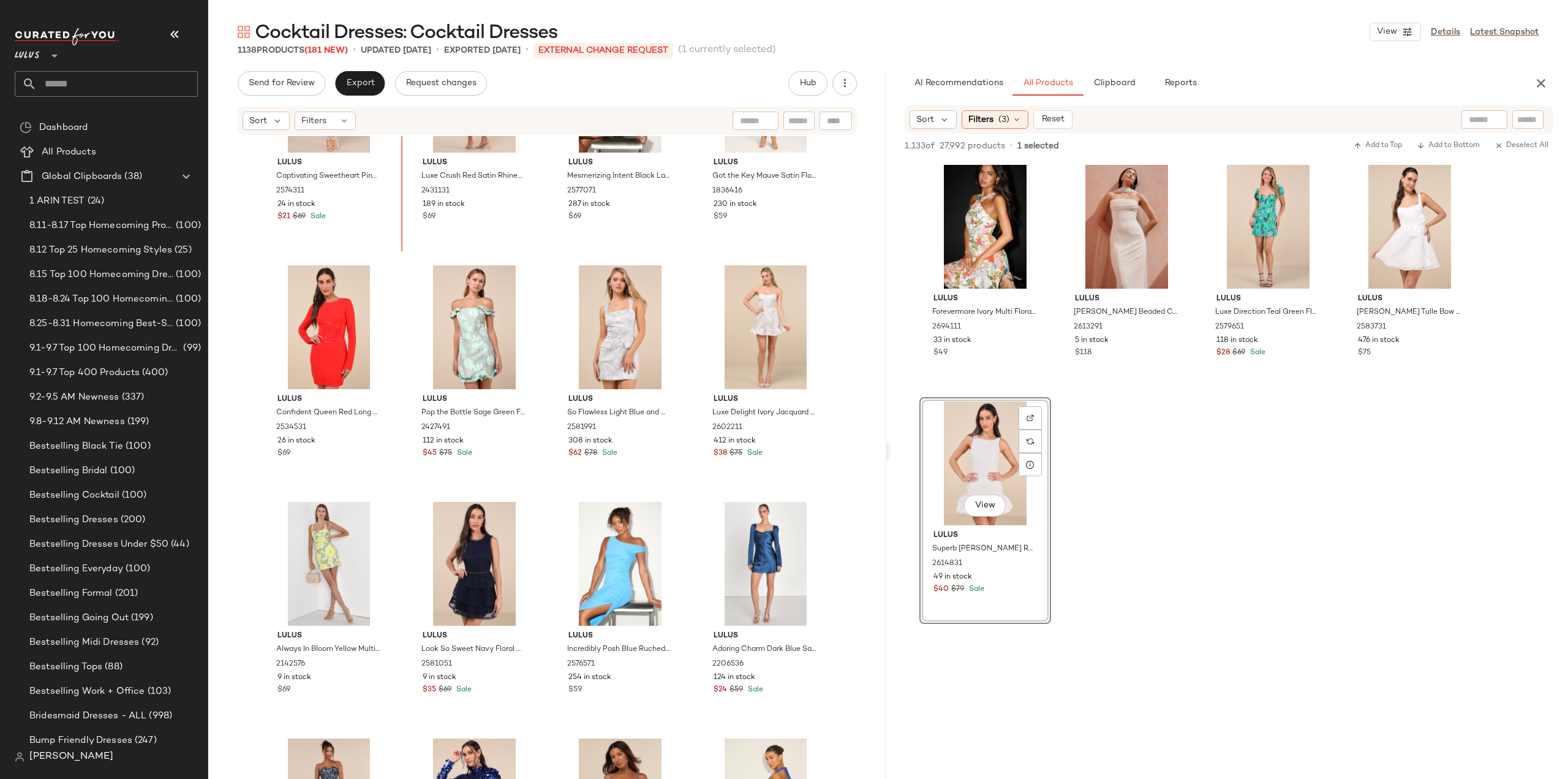
scroll to position [32734, 0]
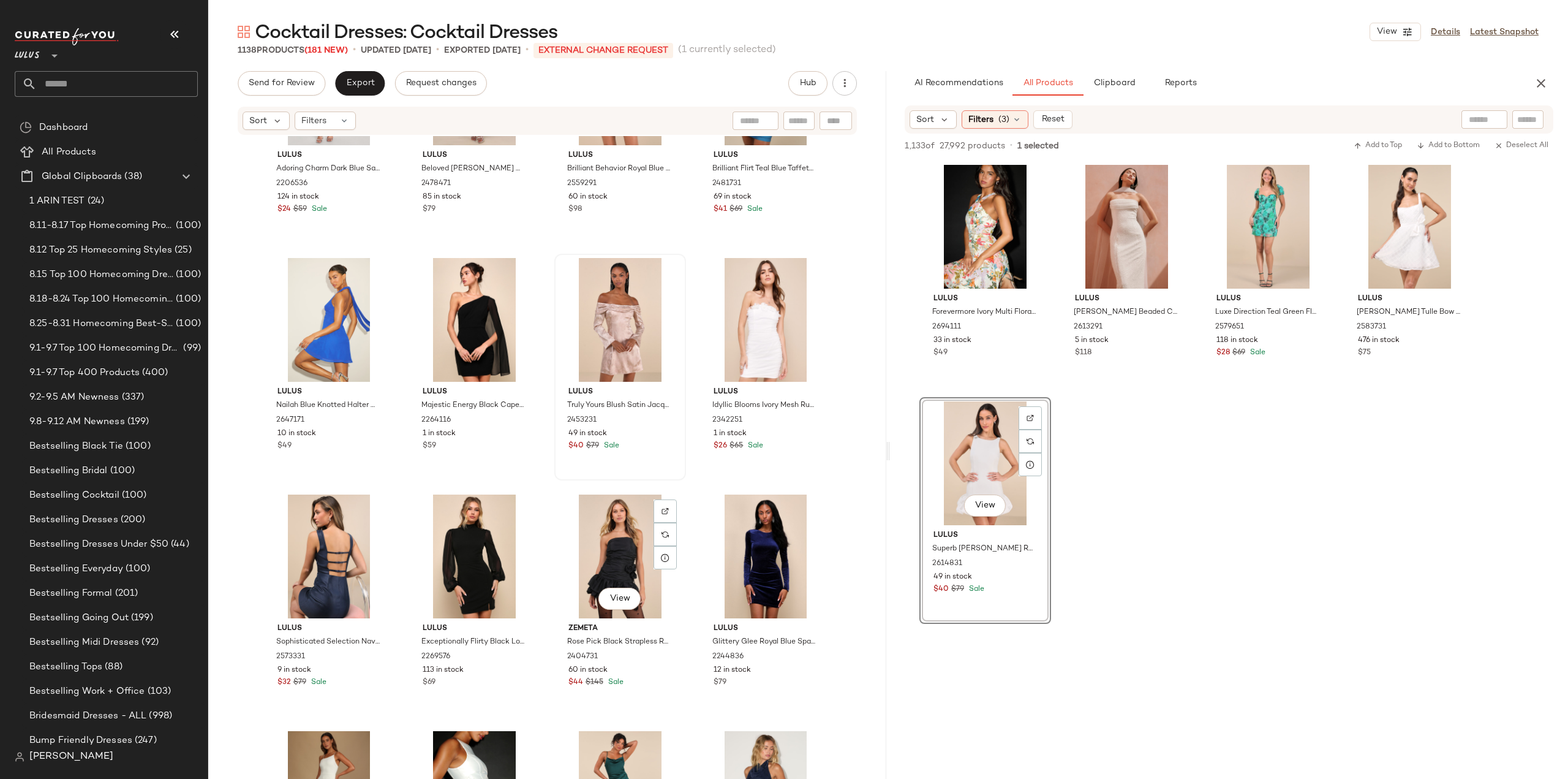
scroll to position [33347, 0]
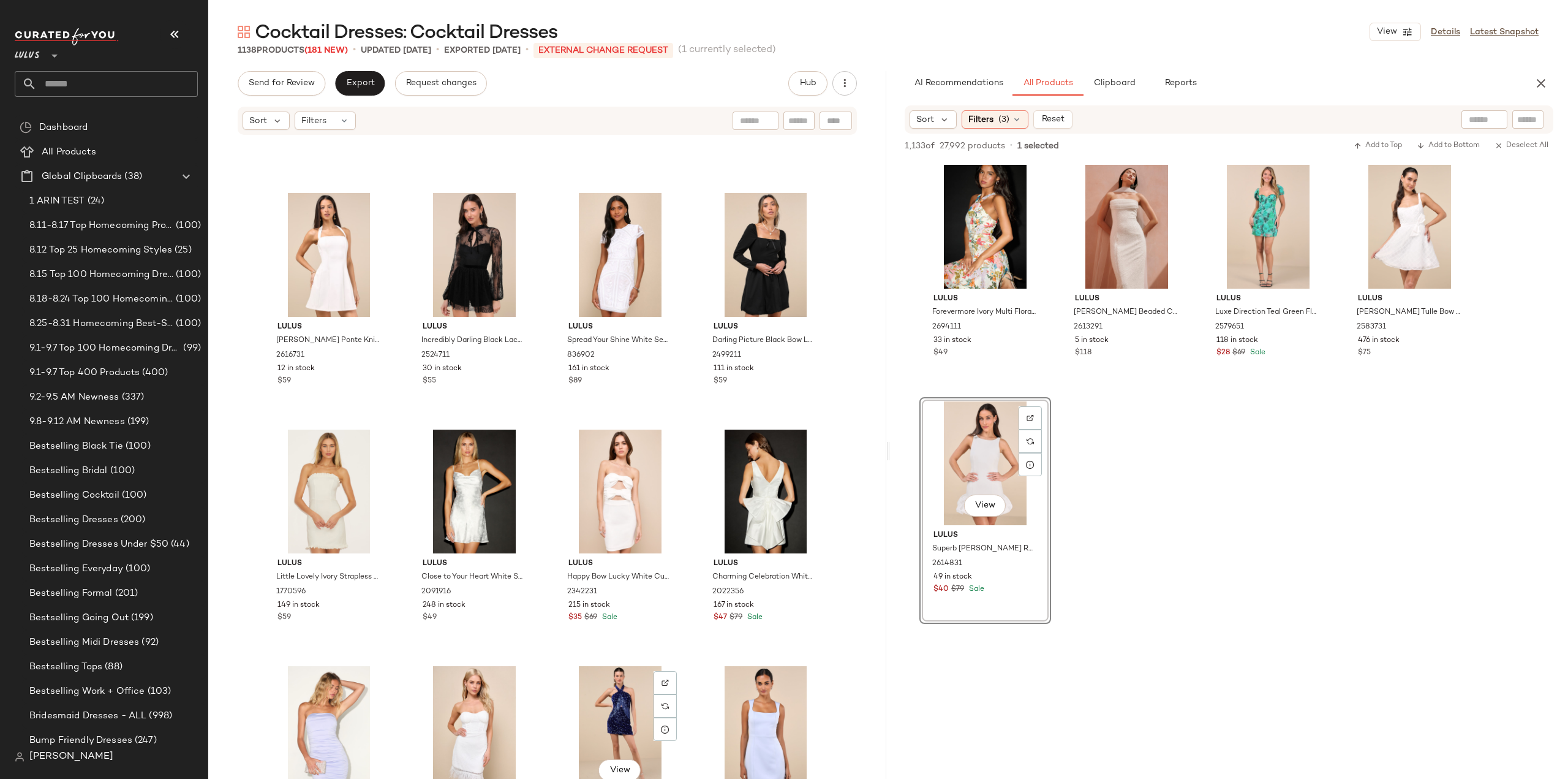
scroll to position [34780, 0]
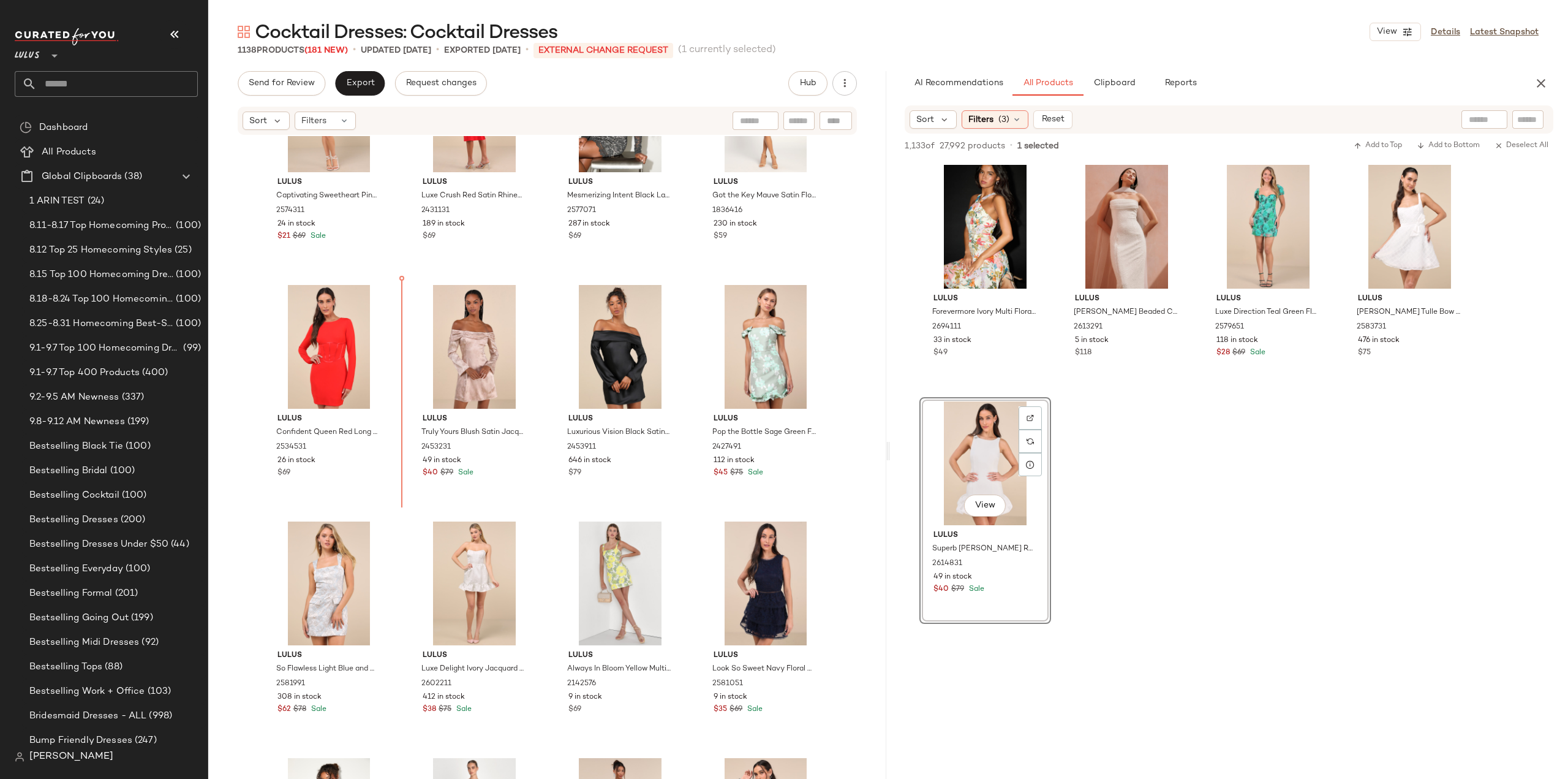
scroll to position [32730, 0]
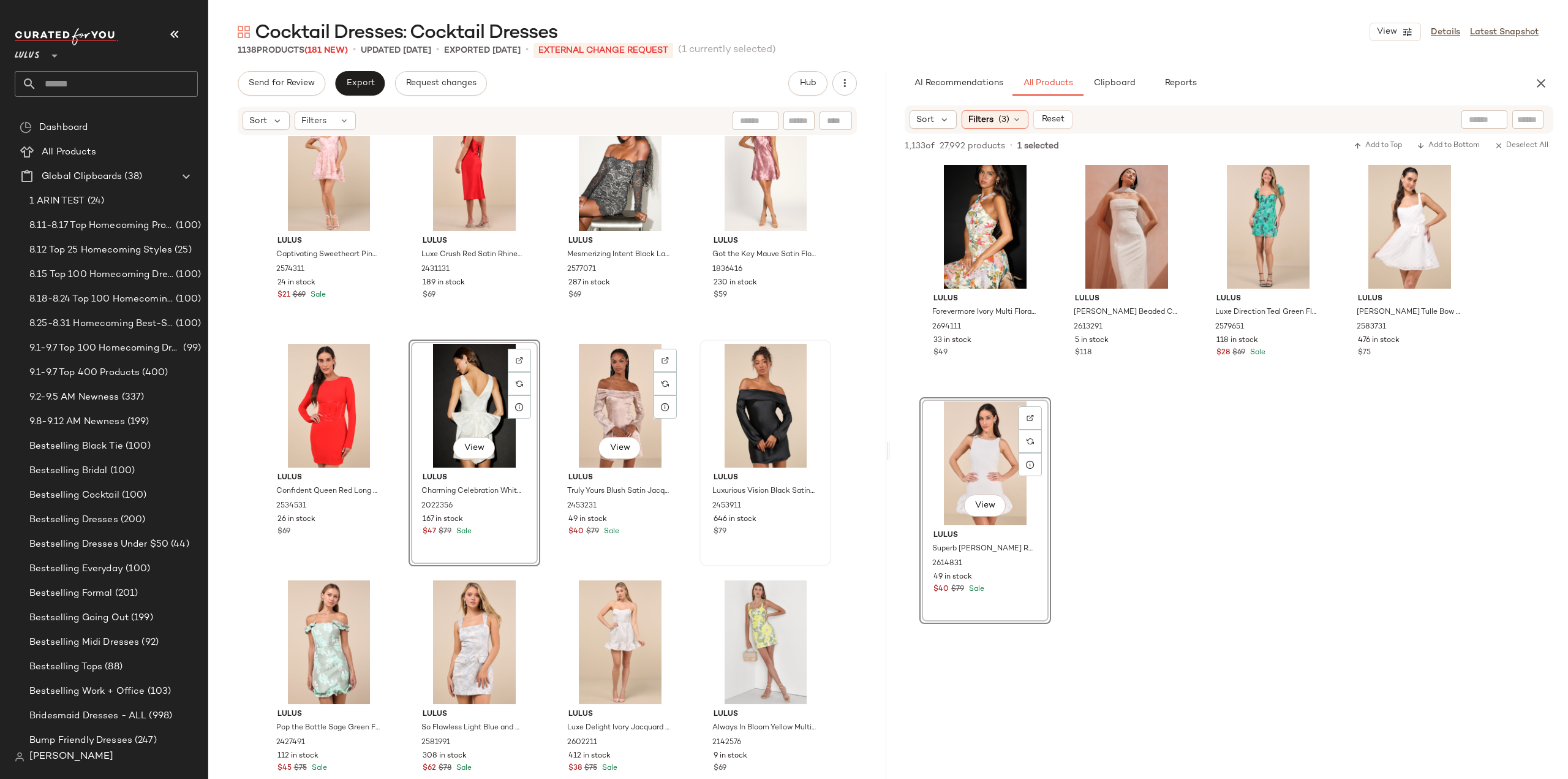
scroll to position [32669, 0]
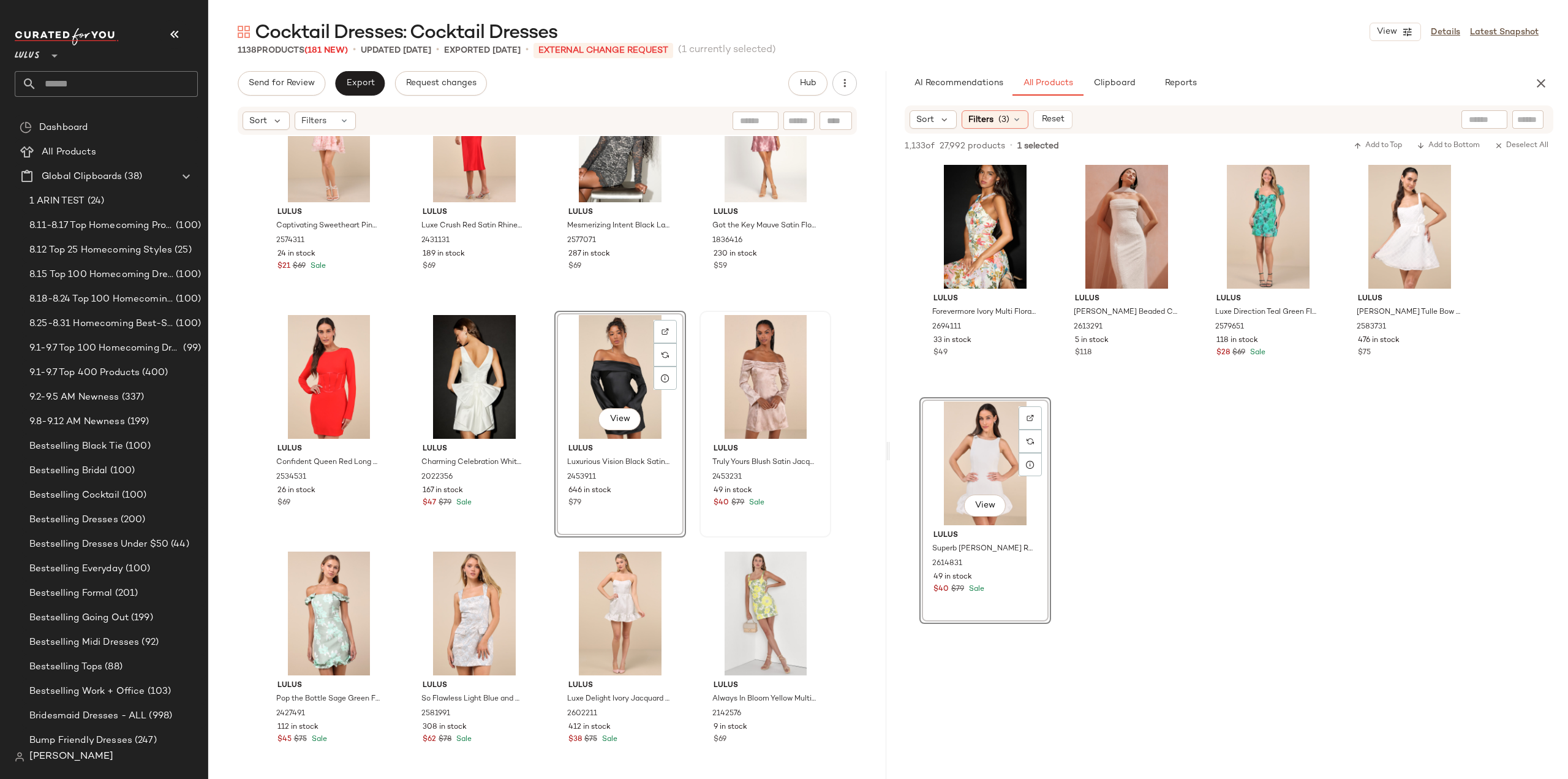
scroll to position [32669, 0]
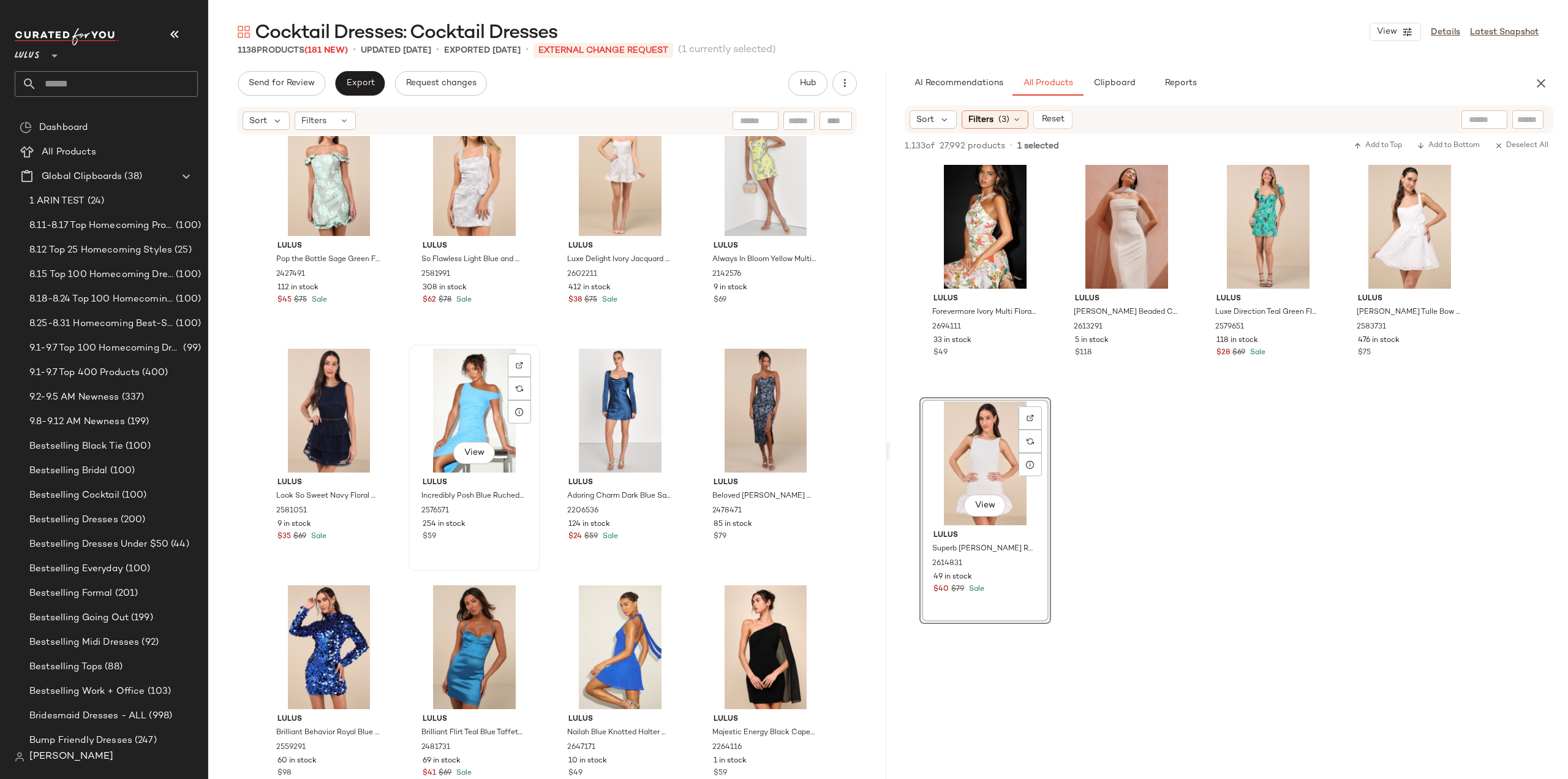
scroll to position [33159, 0]
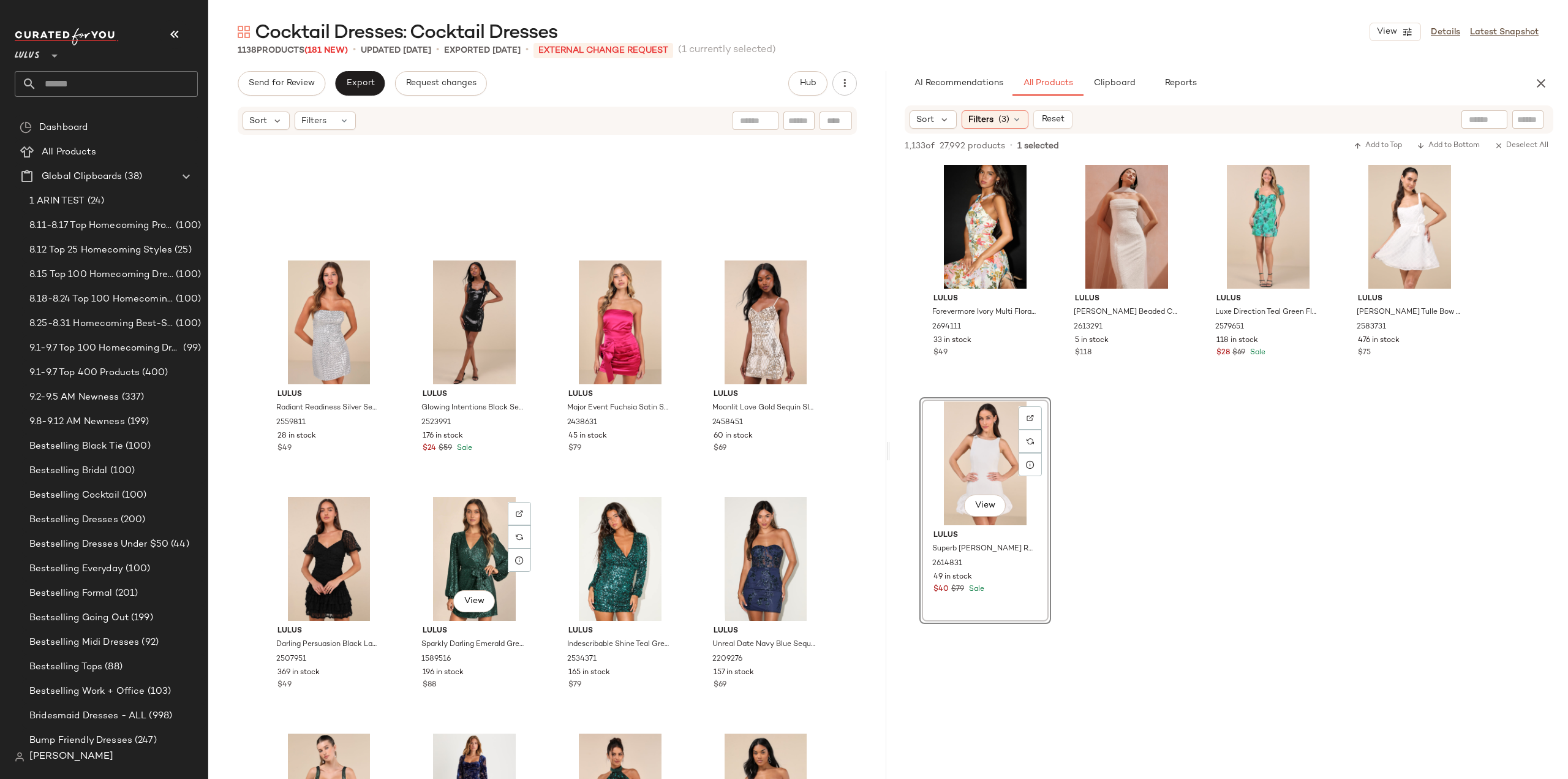
scroll to position [37877, 0]
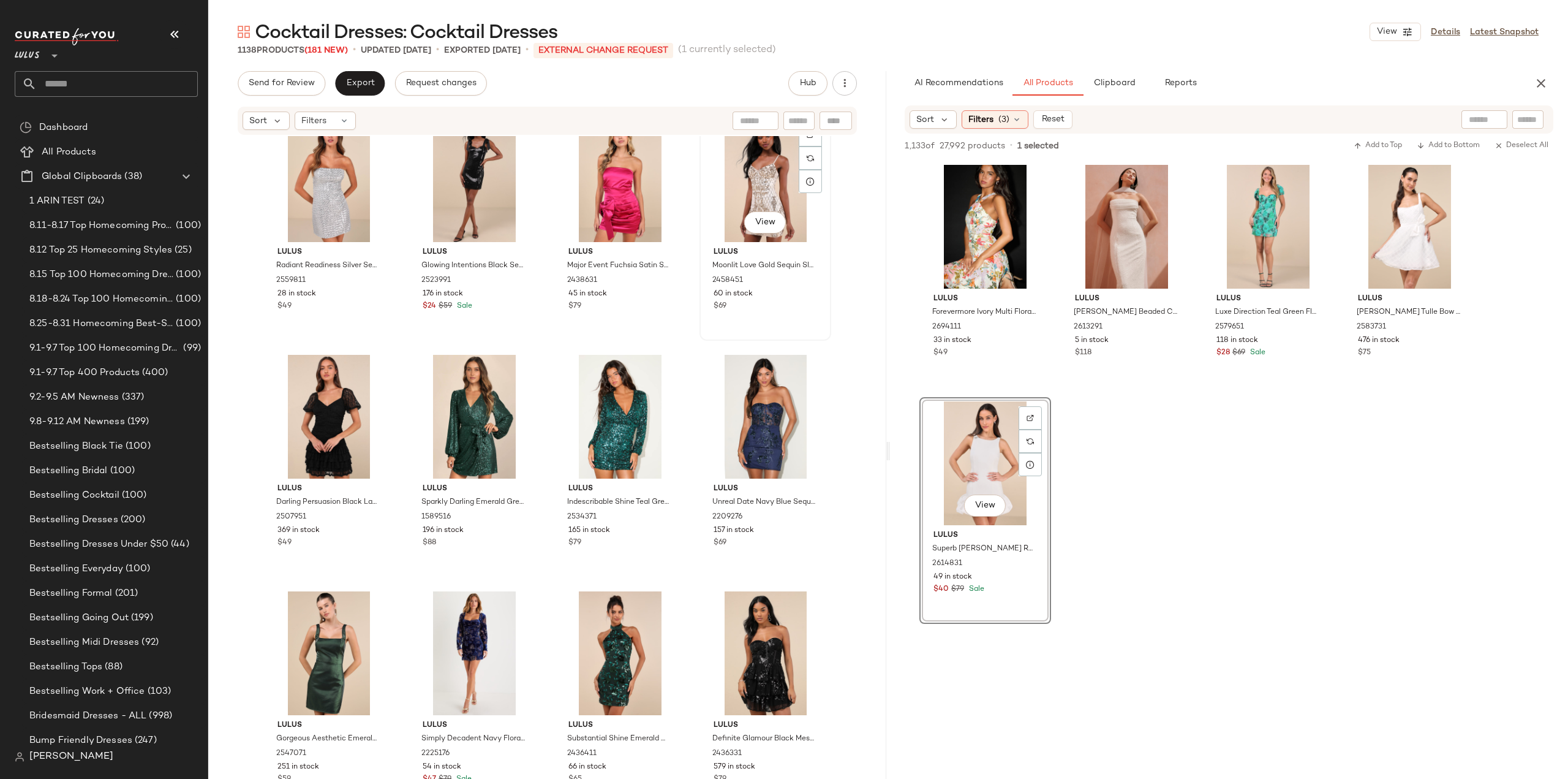
click at [792, 294] on div "60 in stock" at bounding box center [765, 294] width 104 height 11
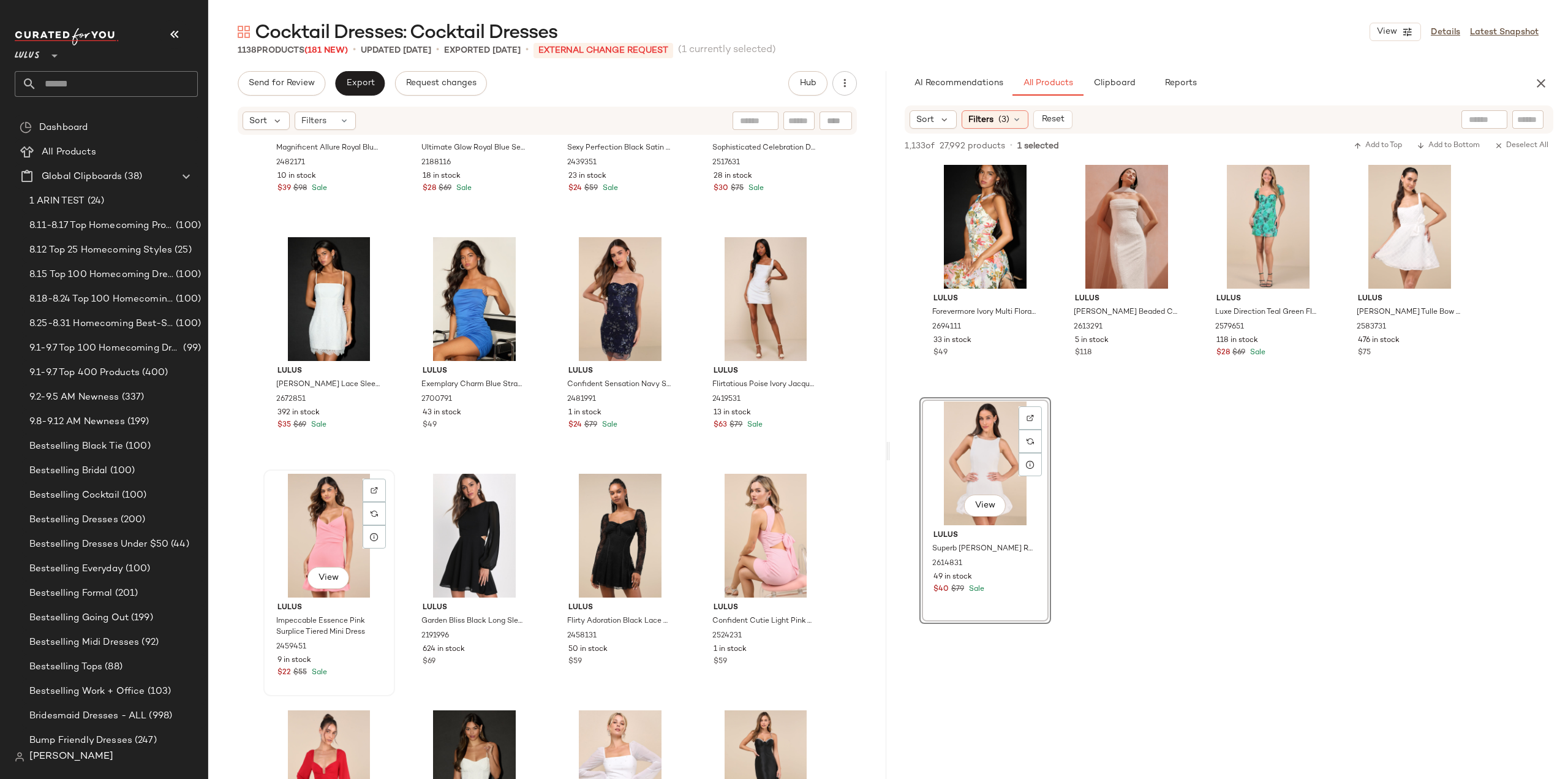
scroll to position [36406, 0]
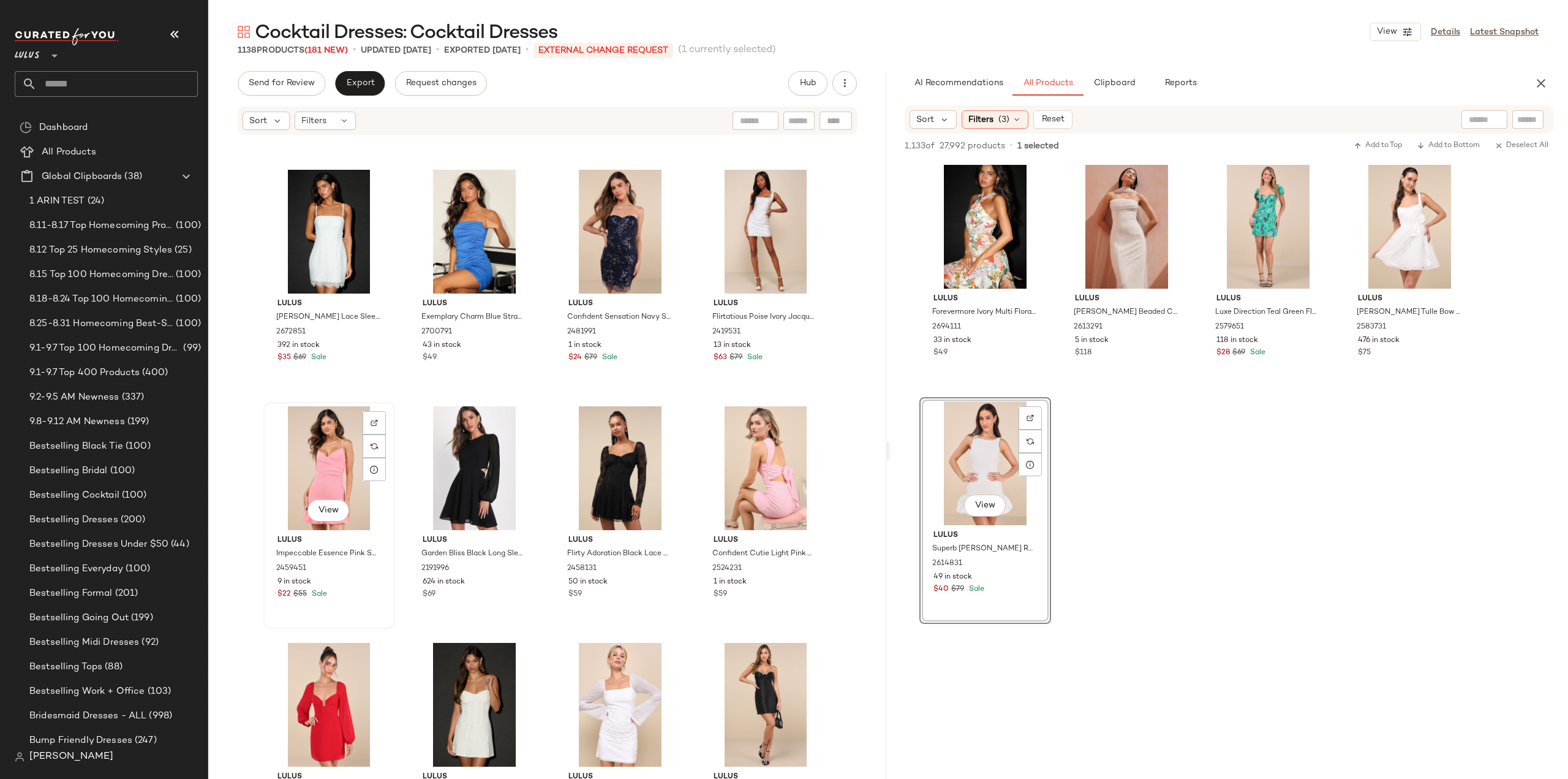
click at [360, 580] on div "9 in stock" at bounding box center [330, 582] width 104 height 11
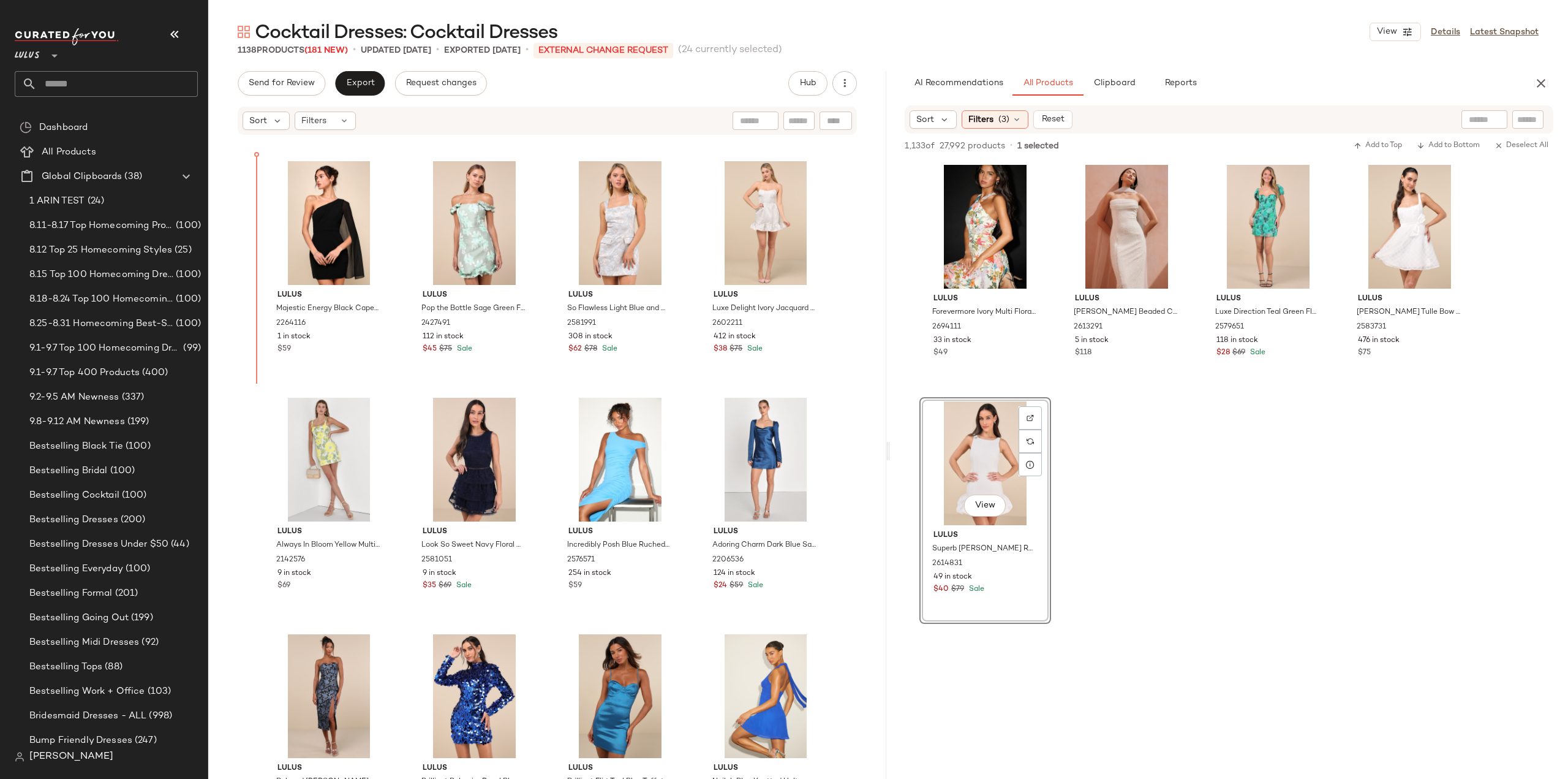
scroll to position [33068, 0]
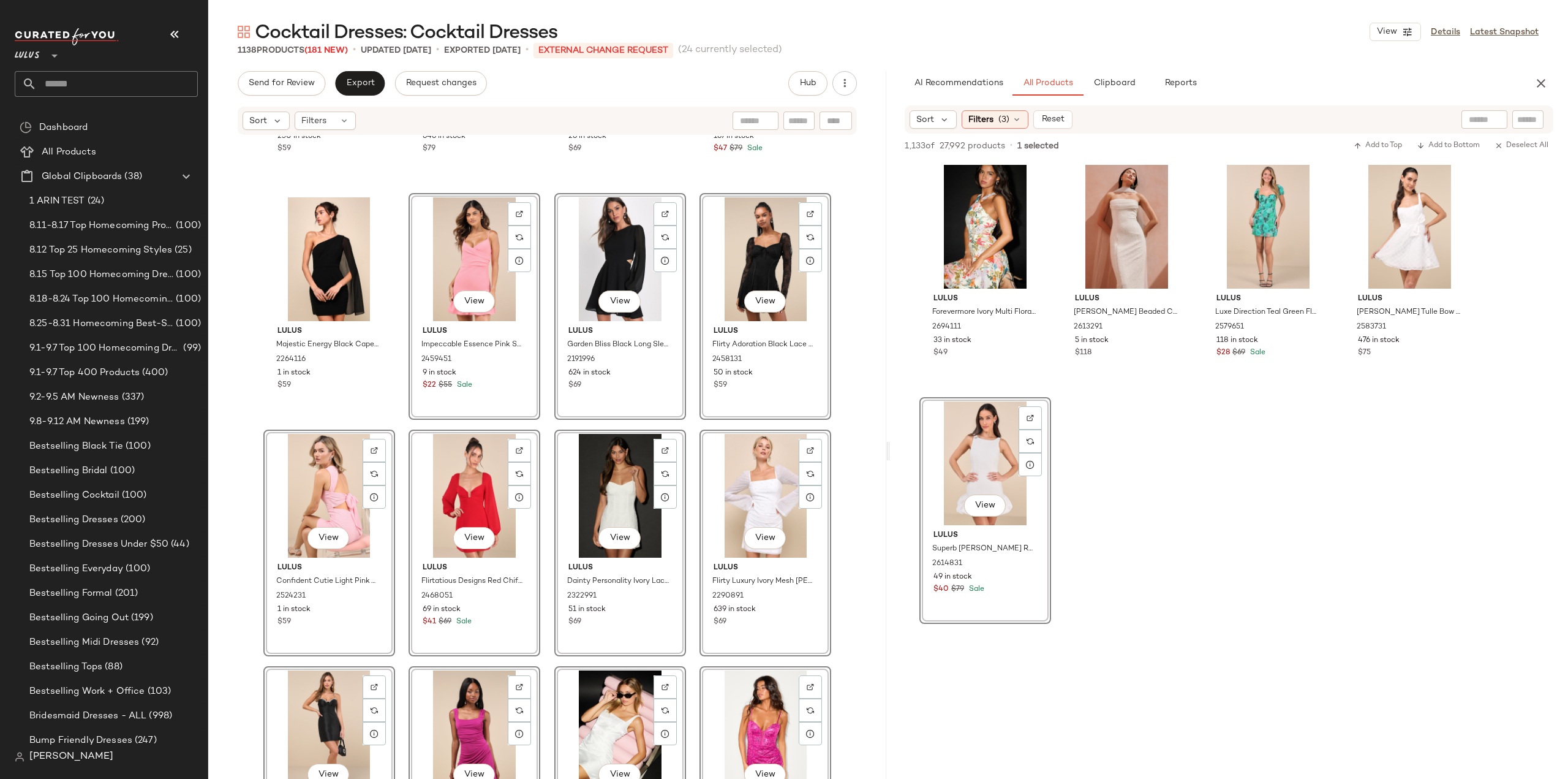
click at [396, 483] on div "Lulus Got the Key Mauve Satin Floral Jacquard Halter Mini Dress 1836416 230 in …" at bounding box center [547, 476] width 678 height 680
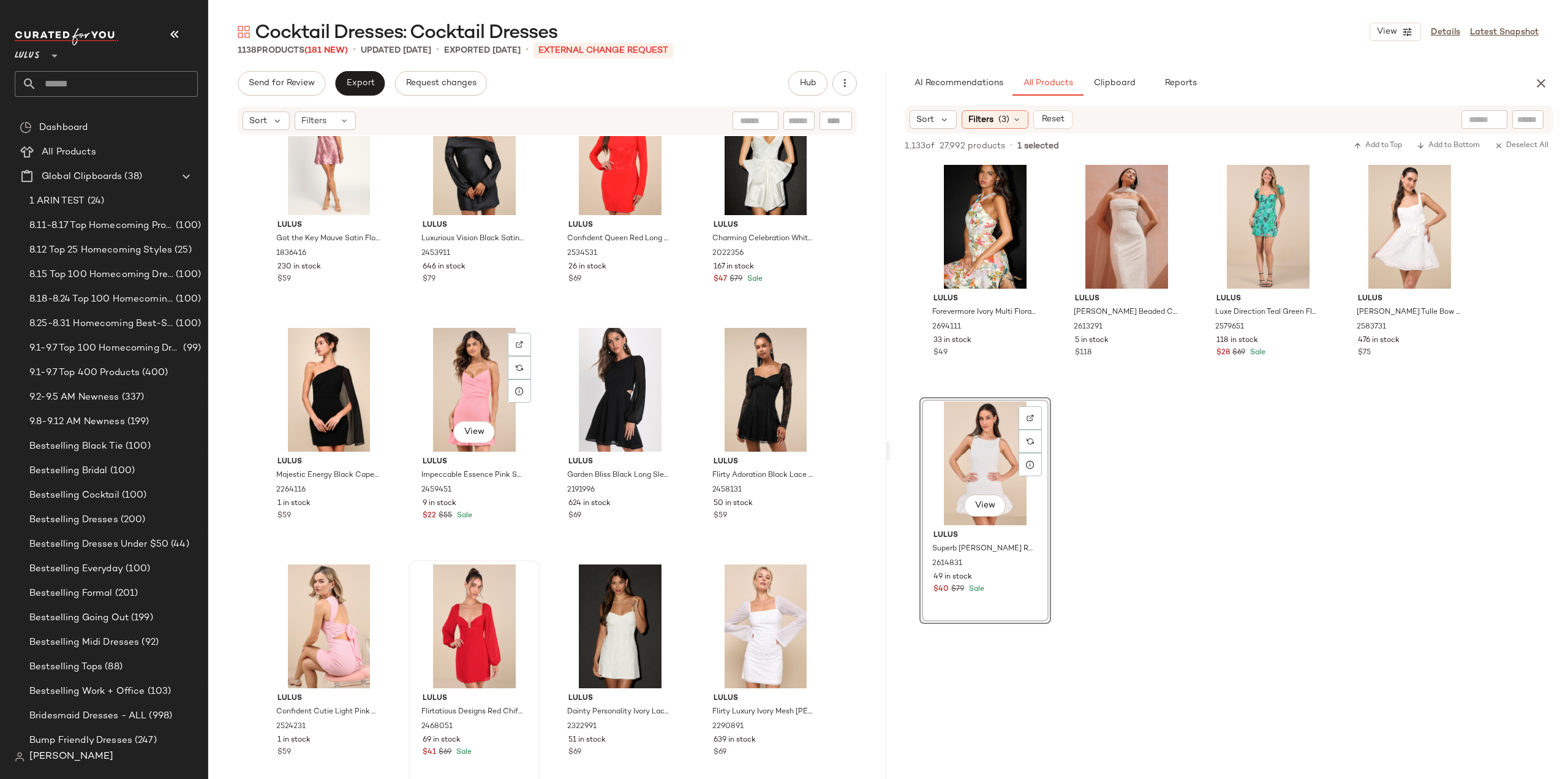
scroll to position [32884, 0]
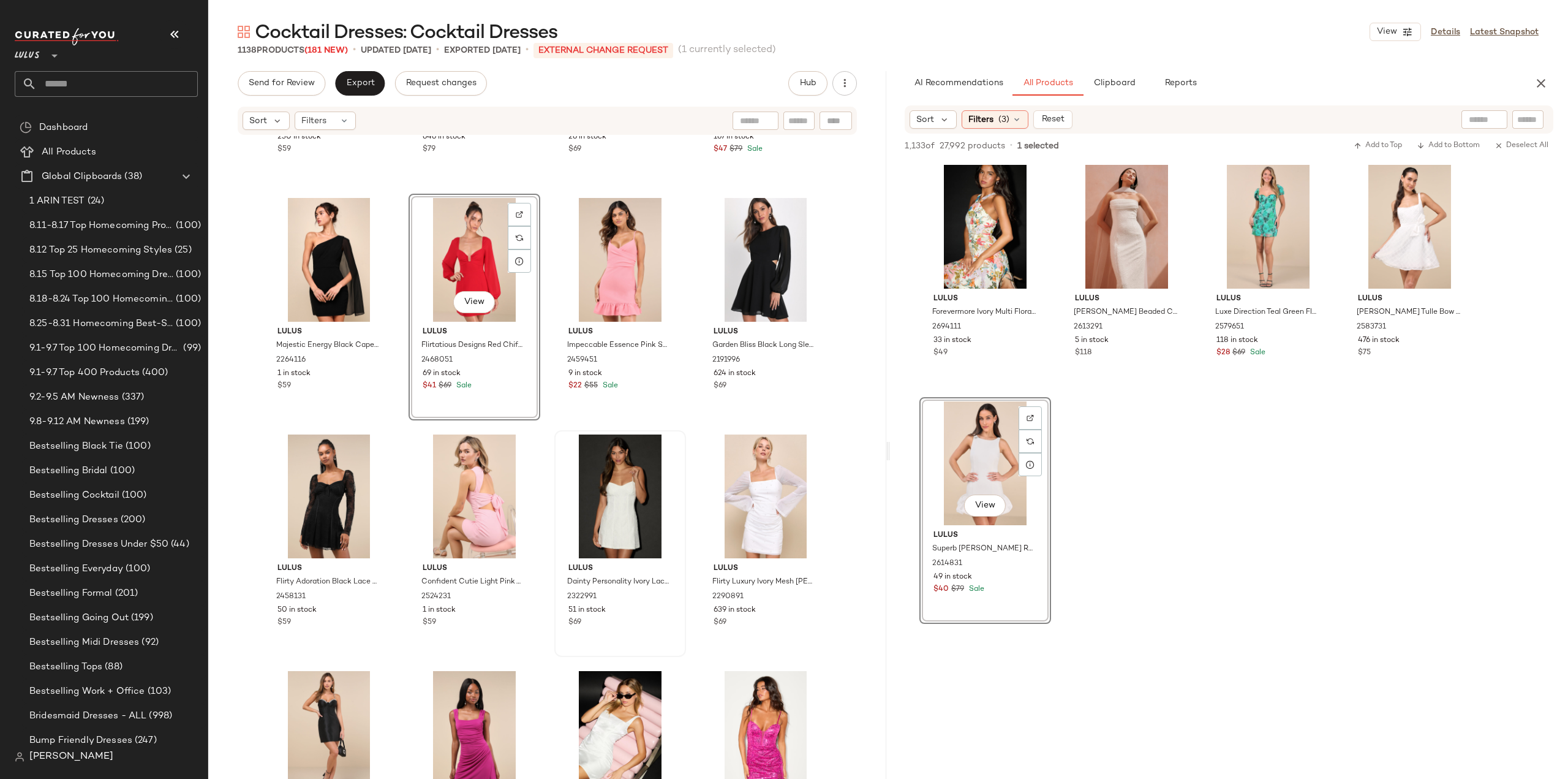
scroll to position [33068, 0]
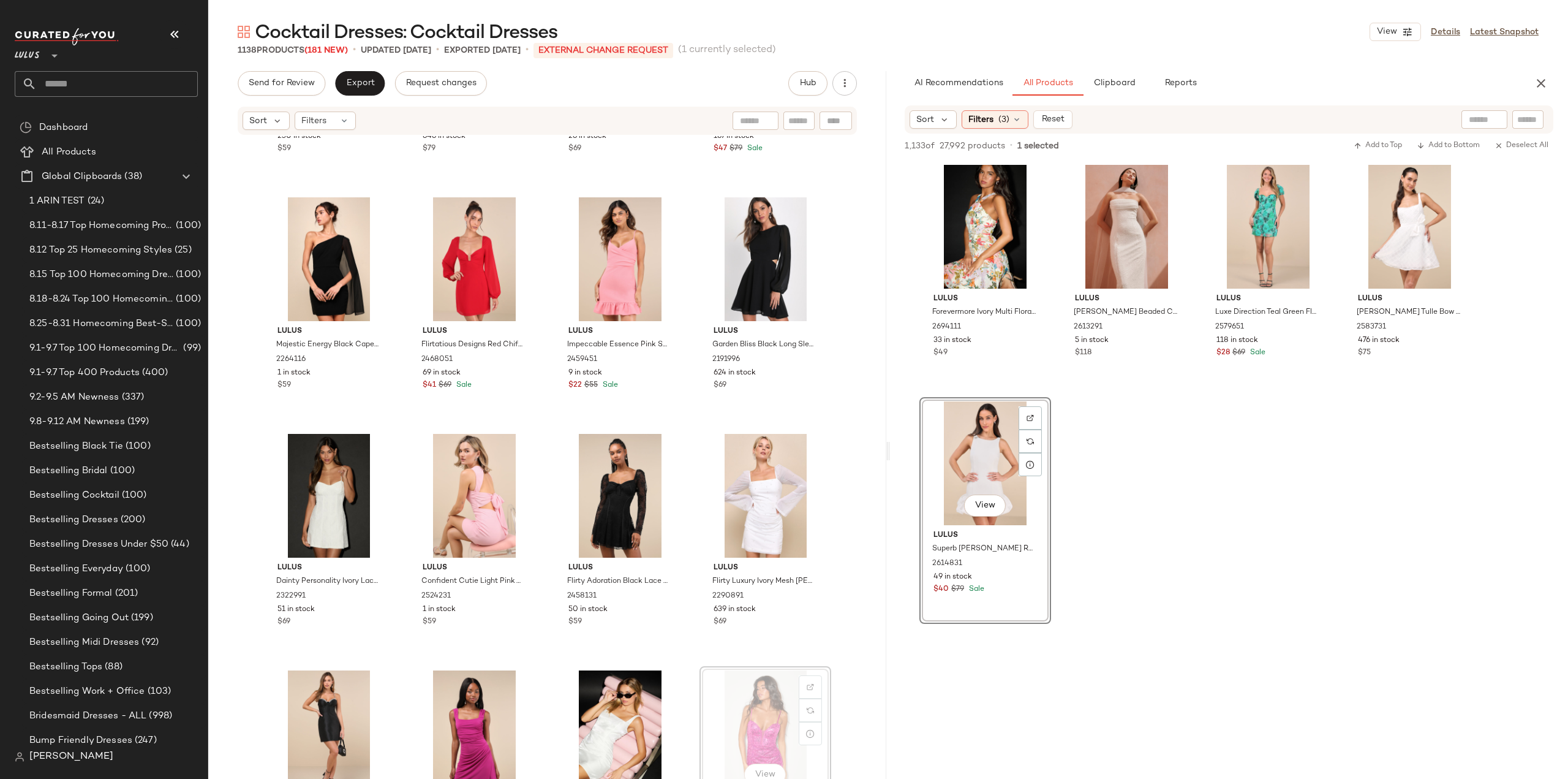
scroll to position [33069, 0]
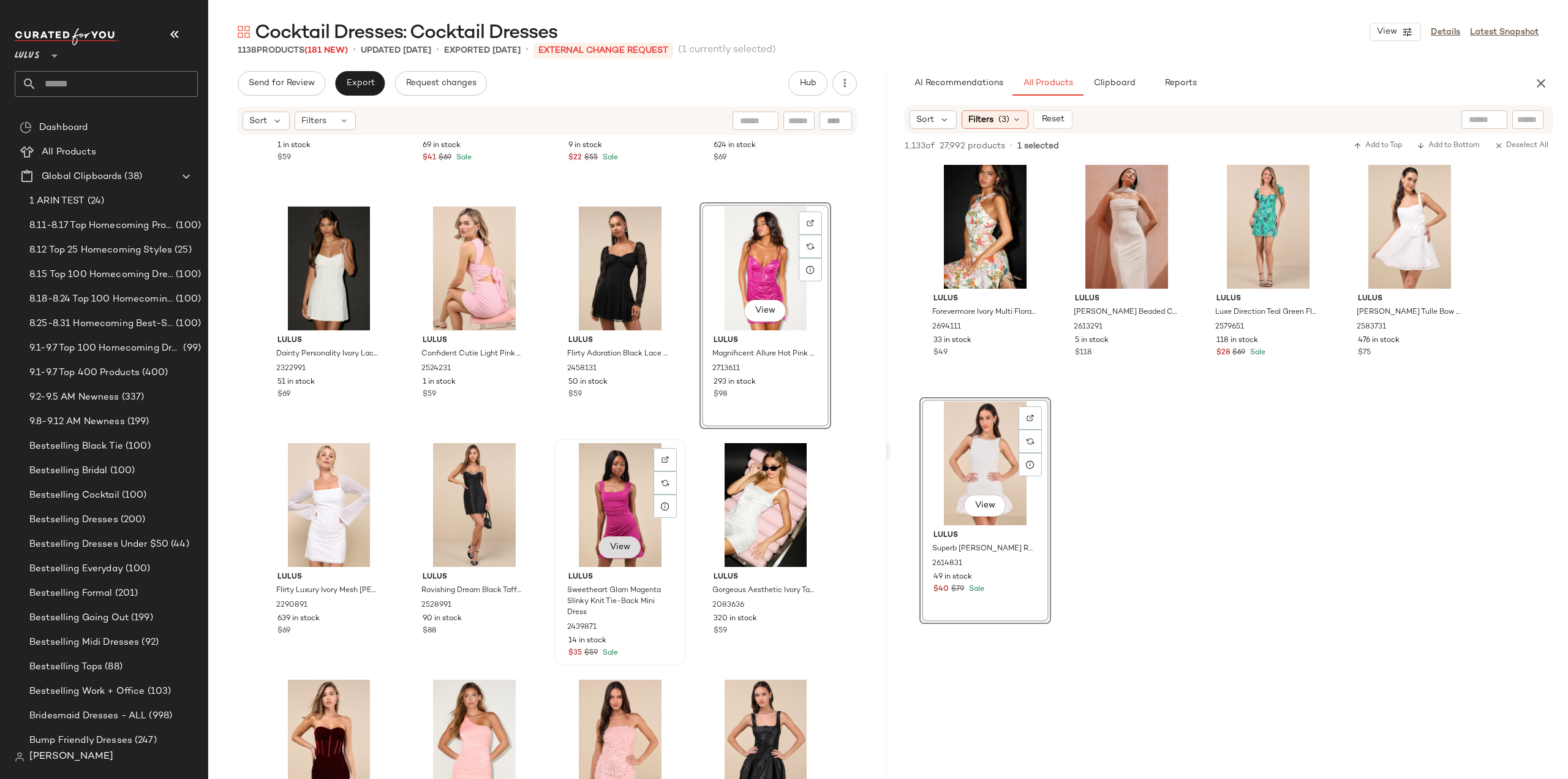
scroll to position [33315, 0]
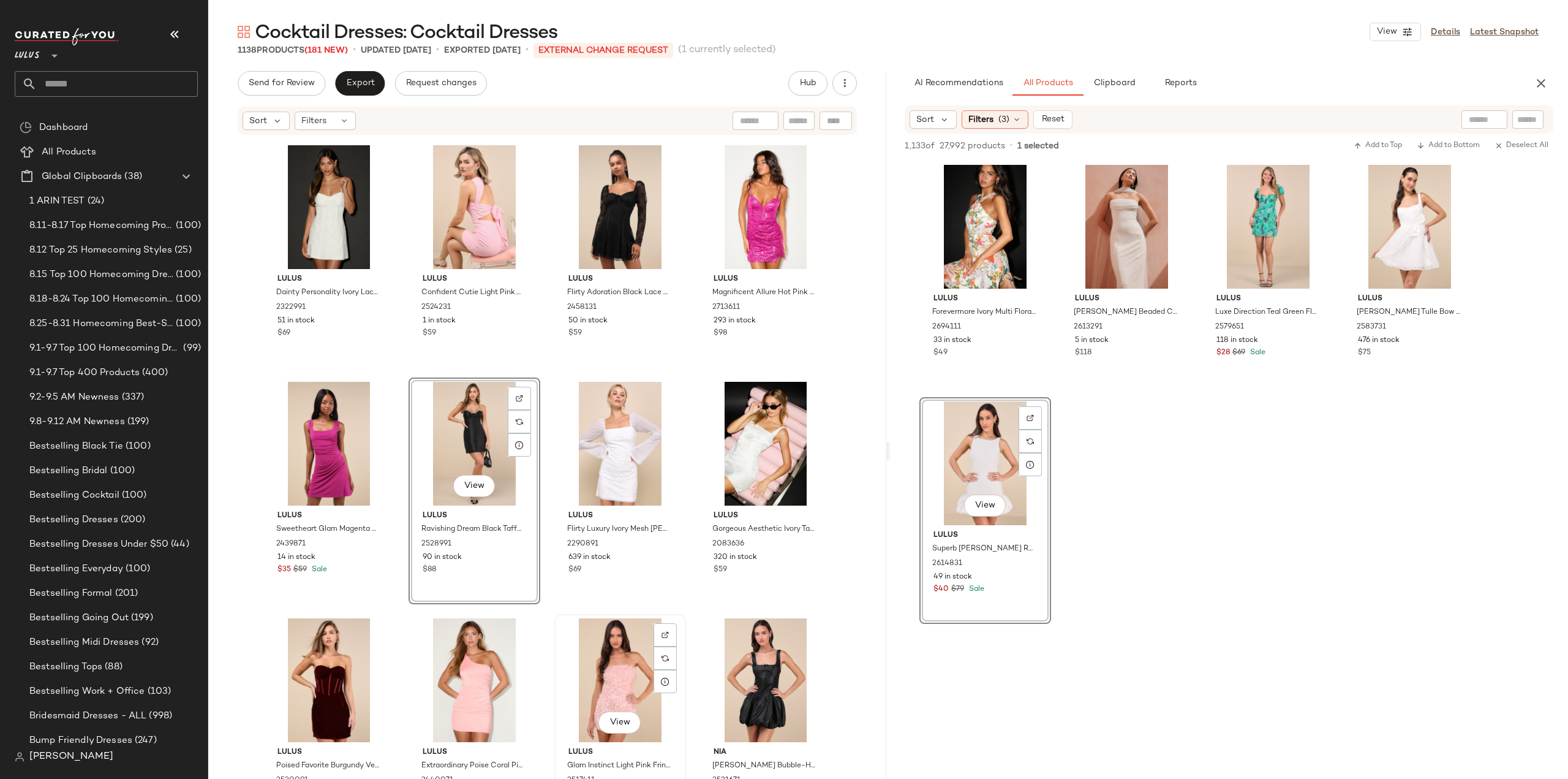
scroll to position [33376, 0]
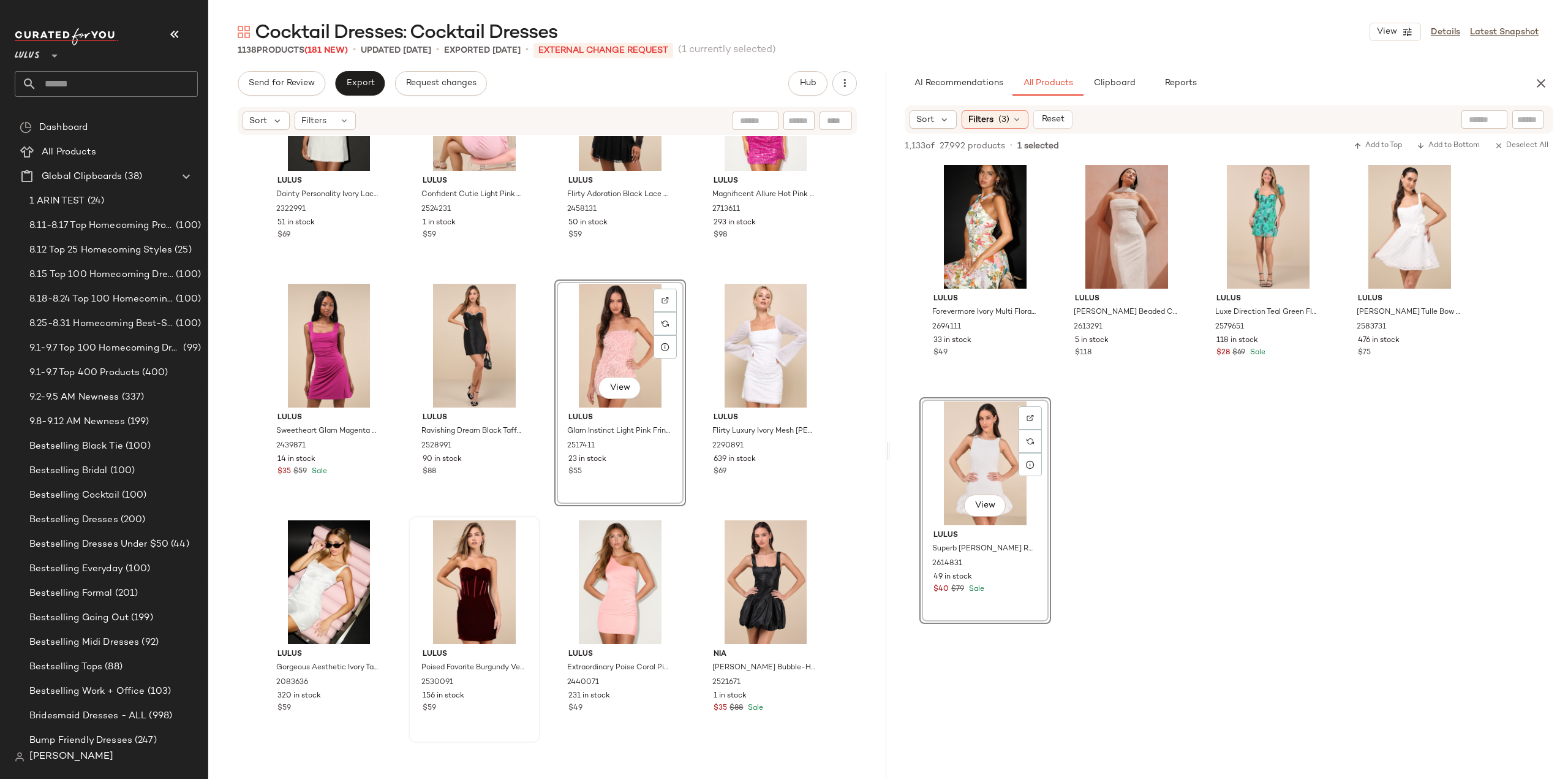
scroll to position [33498, 0]
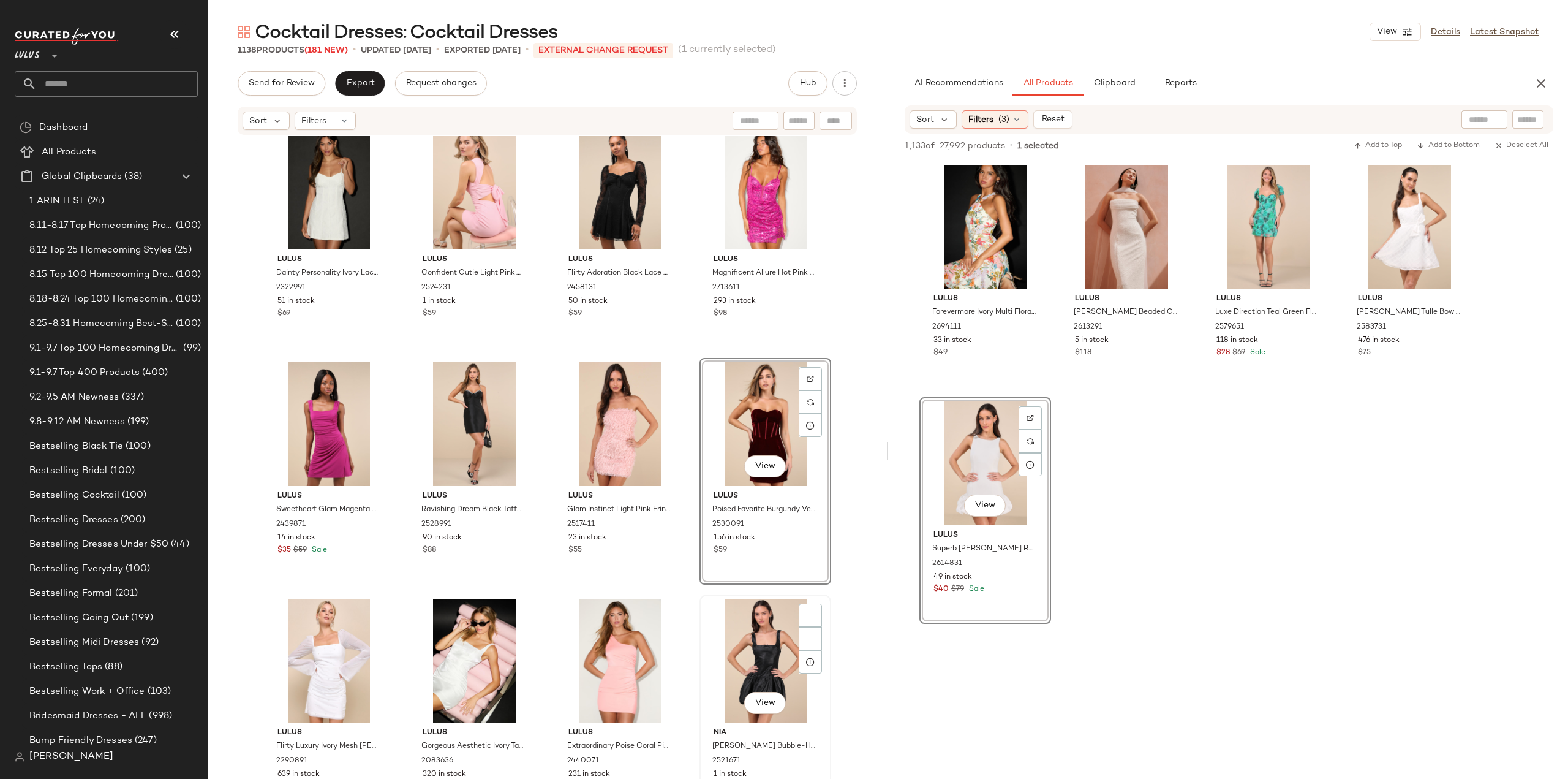
scroll to position [33498, 0]
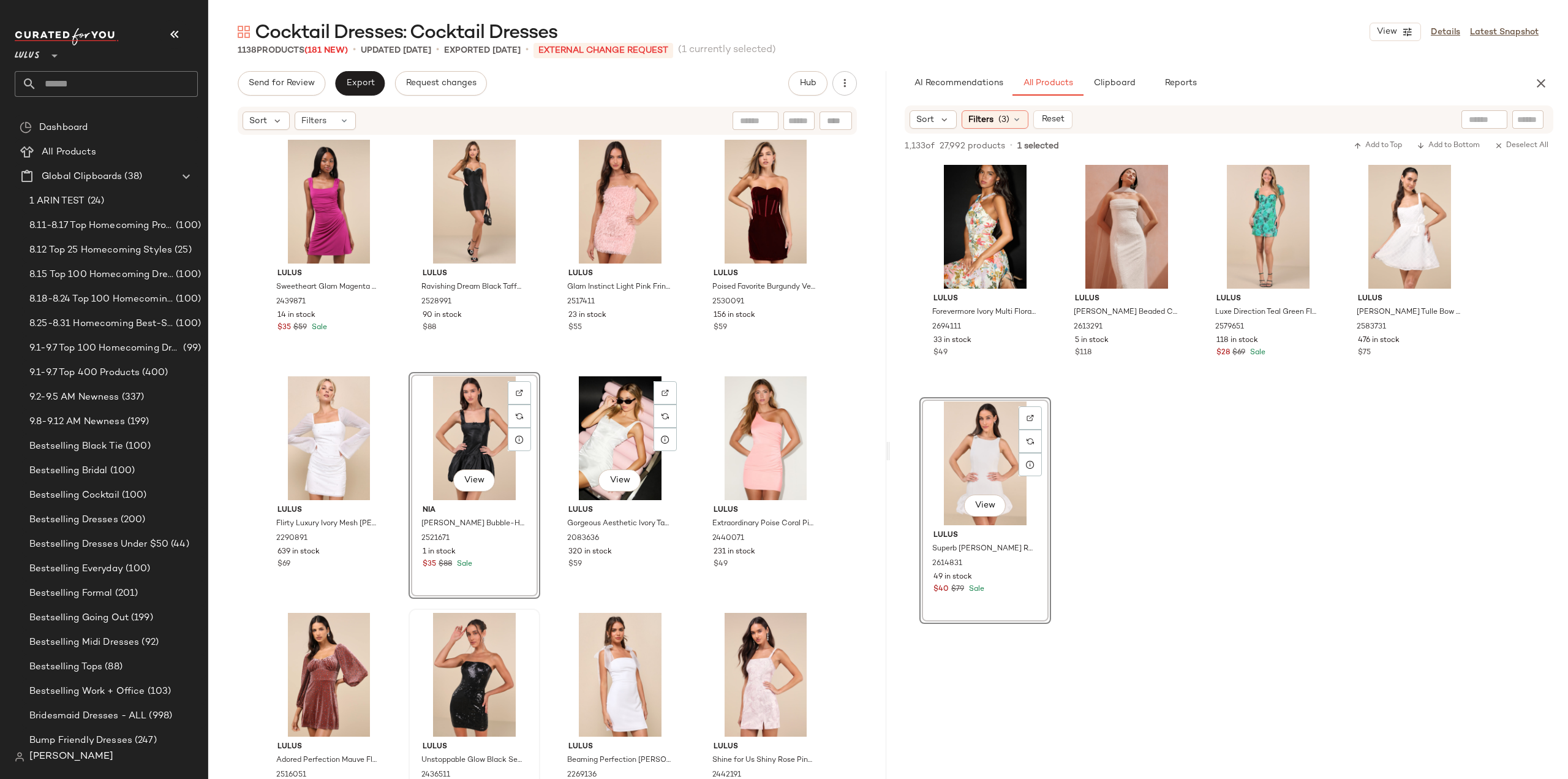
scroll to position [33682, 0]
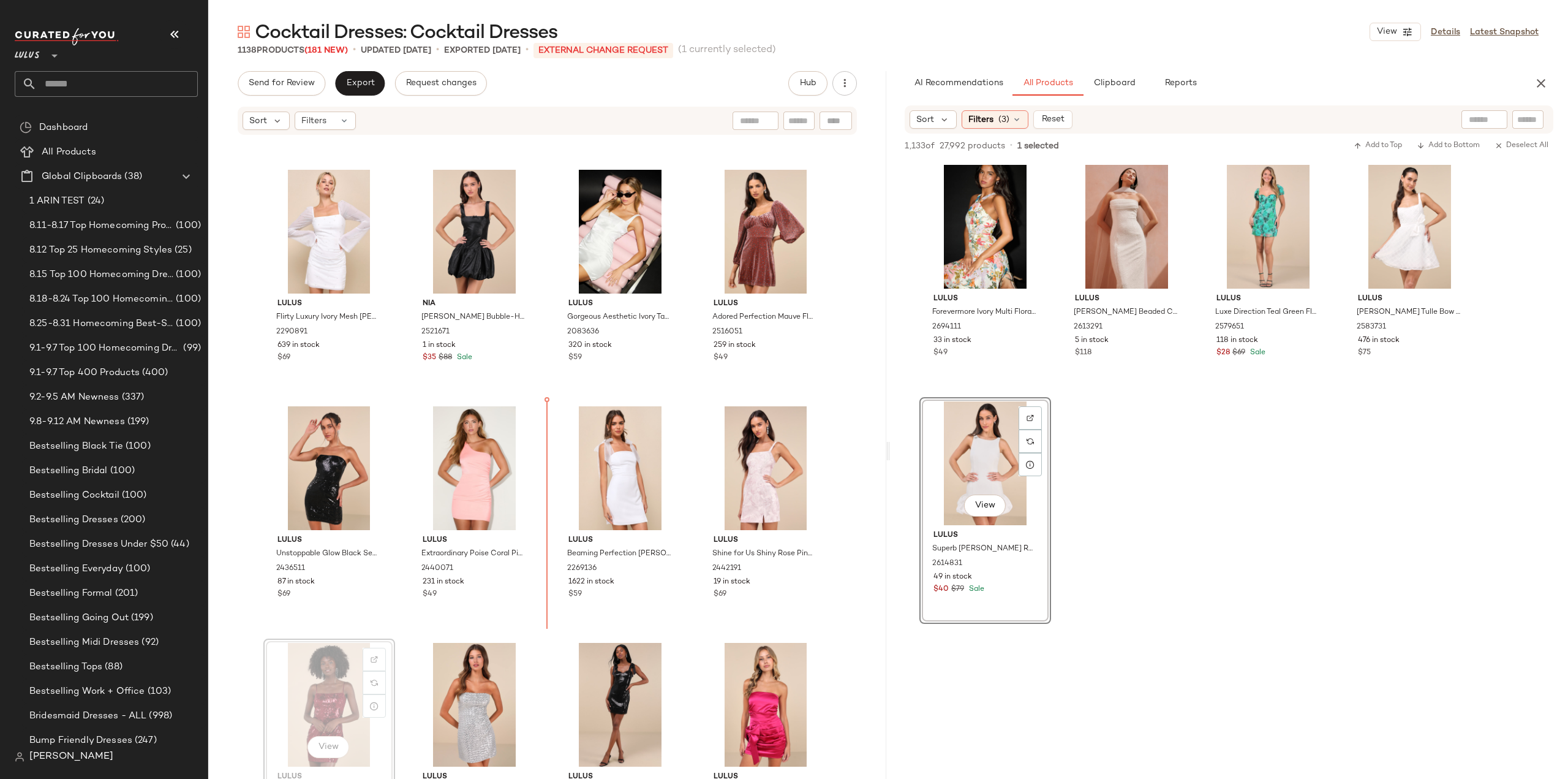
scroll to position [33806, 0]
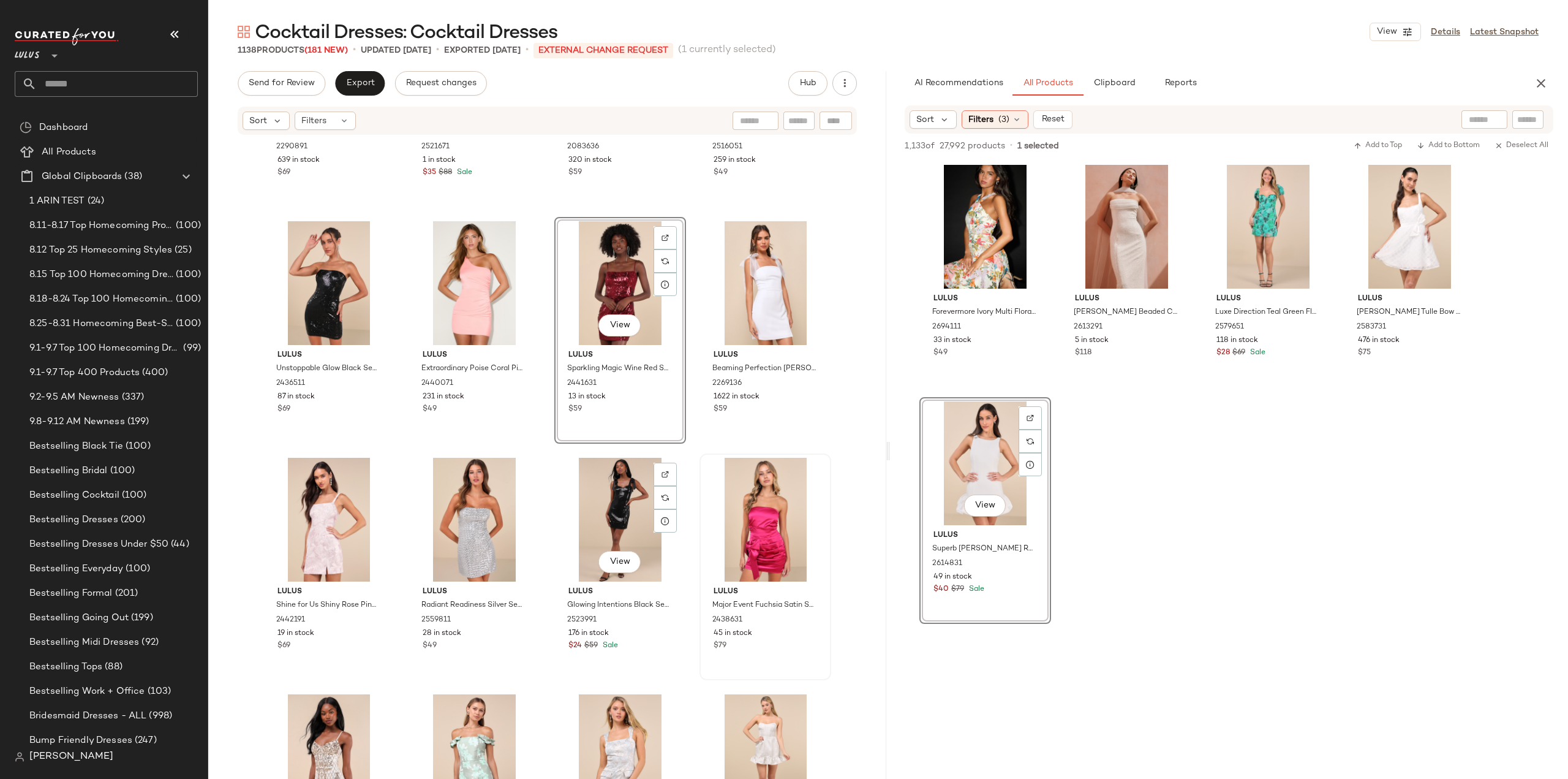
scroll to position [33989, 0]
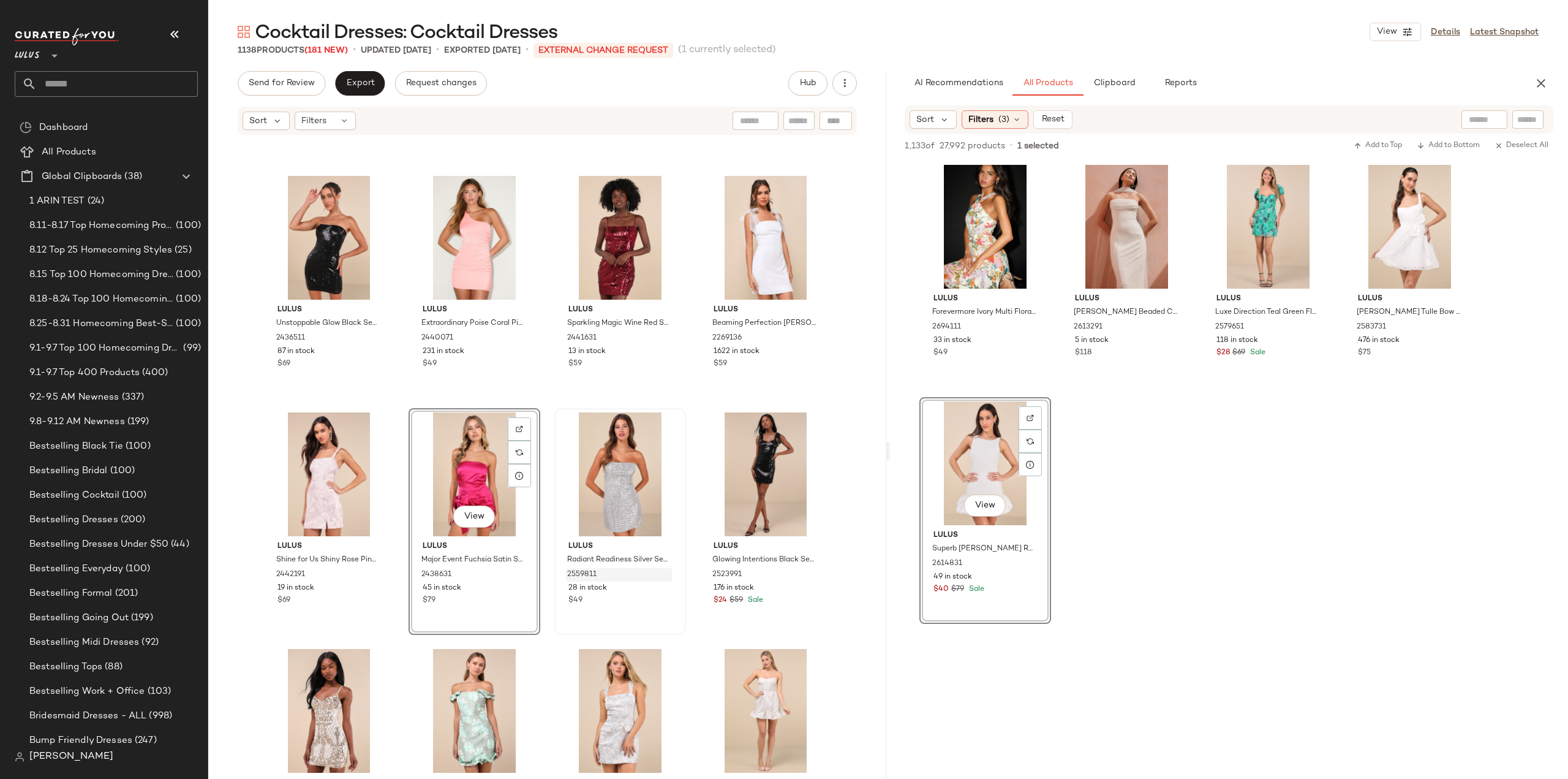
scroll to position [34113, 0]
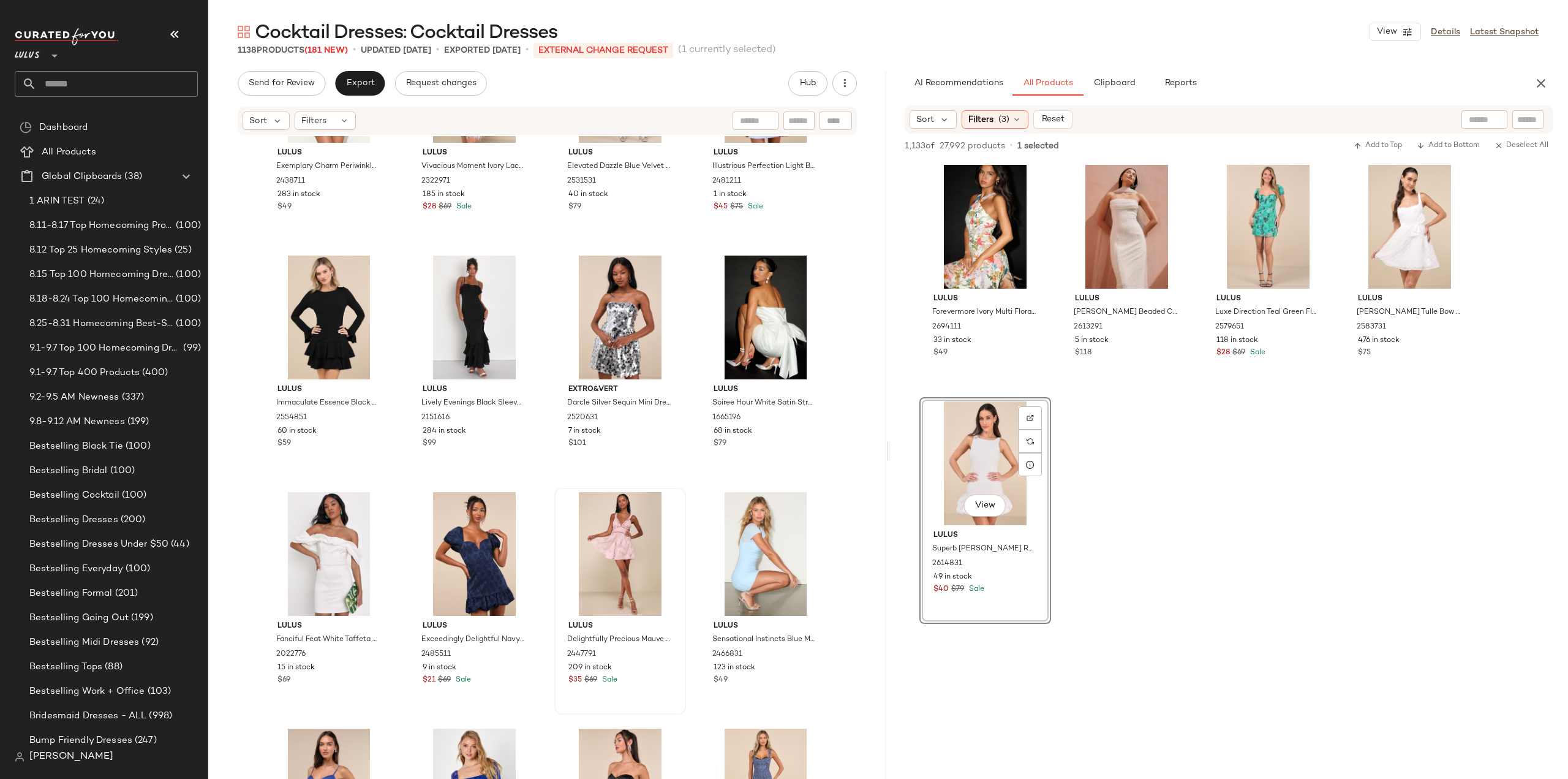
scroll to position [36992, 0]
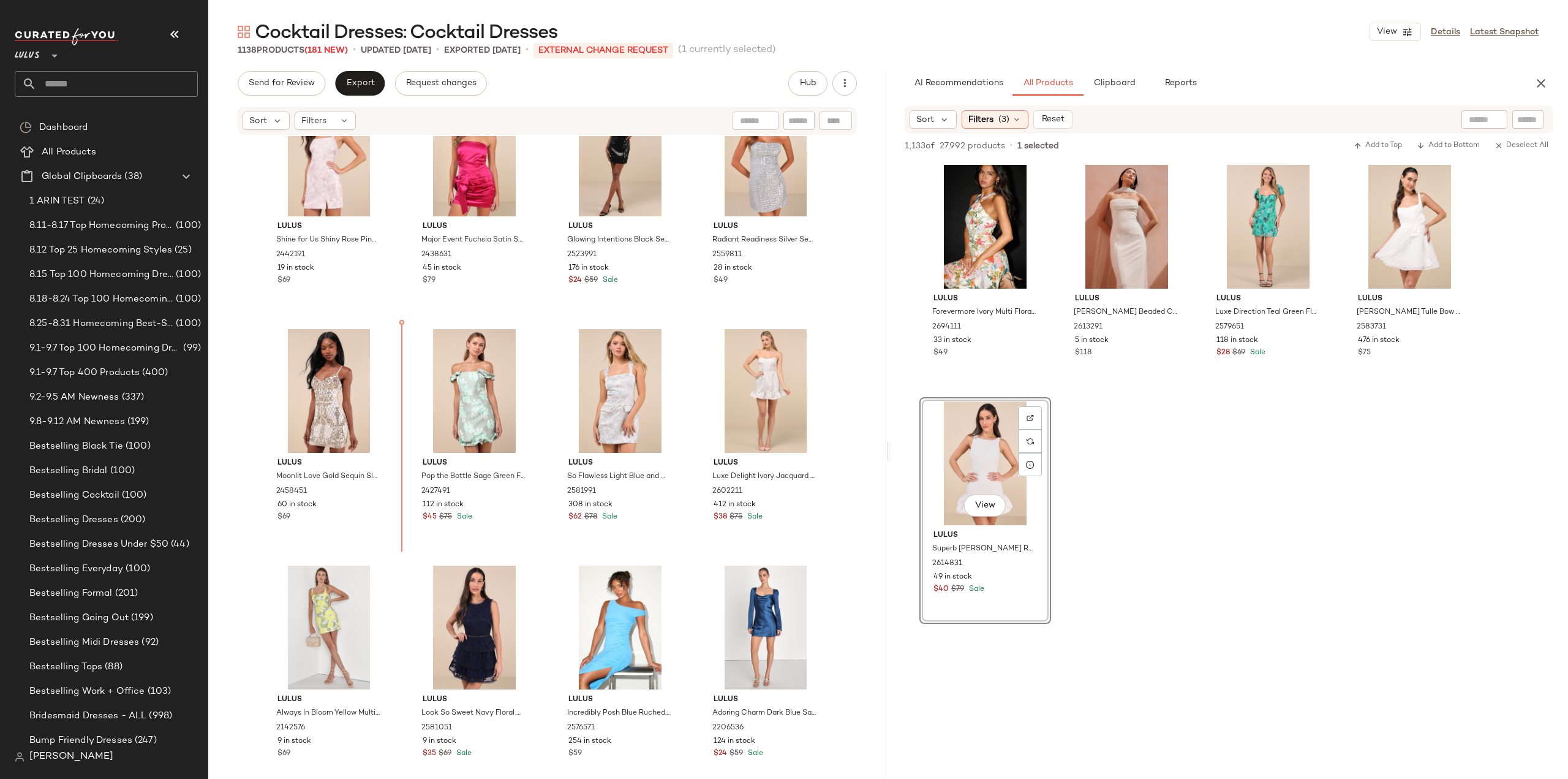
scroll to position [34350, 0]
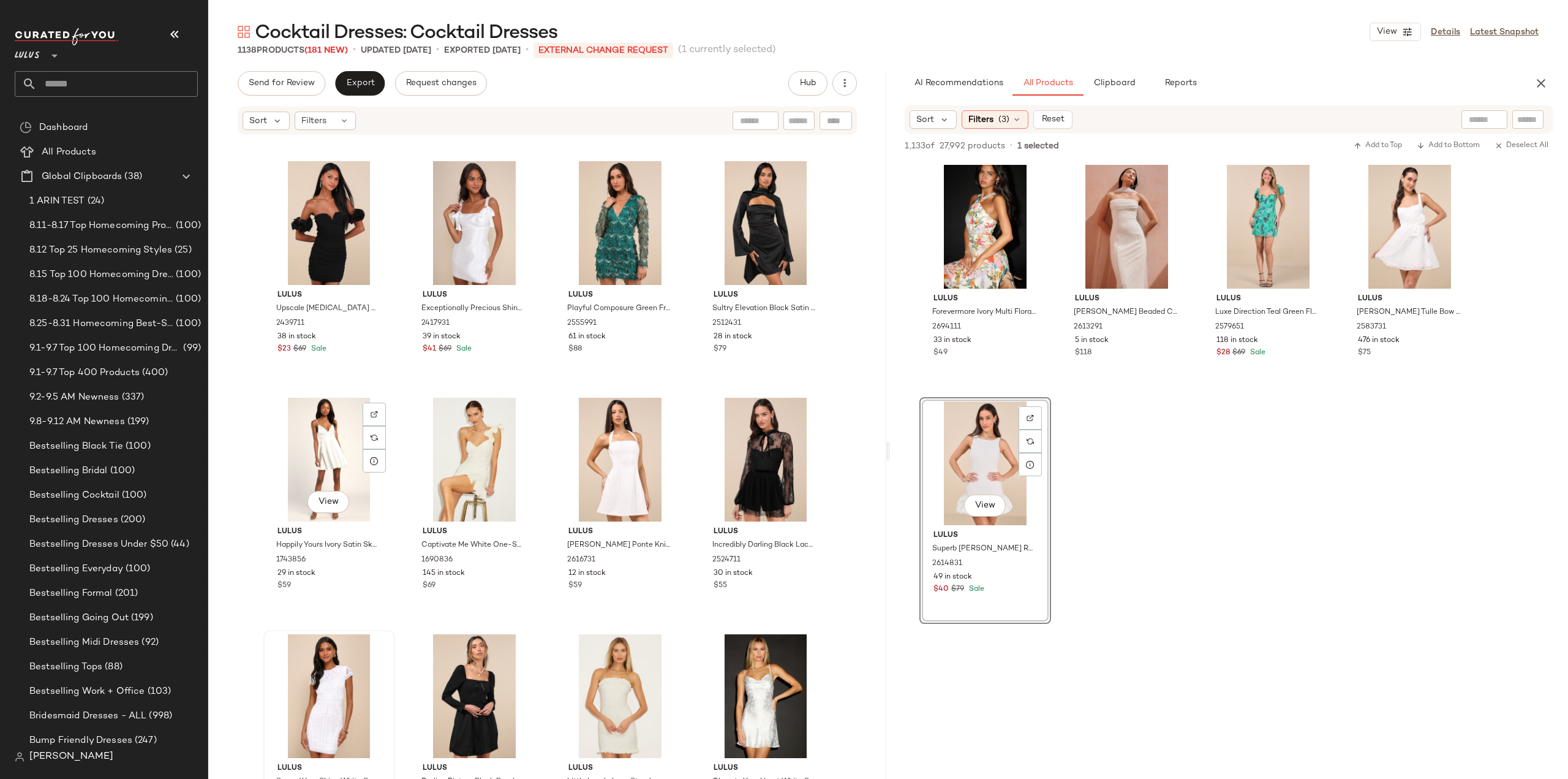
scroll to position [36311, 0]
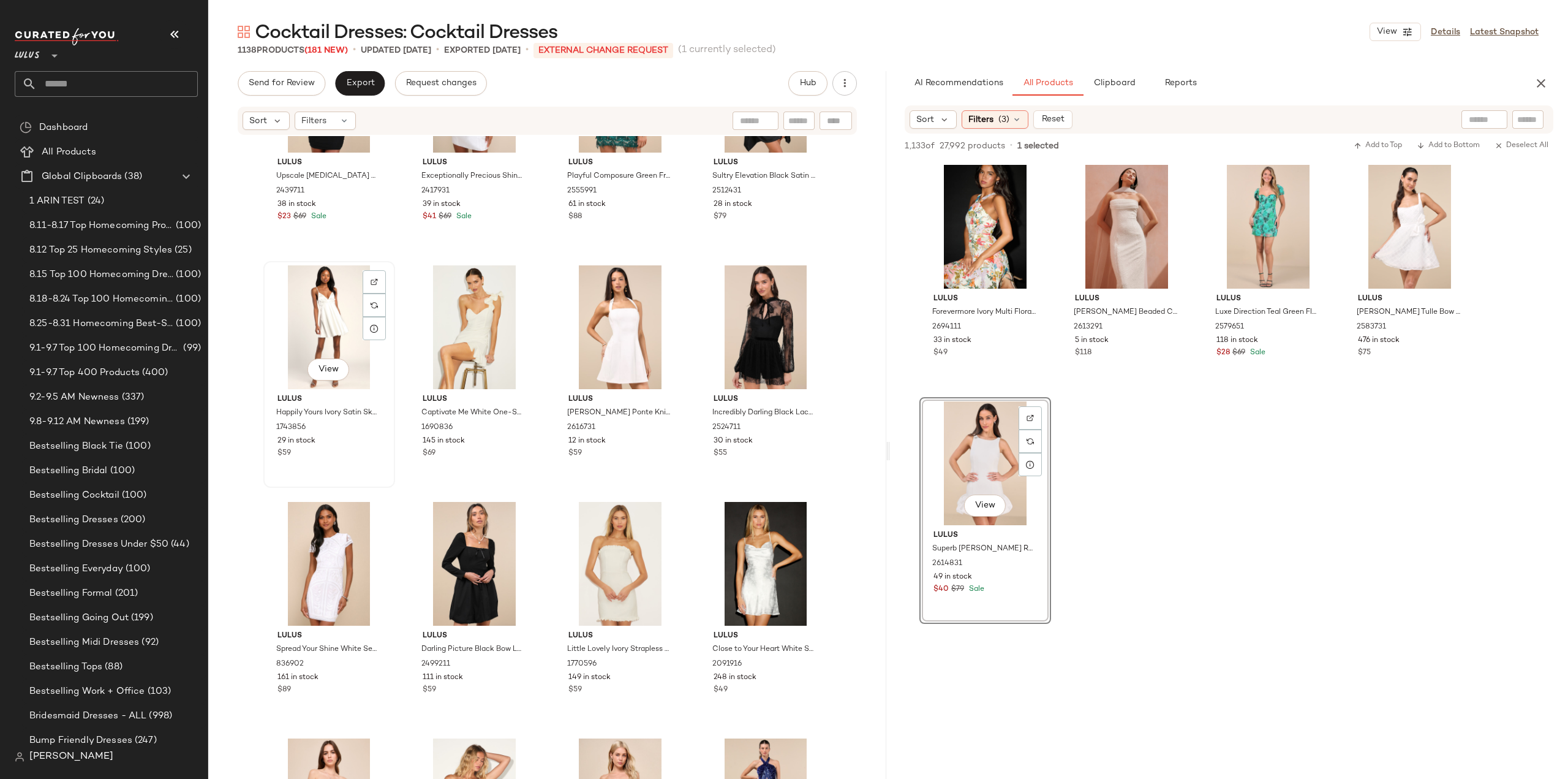
click at [329, 469] on div "View Lulus Happily Yours Ivory Satin Skater Mini Dress 1743856 29 in stock $59" at bounding box center [330, 374] width 130 height 224
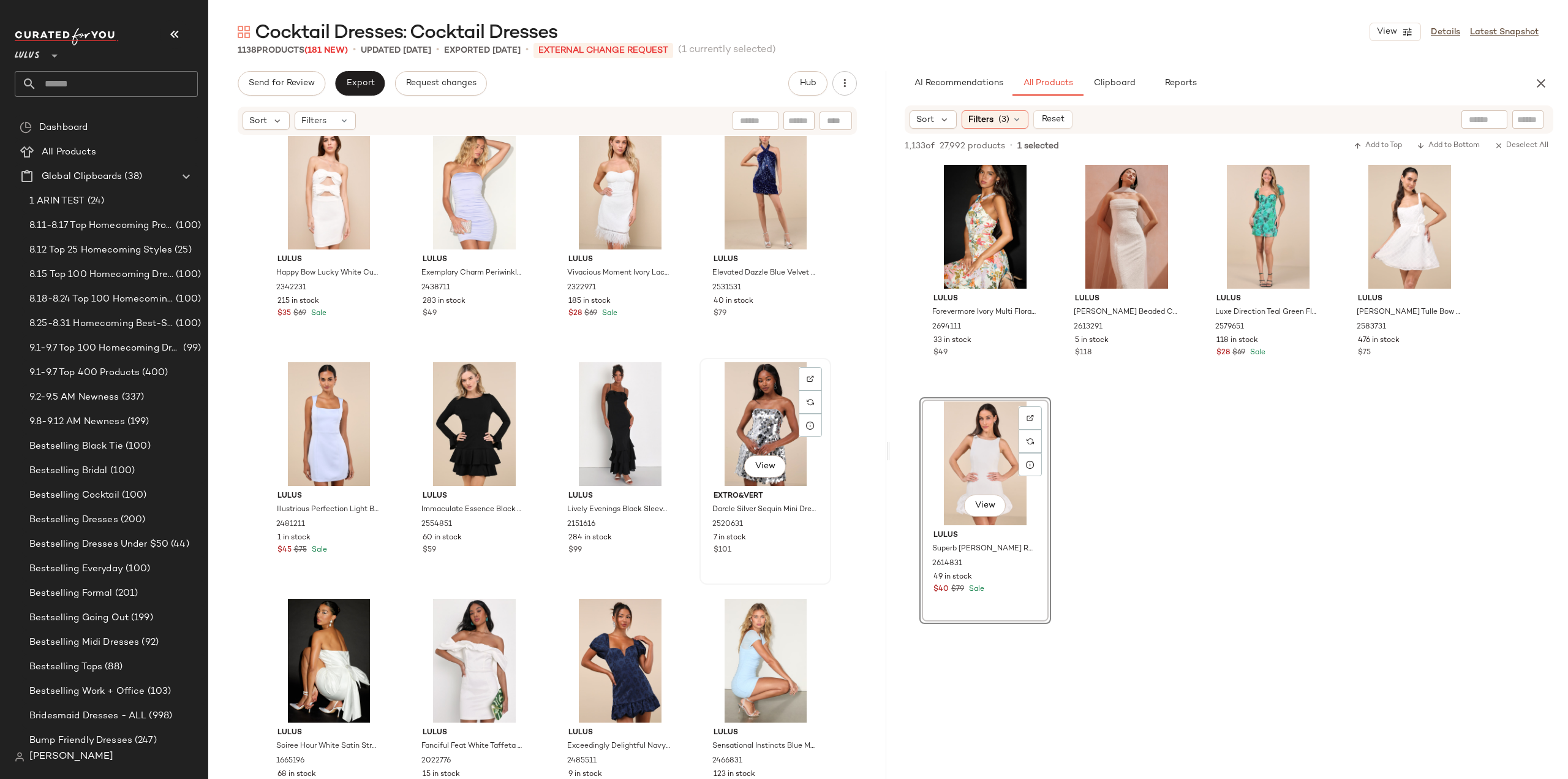
scroll to position [37046, 0]
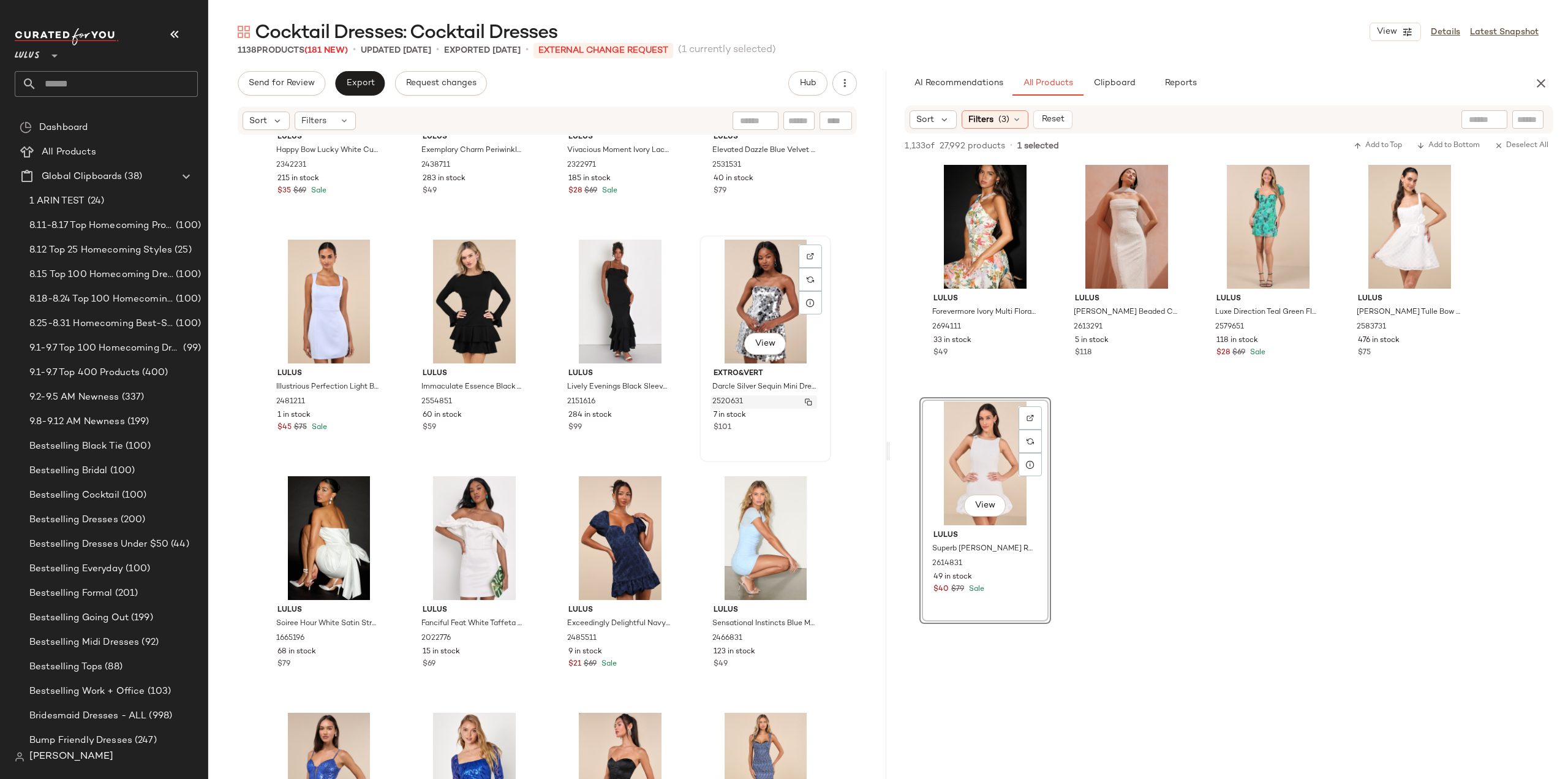
click at [771, 406] on div "2520631" at bounding box center [763, 402] width 106 height 14
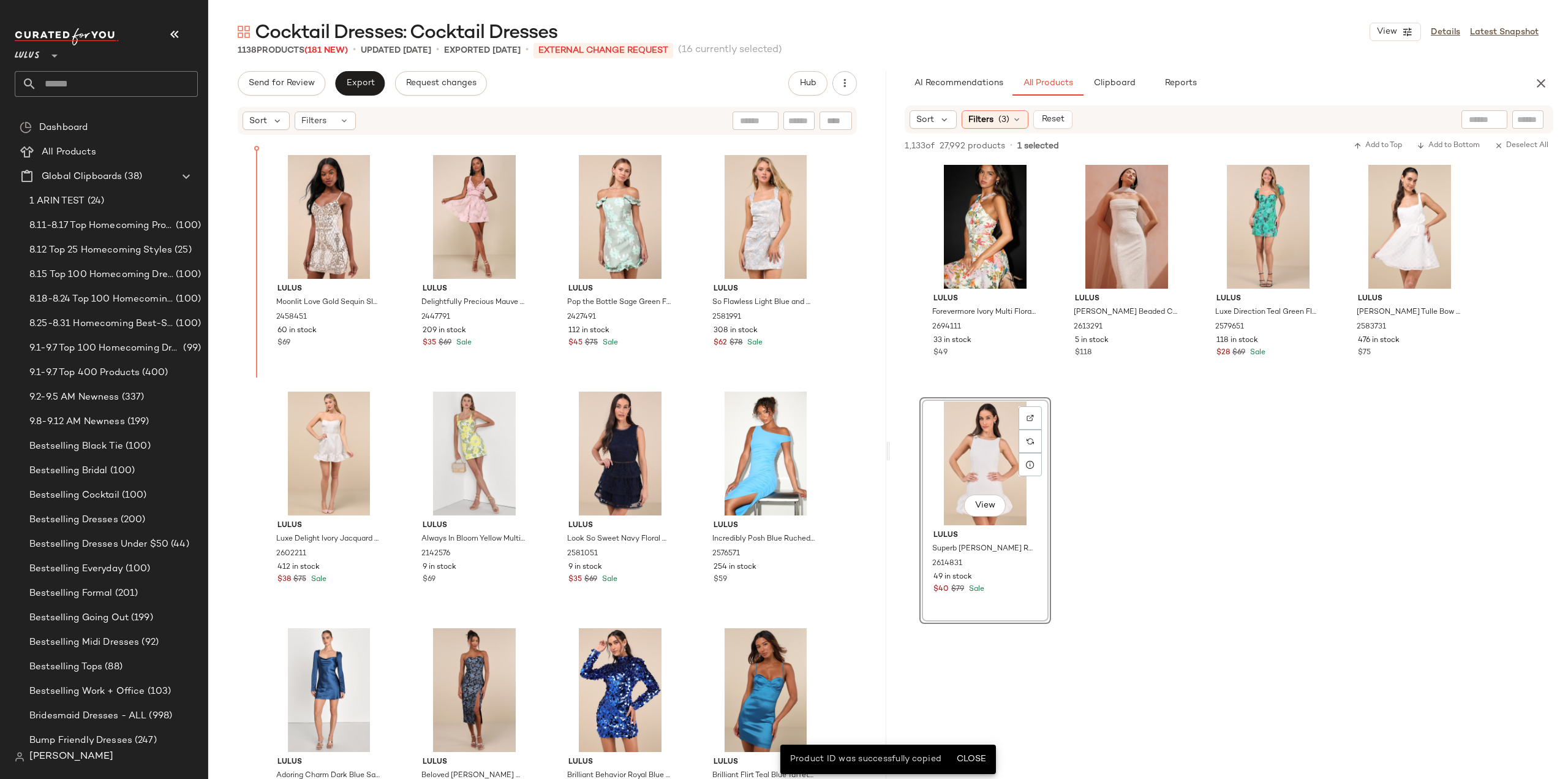
scroll to position [34496, 0]
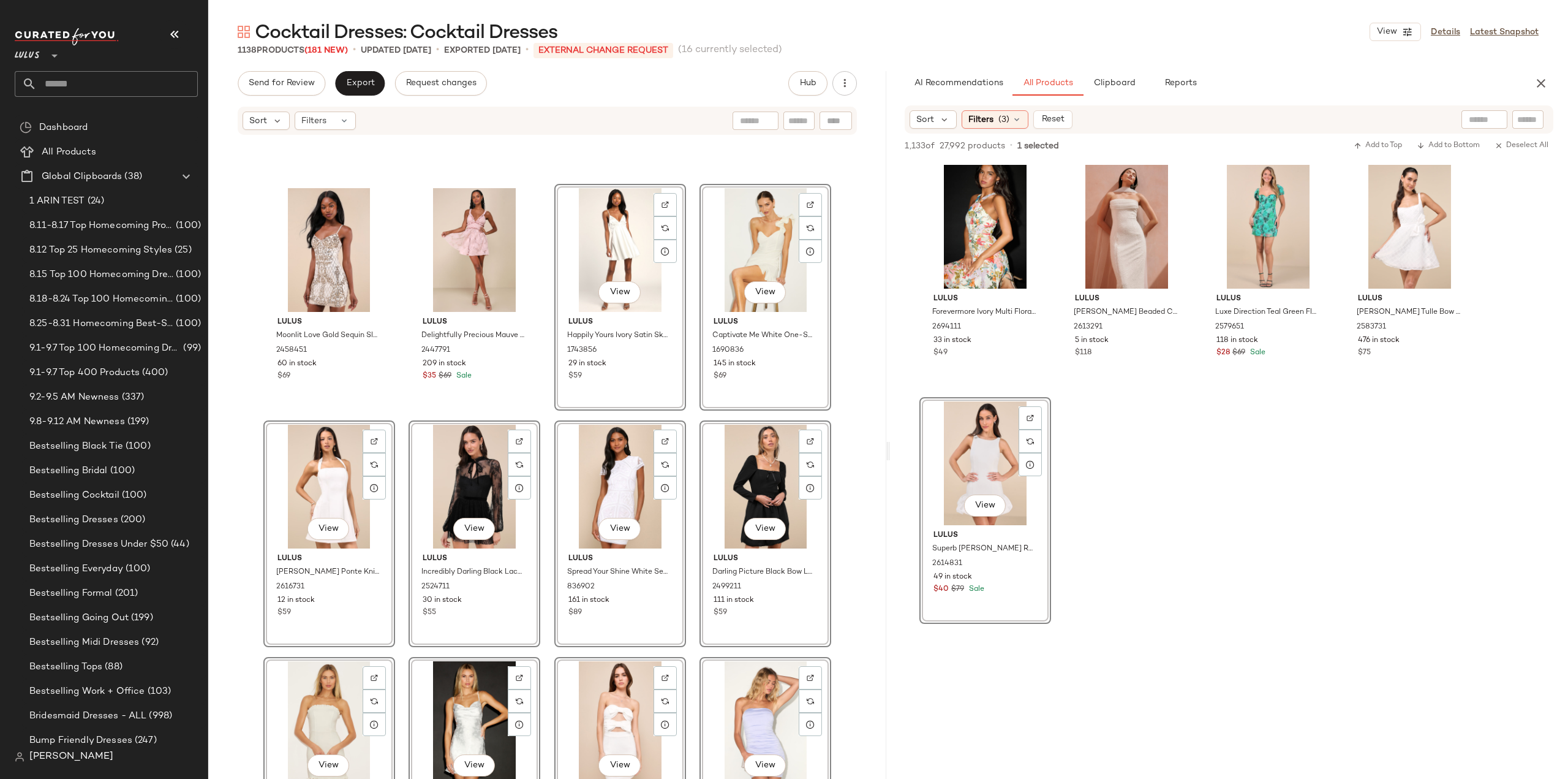
click at [554, 535] on div "View Lulus Spread Your Shine White Sequin Embroidered Bodycon Dress 836902 161 …" at bounding box center [620, 533] width 132 height 227
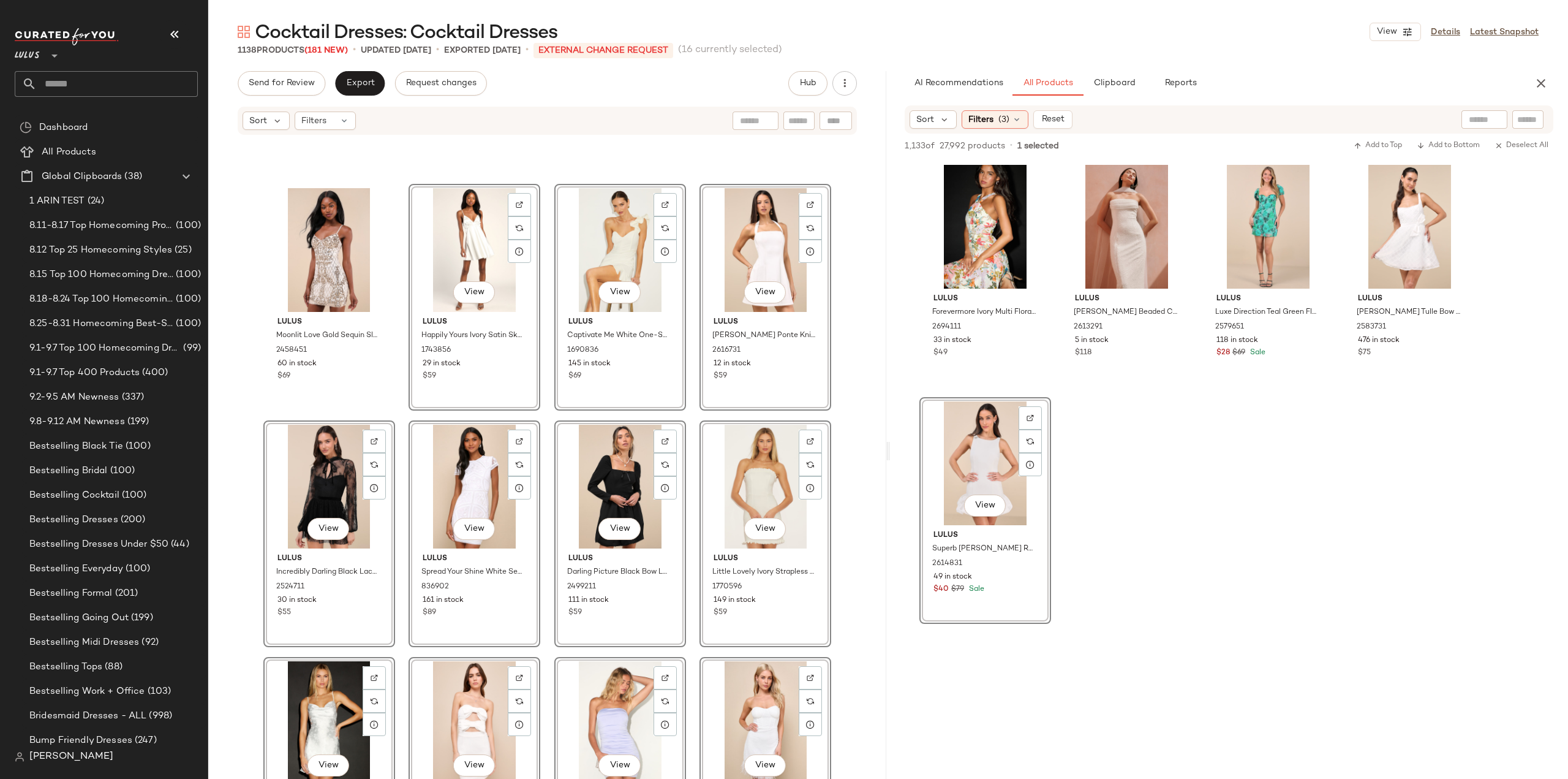
click at [689, 515] on div "Lulus Moonlit Love Gold Sequin Sleeveless Bodycon Mini Dress 2458451 60 in stoc…" at bounding box center [547, 476] width 678 height 680
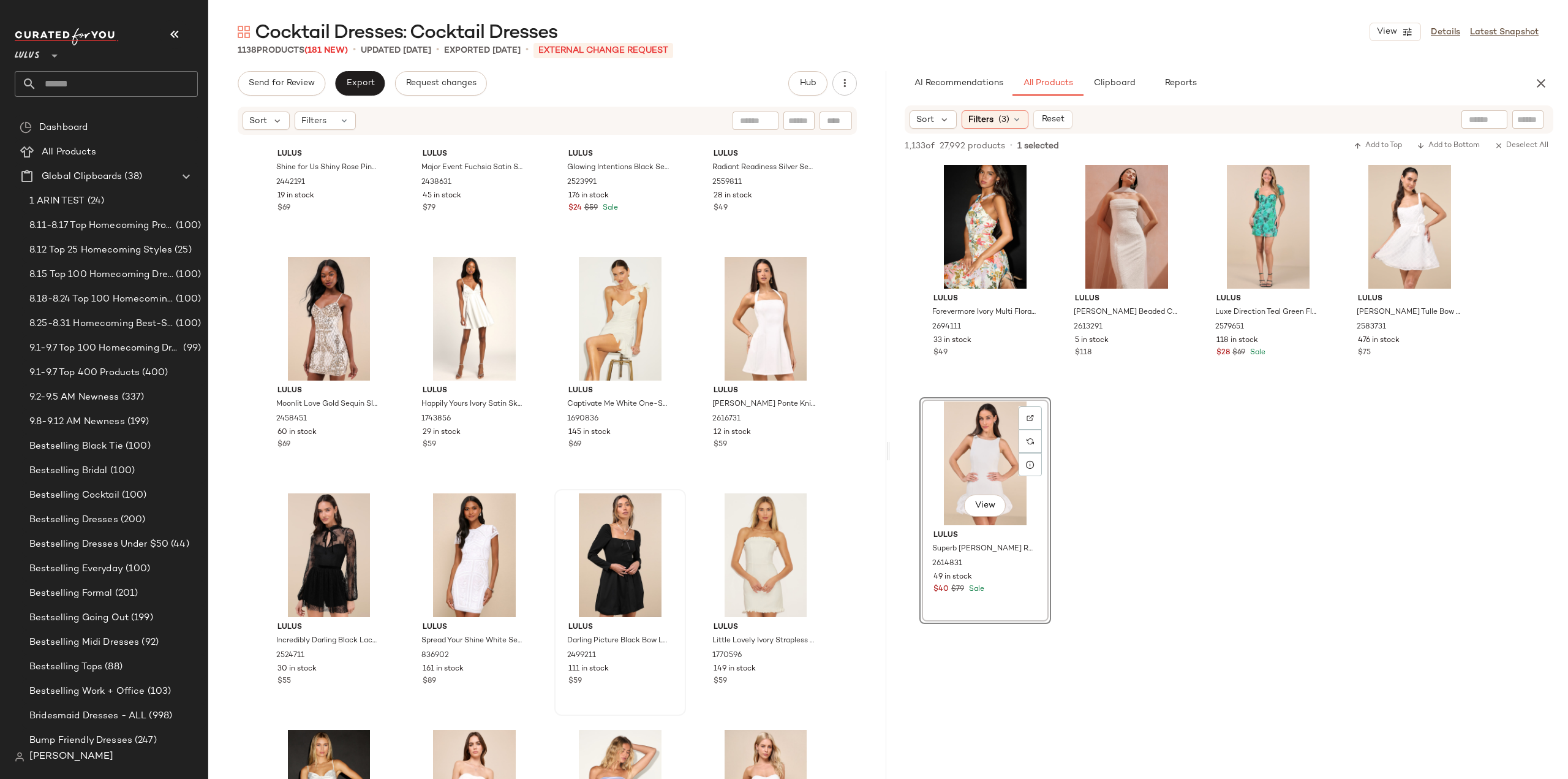
scroll to position [34373, 0]
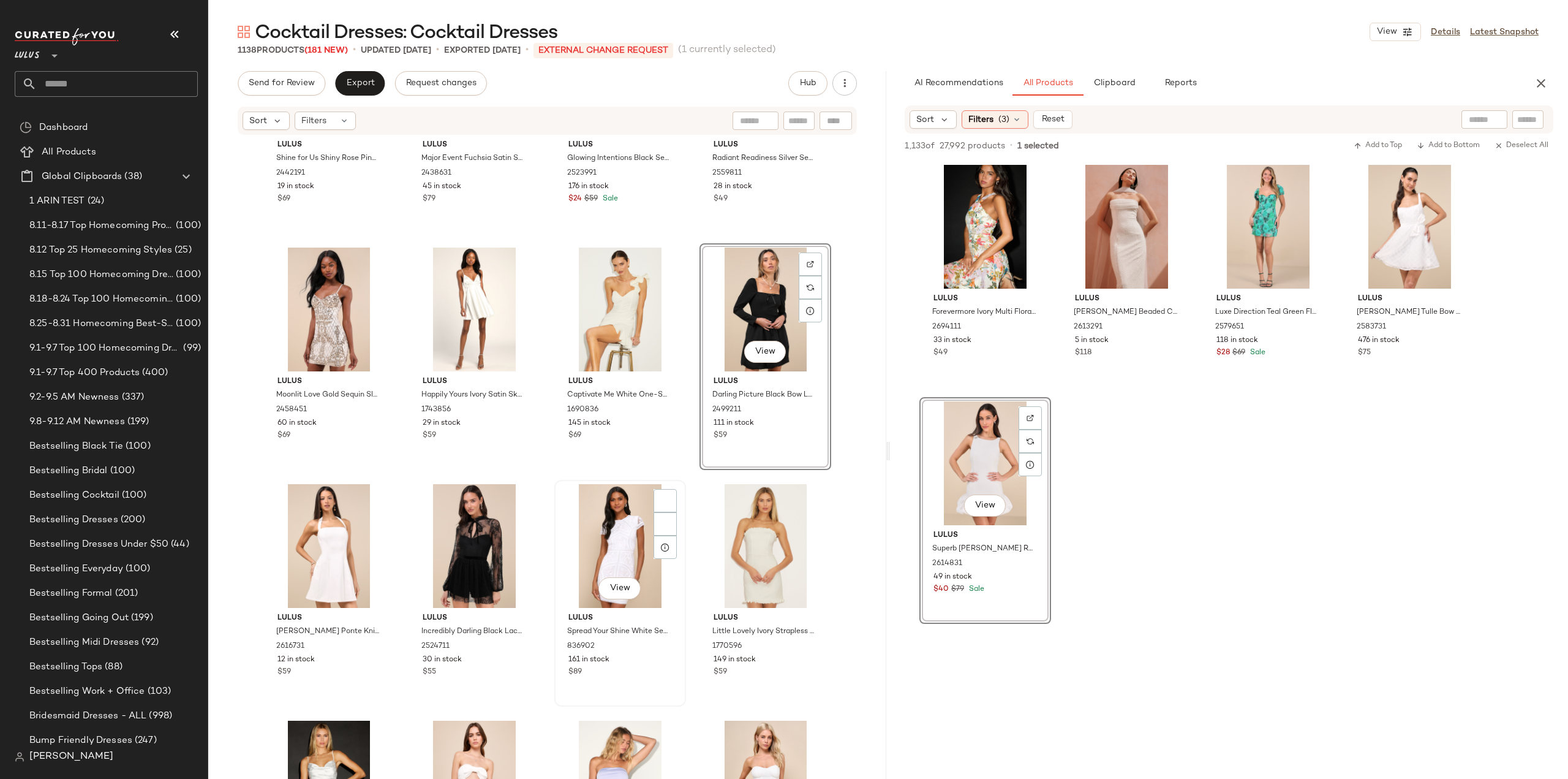
scroll to position [34558, 0]
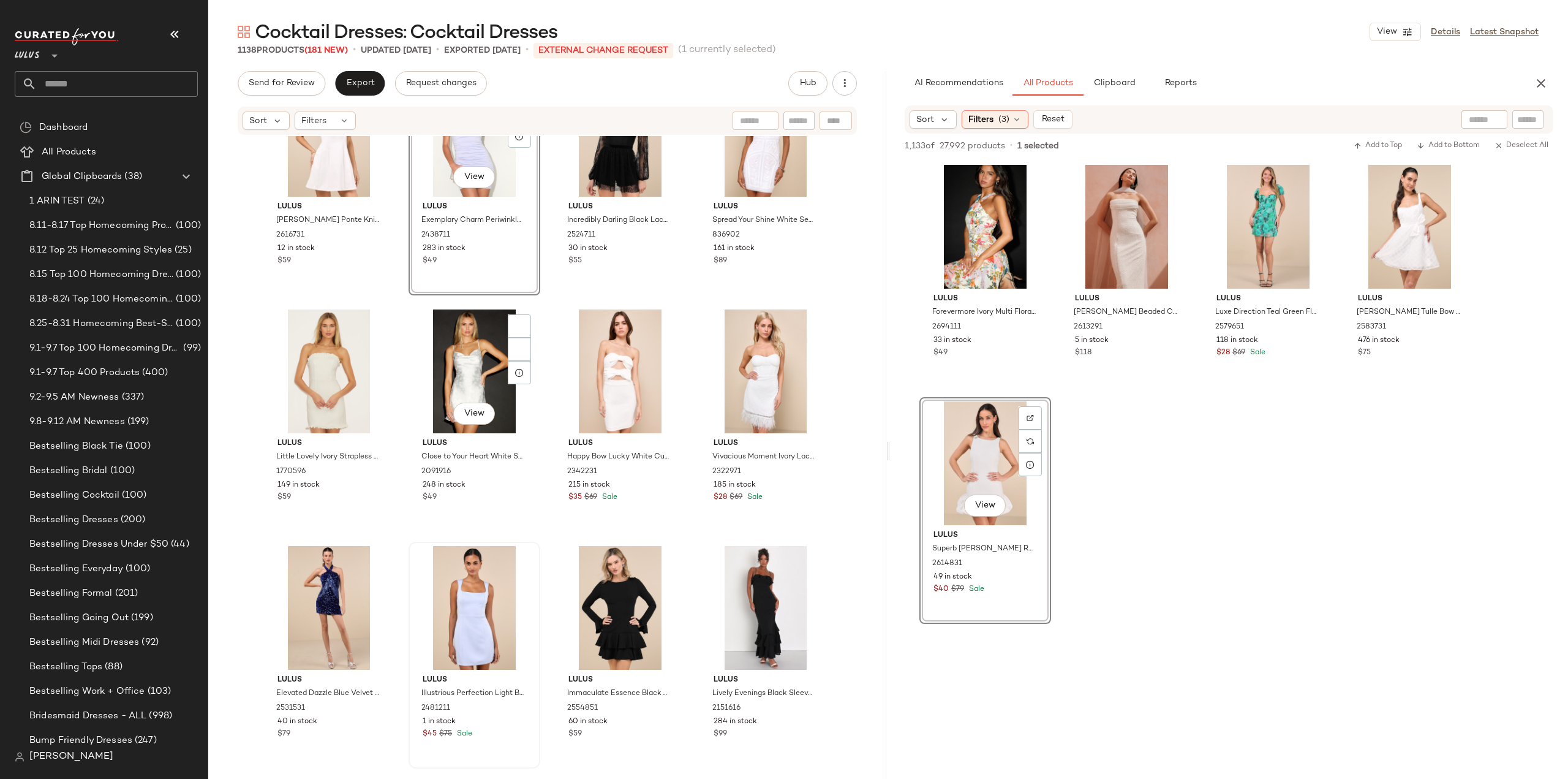
scroll to position [34802, 0]
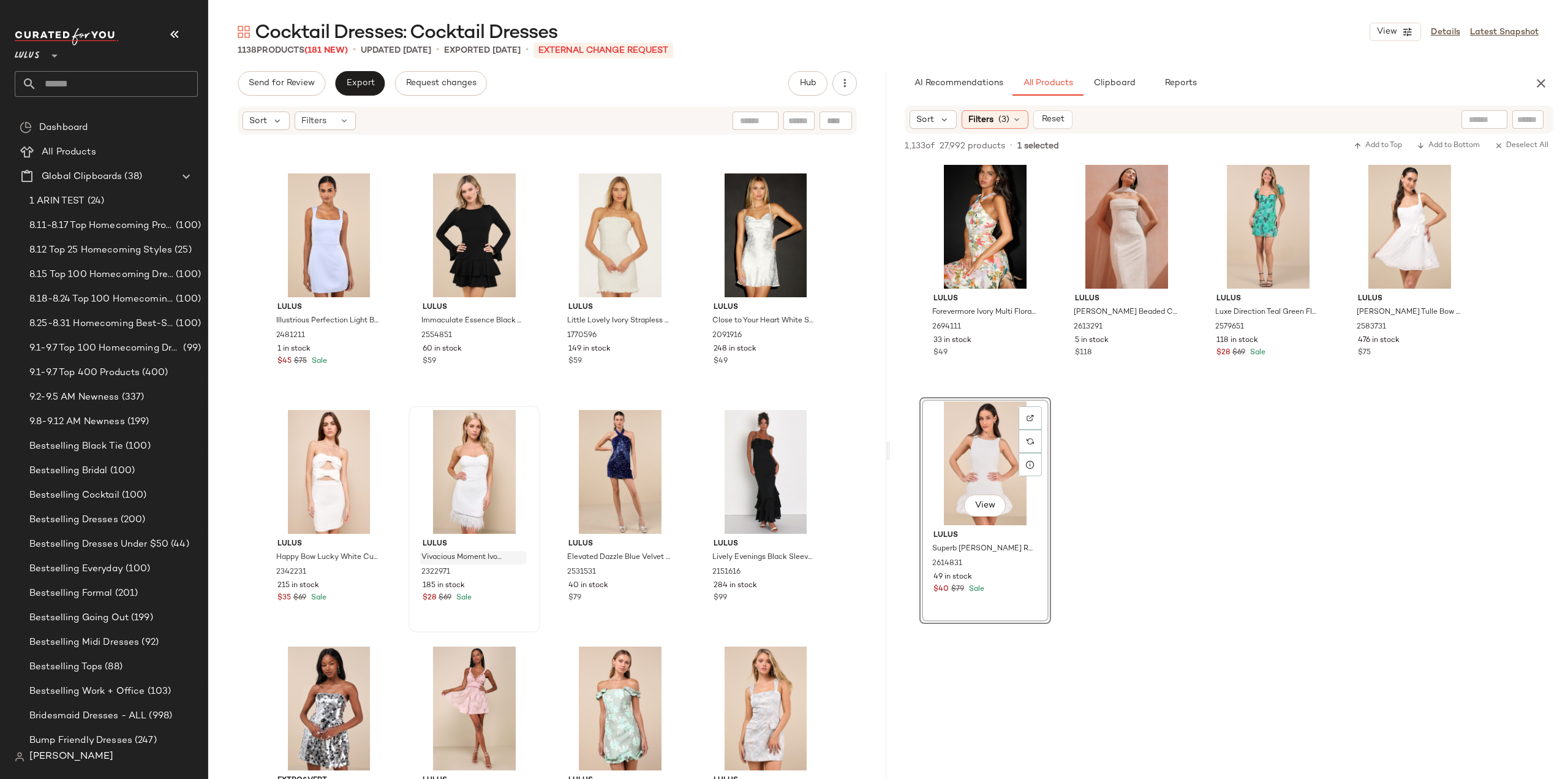
scroll to position [34986, 0]
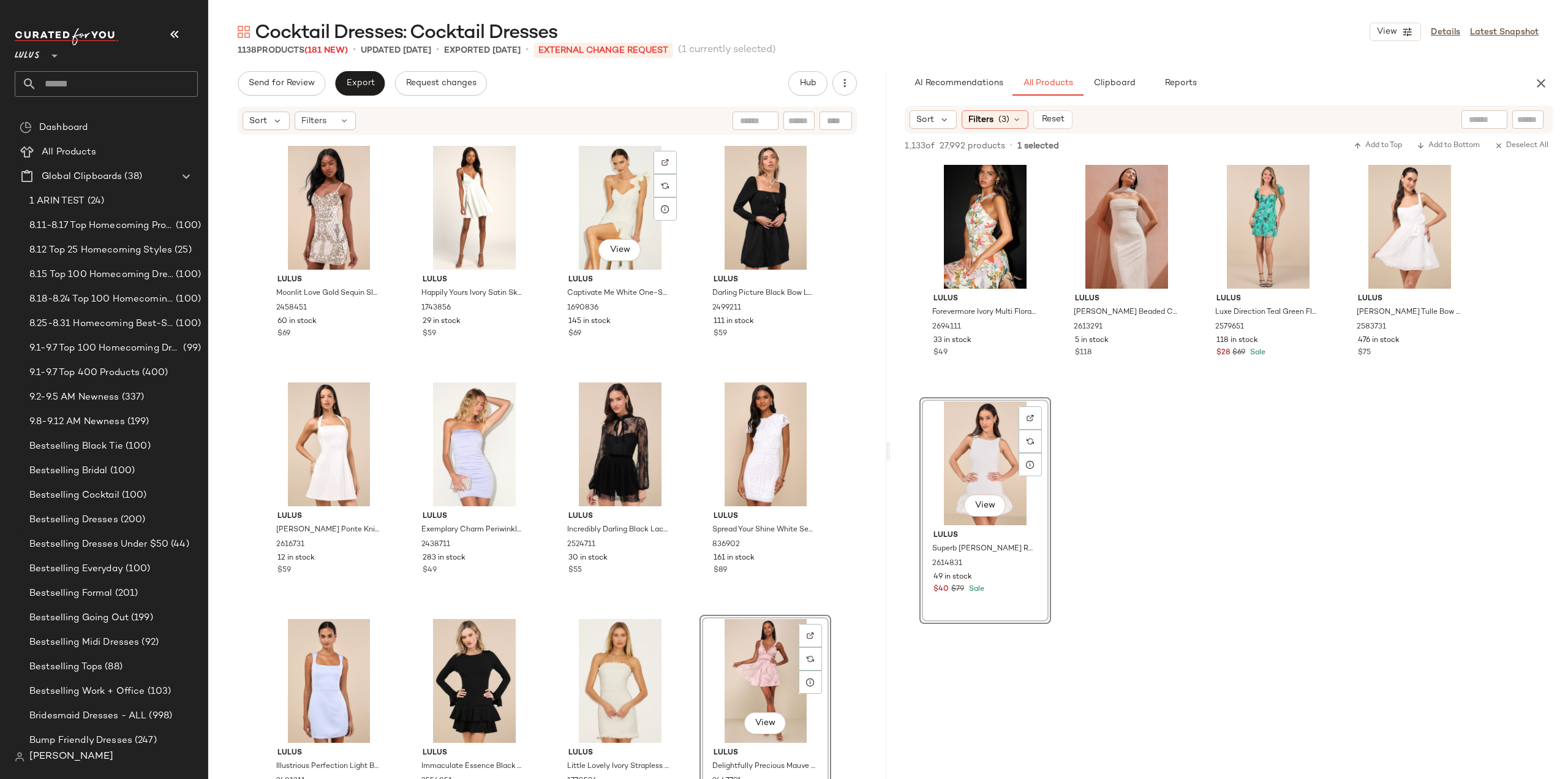
scroll to position [34558, 0]
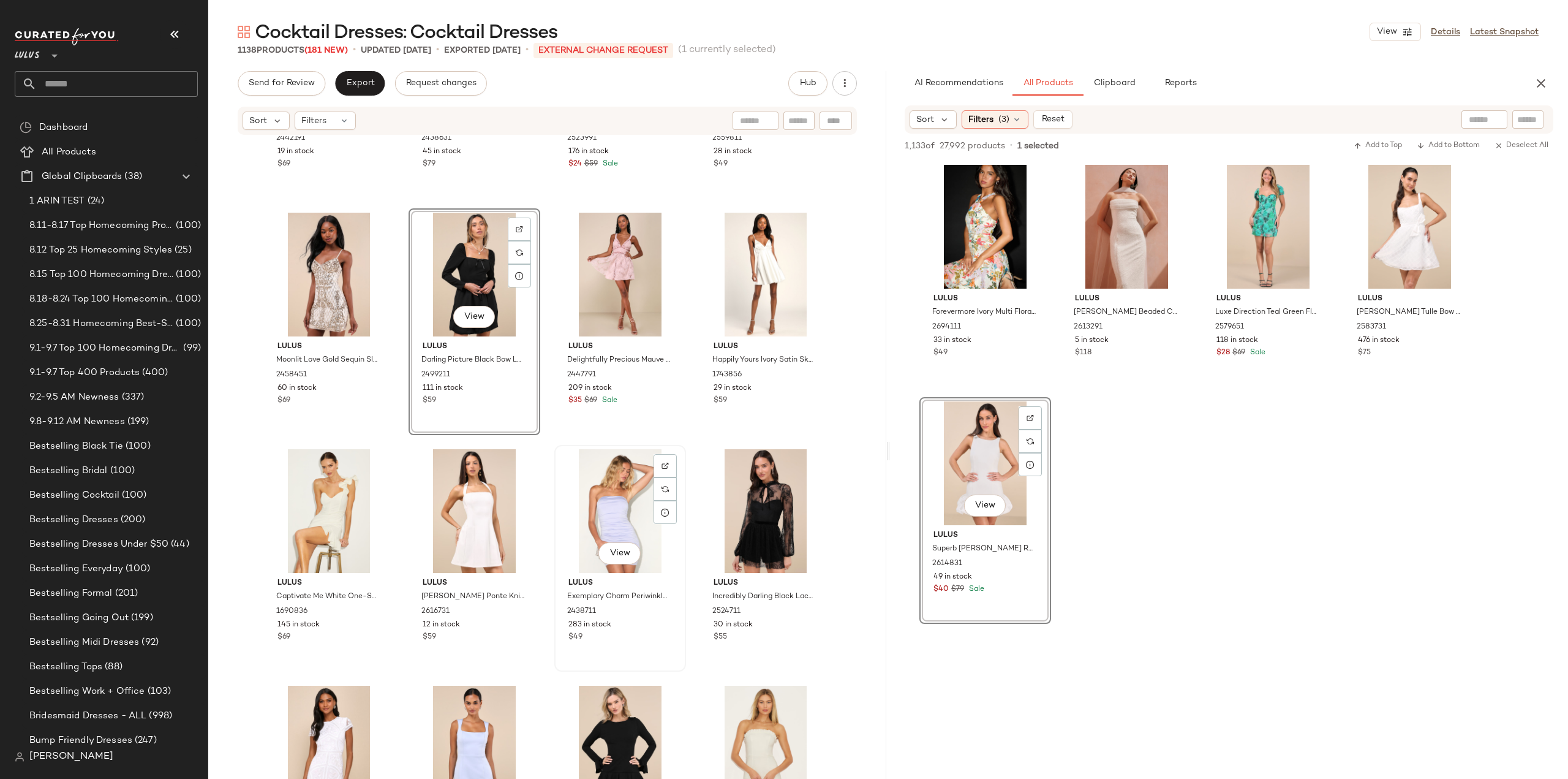
scroll to position [34496, 0]
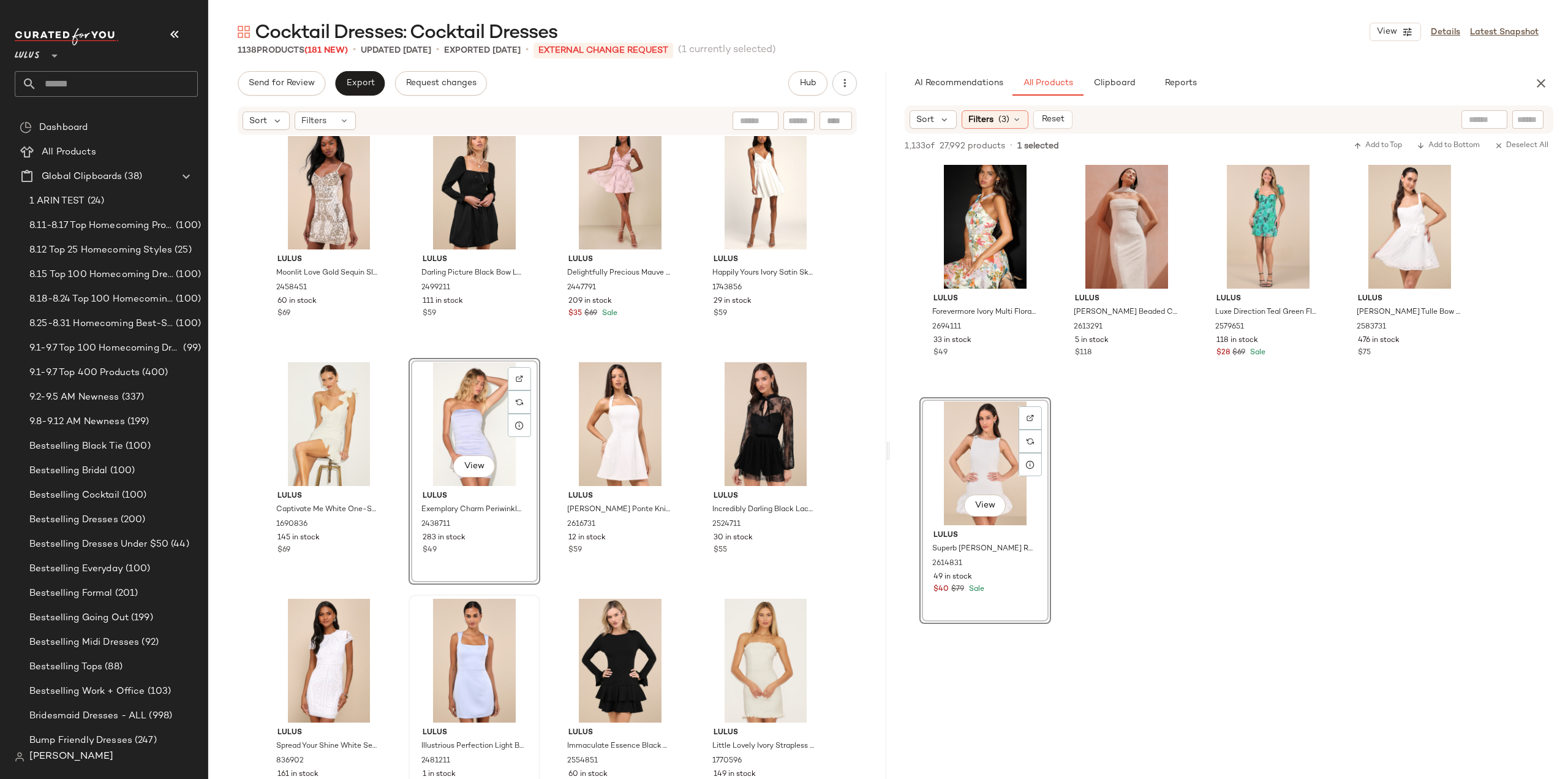
scroll to position [34680, 0]
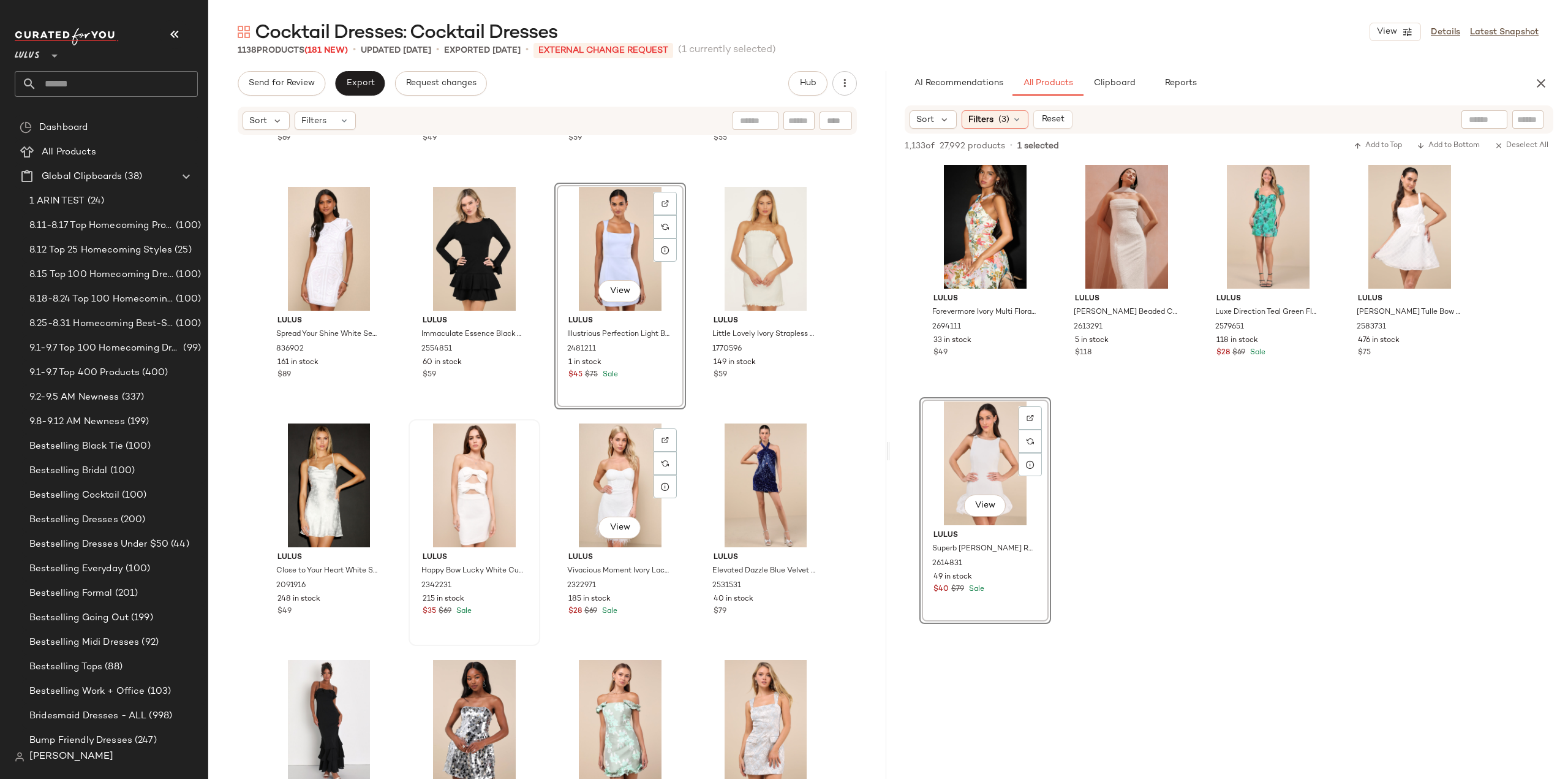
scroll to position [34986, 0]
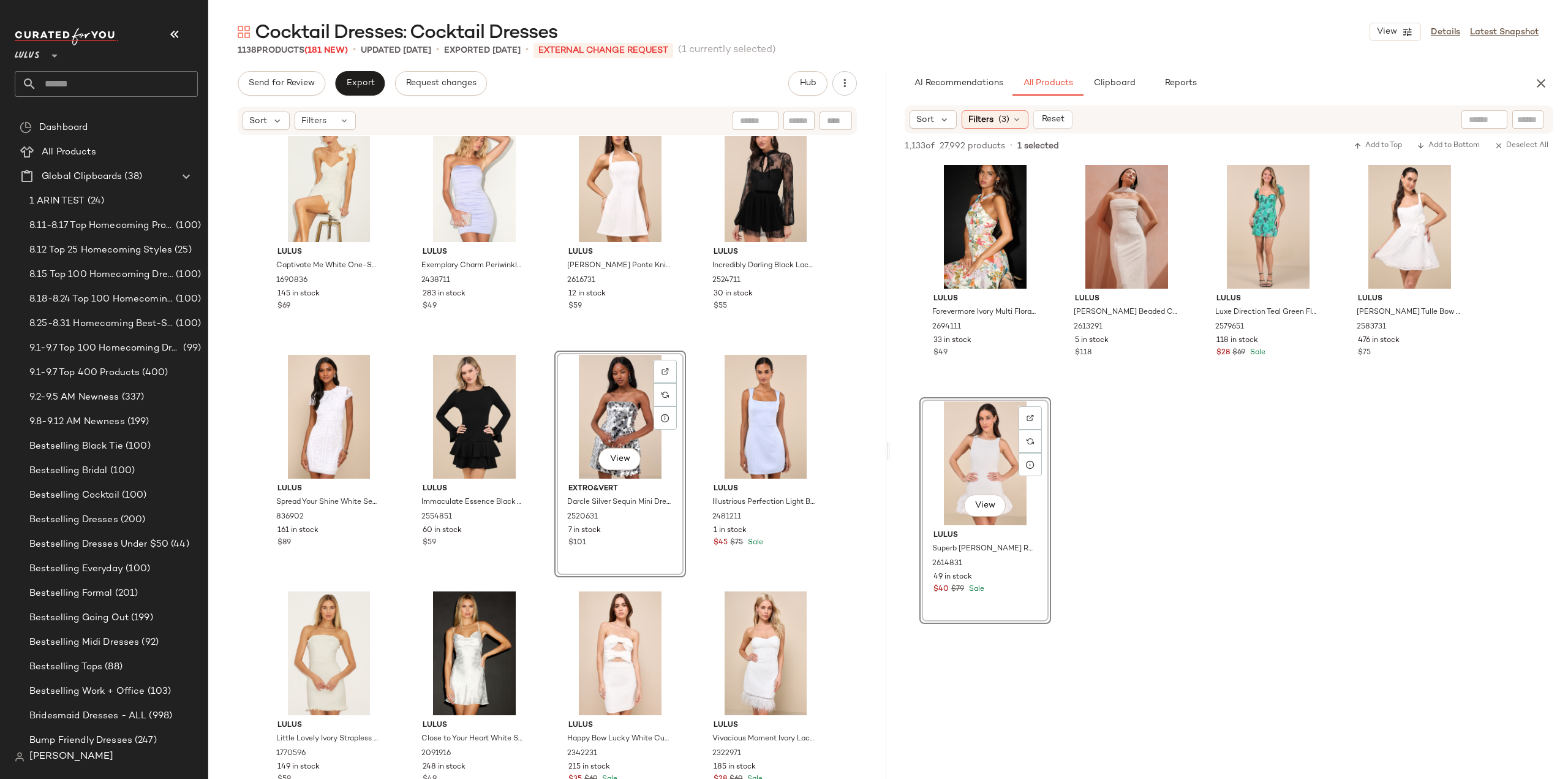
scroll to position [34986, 0]
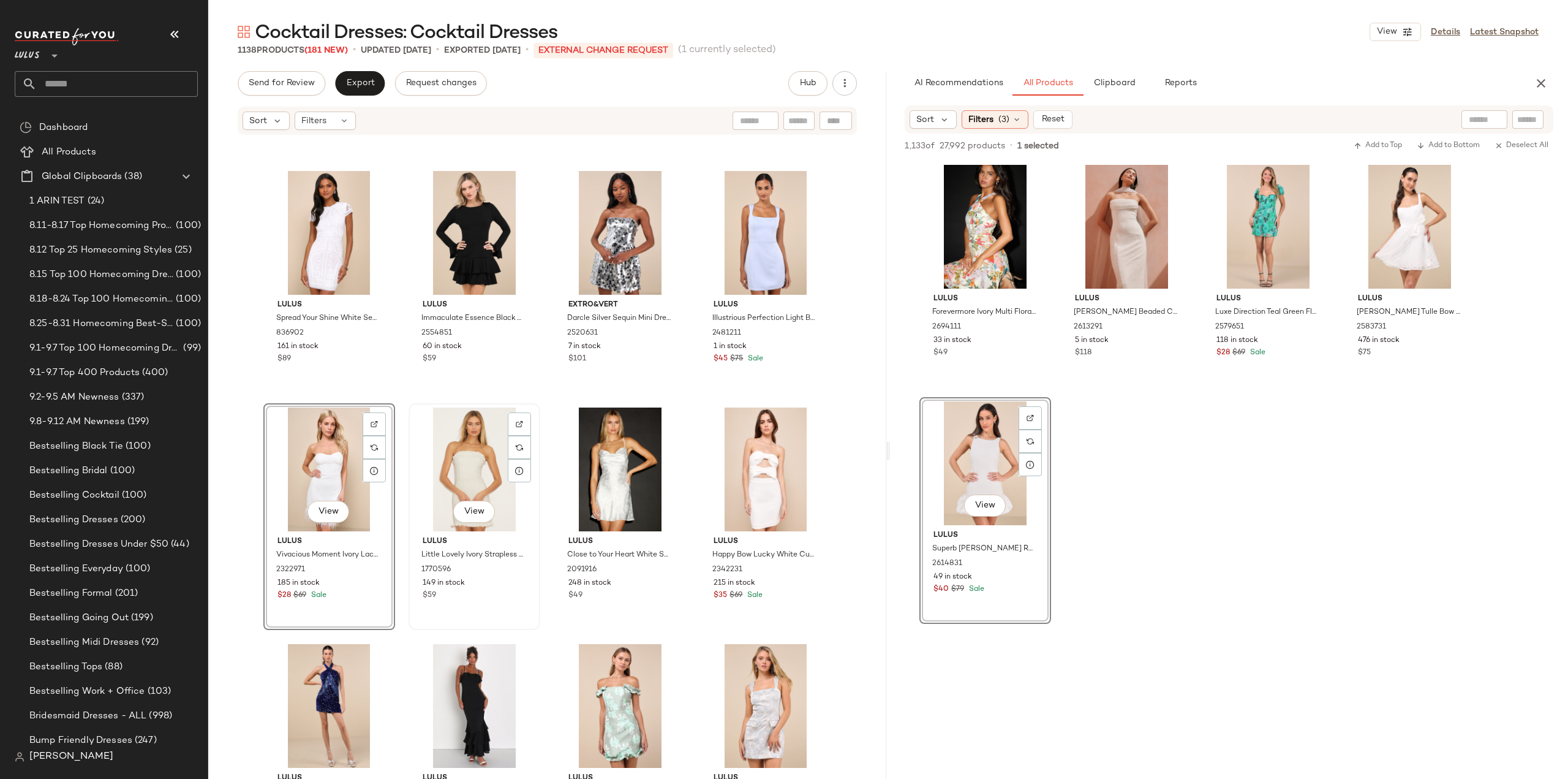
scroll to position [35109, 0]
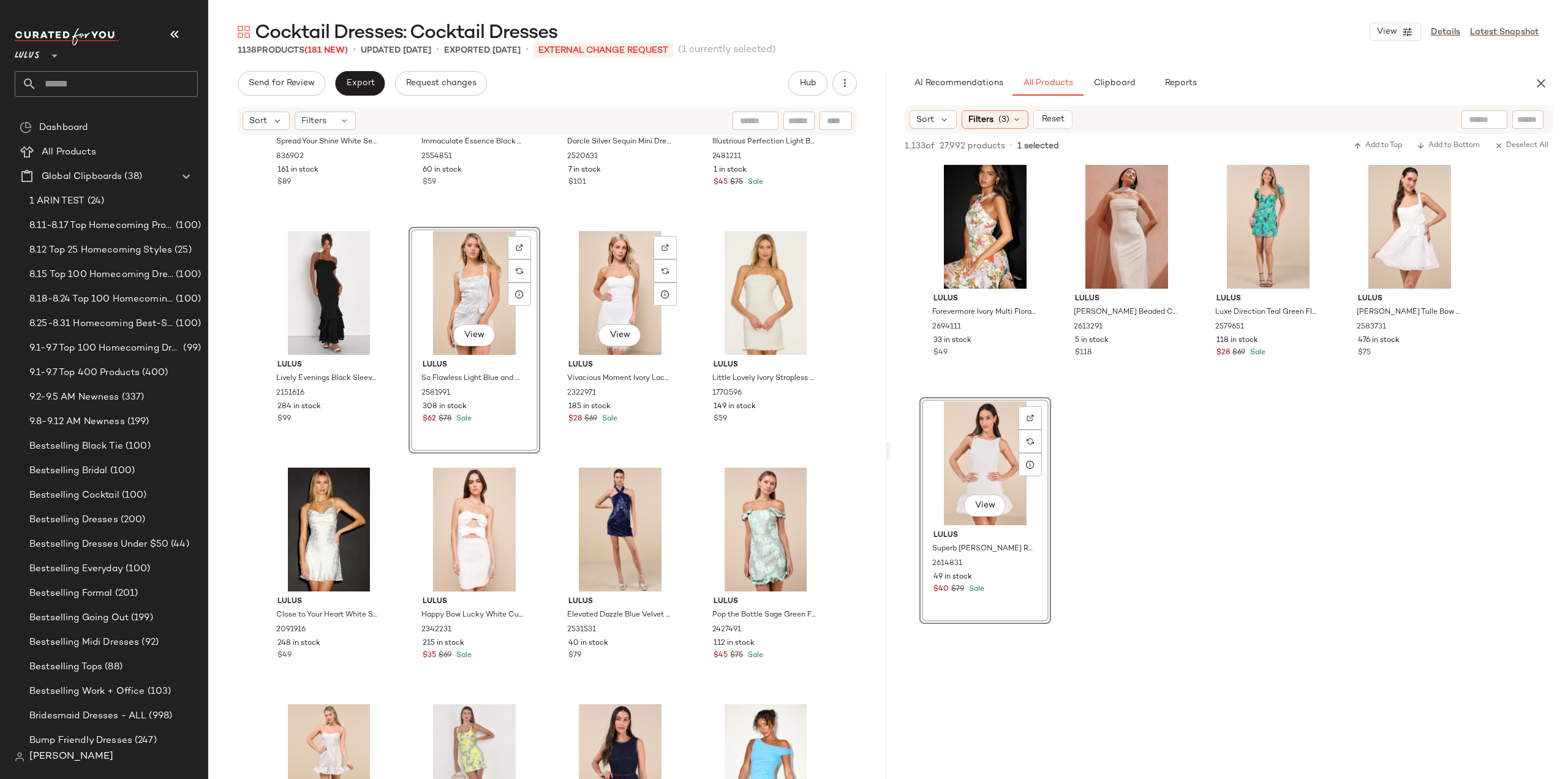
scroll to position [35109, 0]
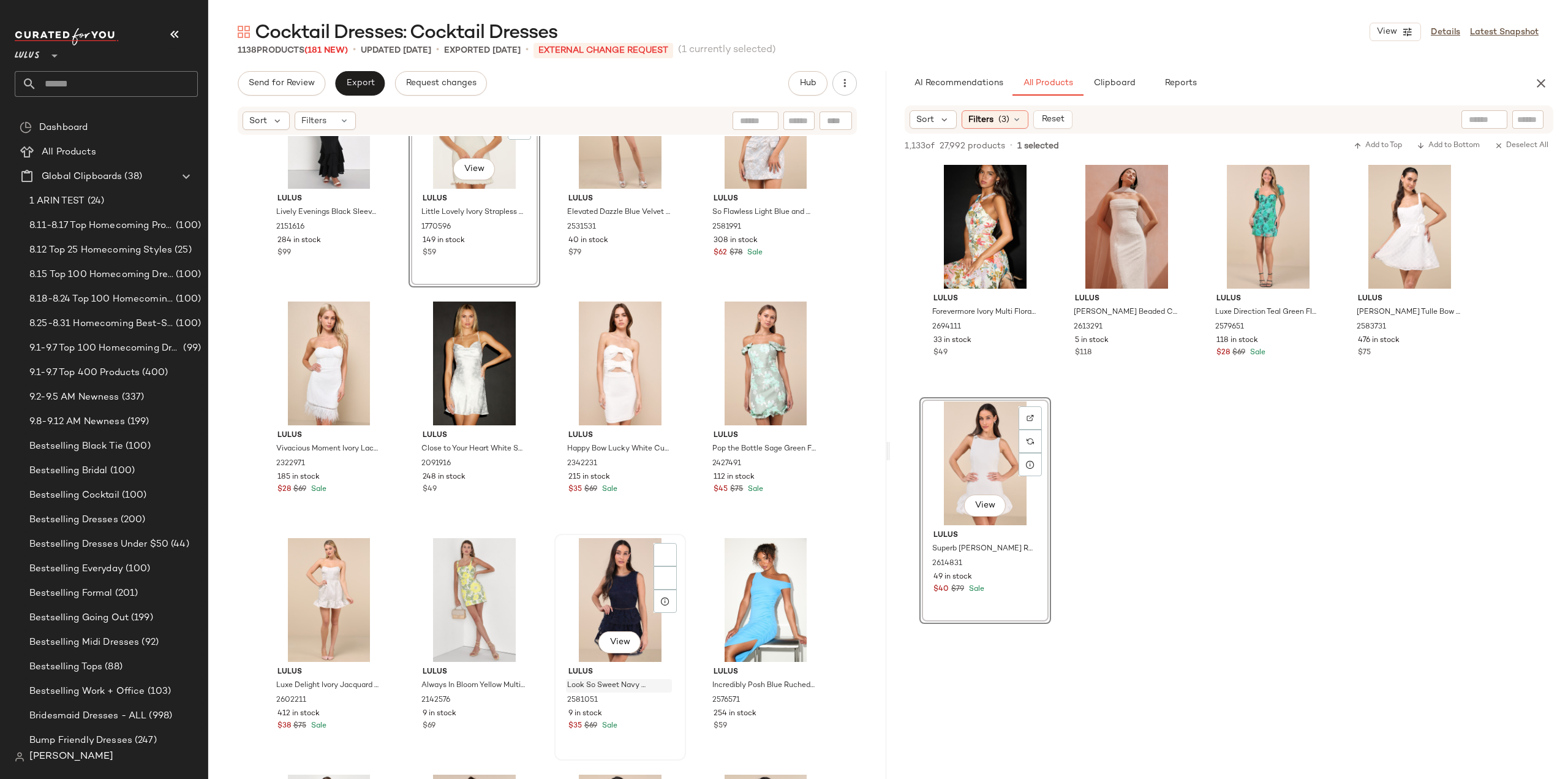
scroll to position [35354, 0]
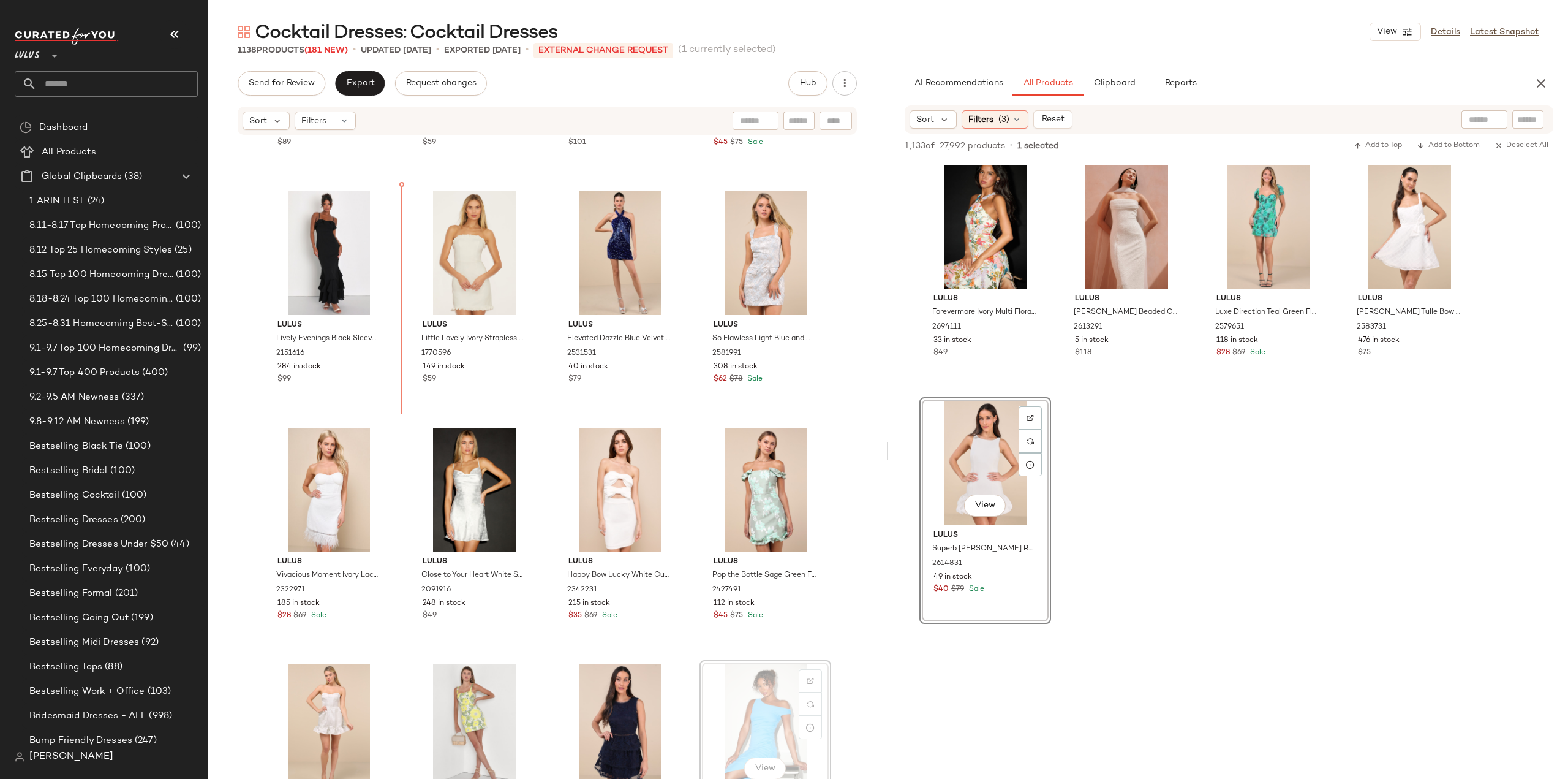
scroll to position [35169, 0]
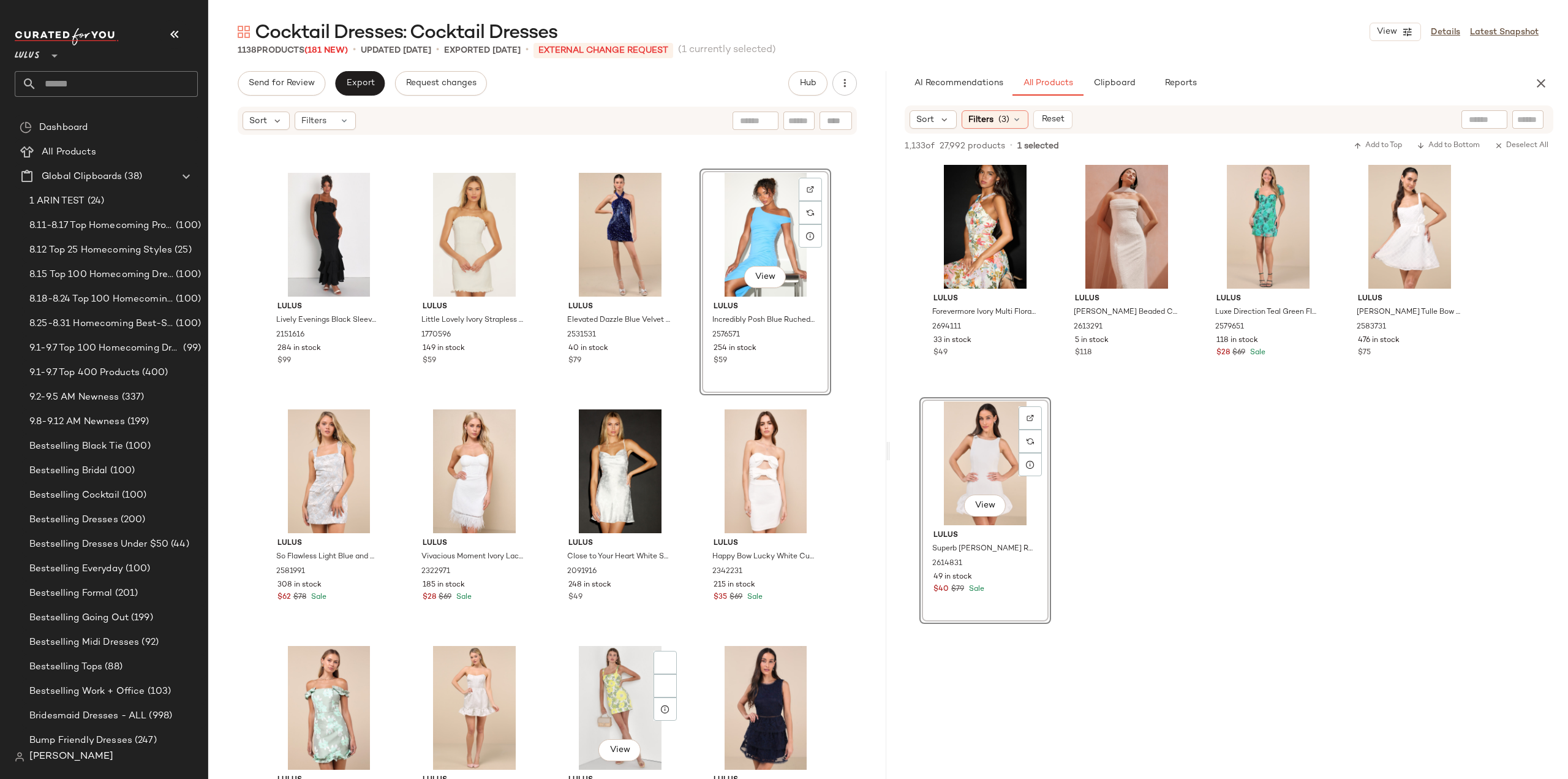
scroll to position [35292, 0]
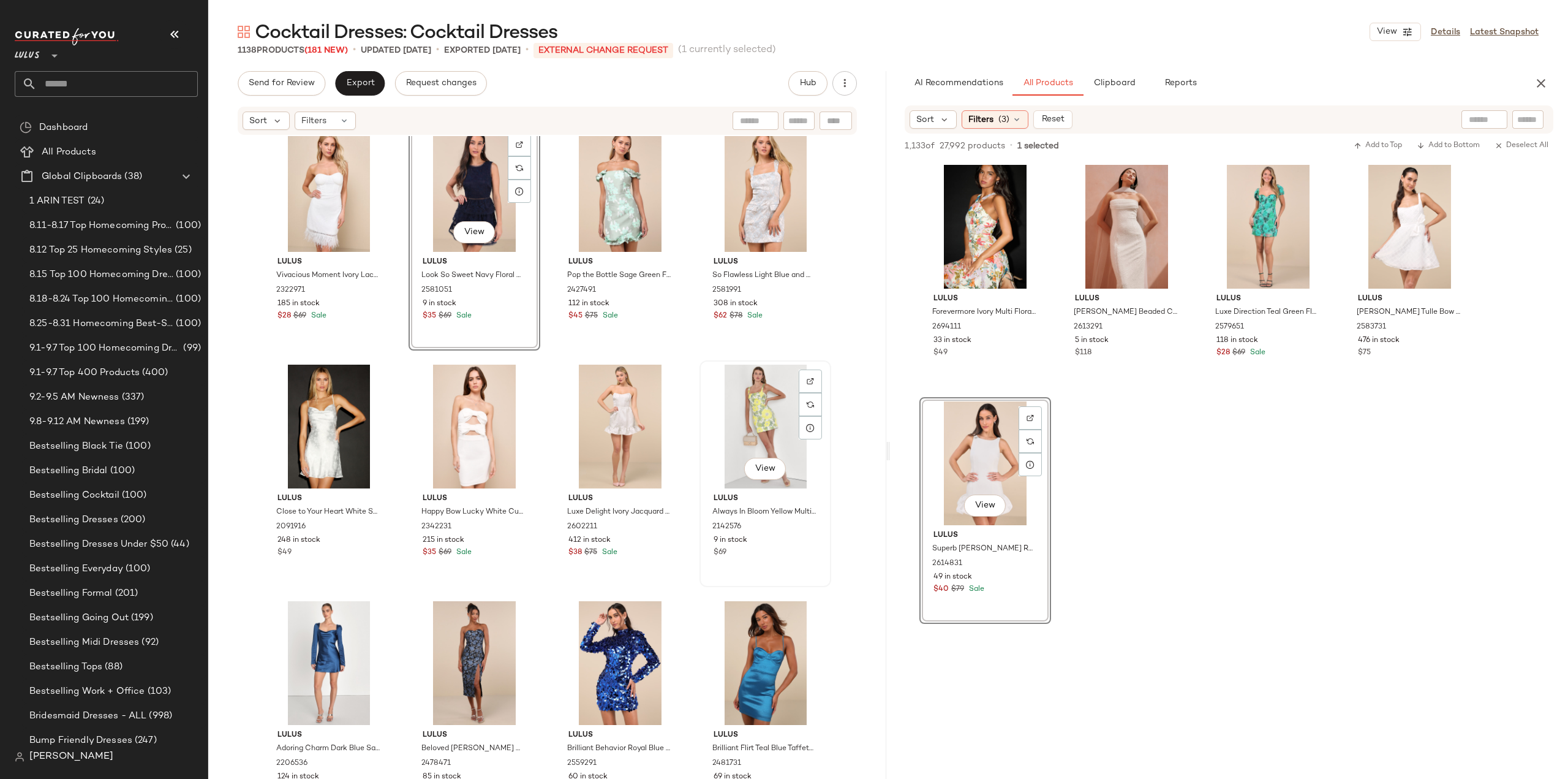
scroll to position [35537, 0]
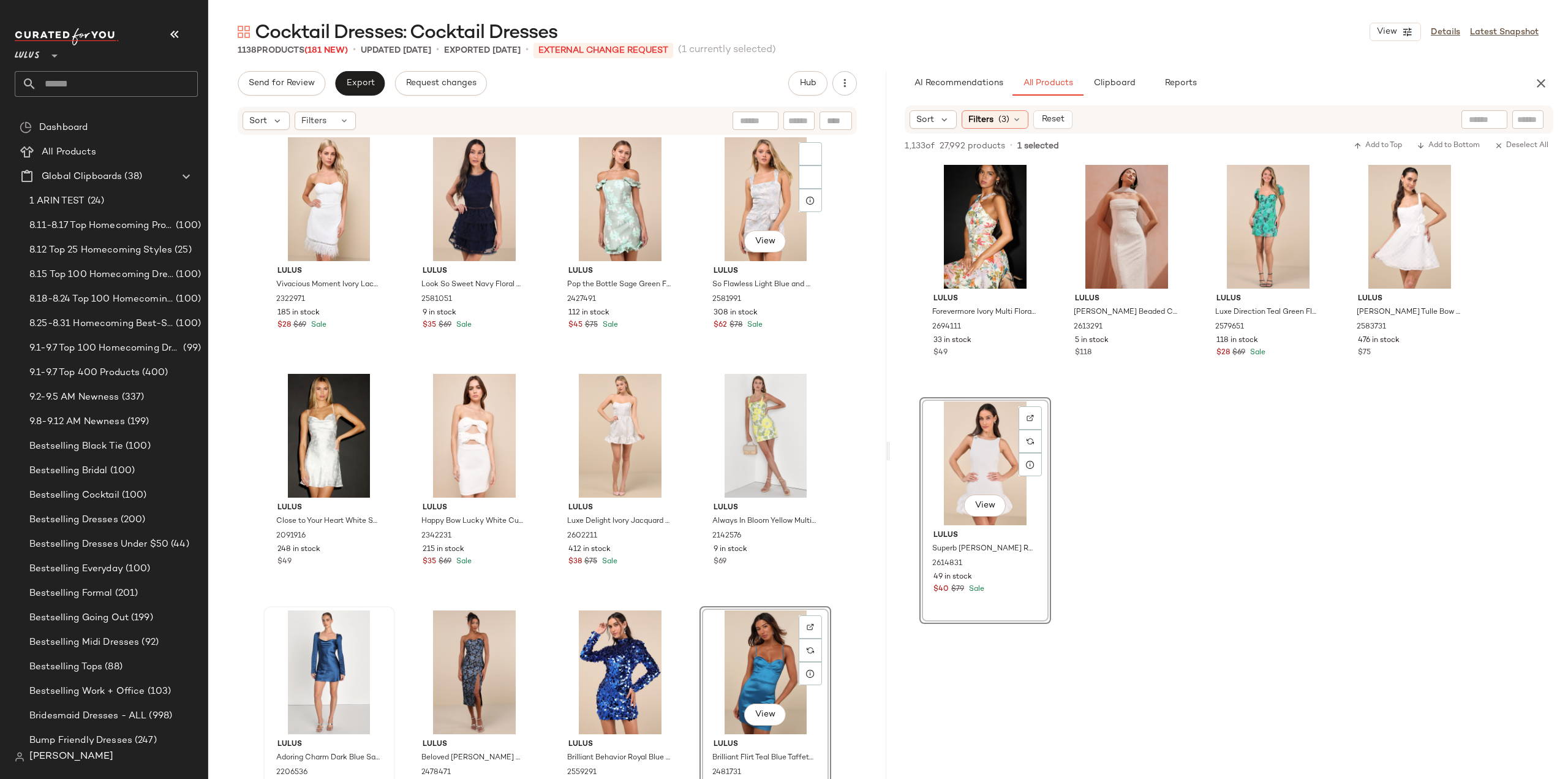
scroll to position [35493, 0]
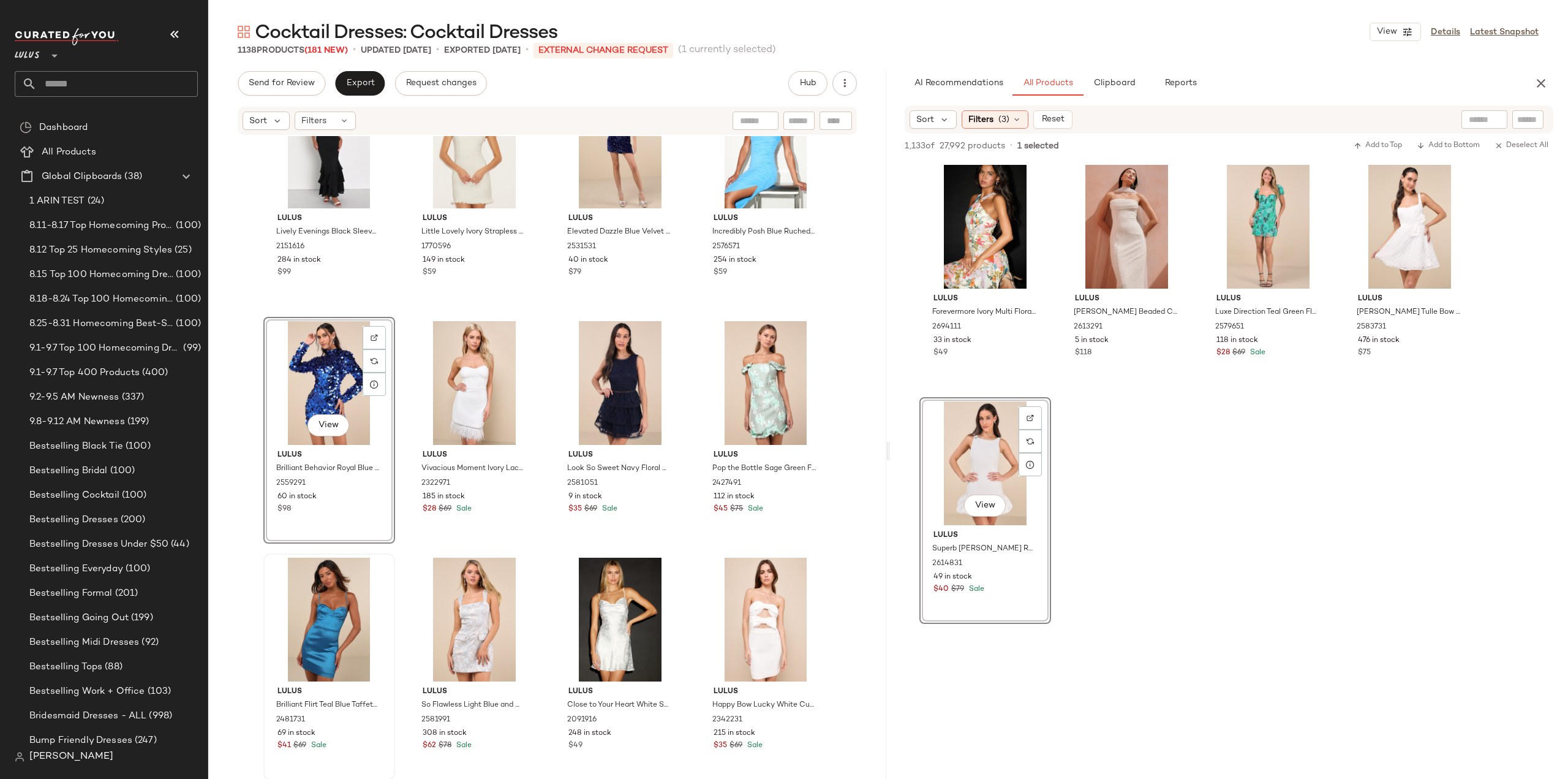
scroll to position [35248, 0]
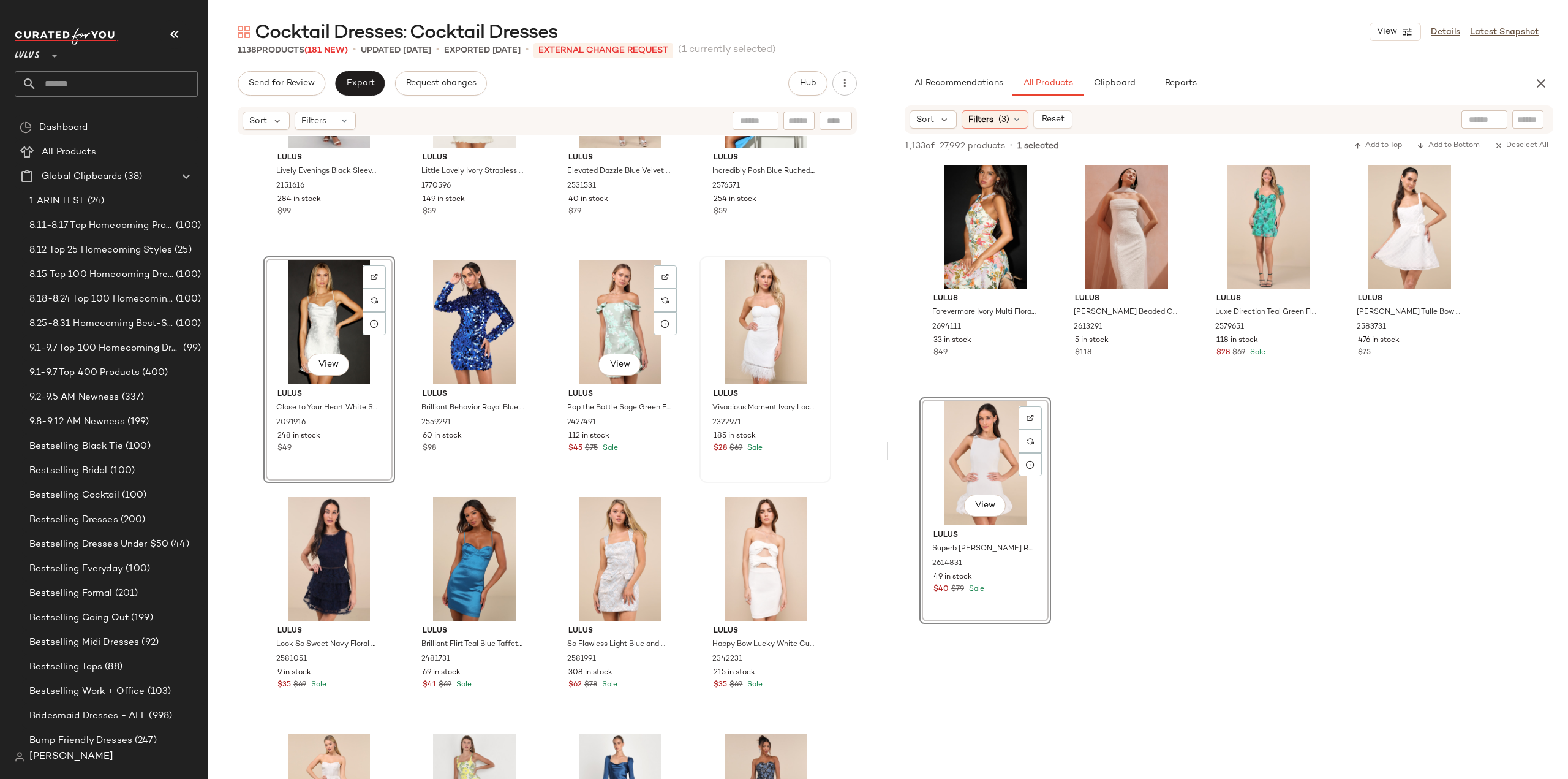
scroll to position [35370, 0]
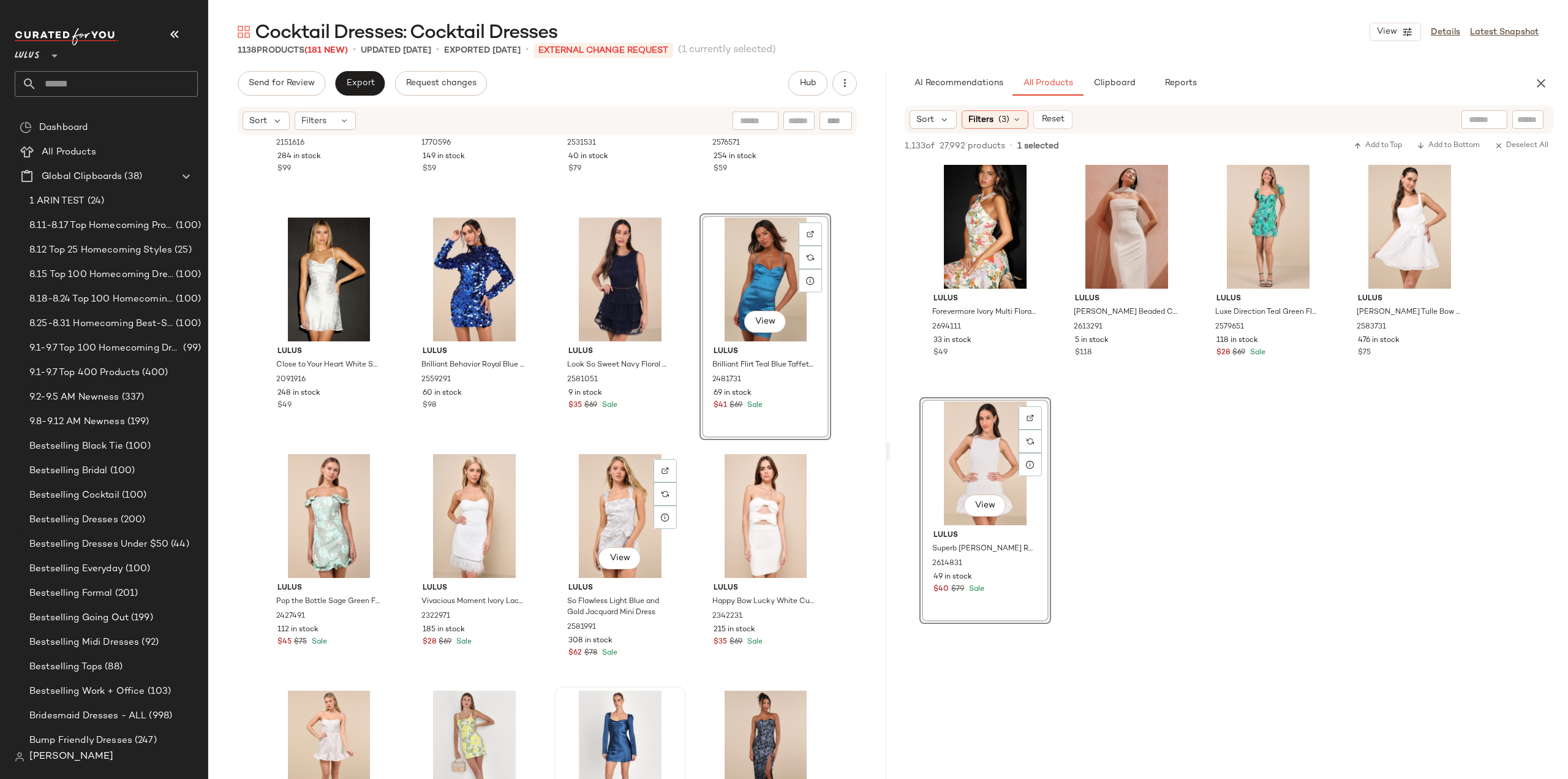
scroll to position [35432, 0]
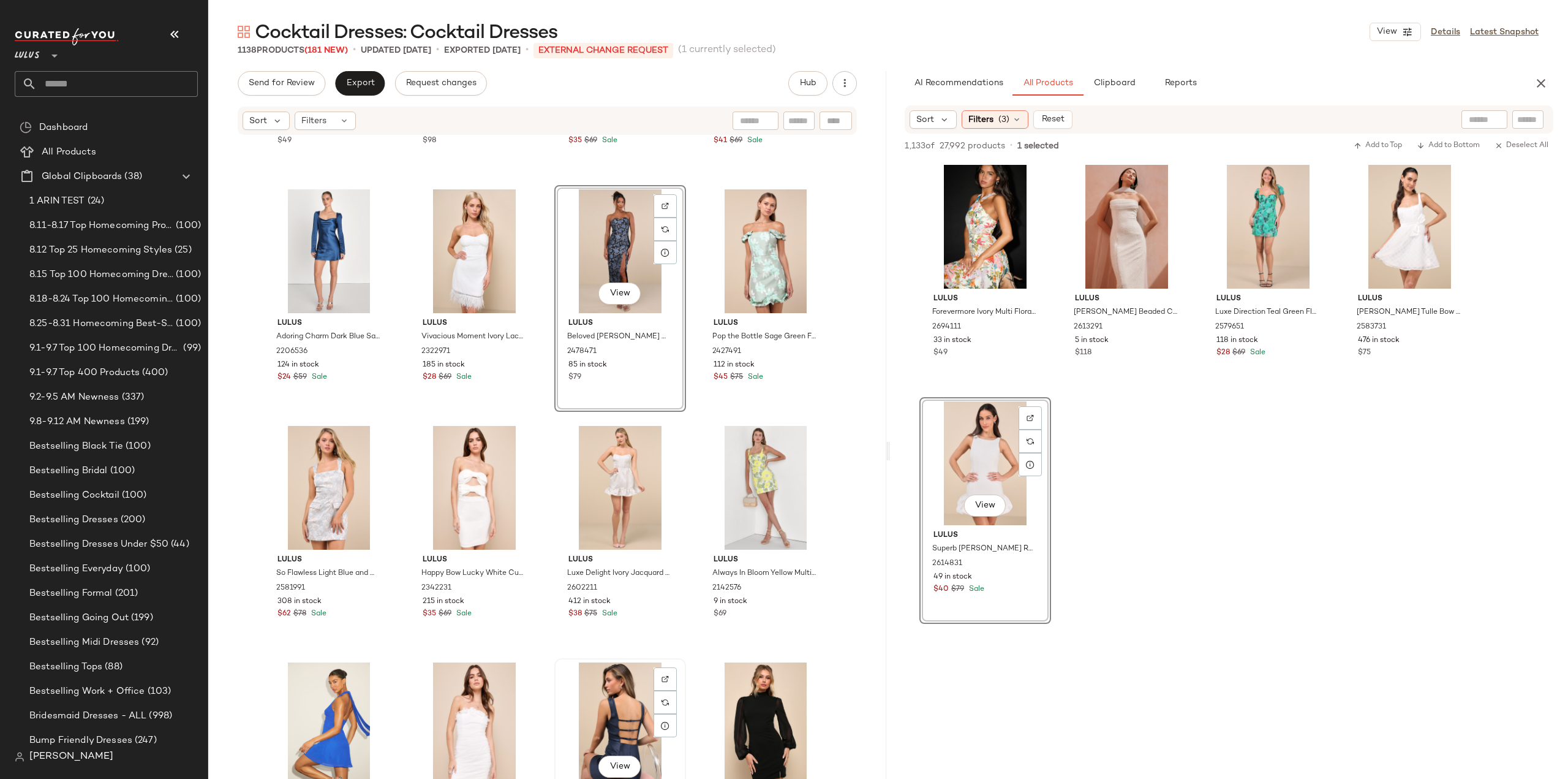
scroll to position [35678, 0]
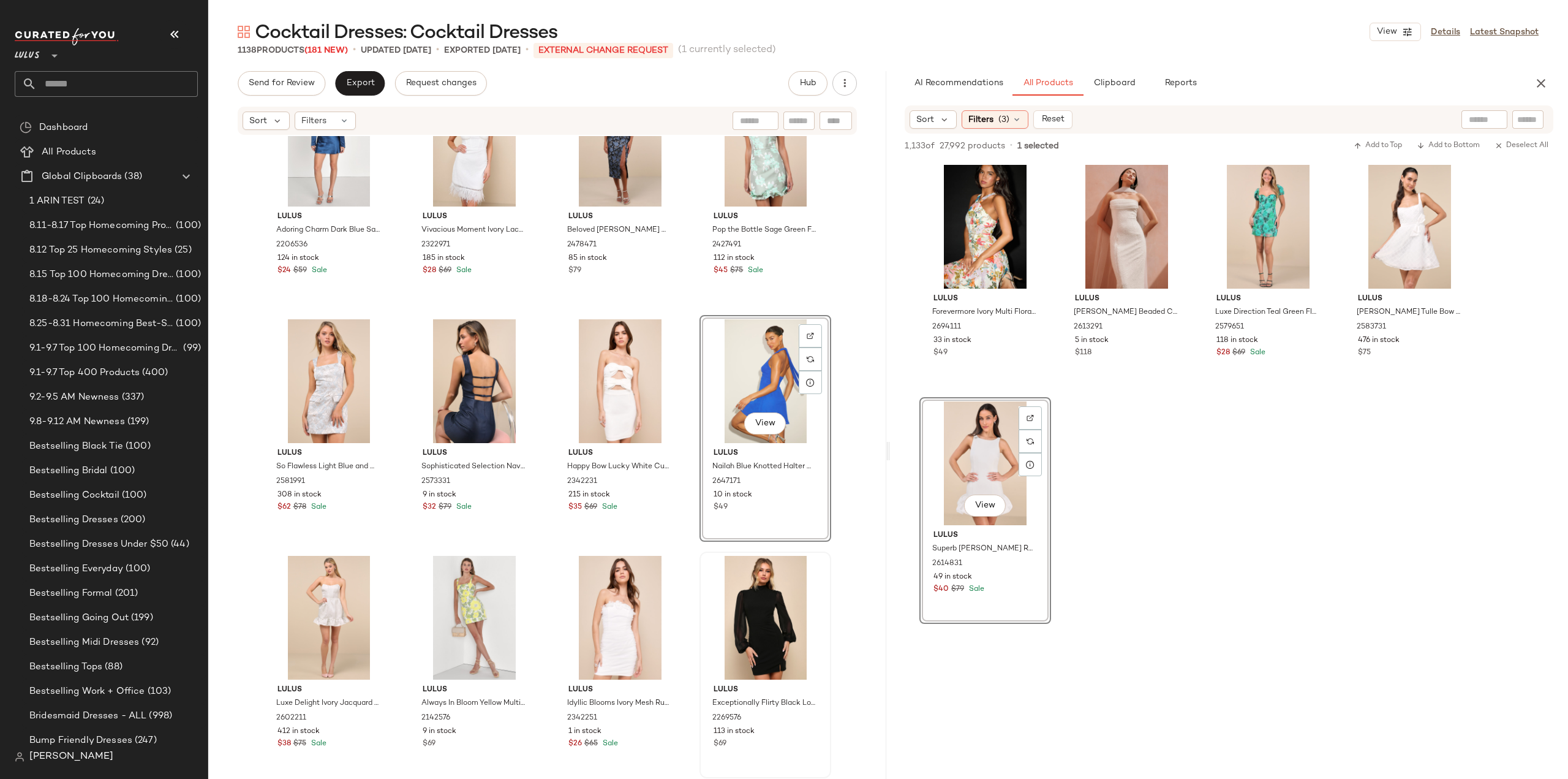
scroll to position [35802, 0]
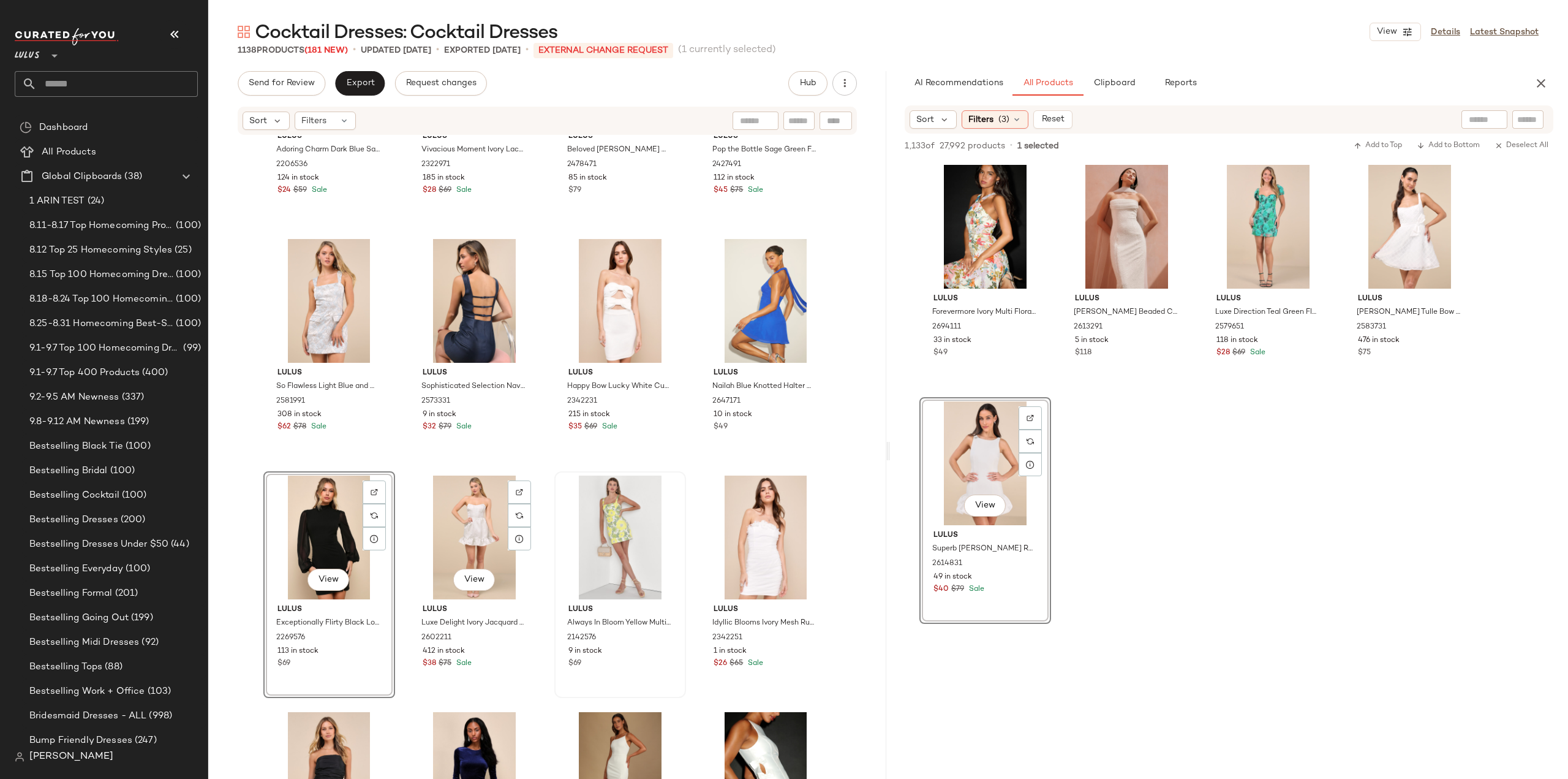
scroll to position [35986, 0]
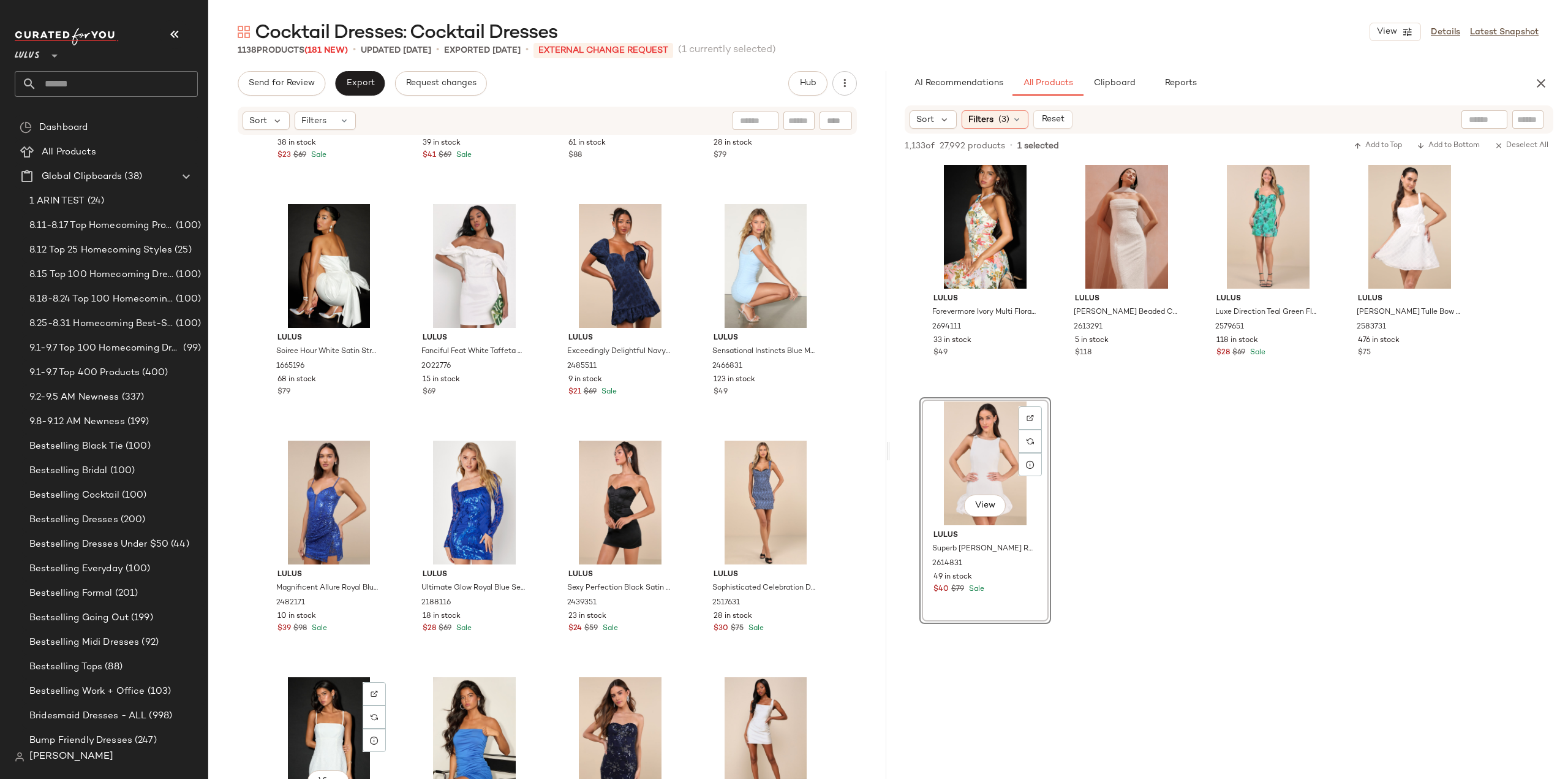
scroll to position [37272, 0]
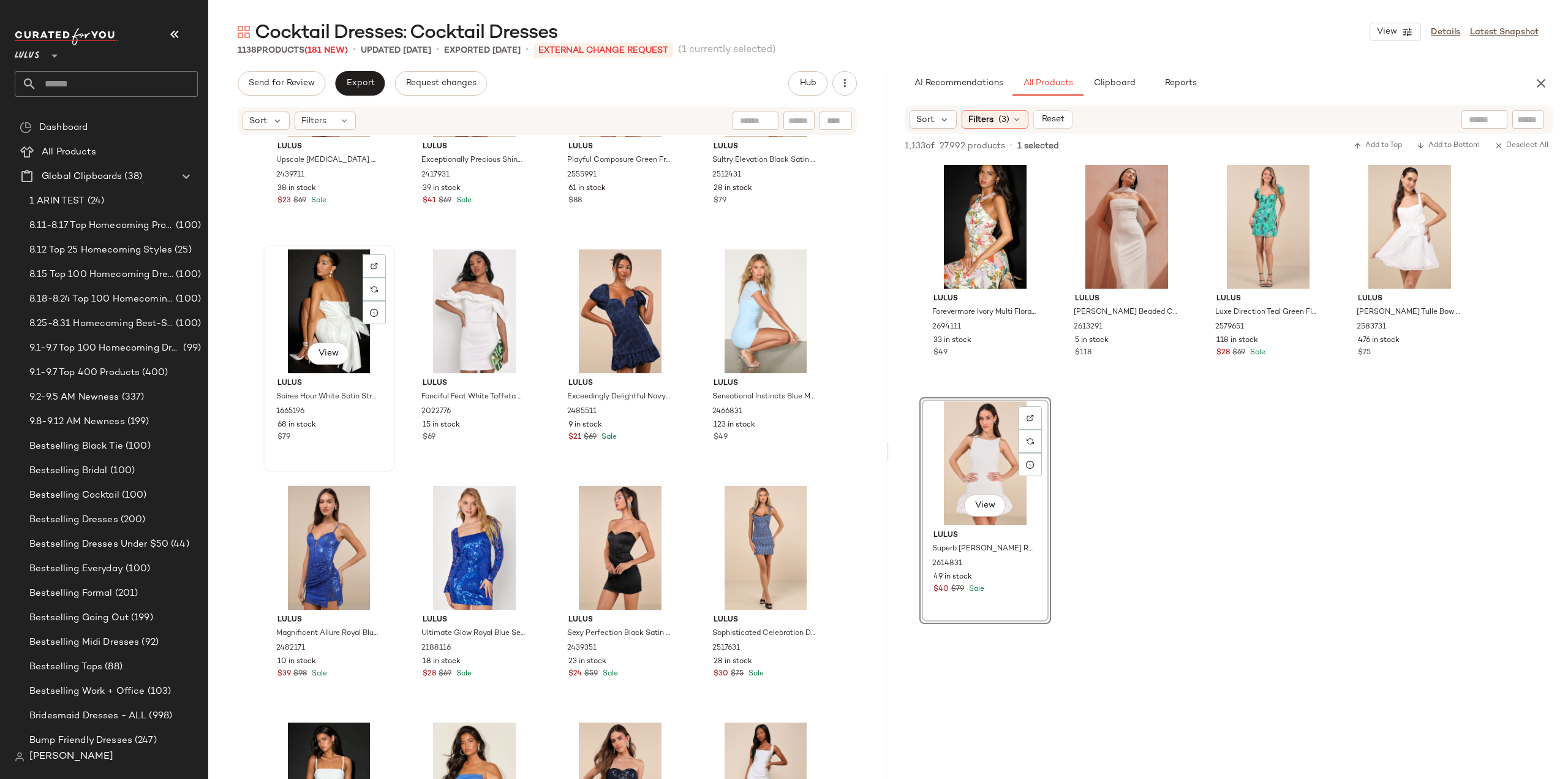
click at [325, 444] on div "View Lulus Soiree Hour White Satin Strapless Bow Mini Dress 1665196 68 in stock…" at bounding box center [330, 358] width 130 height 224
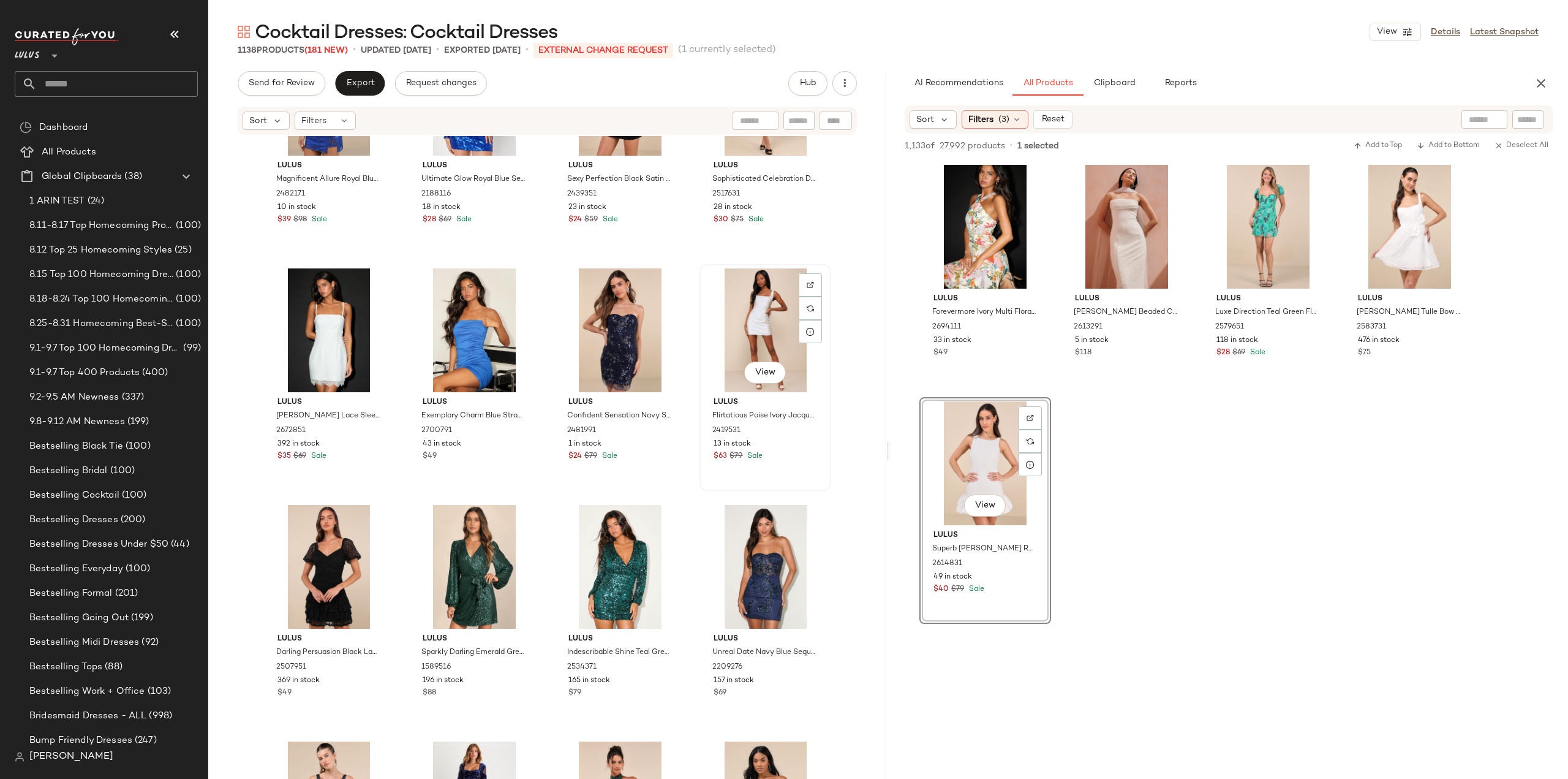
scroll to position [37702, 0]
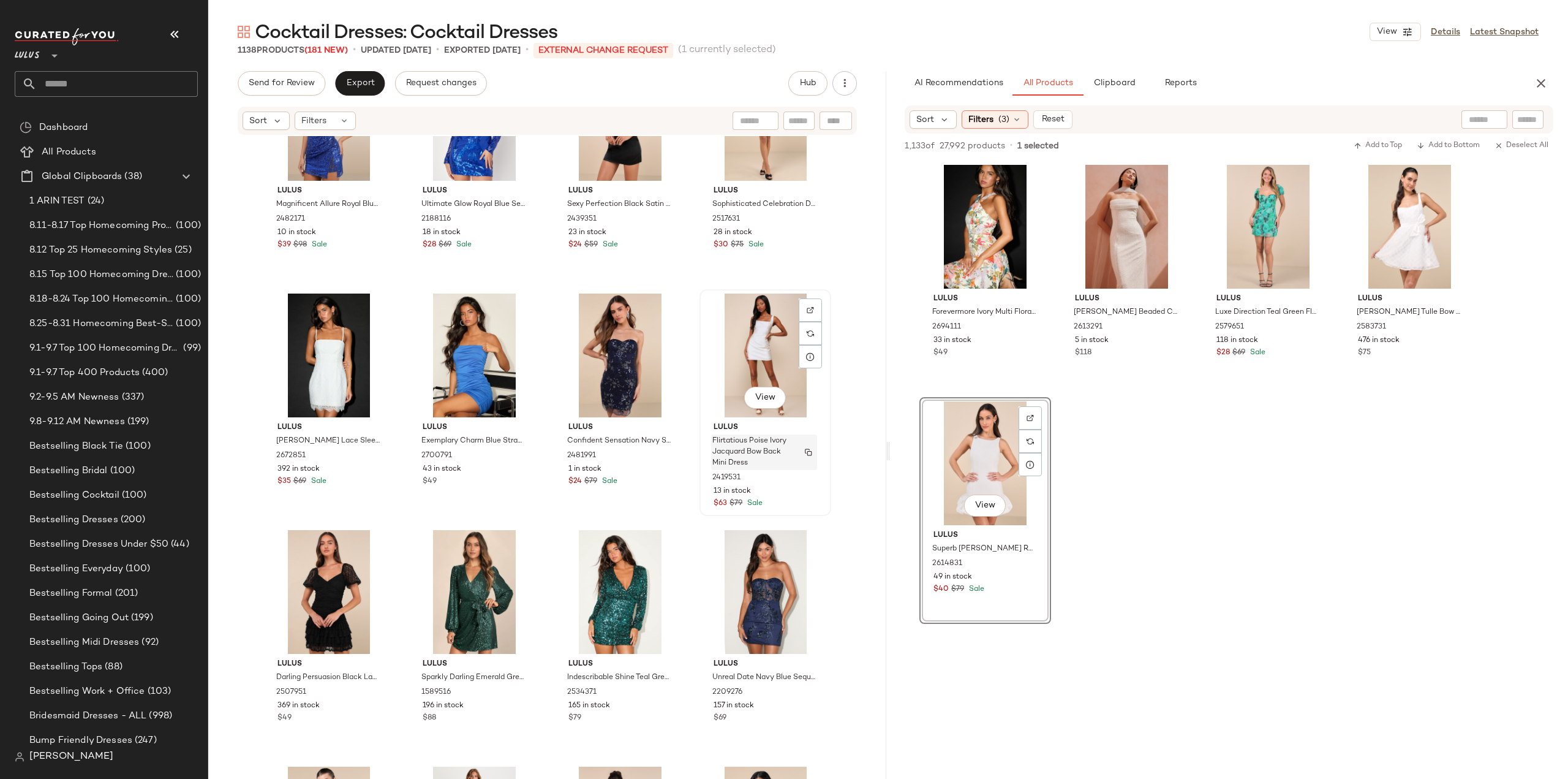
click at [780, 461] on span "Flirtatious Poise Ivory Jacquard Bow Back Mini Dress" at bounding box center [752, 452] width 80 height 33
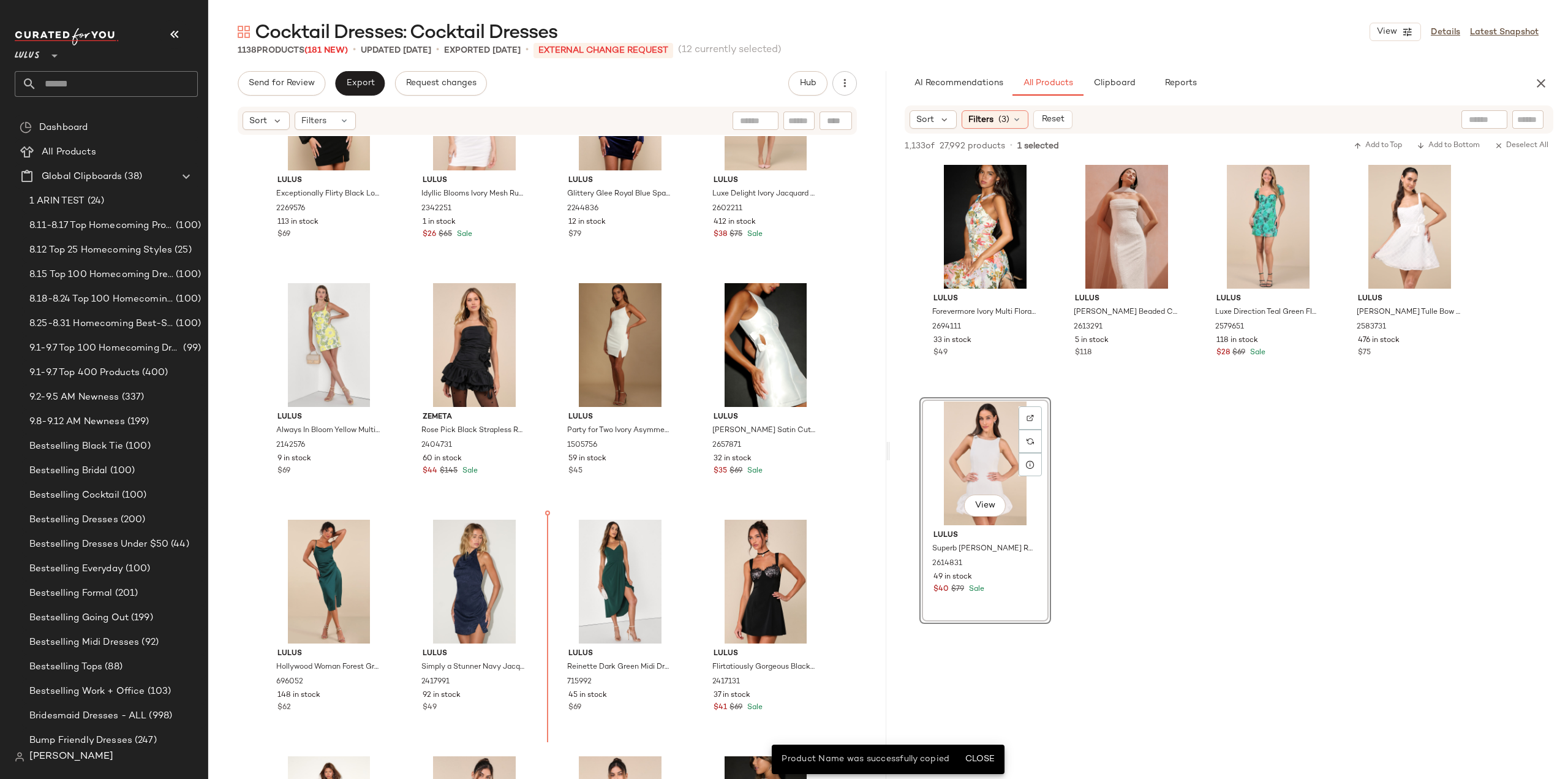
scroll to position [36293, 0]
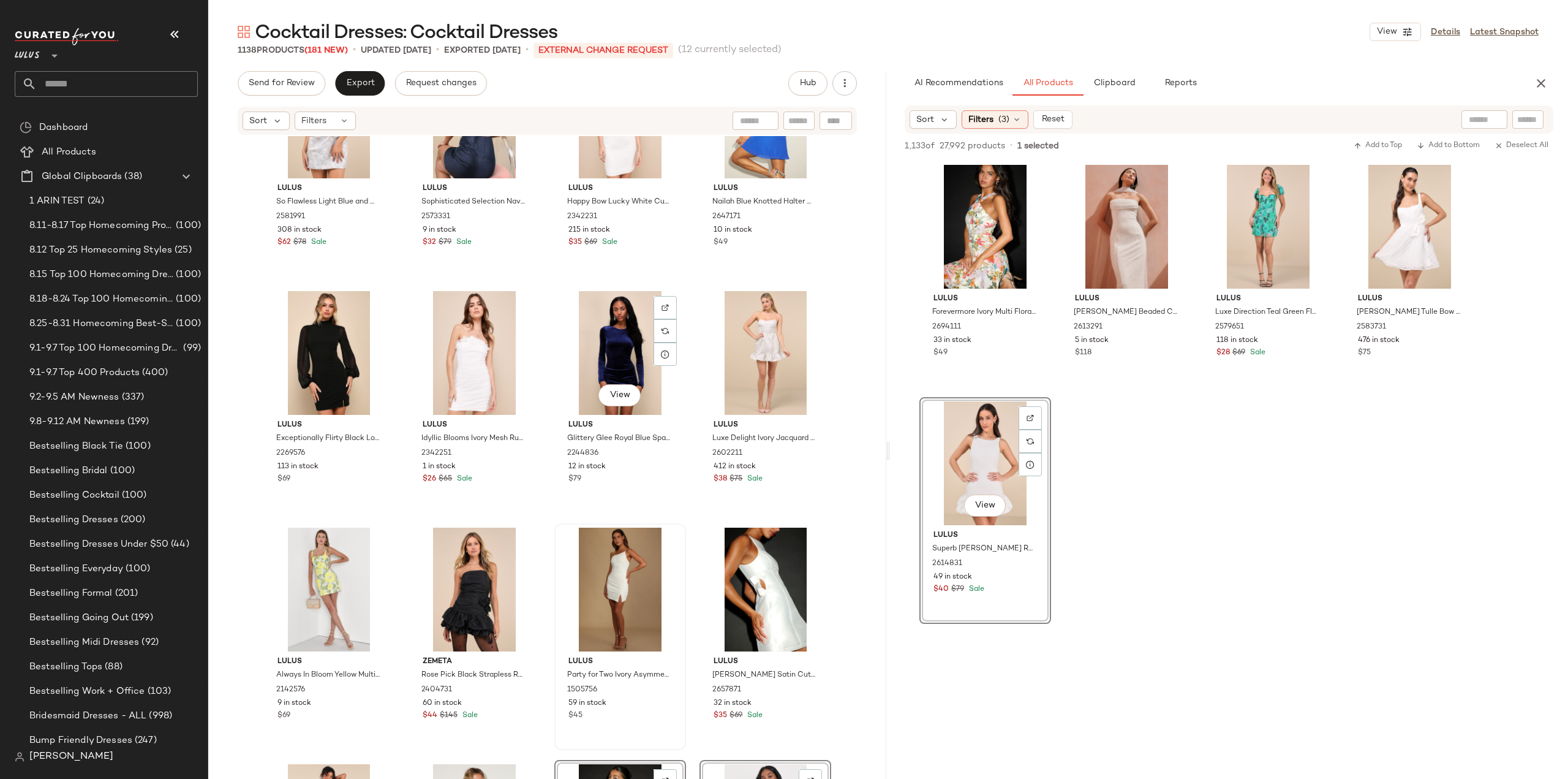
scroll to position [35987, 0]
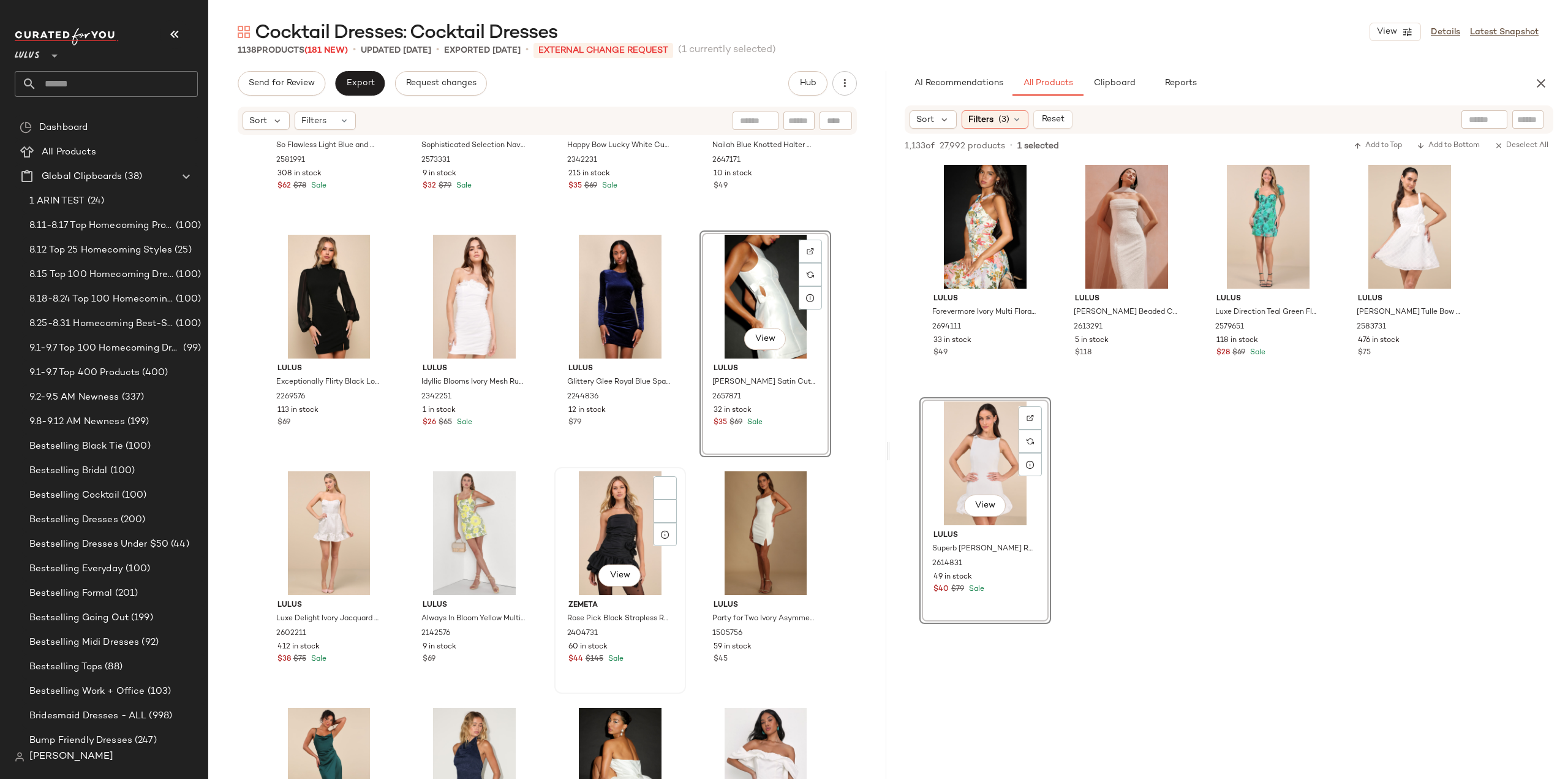
scroll to position [36110, 0]
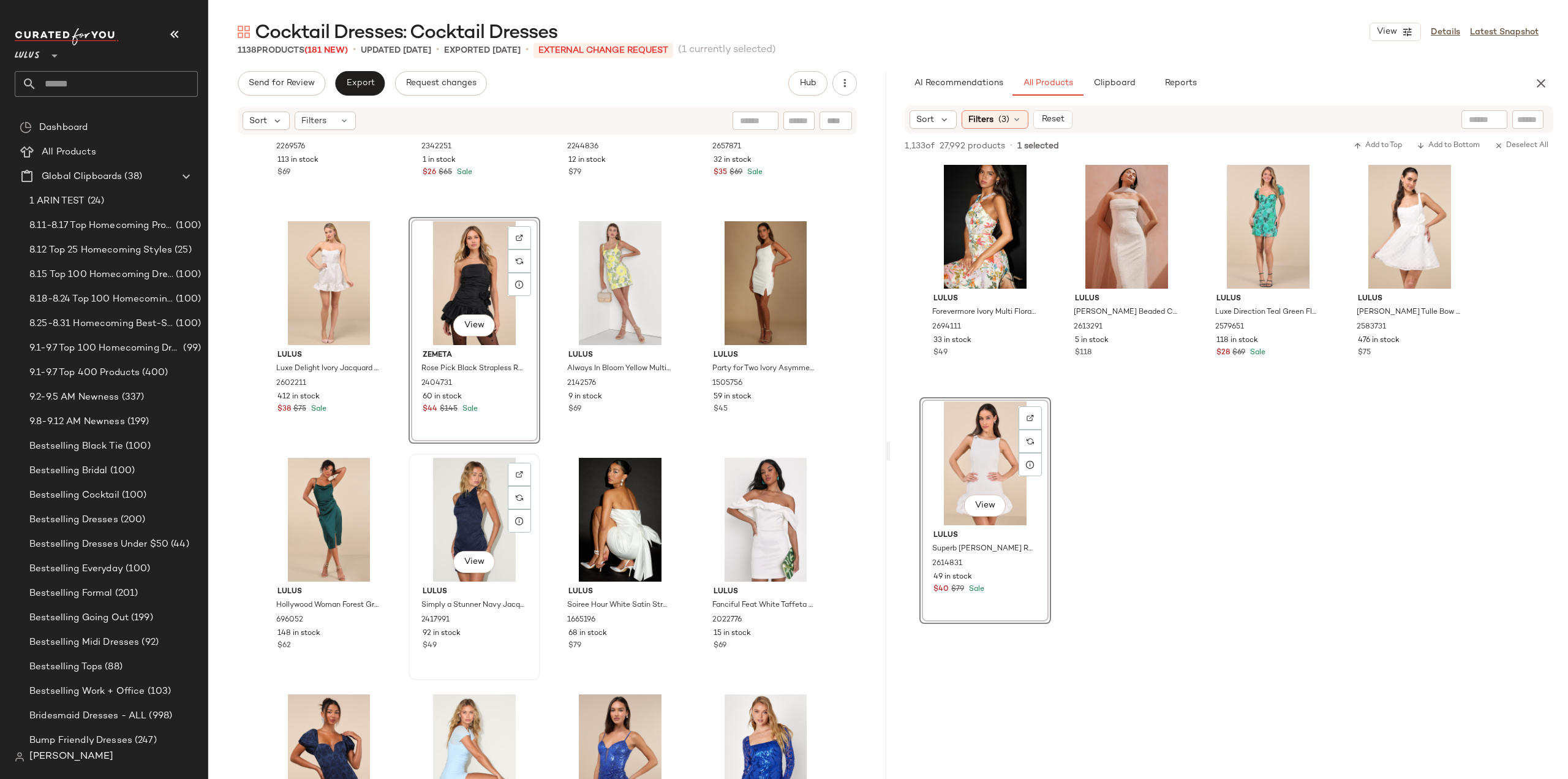
click at [491, 637] on div "92 in stock" at bounding box center [474, 633] width 104 height 11
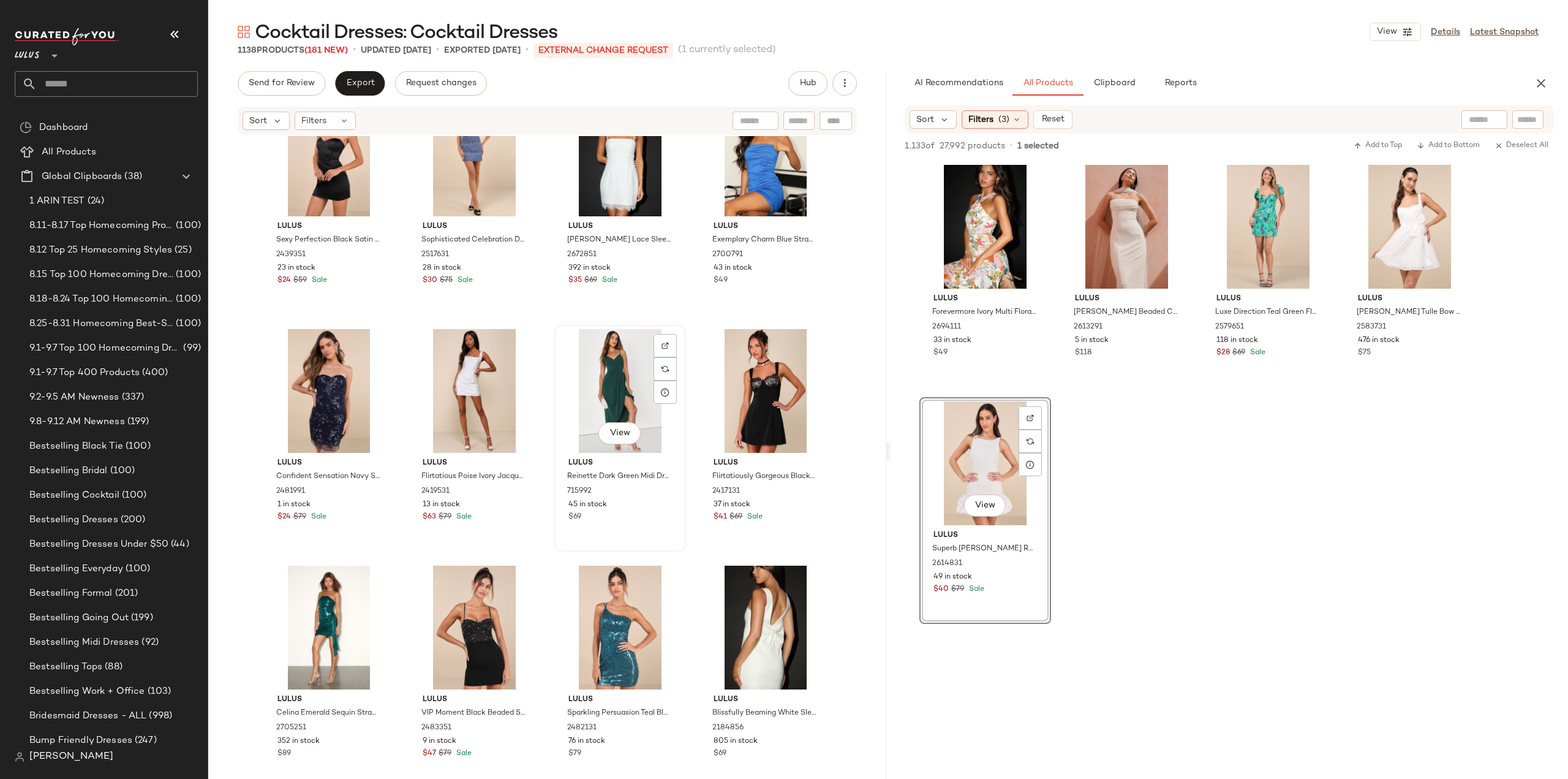
scroll to position [37213, 0]
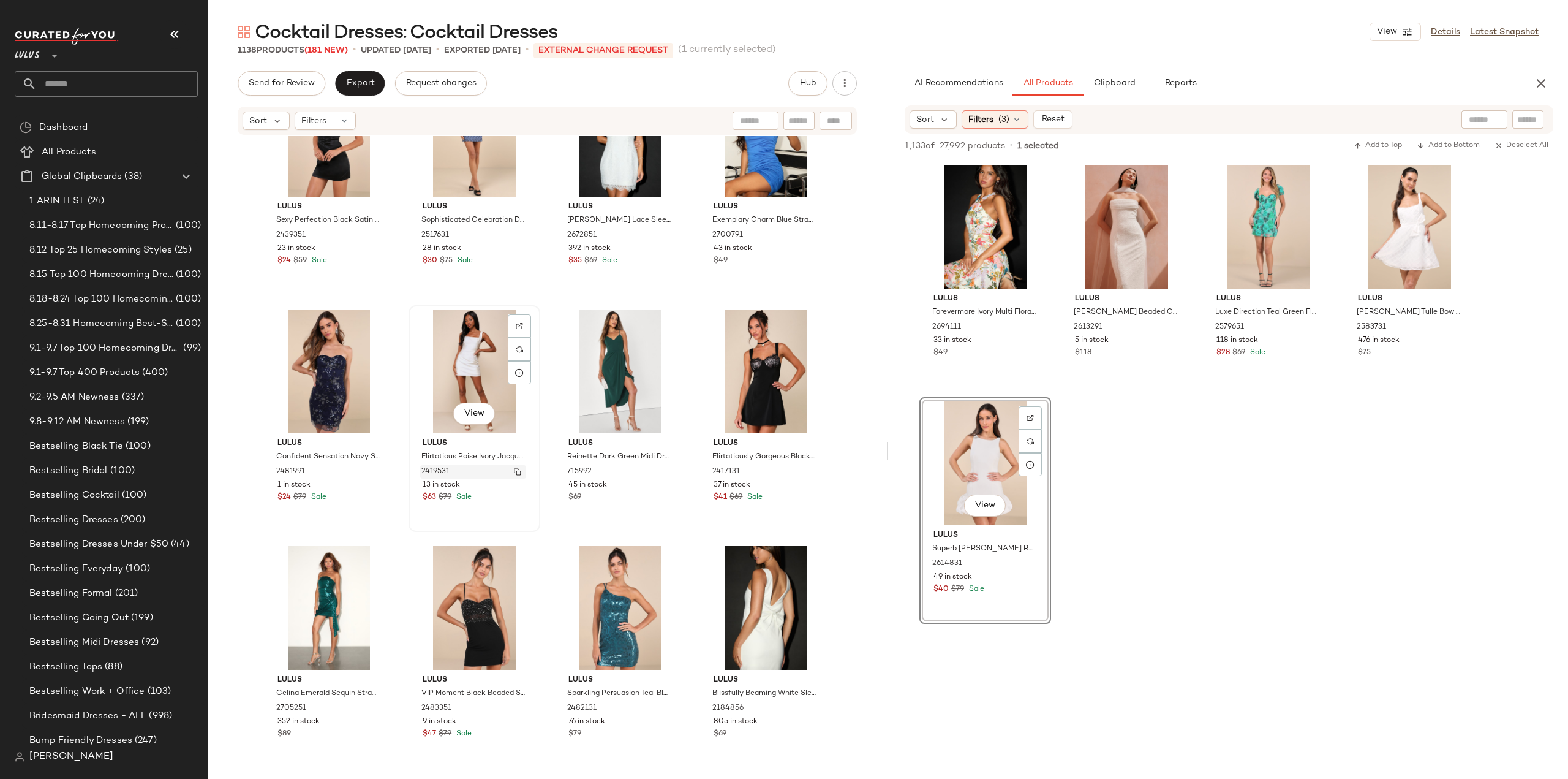
click at [451, 474] on div "2419531" at bounding box center [473, 472] width 106 height 14
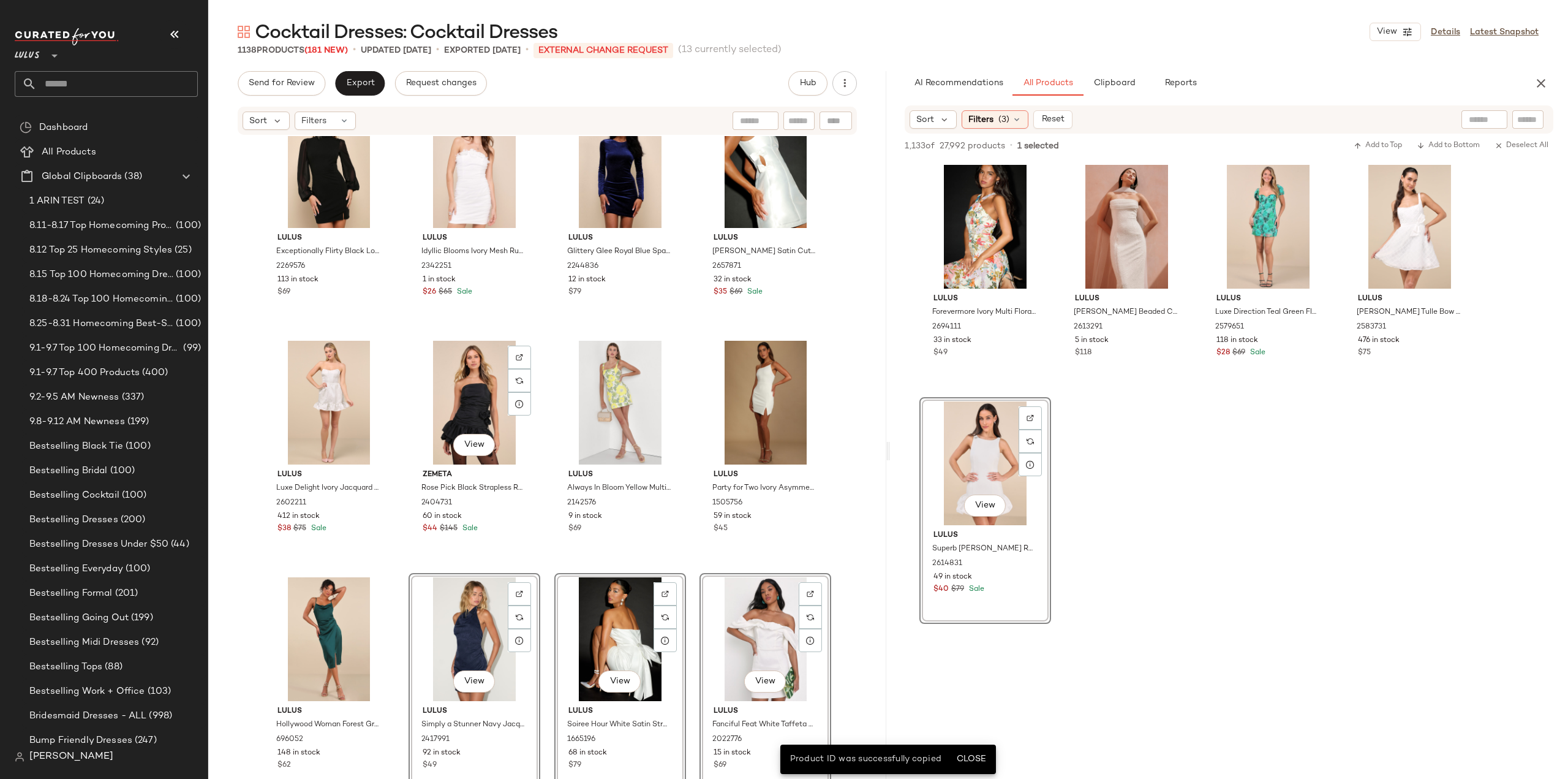
scroll to position [36232, 0]
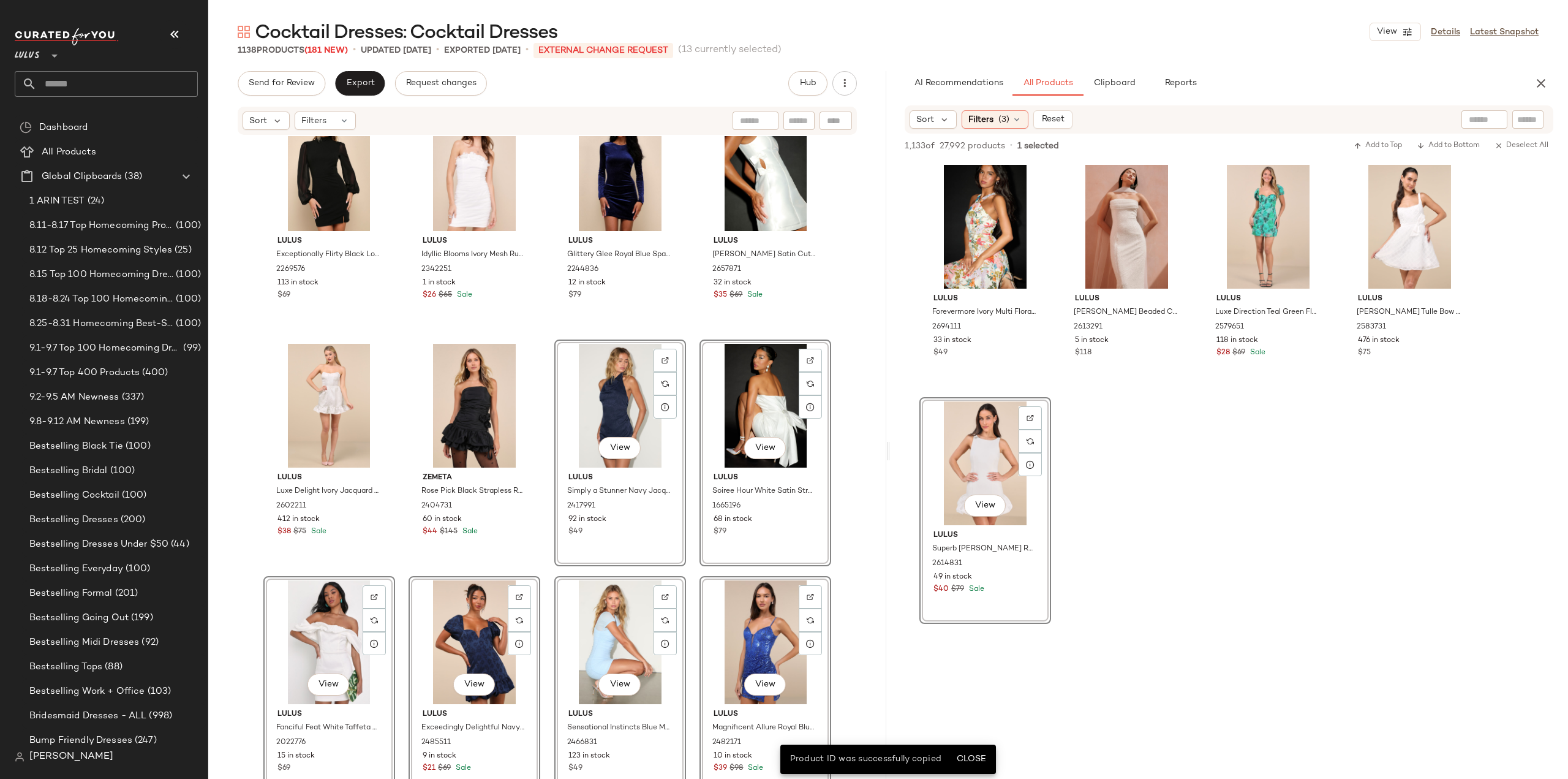
click at [548, 612] on div "Lulus Exceptionally Flirty Black Long Sleeve Backless Mini Dress 2269576 113 in…" at bounding box center [547, 476] width 678 height 680
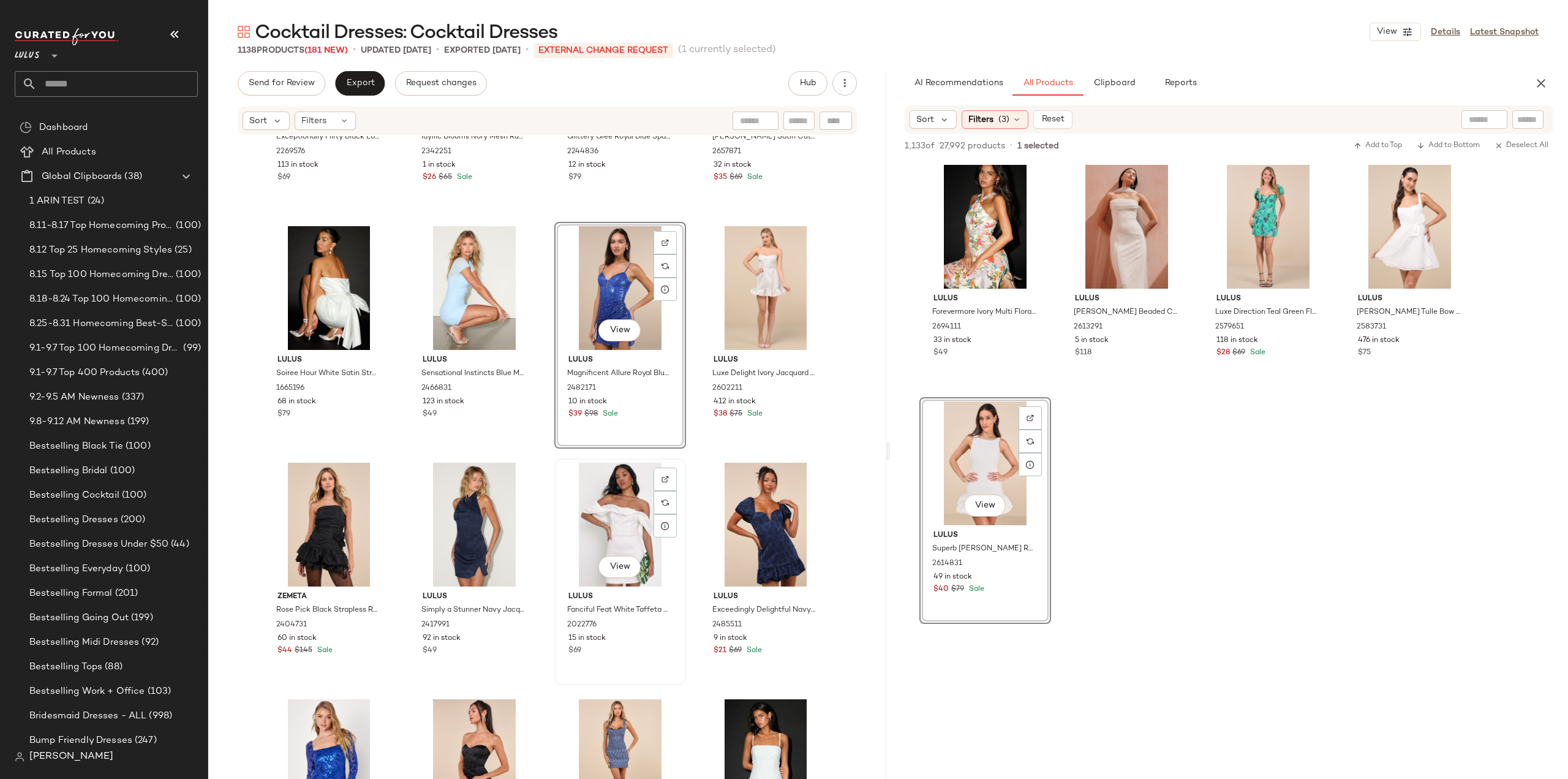
scroll to position [36355, 0]
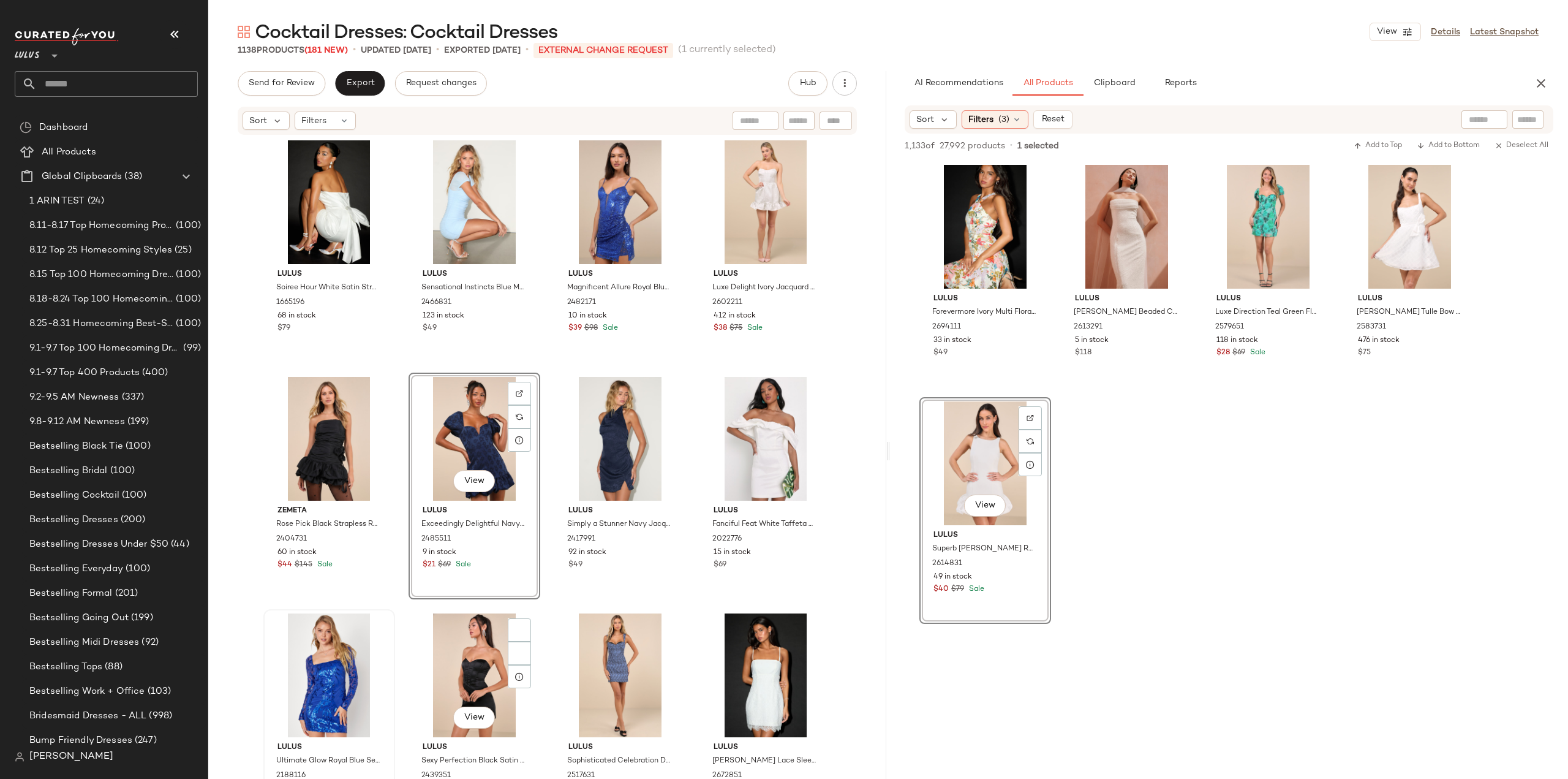
scroll to position [36478, 0]
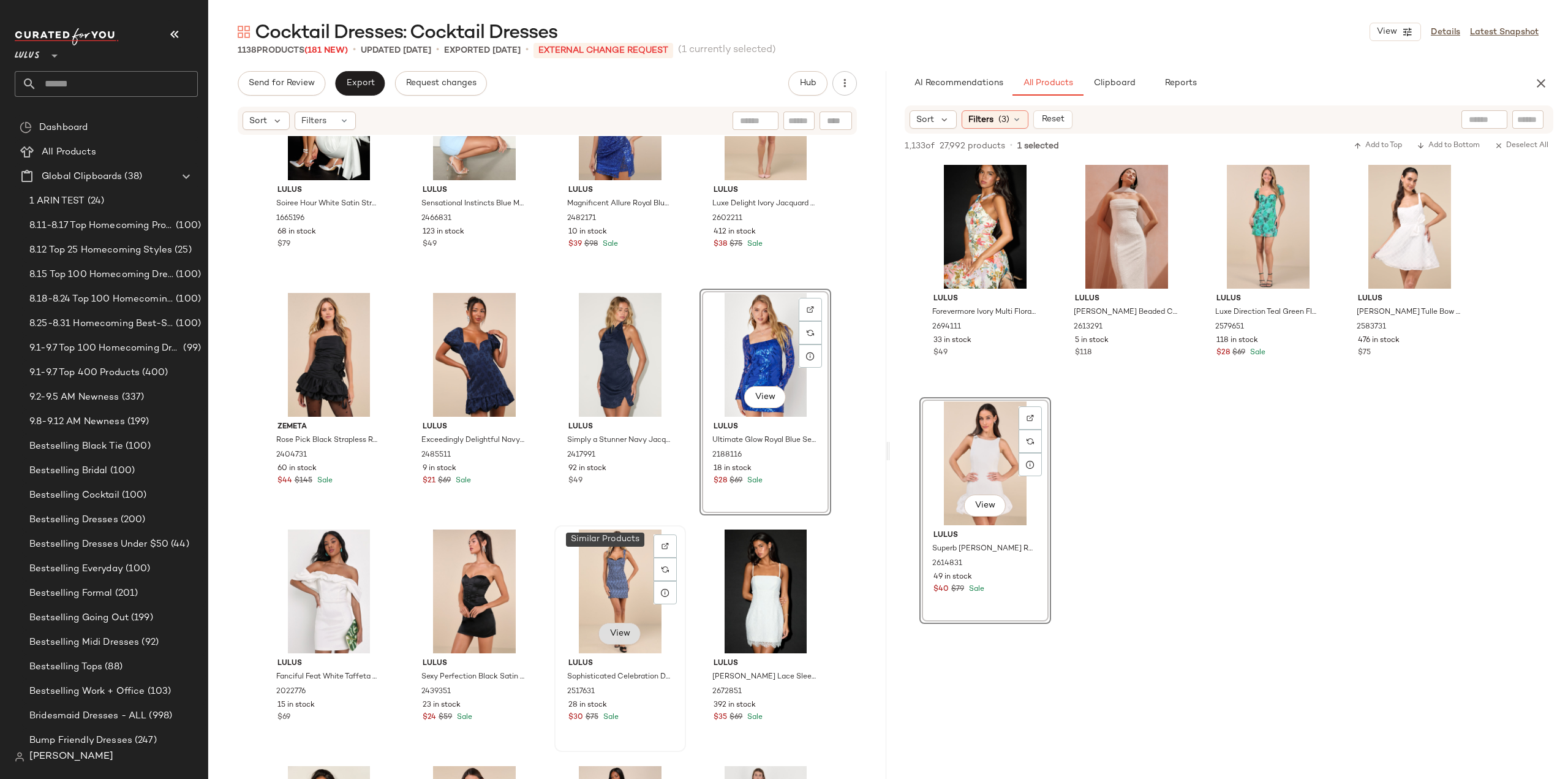
scroll to position [36600, 0]
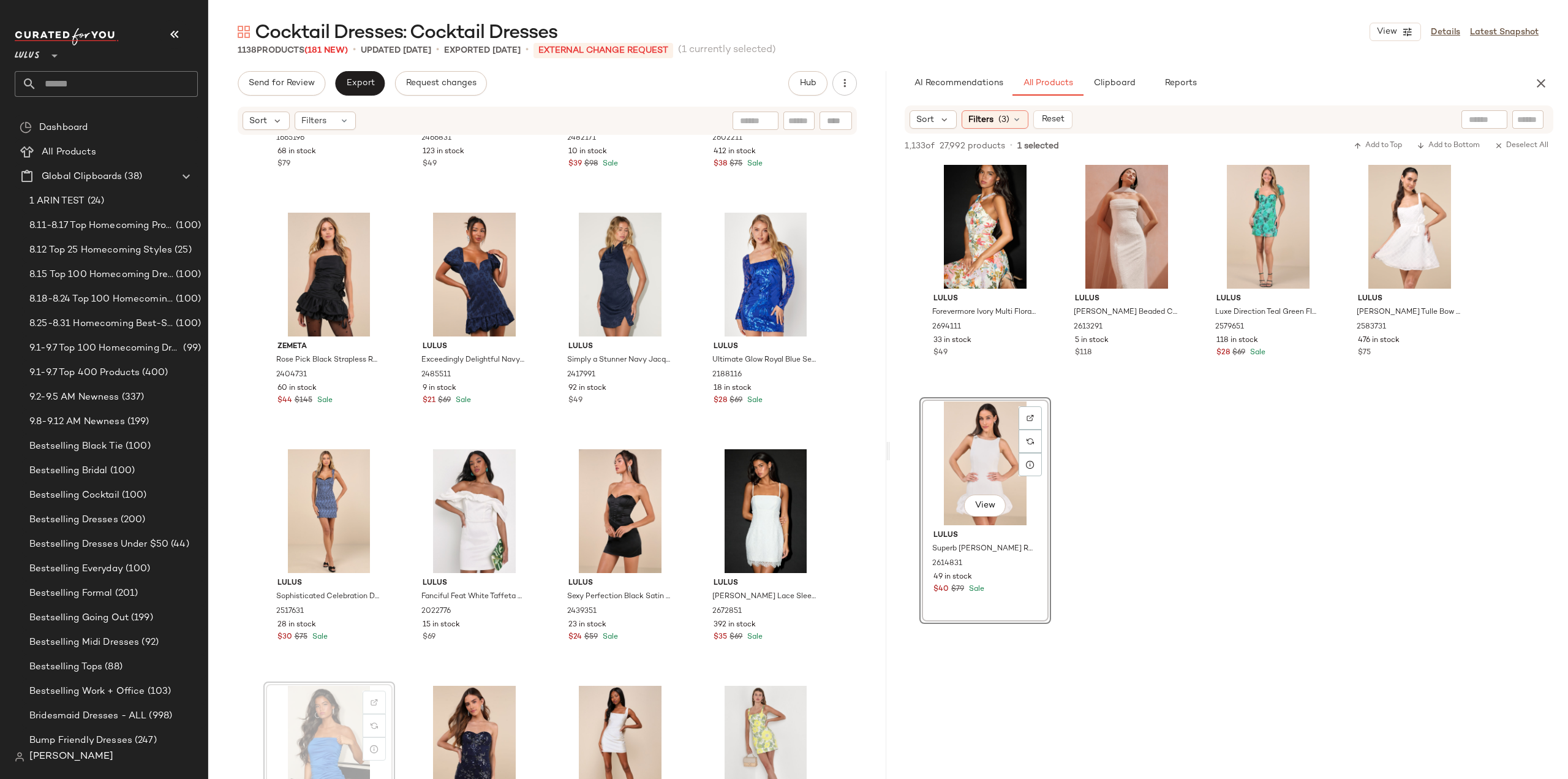
scroll to position [36602, 0]
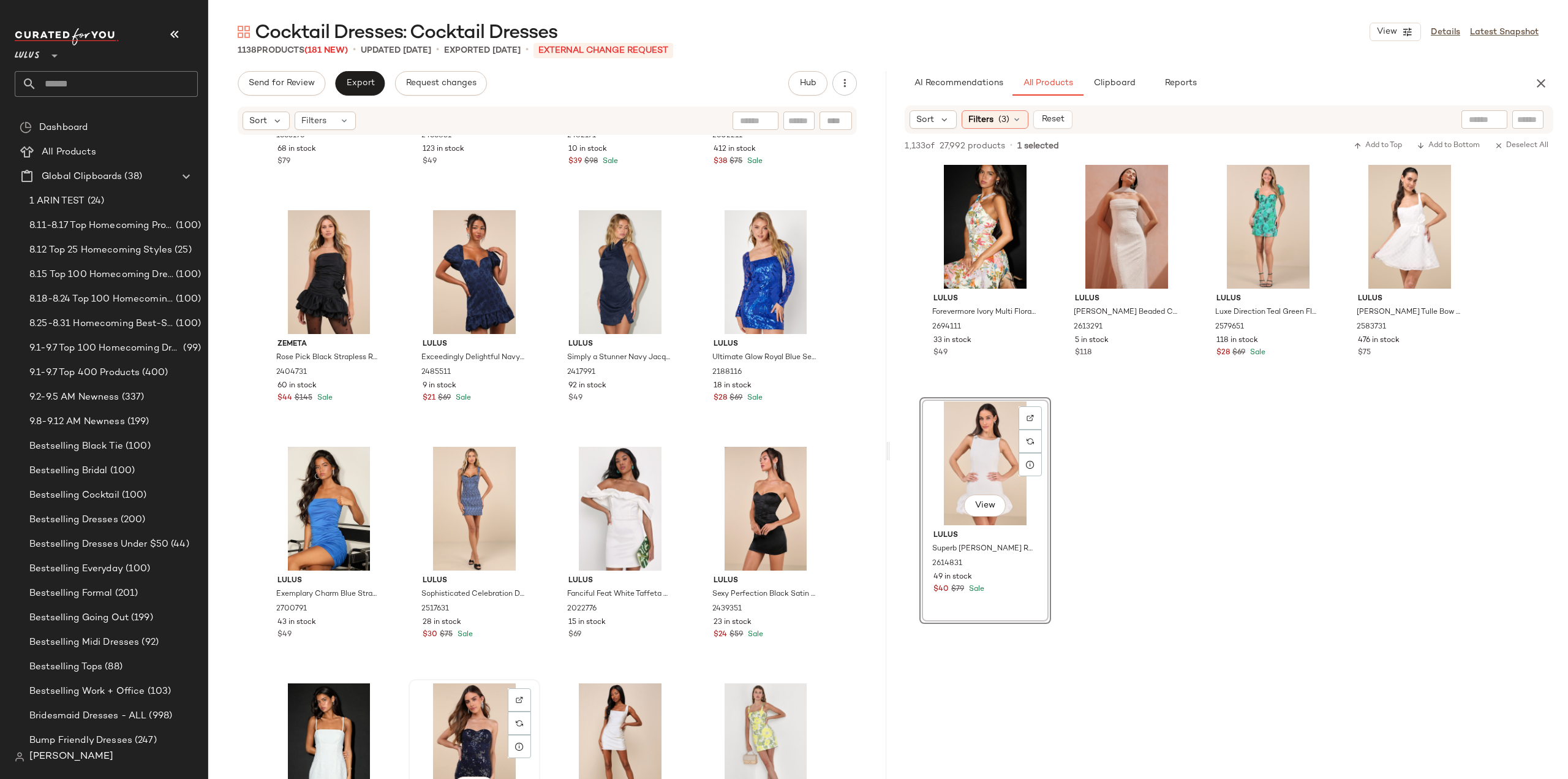
scroll to position [36604, 0]
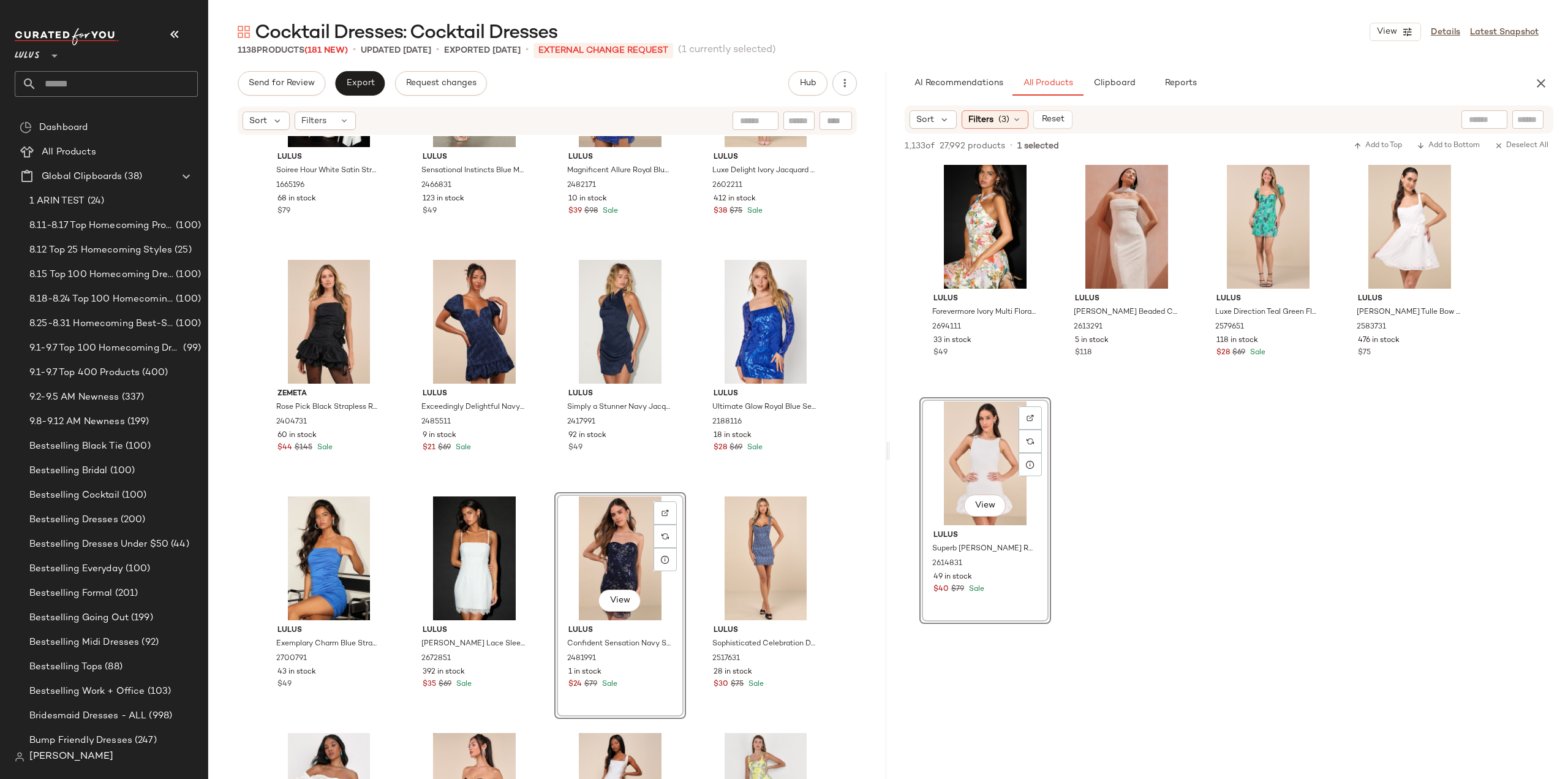
scroll to position [36481, 0]
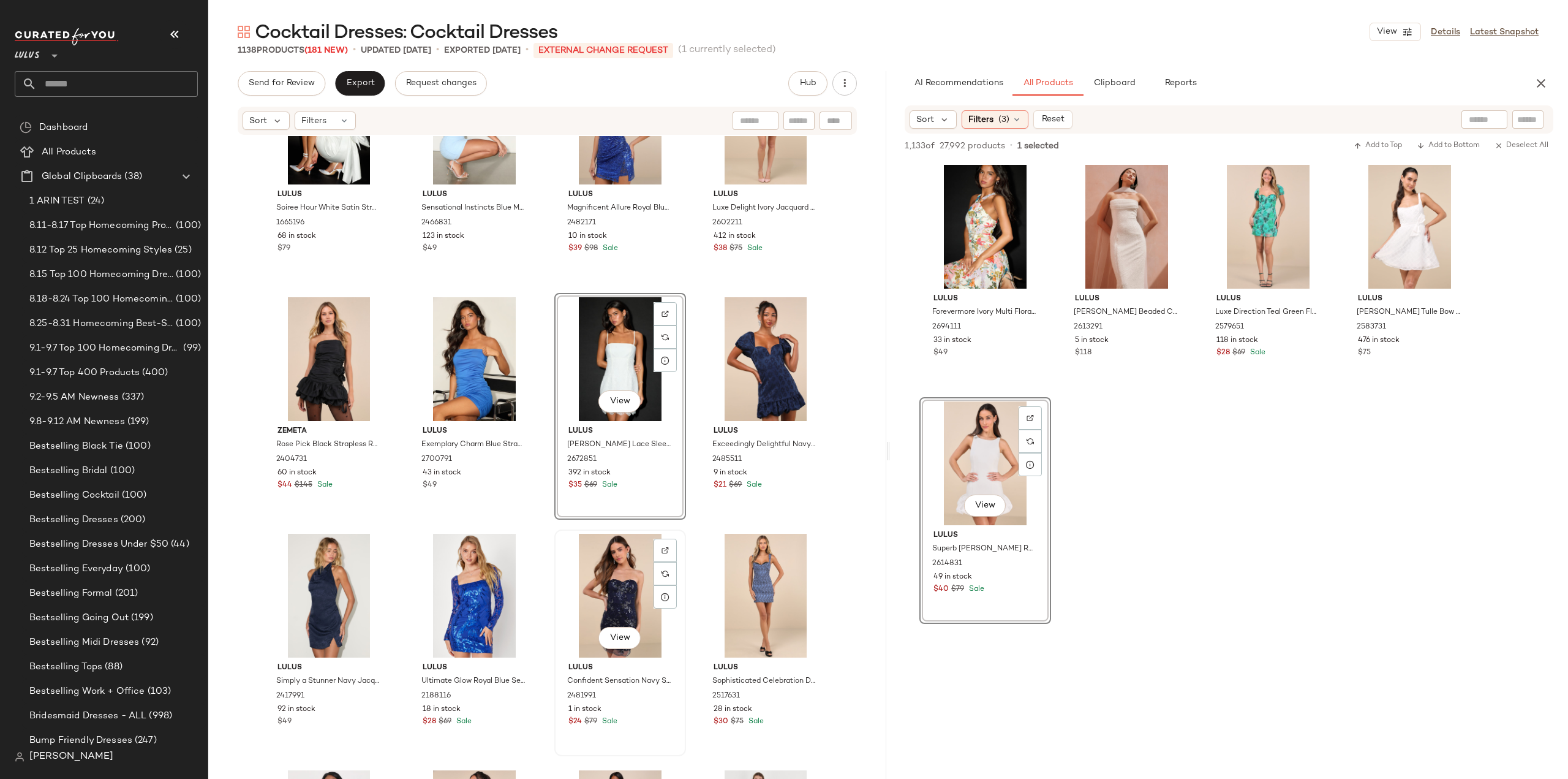
scroll to position [36542, 0]
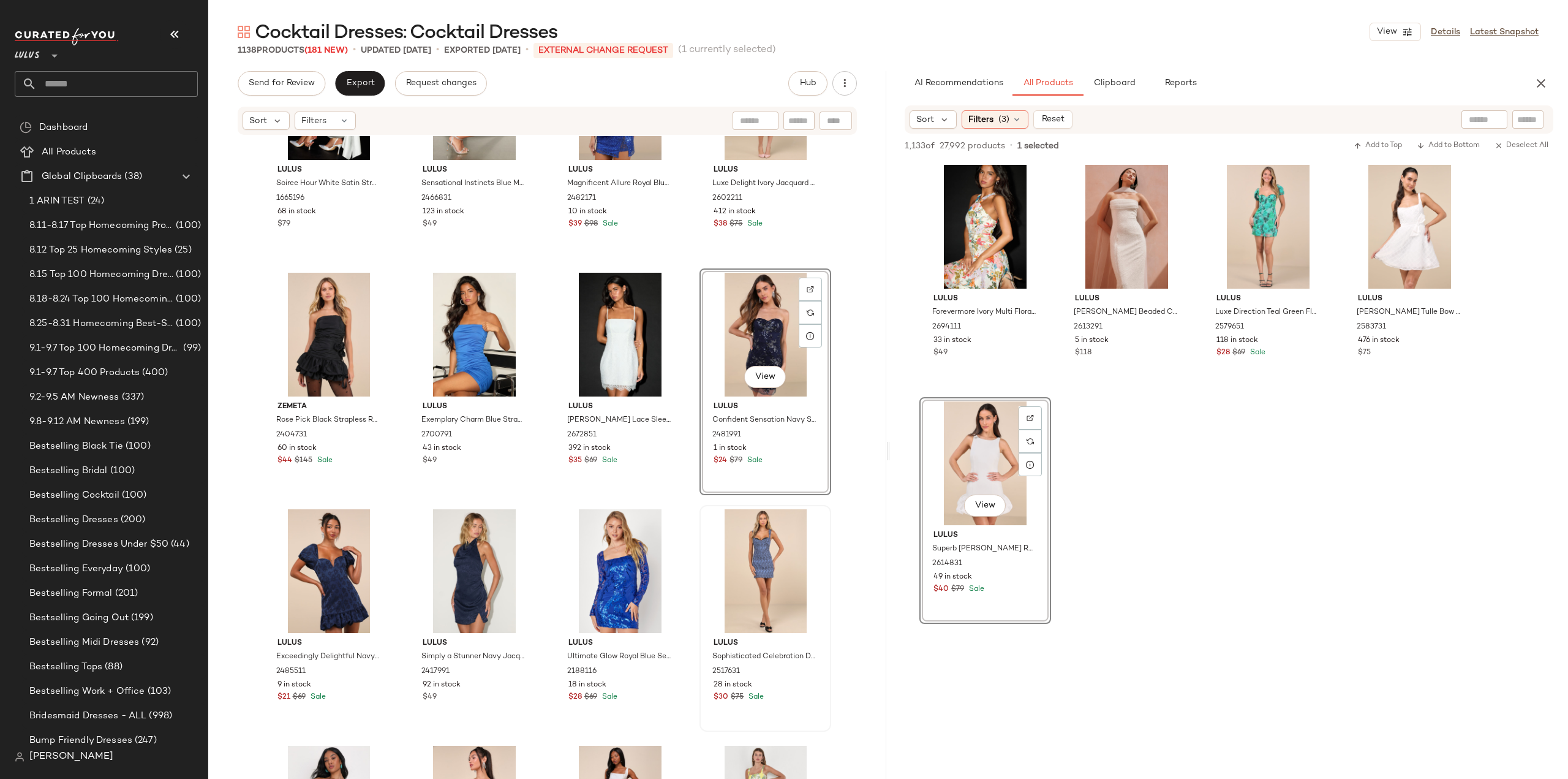
scroll to position [36542, 0]
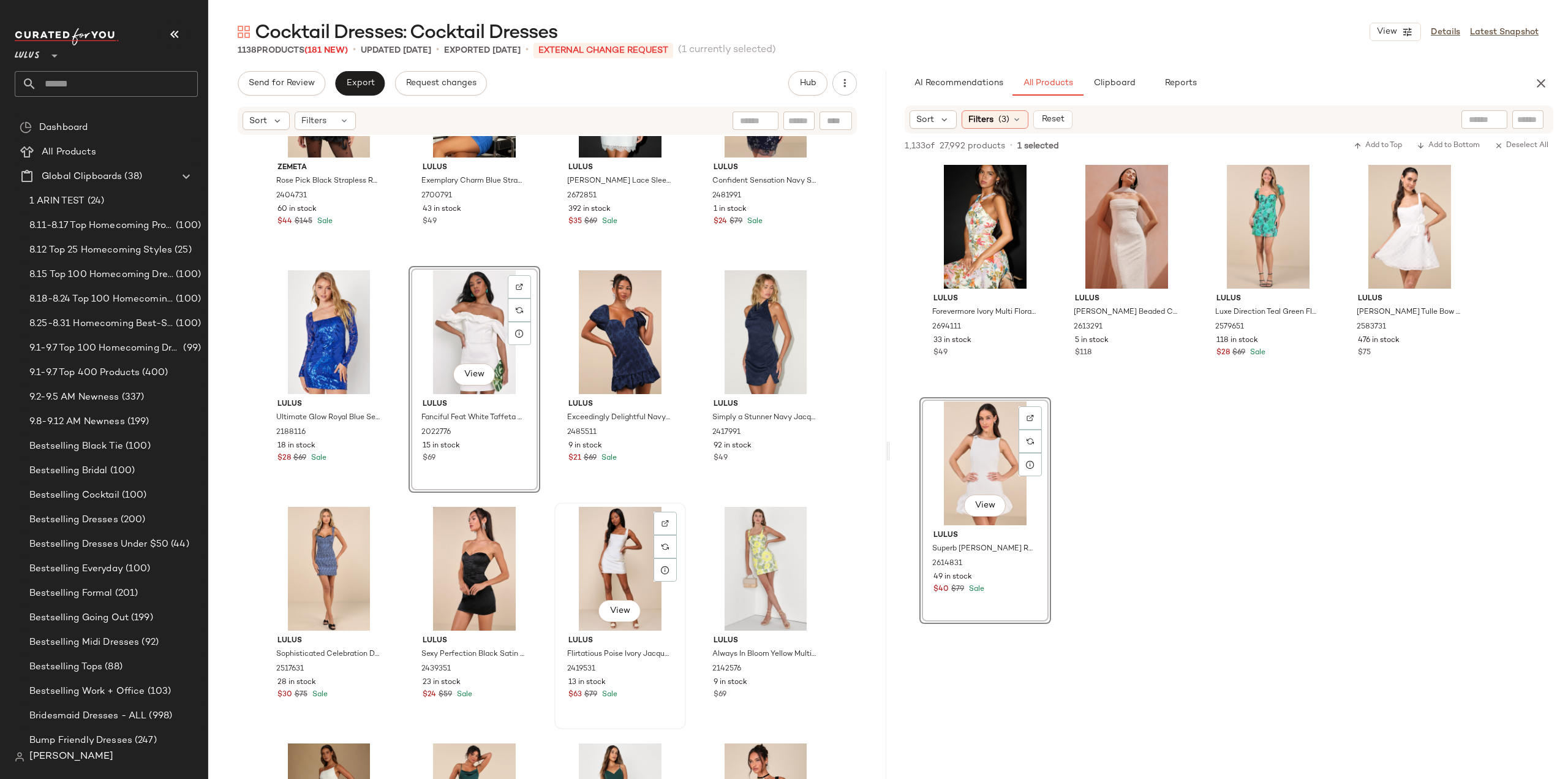
scroll to position [36849, 0]
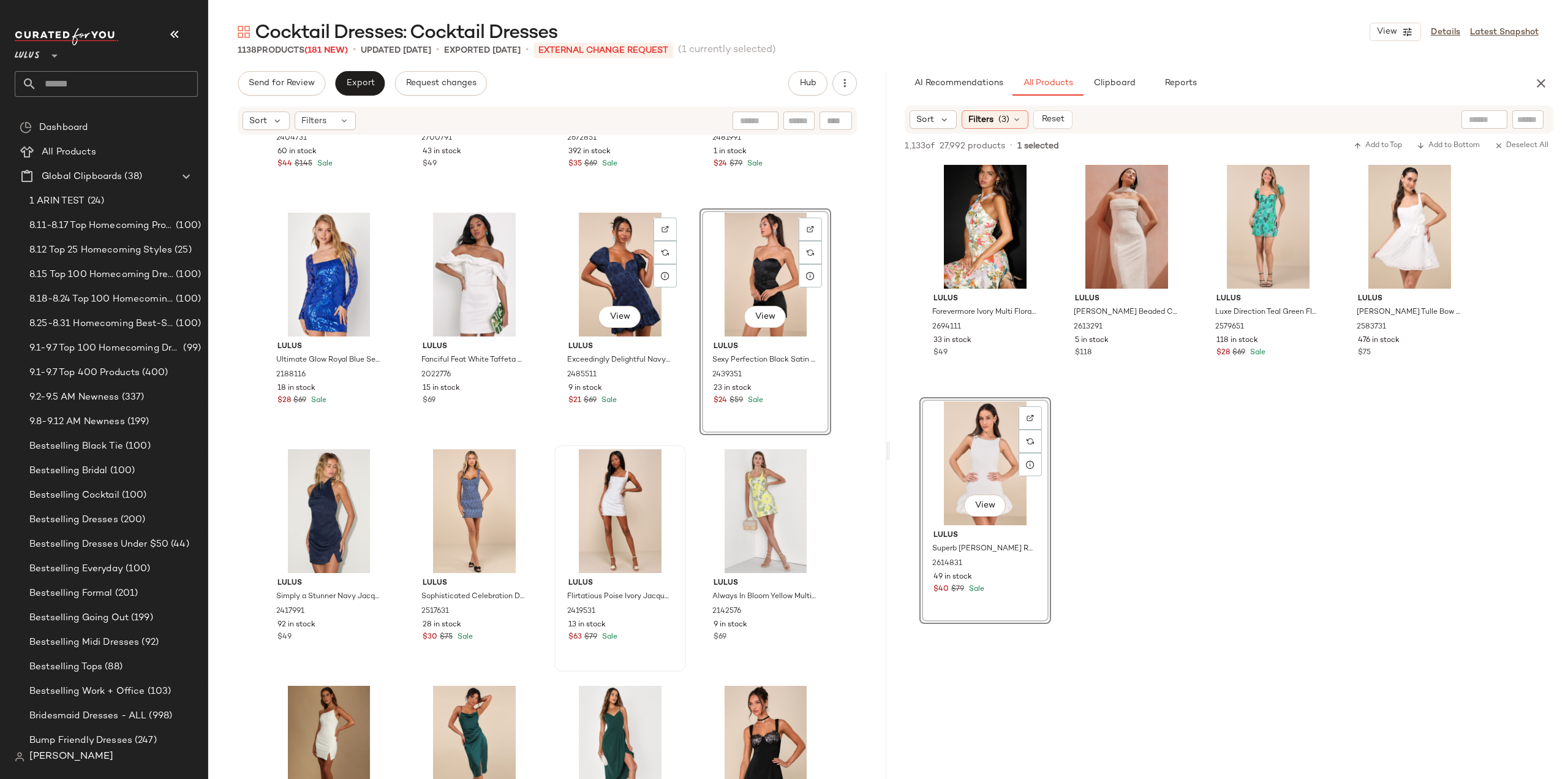
scroll to position [36911, 0]
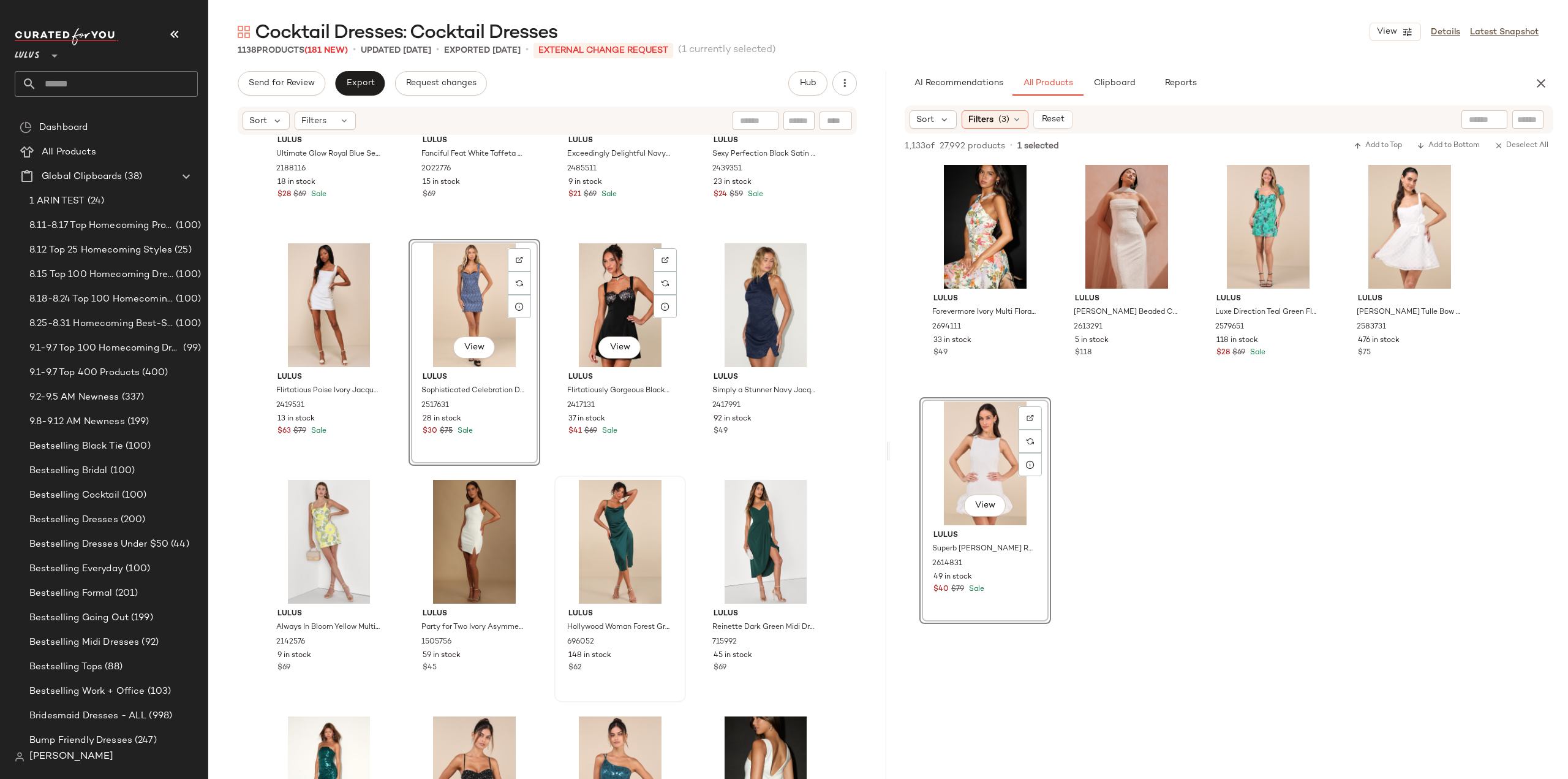
scroll to position [37095, 0]
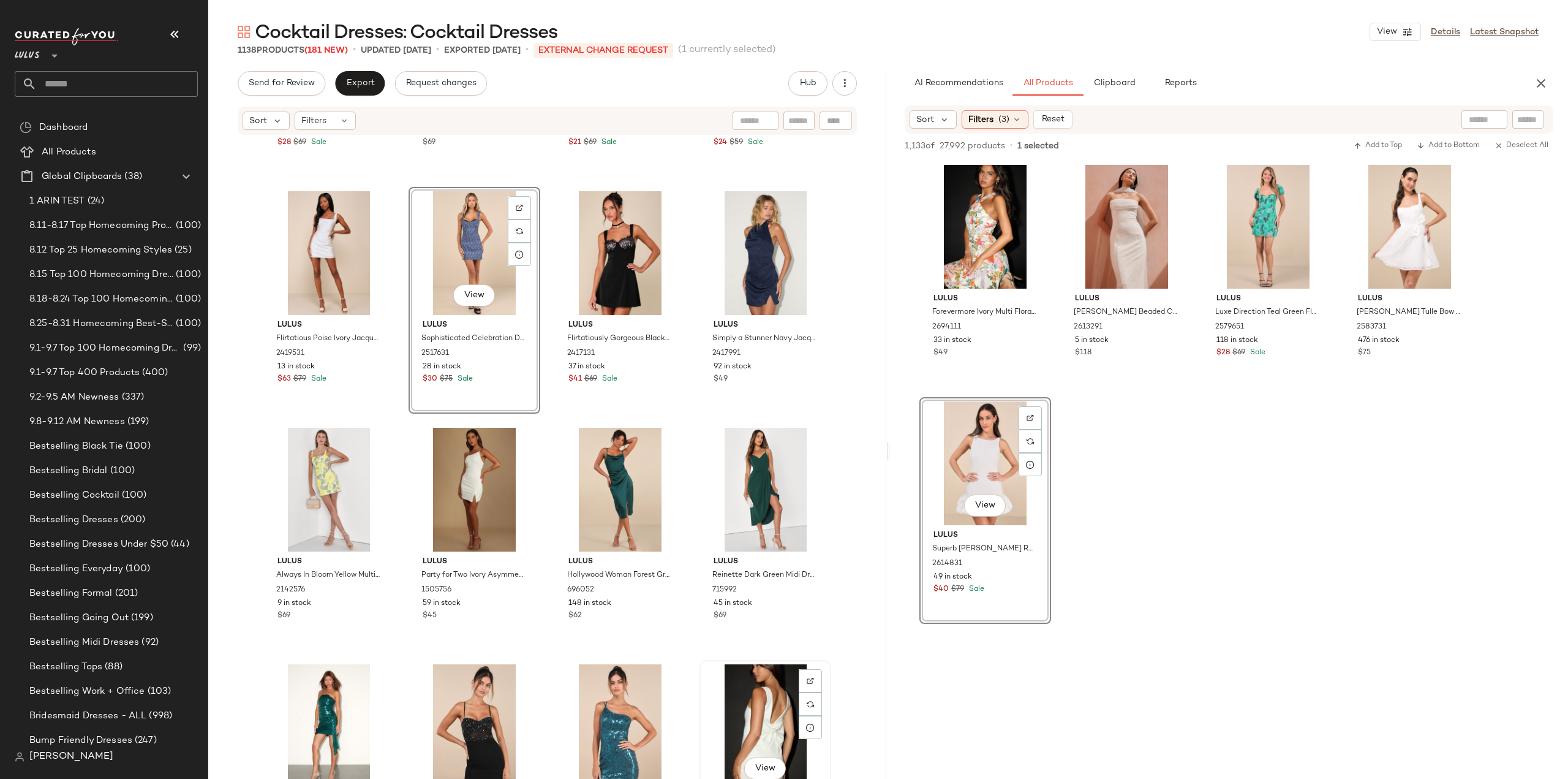
scroll to position [37095, 0]
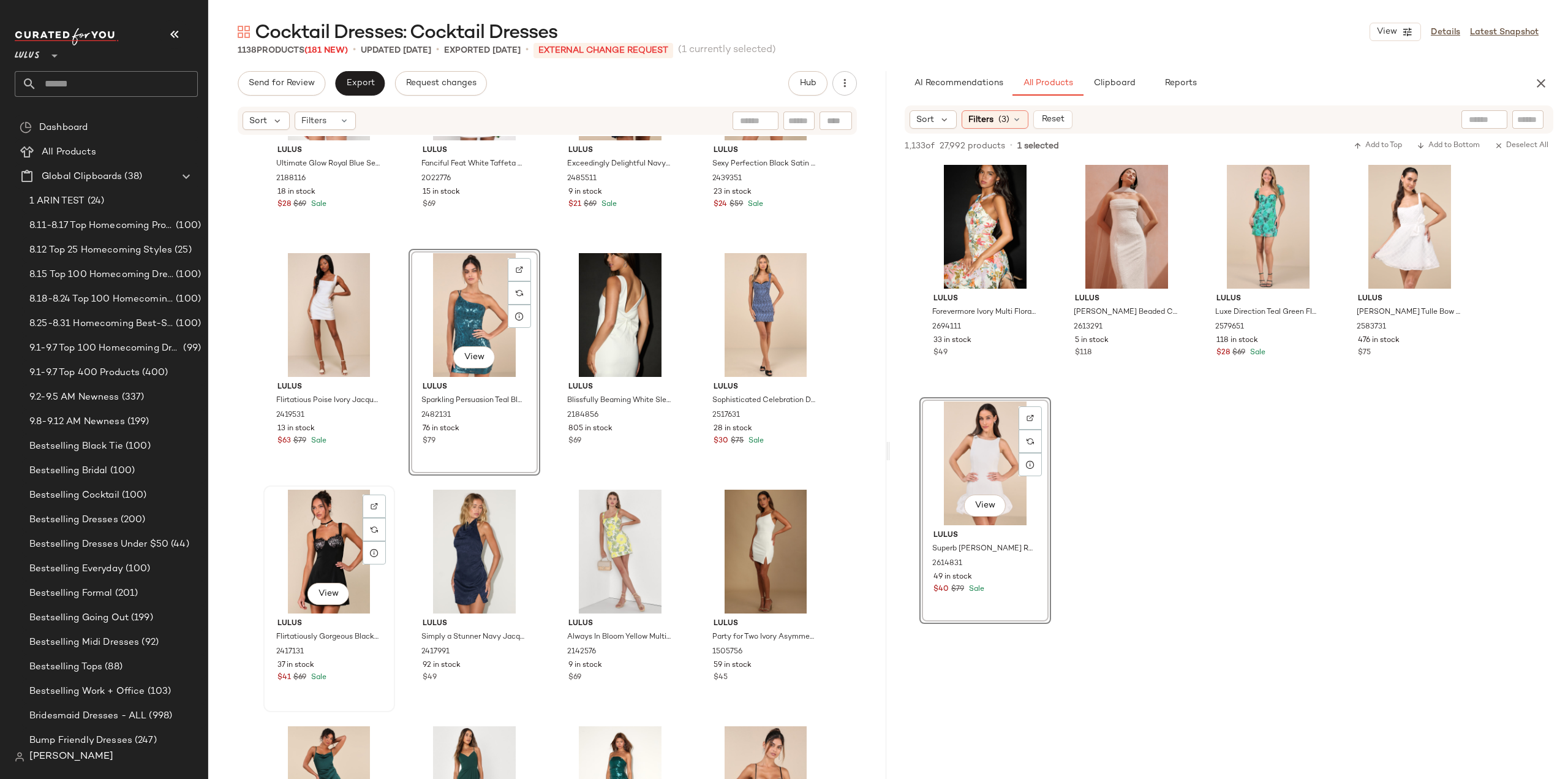
scroll to position [36974, 0]
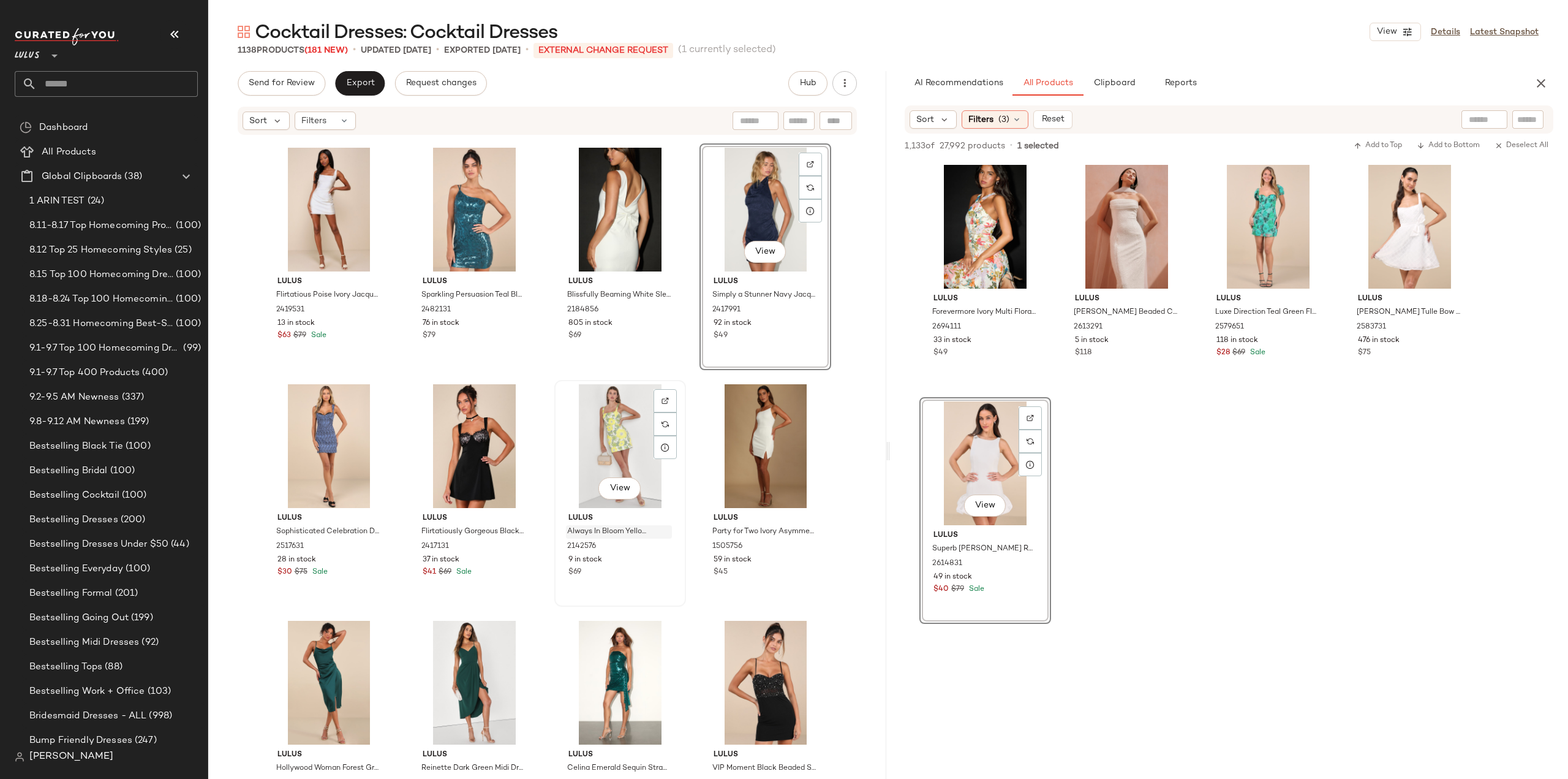
scroll to position [37157, 0]
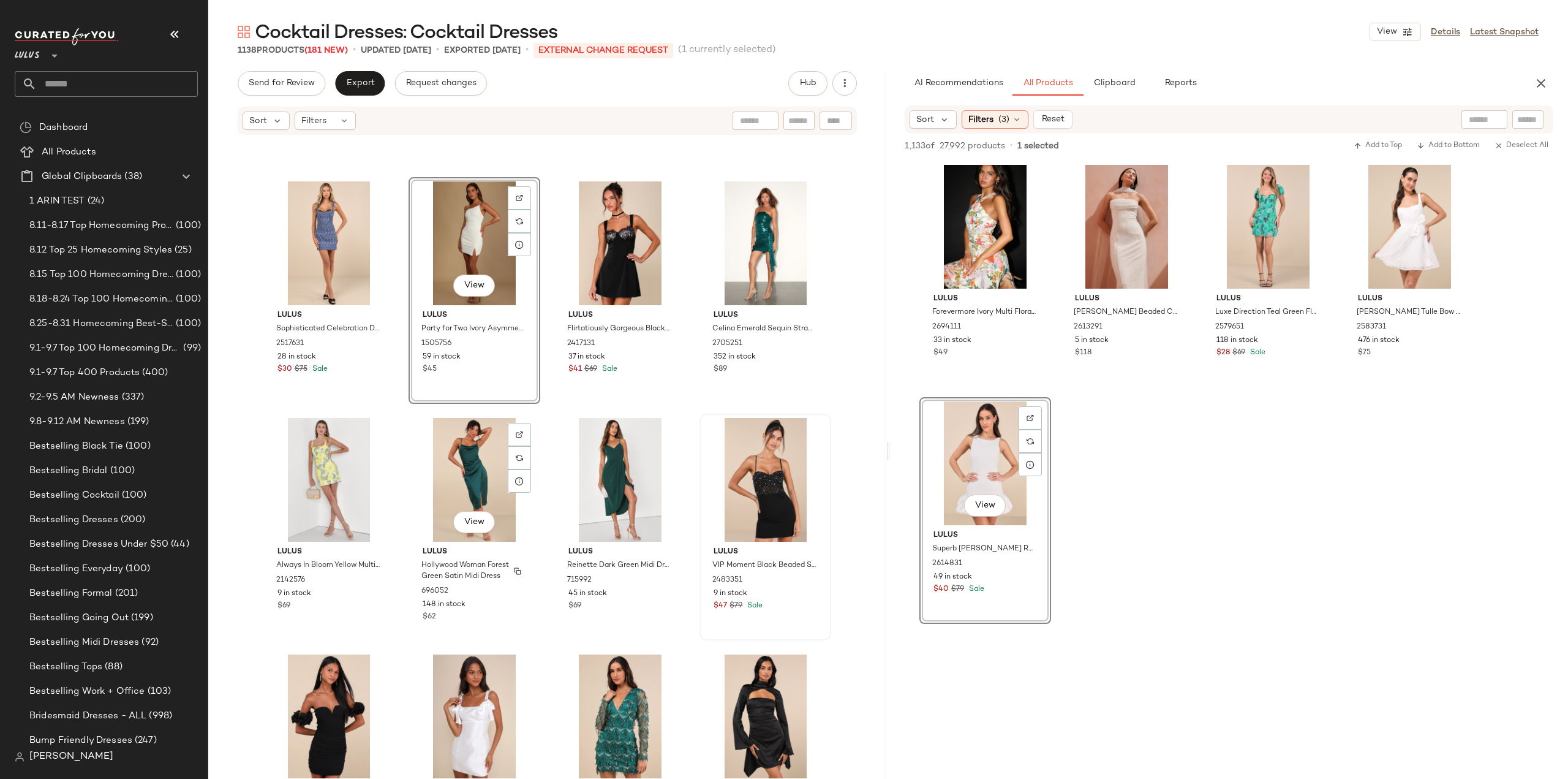
scroll to position [37342, 0]
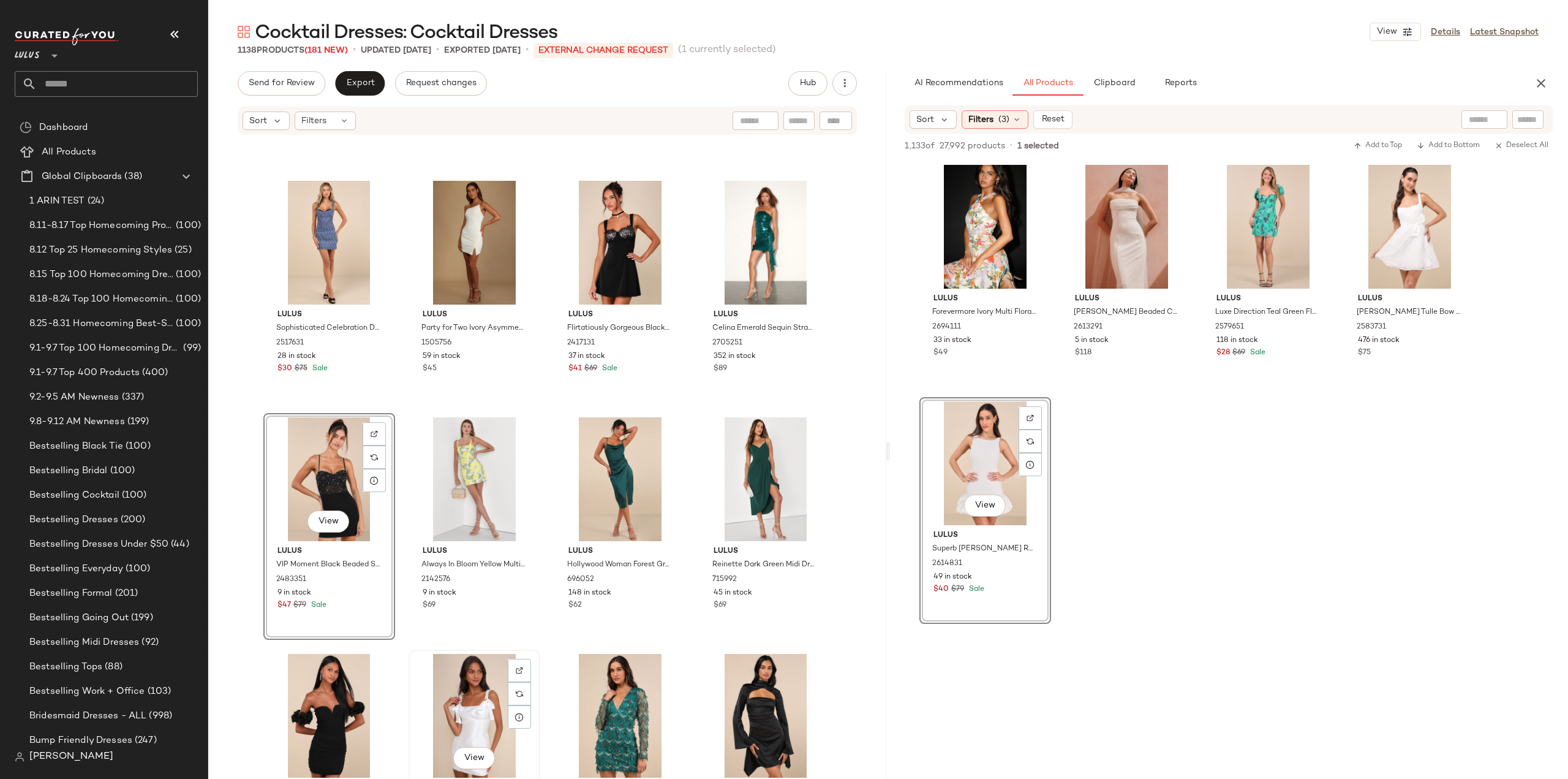
scroll to position [37342, 0]
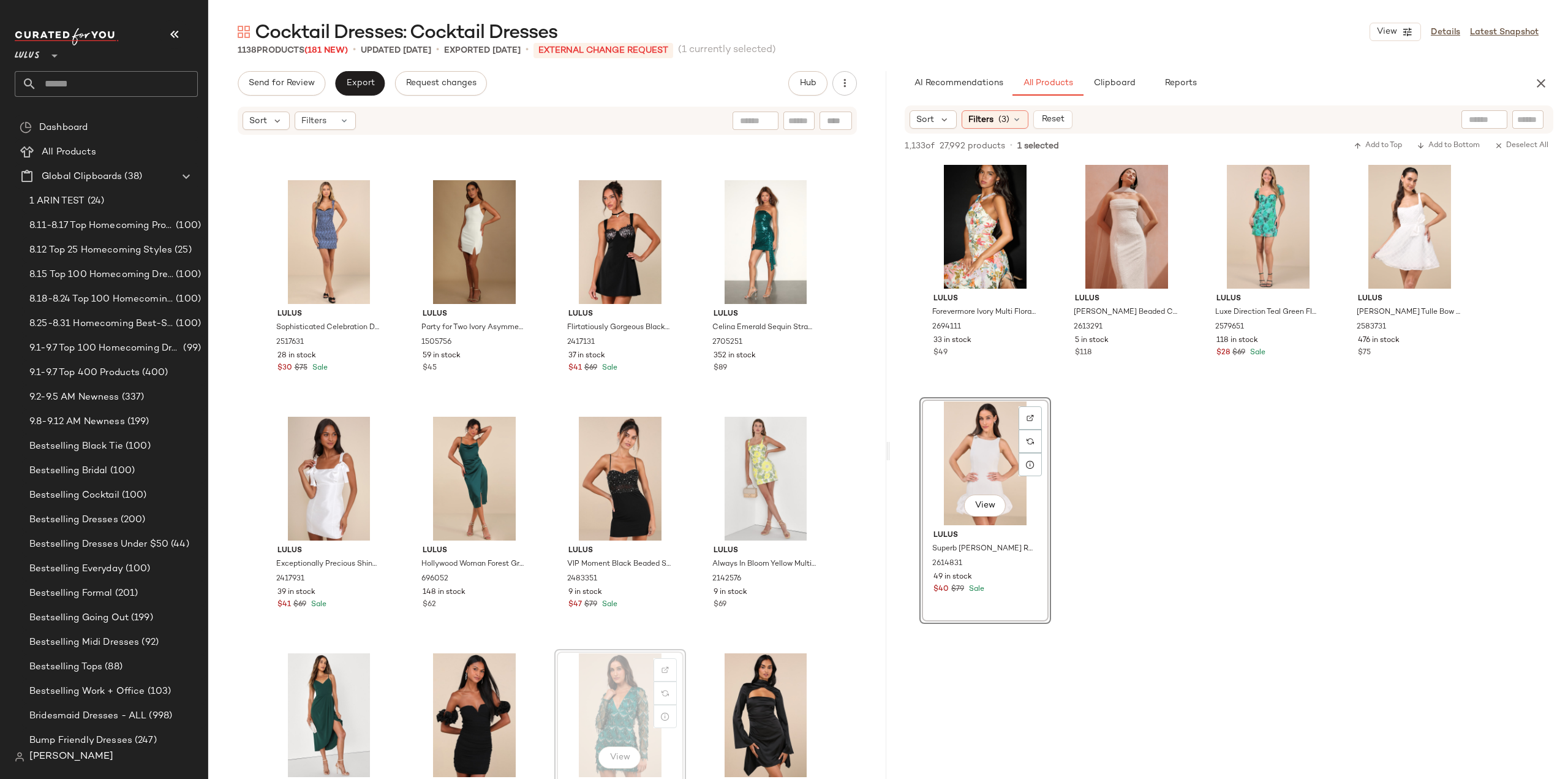
scroll to position [37343, 0]
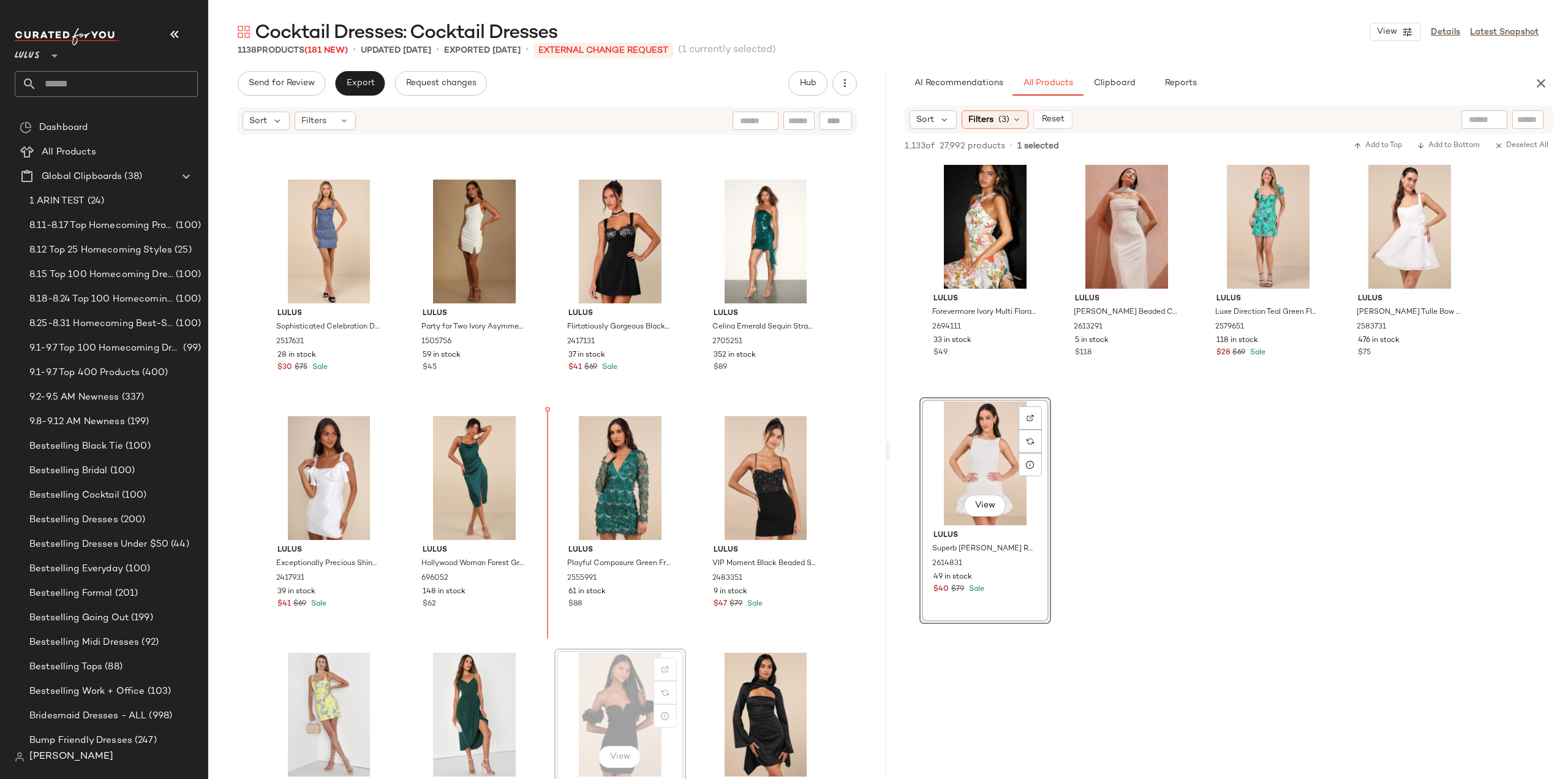
scroll to position [37344, 0]
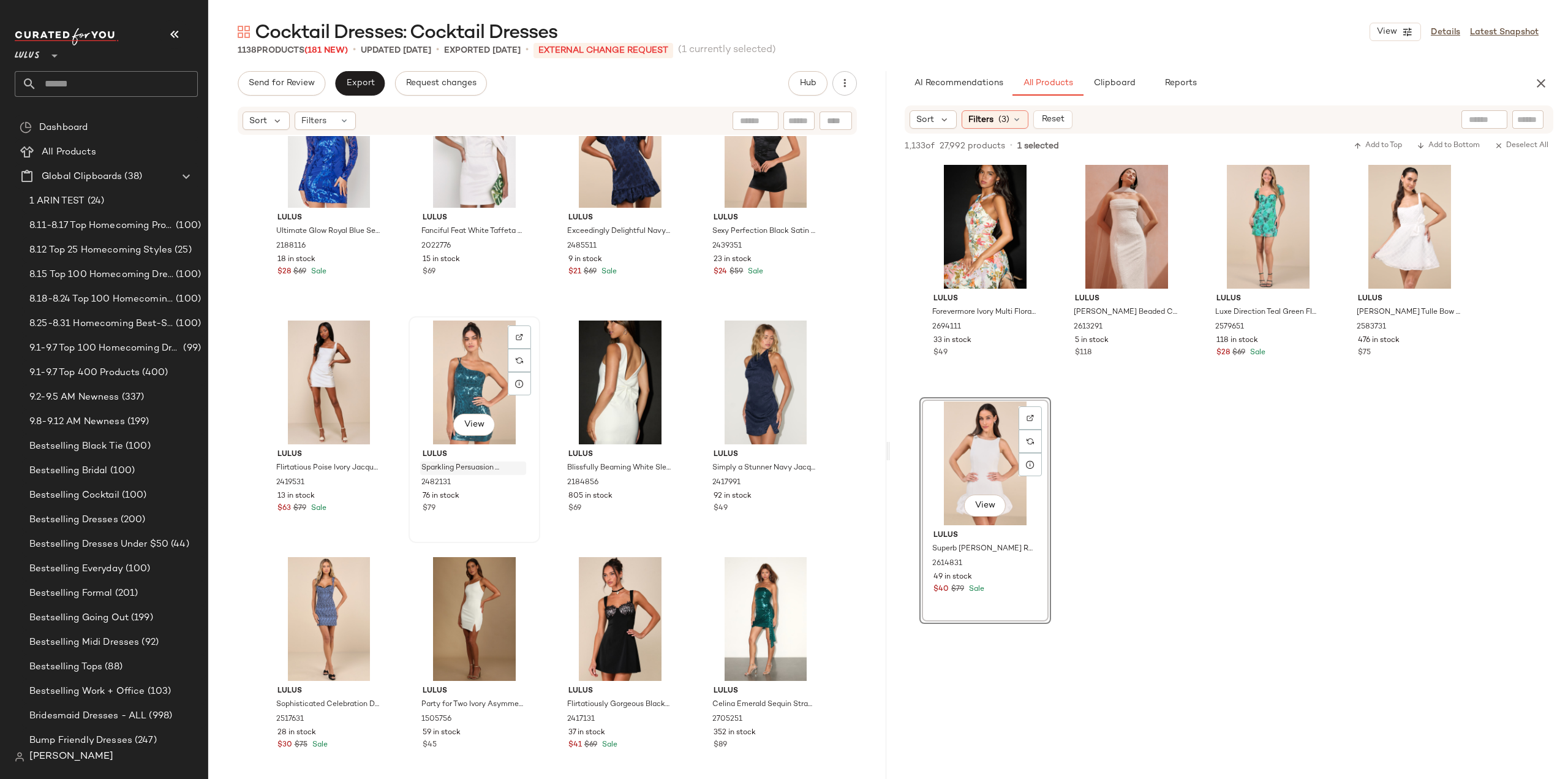
scroll to position [36977, 0]
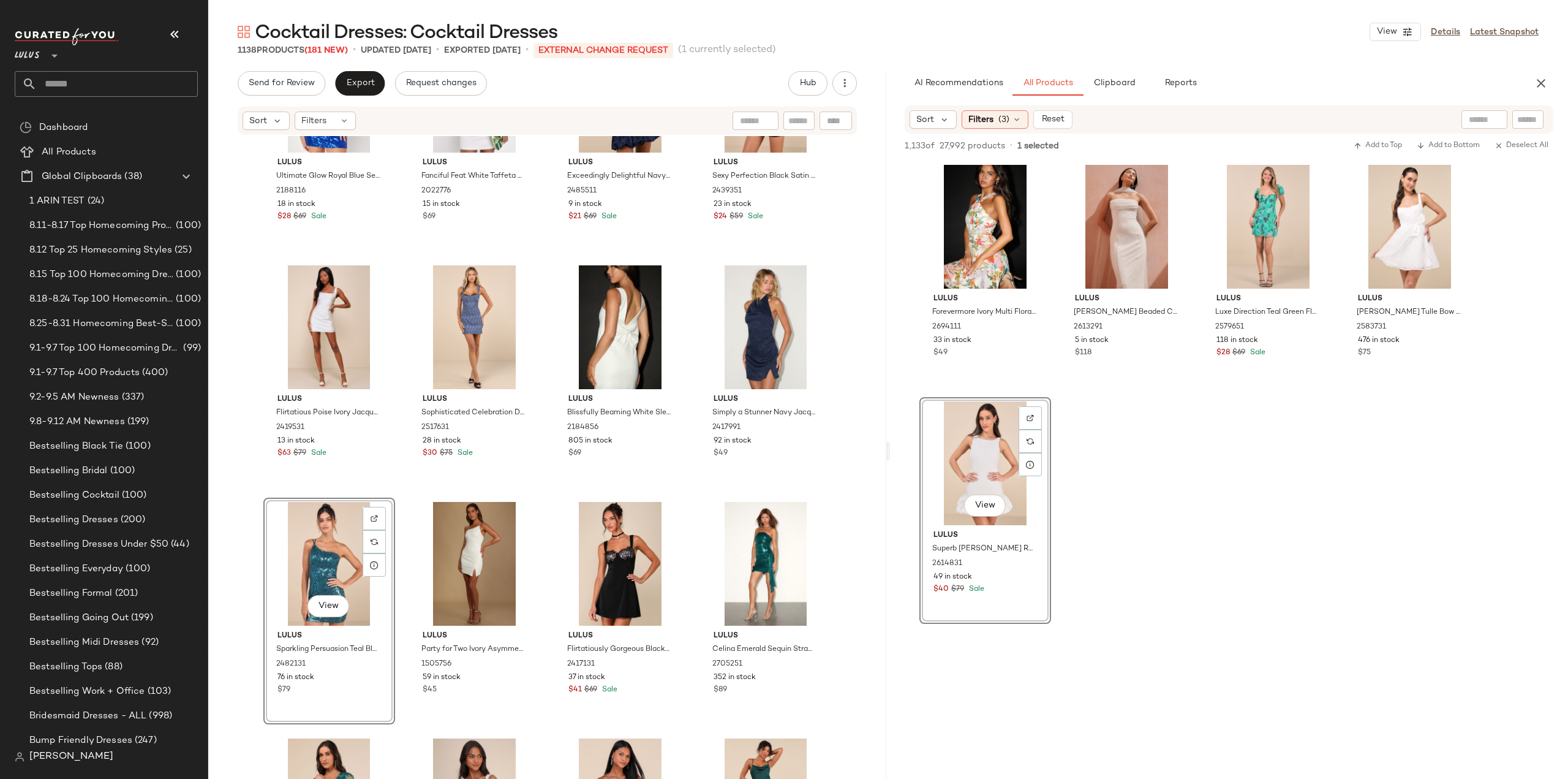
scroll to position [37100, 0]
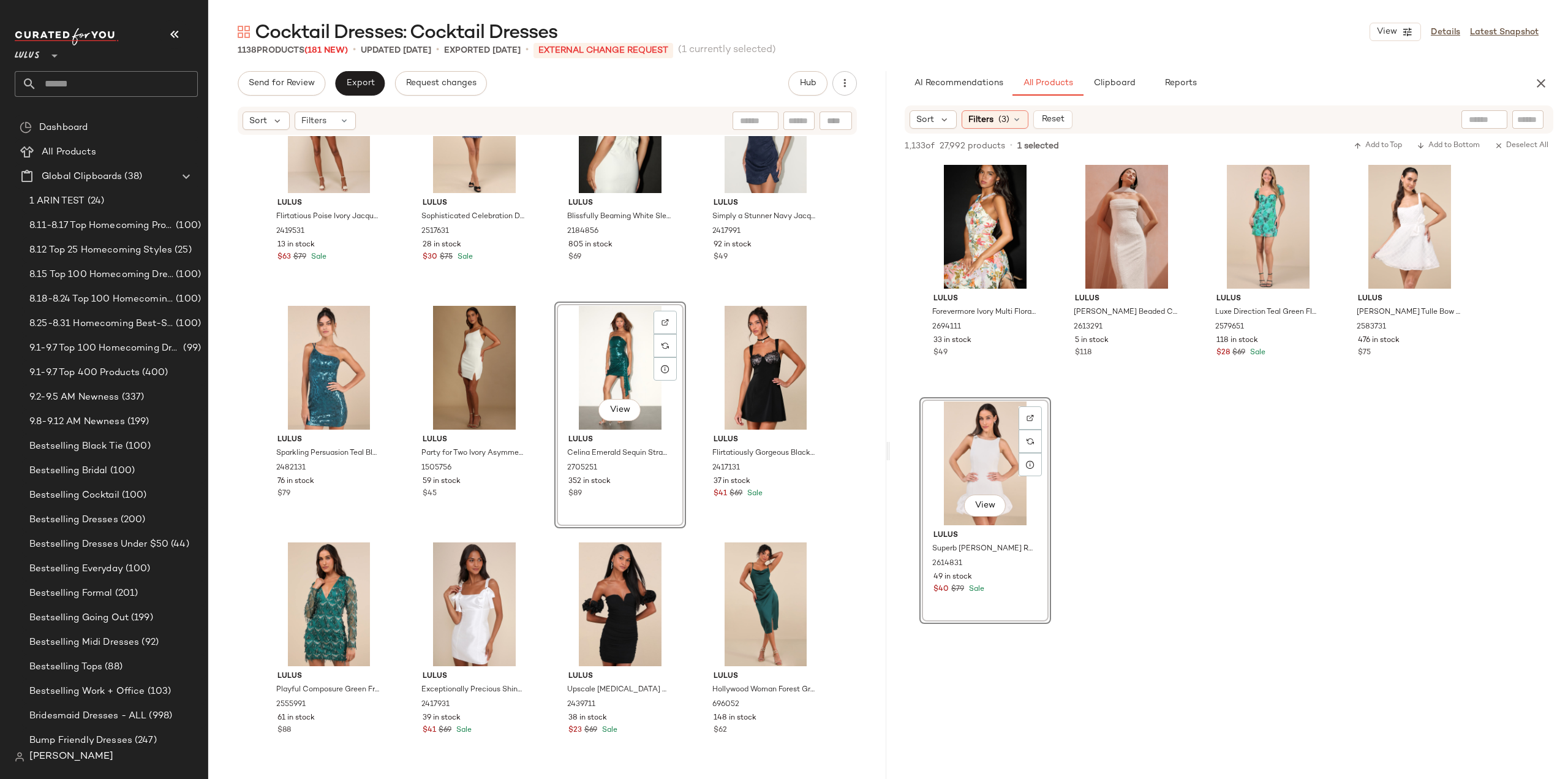
scroll to position [37222, 0]
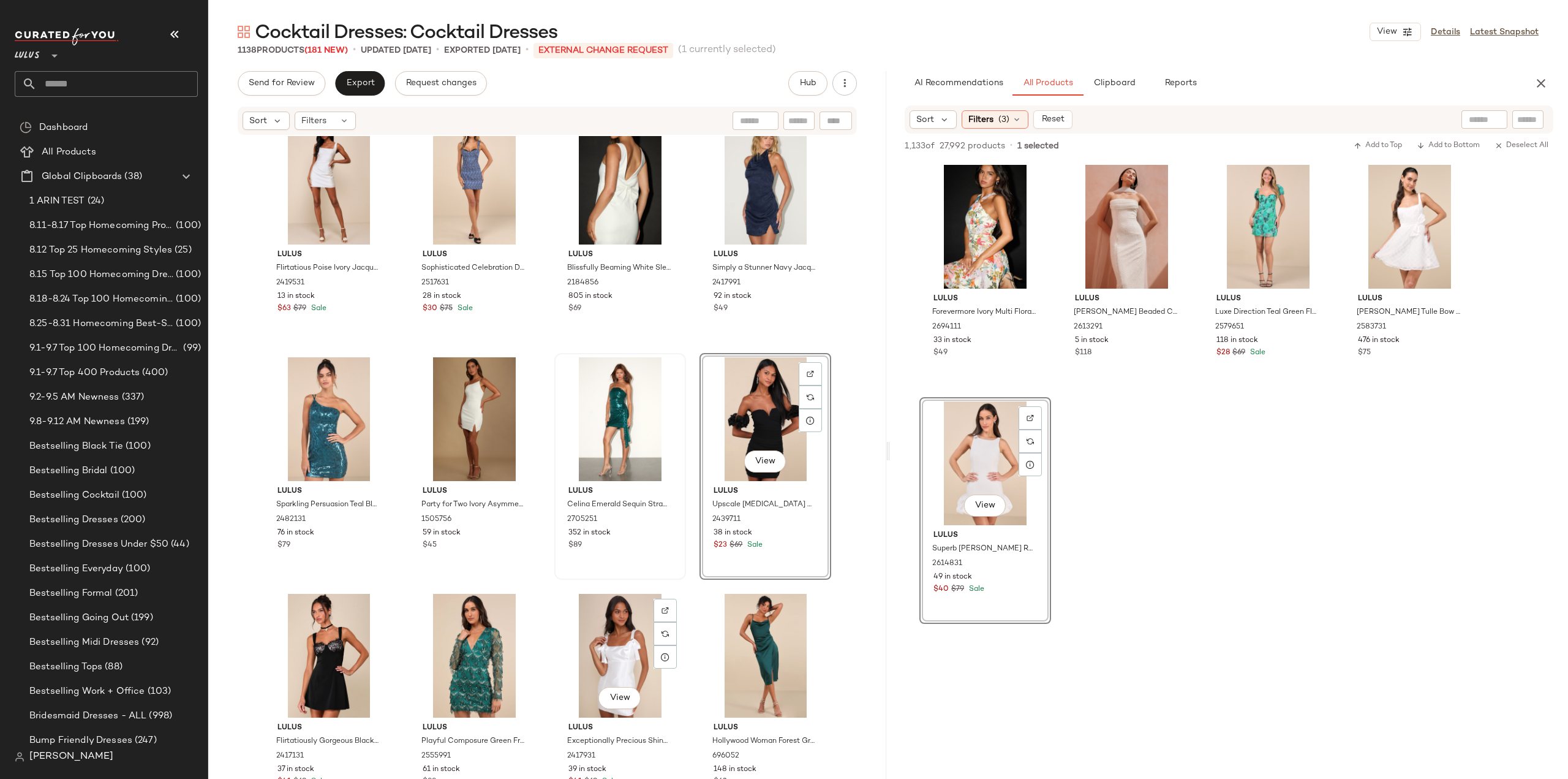
scroll to position [37100, 0]
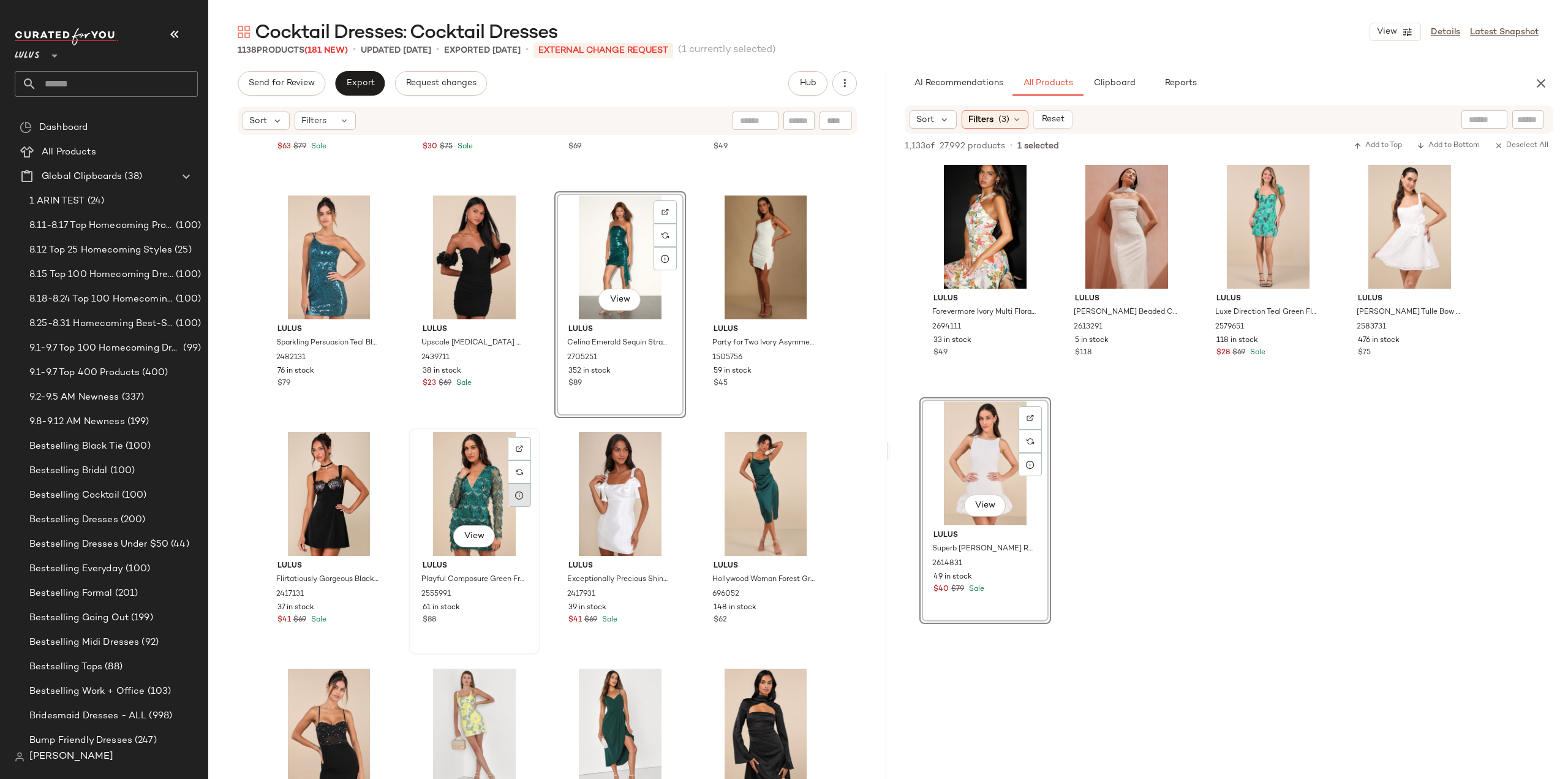
scroll to position [37344, 0]
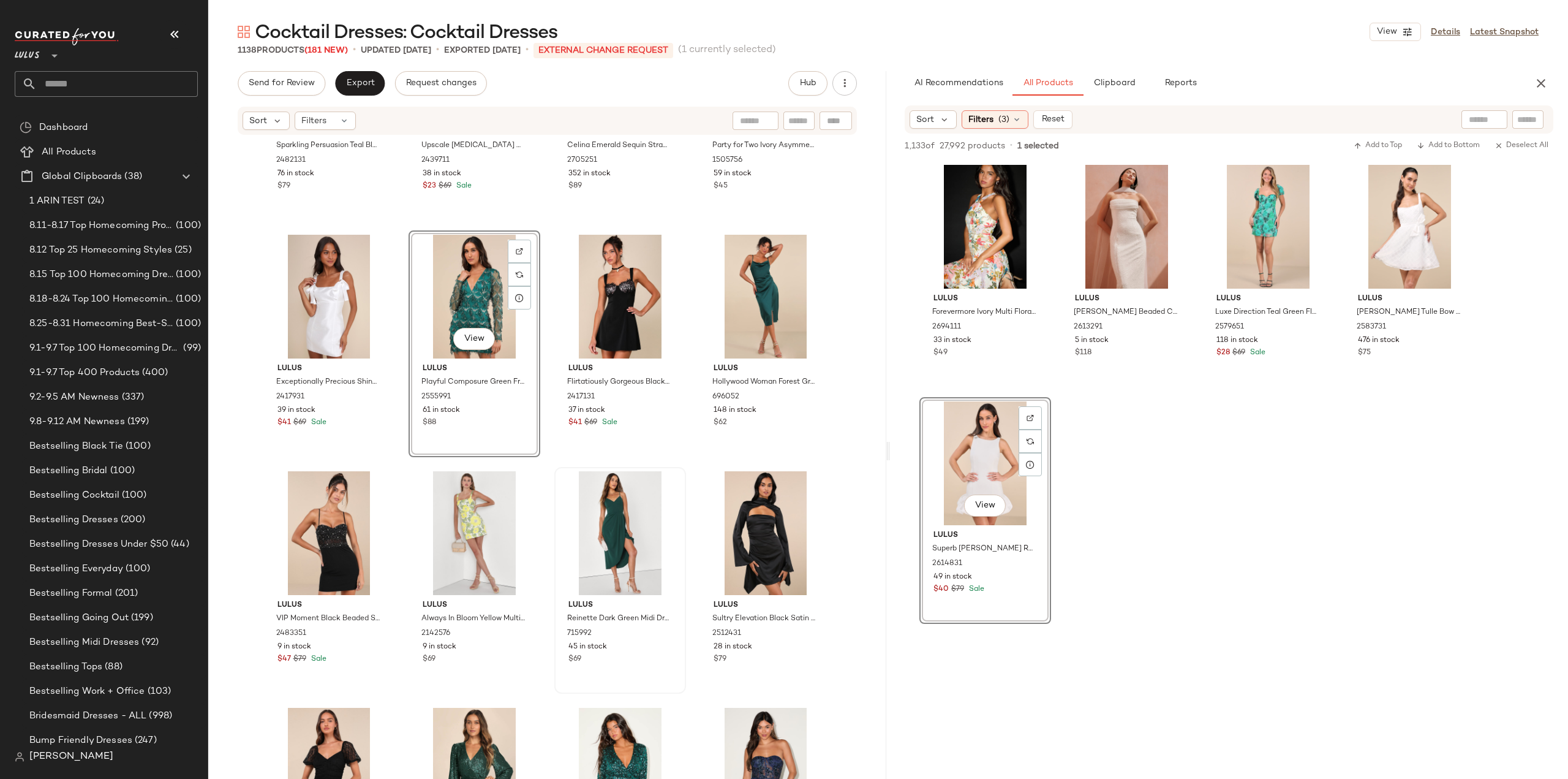
scroll to position [37528, 0]
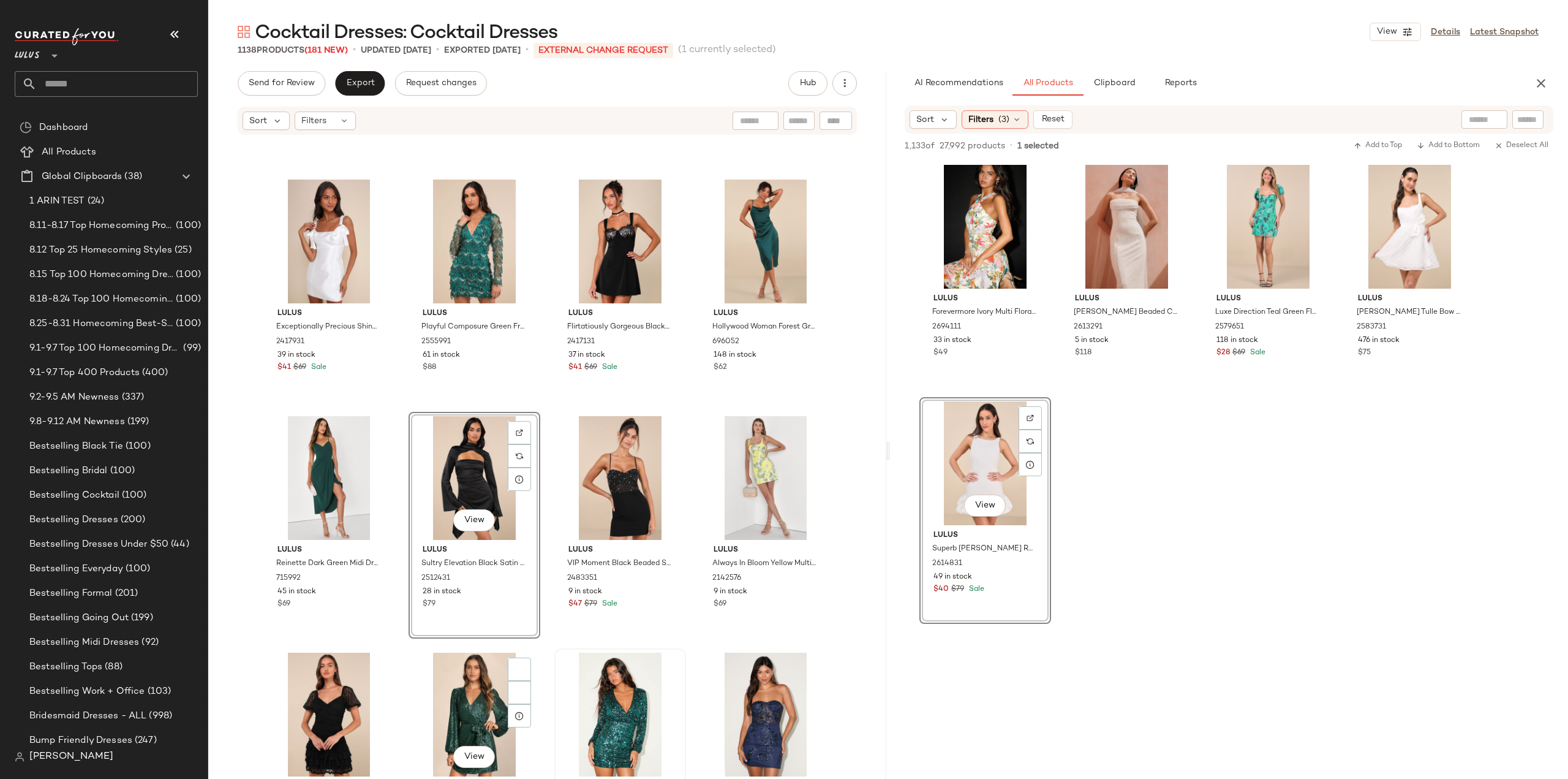
scroll to position [37651, 0]
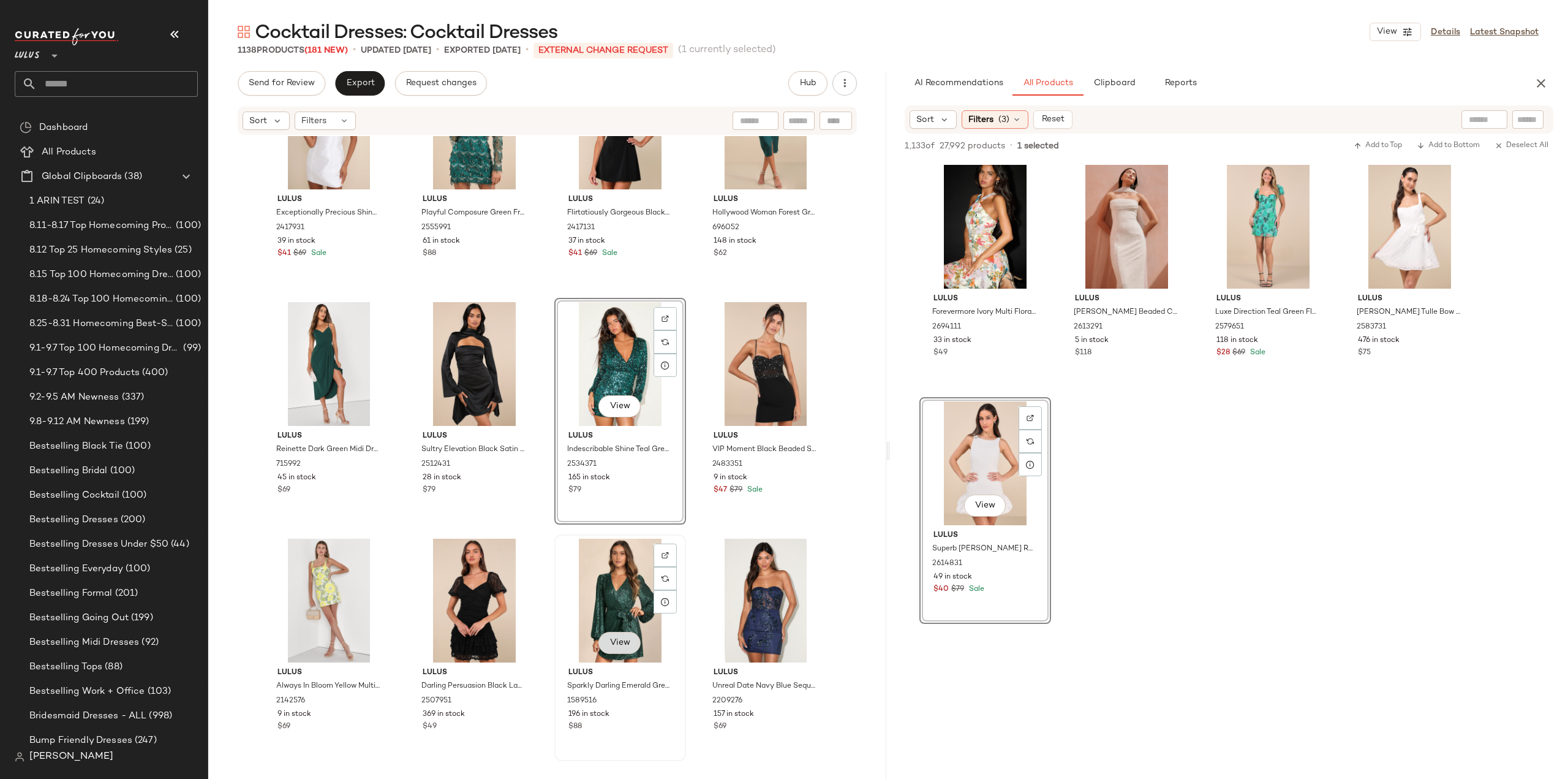
scroll to position [37712, 0]
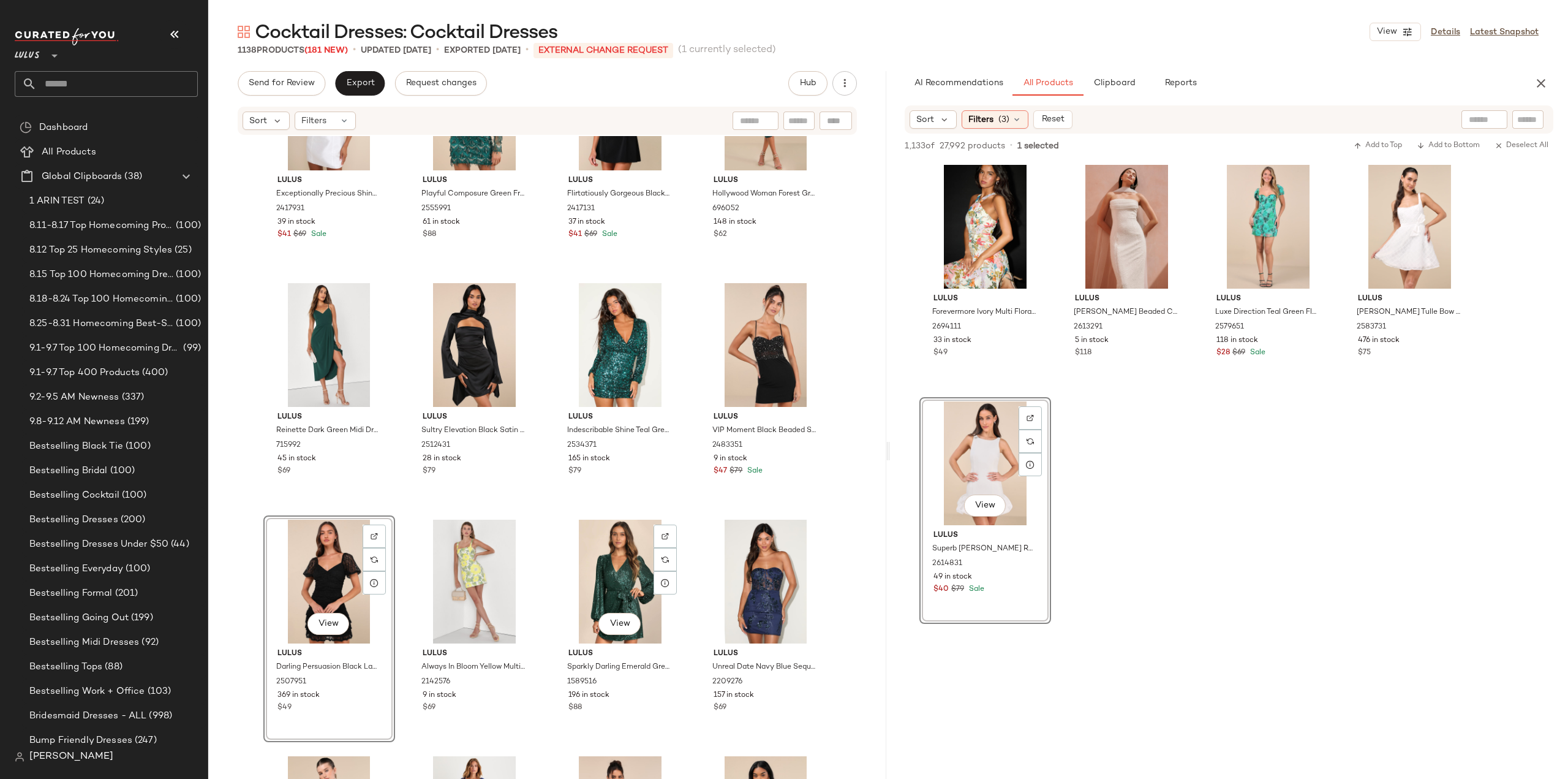
scroll to position [37835, 0]
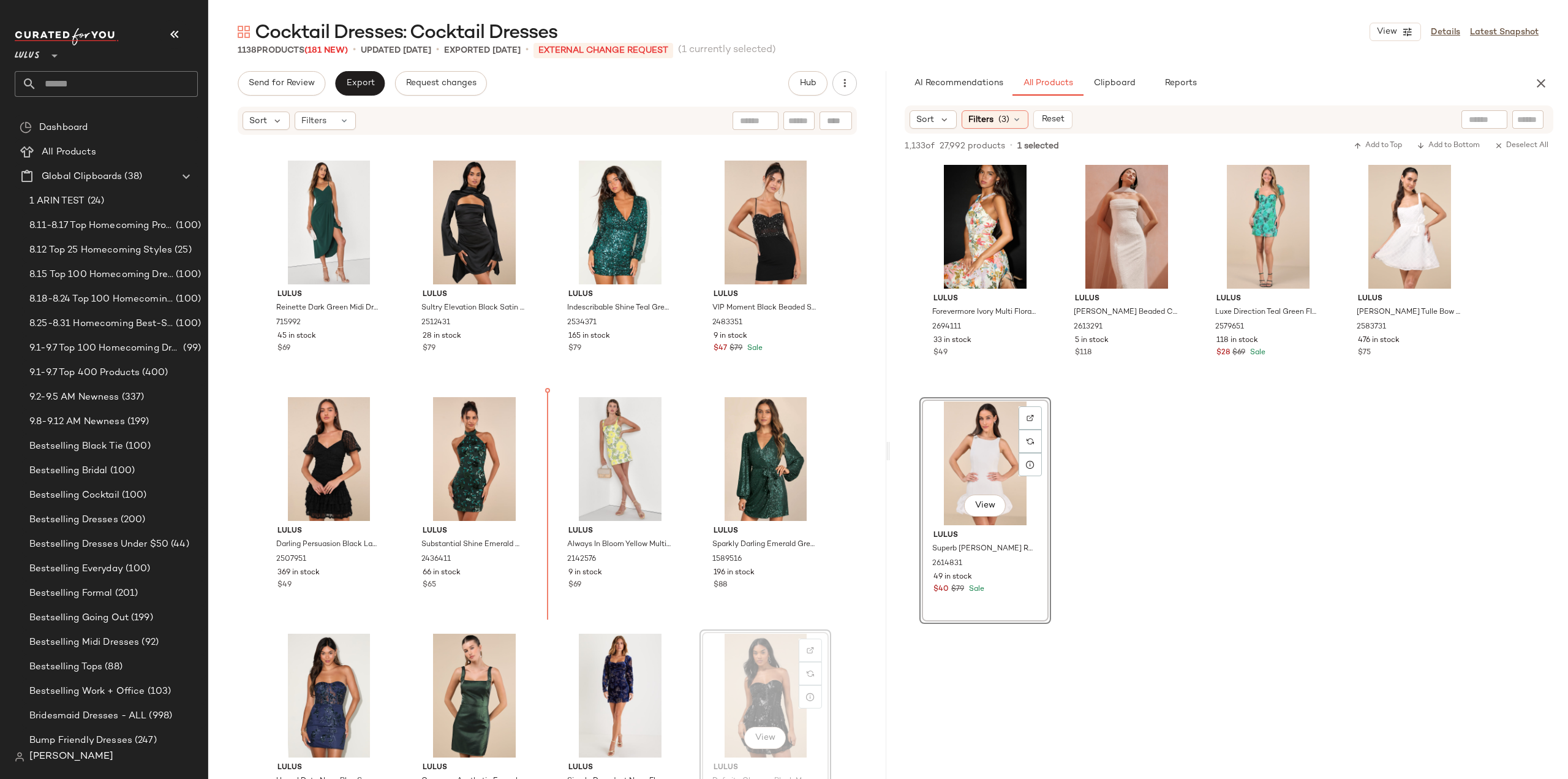
scroll to position [37835, 0]
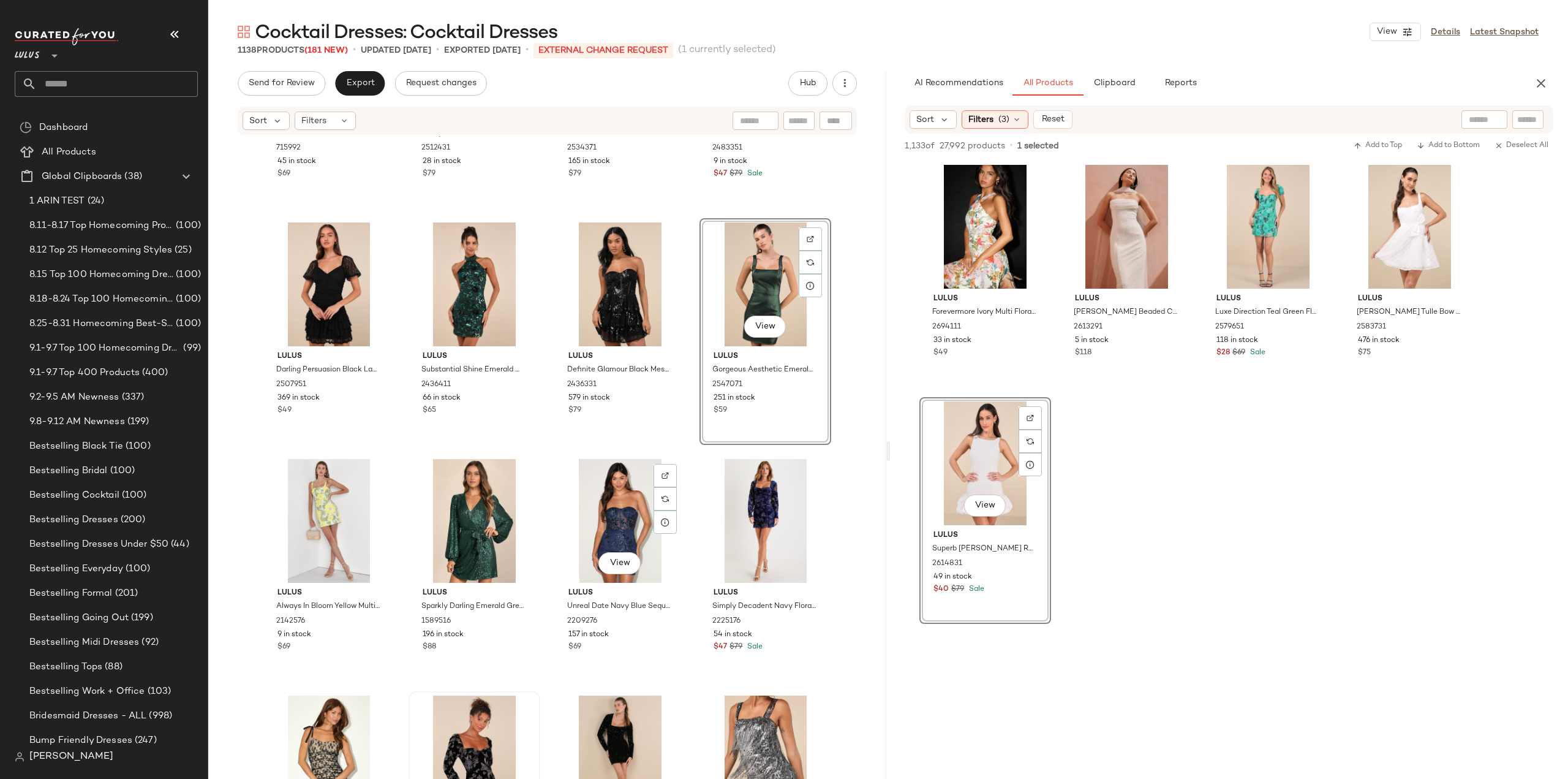
scroll to position [38080, 0]
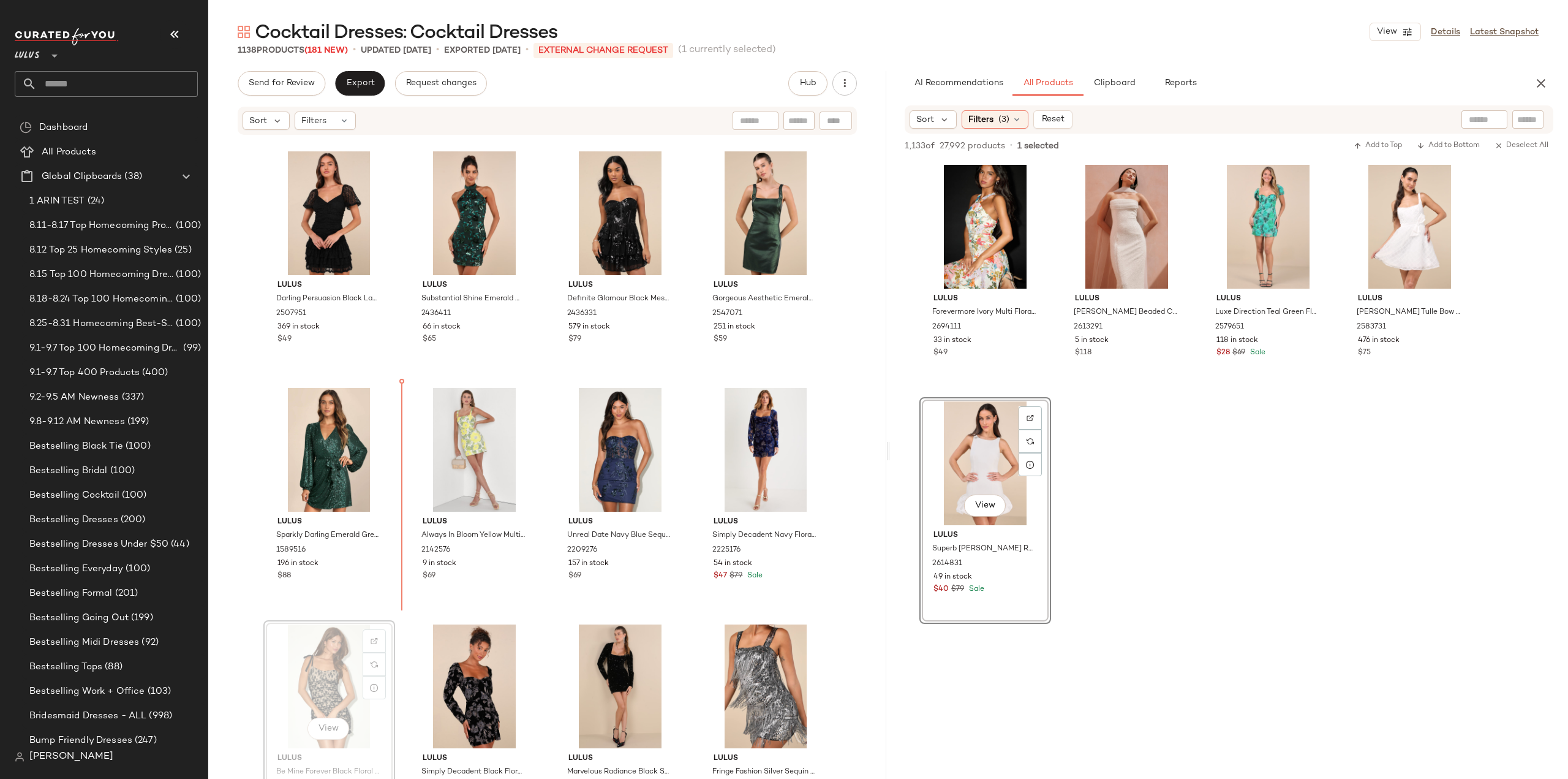
scroll to position [38082, 0]
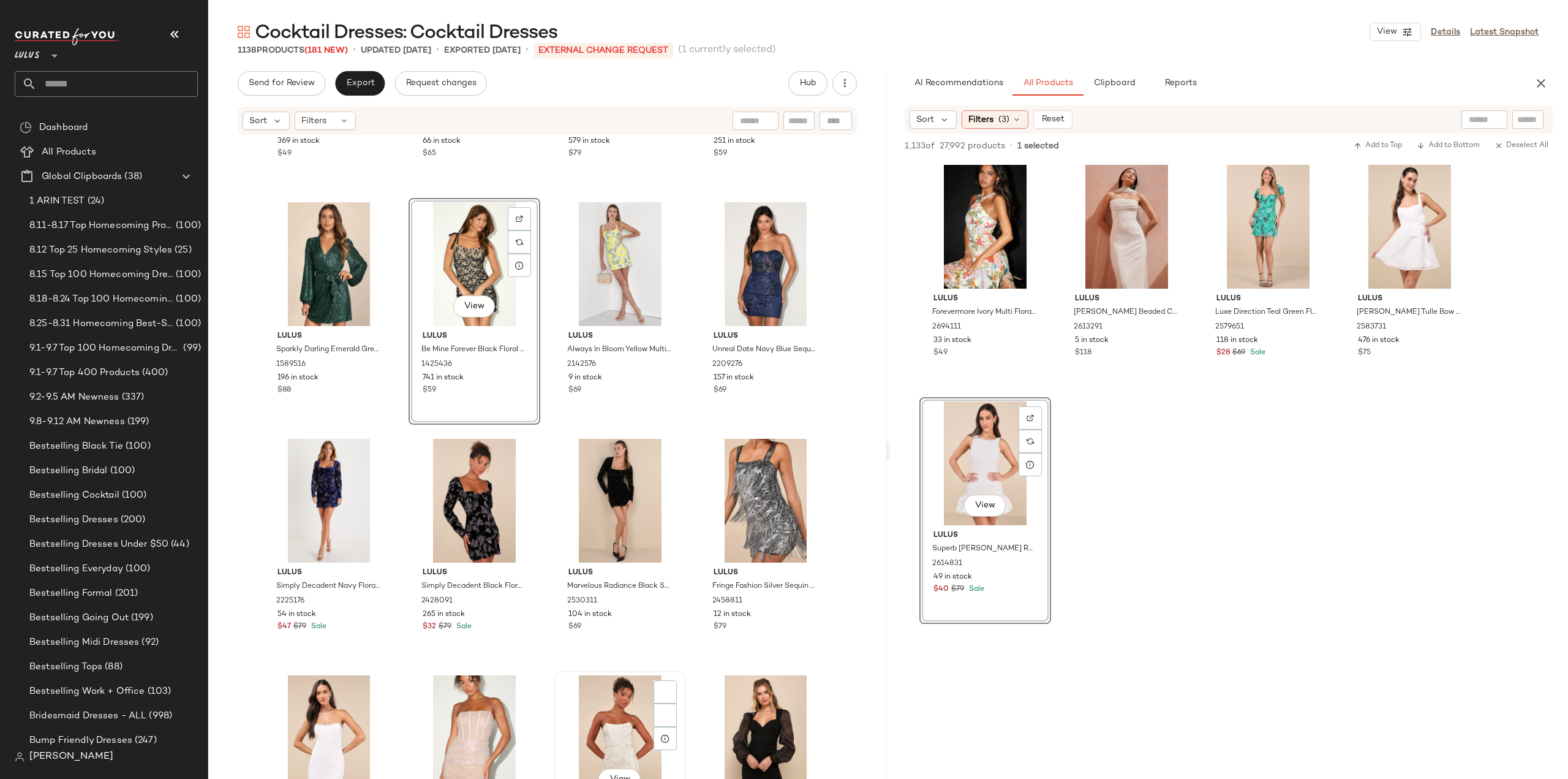
scroll to position [38327, 0]
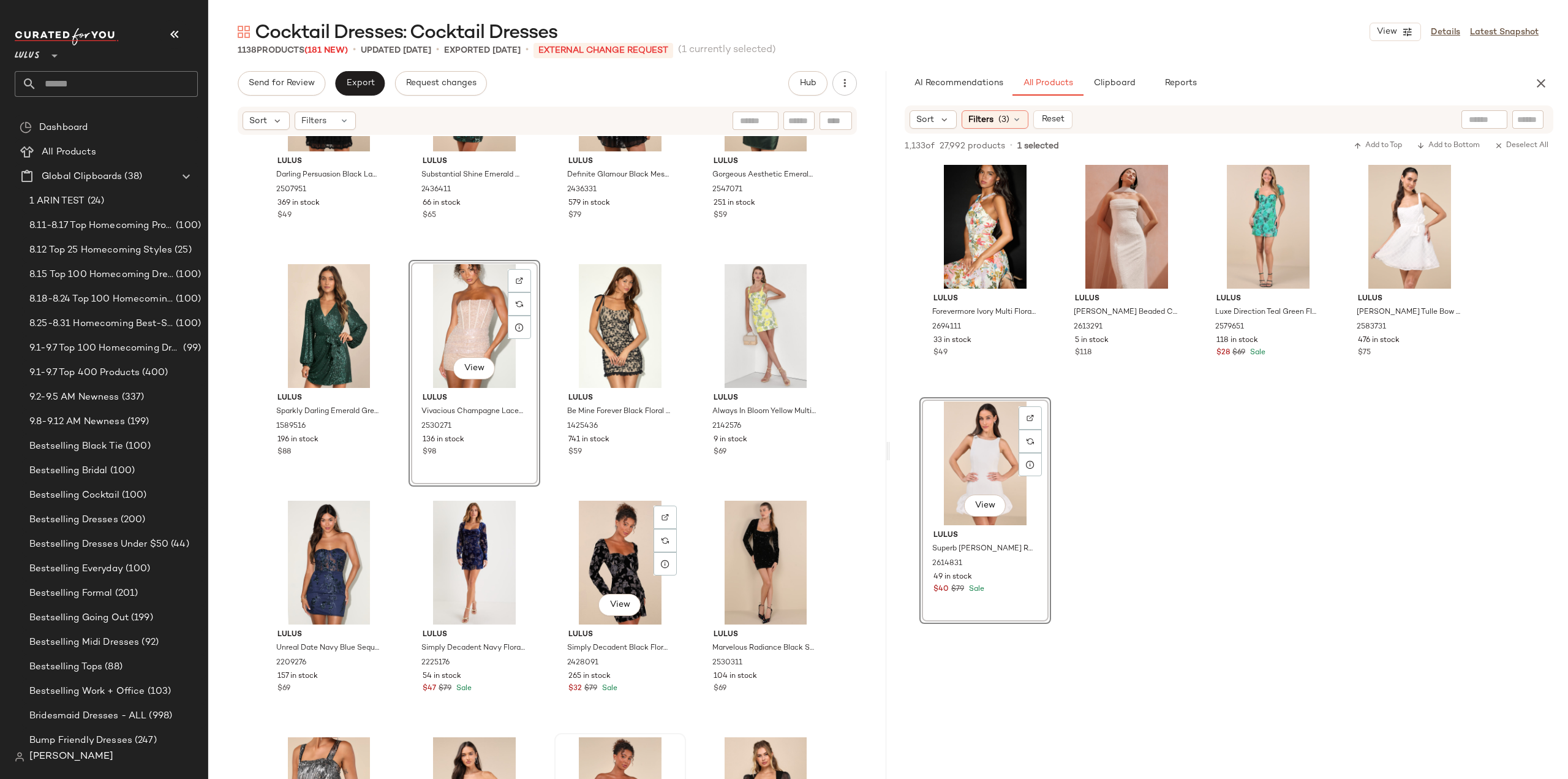
scroll to position [38327, 0]
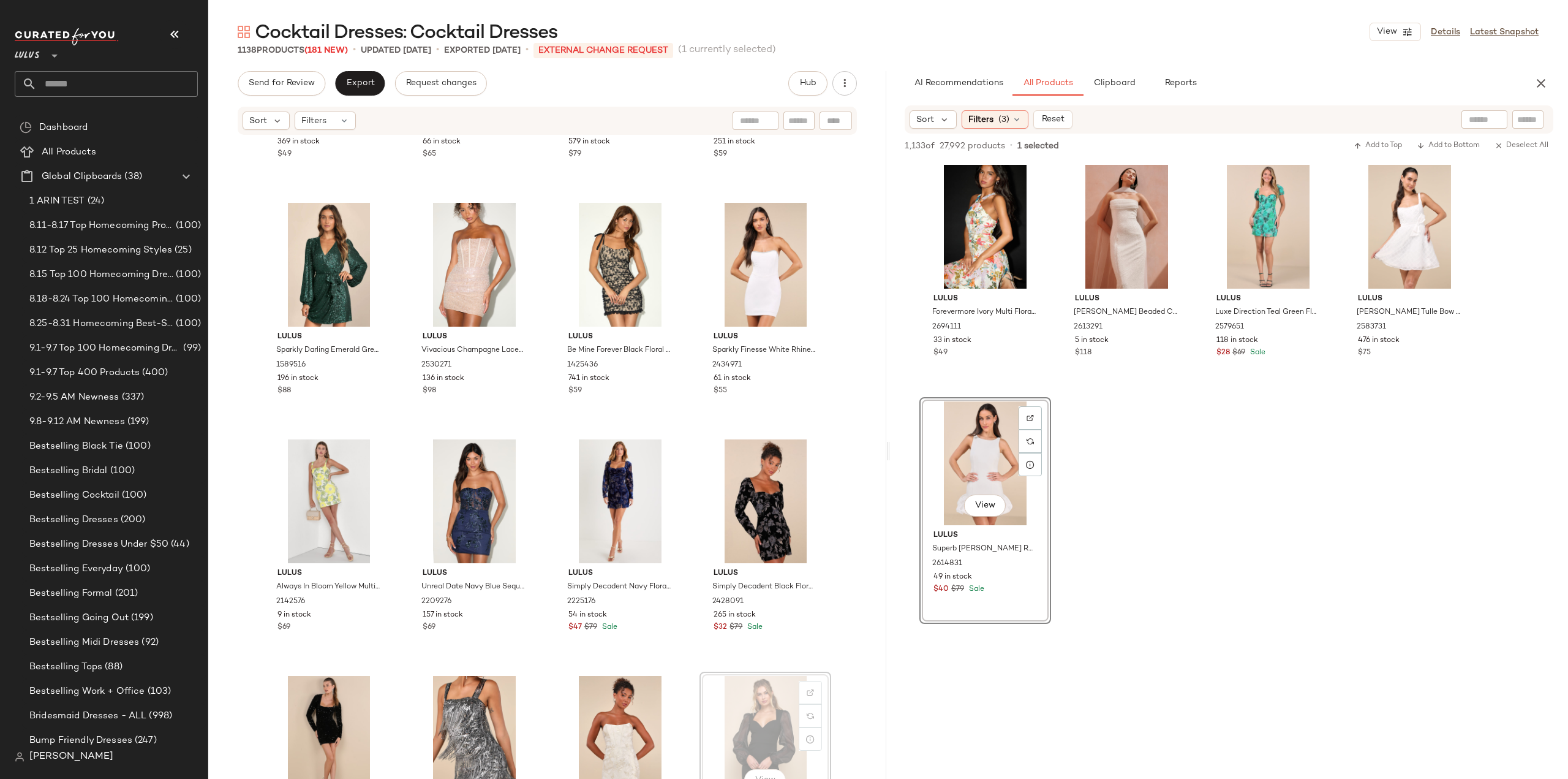
scroll to position [38266, 0]
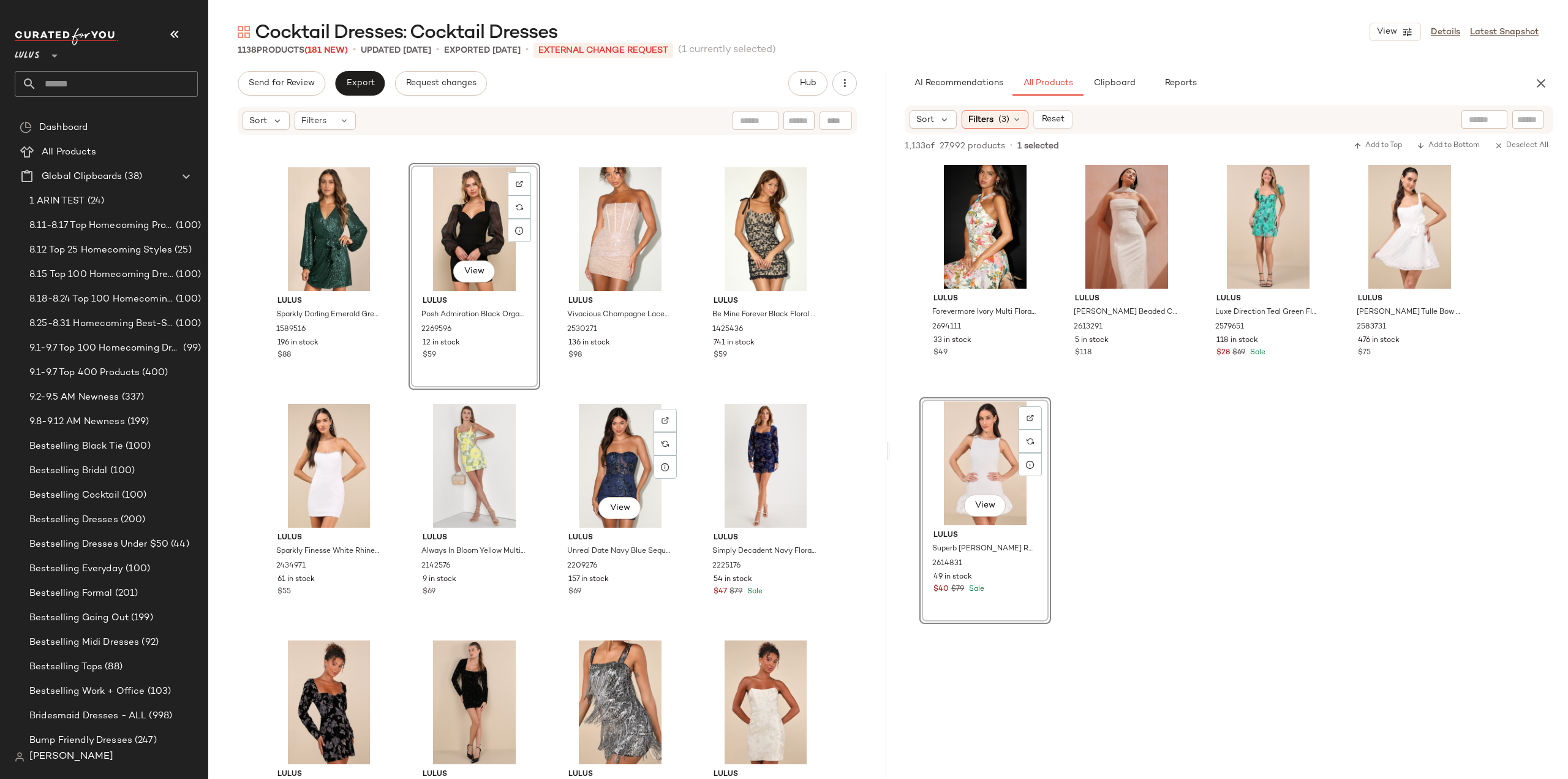
scroll to position [38388, 0]
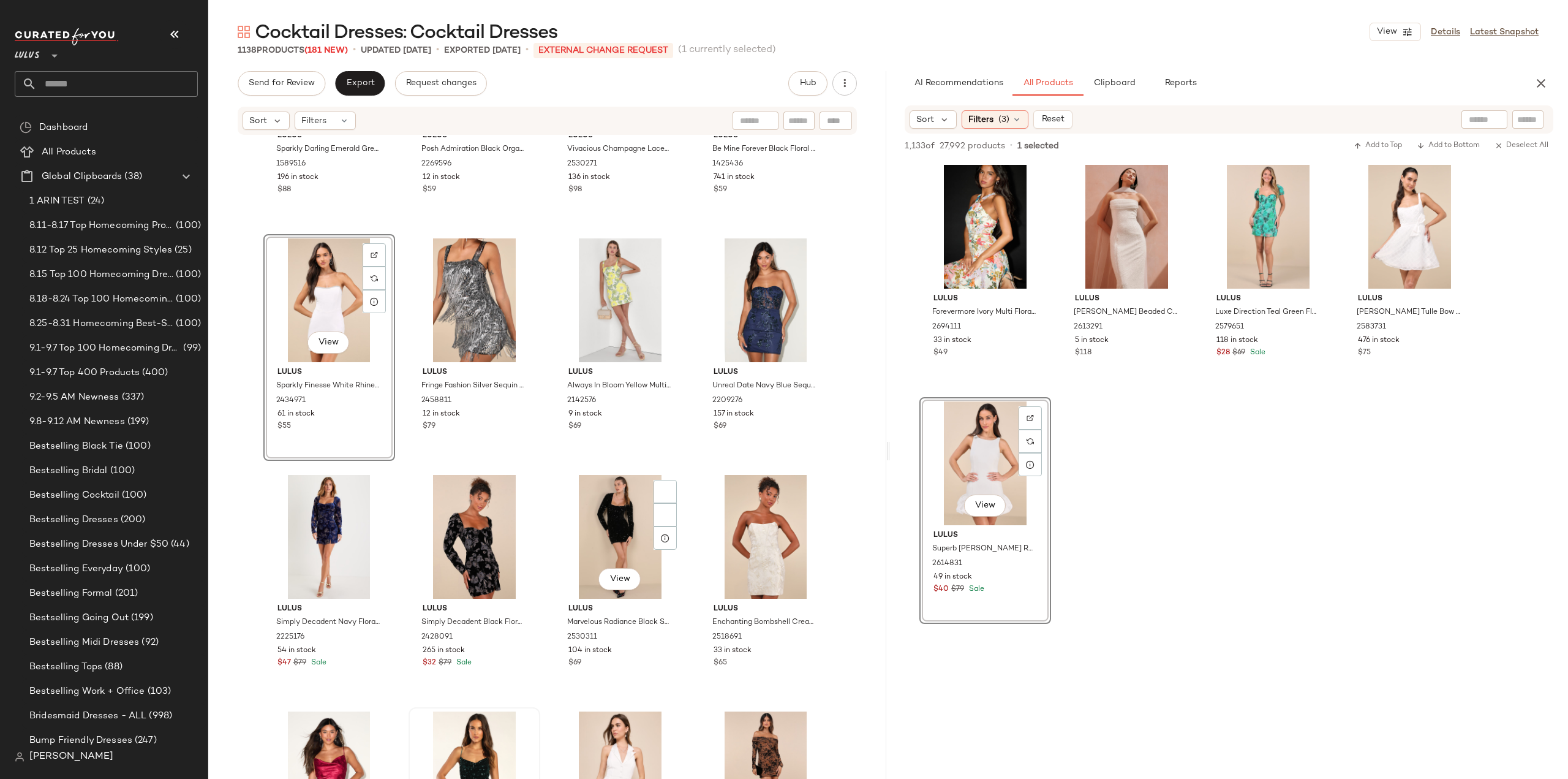
scroll to position [38511, 0]
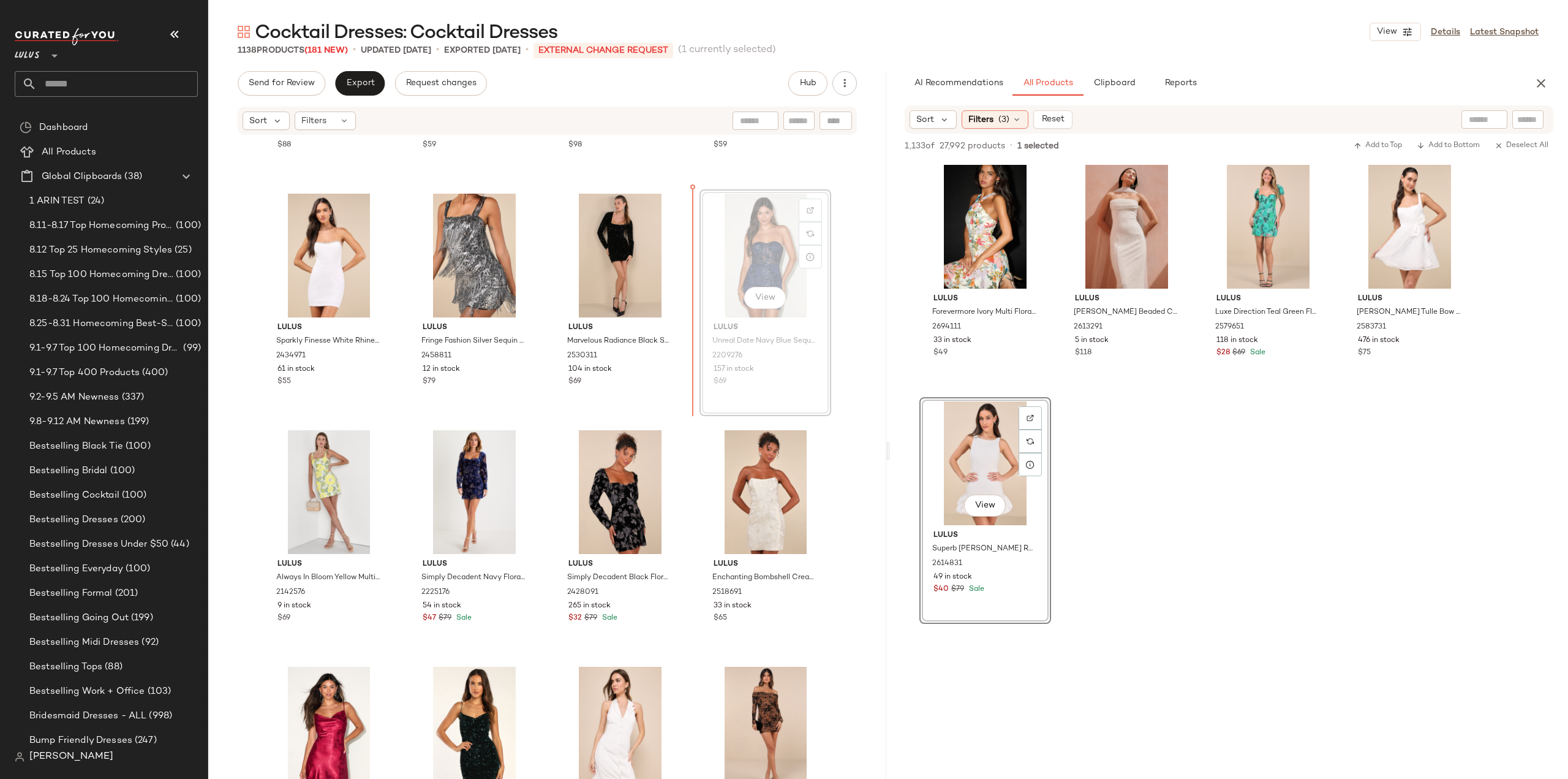
scroll to position [38511, 0]
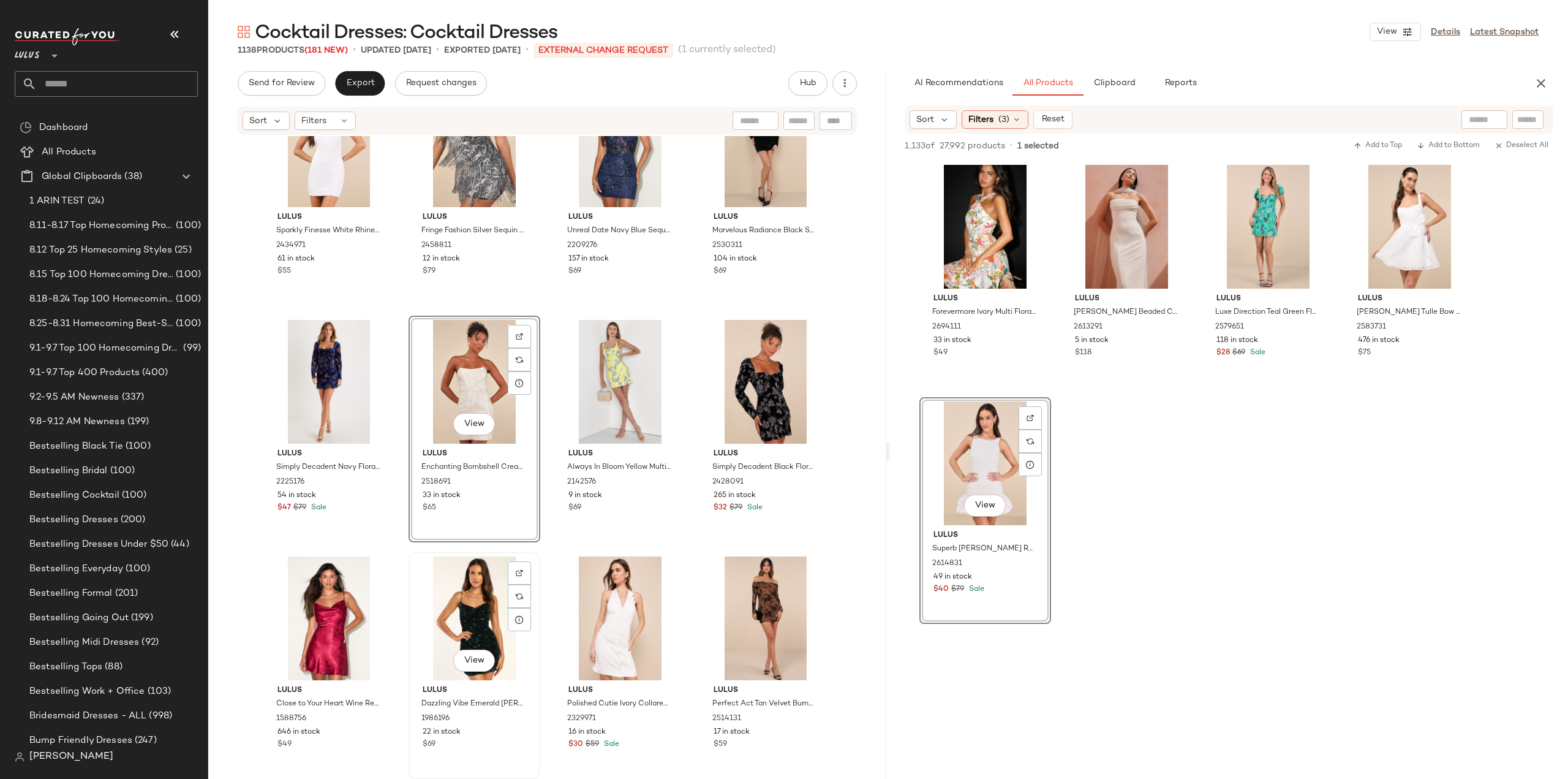
scroll to position [38633, 0]
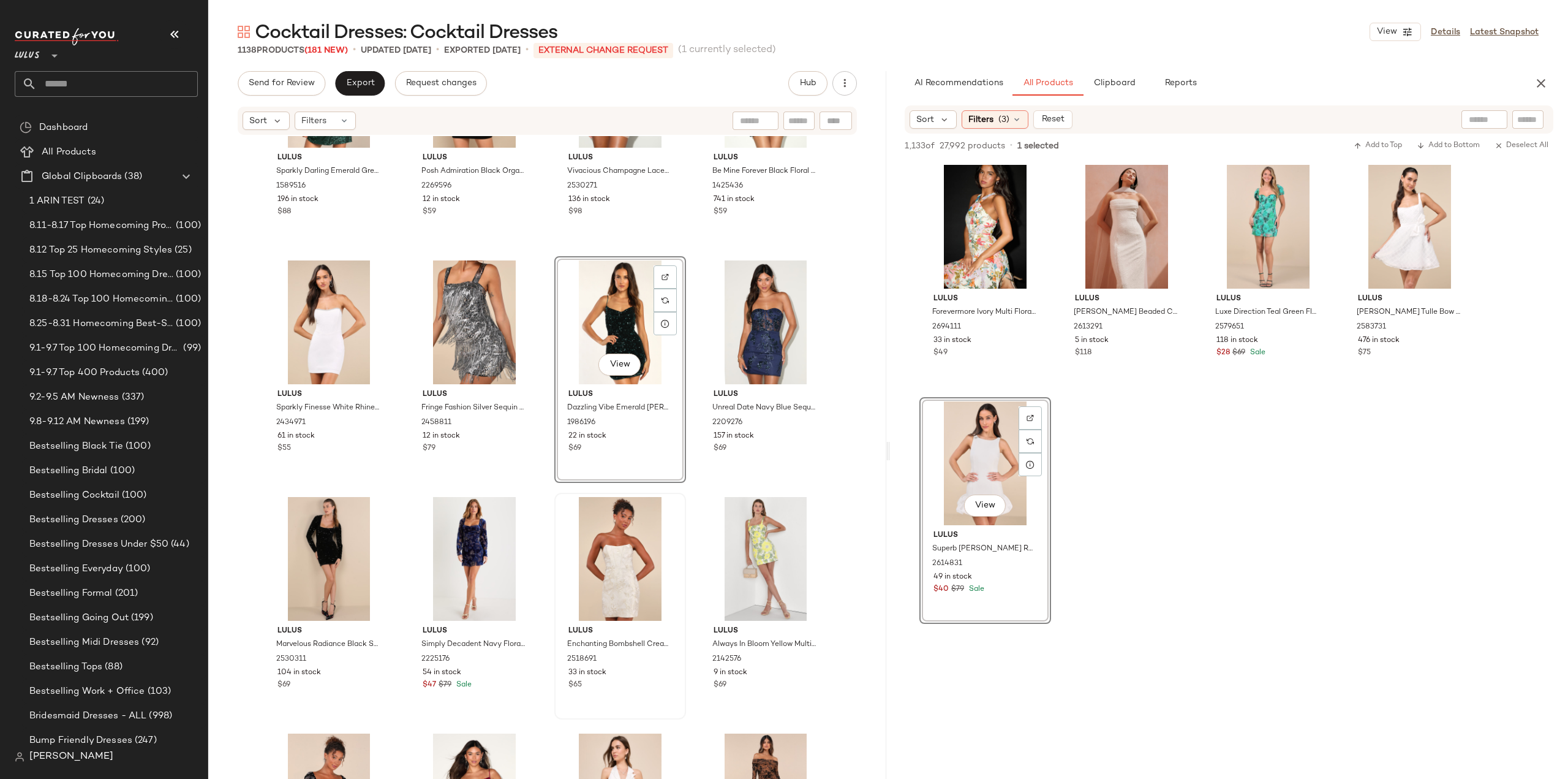
scroll to position [38388, 0]
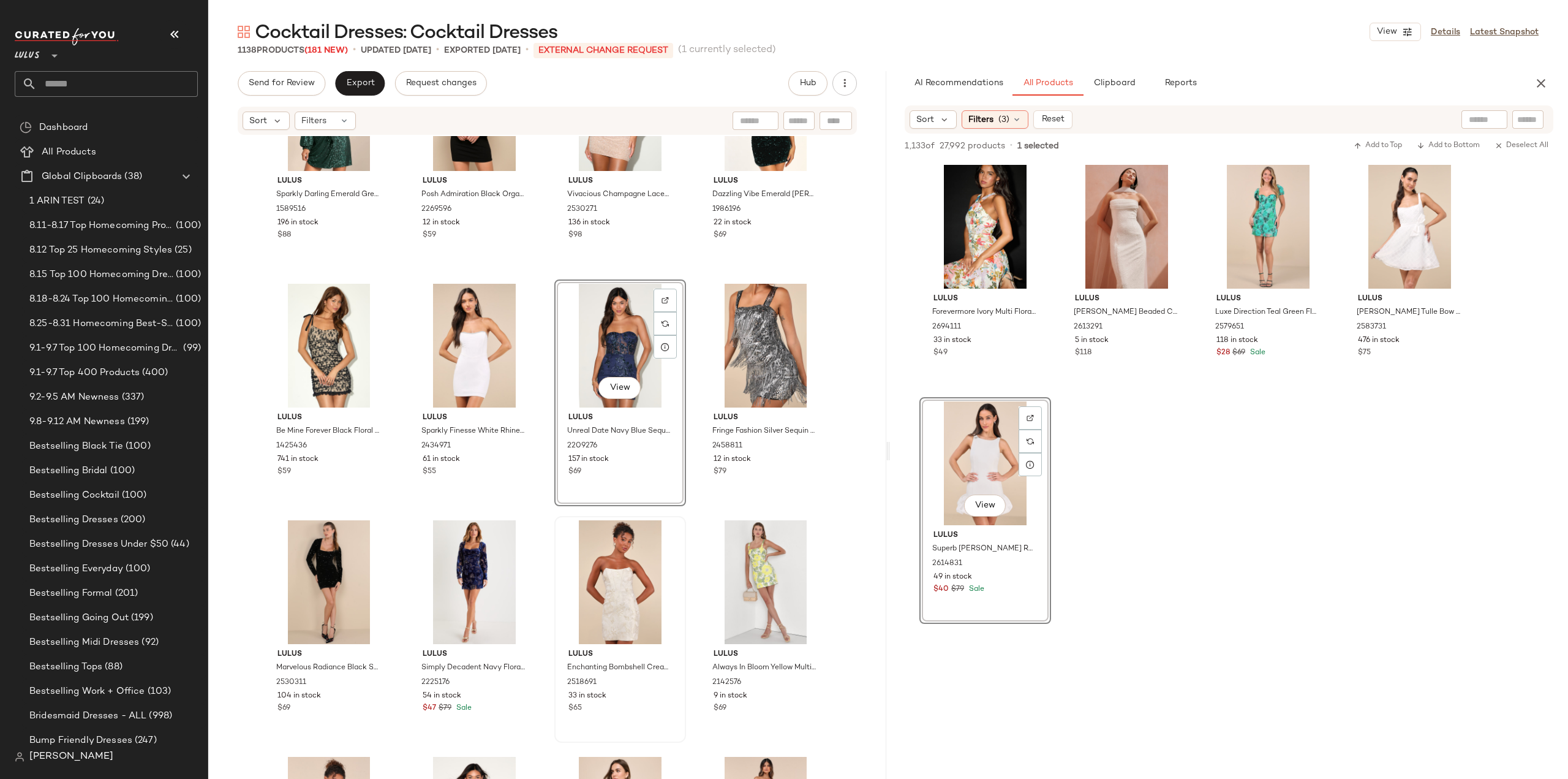
scroll to position [38450, 0]
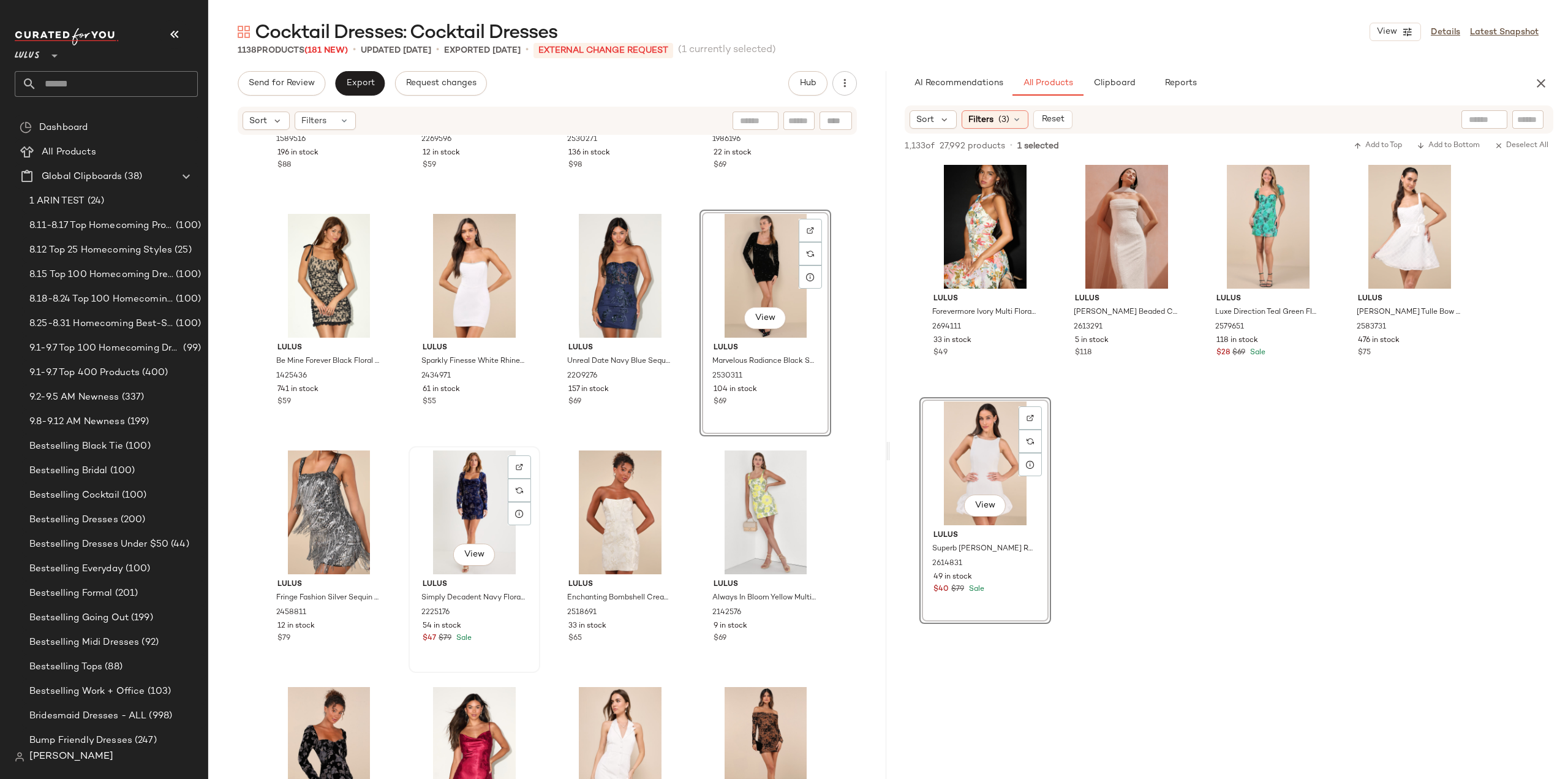
scroll to position [38511, 0]
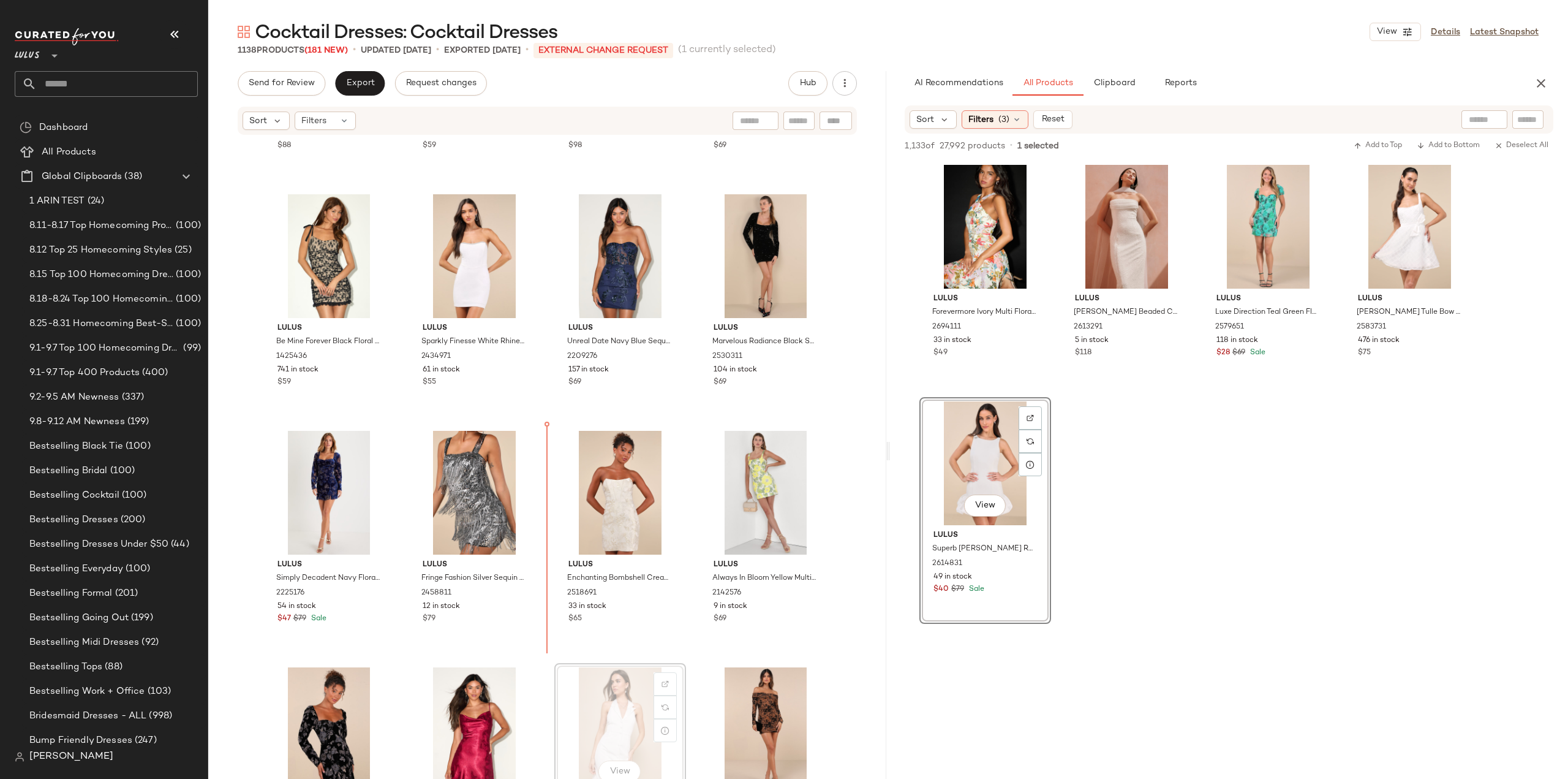
scroll to position [38511, 0]
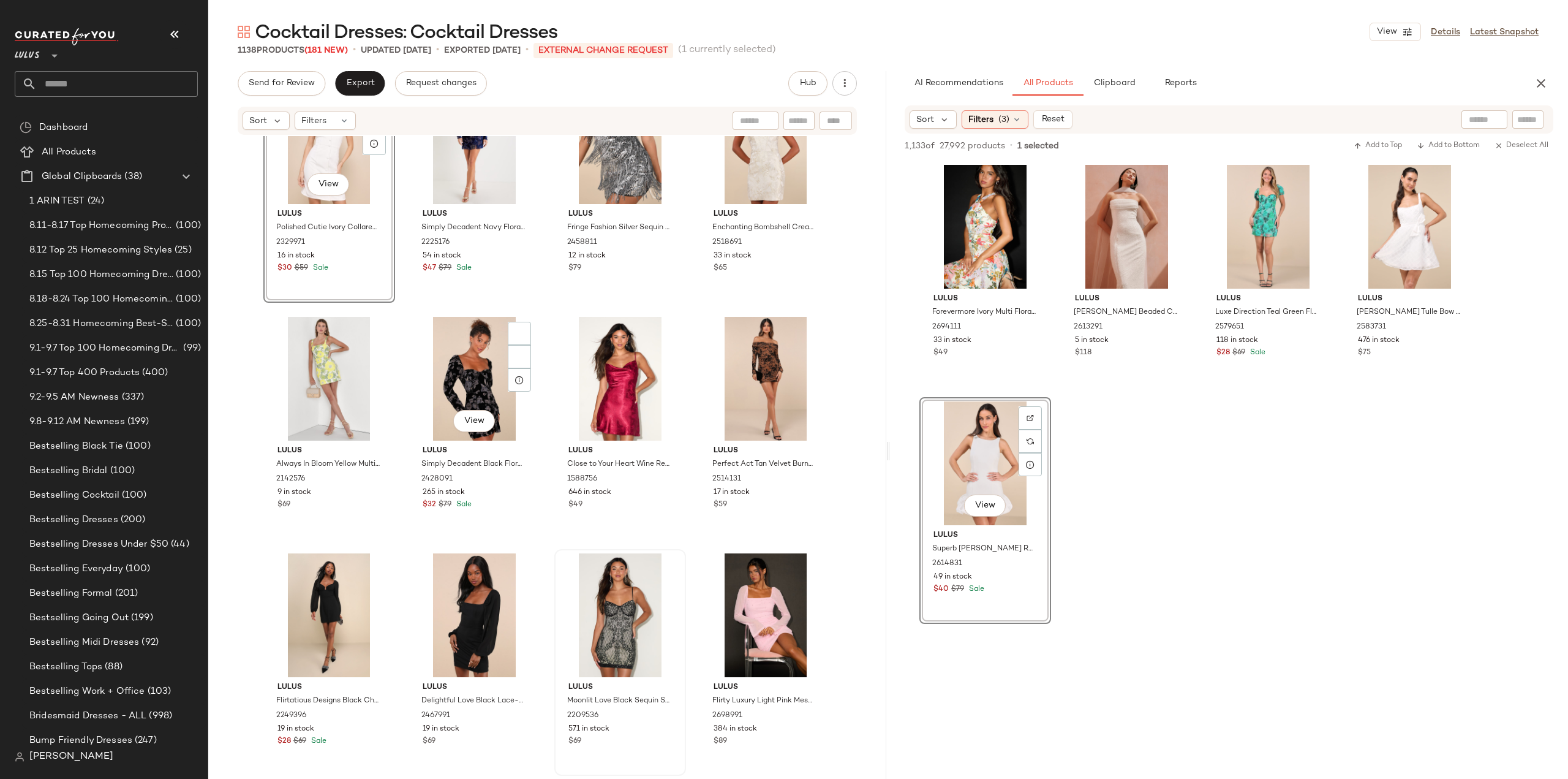
scroll to position [38818, 0]
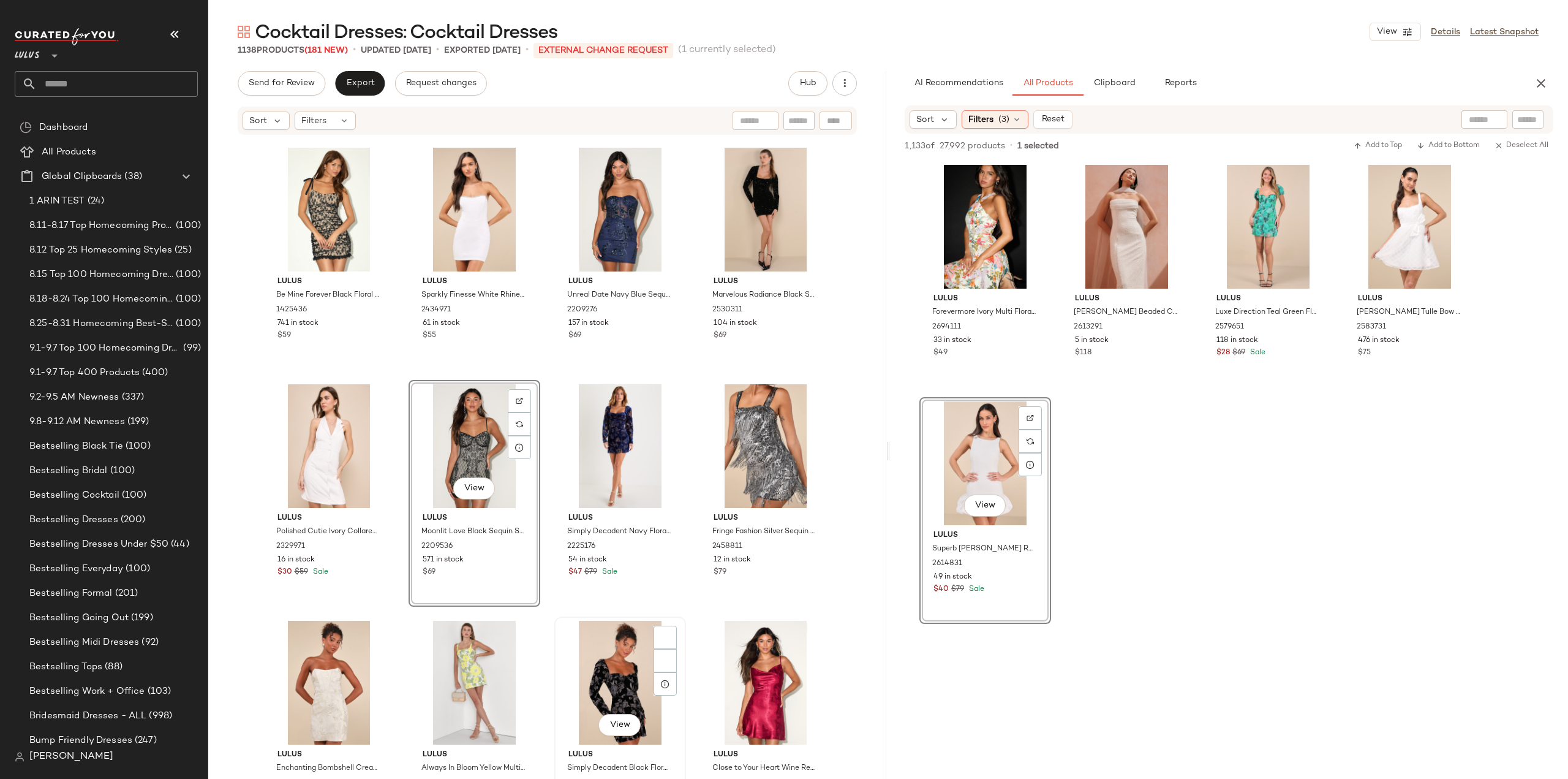
scroll to position [38573, 0]
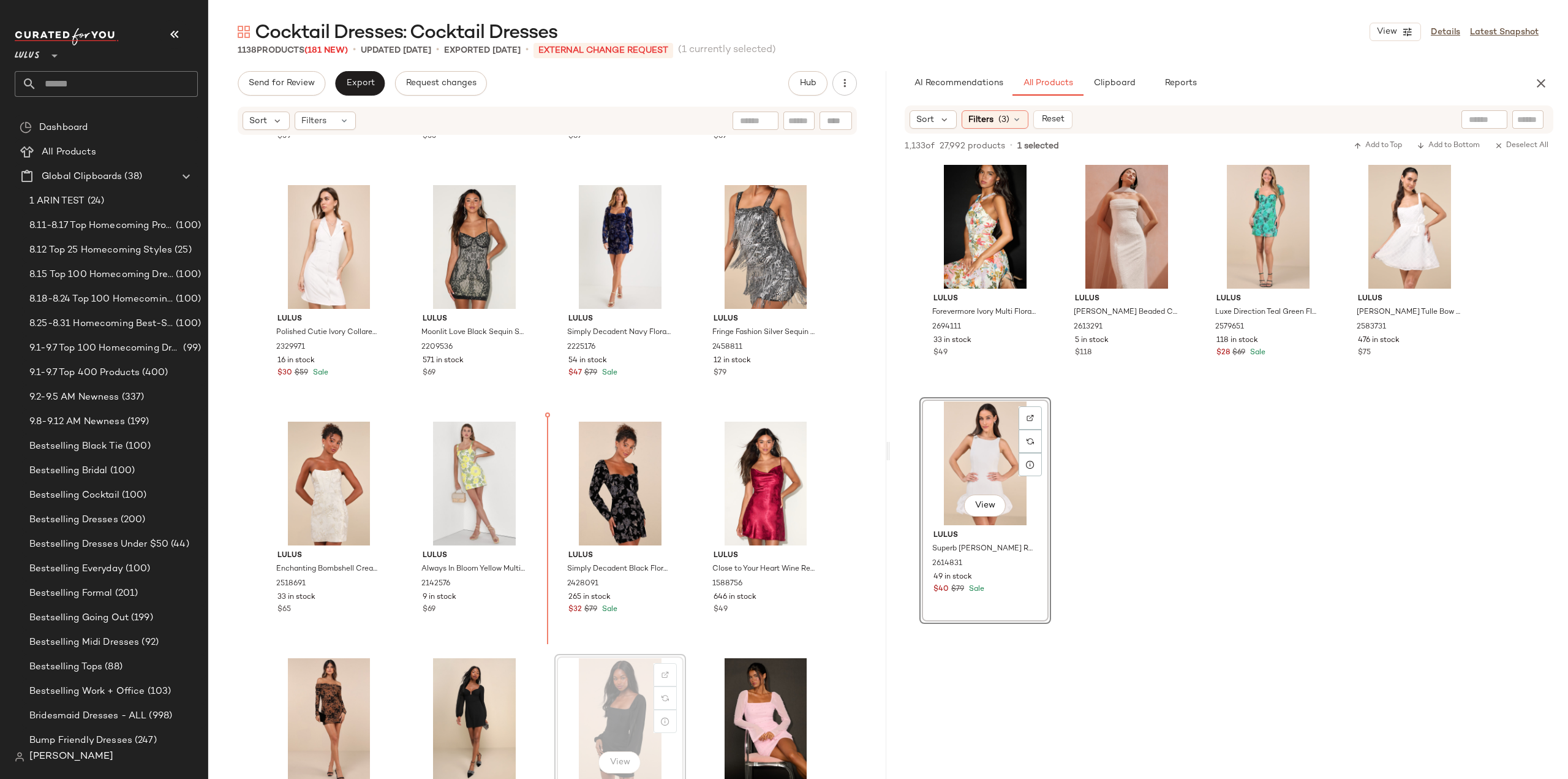
scroll to position [38757, 0]
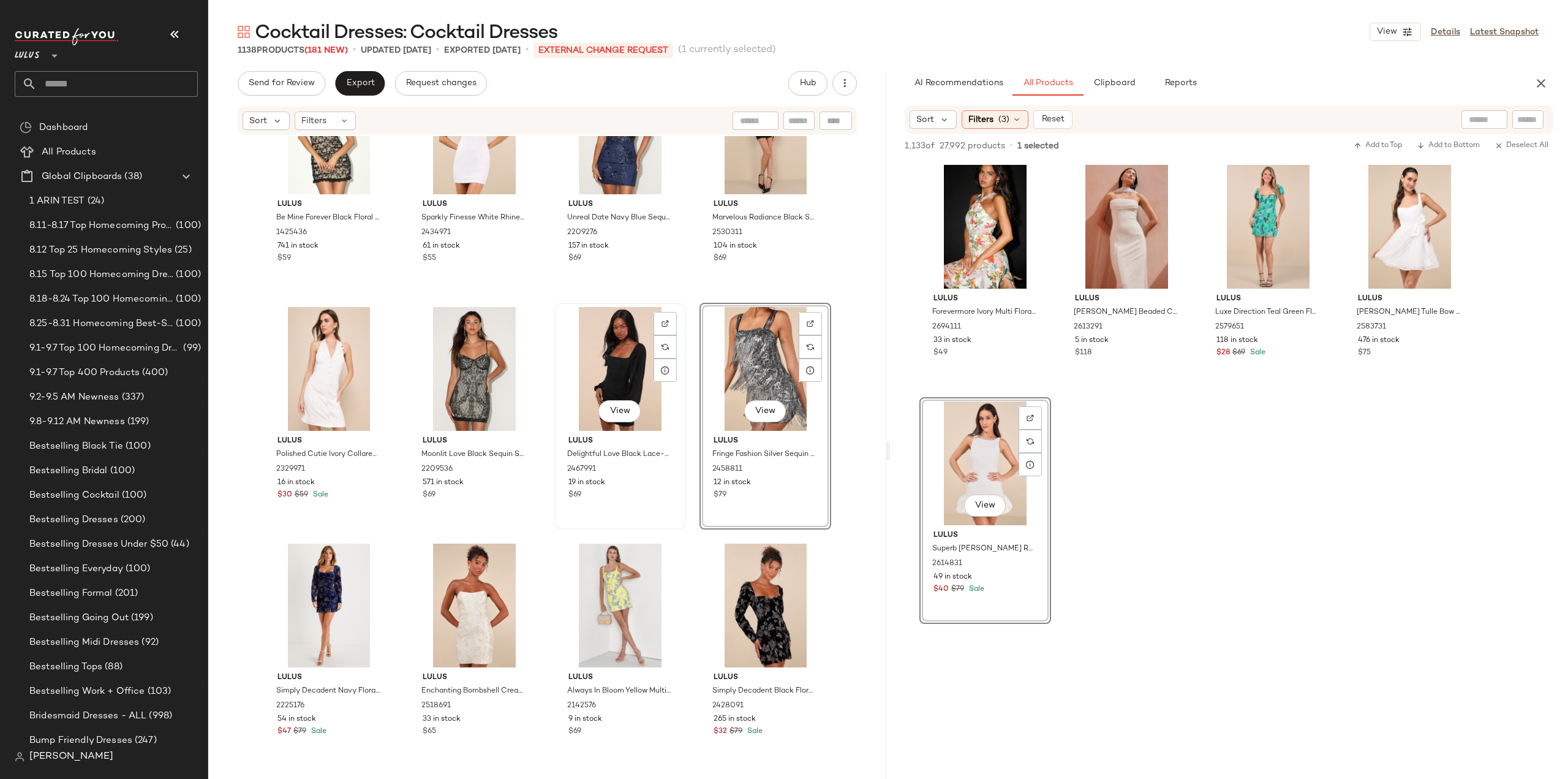
scroll to position [38757, 0]
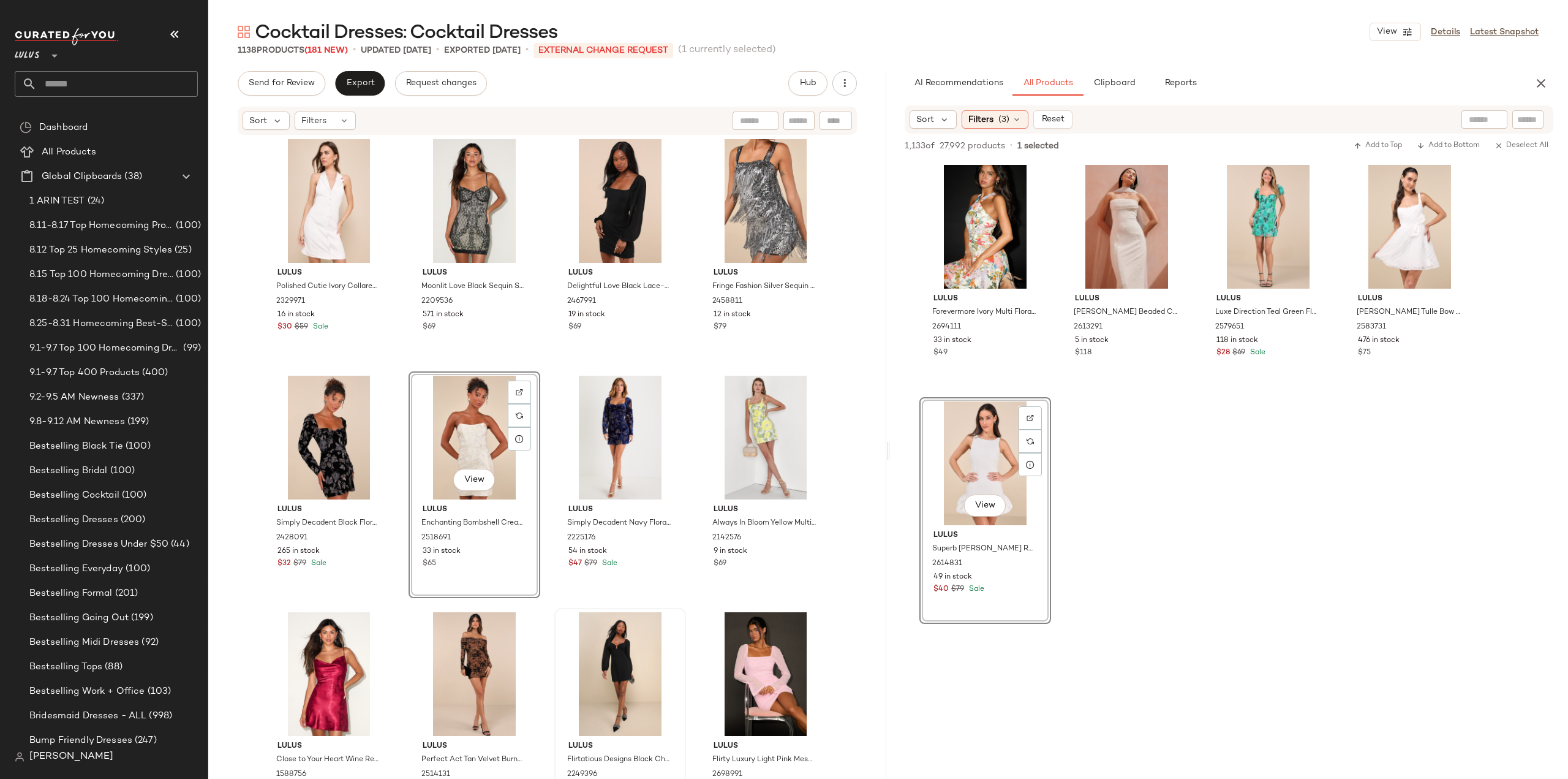
scroll to position [38818, 0]
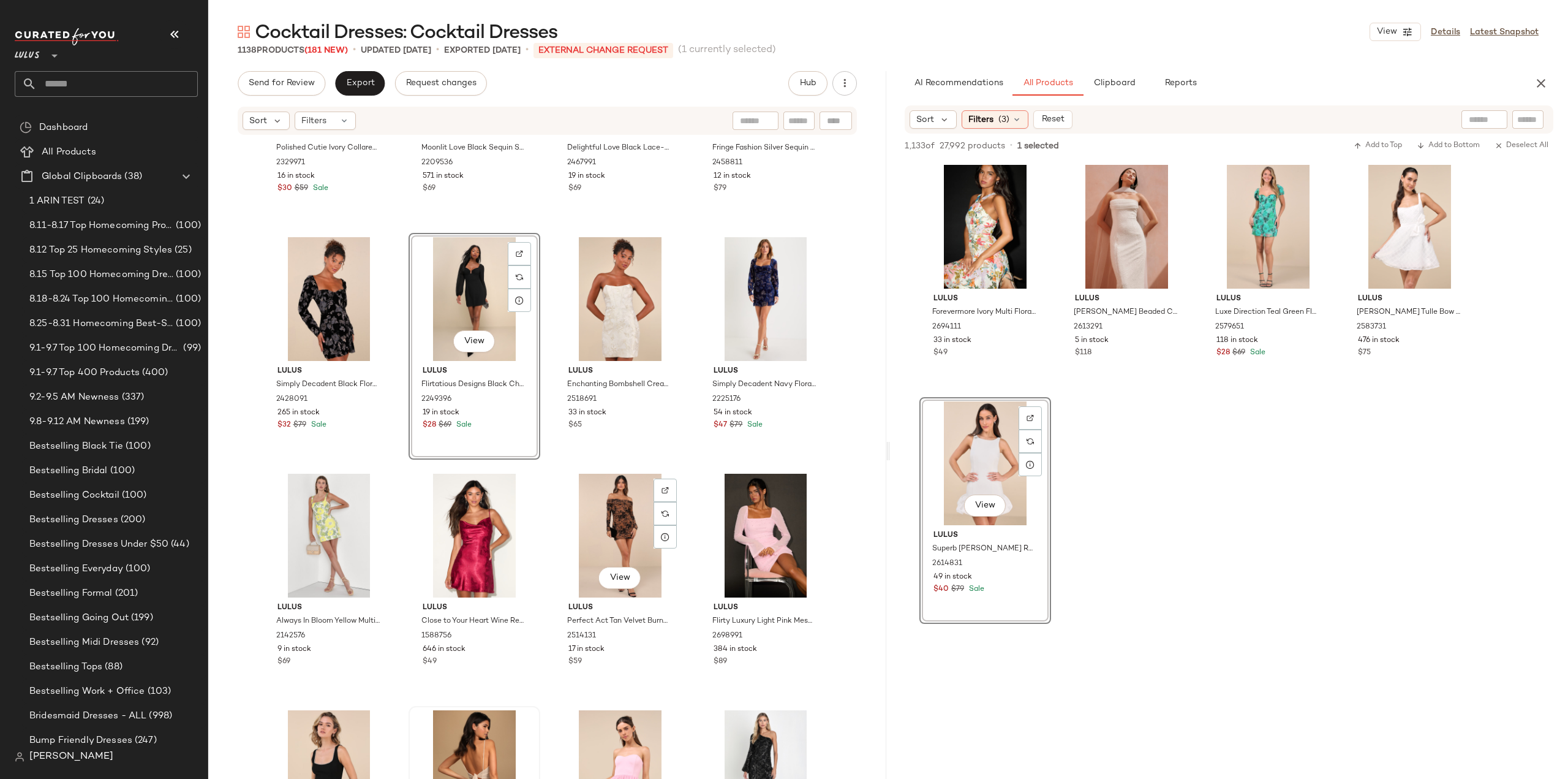
scroll to position [39002, 0]
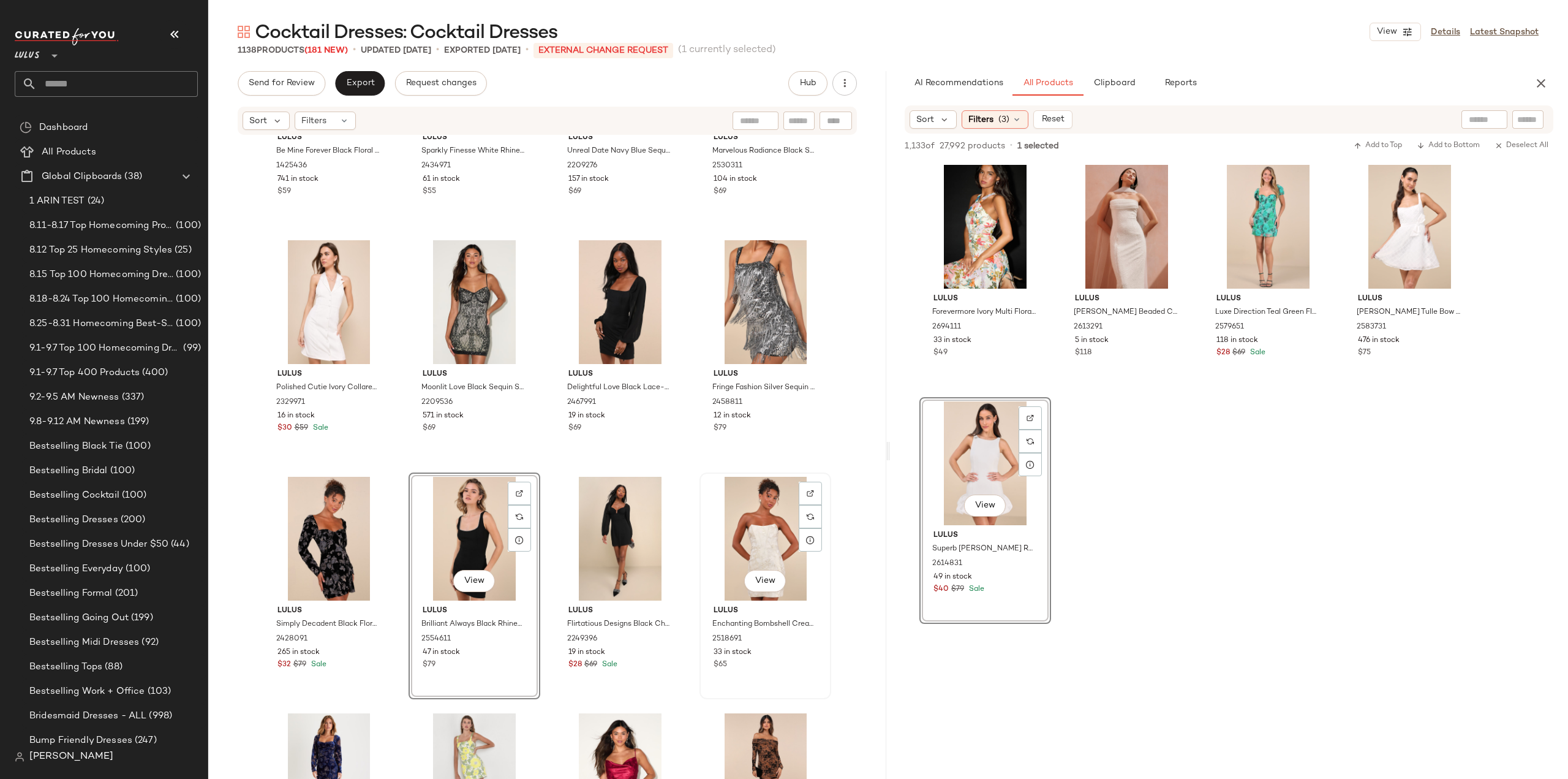
scroll to position [38697, 0]
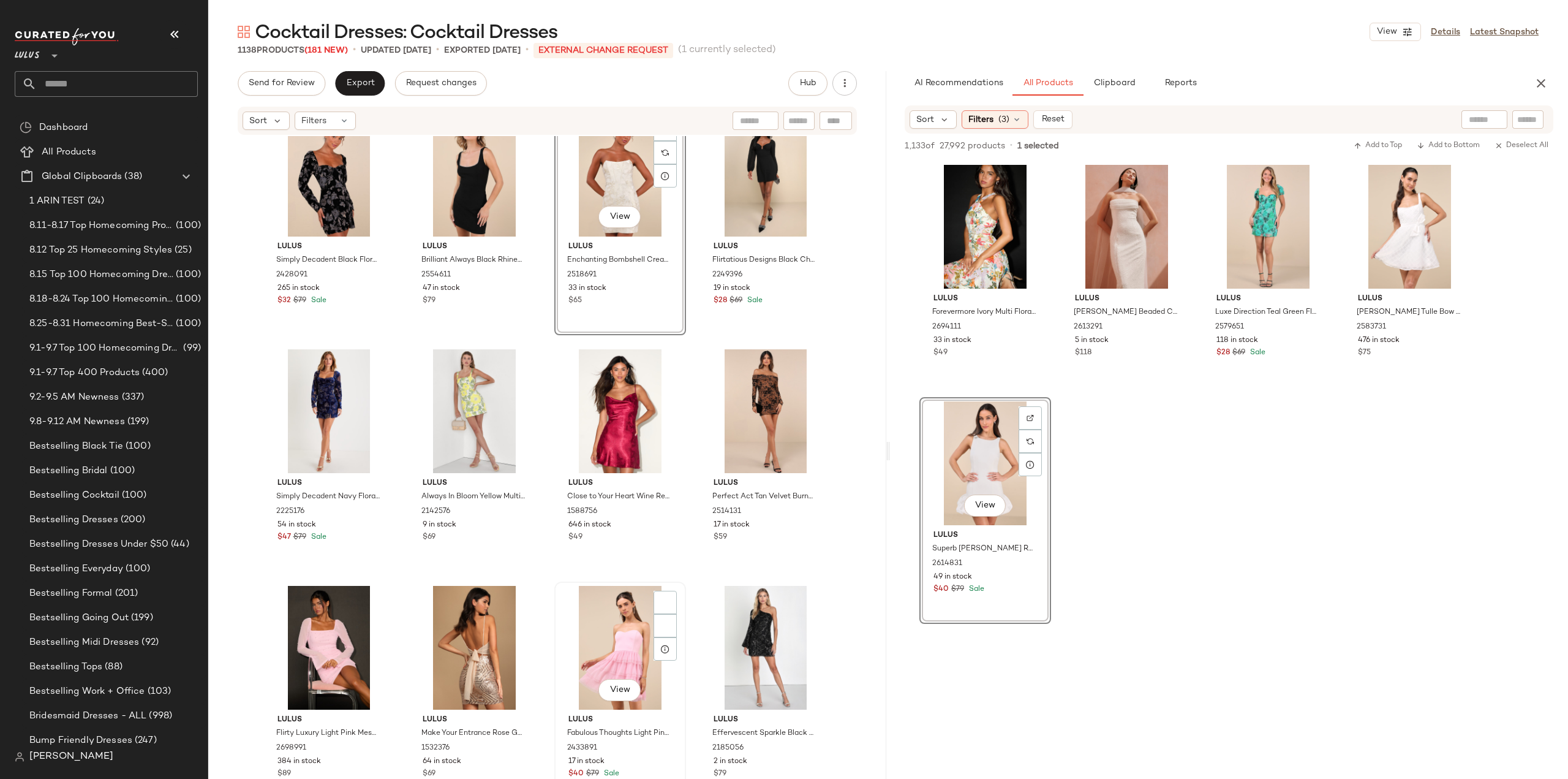
scroll to position [39139, 0]
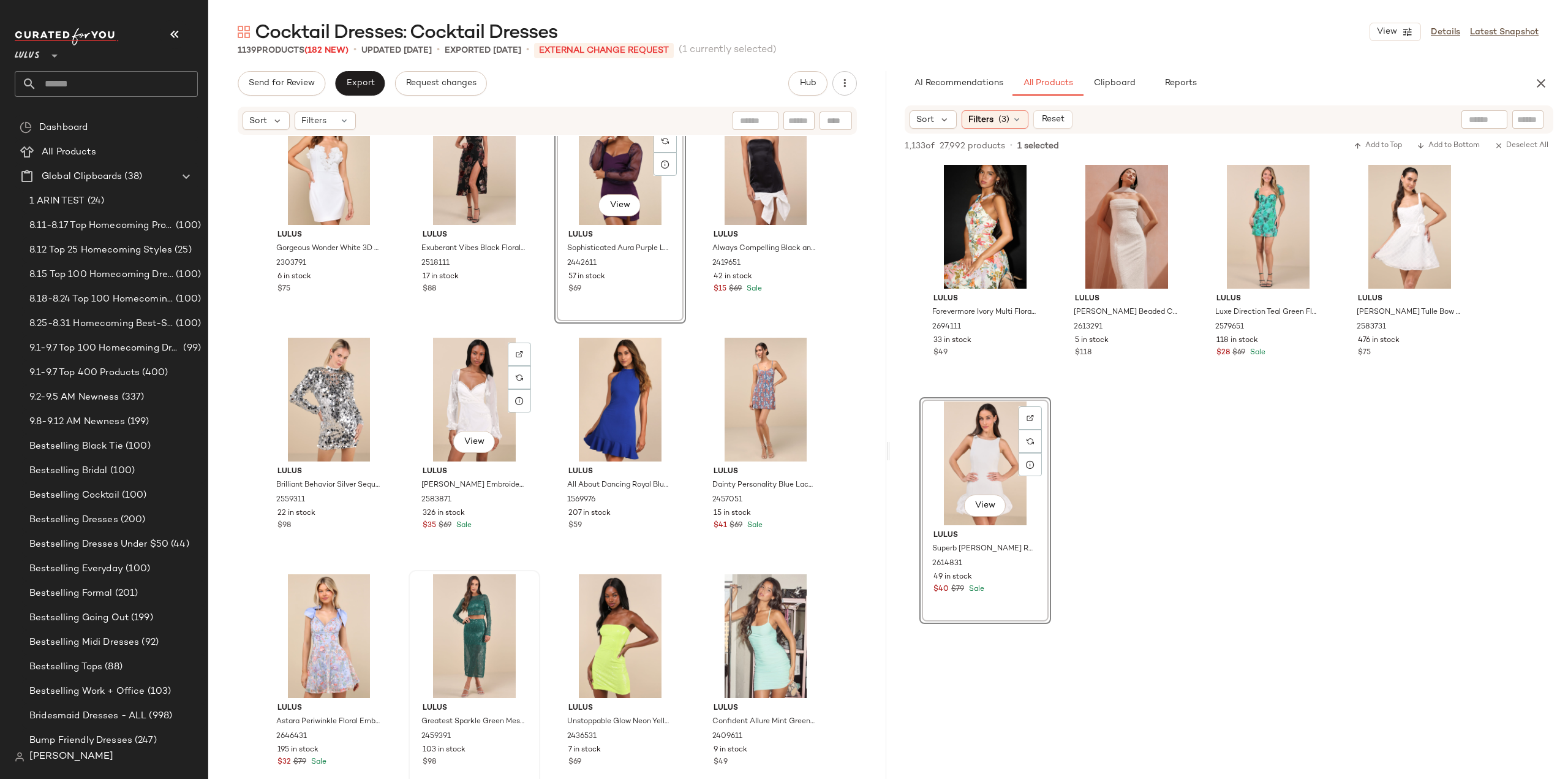
scroll to position [44300, 0]
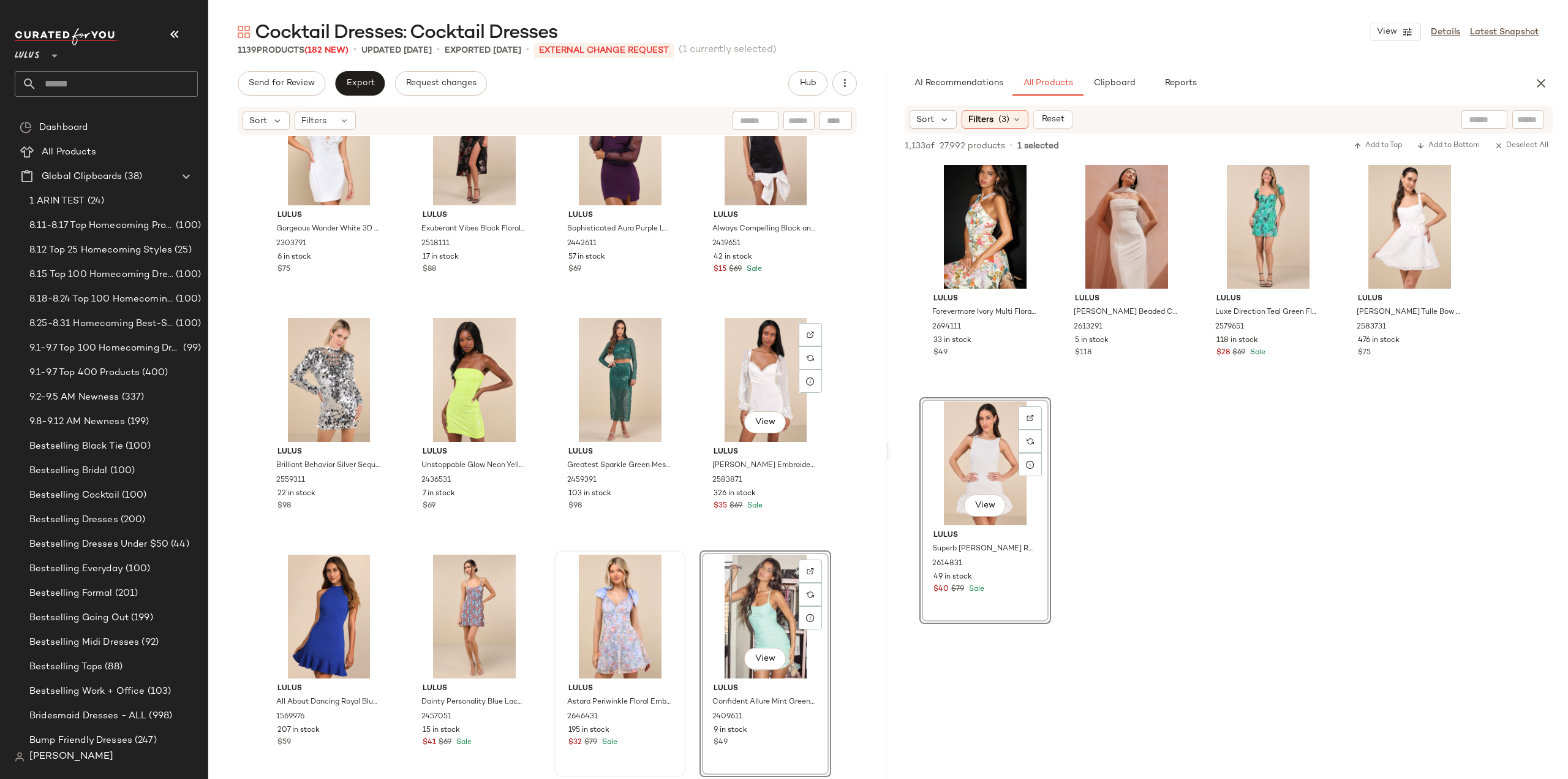
scroll to position [44484, 0]
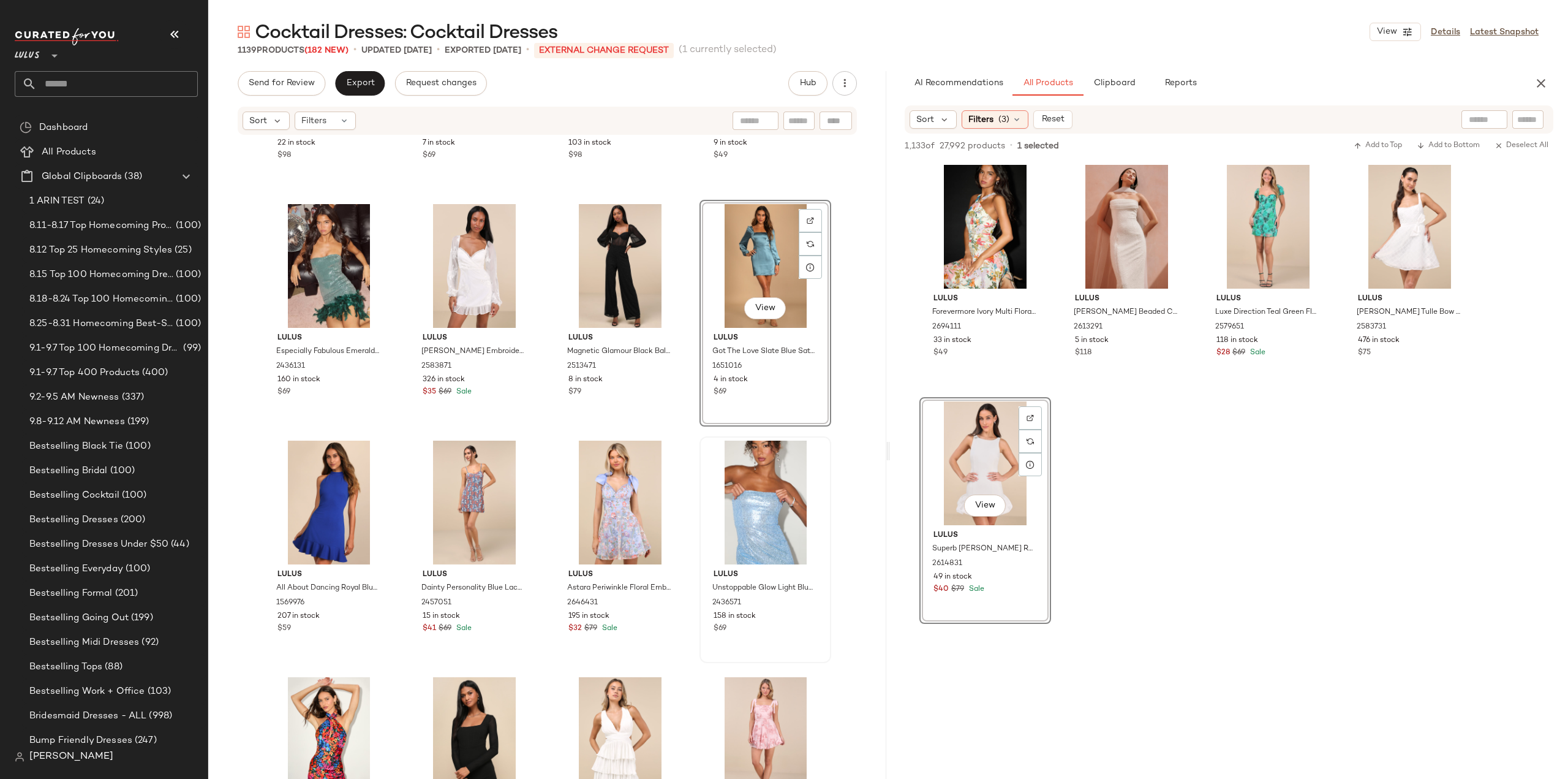
scroll to position [44667, 0]
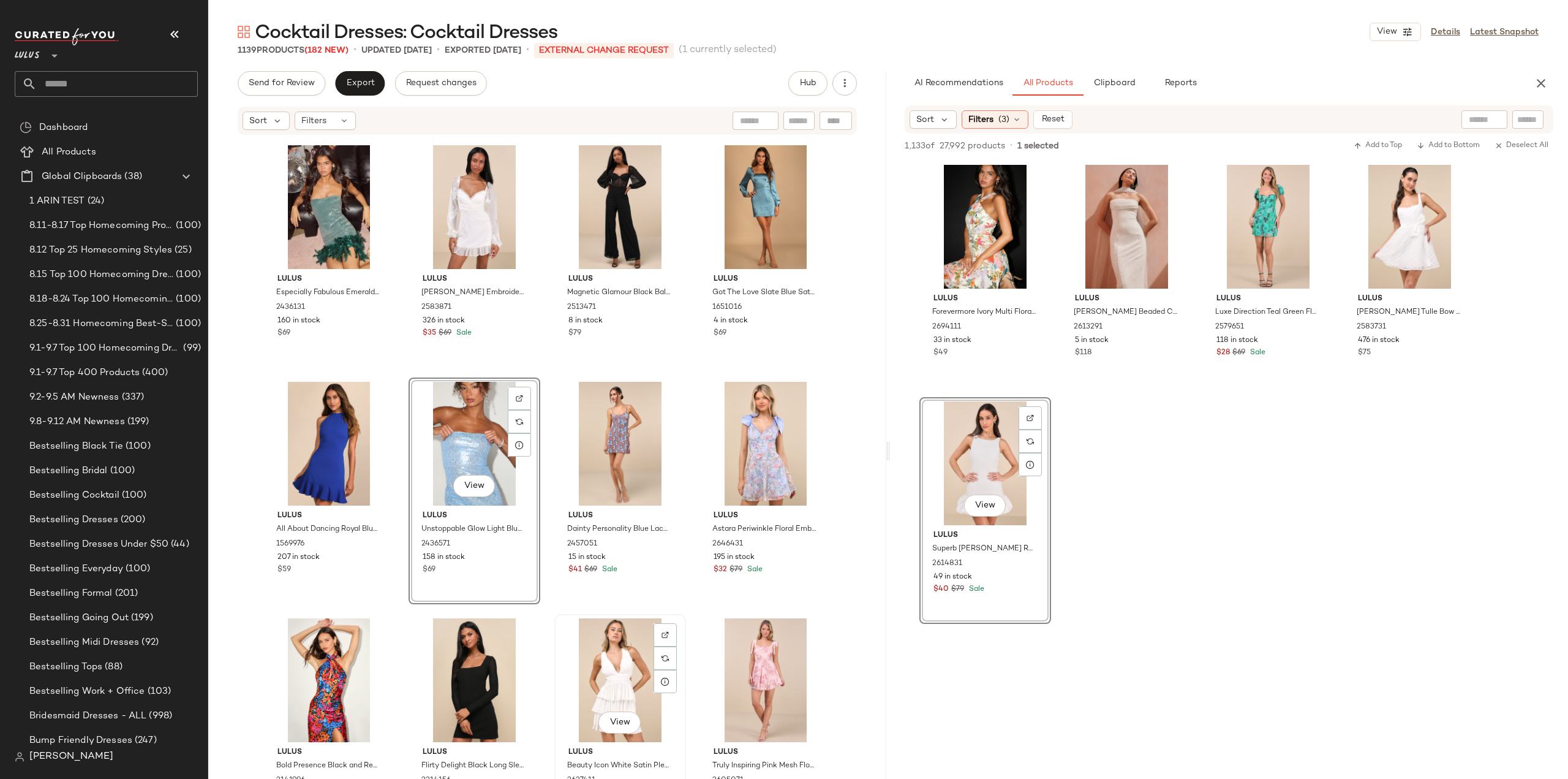
scroll to position [44728, 0]
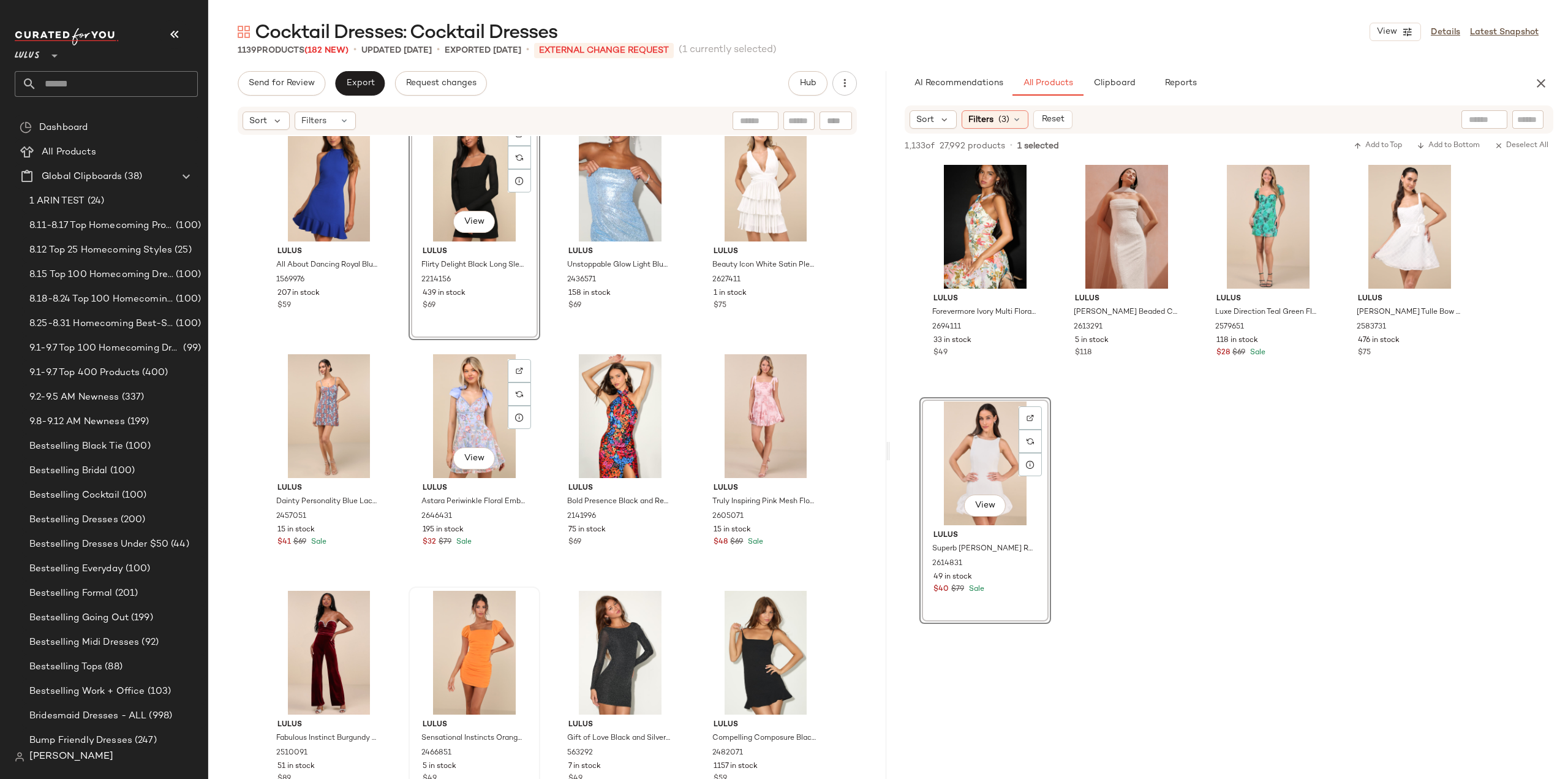
scroll to position [44974, 0]
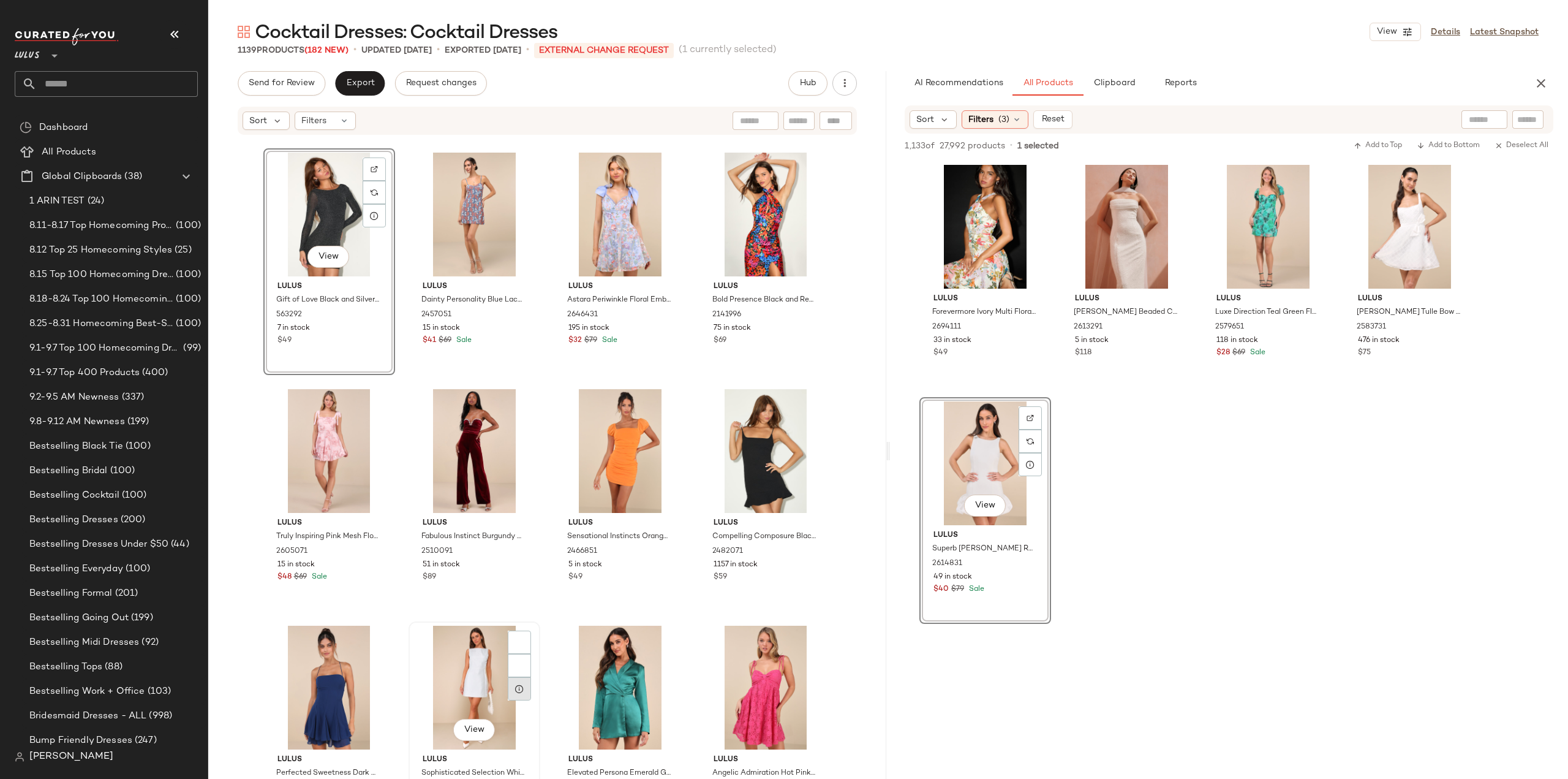
scroll to position [45219, 0]
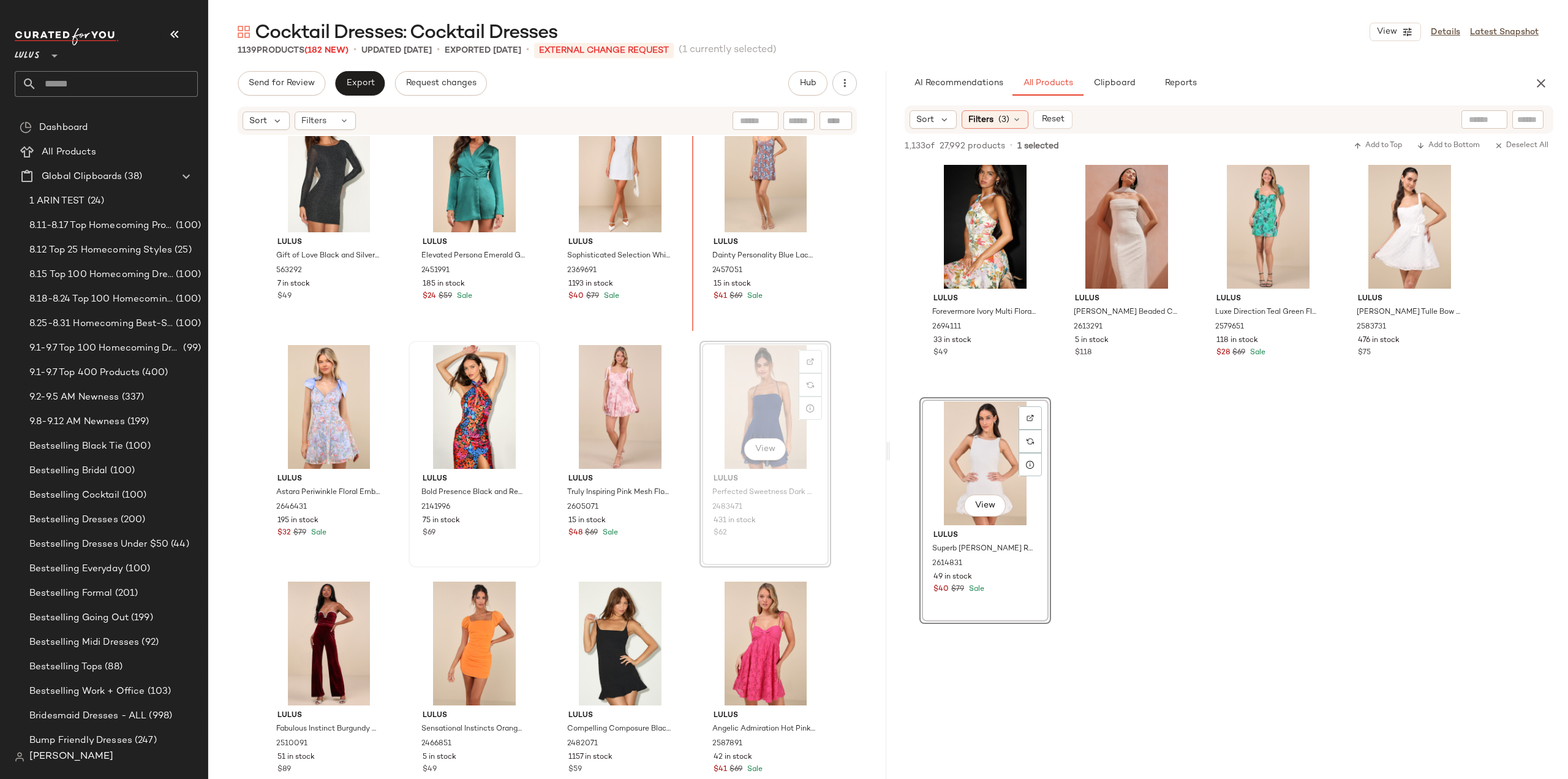
scroll to position [45217, 0]
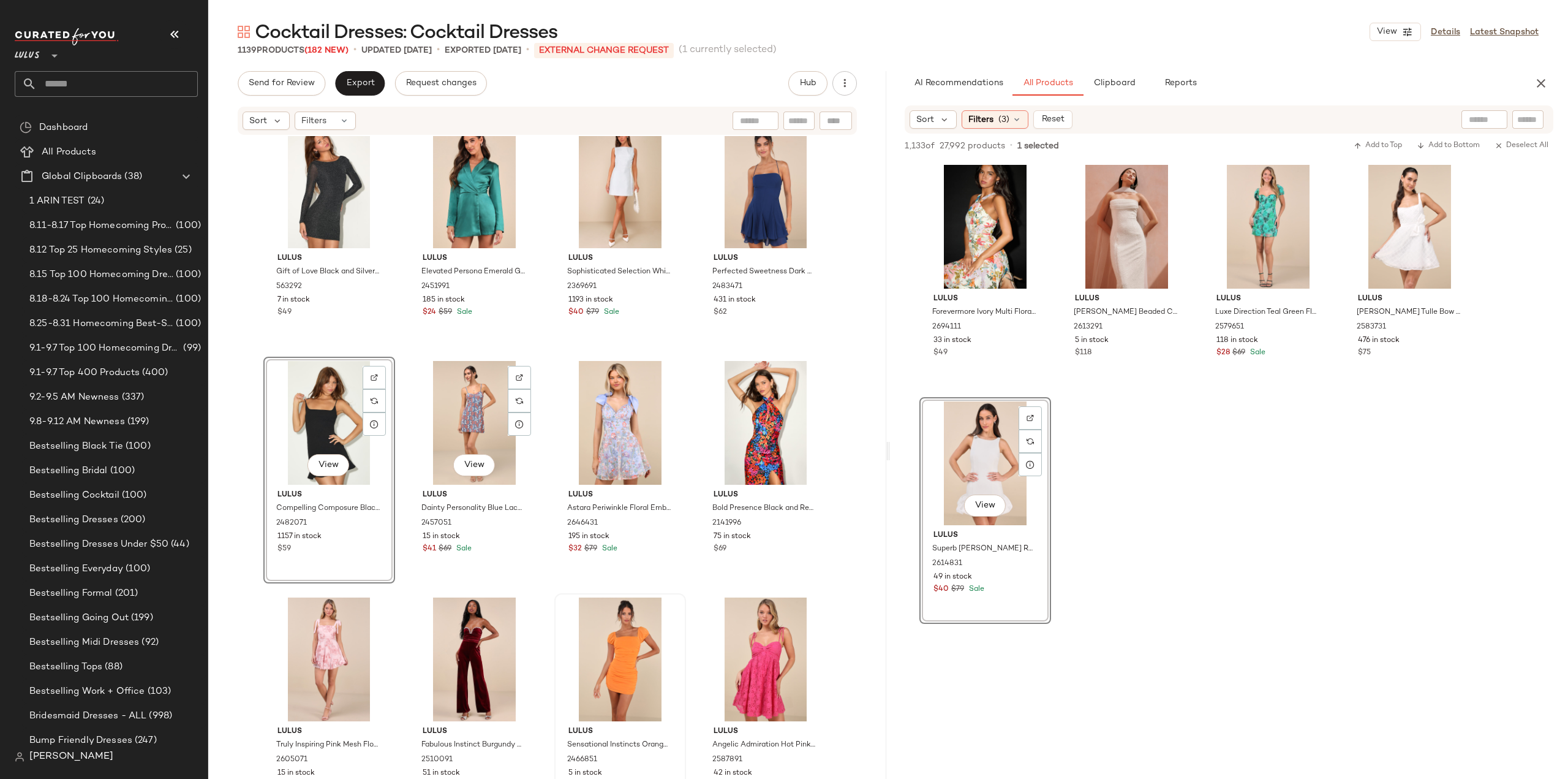
scroll to position [45278, 0]
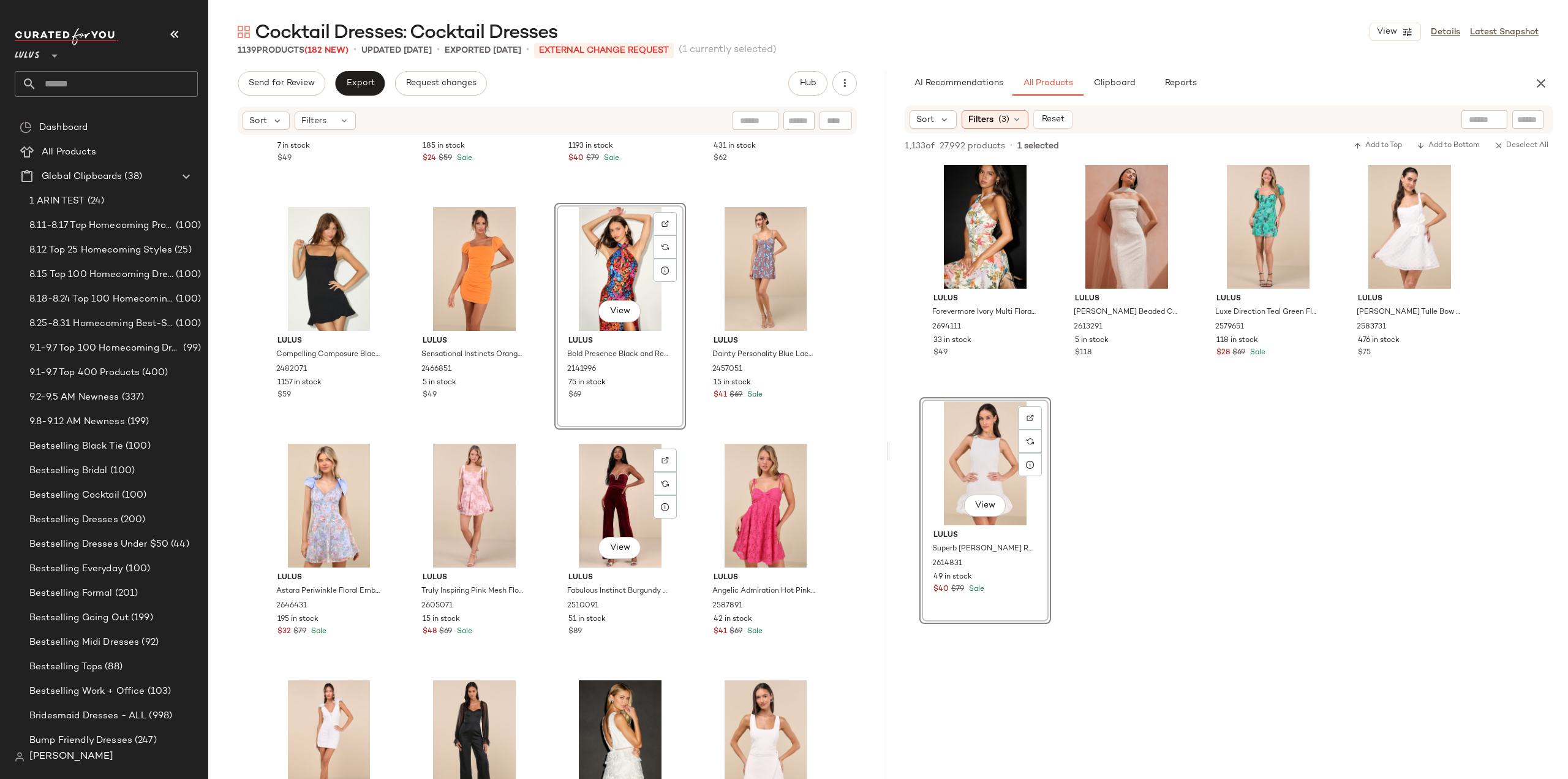
scroll to position [45401, 0]
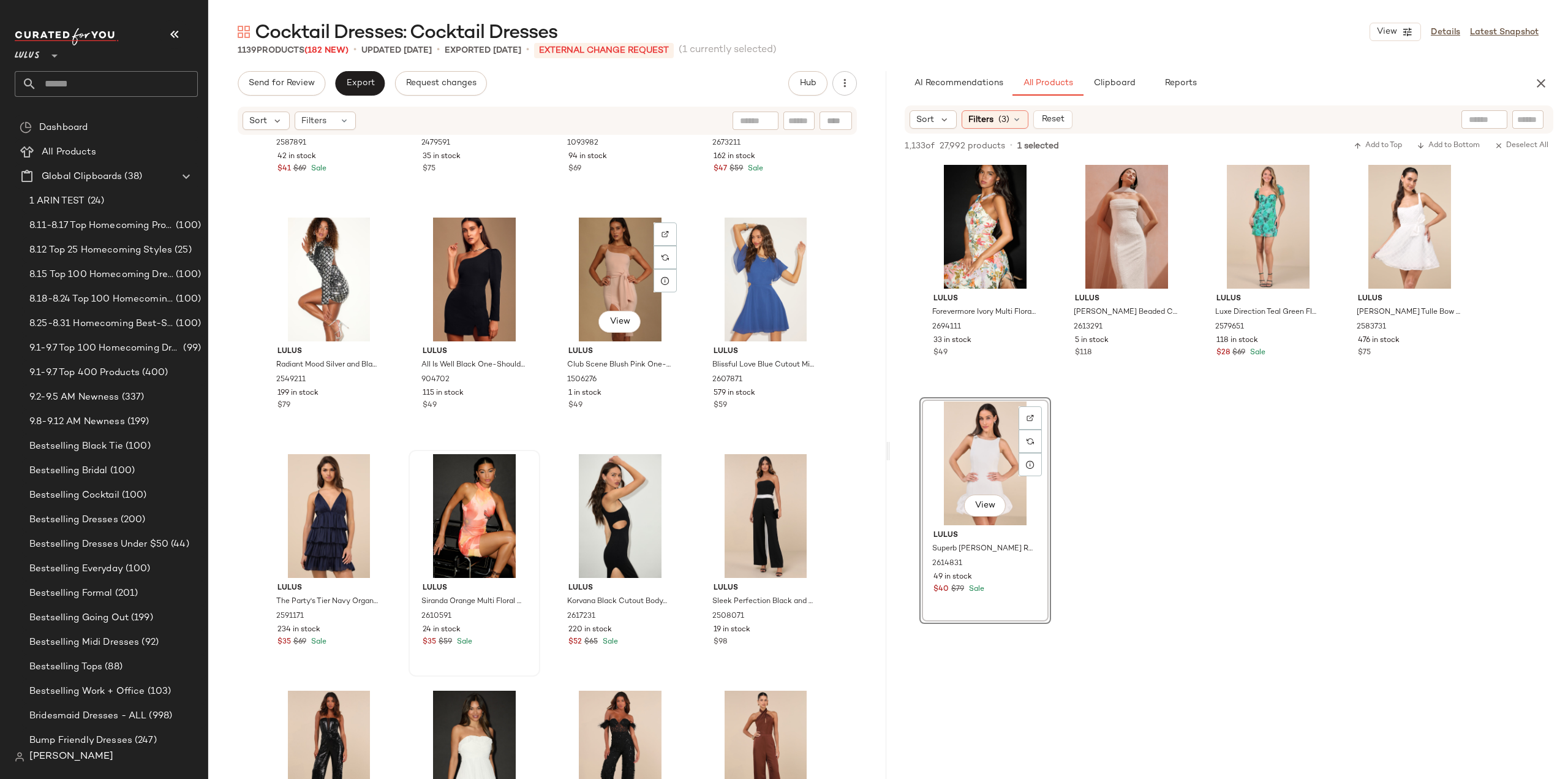
scroll to position [46075, 0]
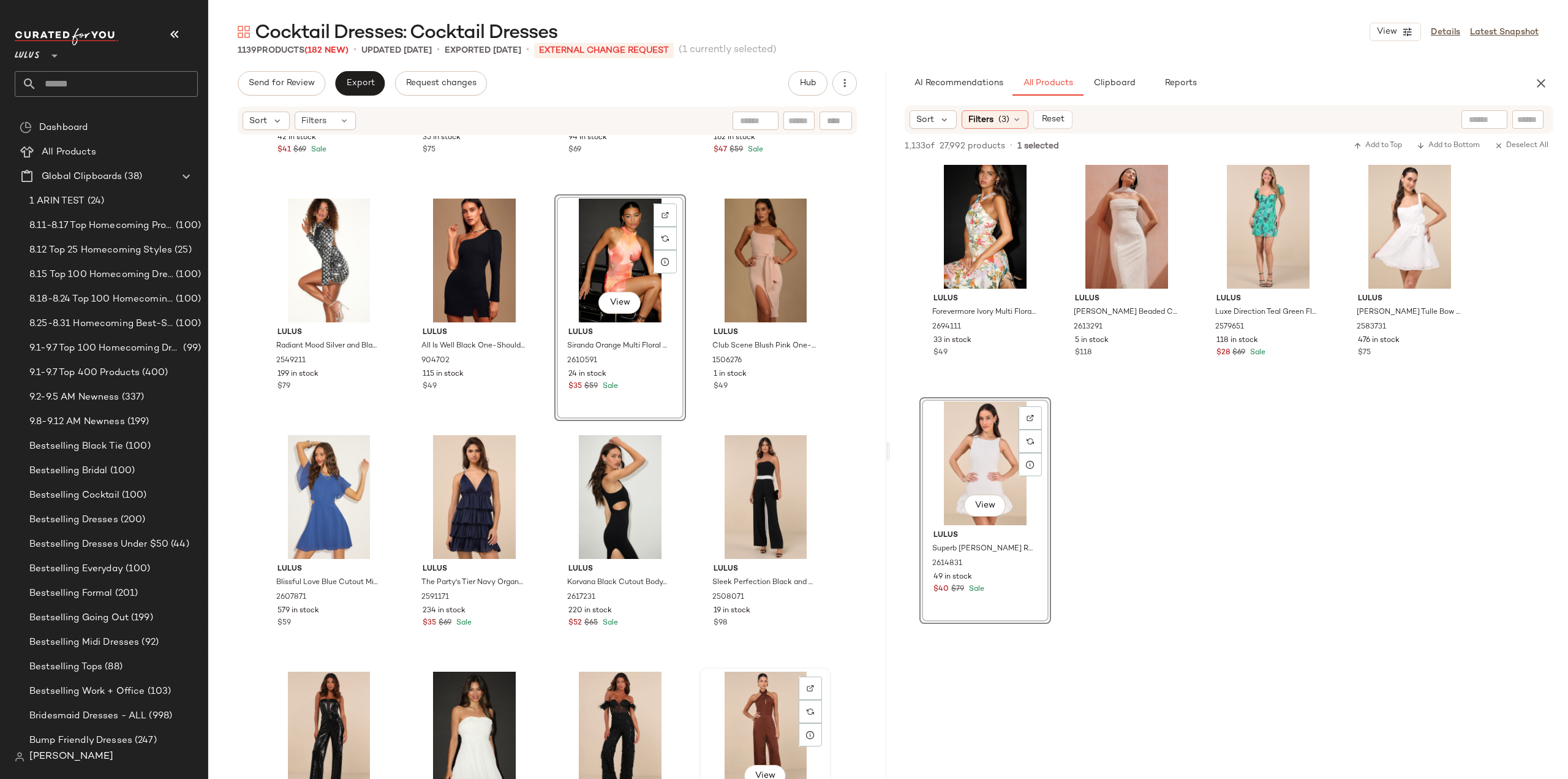
scroll to position [46075, 0]
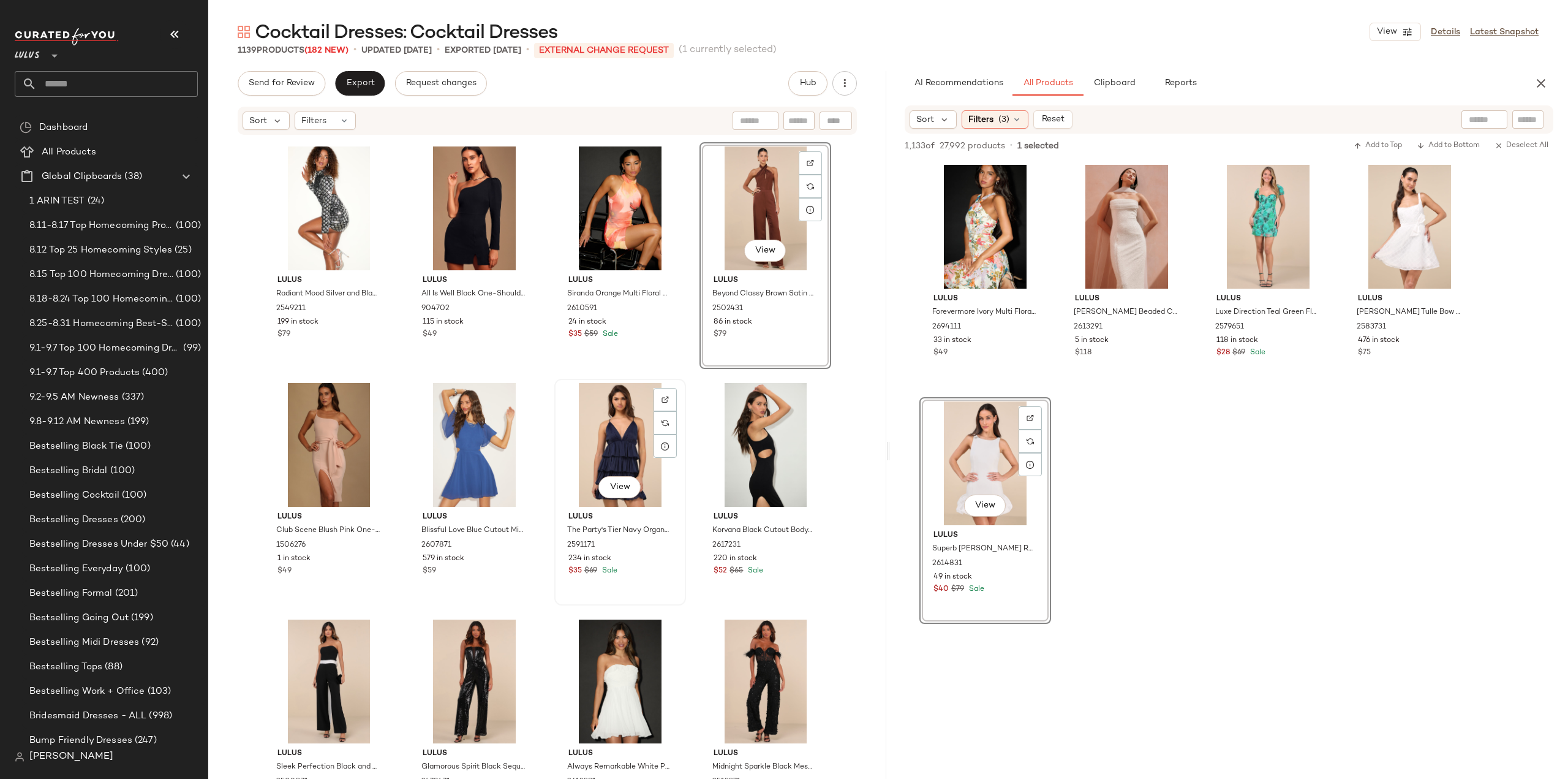
scroll to position [46198, 0]
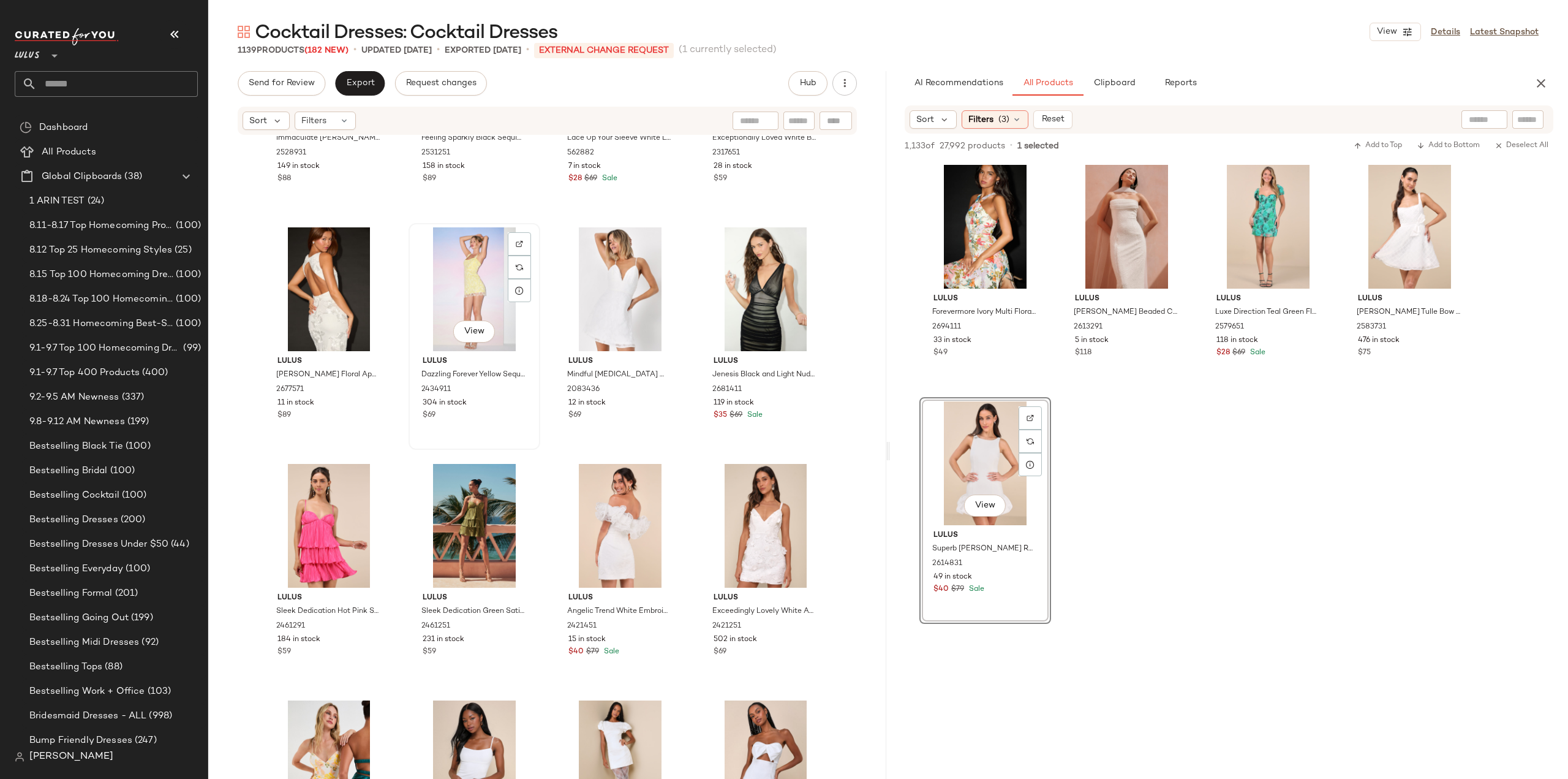
scroll to position [47301, 0]
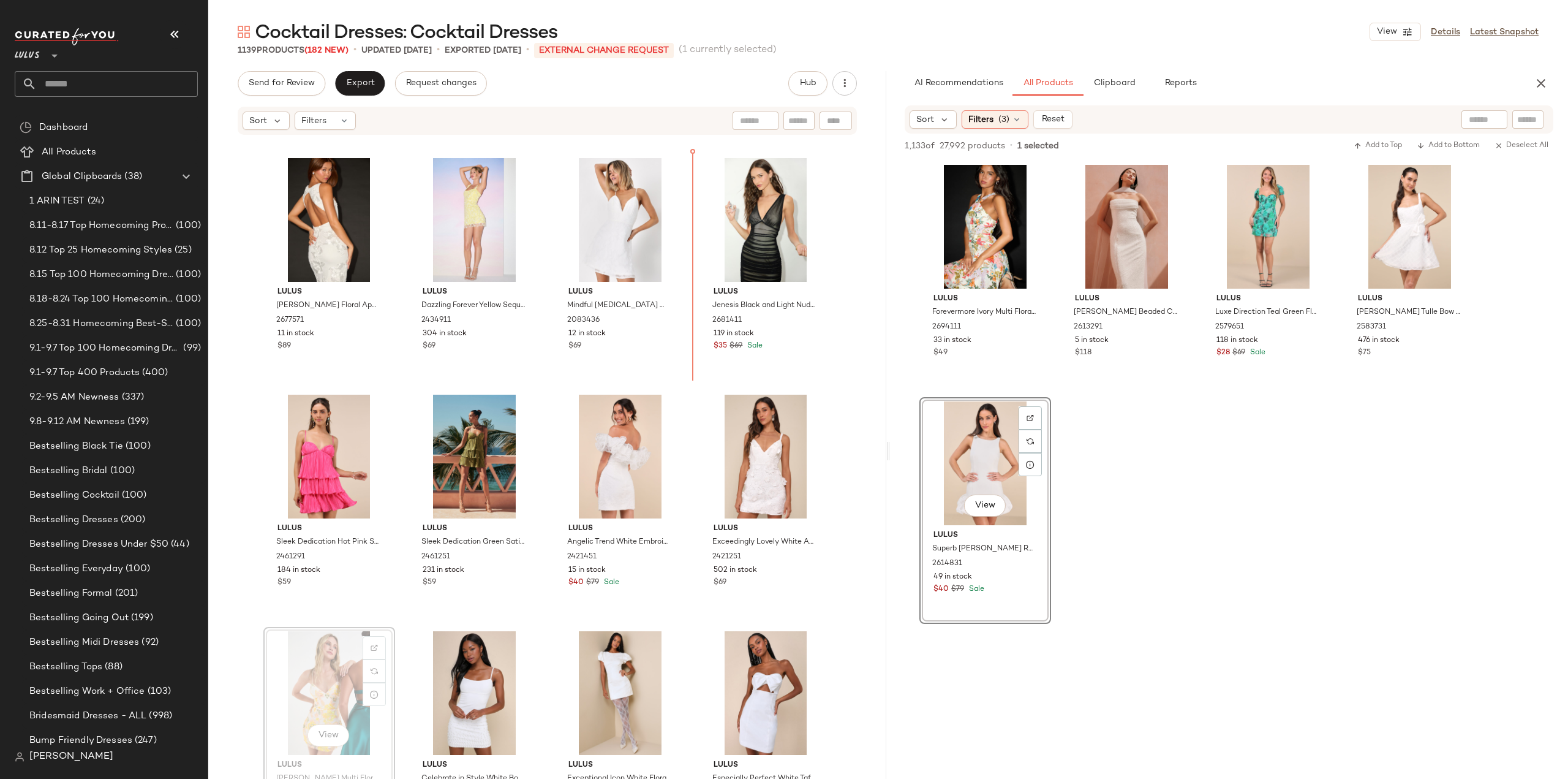
scroll to position [47298, 0]
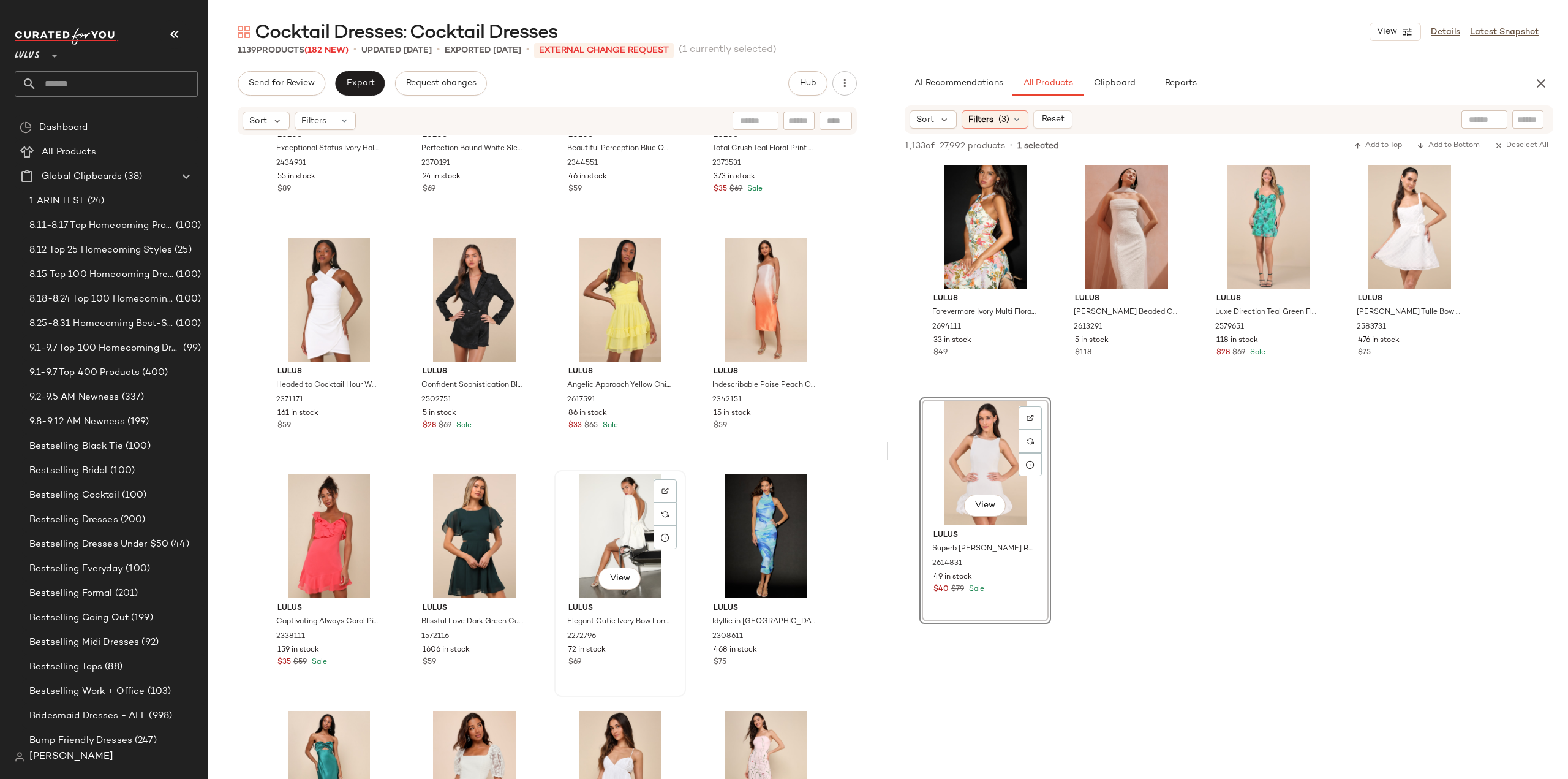
scroll to position [48155, 0]
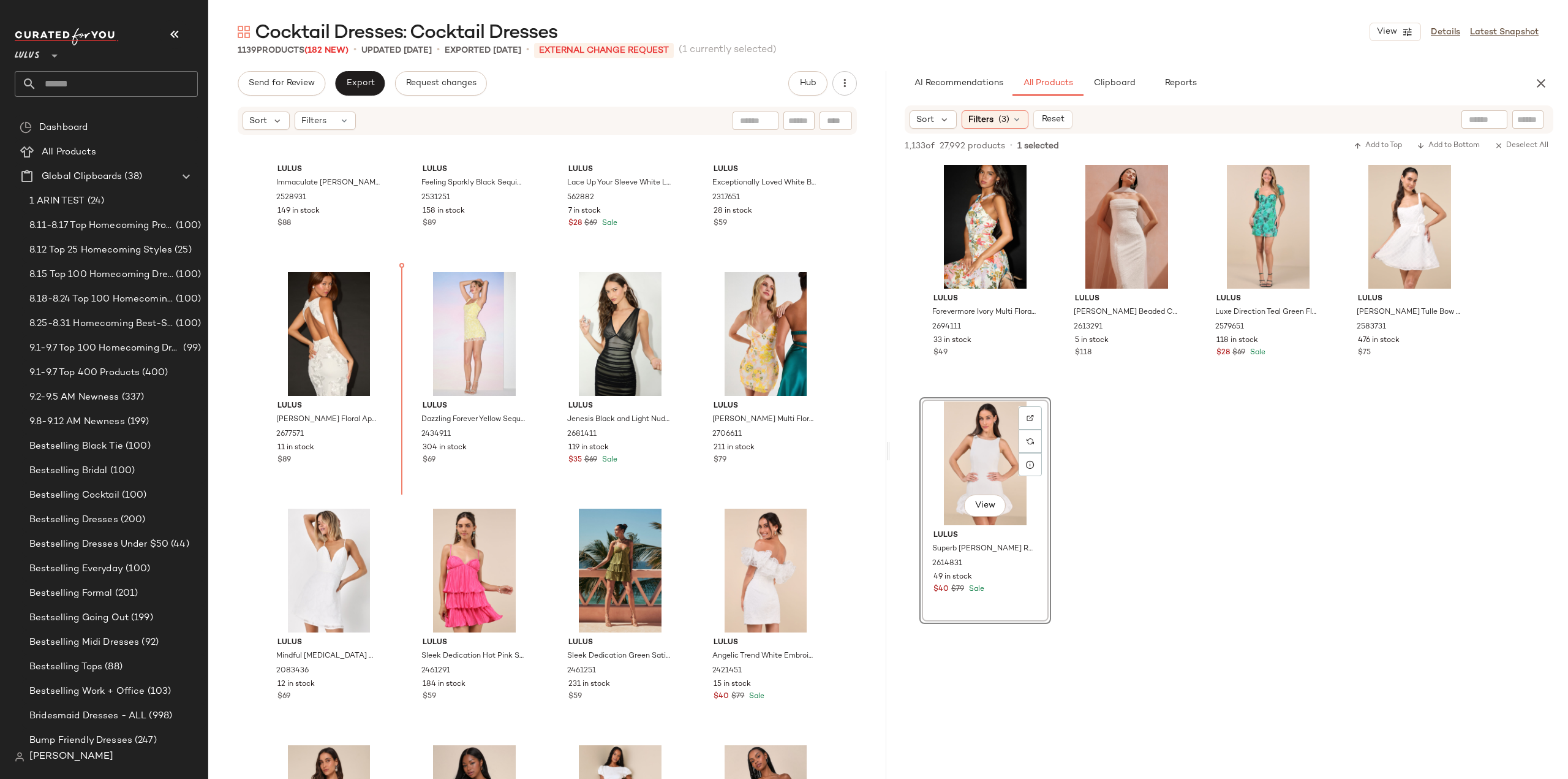
scroll to position [47156, 0]
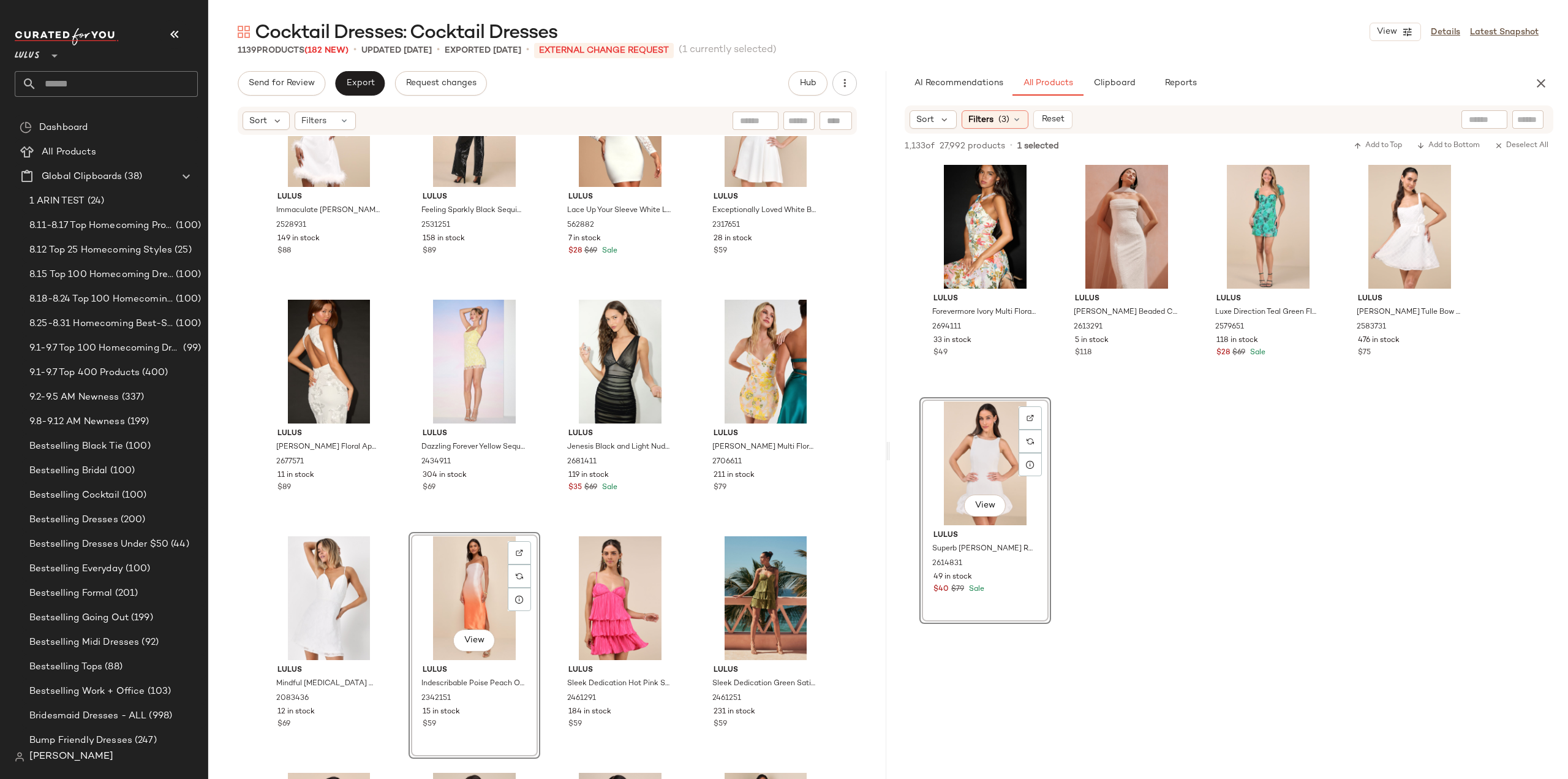
click at [543, 727] on div "Lulus Immaculate Charisma White Mesh Feather Long Sleeve Mini Dress 2528931 149…" at bounding box center [547, 476] width 678 height 680
click at [497, 739] on div "View Lulus Indescribable Poise Peach Ombre Satin Strapless Midi Dress 2342151 1…" at bounding box center [474, 644] width 130 height 224
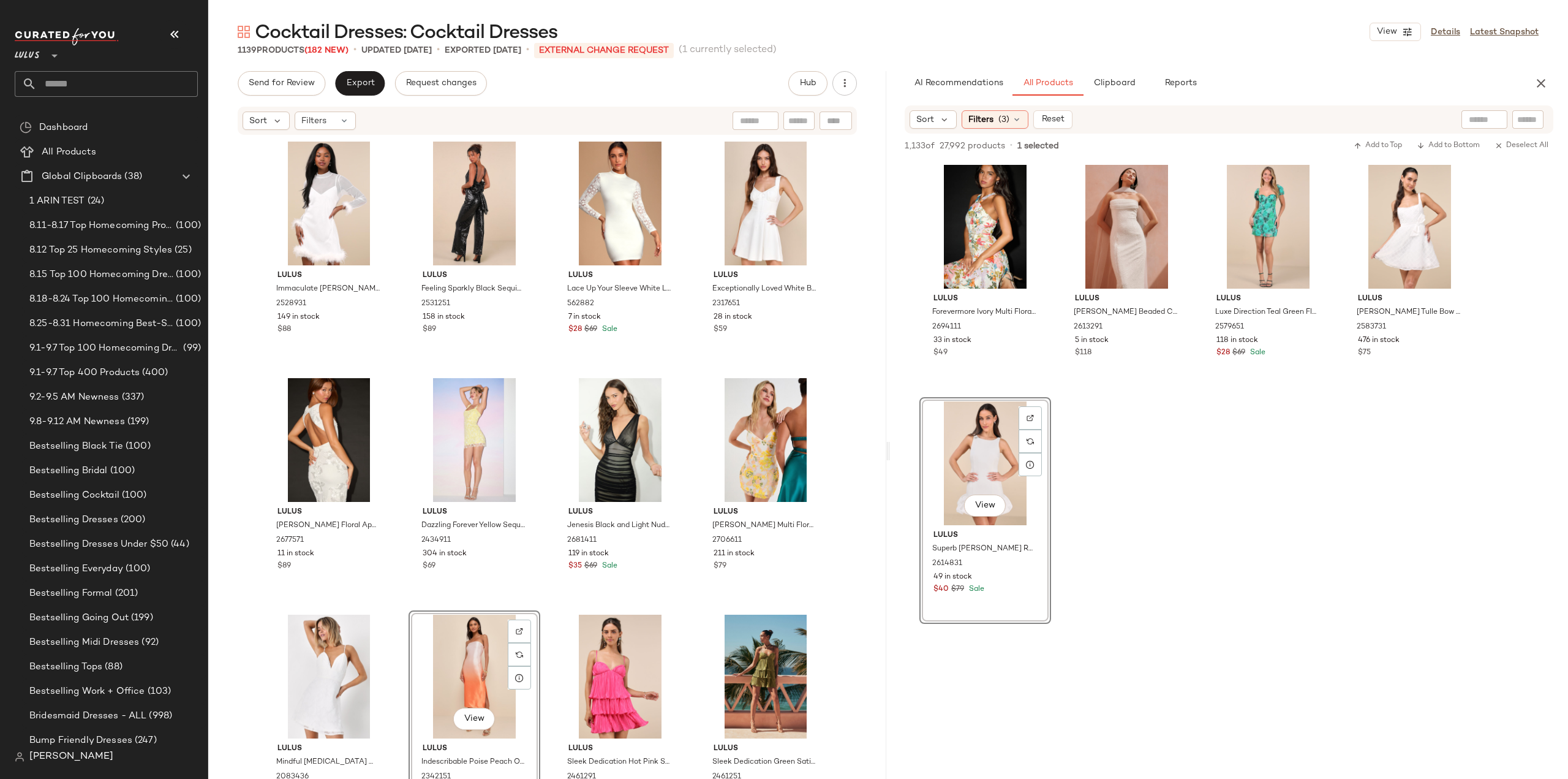
scroll to position [47034, 0]
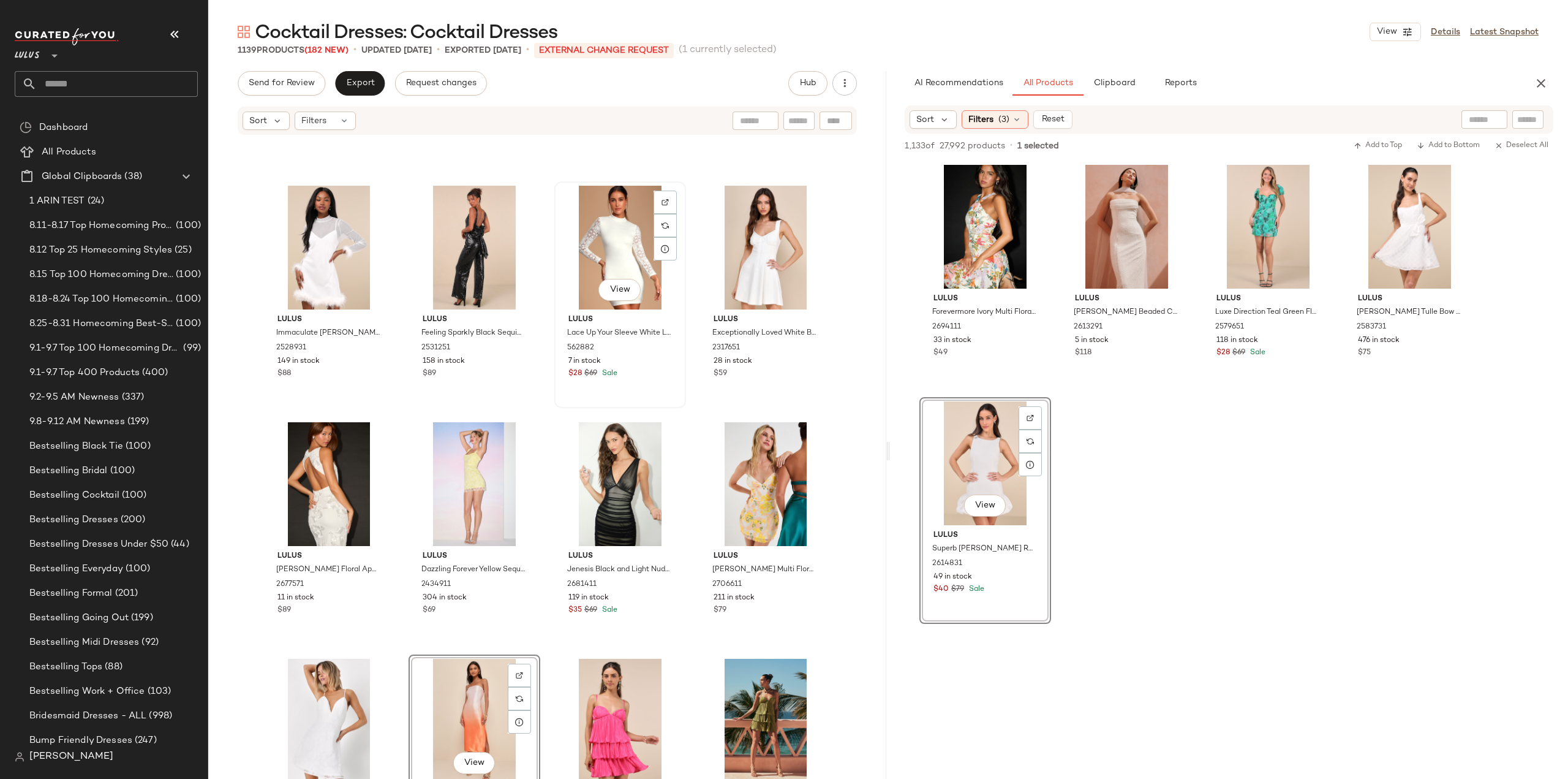
click at [604, 384] on div "View Lulus Lace Up Your Sleeve White Lace Long Sleeve Bodycon Dress 562882 7 in…" at bounding box center [620, 294] width 130 height 224
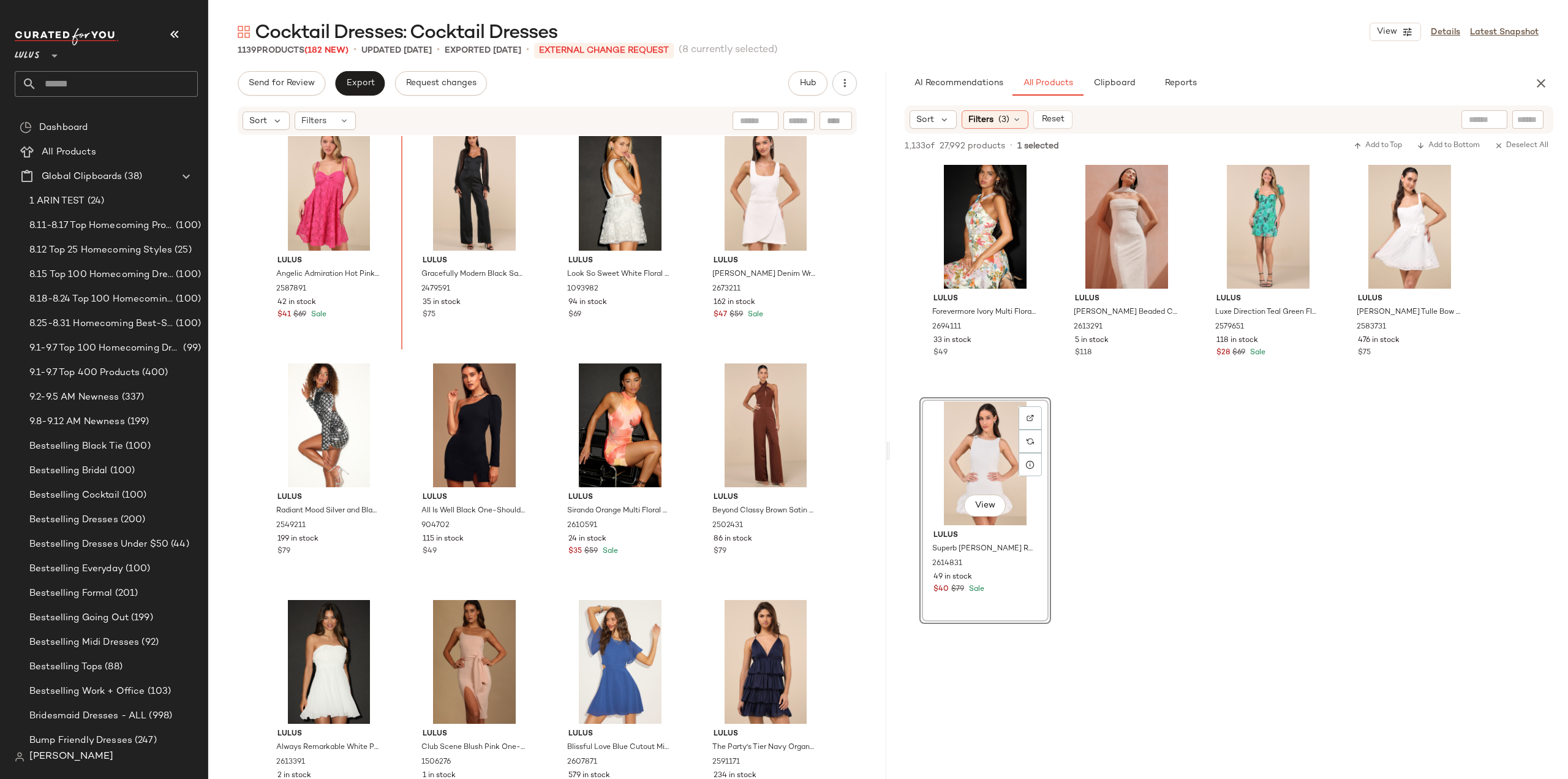
scroll to position [45818, 0]
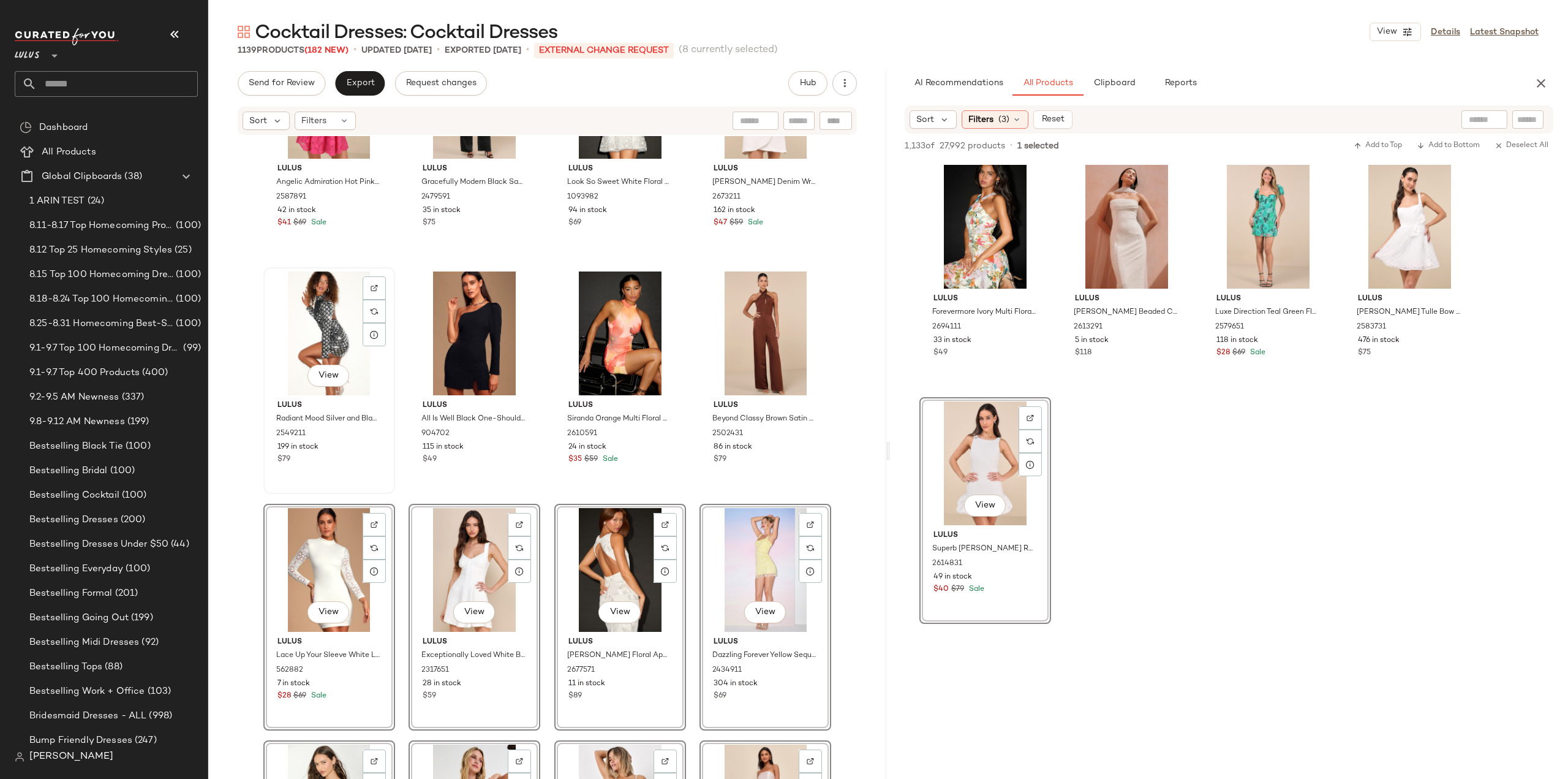
click at [350, 458] on div "$79" at bounding box center [330, 459] width 104 height 11
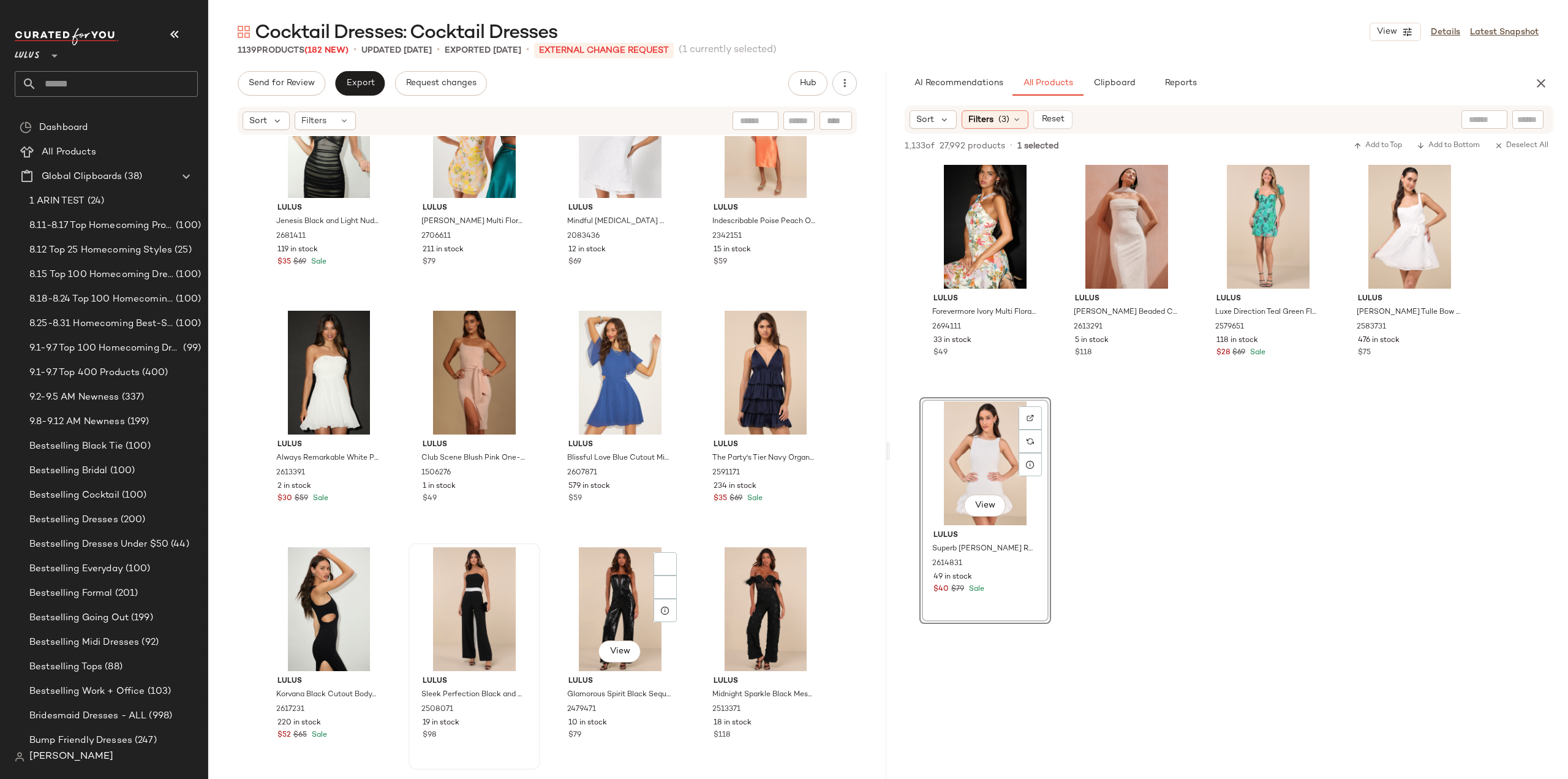
scroll to position [46737, 0]
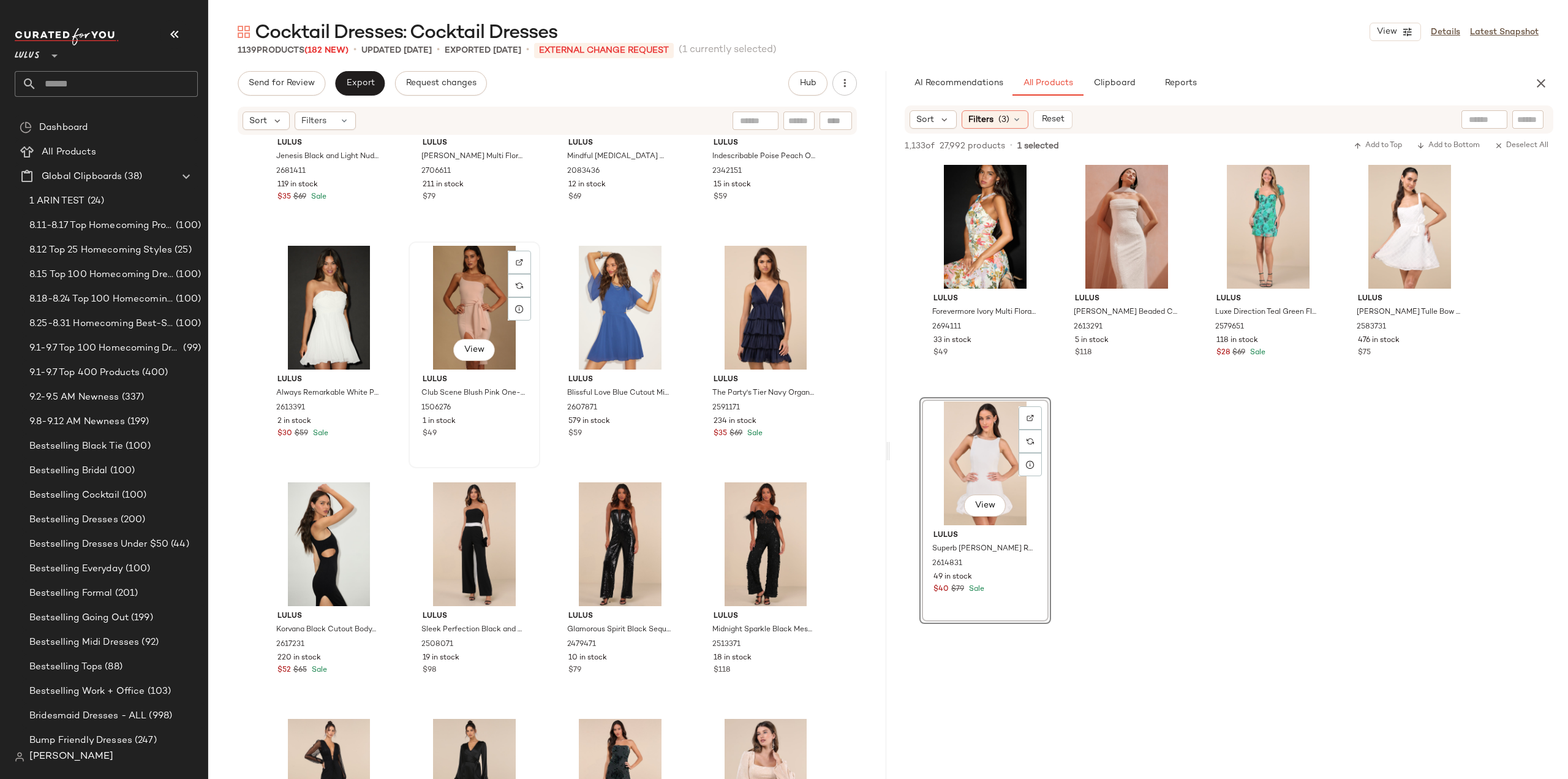
click at [487, 440] on div "View Lulus Club Scene Blush Pink One-Shoulder Bodycon Midi Dress 1506276 1 in s…" at bounding box center [474, 354] width 130 height 224
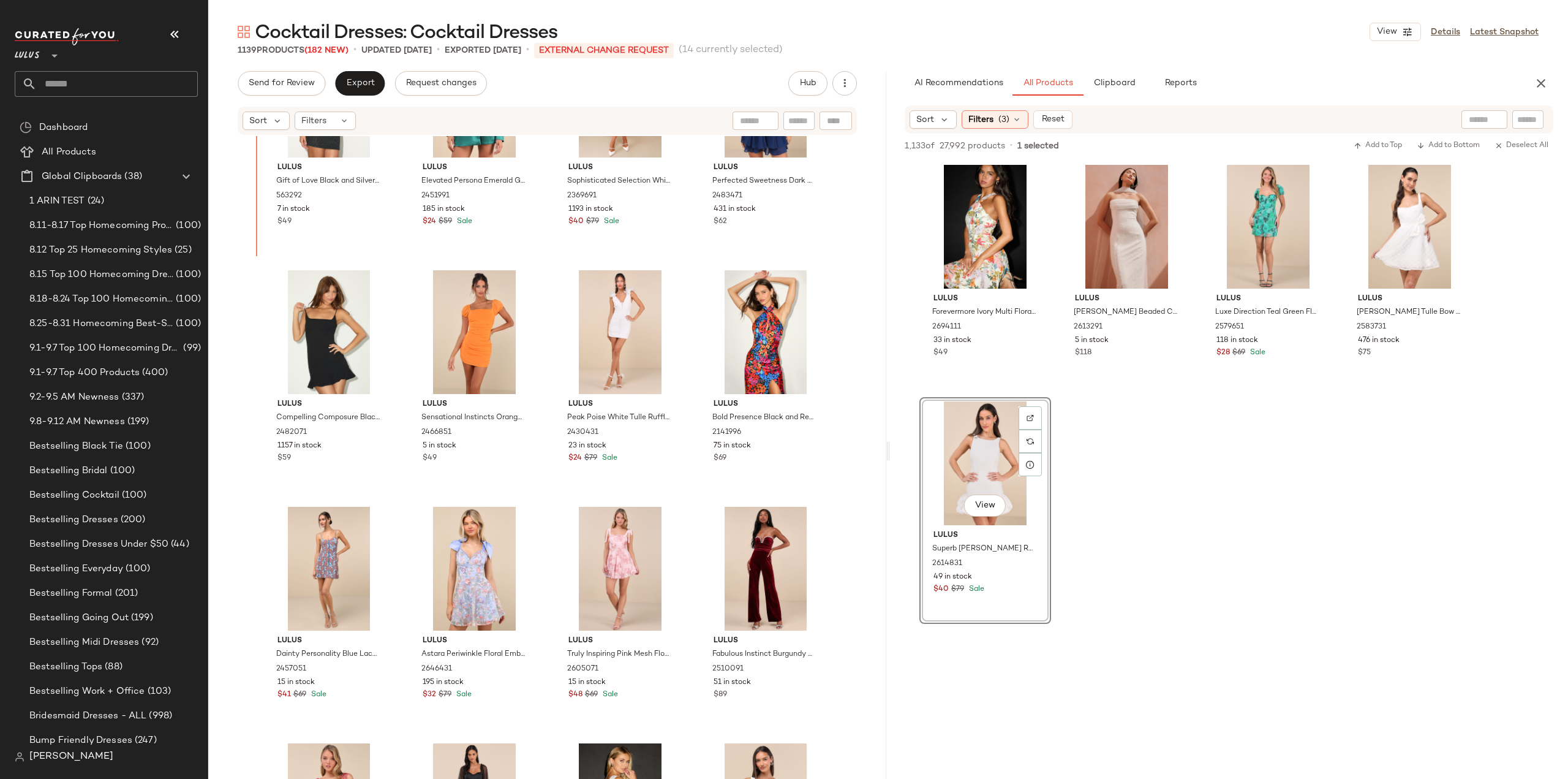
scroll to position [45183, 0]
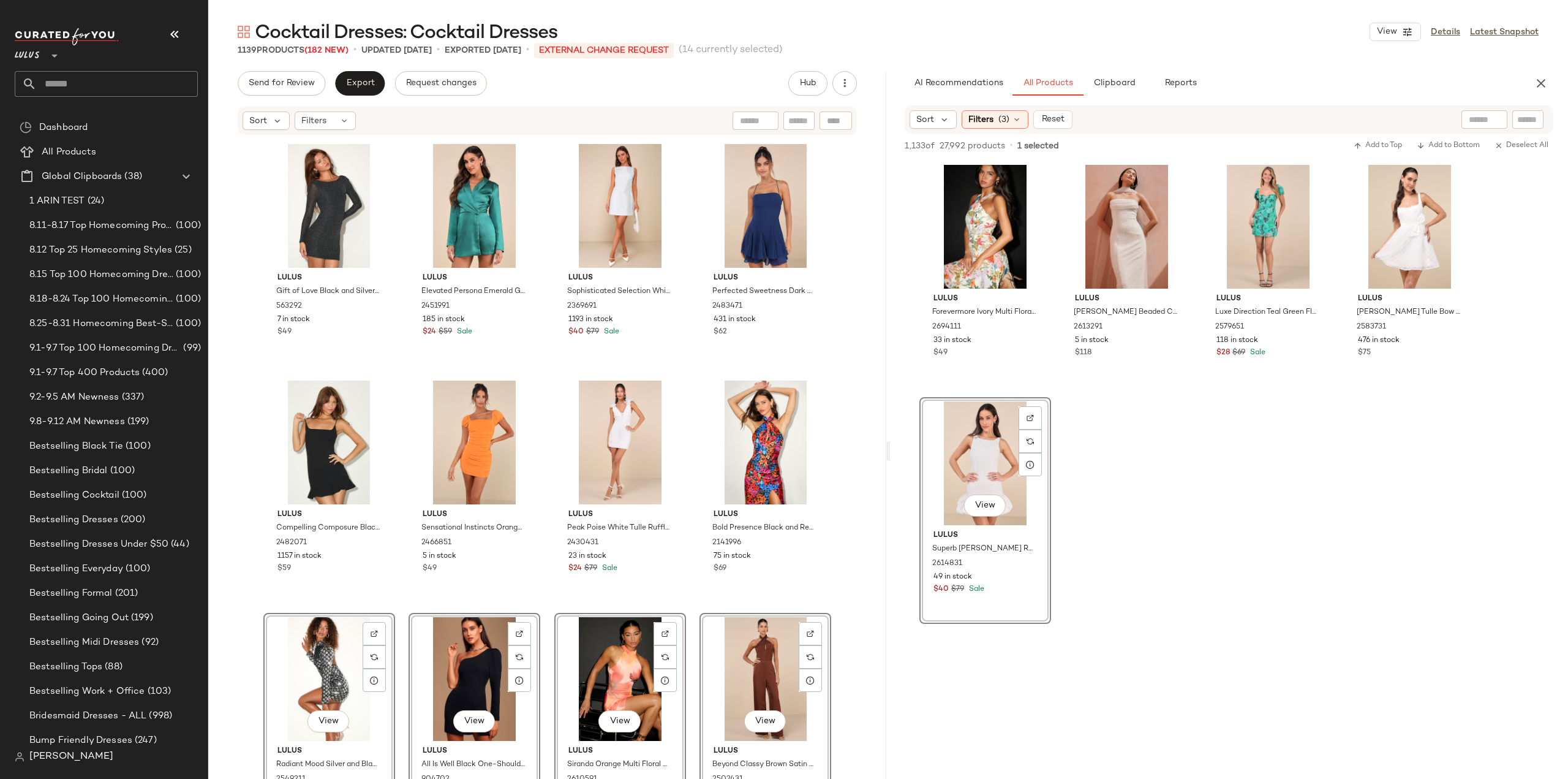
click at [240, 546] on div "Lulus Gift of Love Black and Silver Backless Long Sleeve Bodycon Dress 563292 7…" at bounding box center [547, 476] width 678 height 680
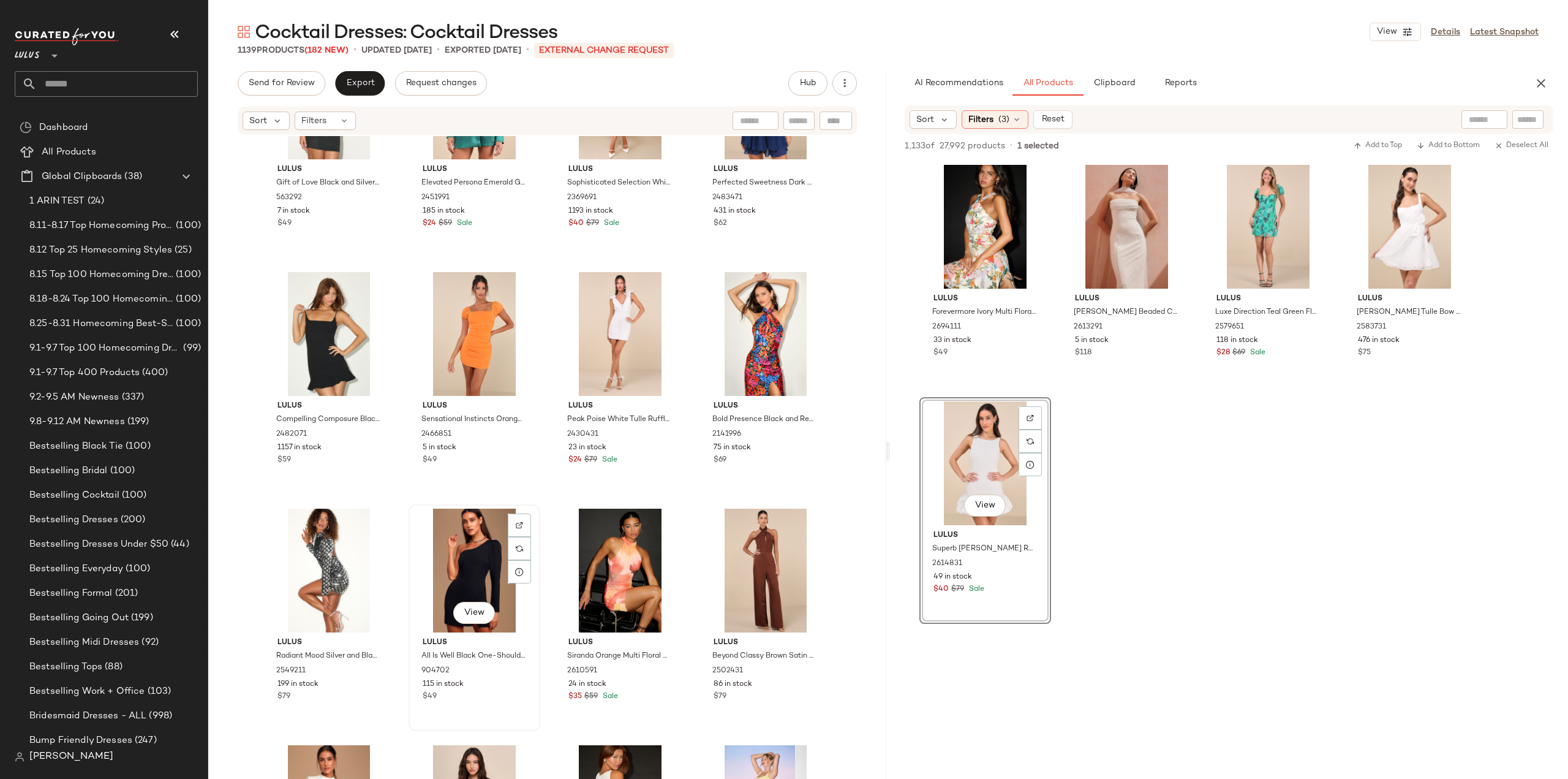
scroll to position [45367, 0]
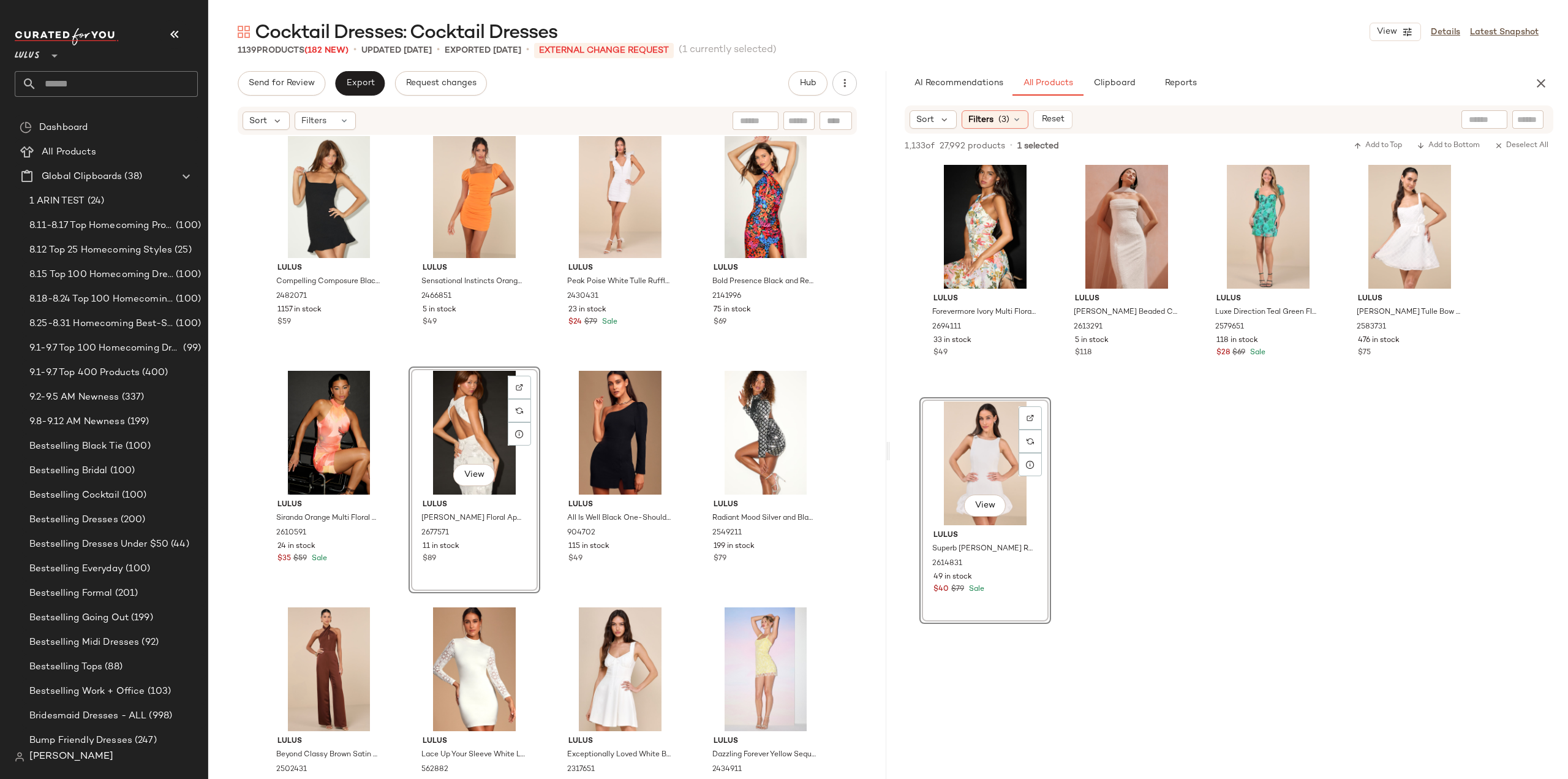
scroll to position [45491, 0]
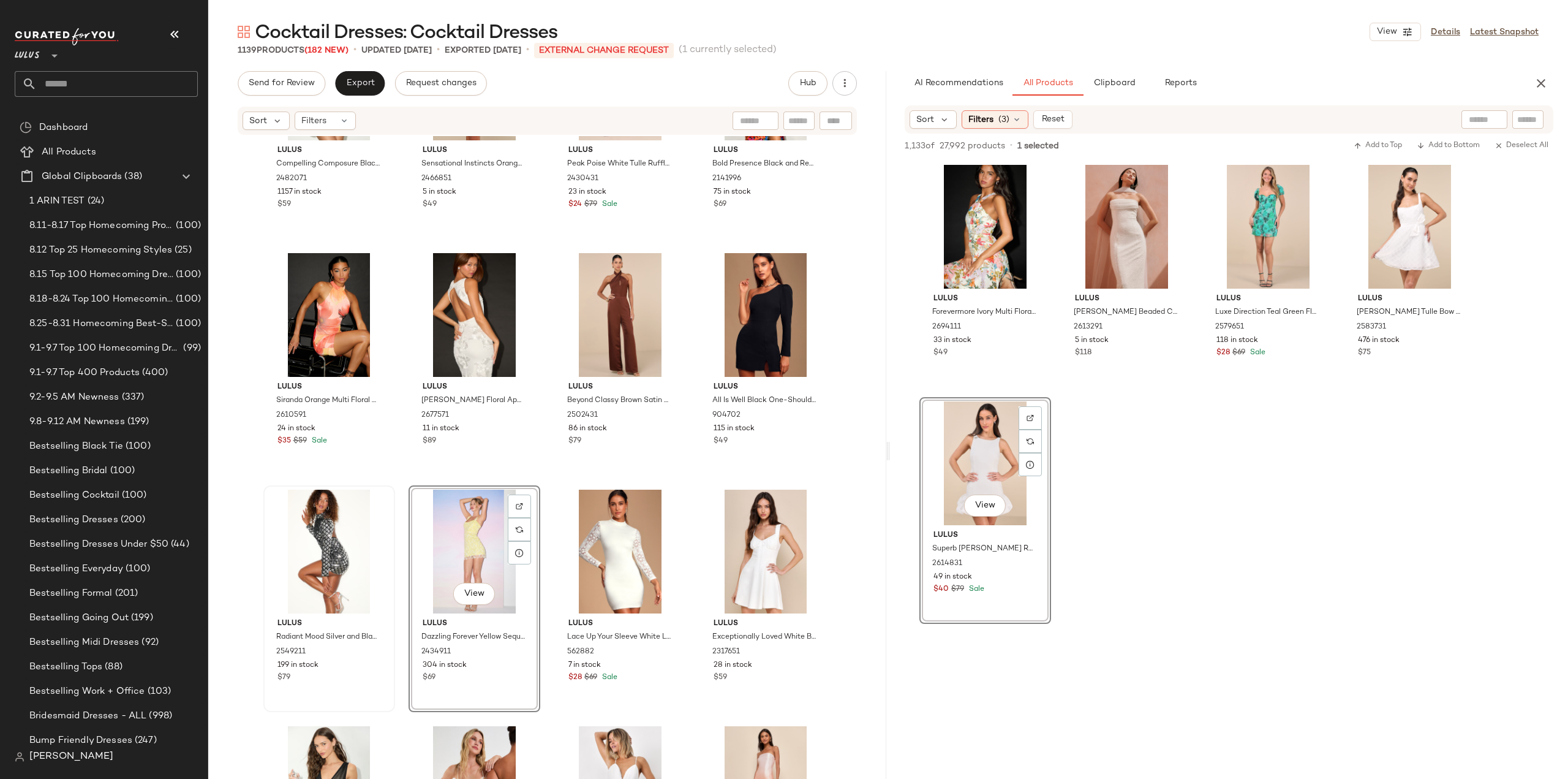
scroll to position [45613, 0]
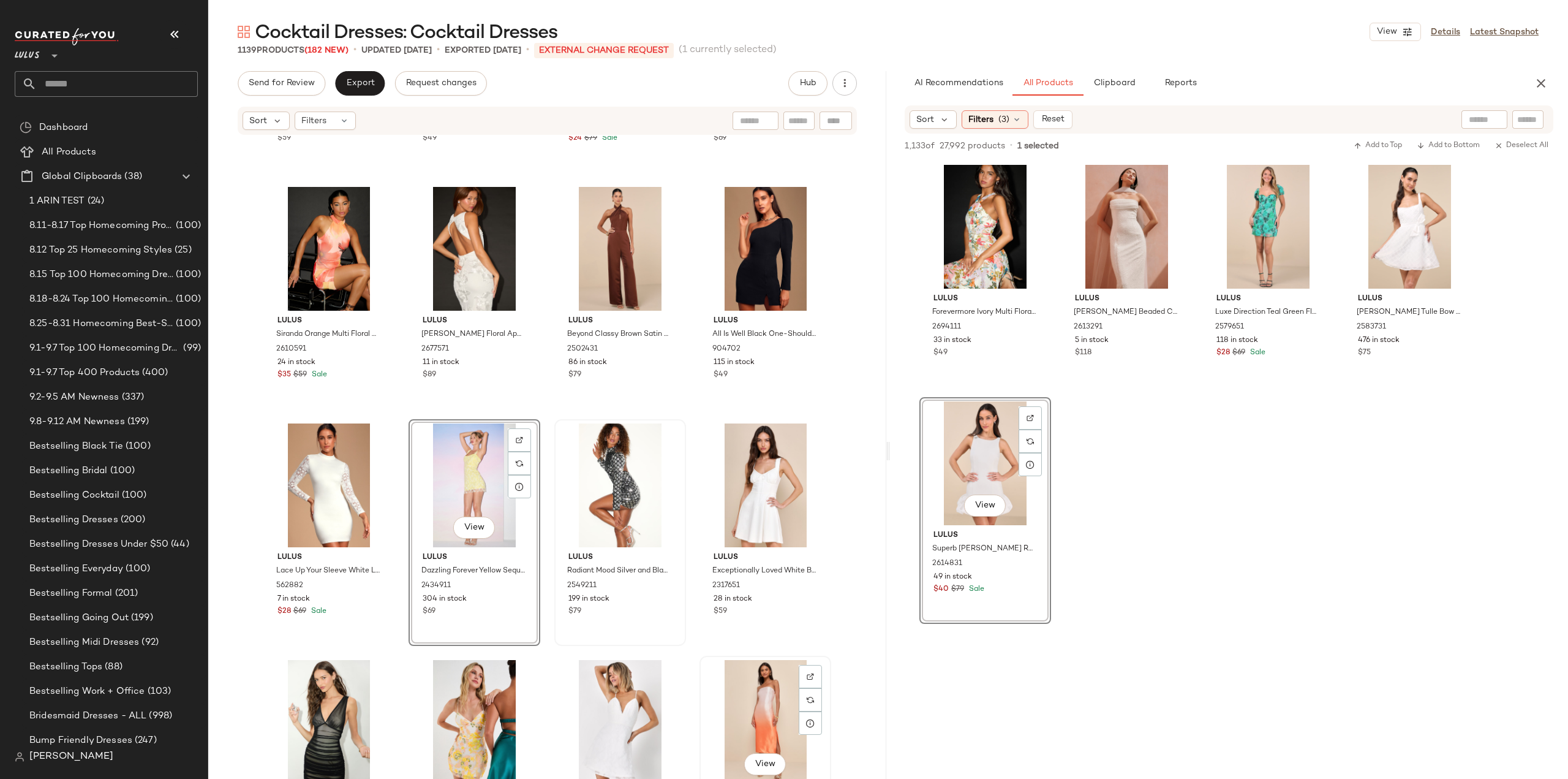
scroll to position [45614, 0]
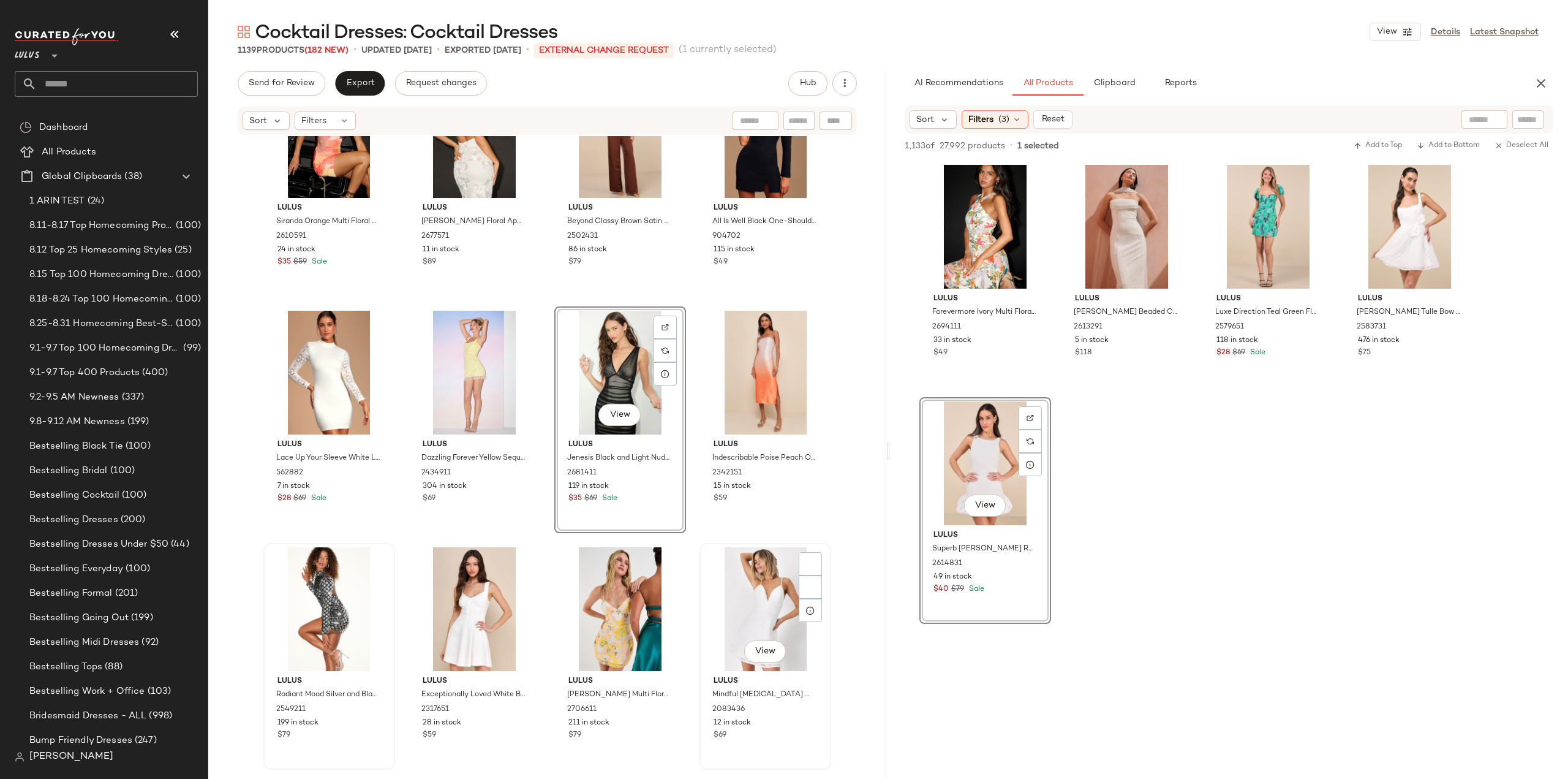
scroll to position [45739, 0]
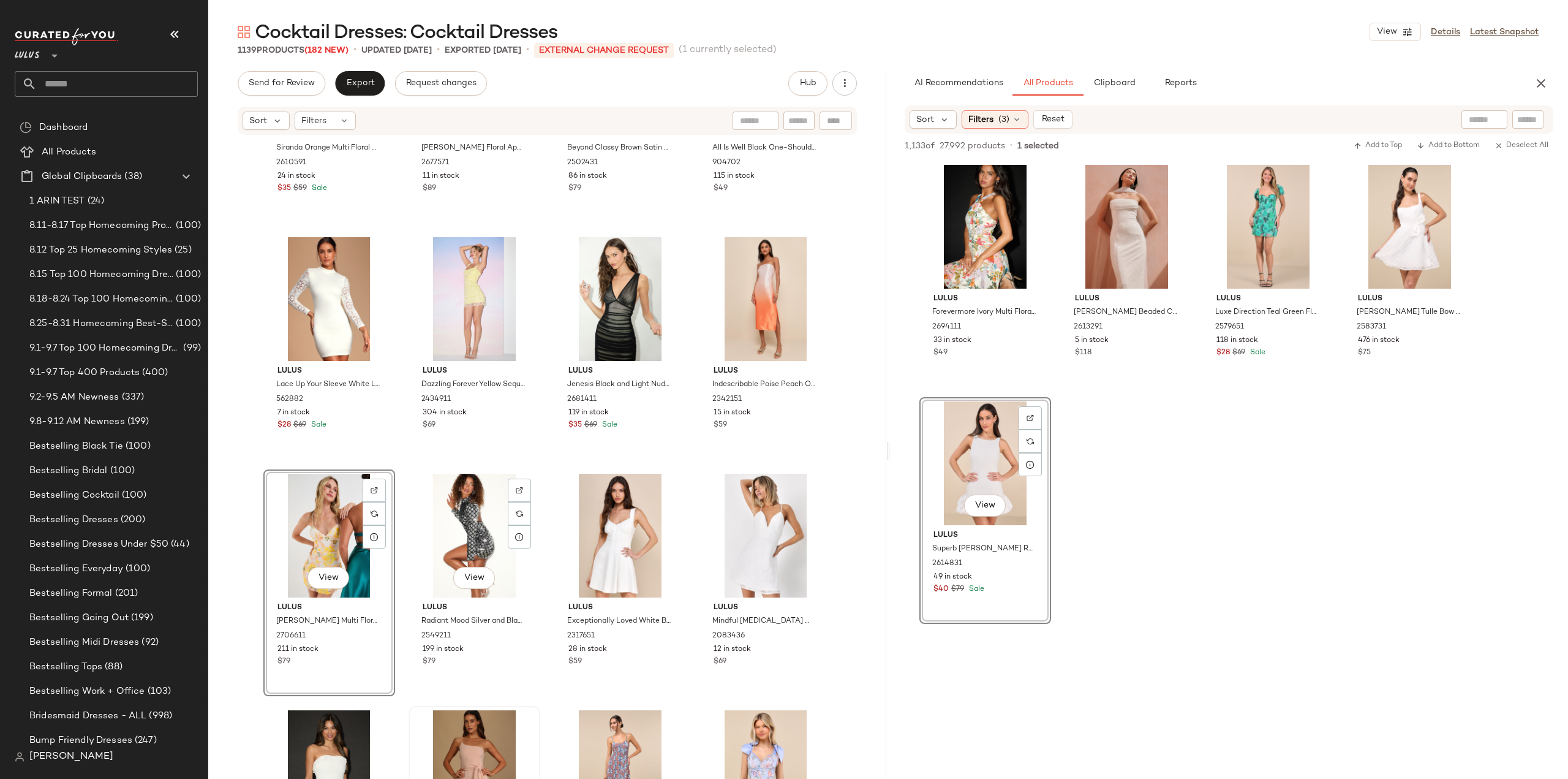
scroll to position [45861, 0]
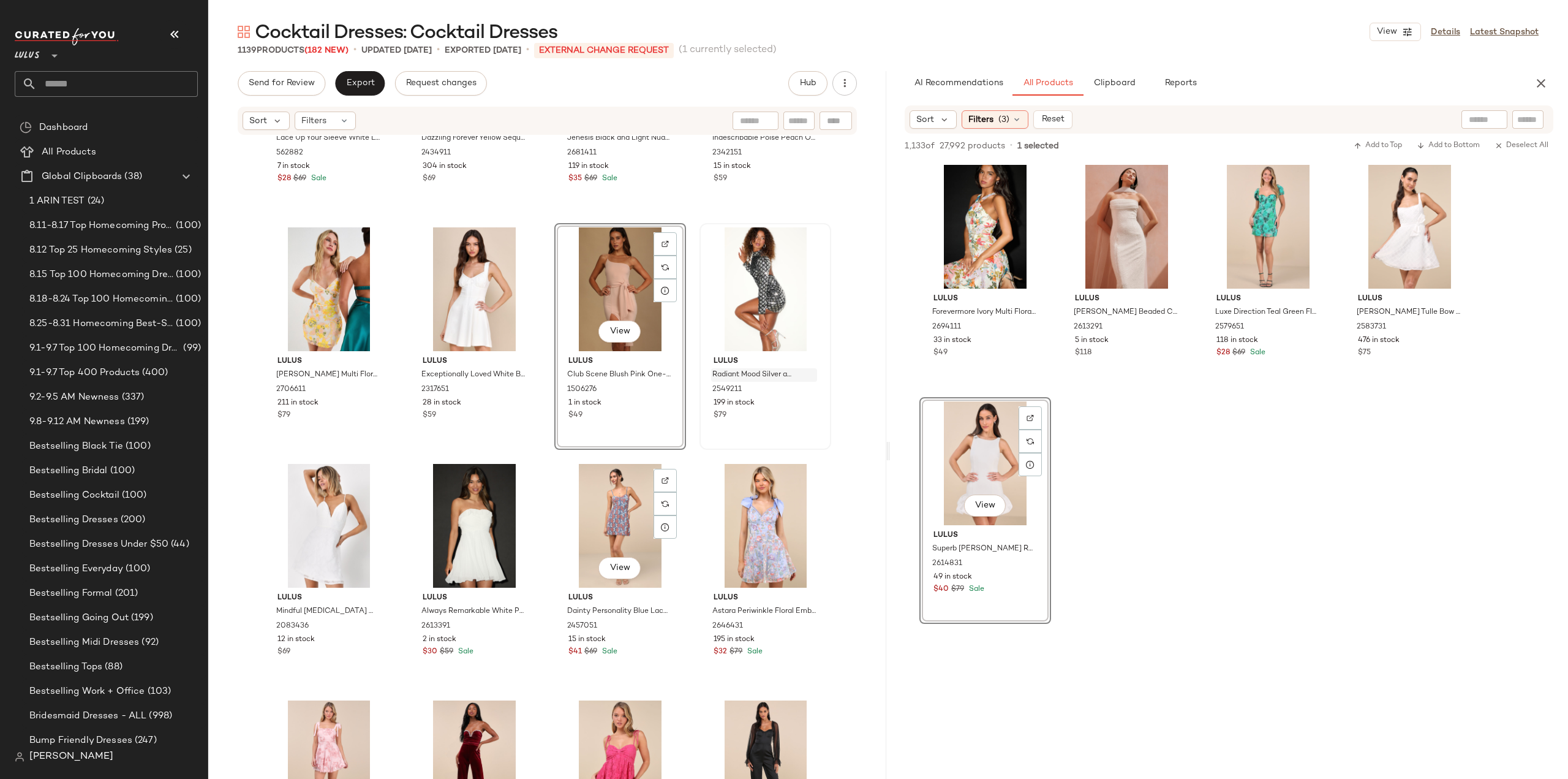
scroll to position [46168, 0]
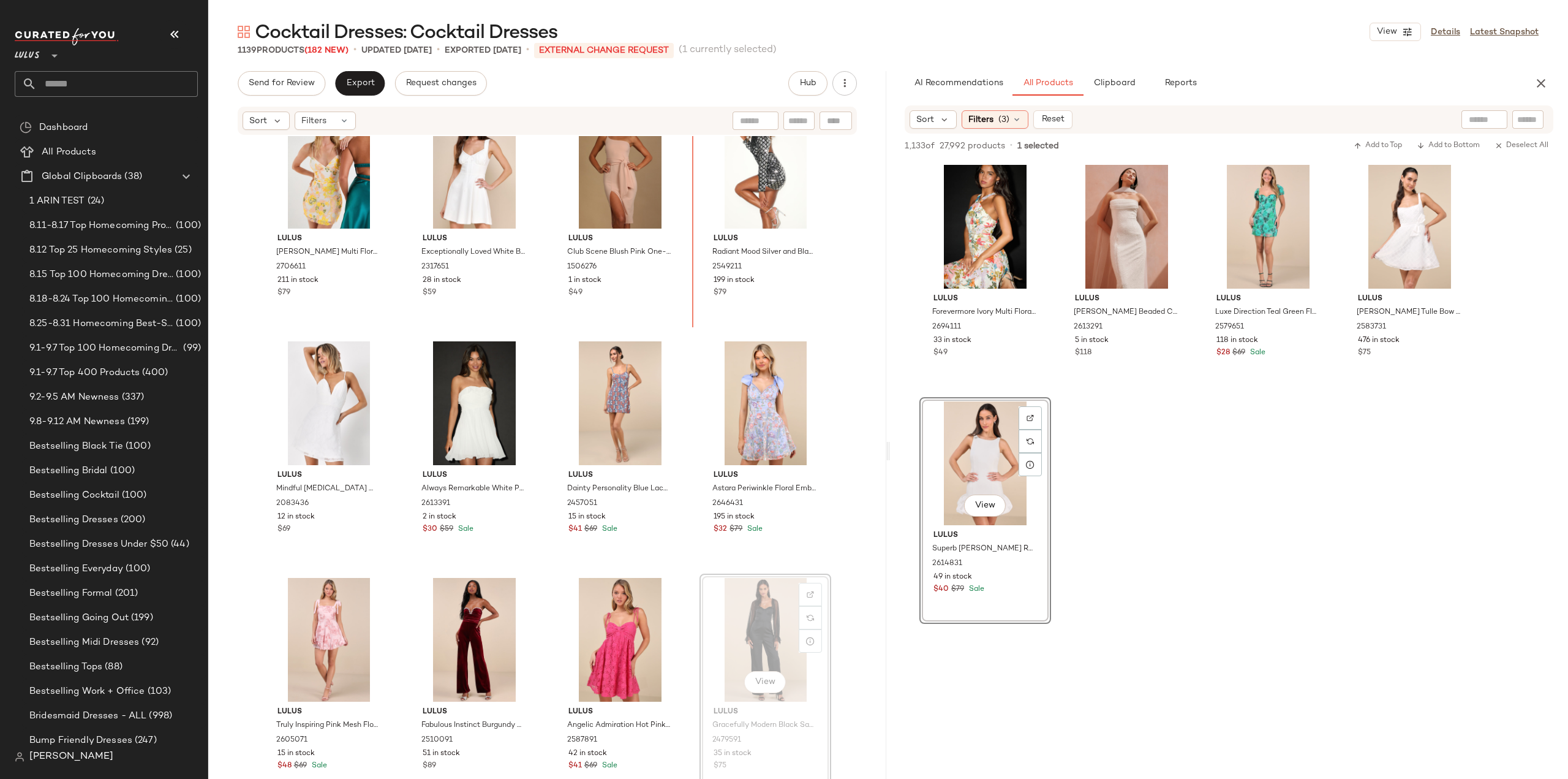
scroll to position [46142, 0]
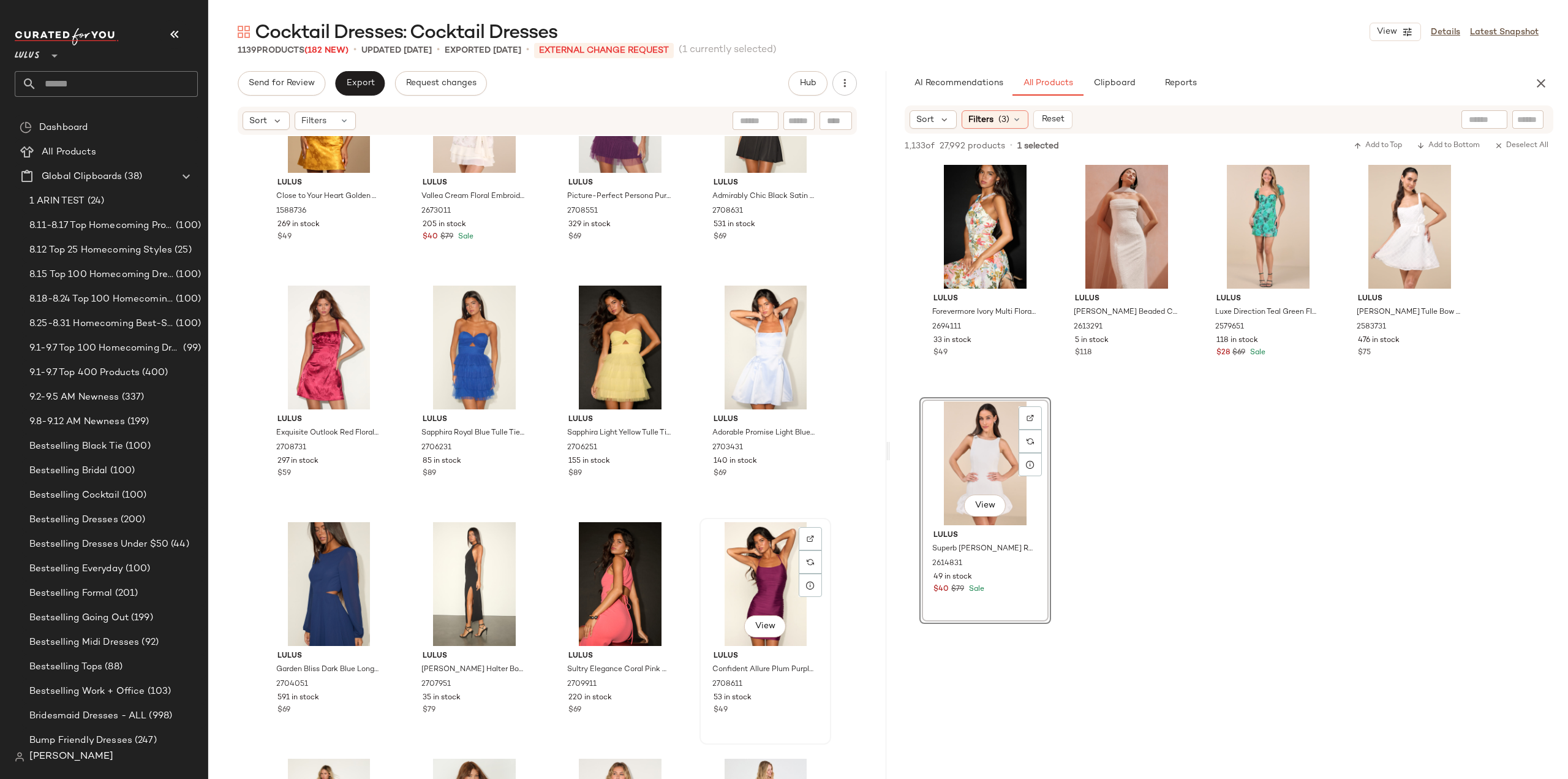
scroll to position [62135, 0]
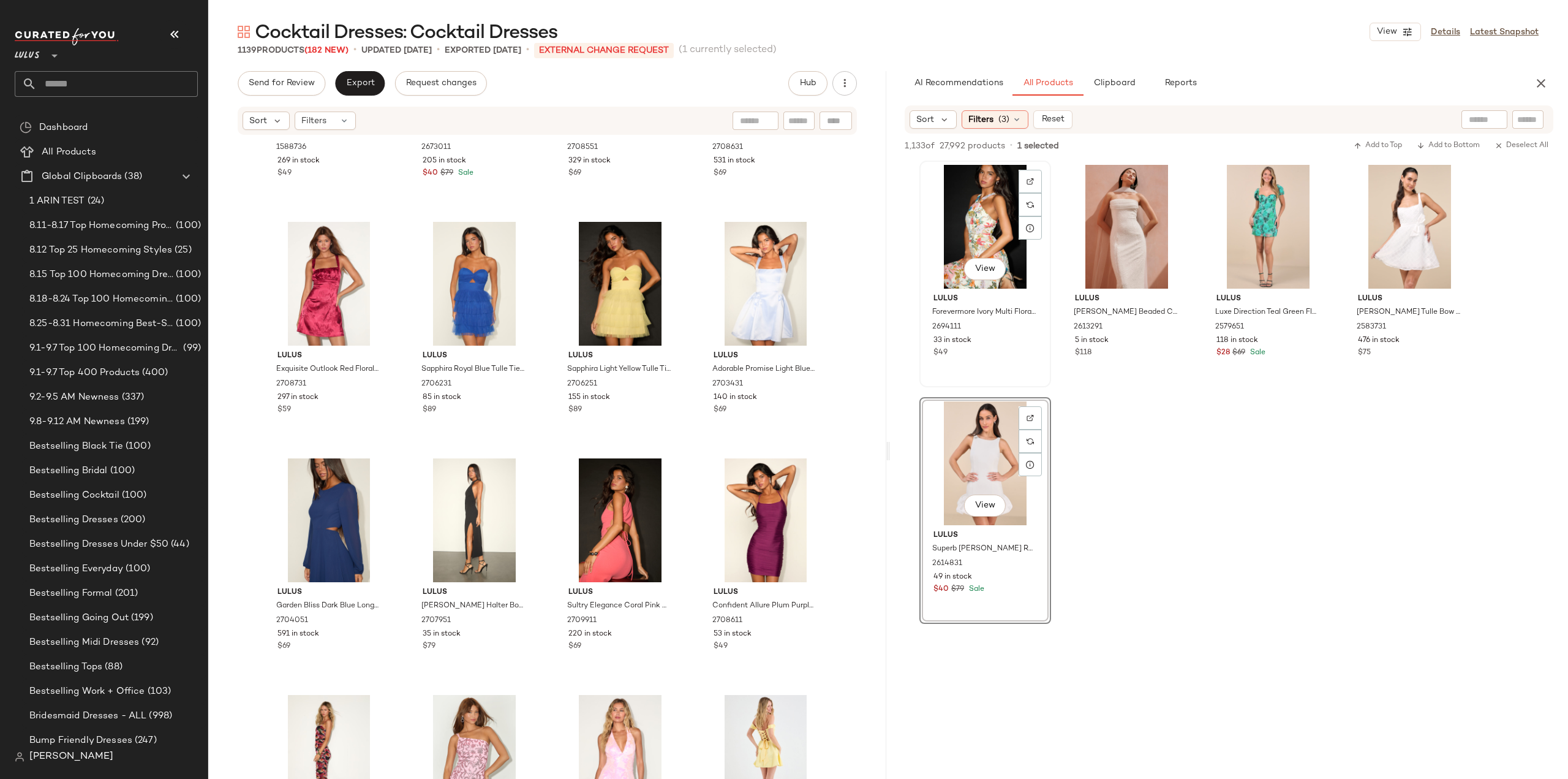
click at [996, 356] on div "$49" at bounding box center [985, 353] width 104 height 11
click at [991, 588] on div "$40 $79 Sale" at bounding box center [985, 589] width 104 height 11
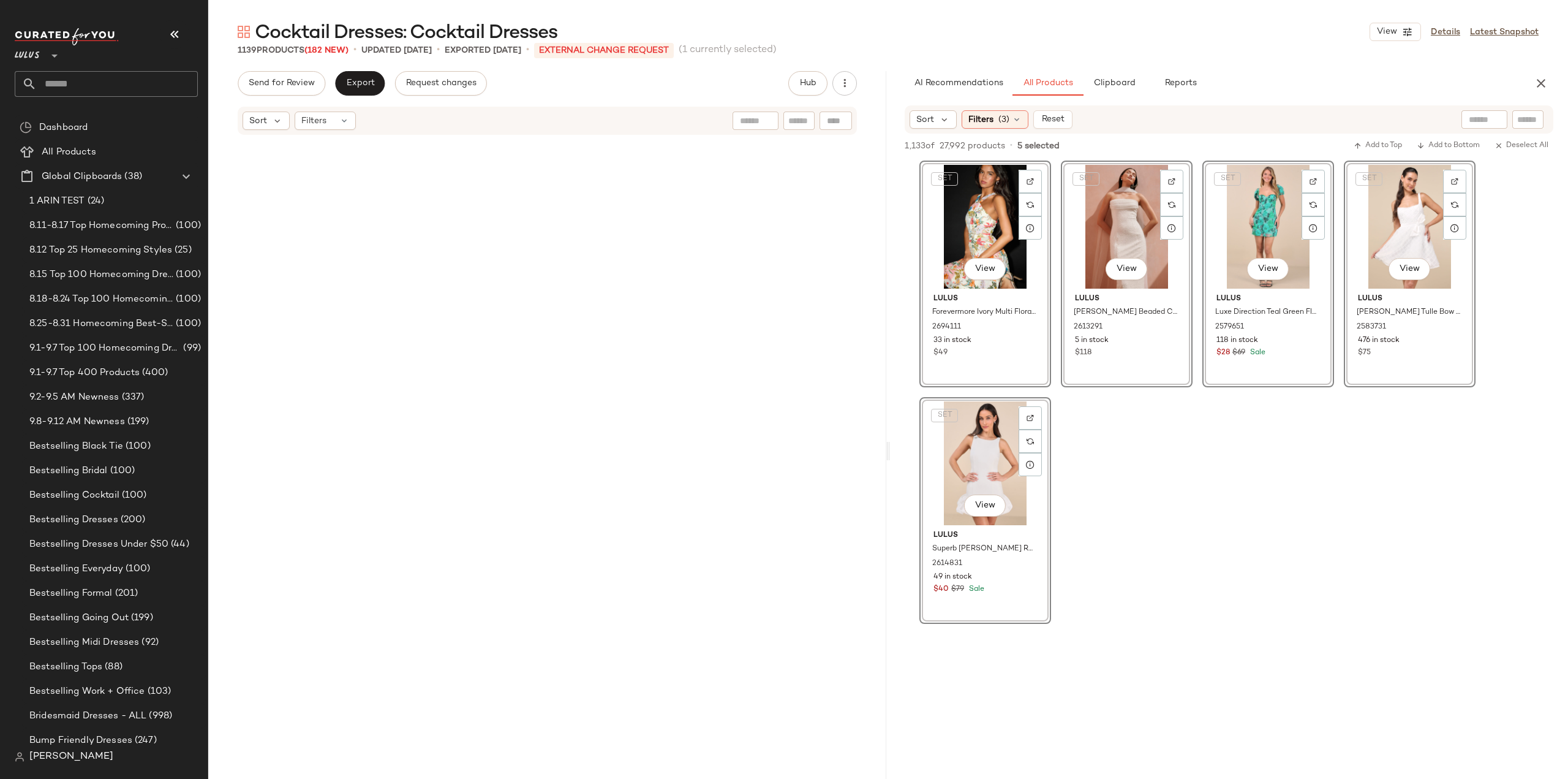
scroll to position [30274, 0]
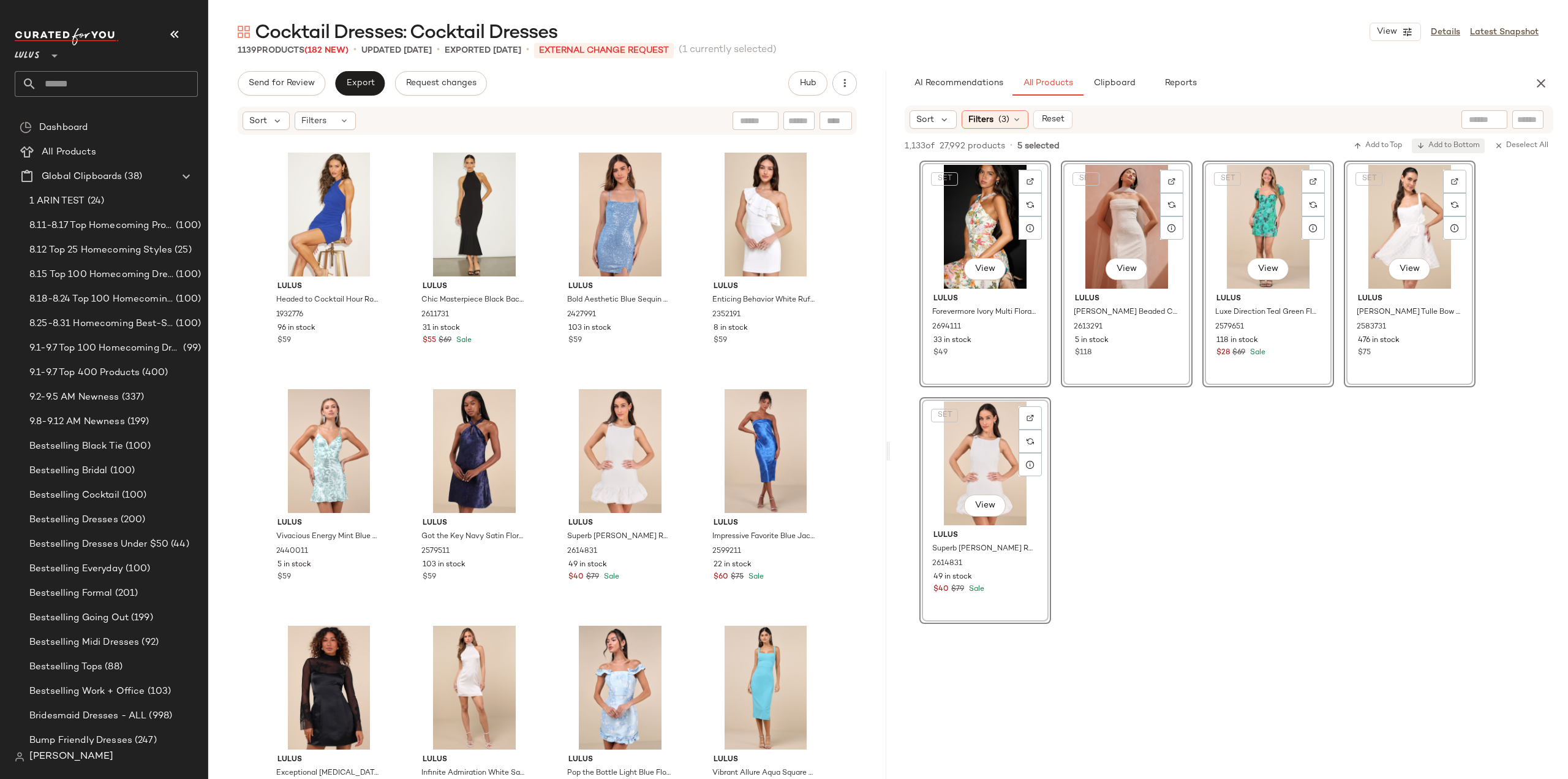
click at [1443, 143] on span "Add to Bottom" at bounding box center [1449, 146] width 63 height 9
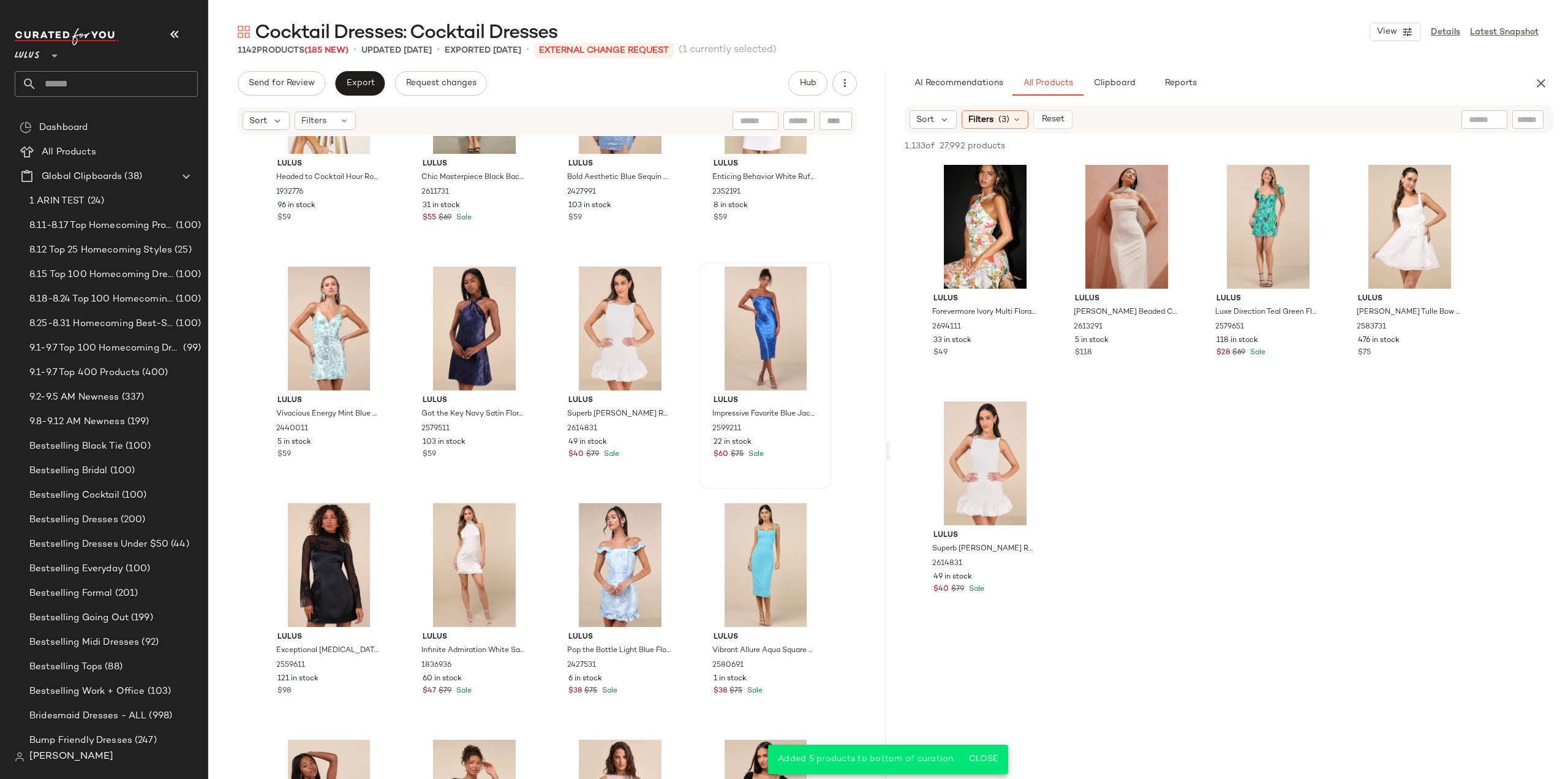
scroll to position [30580, 0]
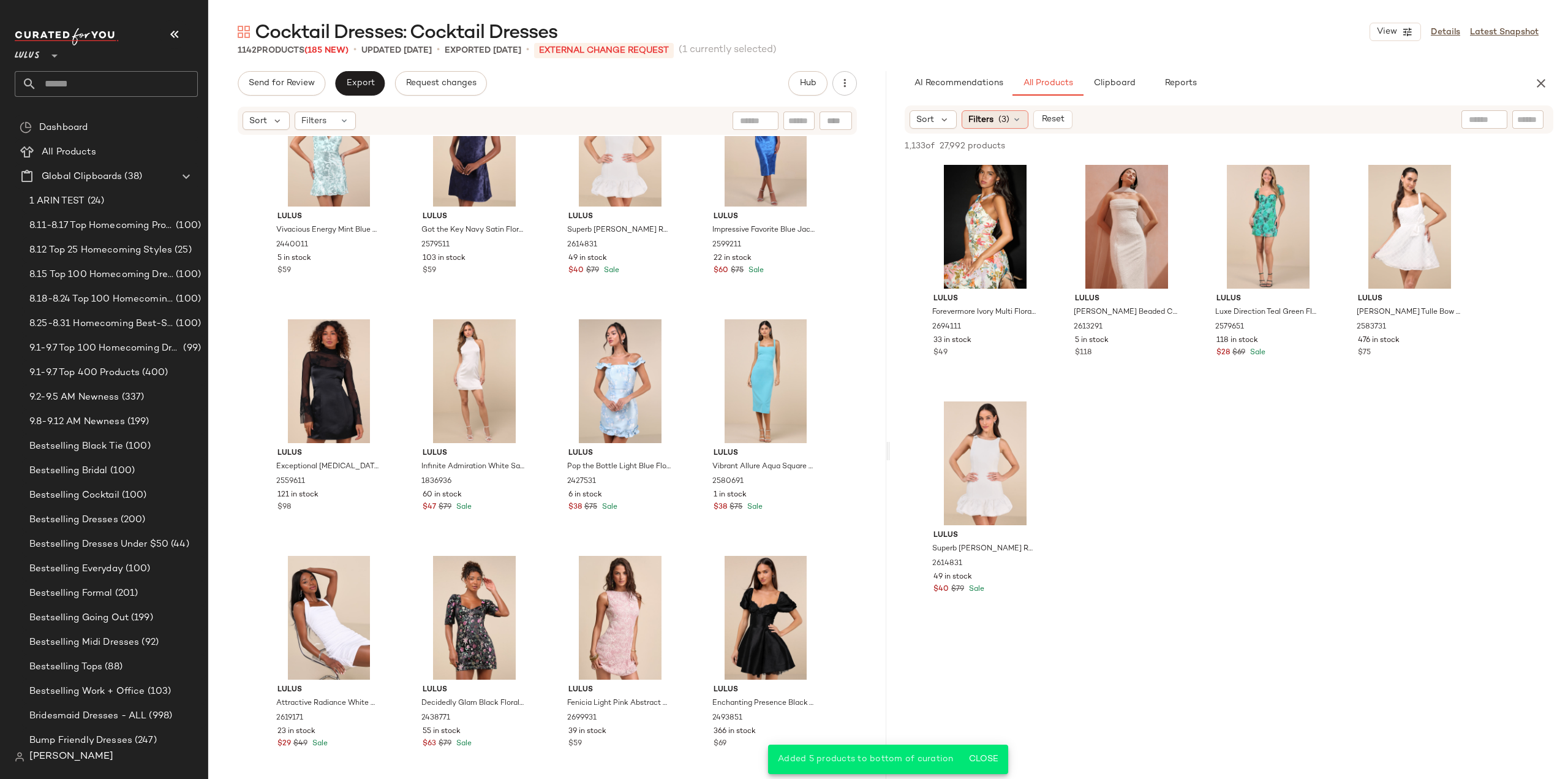
click at [1015, 116] on icon at bounding box center [1017, 120] width 10 height 10
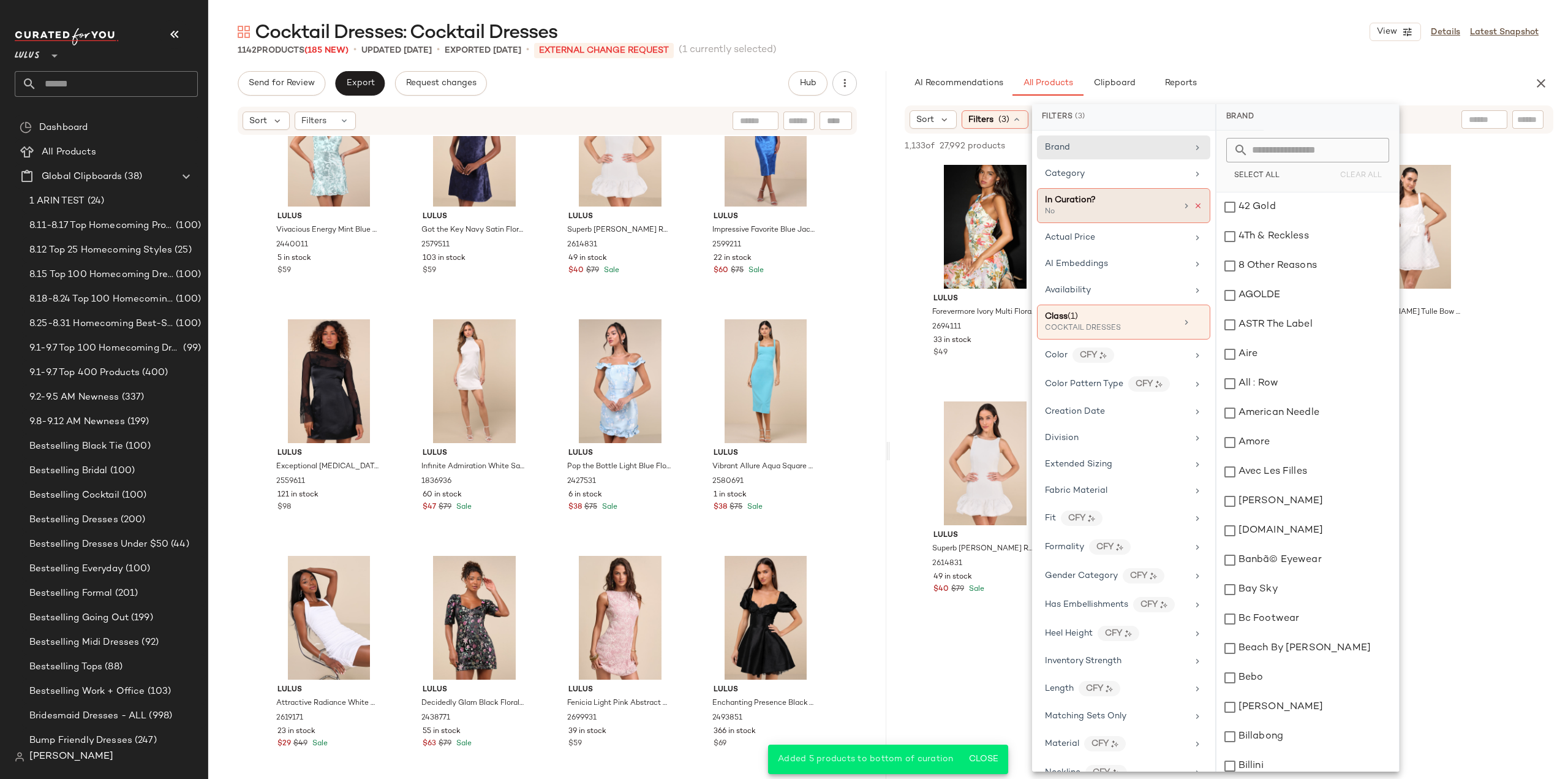
click at [1194, 203] on icon at bounding box center [1198, 206] width 9 height 9
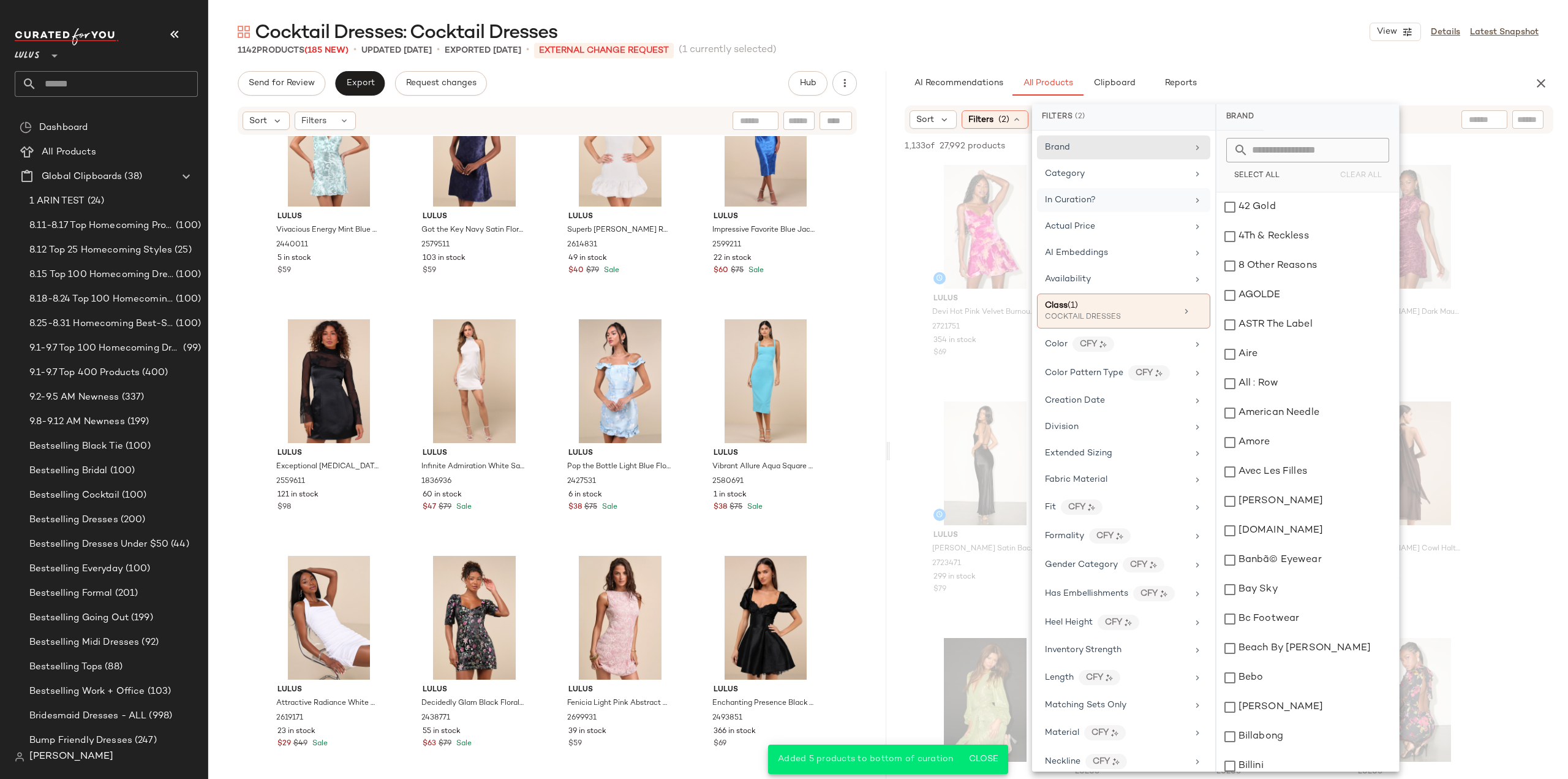
click at [1126, 194] on div "In Curation?" at bounding box center [1116, 200] width 142 height 13
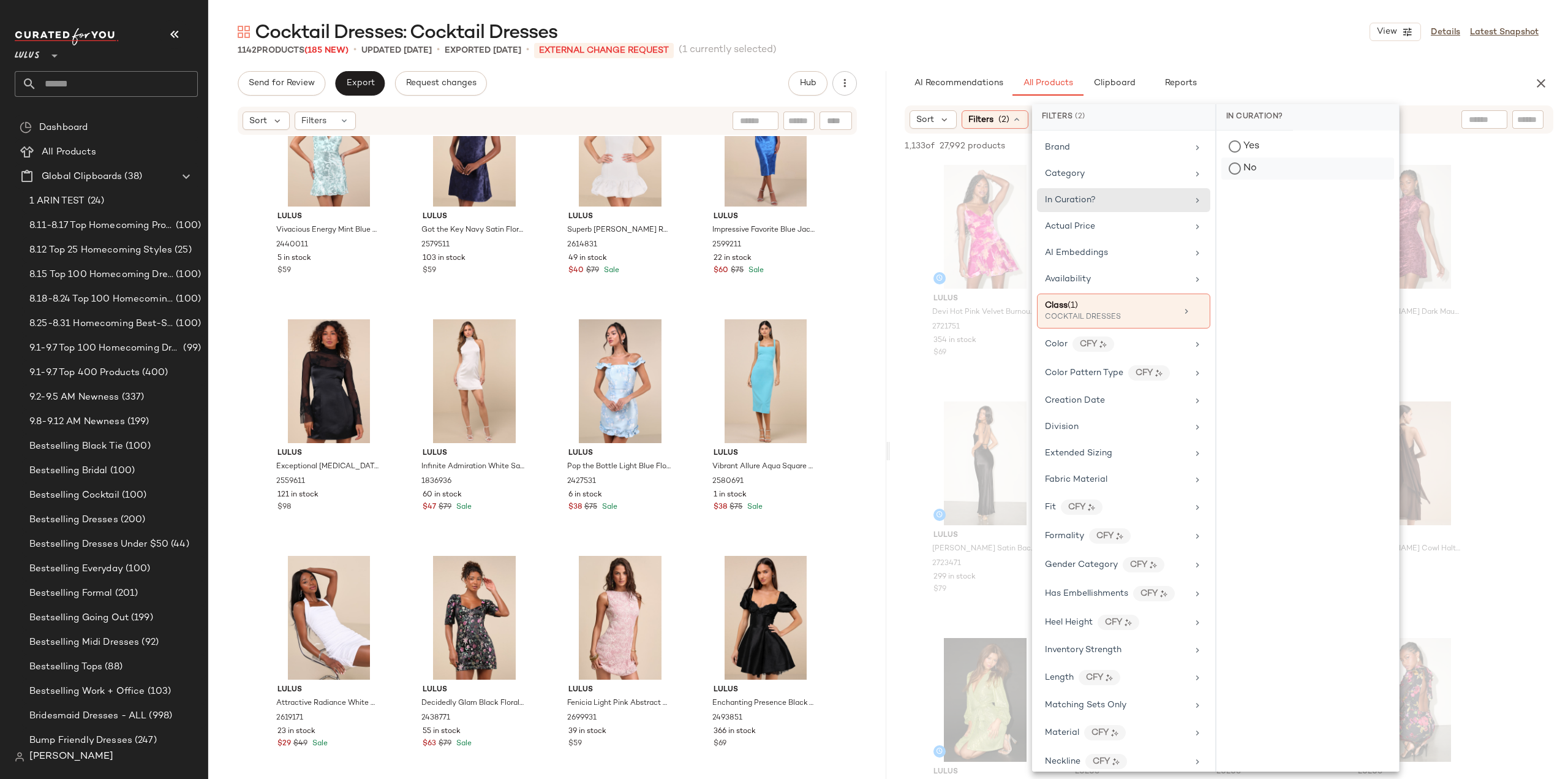
click at [1236, 166] on div "No" at bounding box center [1308, 168] width 173 height 22
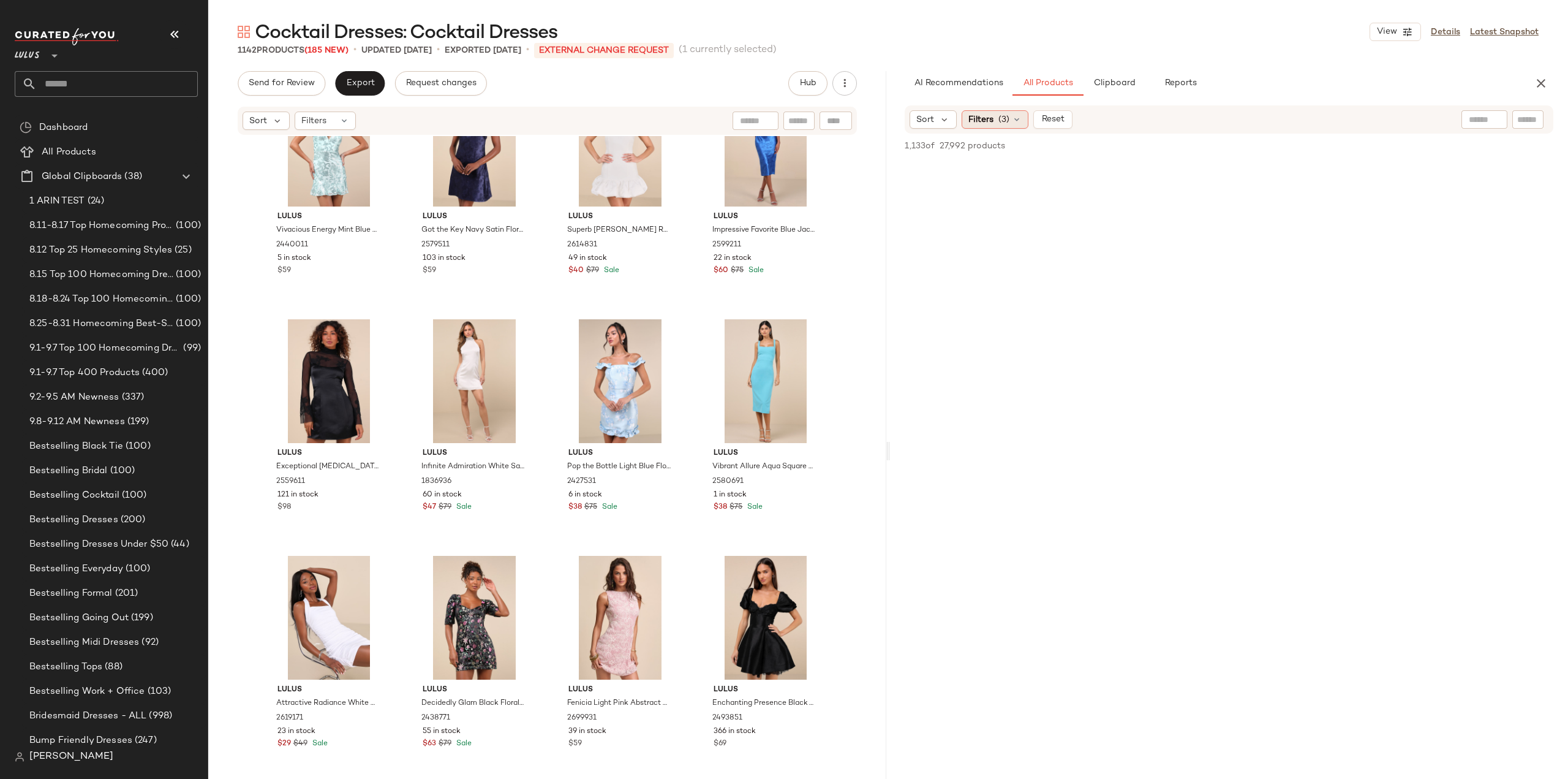
click at [972, 113] on span "Filters" at bounding box center [981, 120] width 25 height 13
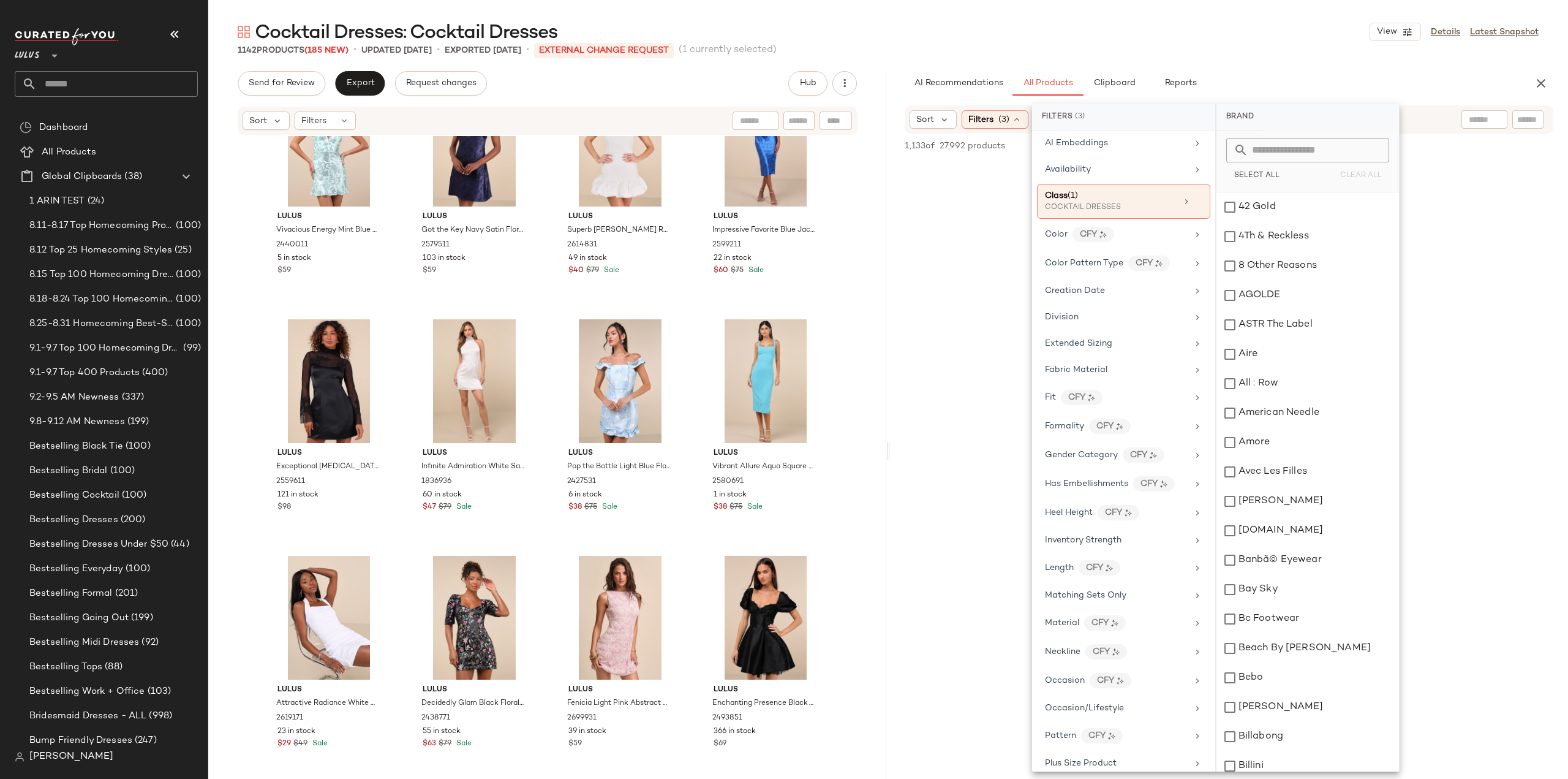
scroll to position [0, 0]
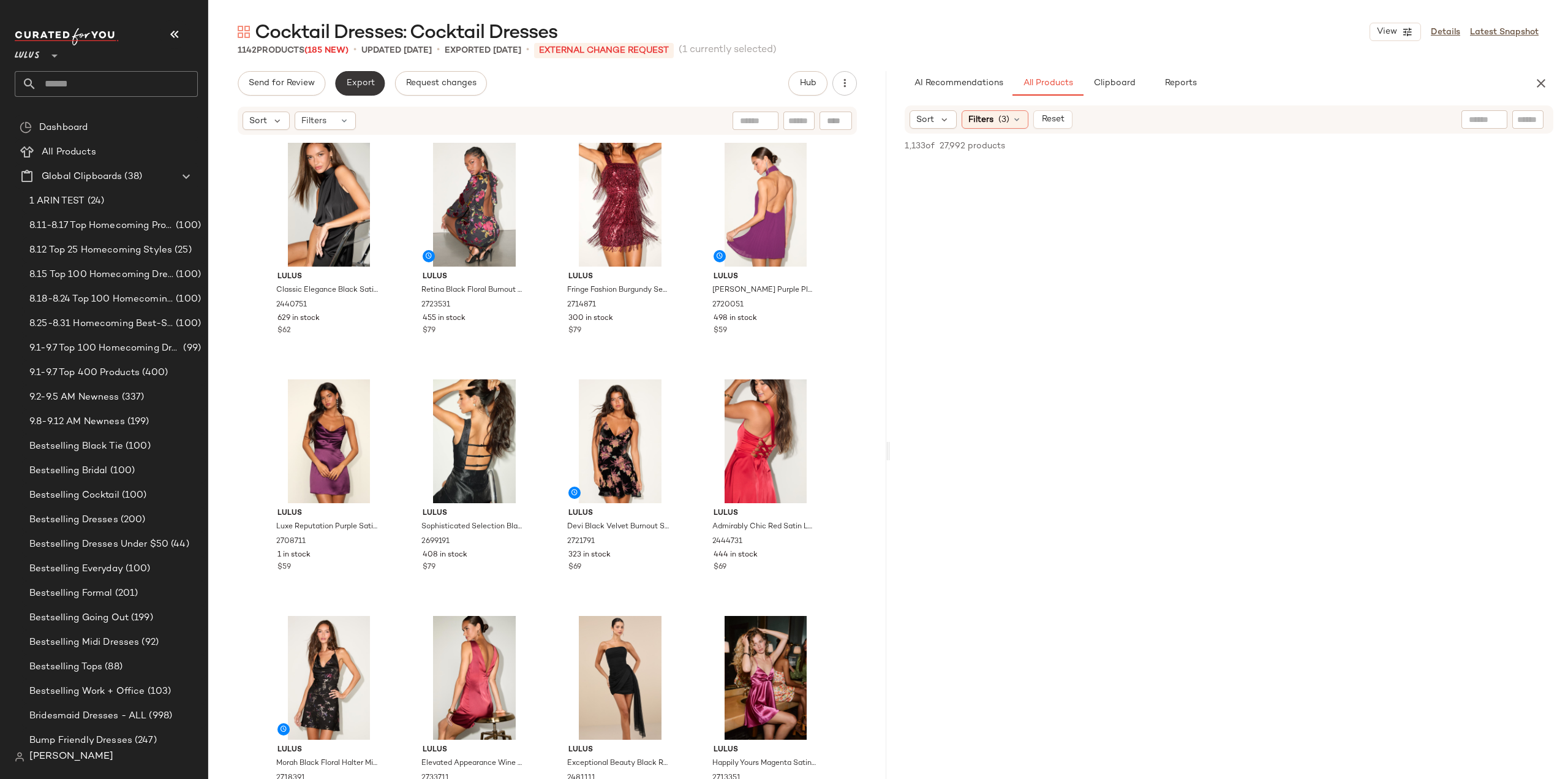
click at [360, 80] on span "Export" at bounding box center [360, 84] width 29 height 10
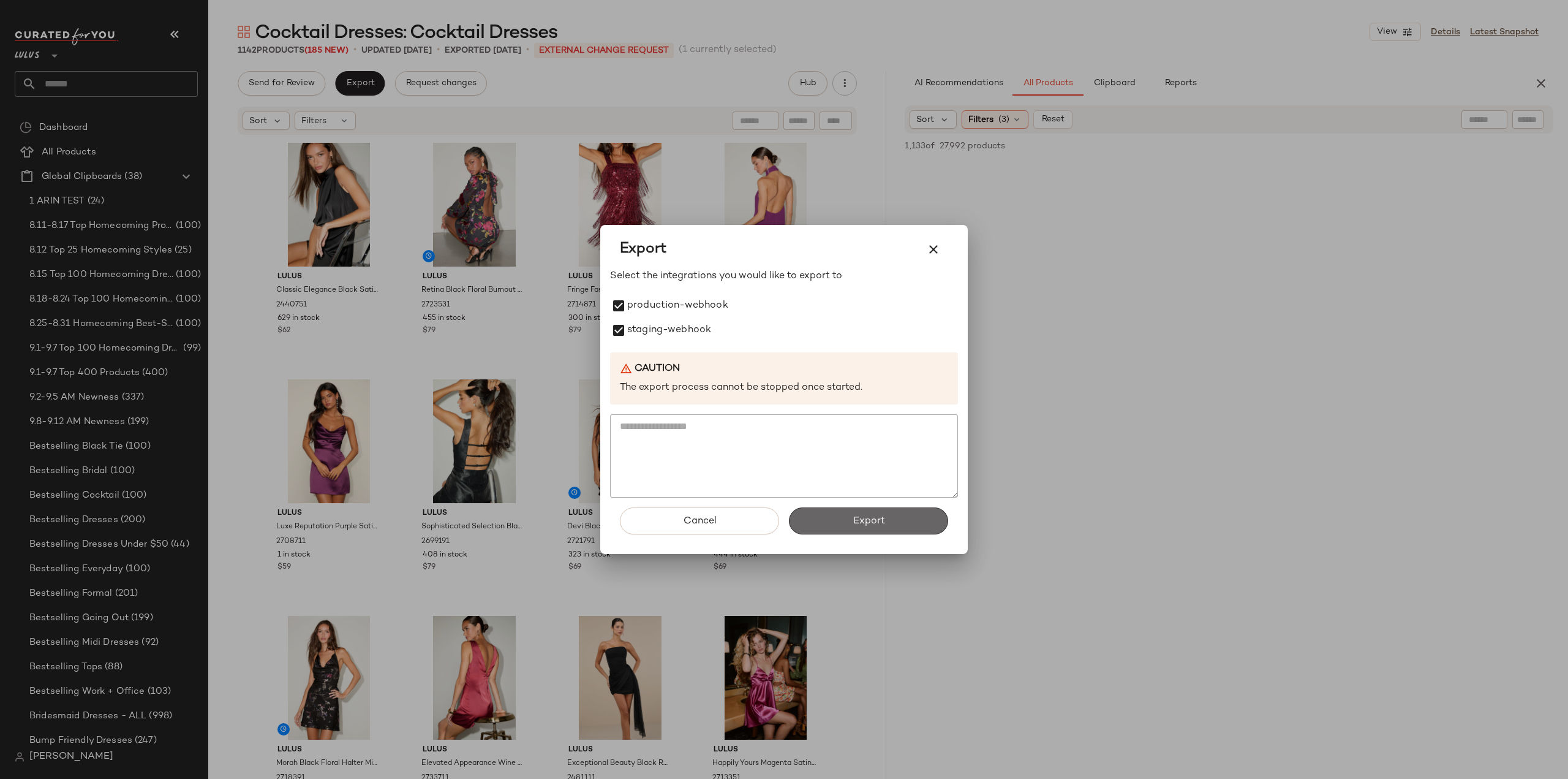
click at [837, 528] on button "Export" at bounding box center [868, 521] width 159 height 27
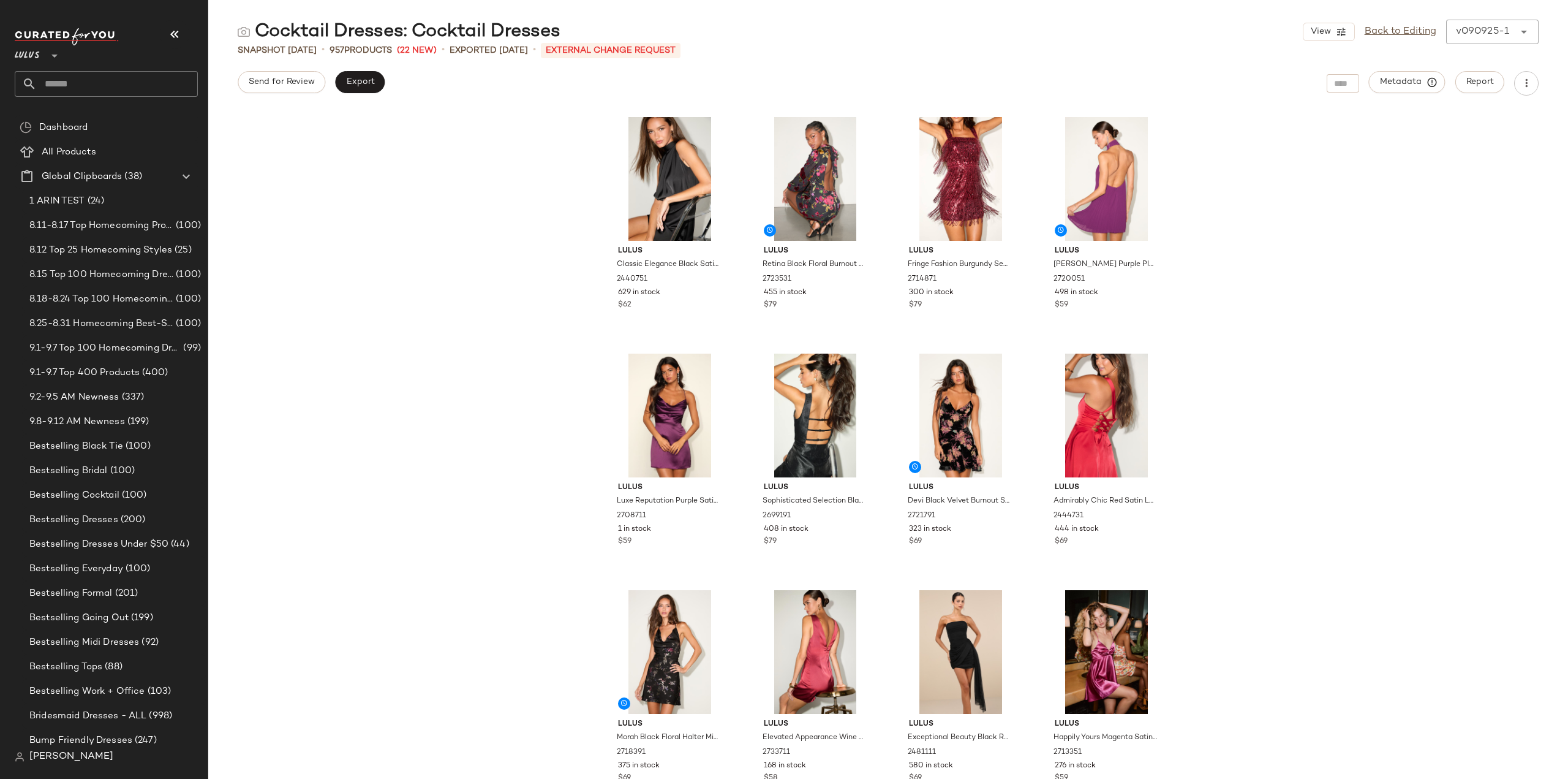
click at [83, 81] on input "text" at bounding box center [117, 84] width 161 height 26
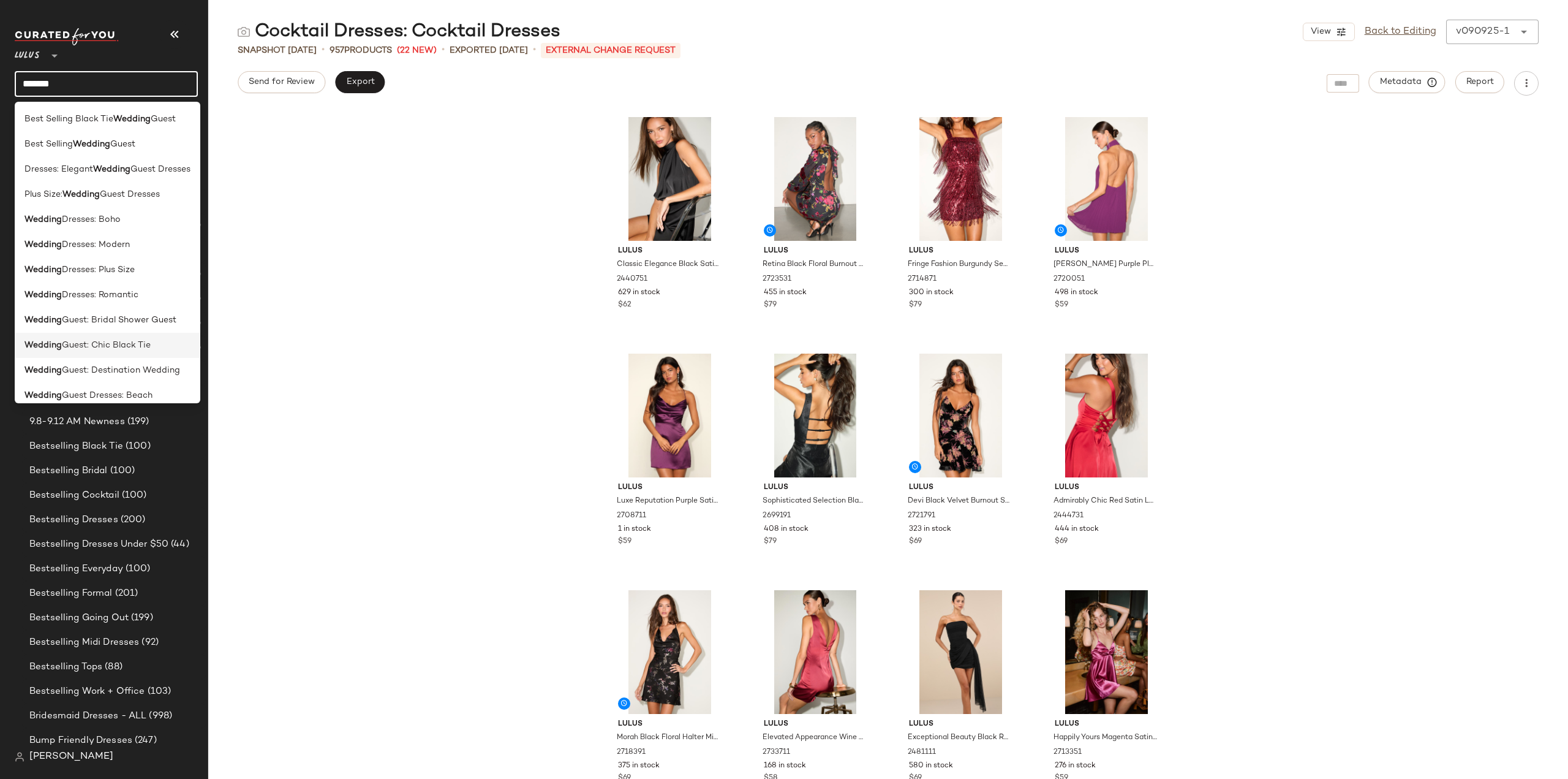
type input "*******"
click at [59, 350] on b "Wedding" at bounding box center [43, 346] width 37 height 13
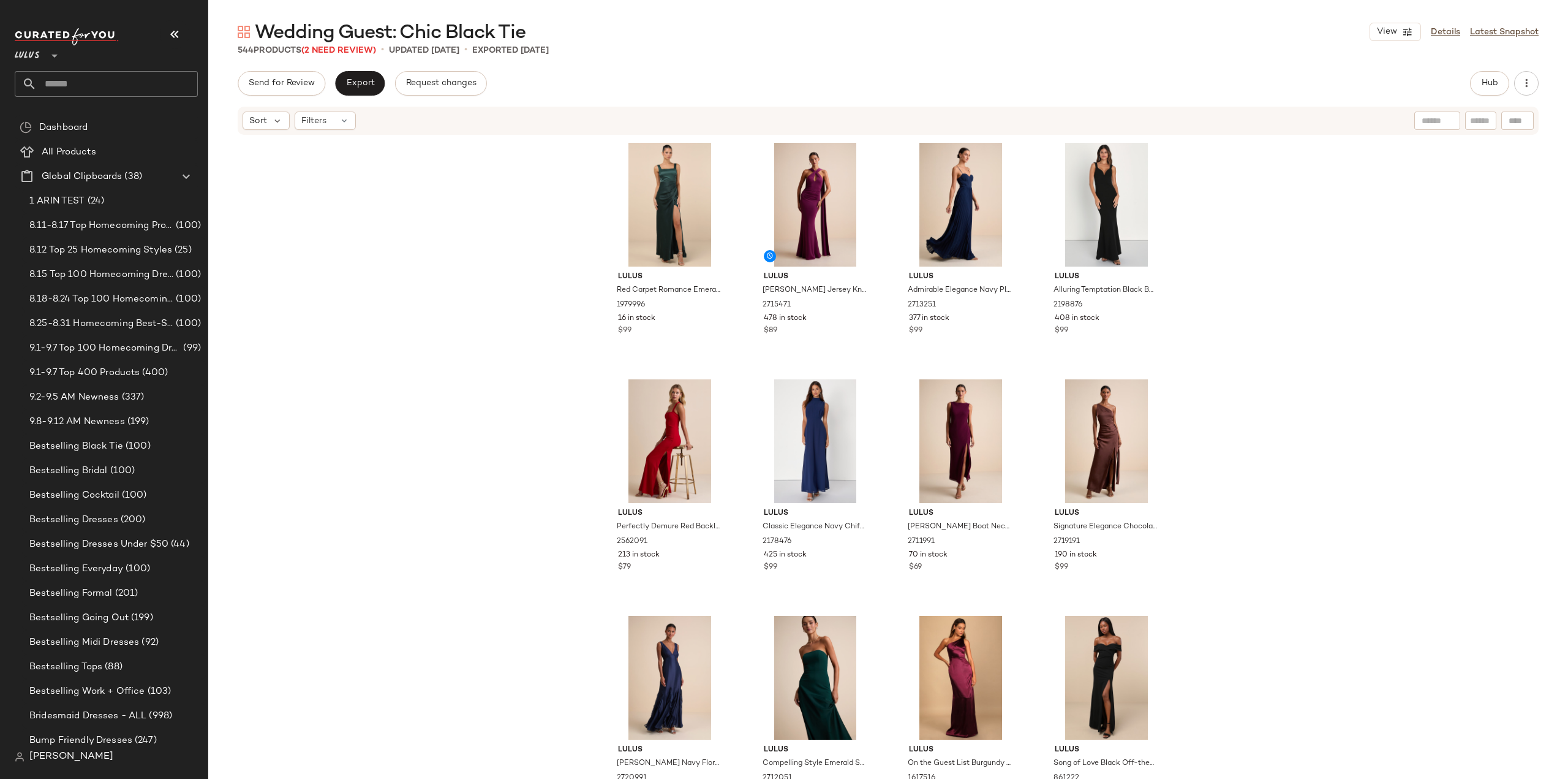
click at [104, 90] on input "text" at bounding box center [117, 84] width 161 height 26
